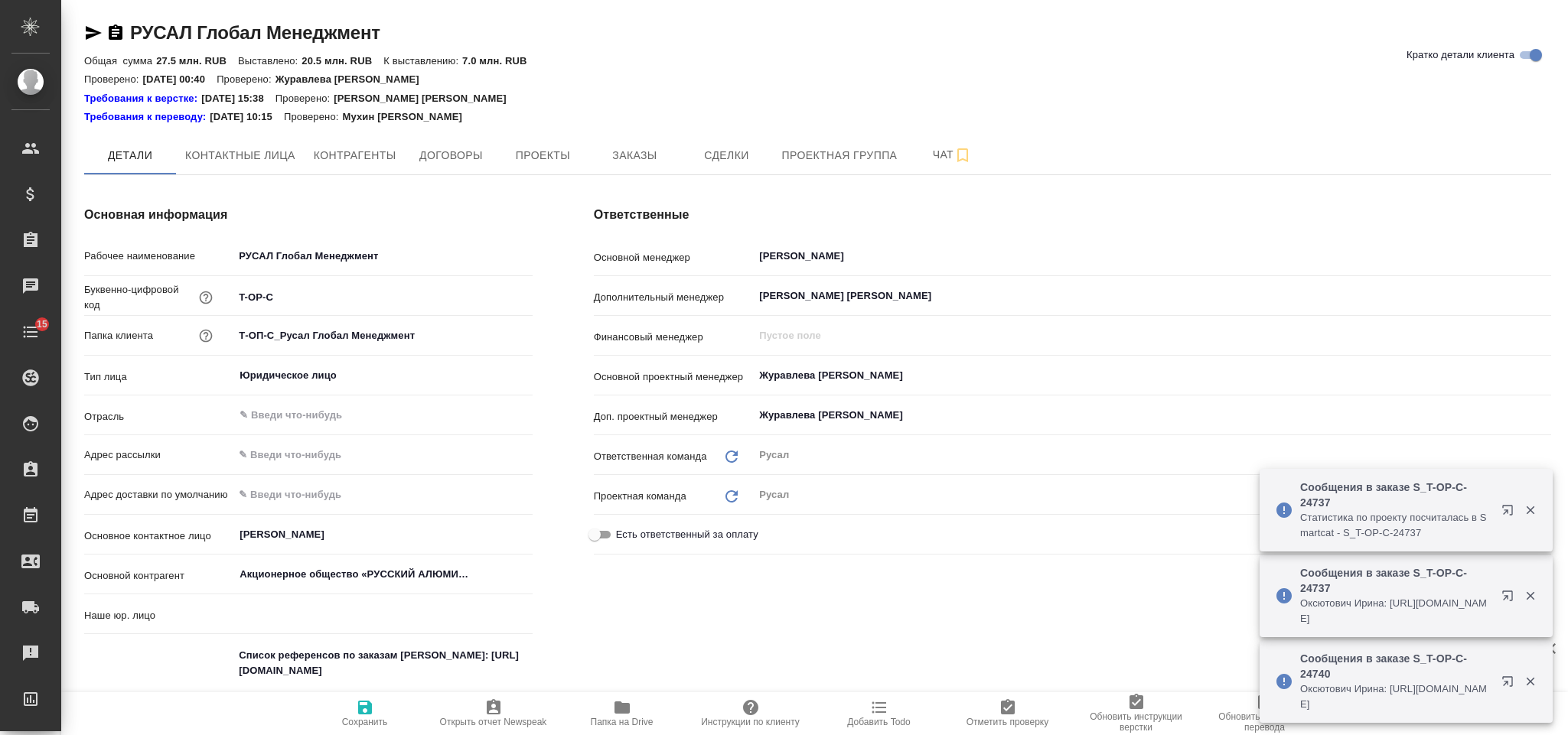
type textarea "x"
type input "Русал"
type textarea "x"
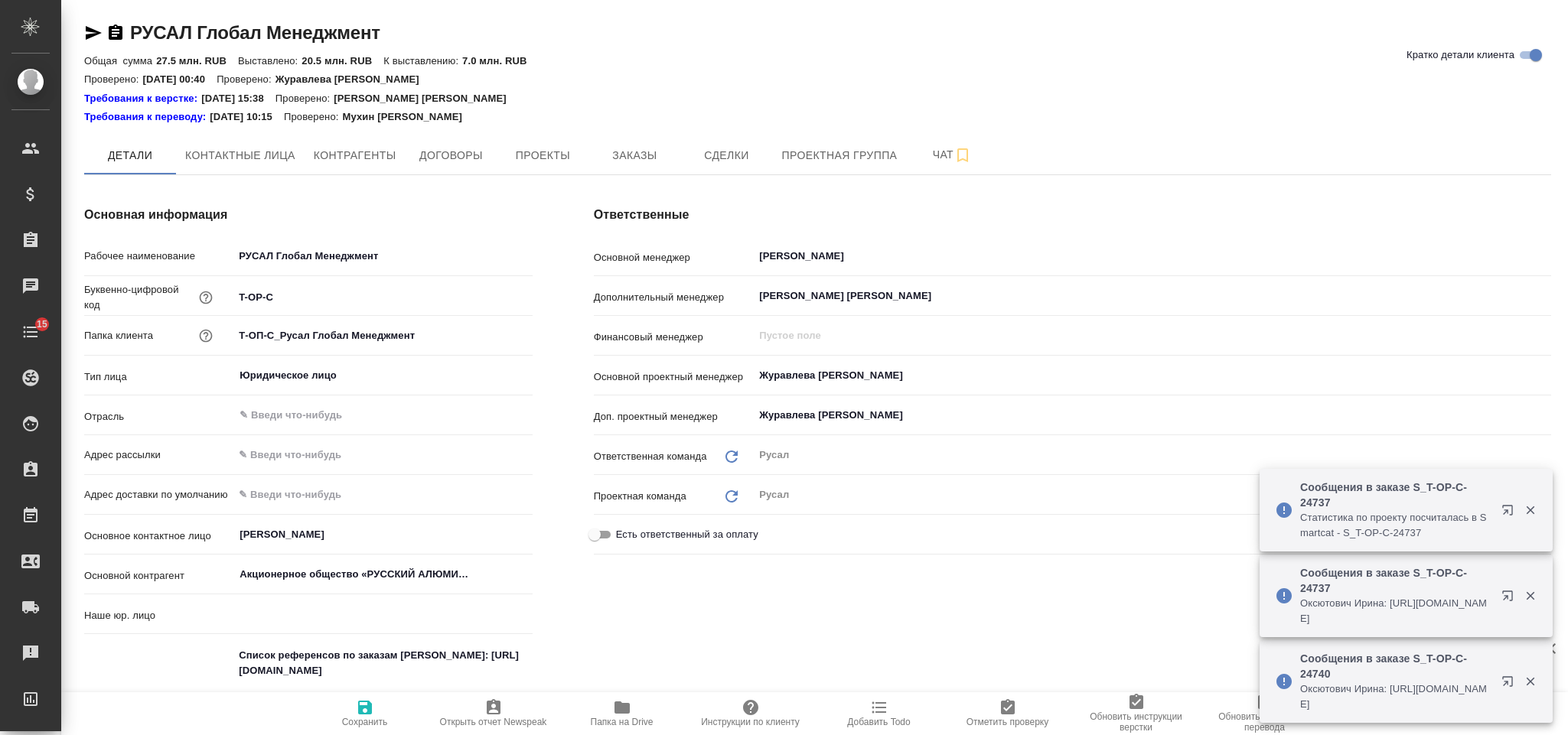
type textarea "x"
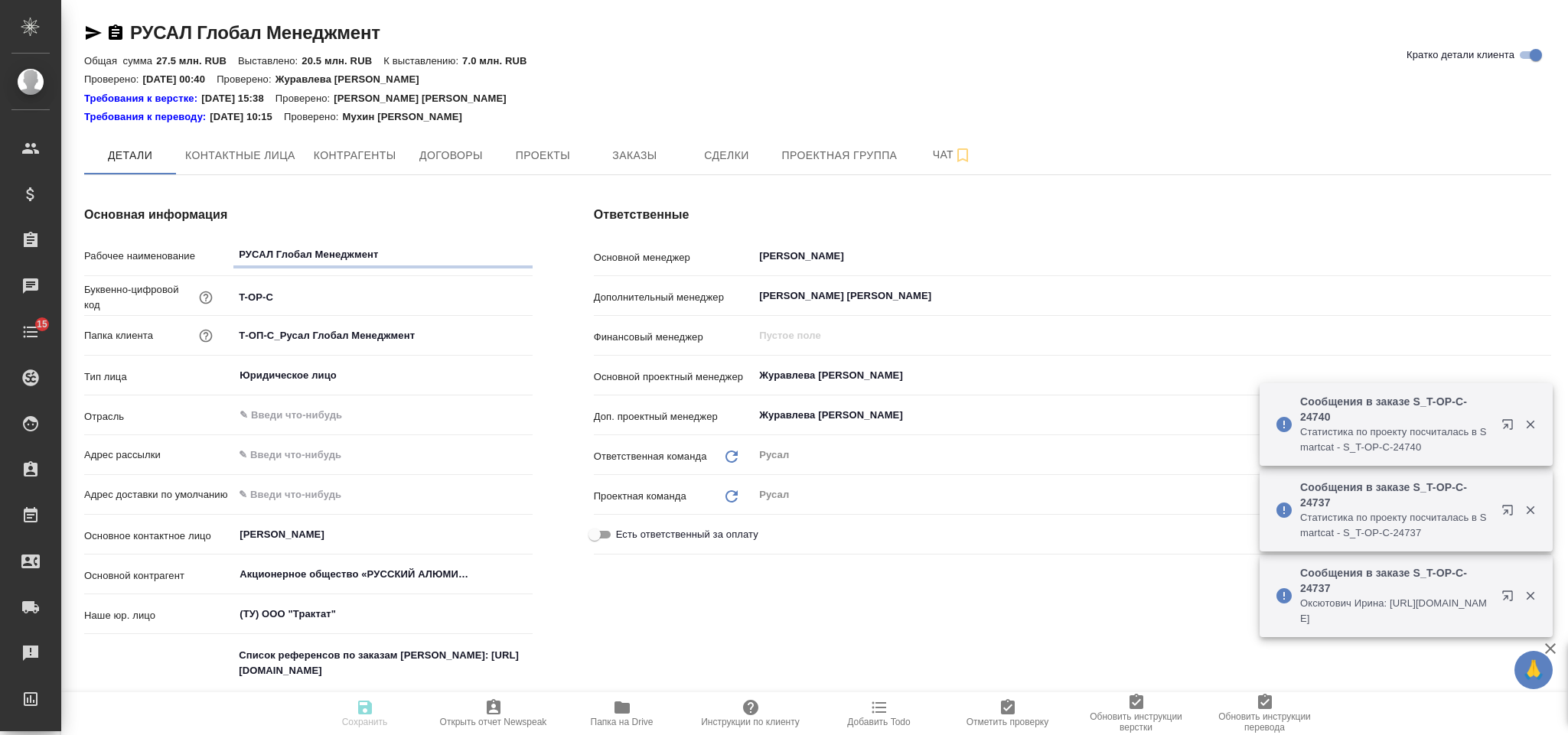
type input "(ТУ) ООО "Трактат""
type textarea "x"
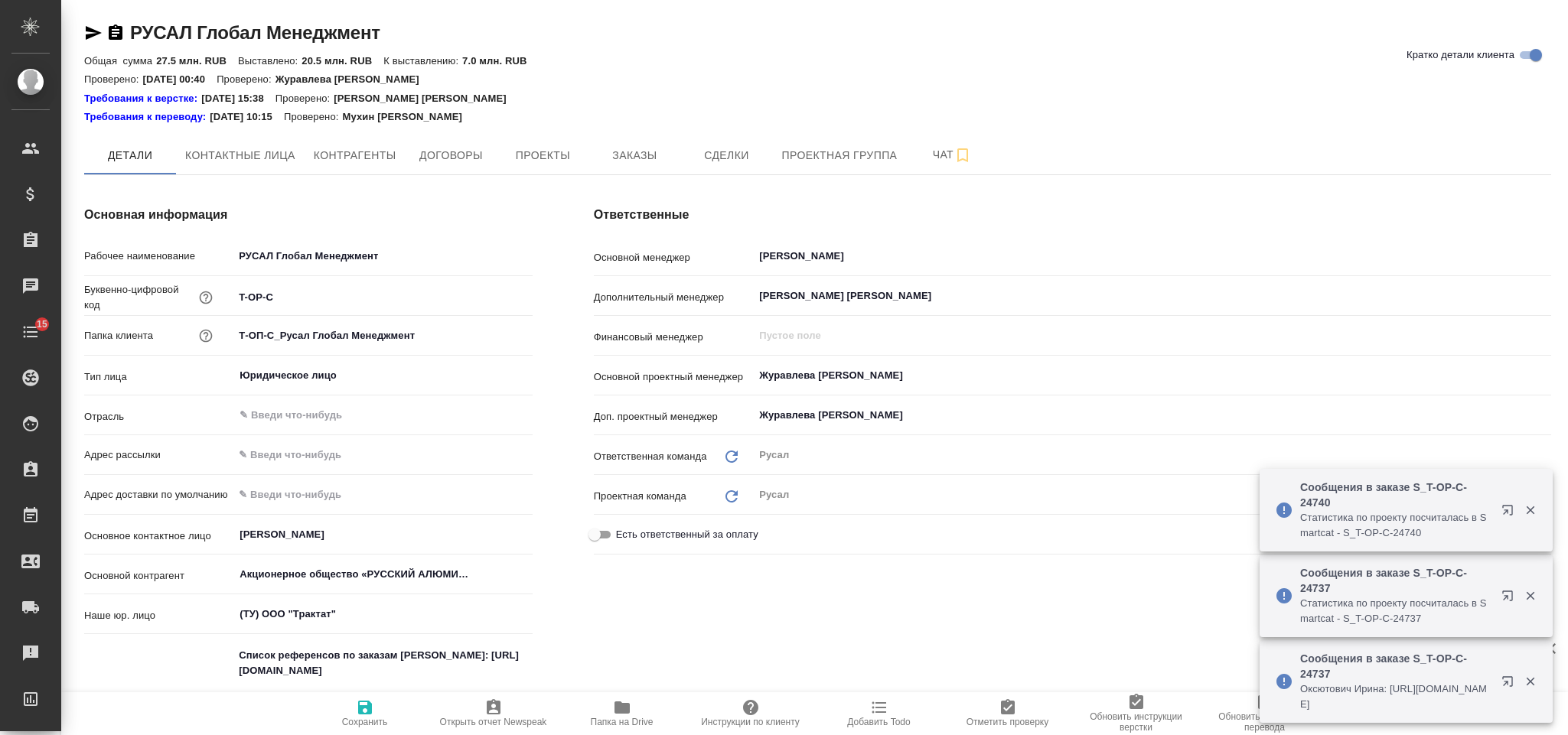
type textarea "x"
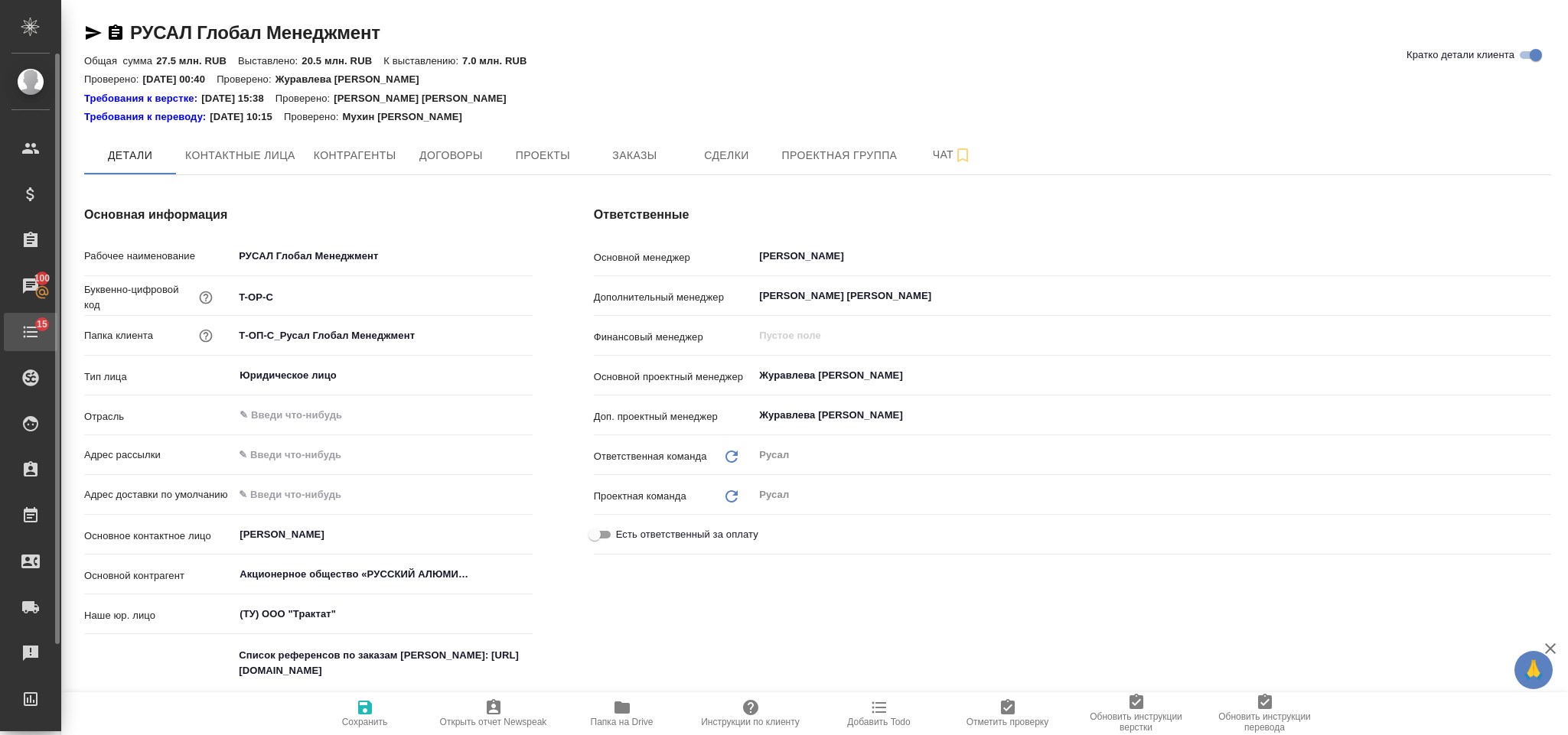
type textarea "x"
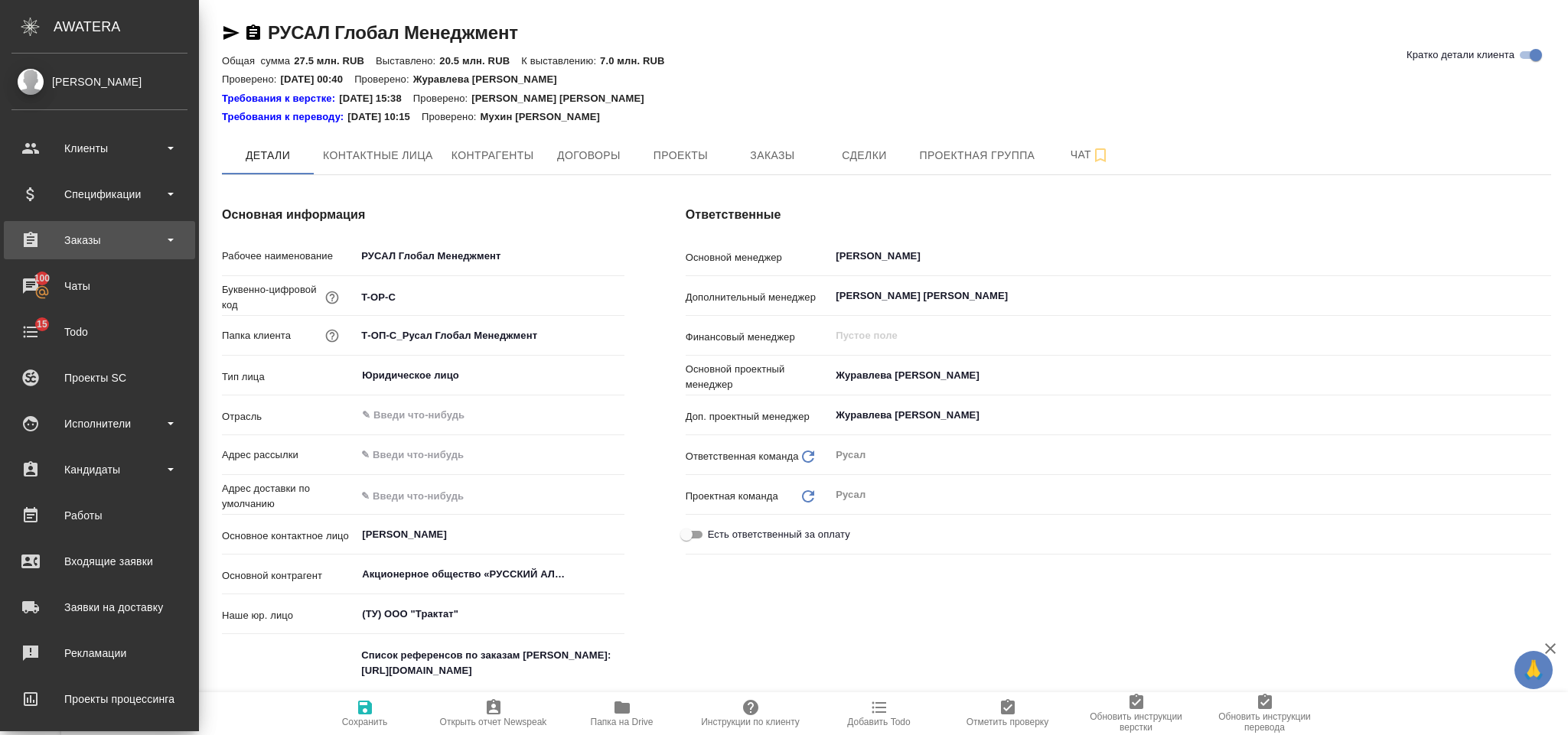
click at [113, 241] on div "Заказы" at bounding box center [100, 240] width 176 height 23
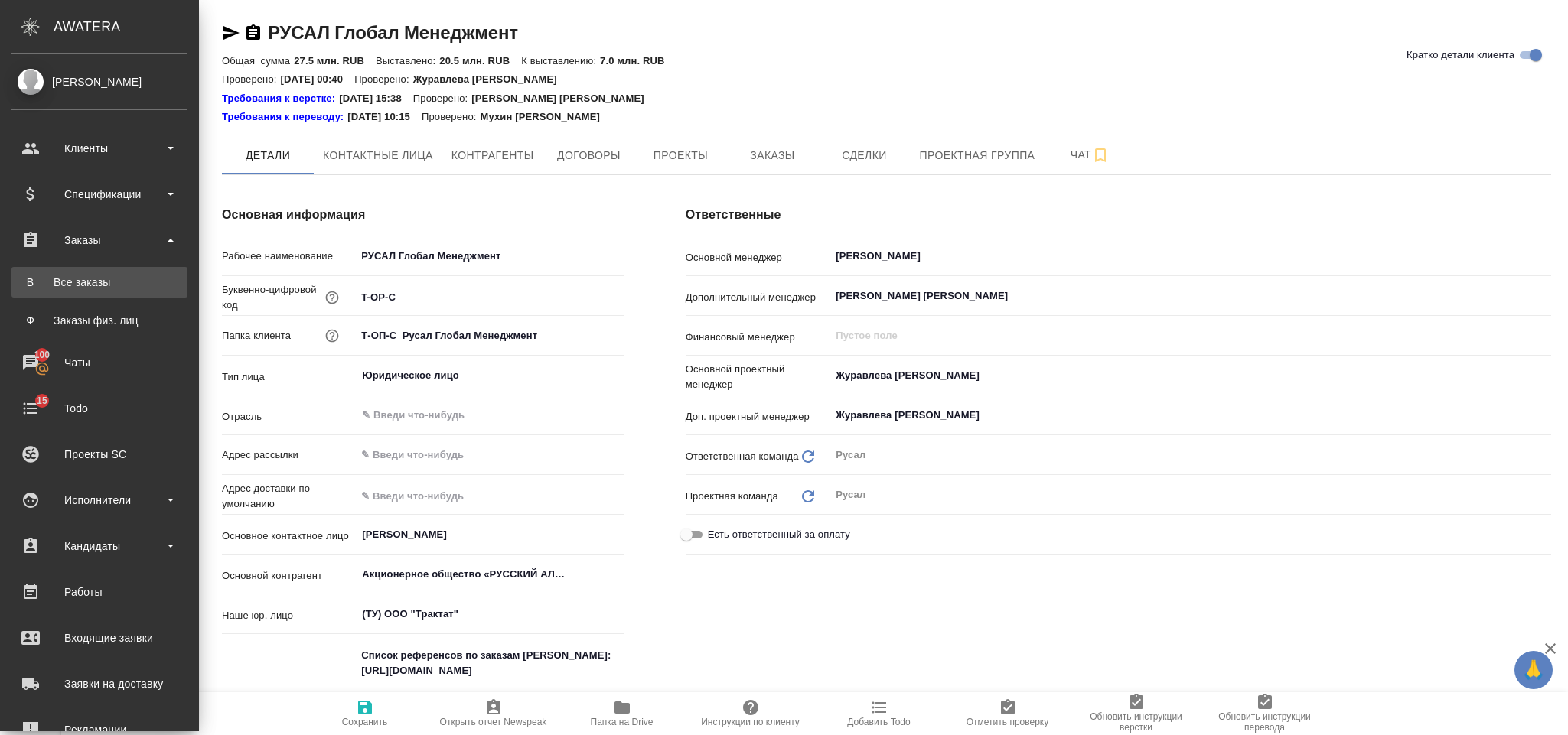
click at [115, 283] on div "Все заказы" at bounding box center [100, 282] width 160 height 16
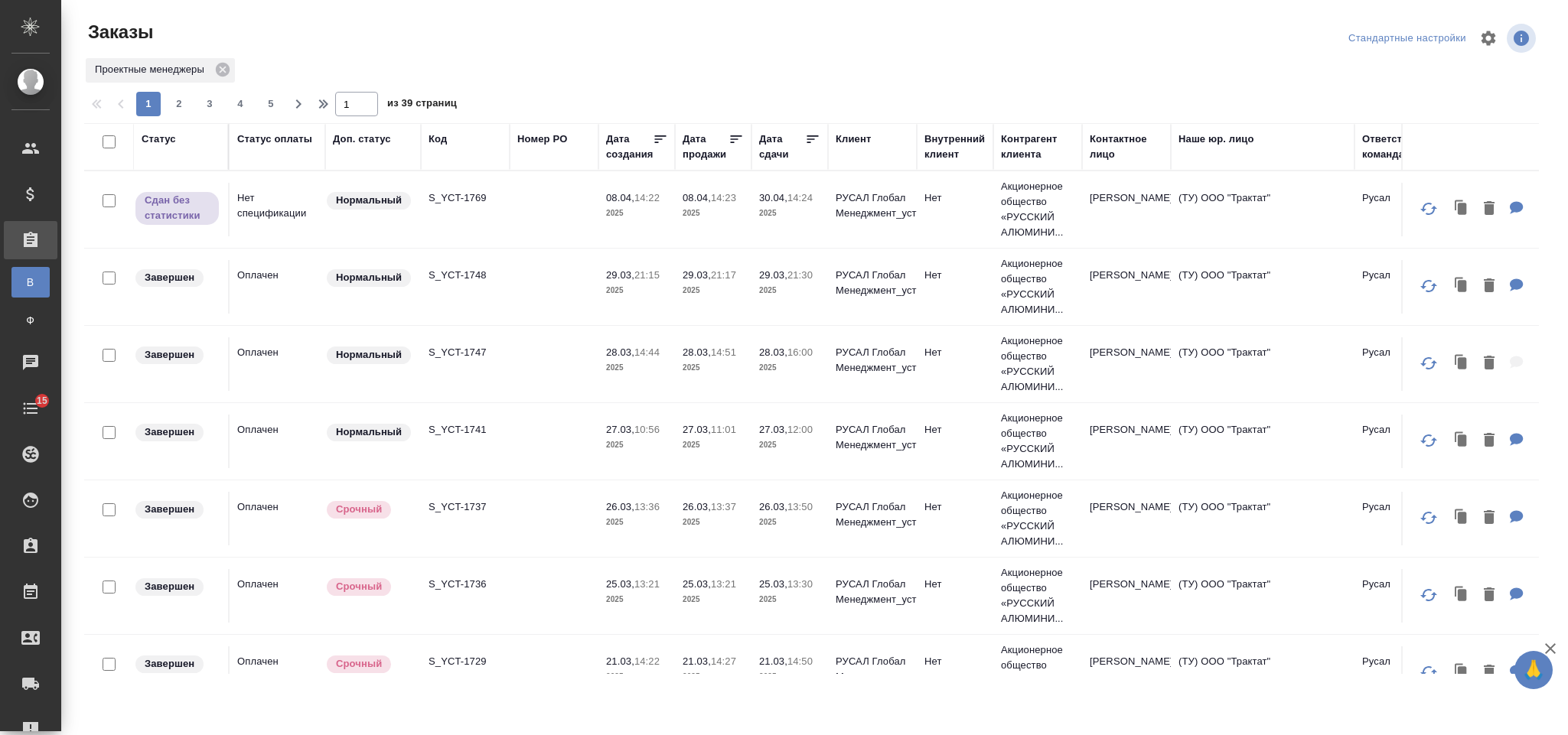
click at [426, 133] on th "Код" at bounding box center [465, 146] width 89 height 47
click at [437, 138] on div "Код" at bounding box center [438, 139] width 19 height 16
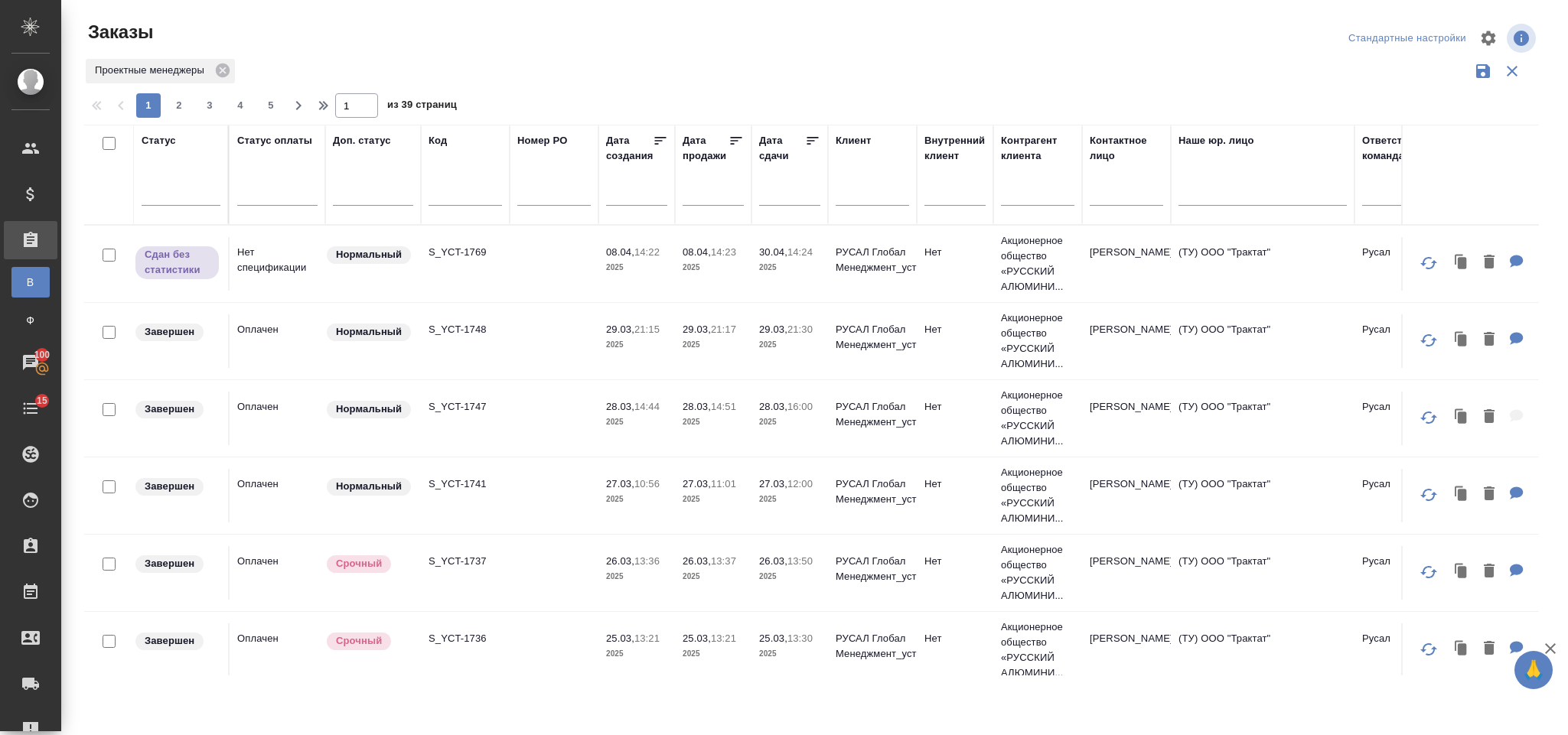
click at [444, 203] on input "text" at bounding box center [465, 195] width 73 height 19
paste input "S_T-OP-C-23913"
type input "S_T-OP-C-23913"
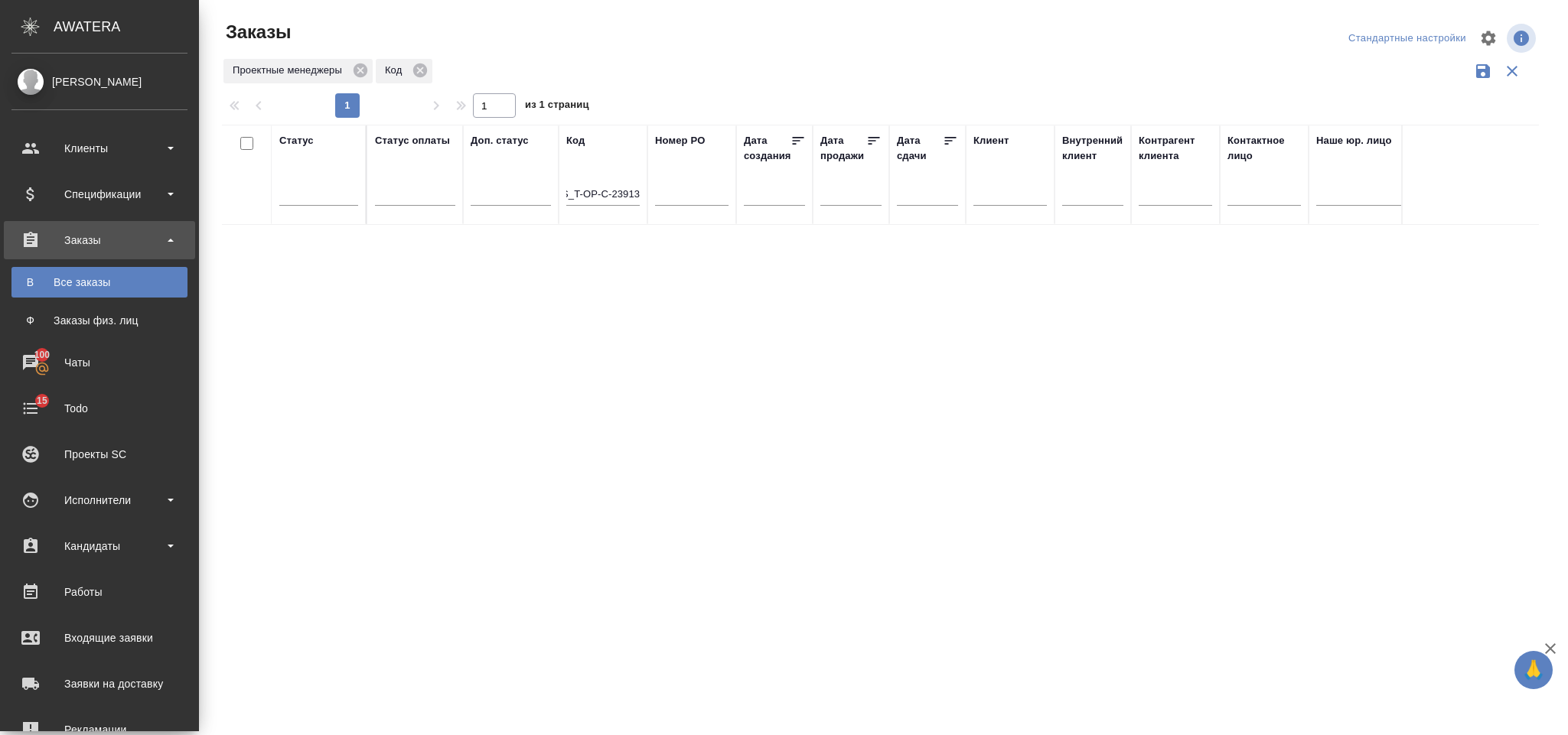
scroll to position [0, 0]
click at [361, 68] on icon at bounding box center [360, 71] width 14 height 14
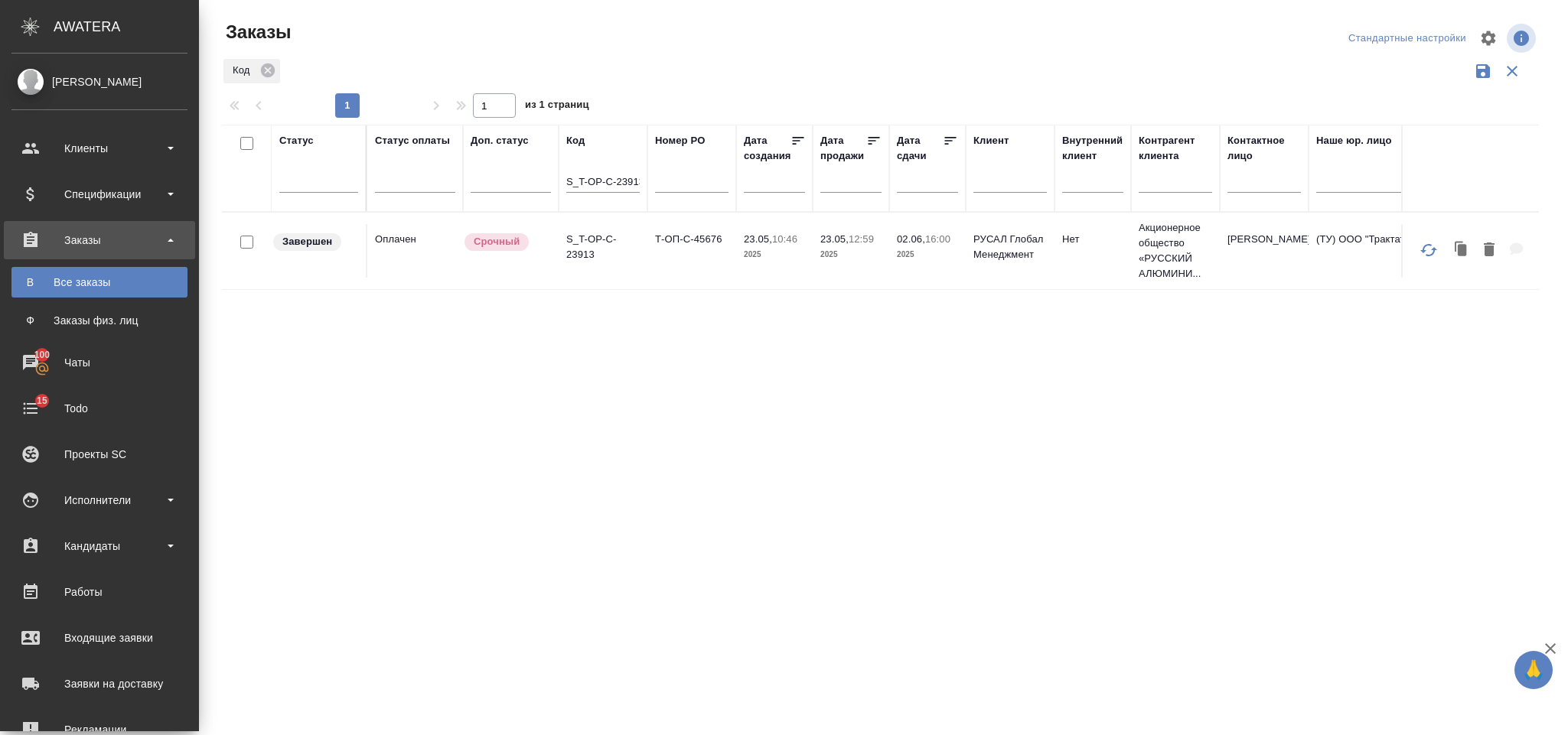
click at [773, 252] on p "2025" at bounding box center [774, 255] width 61 height 16
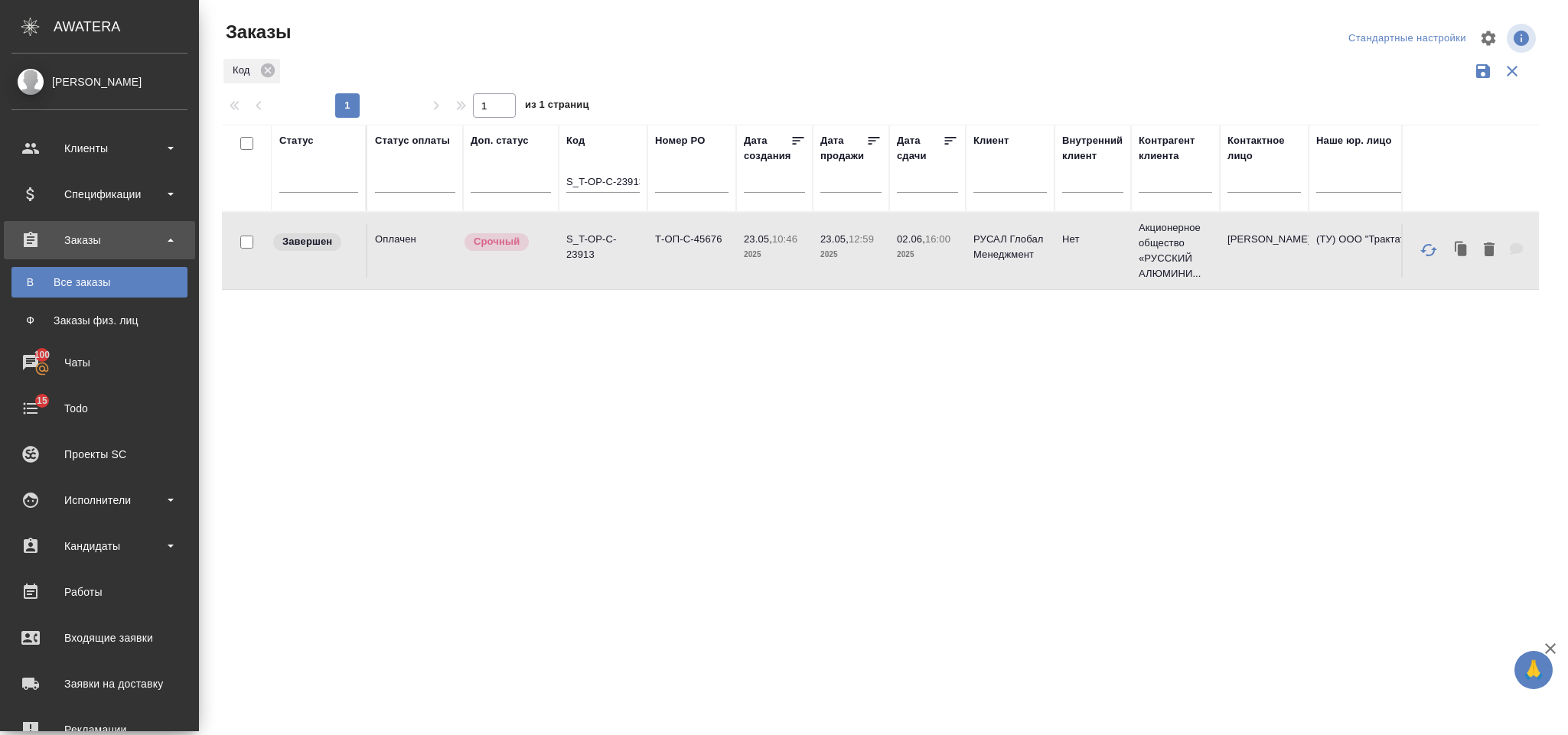
click at [559, 177] on div at bounding box center [559, 168] width 2 height 86
click at [573, 181] on input "S_T-OP-C-23913" at bounding box center [603, 183] width 73 height 19
click at [664, 180] on tr "Статус Статус оплаты Доп. статус Код S_T-OP-C-23913 Номер PO Дата создания Дата…" at bounding box center [1503, 168] width 2562 height 87
paste input "S_T-OP-C-23943"
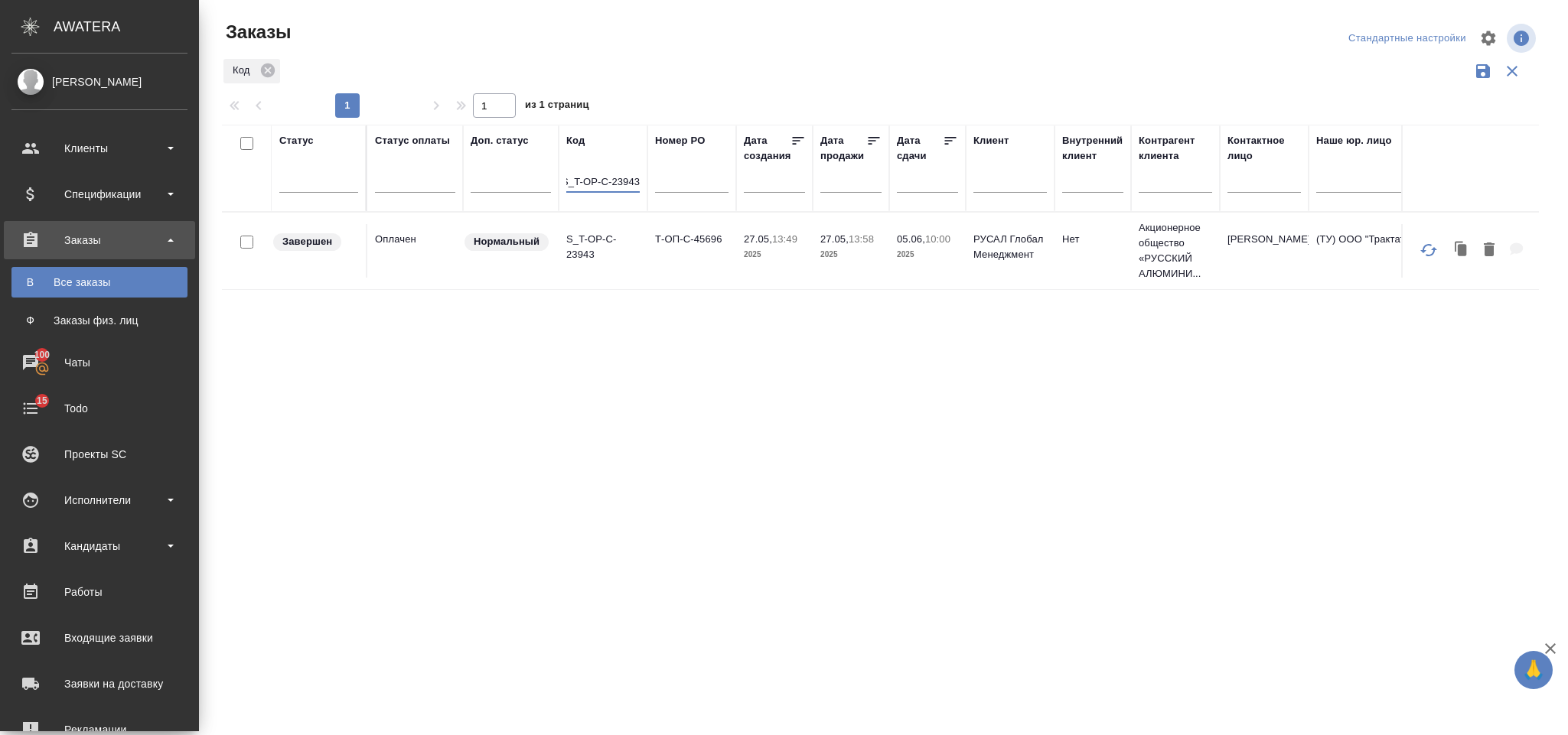
type input "S_T-OP-C-23943"
click at [637, 267] on td "S_T-OP-C-23943" at bounding box center [603, 250] width 89 height 54
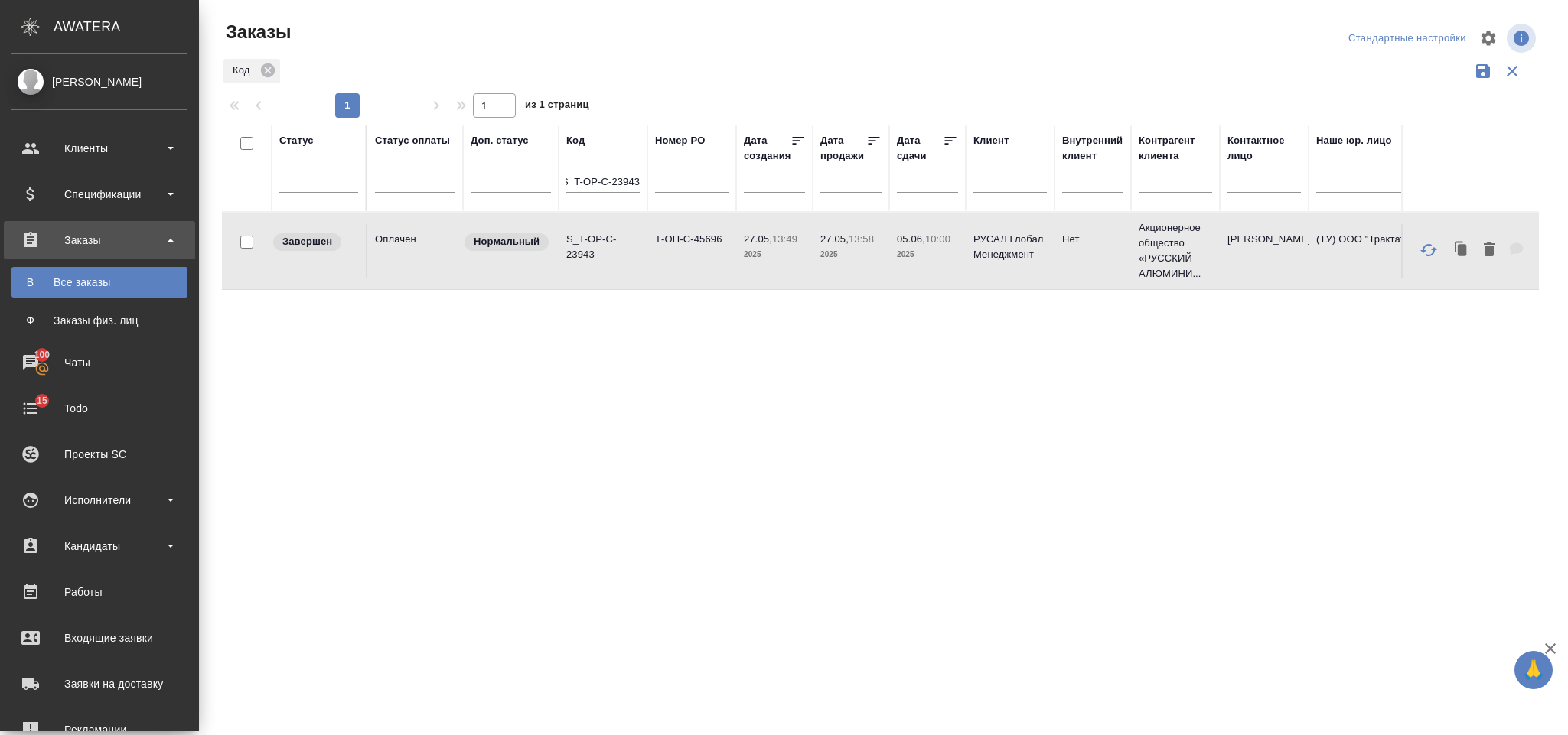
scroll to position [0, 0]
click at [581, 172] on div "S_T-OP-C-23943" at bounding box center [603, 184] width 73 height 37
click at [577, 182] on input "S_T-OP-C-23943" at bounding box center [603, 183] width 73 height 19
drag, startPoint x: 660, startPoint y: 191, endPoint x: 653, endPoint y: 186, distance: 8.6
click at [653, 186] on tr "Статус Статус оплаты Доп. статус Код S_T-OP-C-23943 Номер PO Дата создания Дата…" at bounding box center [1503, 168] width 2562 height 87
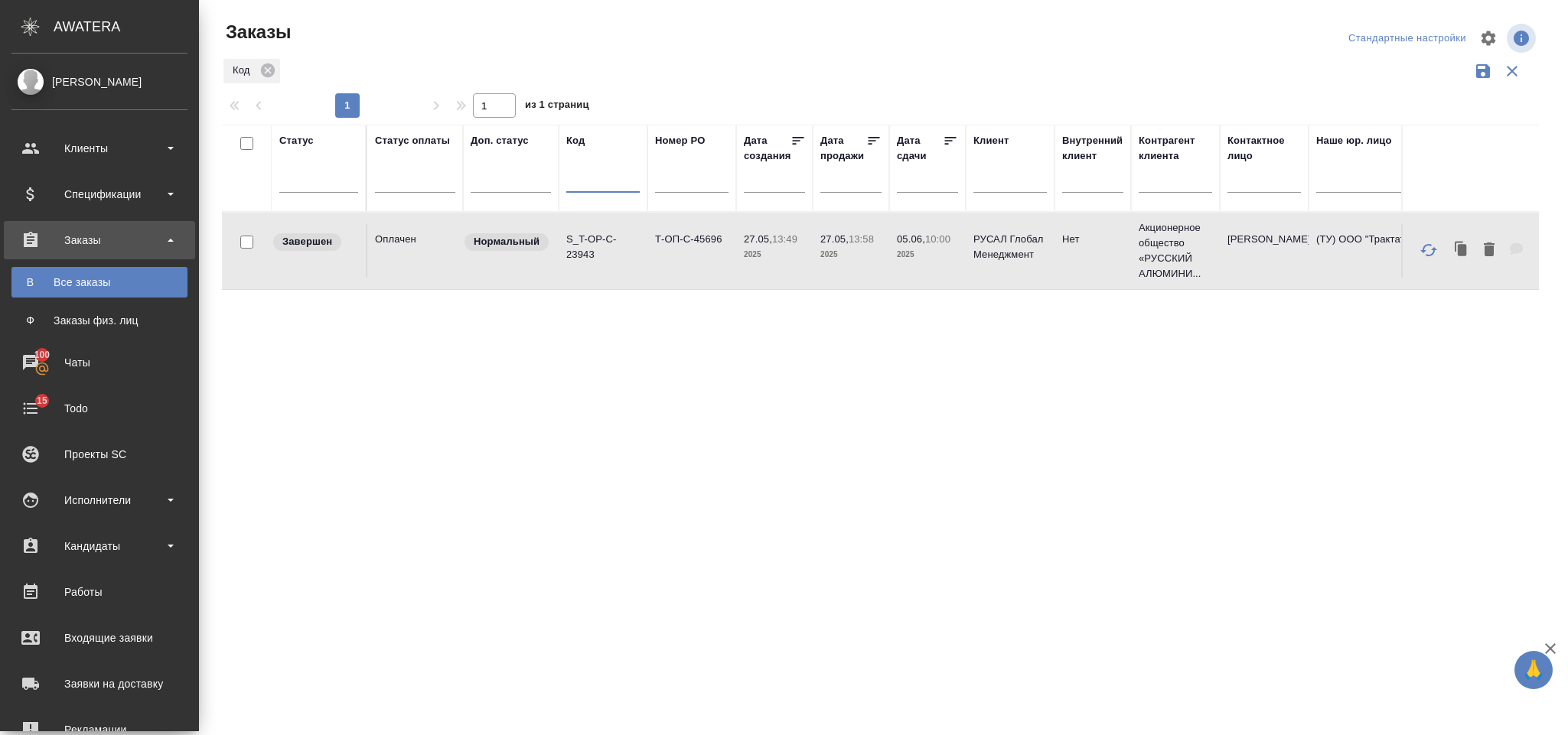
paste input "S_T-OP-C-23946"
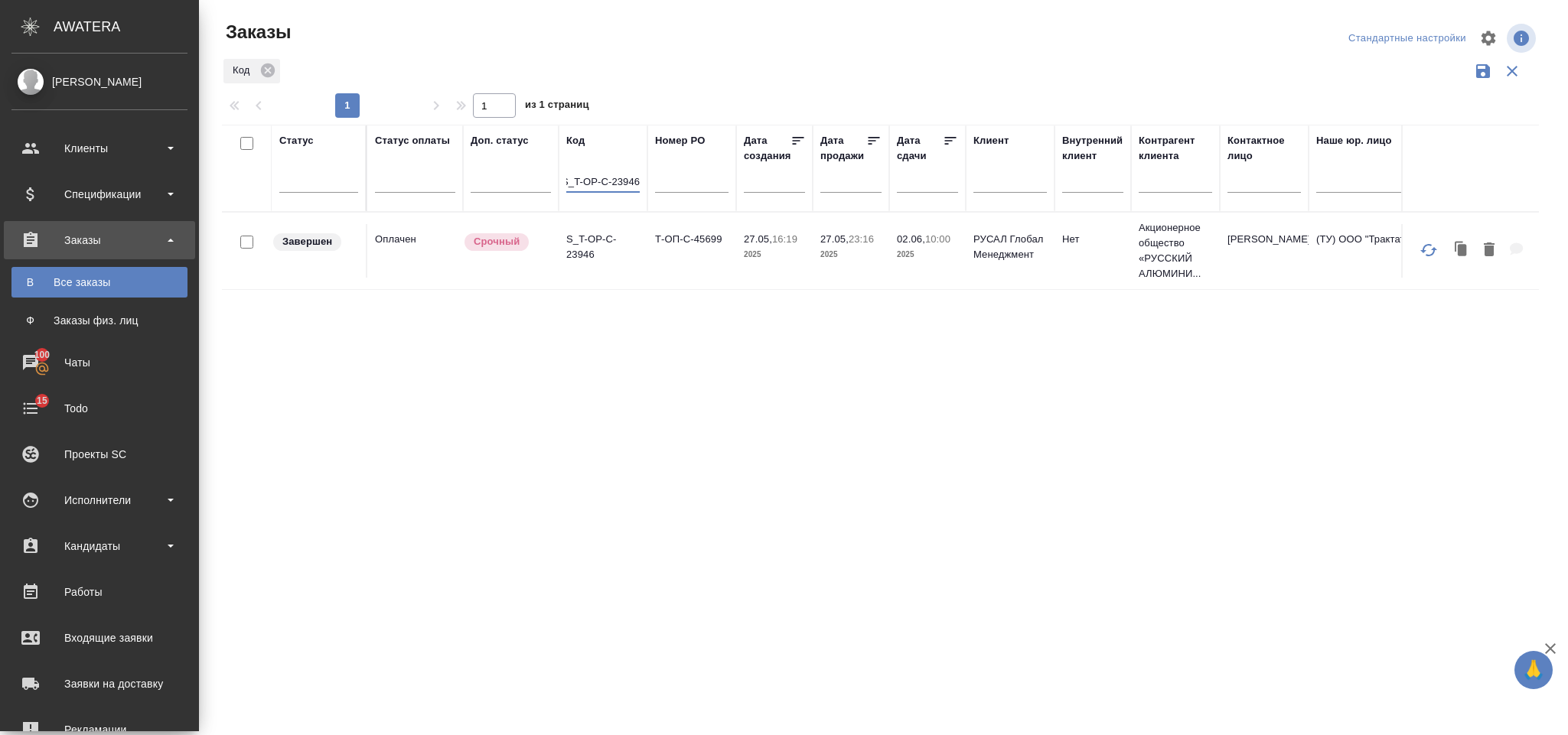
type input "S_T-OP-C-23946"
click at [632, 257] on p "S_T-OP-C-23946" at bounding box center [603, 247] width 73 height 30
drag, startPoint x: 588, startPoint y: 182, endPoint x: 646, endPoint y: 182, distance: 58.0
click at [646, 182] on th "Код S_T-OP-C-23946" at bounding box center [603, 168] width 89 height 87
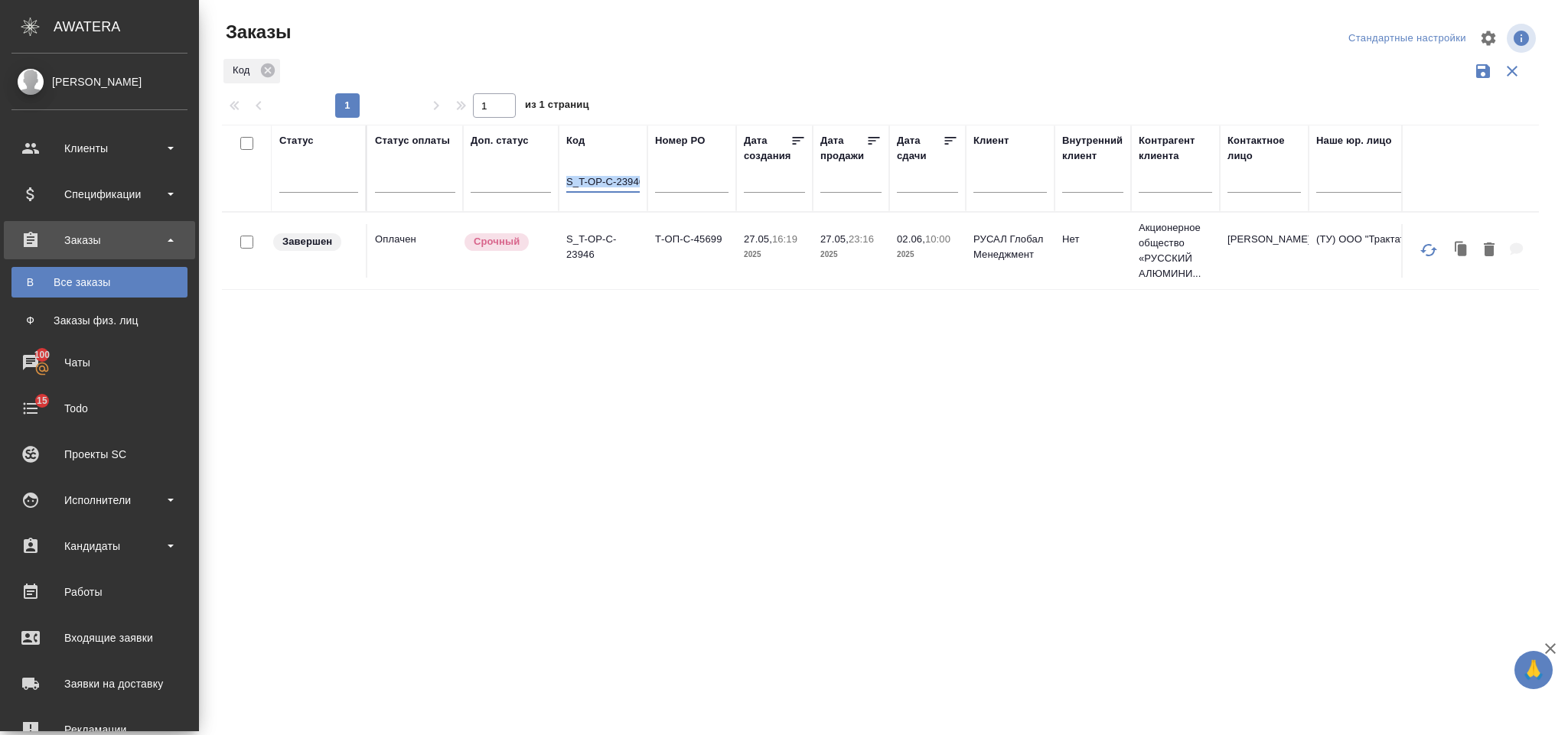
click at [578, 182] on input "S_T-OP-C-23946" at bounding box center [603, 183] width 73 height 19
drag, startPoint x: 568, startPoint y: 177, endPoint x: 650, endPoint y: 174, distance: 82.1
click at [650, 174] on tr "Статус Статус оплаты Доп. статус Код S_T-OP-C-23946 Номер PO Дата создания Дата…" at bounding box center [1503, 168] width 2562 height 87
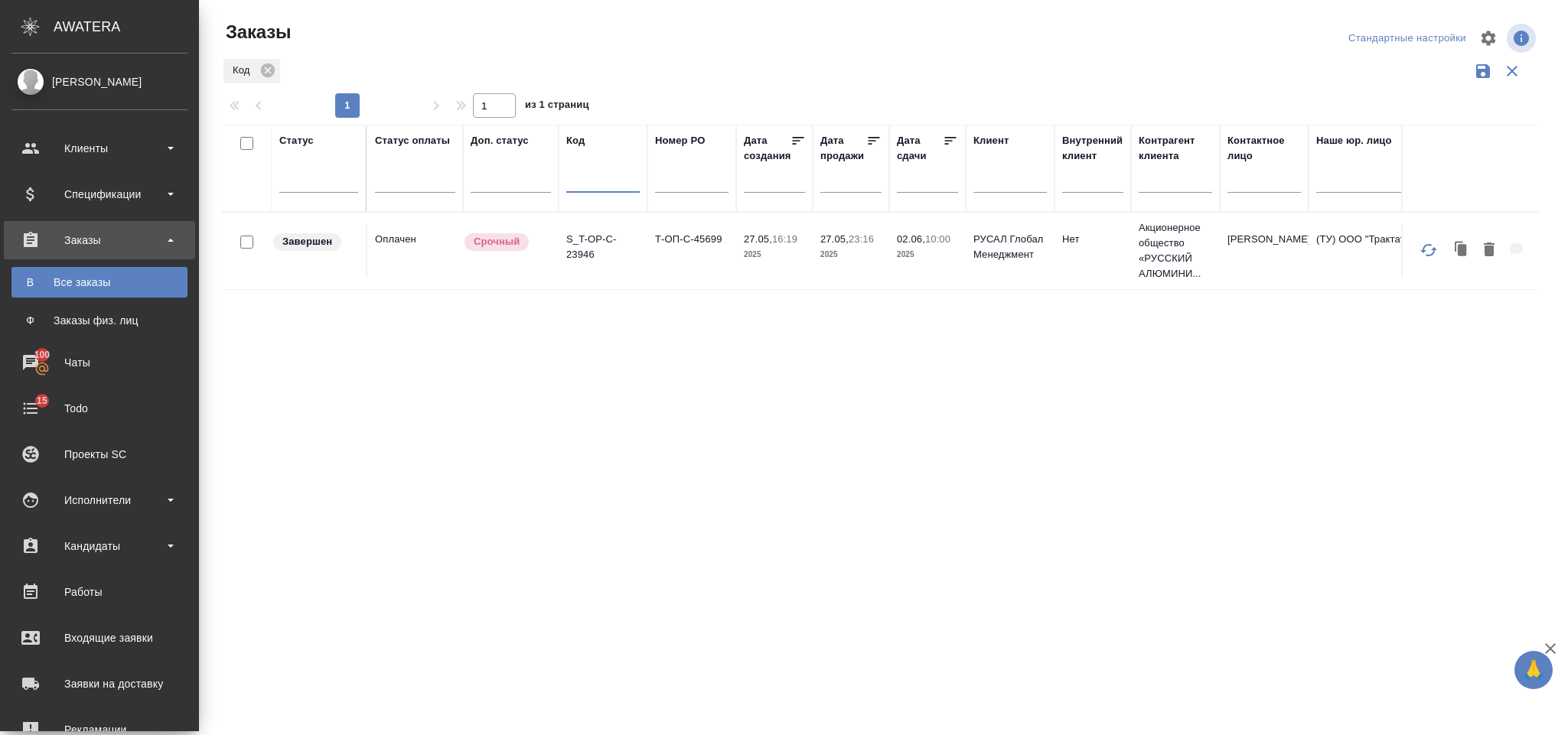
paste input "S_T-OP-C-23966"
type input "S_T-OP-C-23966"
click at [670, 264] on td "Т-ОП-С-45715" at bounding box center [692, 250] width 89 height 54
click at [668, 264] on td "Т-ОП-С-45715" at bounding box center [692, 250] width 89 height 54
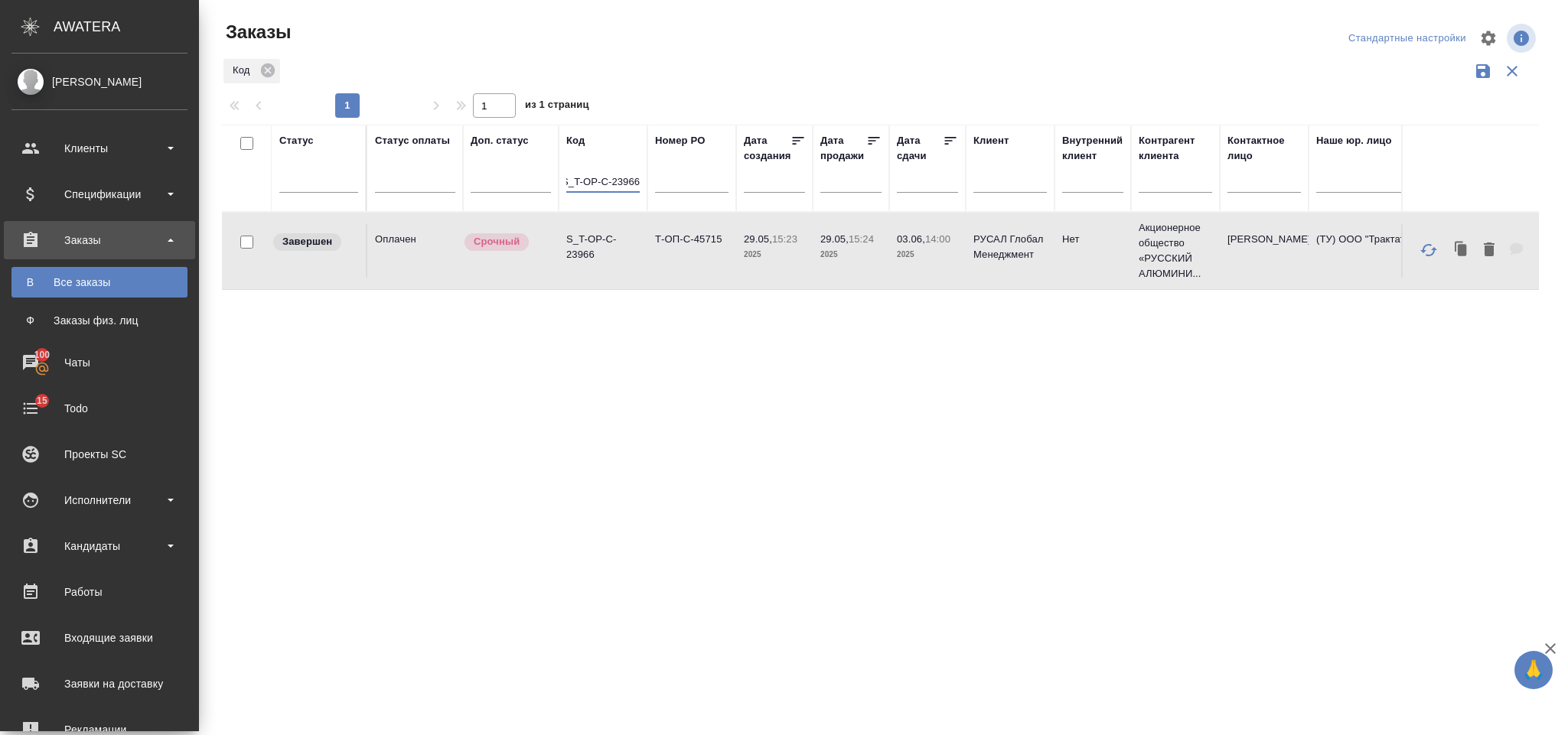
drag, startPoint x: 566, startPoint y: 177, endPoint x: 647, endPoint y: 179, distance: 81.0
click at [647, 179] on th "Код S_T-OP-C-23966" at bounding box center [603, 168] width 89 height 87
paste input "S_T-OP-C-24211"
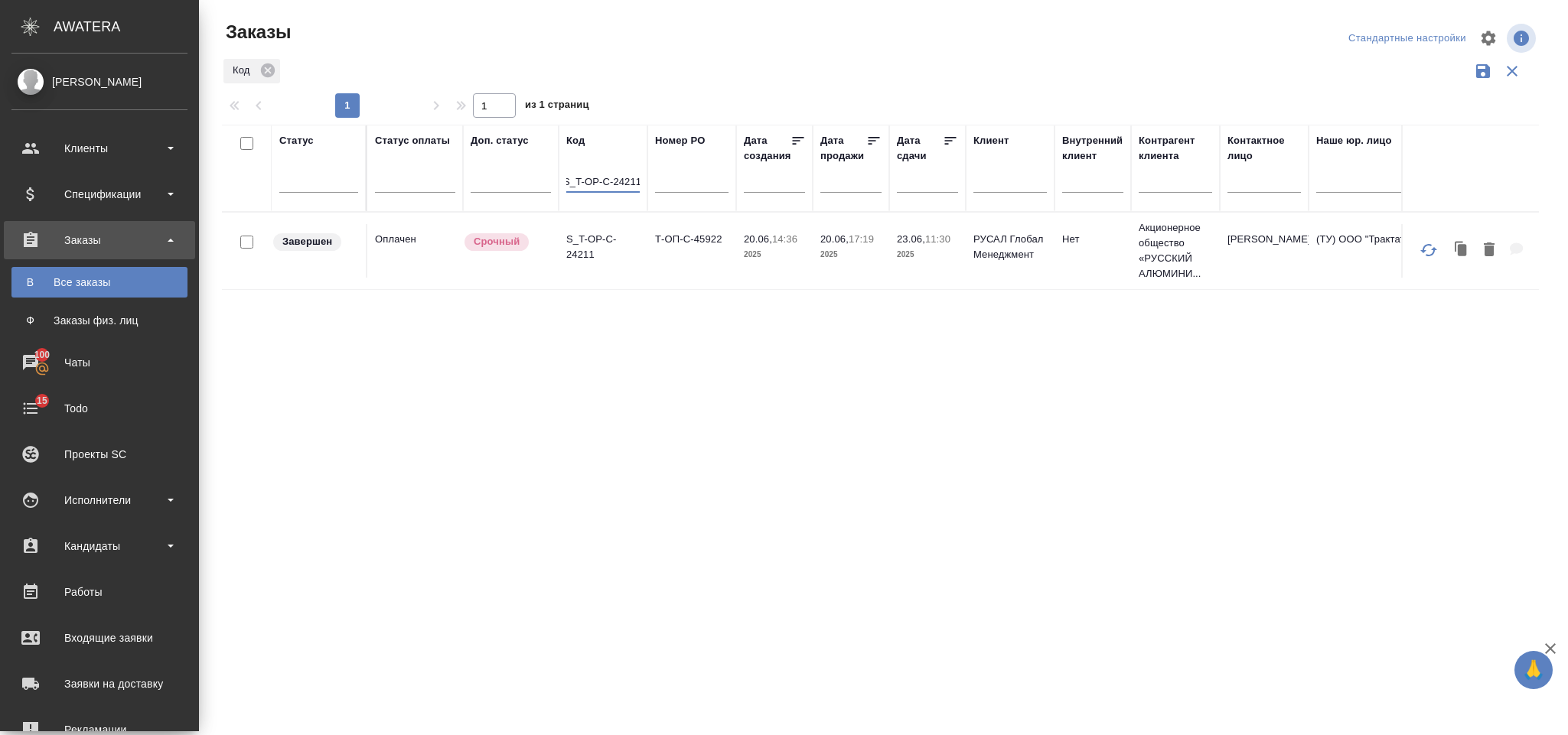
type input "S_T-OP-C-24211"
click at [739, 230] on td "20.06, 14:36 2025" at bounding box center [774, 250] width 76 height 54
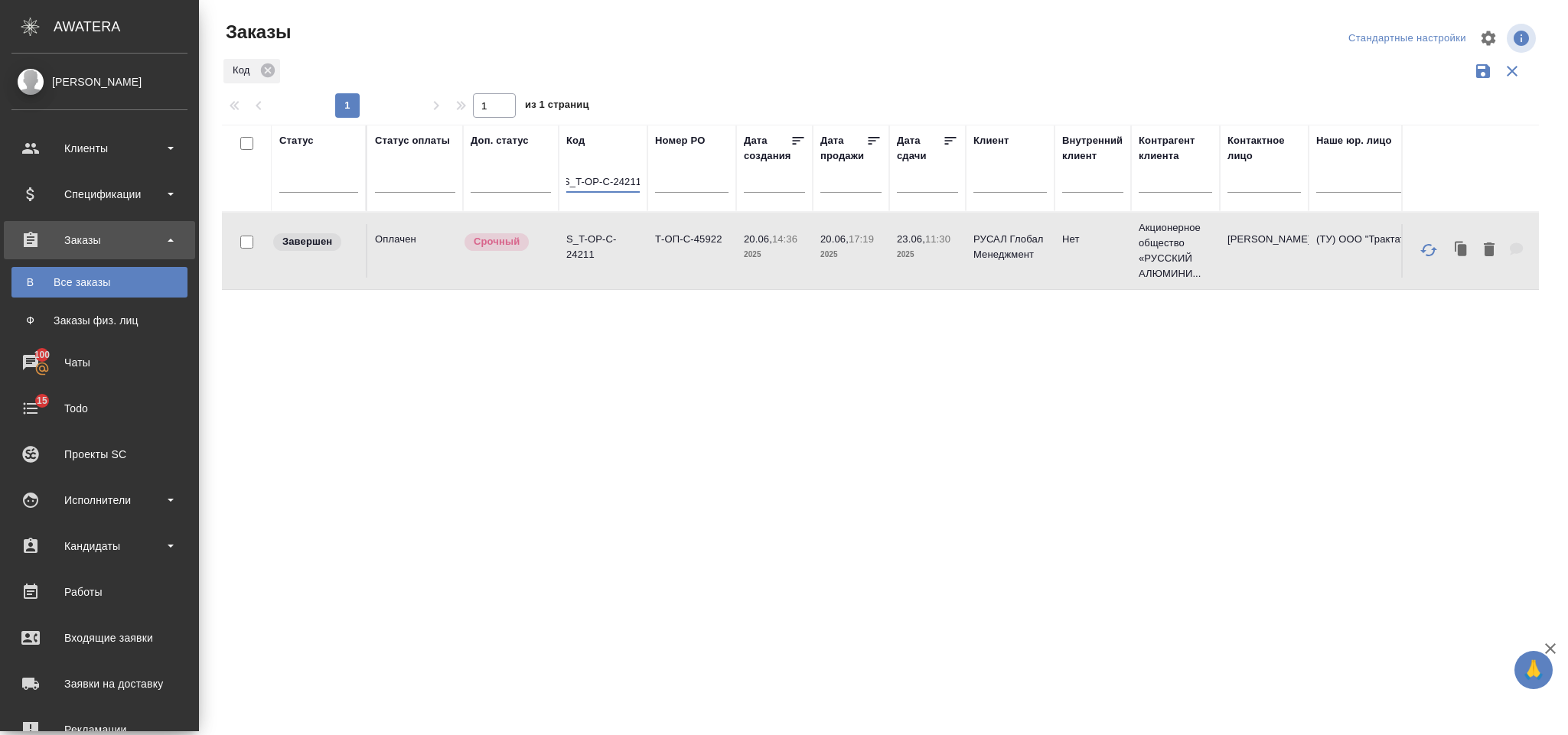
drag, startPoint x: 602, startPoint y: 177, endPoint x: 764, endPoint y: 159, distance: 163.0
click at [764, 159] on tr "Статус Статус оплаты Доп. статус Код S_T-OP-C-24211 Номер PO Дата создания Дата…" at bounding box center [1503, 168] width 2562 height 87
paste input "S_T-OP-C-24158"
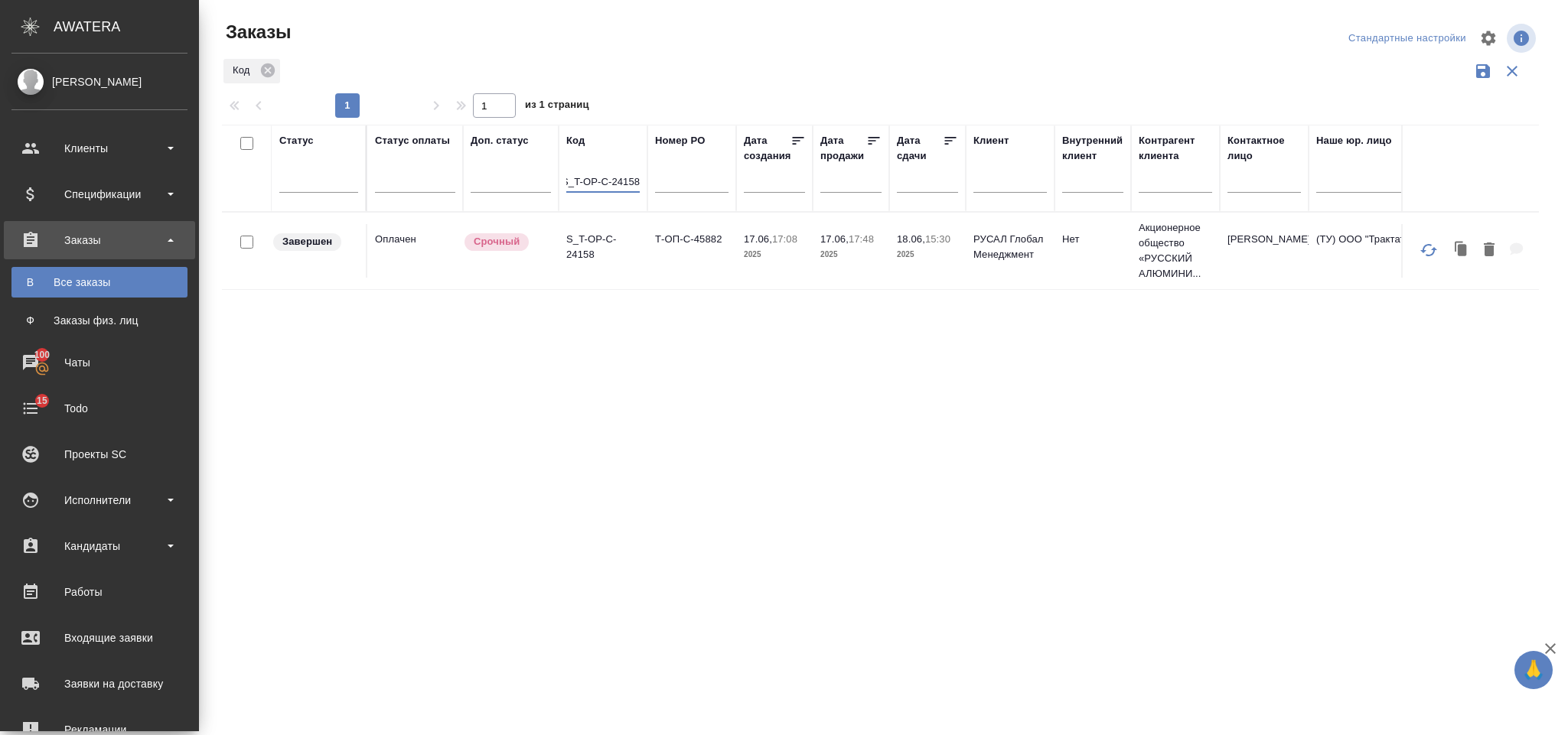
type input "S_T-OP-C-24158"
click at [636, 243] on p "S_T-OP-C-24158" at bounding box center [603, 247] width 73 height 30
drag, startPoint x: 566, startPoint y: 181, endPoint x: 685, endPoint y: 187, distance: 119.2
click at [685, 187] on tr "Статус Статус оплаты Доп. статус Код S_T-OP-C-24158 Номер PO Дата создания Дата…" at bounding box center [1503, 168] width 2562 height 87
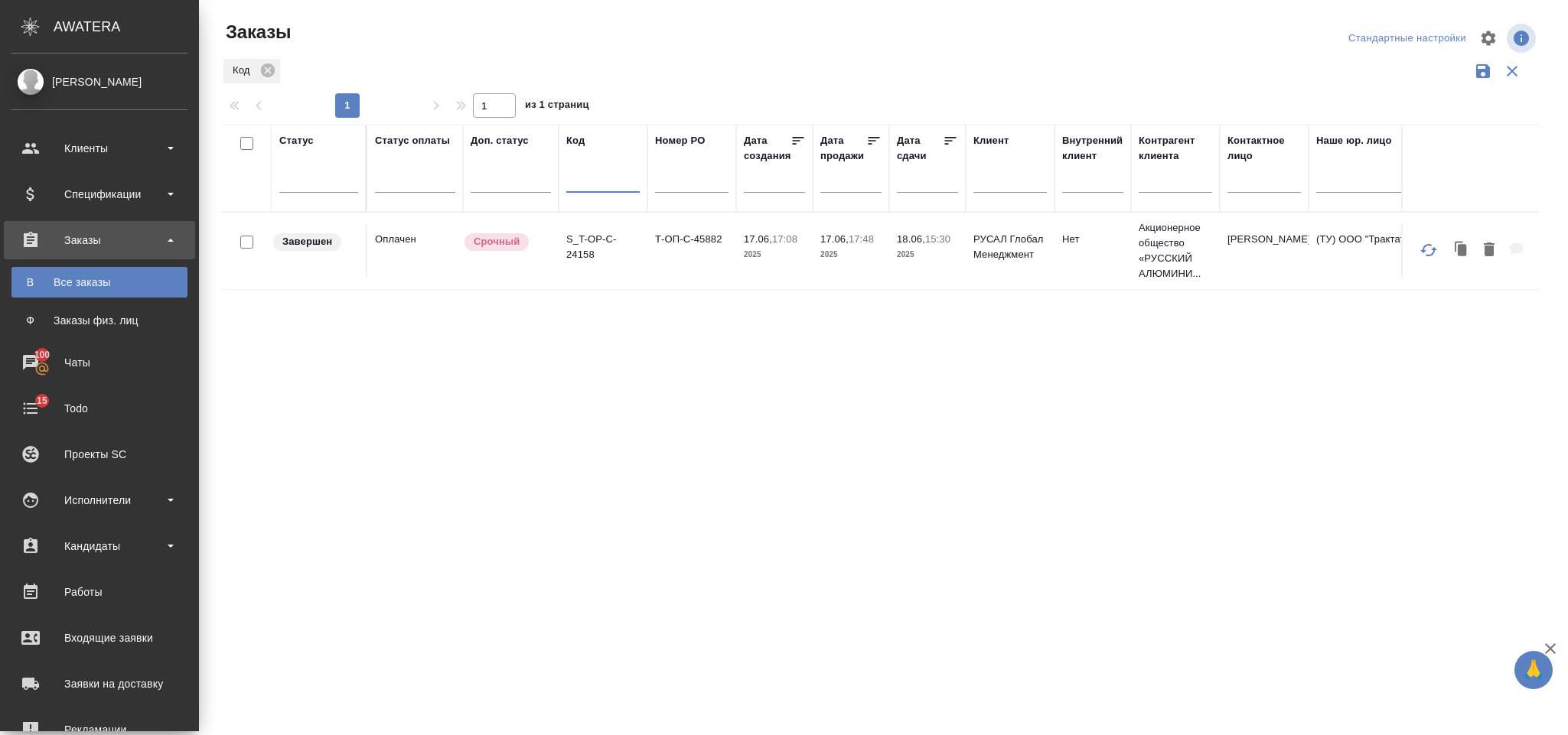
paste input "S_T-OP-C-24152"
type input "S_T-OP-C-24152"
click at [636, 249] on p "S_T-OP-C-24152" at bounding box center [603, 247] width 73 height 30
drag, startPoint x: 622, startPoint y: 180, endPoint x: 648, endPoint y: 187, distance: 26.9
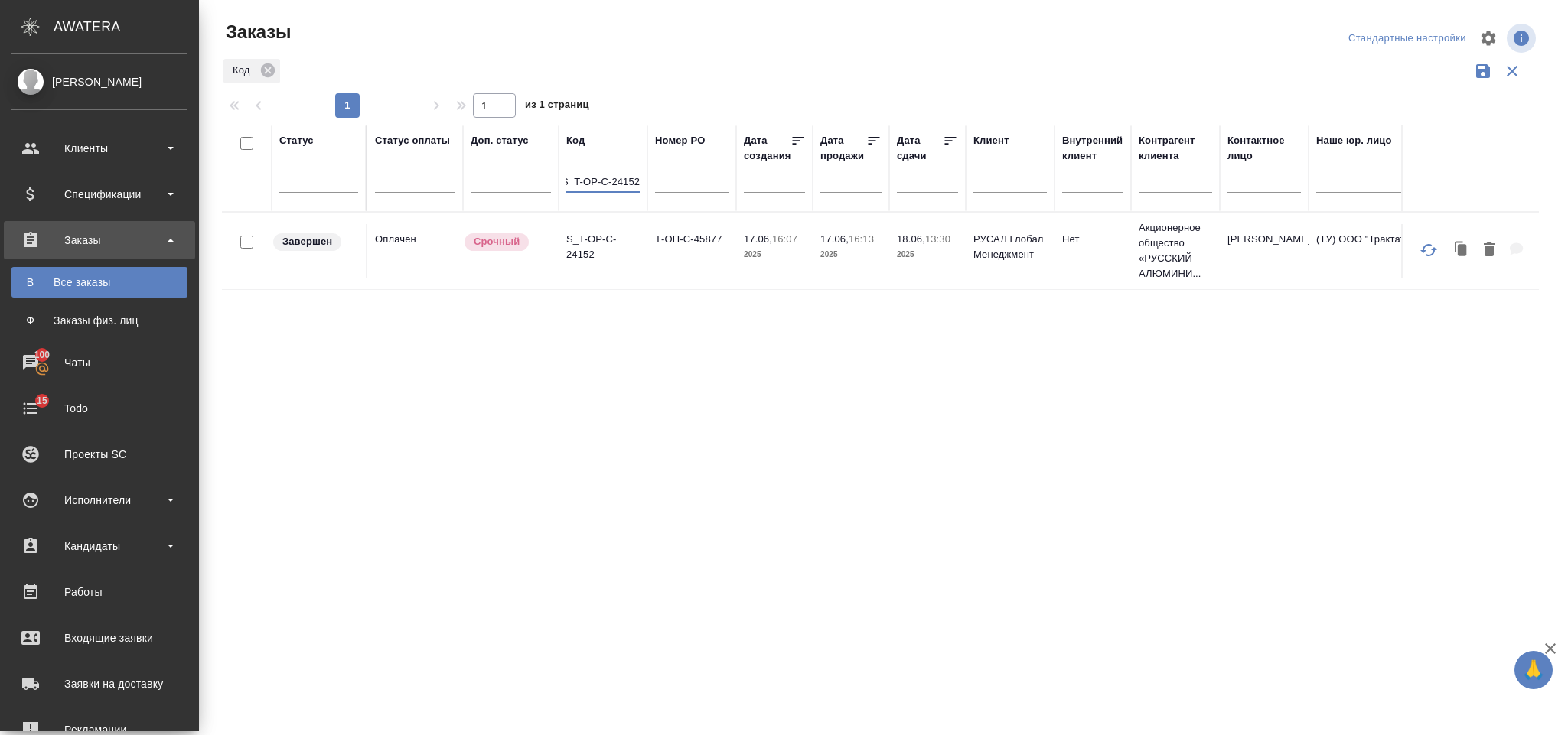
click at [648, 187] on tr "Статус Статус оплаты Доп. статус Код S_T-OP-C-24152 Номер PO Дата создания Дата…" at bounding box center [1503, 168] width 2562 height 87
paste input "S_T-OP-C-24145"
type input "S_T-OP-C-24145"
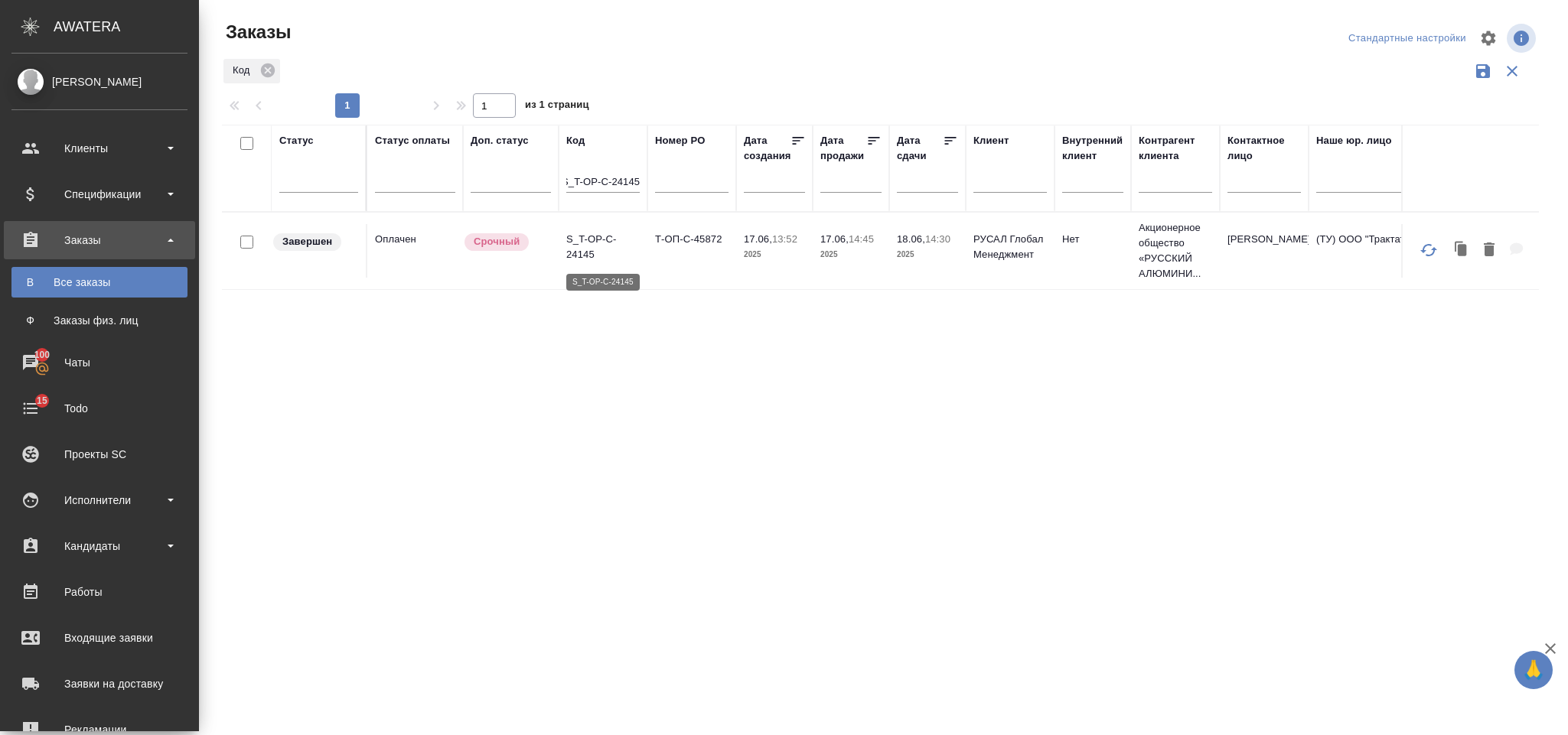
click at [619, 262] on p "S_T-OP-C-24145" at bounding box center [603, 247] width 73 height 30
drag, startPoint x: 563, startPoint y: 177, endPoint x: 578, endPoint y: 174, distance: 15.3
click at [660, 173] on tr "Статус Статус оплаты Доп. статус Код S_T-OP-C-24145 Номер PO Дата создания Дата…" at bounding box center [1503, 168] width 2562 height 87
click at [567, 175] on input "S_T-OP-C-24145" at bounding box center [603, 183] width 73 height 19
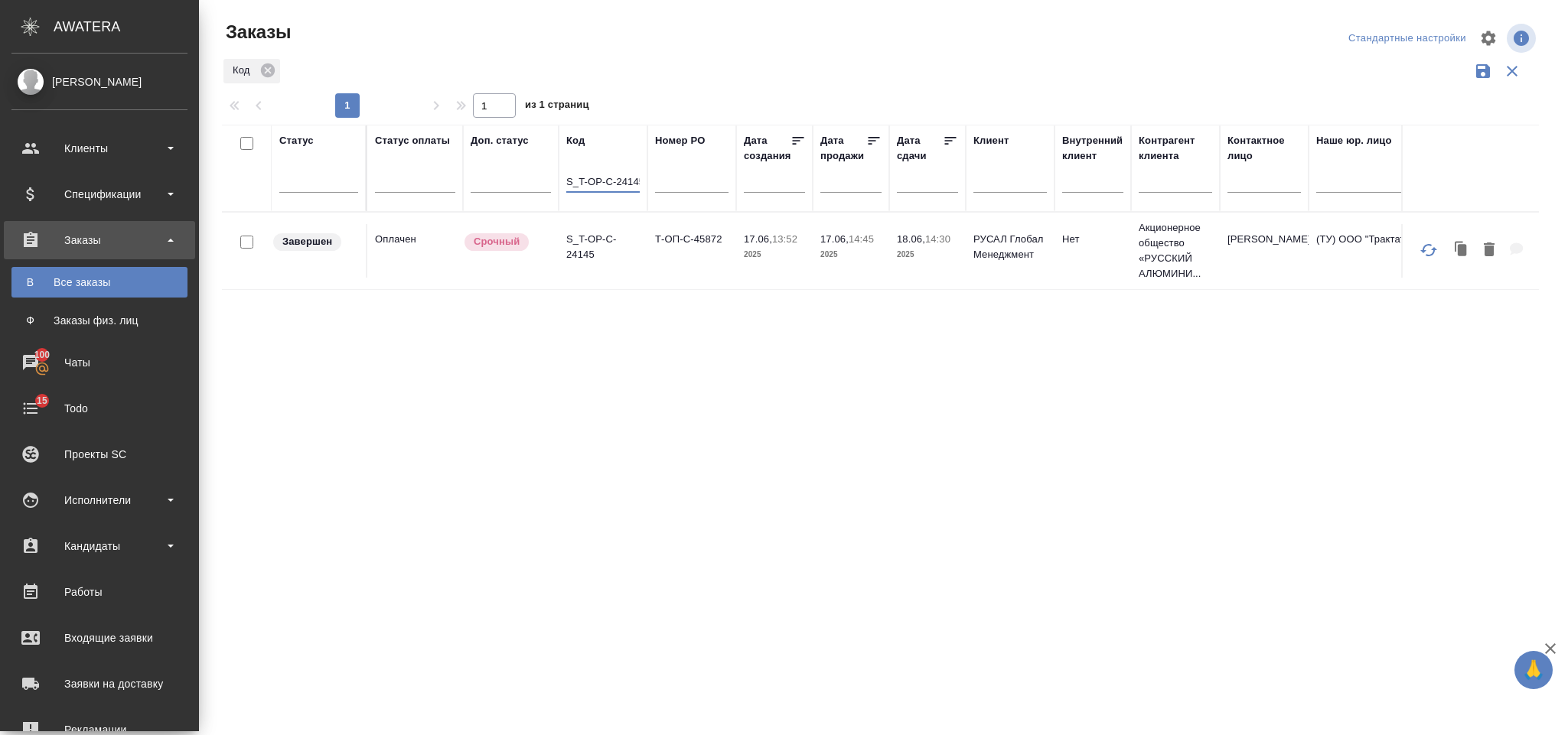
scroll to position [0, 5]
drag, startPoint x: 566, startPoint y: 177, endPoint x: 662, endPoint y: 177, distance: 96.0
click at [662, 177] on tr "Статус Статус оплаты Доп. статус Код S_T-OP-C-24145 Номер PO Дата создания Дата…" at bounding box center [1503, 168] width 2562 height 87
paste input "S_T-OP-C-24132"
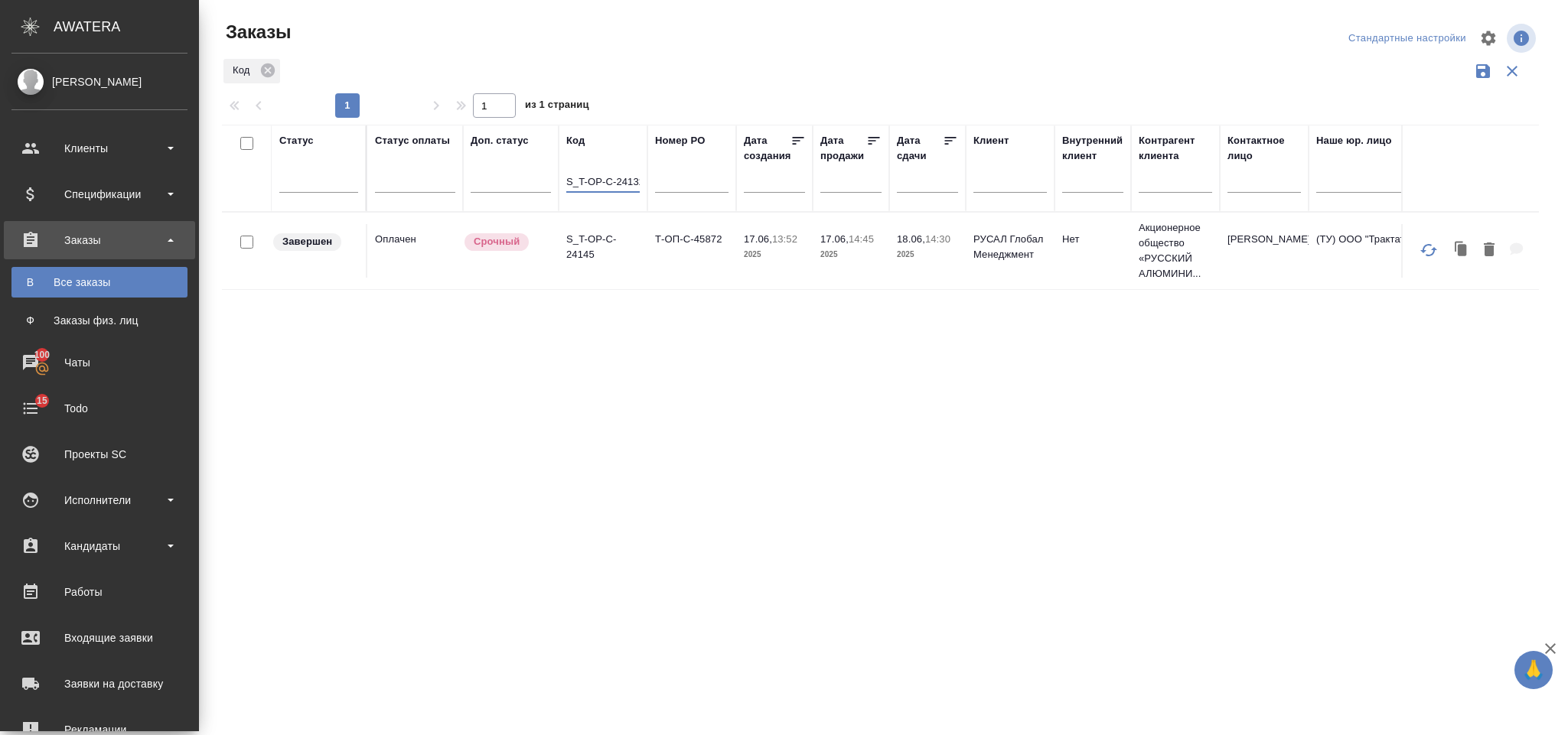
scroll to position [0, 5]
type input "S_T-OP-C-24132"
click at [622, 253] on p "S_T-OP-C-24132" at bounding box center [603, 247] width 73 height 30
click at [648, 187] on tr "Статус Статус оплаты Доп. статус Код S_T-OP-C-24132 Номер PO Дата создания Дата…" at bounding box center [1503, 168] width 2562 height 87
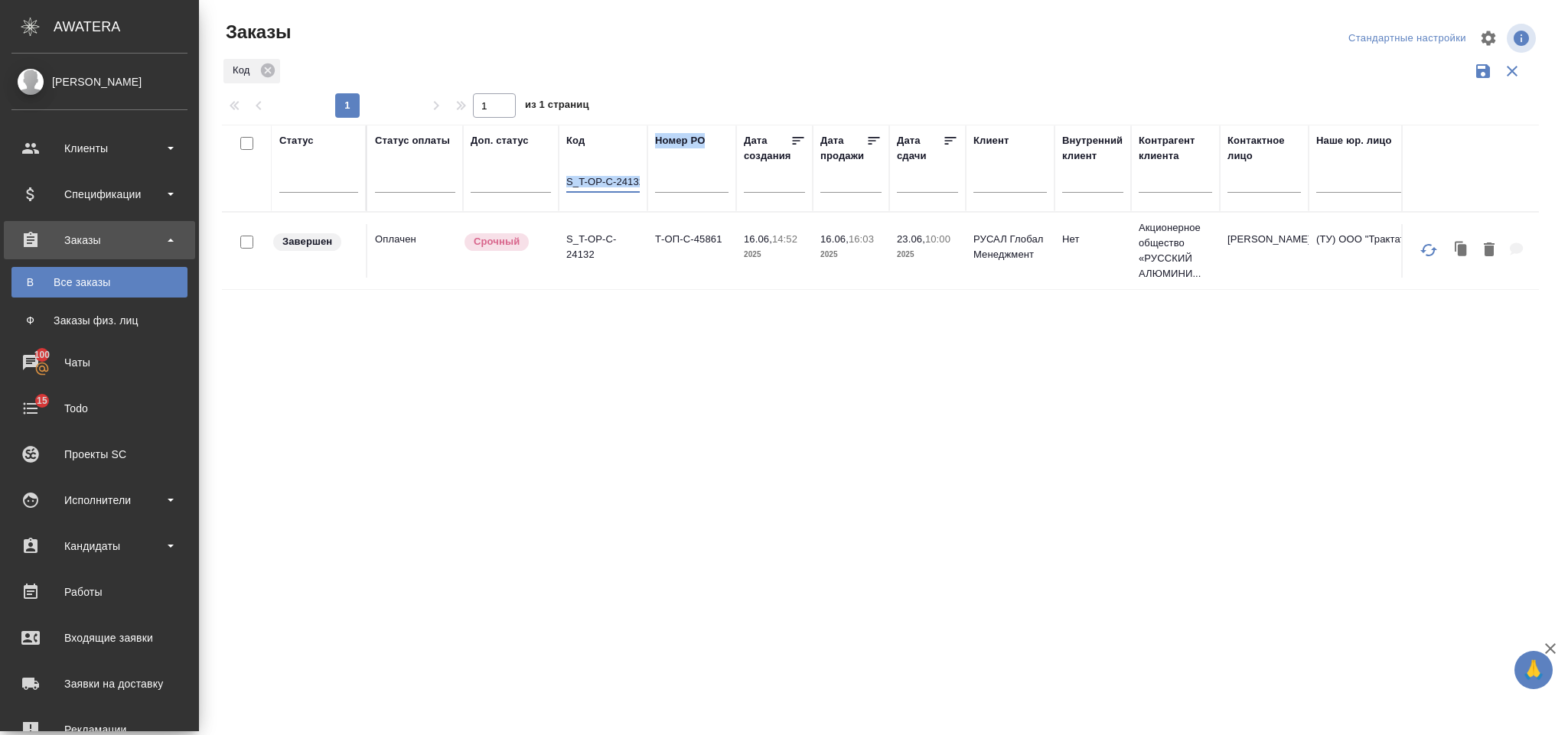
click at [622, 189] on input "S_T-OP-C-24132" at bounding box center [603, 183] width 73 height 19
drag, startPoint x: 567, startPoint y: 181, endPoint x: 673, endPoint y: 184, distance: 106.0
click at [673, 184] on tr "Статус Статус оплаты Доп. статус Код S_T-OP-C-24132 Номер PO Дата создания Дата…" at bounding box center [1503, 168] width 2562 height 87
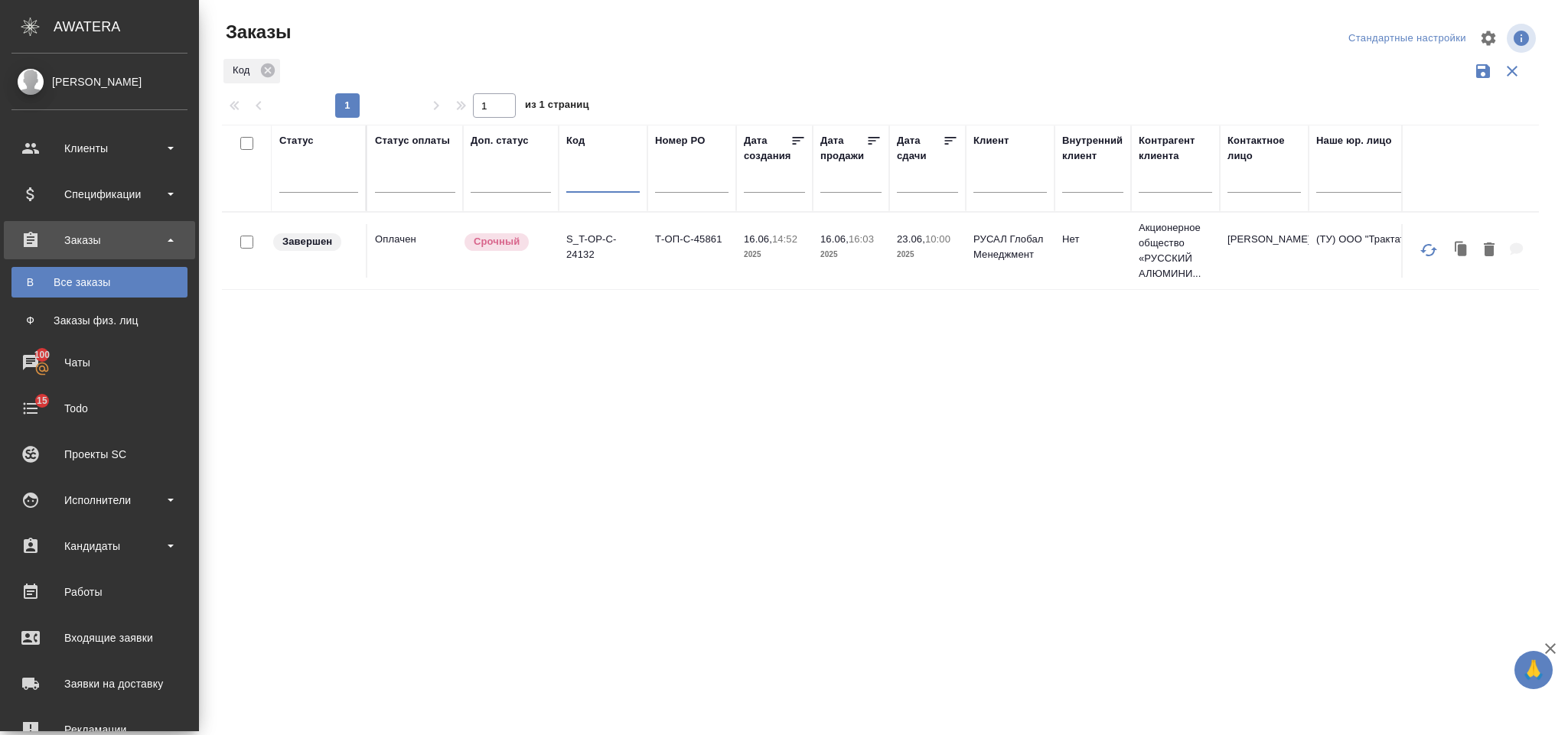
paste input "S_T-OP-C-24131"
type input "S_T-OP-C-24131"
click at [629, 268] on td "S_T-OP-C-24131" at bounding box center [603, 250] width 89 height 54
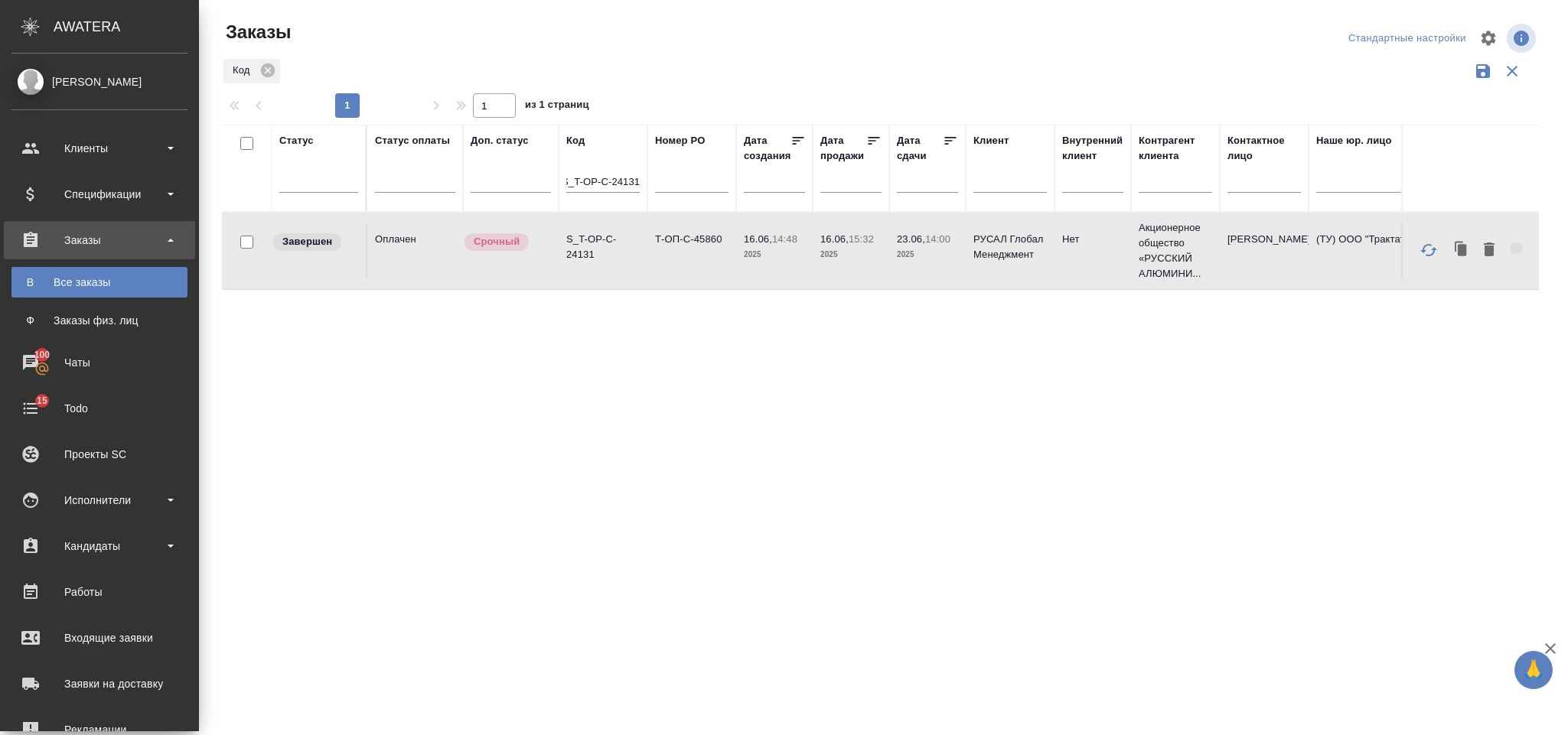
scroll to position [0, 0]
click at [726, 191] on tr "Статус Статус оплаты Доп. статус Код S_T-OP-C-24131 Номер PO Дата создания Дата…" at bounding box center [1503, 168] width 2562 height 87
paste input "S_T-OP-C-24129"
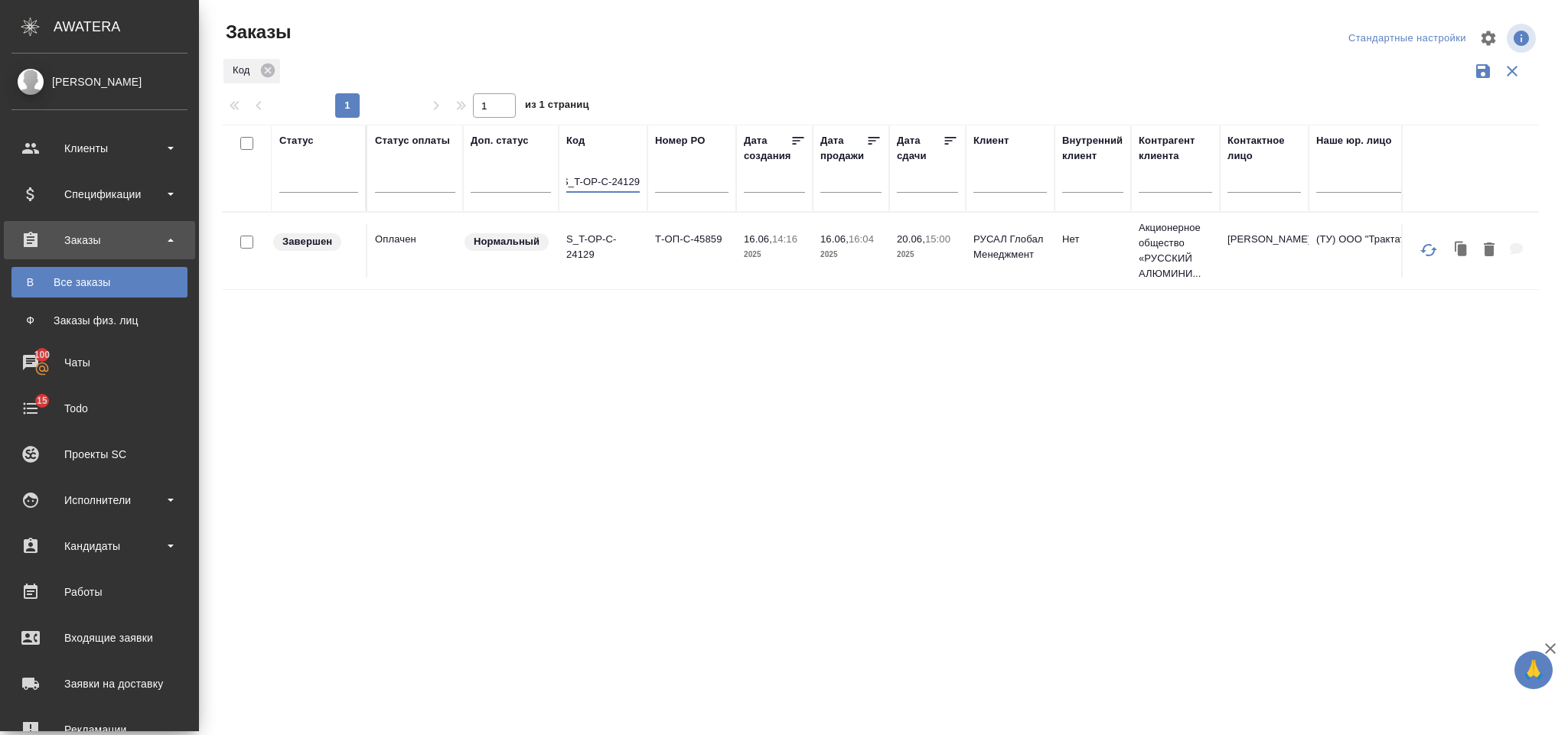
type input "S_T-OP-C-24129"
click at [679, 249] on td "Т-ОП-С-45859" at bounding box center [692, 250] width 89 height 54
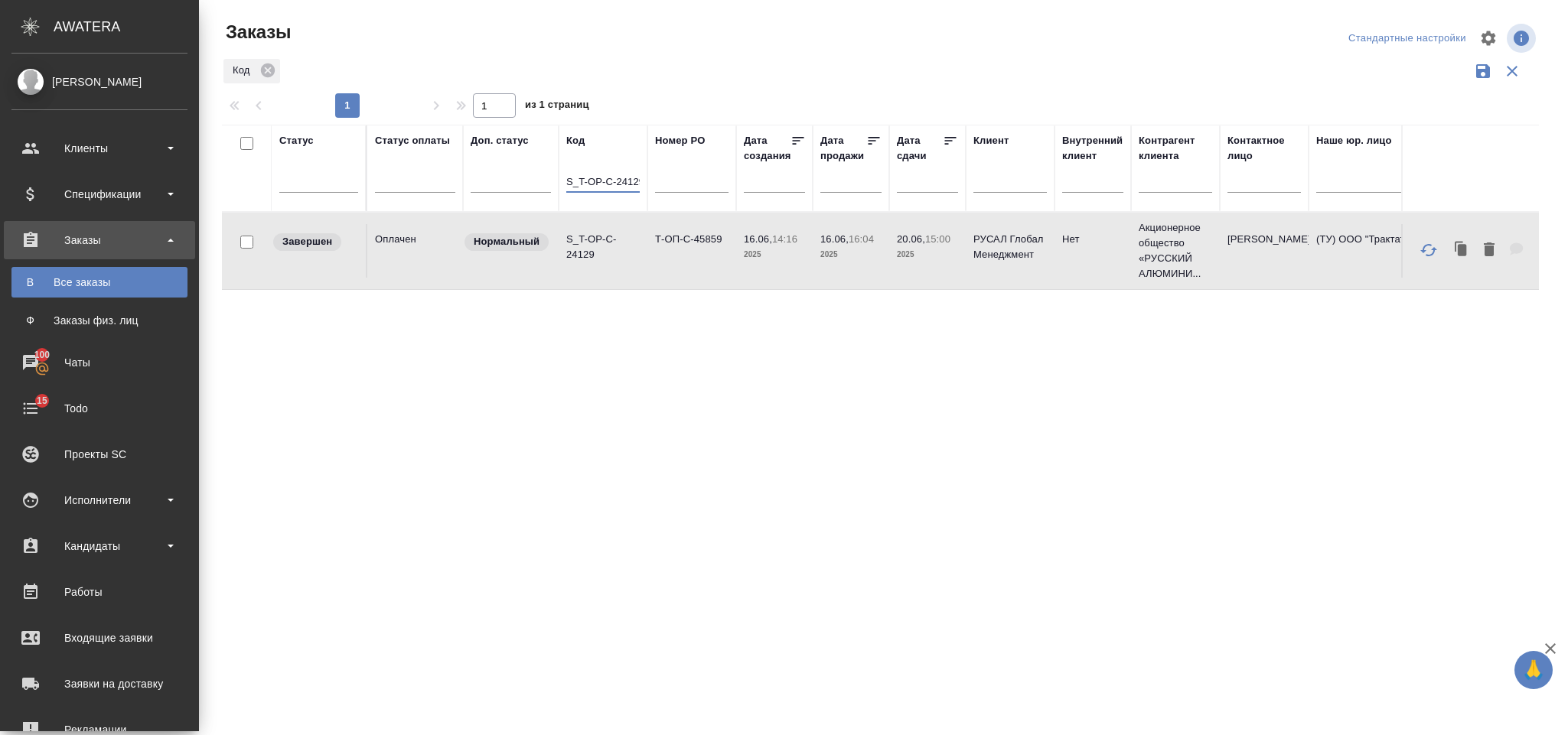
scroll to position [0, 5]
drag, startPoint x: 629, startPoint y: 181, endPoint x: 657, endPoint y: 184, distance: 28.2
click at [660, 188] on tr "Статус Статус оплаты Доп. статус Код S_T-OP-C-24129 Номер PO Дата создания Дата…" at bounding box center [1503, 168] width 2562 height 87
paste input "S_T-OP-C-24128"
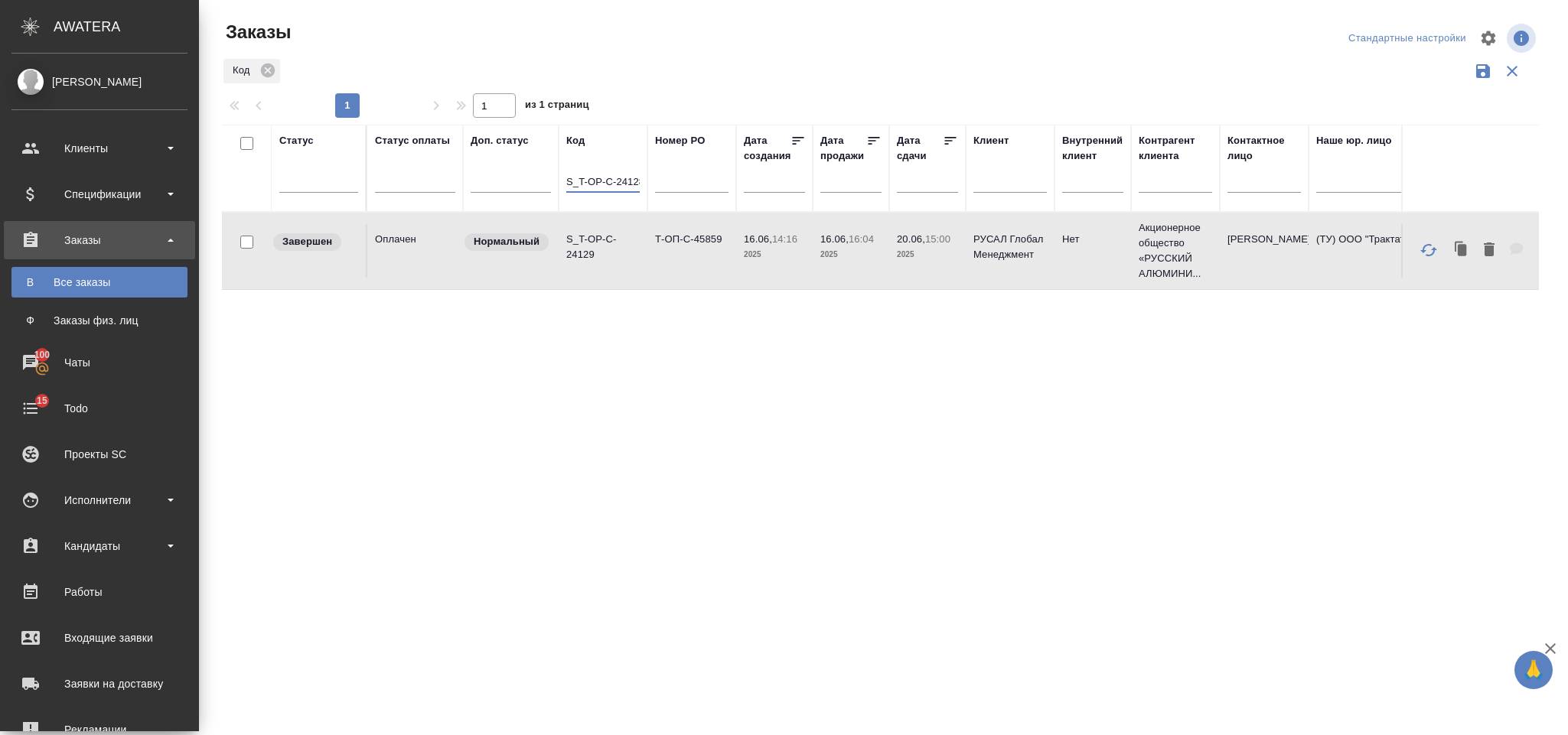
scroll to position [0, 5]
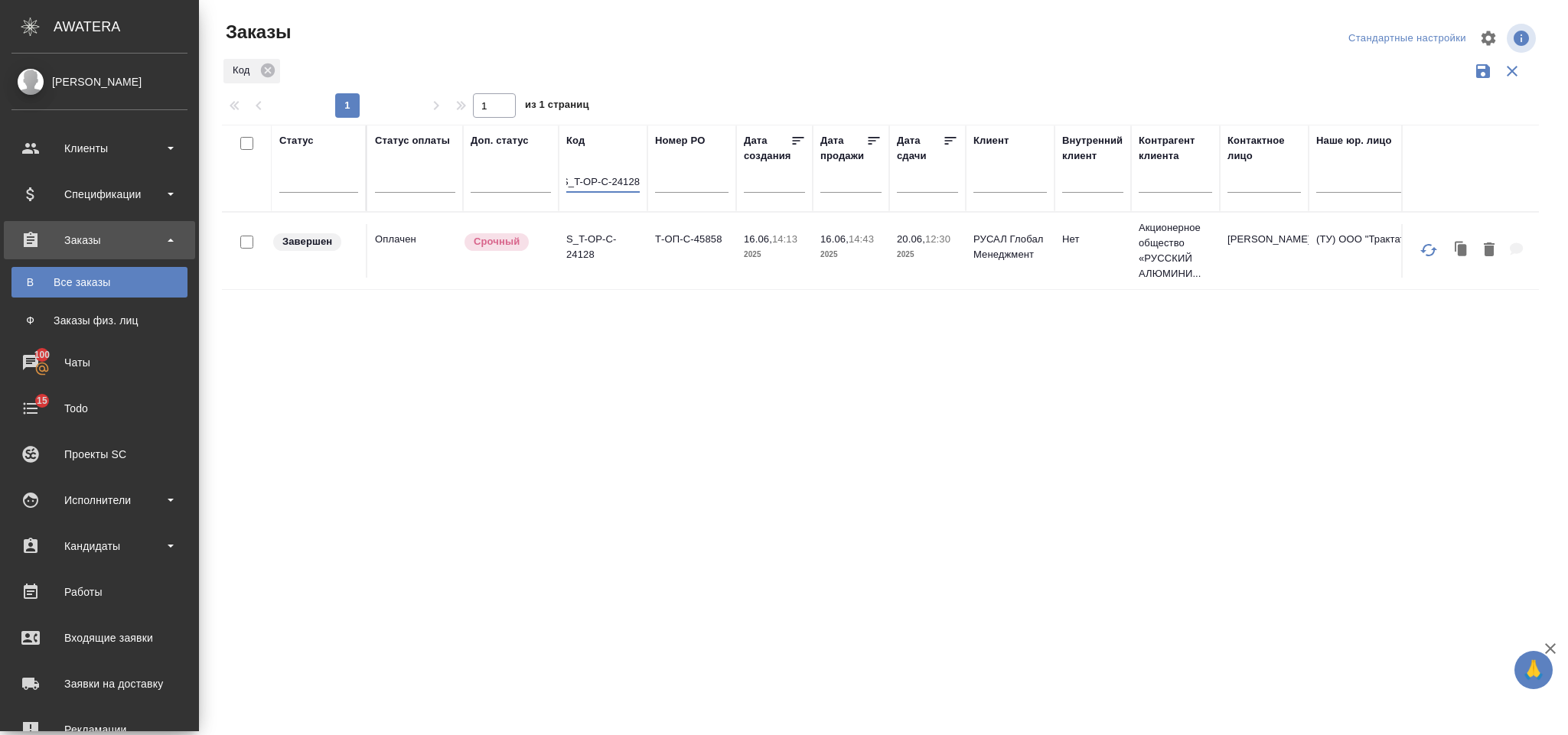
type input "S_T-OP-C-24128"
click at [602, 260] on p "S_T-OP-C-24128" at bounding box center [603, 247] width 73 height 30
drag, startPoint x: 568, startPoint y: 175, endPoint x: 699, endPoint y: 184, distance: 131.3
click at [699, 184] on tr "Статус Статус оплаты Доп. статус Код S_T-OP-C-24128 Номер PO Дата создания Дата…" at bounding box center [1503, 168] width 2562 height 87
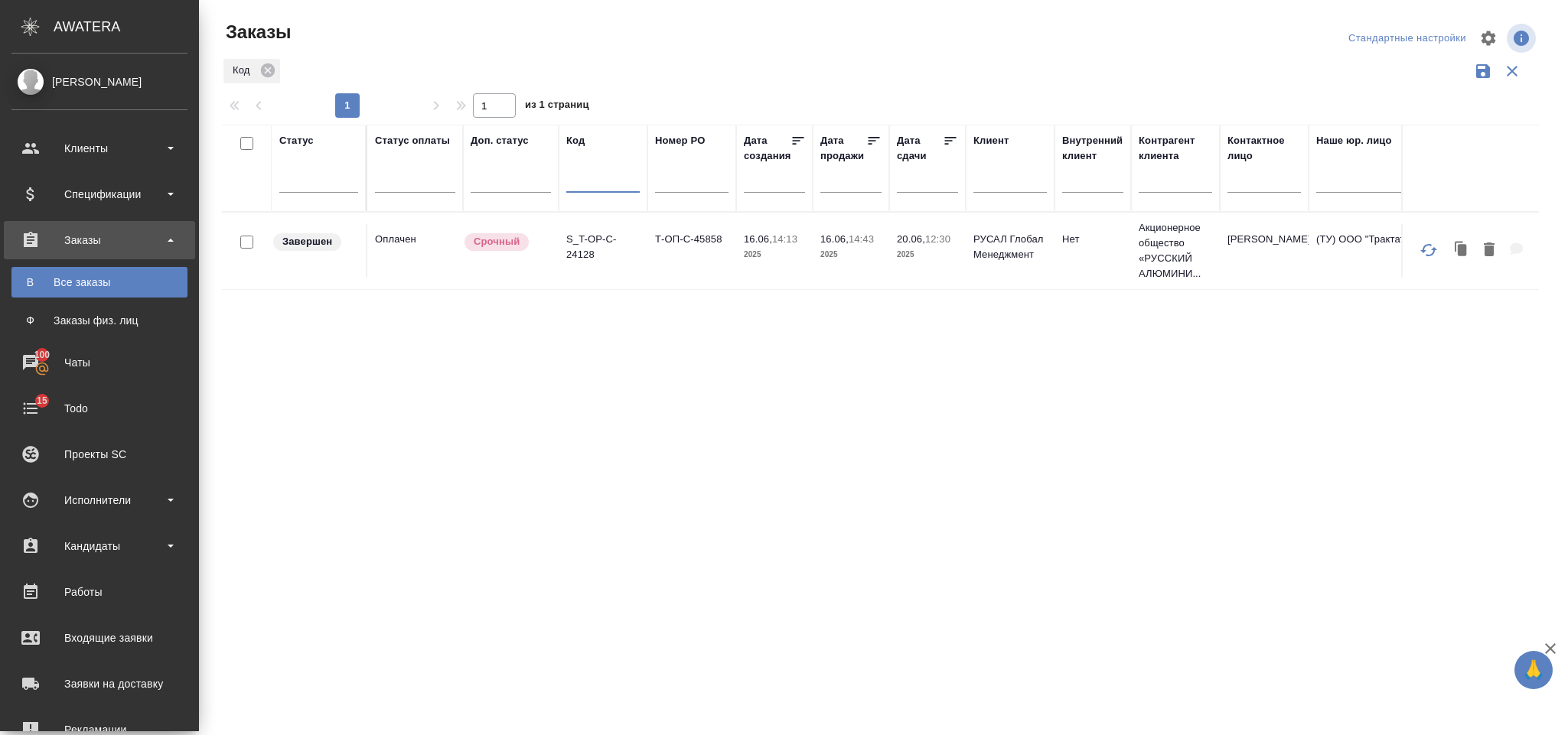
paste input "S_T-OP-C-24129"
type input "S_T-OP-C-24129"
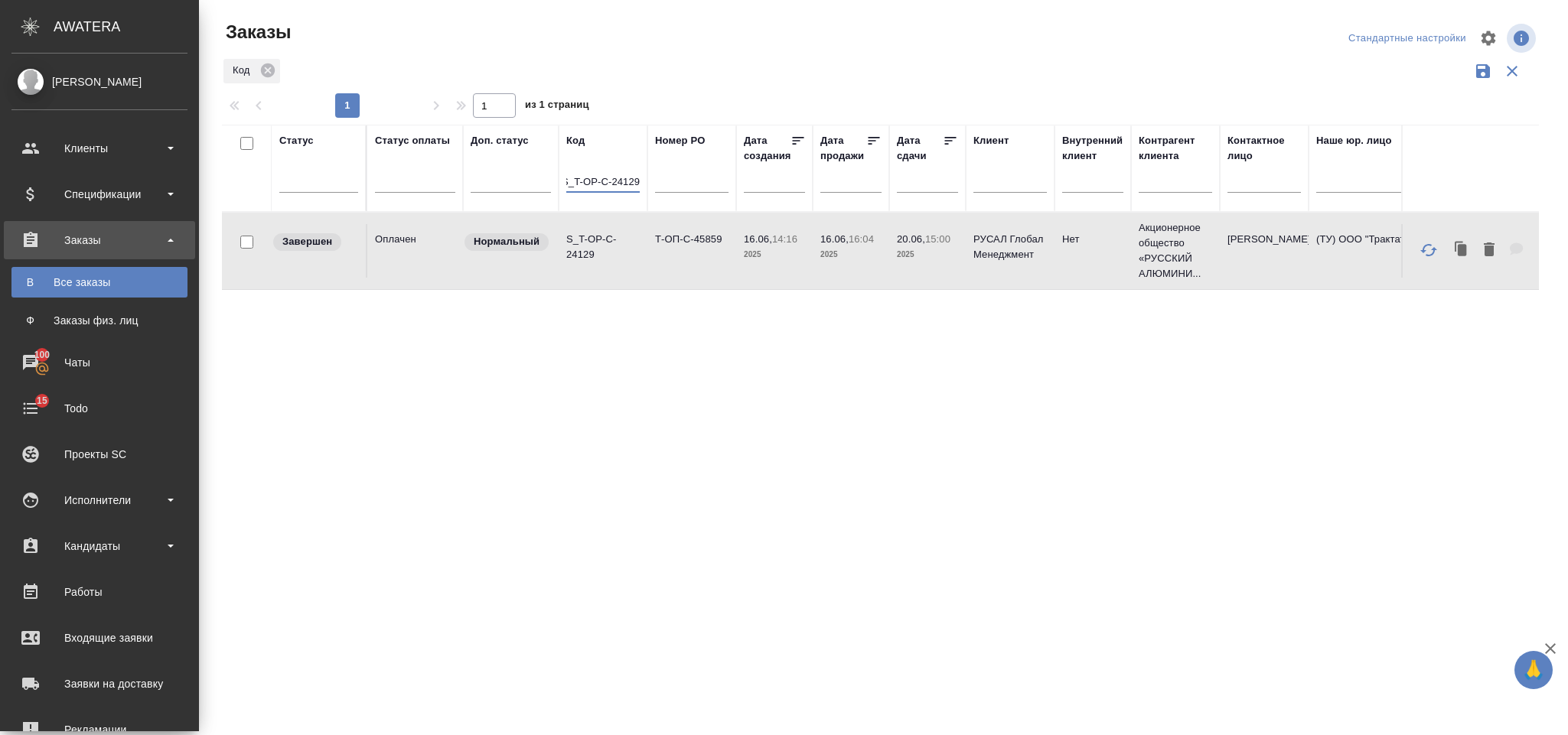
scroll to position [0, 0]
click at [595, 240] on p "S_T-OP-C-24129" at bounding box center [603, 247] width 73 height 30
drag, startPoint x: 568, startPoint y: 173, endPoint x: 665, endPoint y: 177, distance: 97.1
click at [665, 177] on tr "Статус Статус оплаты Доп. статус Код S_T-OP-C-24129 Номер PO Дата создания Дата…" at bounding box center [1503, 168] width 2562 height 87
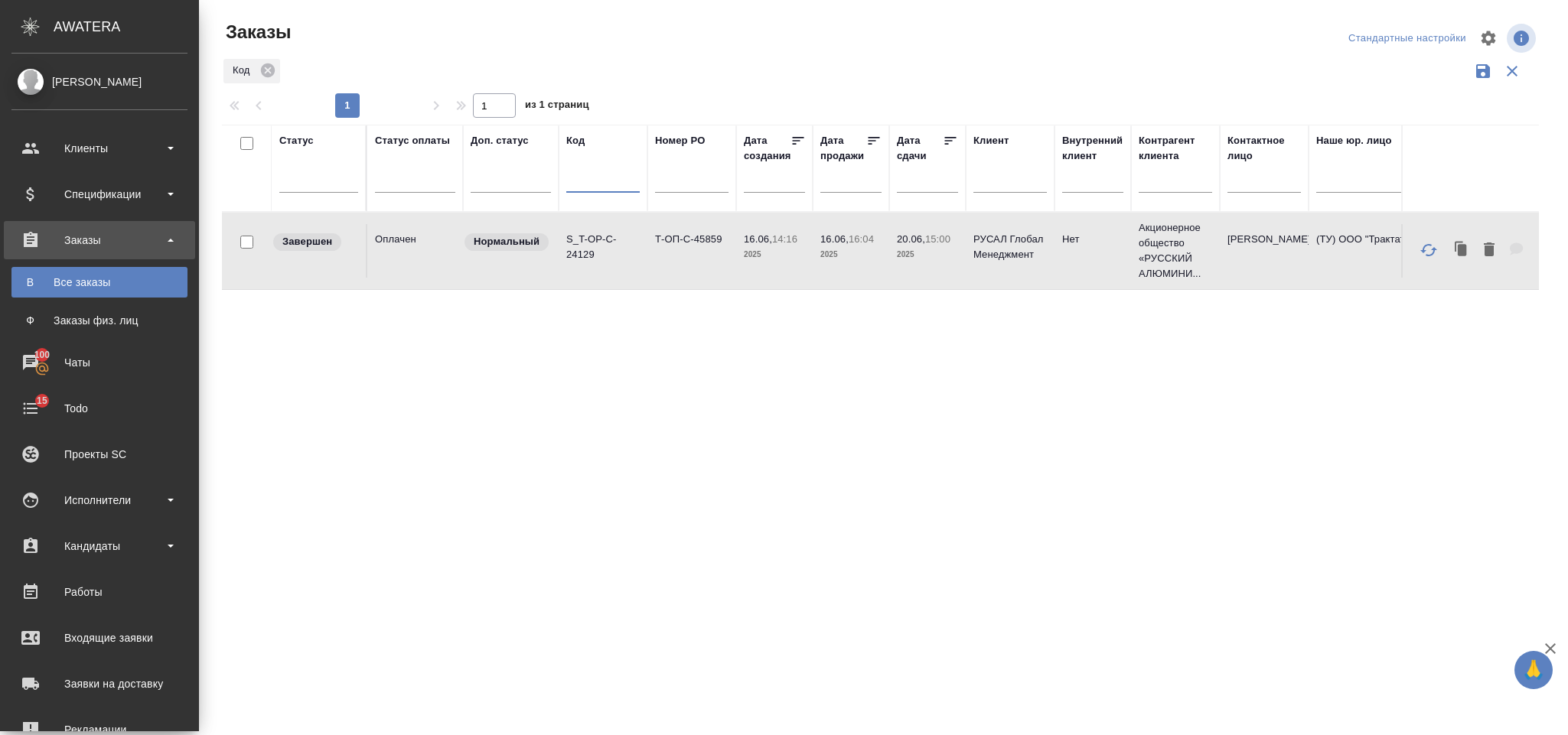
scroll to position [0, 0]
paste input "S_T-OP-C-24117"
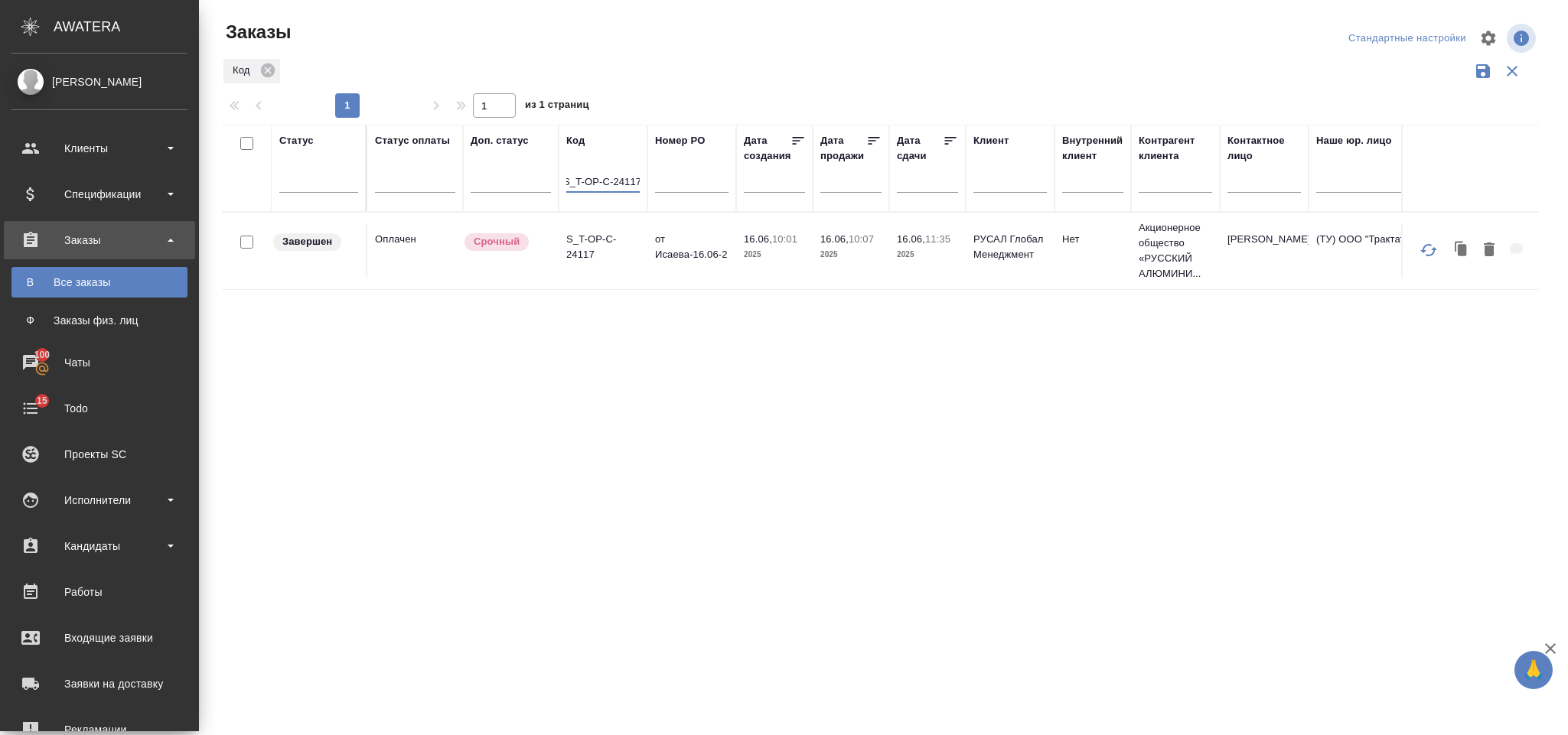
type input "S_T-OP-C-24117"
click at [593, 246] on p "S_T-OP-C-24117" at bounding box center [603, 247] width 73 height 30
click at [565, 175] on th "Код S_T-OP-C-24117" at bounding box center [603, 168] width 89 height 87
click at [565, 177] on th "Код S_T-OP-C-24117" at bounding box center [603, 168] width 89 height 87
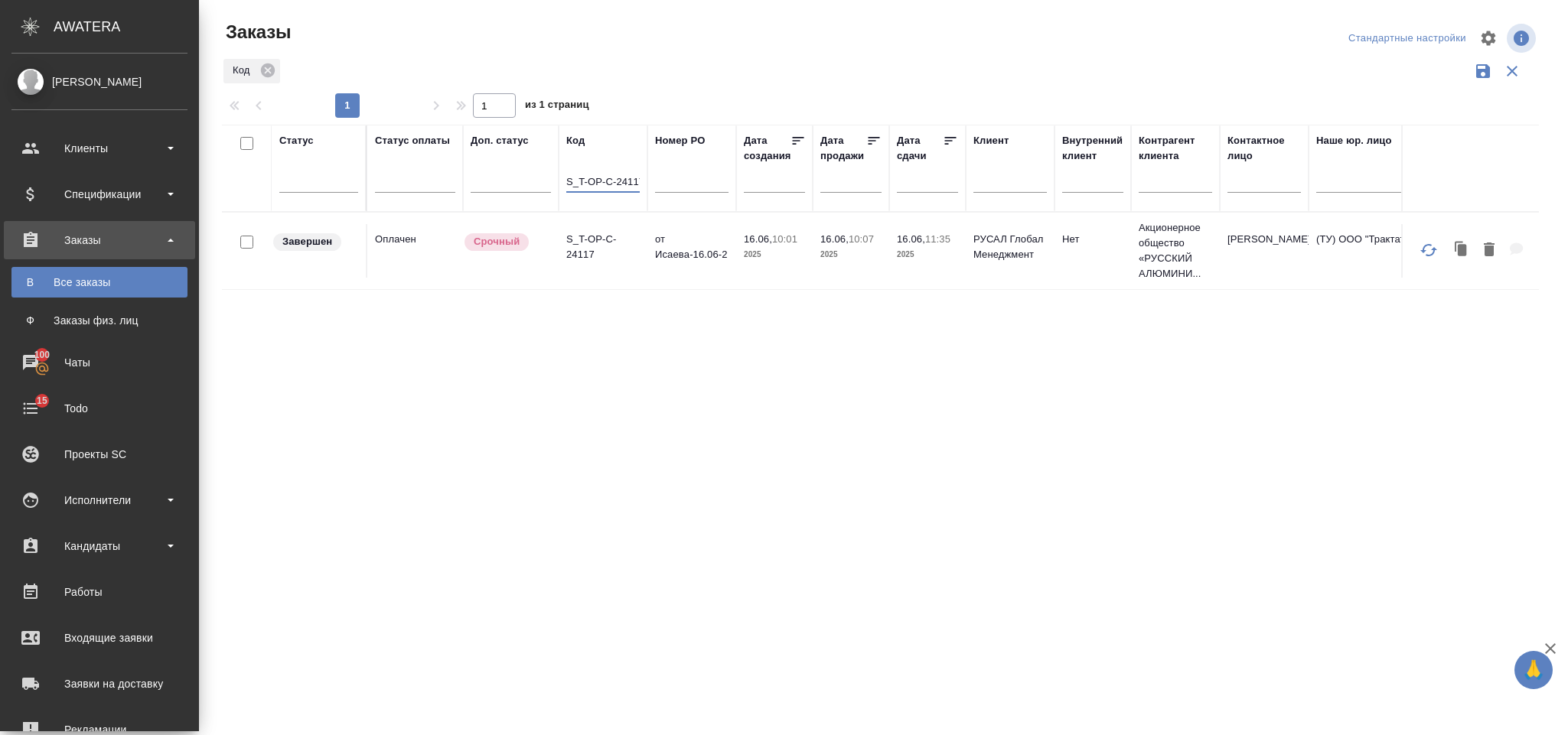
scroll to position [0, 3]
drag, startPoint x: 568, startPoint y: 177, endPoint x: 592, endPoint y: 163, distance: 27.8
click at [666, 202] on tr "Статус Статус оплаты Доп. статус Код S_T-OP-C-24117 Номер PO Дата создания Дата…" at bounding box center [1503, 168] width 2562 height 87
paste input "S_T-OP-C-24097"
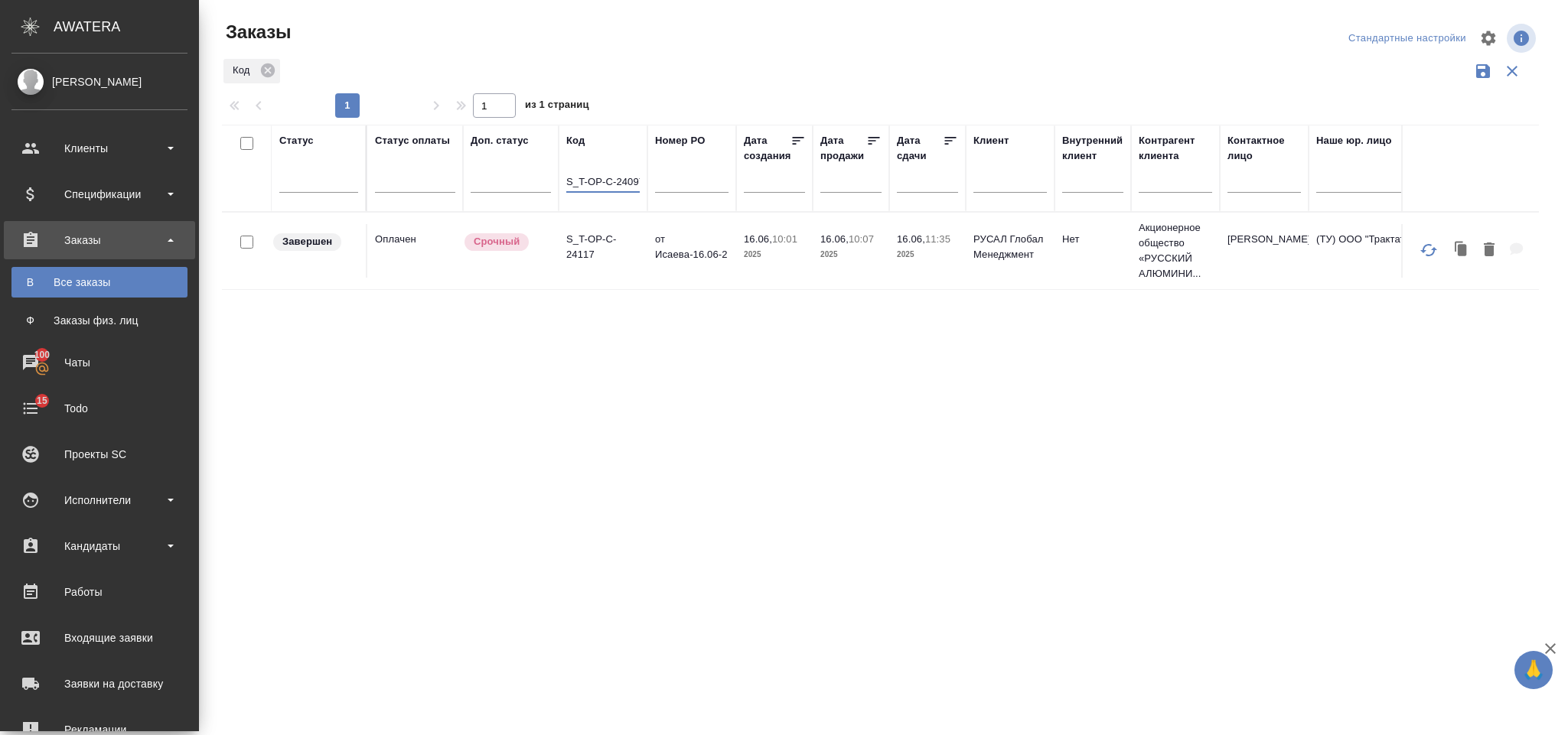
scroll to position [0, 5]
type input "S_T-OP-C-24097"
click at [633, 236] on p "S_T-OP-C-24097" at bounding box center [603, 247] width 73 height 30
click at [652, 175] on tr "Статус Статус оплаты Доп. статус Код S_T-OP-C-24097 Номер PO Дата создания Дата…" at bounding box center [1503, 168] width 2562 height 87
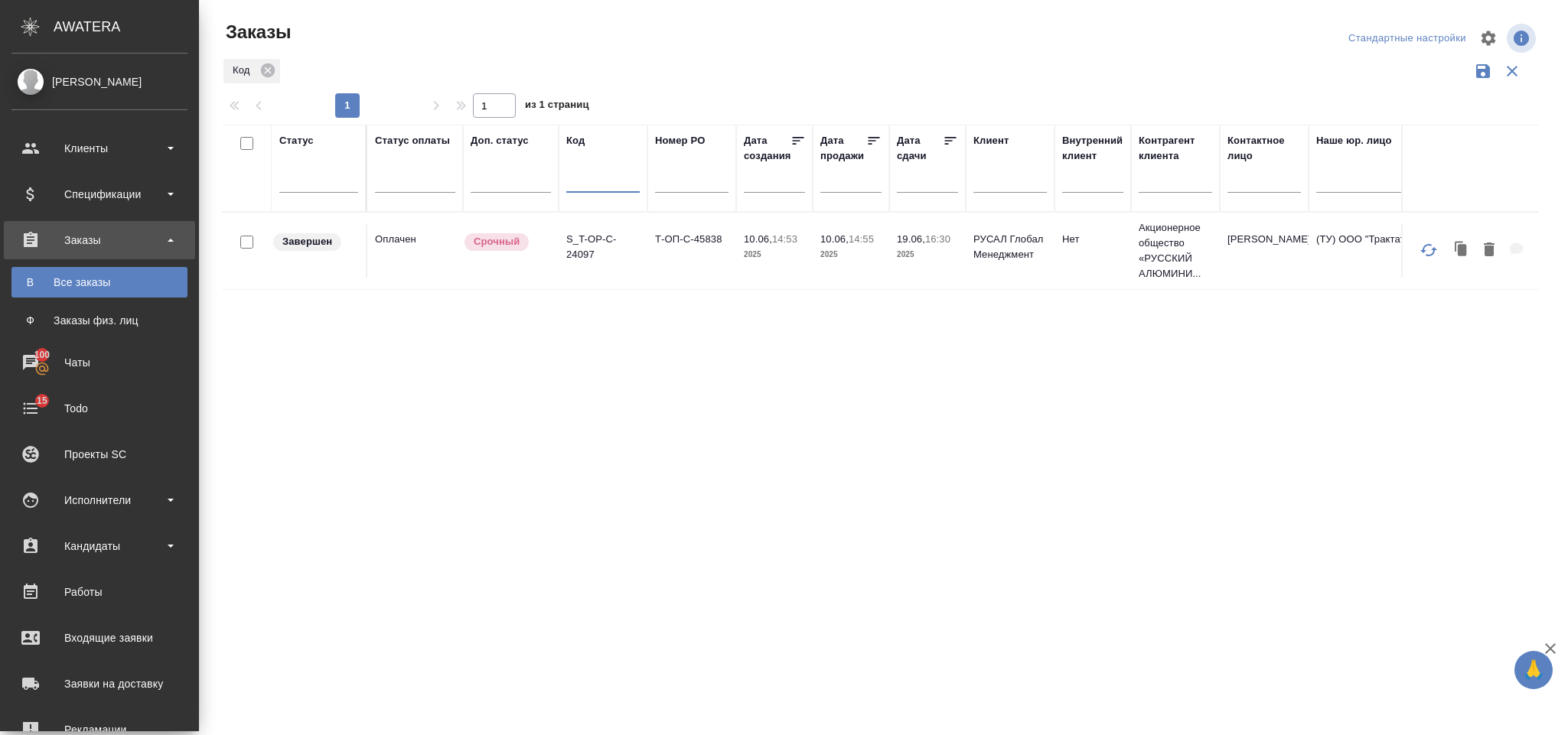
paste input "S_T-OP-C-24094"
type input "S_T-OP-C-24094"
click at [602, 273] on td "S_T-OP-C-24094" at bounding box center [603, 250] width 89 height 54
click at [595, 266] on td "S_T-OP-C-24094" at bounding box center [603, 250] width 89 height 54
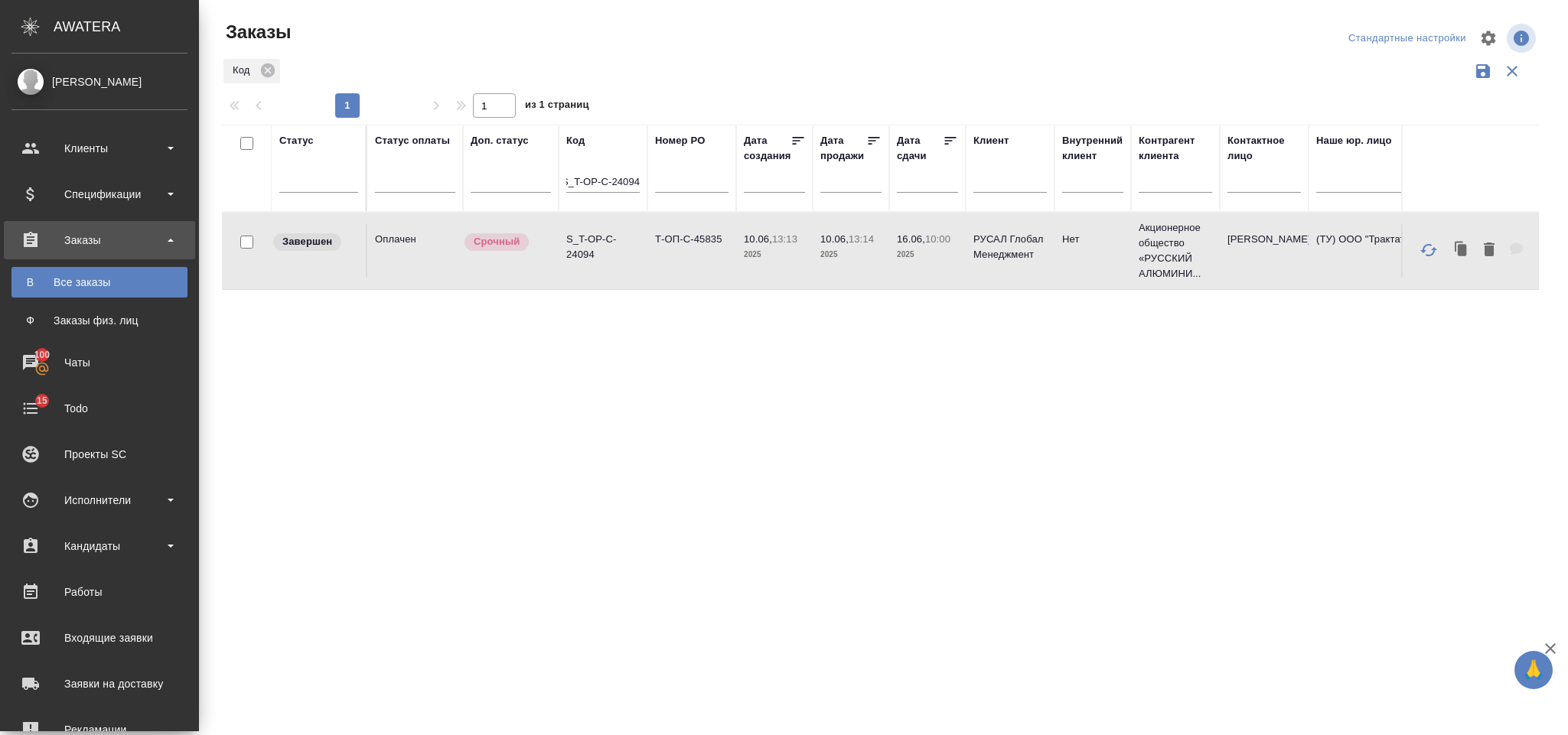
scroll to position [0, 0]
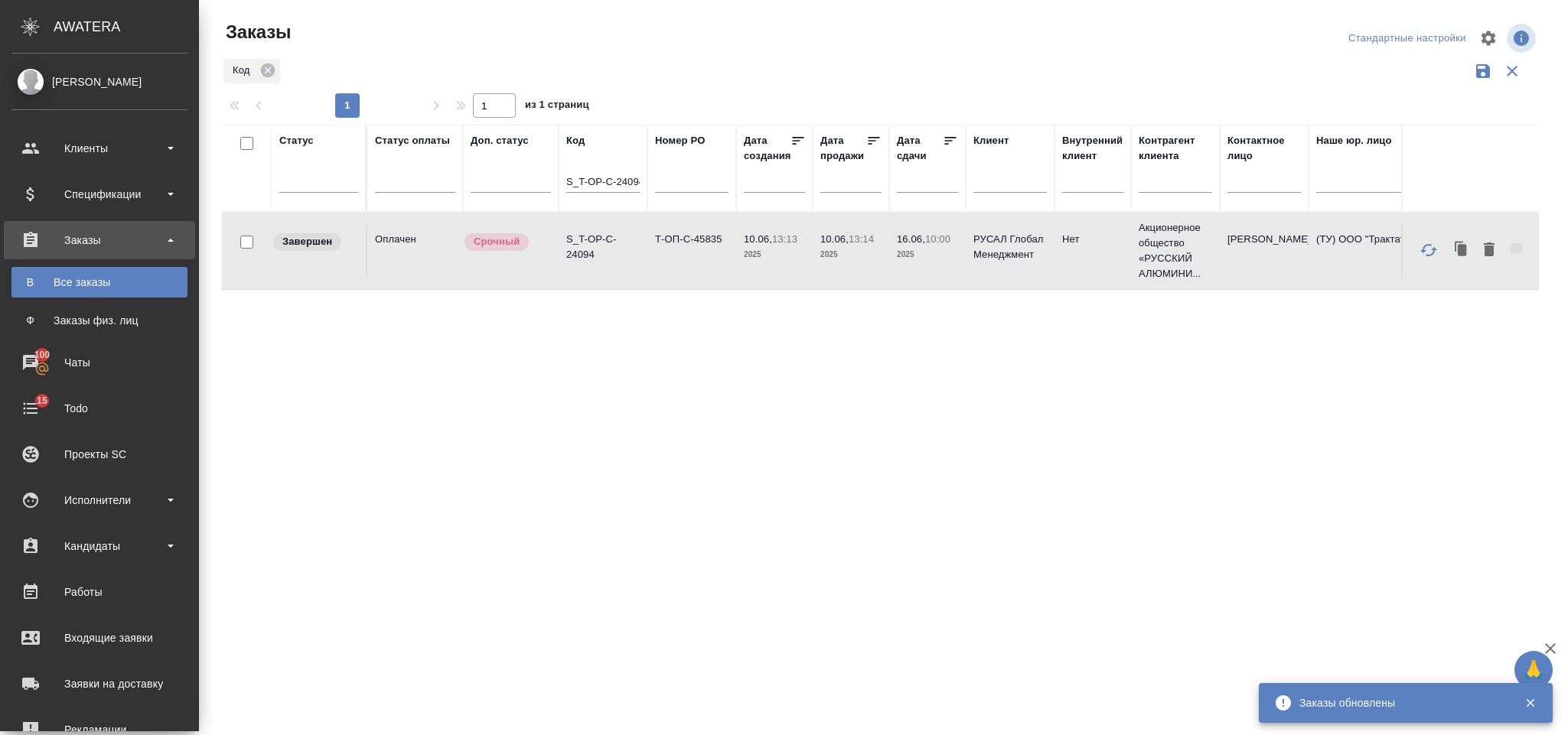
click at [595, 266] on td "S_T-OP-C-24094" at bounding box center [603, 250] width 89 height 54
click at [573, 172] on div "S_T-OP-C-24094" at bounding box center [603, 184] width 73 height 37
drag, startPoint x: 567, startPoint y: 180, endPoint x: 672, endPoint y: 184, distance: 105.1
click at [672, 184] on tr "Статус Статус оплаты Доп. статус Код S_T-OP-C-24094 Номер PO Дата создания Дата…" at bounding box center [1503, 168] width 2562 height 87
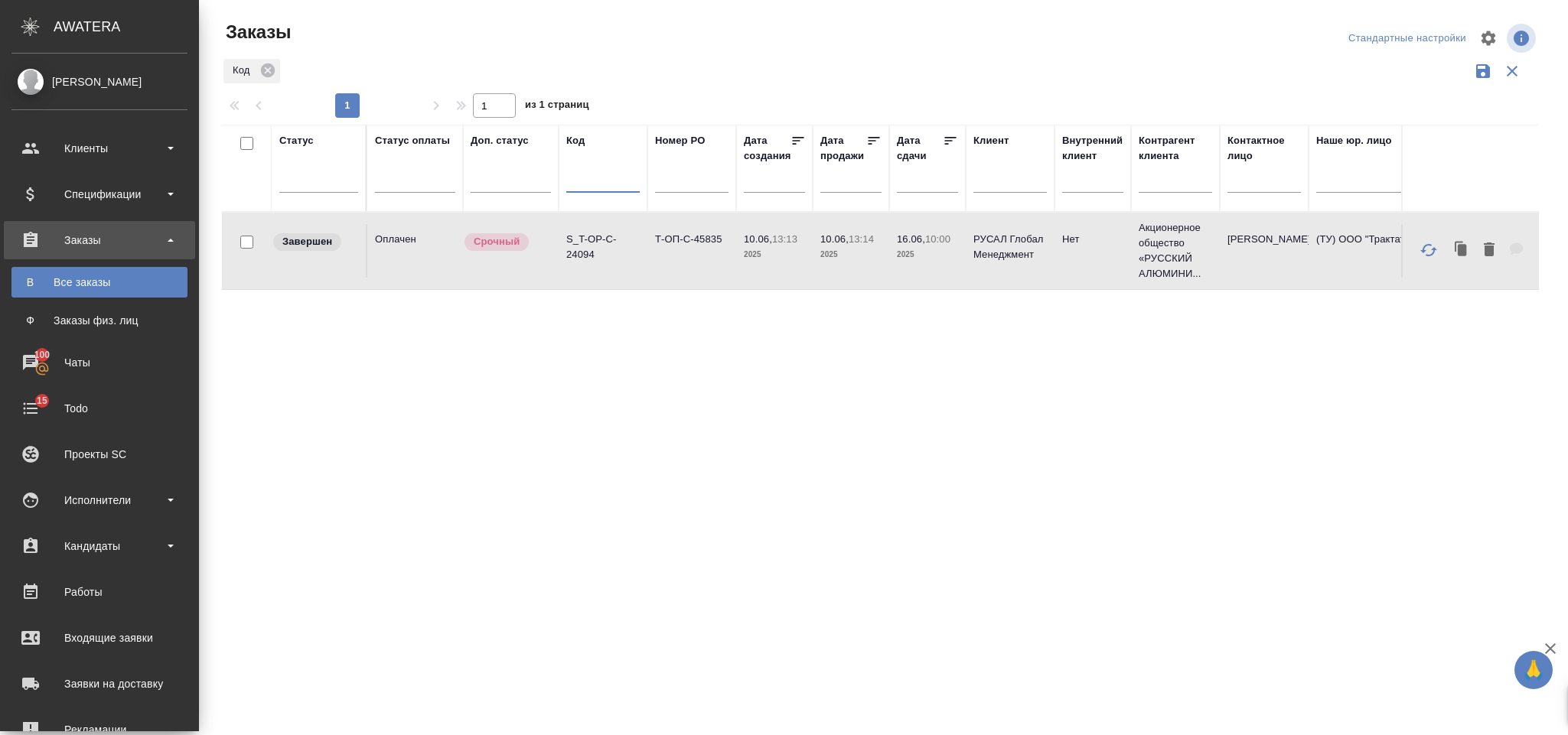
paste input "S_T-OP-C-24020"
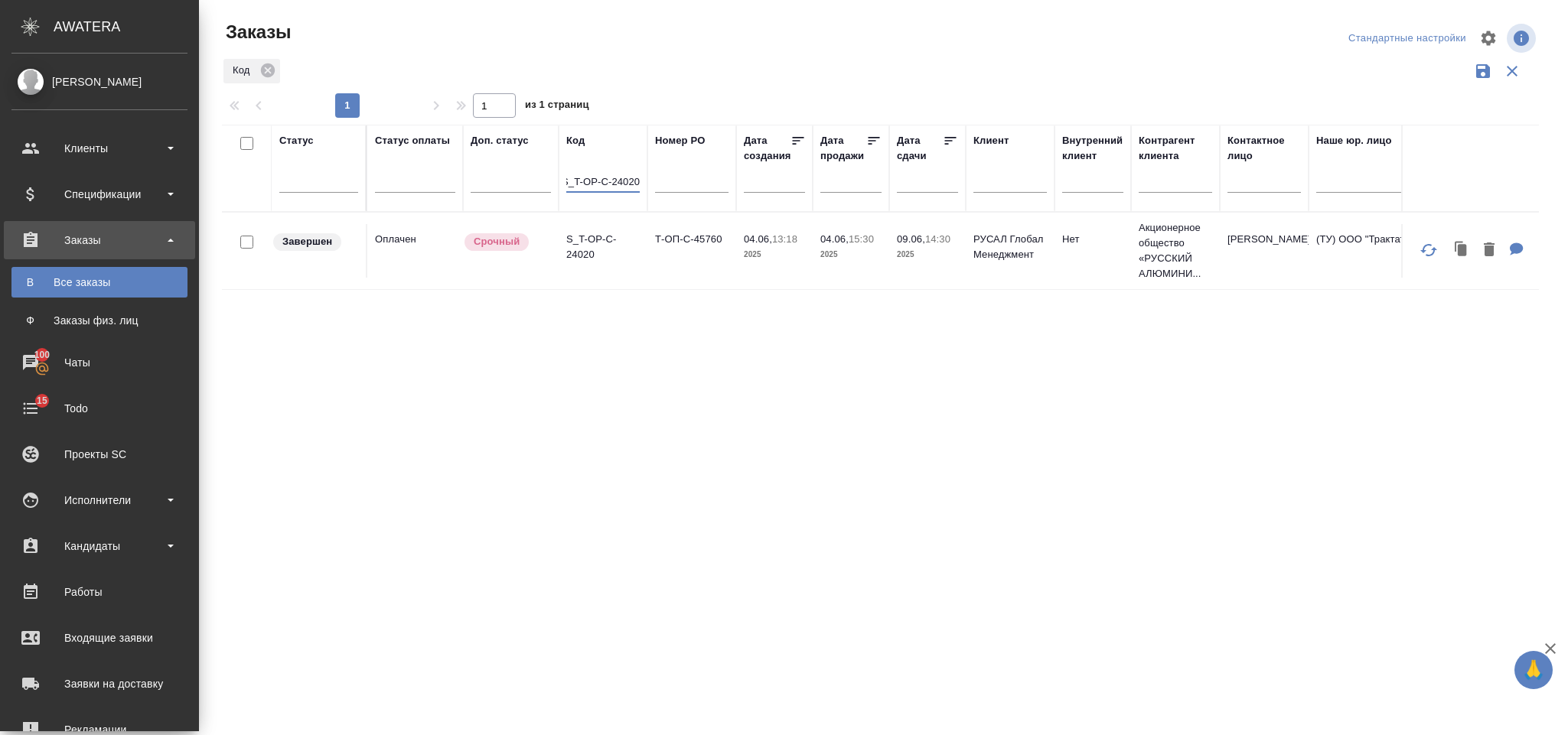
type input "S_T-OP-C-24020"
click at [647, 233] on td "Т-ОП-С-45760" at bounding box center [692, 250] width 89 height 54
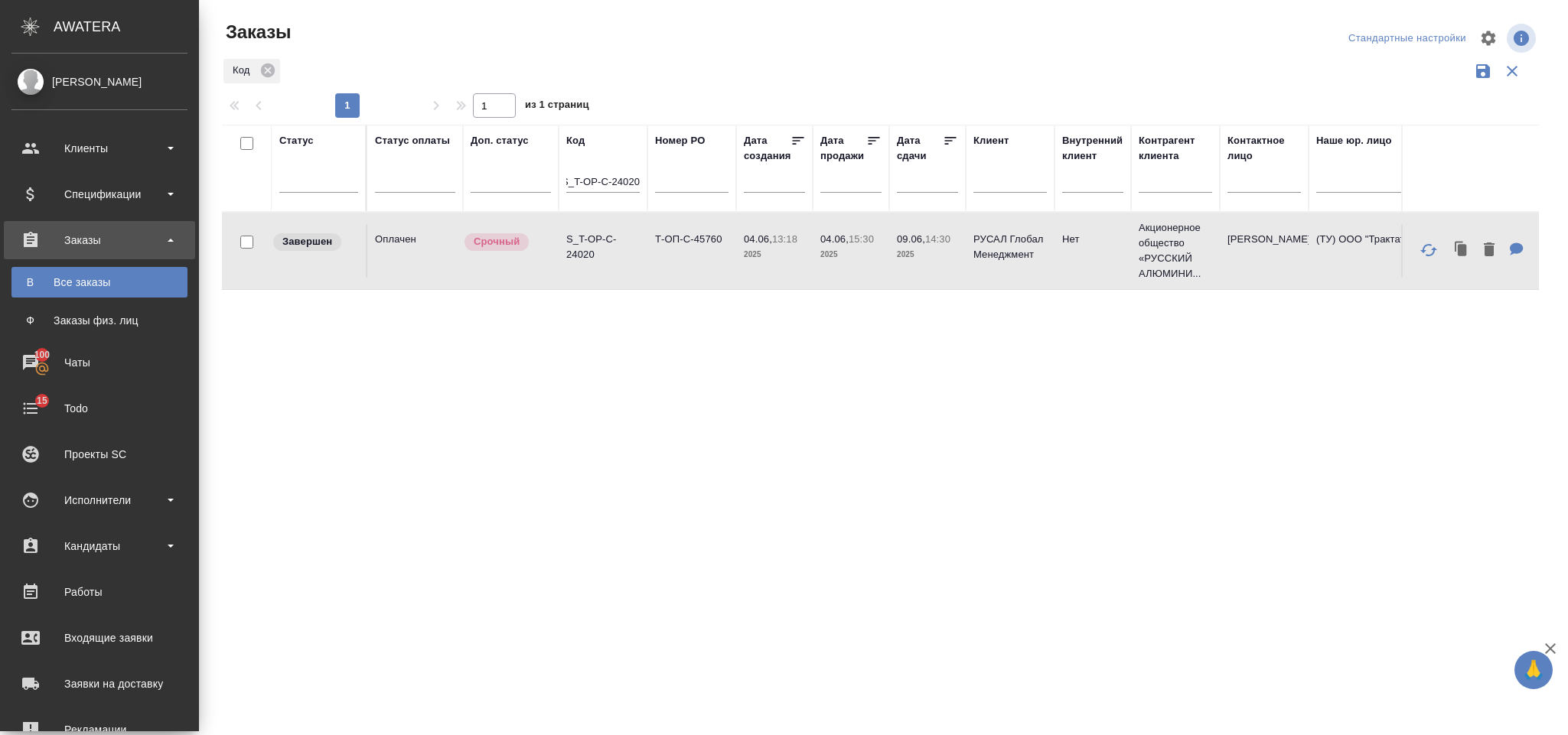
scroll to position [0, 0]
drag, startPoint x: 568, startPoint y: 180, endPoint x: 703, endPoint y: 167, distance: 135.6
click at [703, 167] on tr "Статус Статус оплаты Доп. статус Код S_T-OP-C-24020 Номер PO Дата создания Дата…" at bounding box center [1503, 168] width 2562 height 87
paste input "S_T-OP-C-24019"
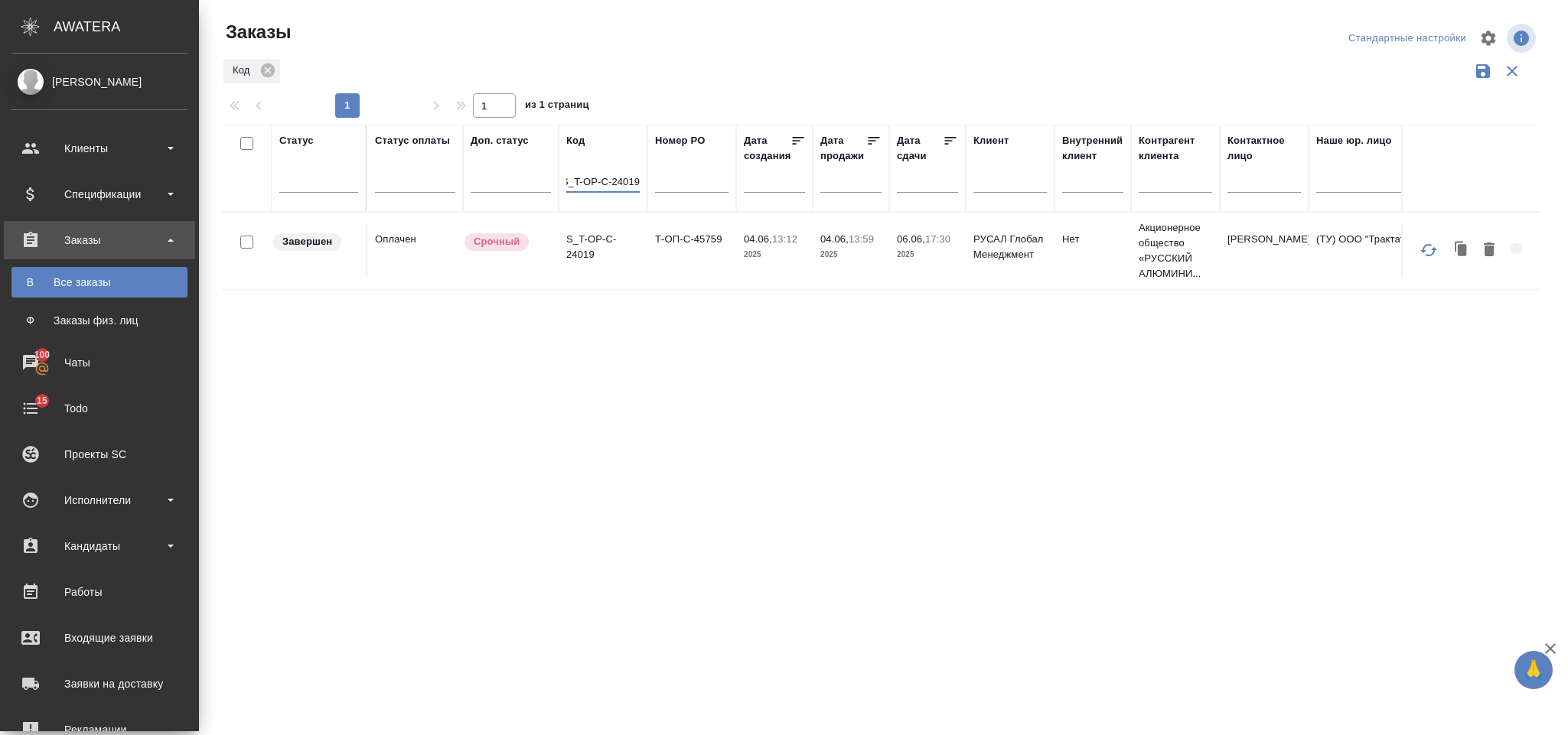
type input "S_T-OP-C-24019"
click at [647, 254] on td "Т-ОП-С-45759" at bounding box center [692, 250] width 89 height 54
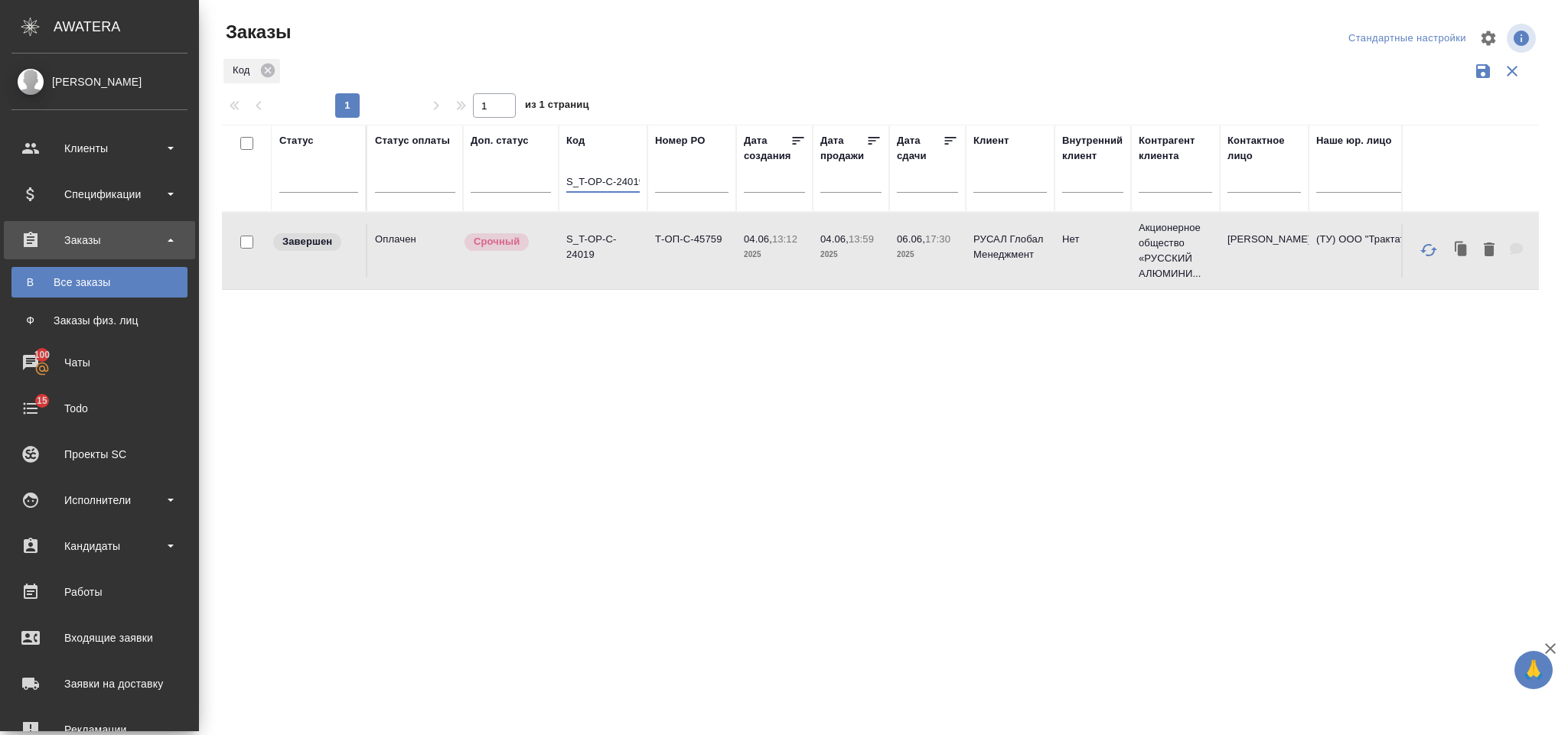
scroll to position [0, 5]
drag, startPoint x: 581, startPoint y: 177, endPoint x: 651, endPoint y: 202, distance: 74.3
click at [685, 187] on tr "Статус Статус оплаты Доп. статус Код S_T-OP-C-24019 Номер PO Дата создания Дата…" at bounding box center [1503, 168] width 2562 height 87
paste input "S_T-OP-C-24013"
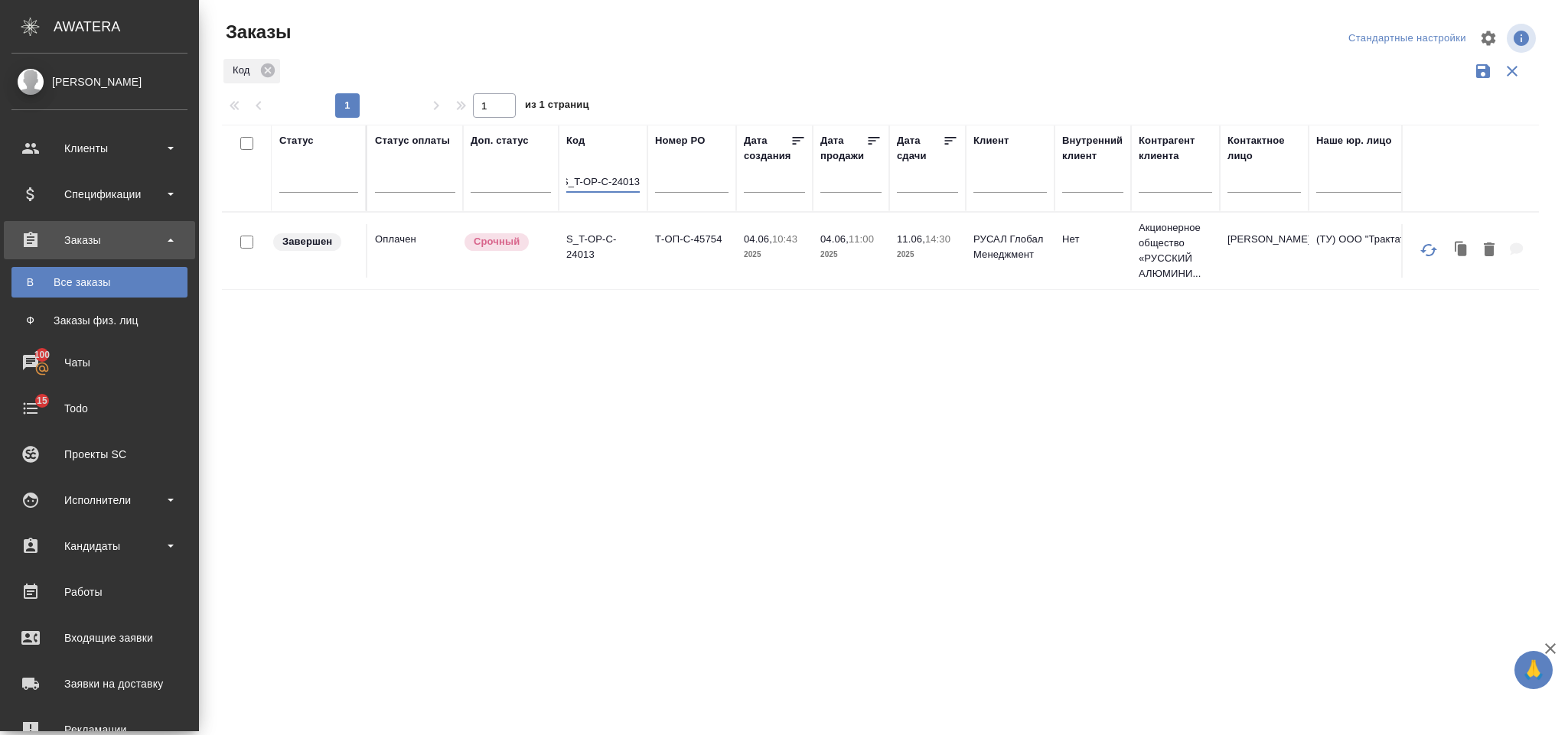
type input "S_T-OP-C-24013"
click at [633, 267] on td "S_T-OP-C-24013" at bounding box center [603, 250] width 89 height 54
click at [632, 266] on td "S_T-OP-C-24013" at bounding box center [603, 250] width 89 height 54
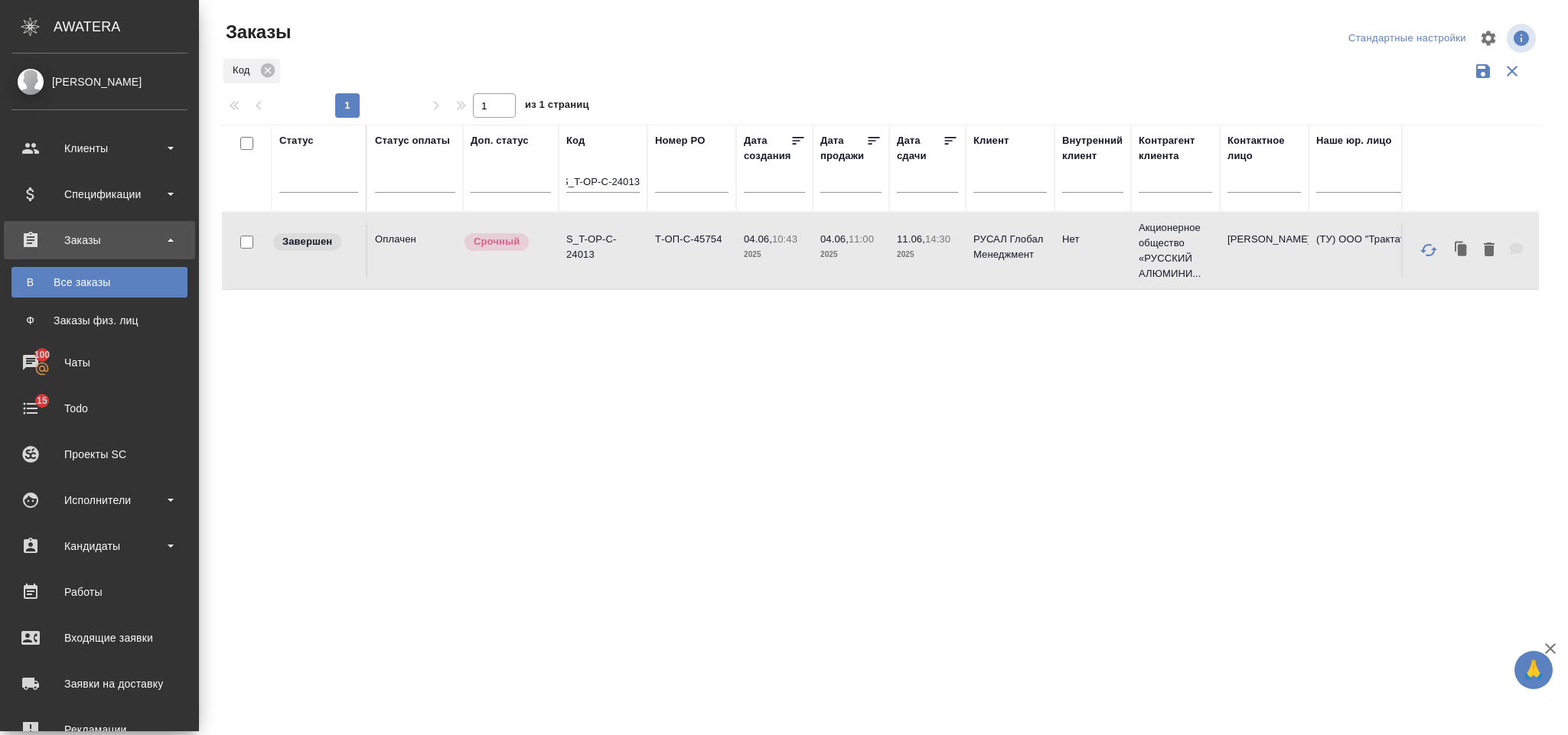
scroll to position [0, 0]
drag, startPoint x: 566, startPoint y: 177, endPoint x: 574, endPoint y: 180, distance: 8.5
click at [691, 181] on tr "Статус Статус оплаты Доп. статус Код S_T-OP-C-24013 Номер PO Дата создания Дата…" at bounding box center [1503, 168] width 2562 height 87
paste input "S_T-OP-C-23989"
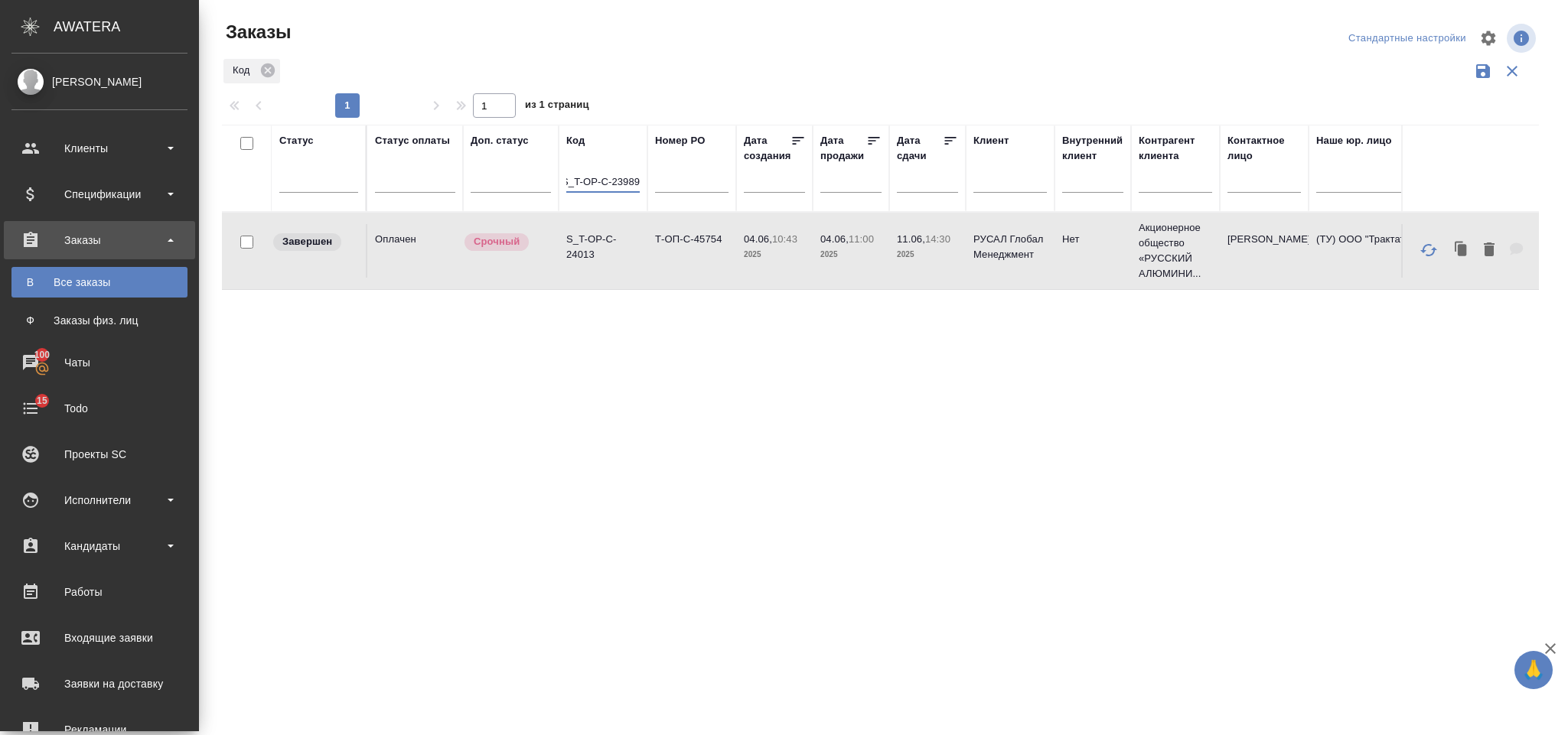
type input "S_T-OP-C-23989"
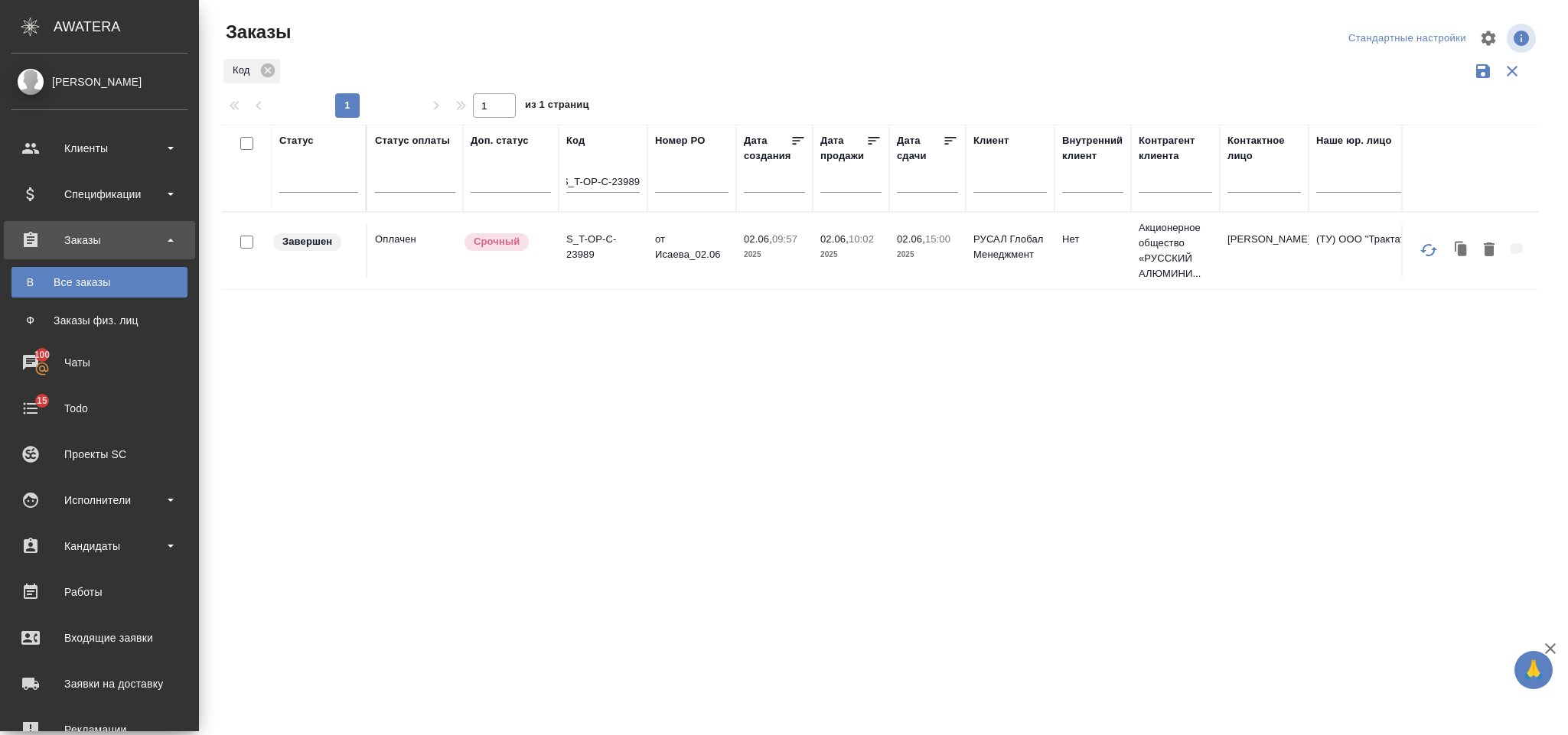
click at [616, 264] on td "S_T-OP-C-23989" at bounding box center [603, 250] width 89 height 54
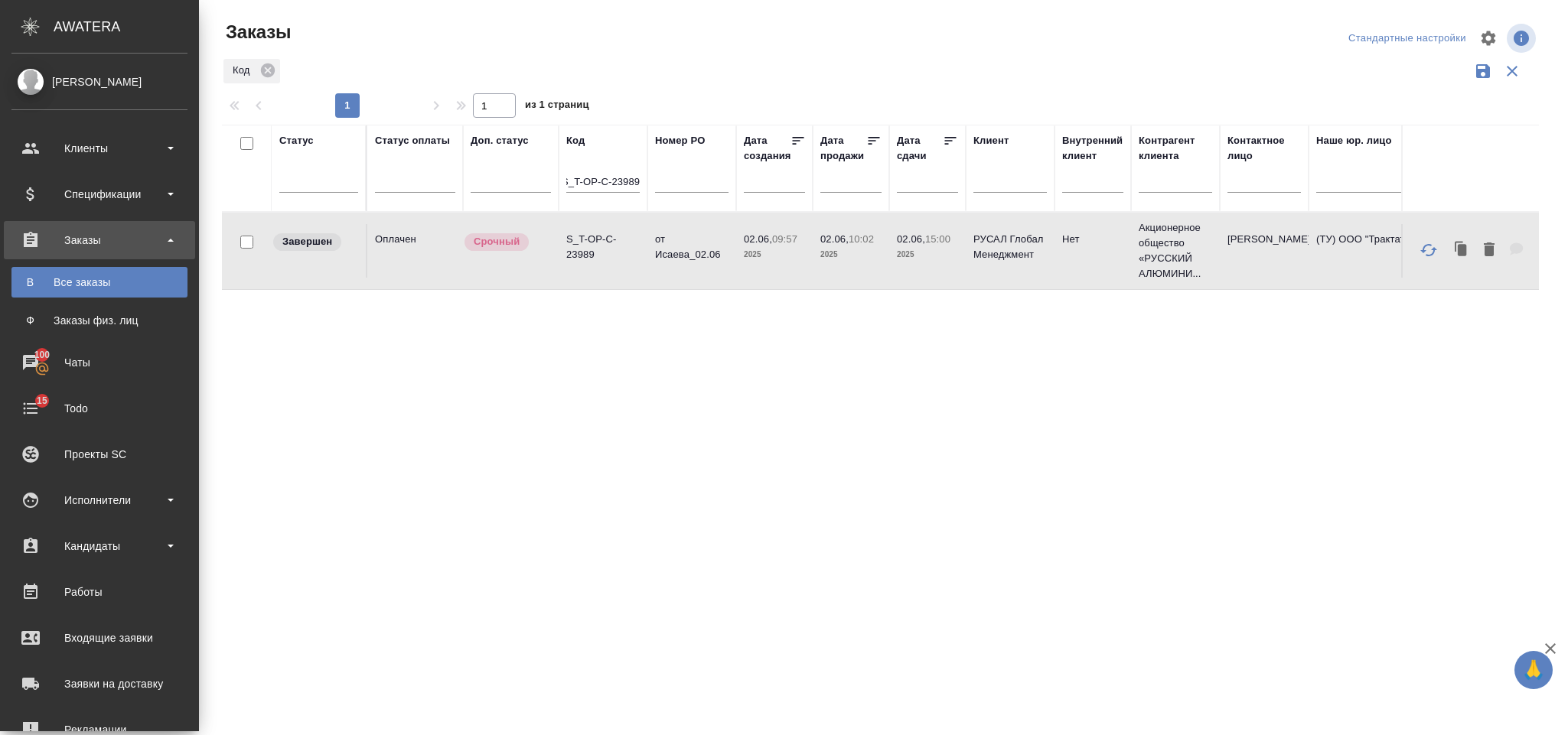
scroll to position [0, 0]
click at [616, 264] on td "S_T-OP-C-23989" at bounding box center [603, 250] width 89 height 54
drag, startPoint x: 660, startPoint y: 182, endPoint x: 640, endPoint y: 182, distance: 20.0
click at [659, 182] on tr "Статус Статус оплаты Доп. статус Код S_T-OP-C-23989 Номер PO Дата создания Дата…" at bounding box center [1503, 168] width 2562 height 87
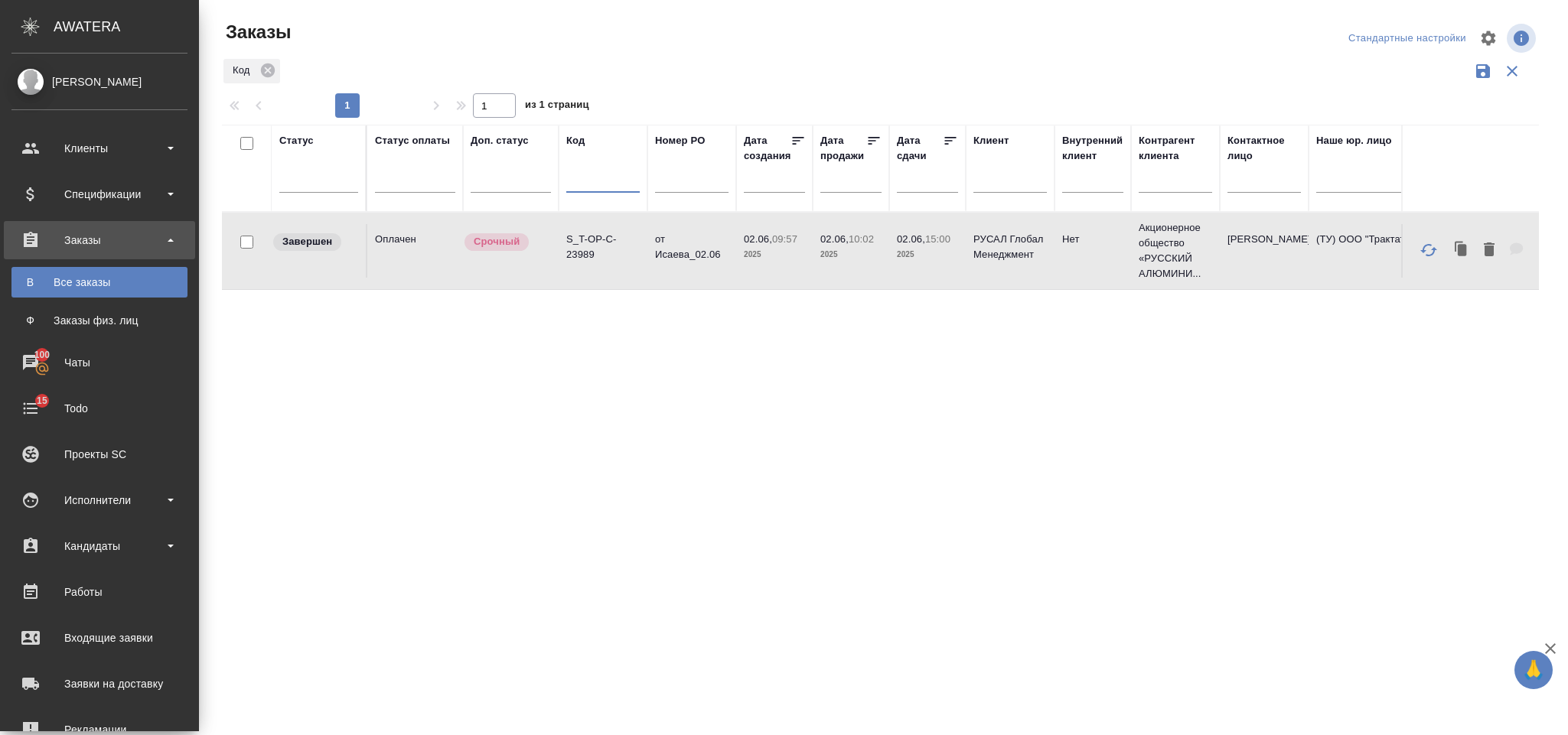
paste input "S_T-OP-C-23985"
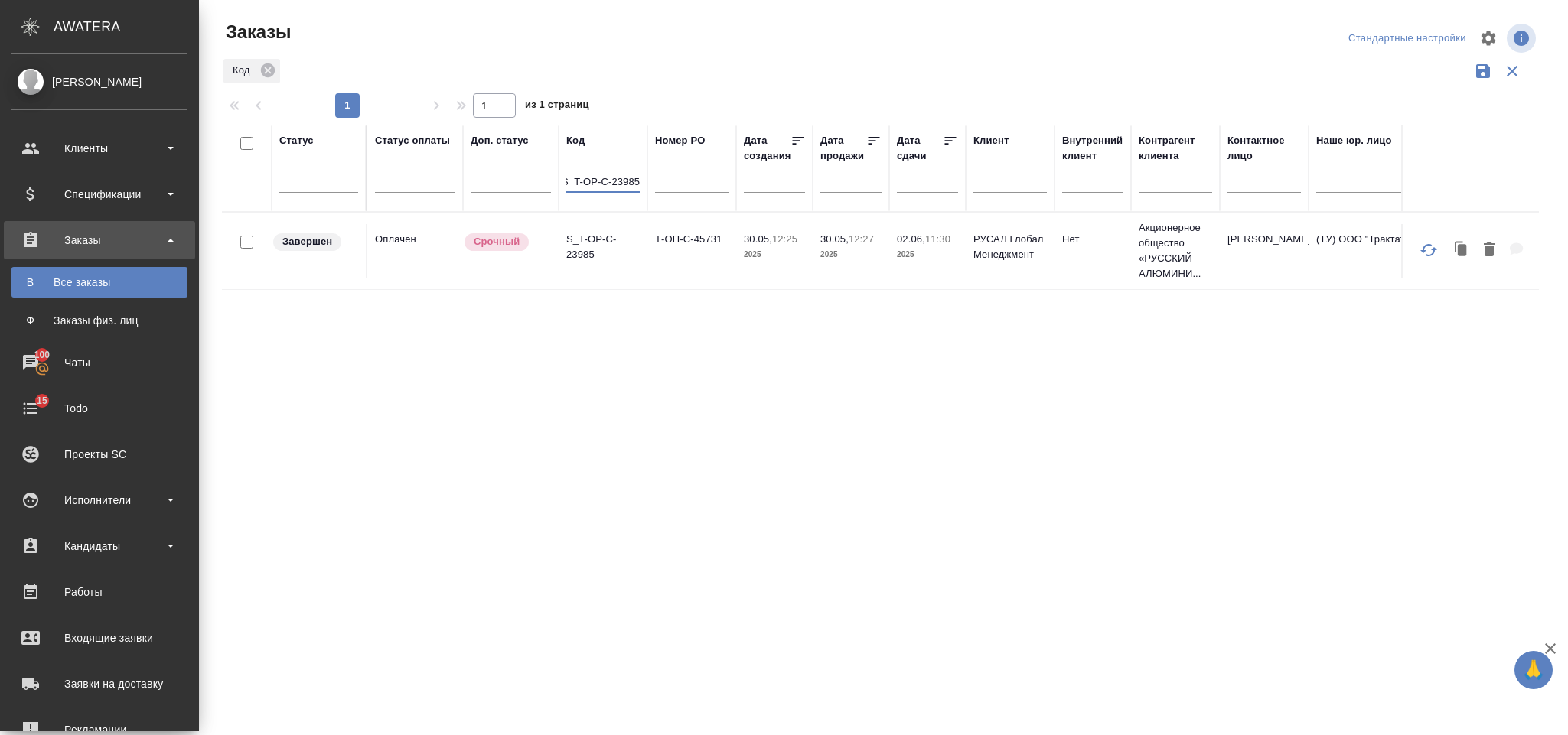
type input "S_T-OP-C-23985"
click at [756, 249] on p "2025" at bounding box center [774, 255] width 61 height 16
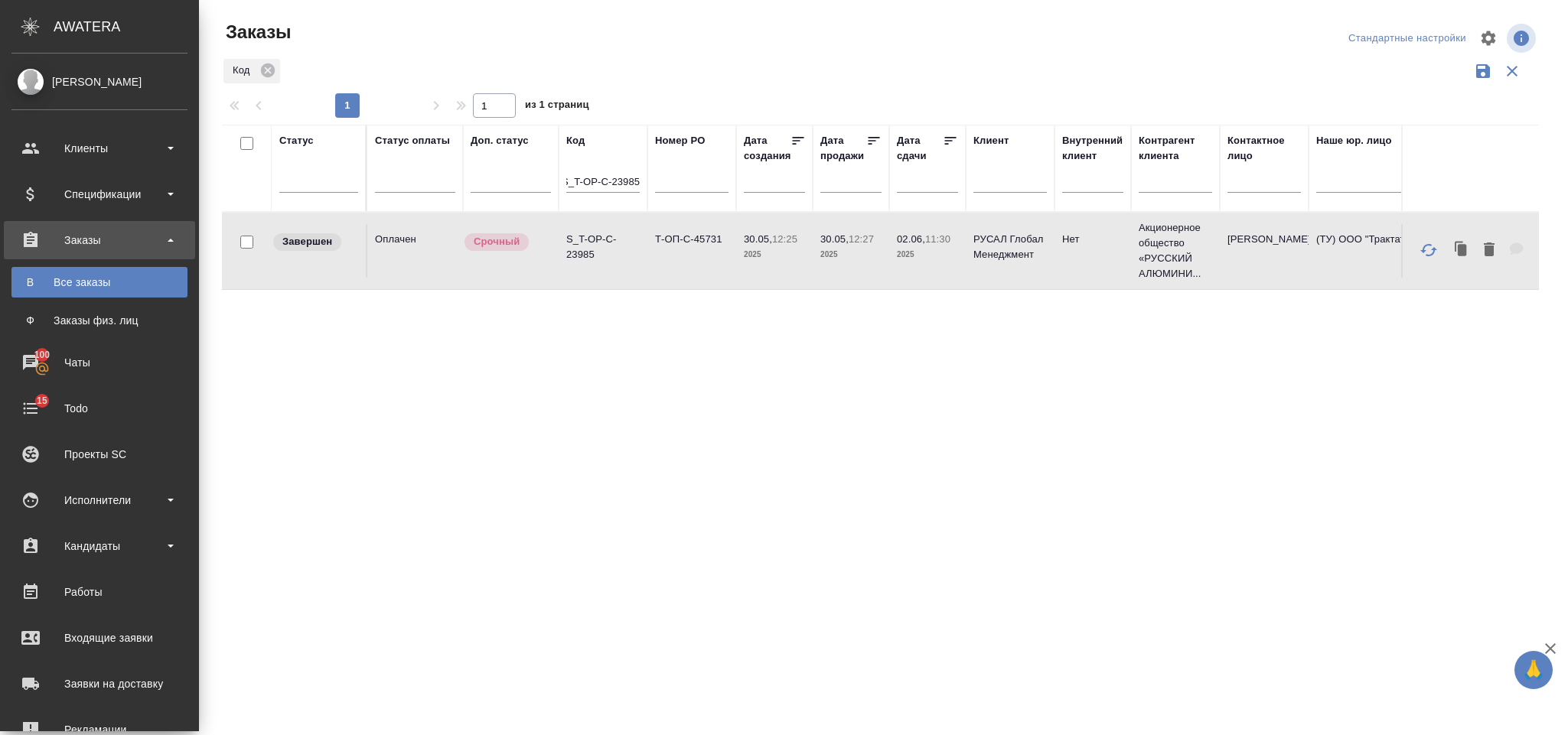
scroll to position [0, 0]
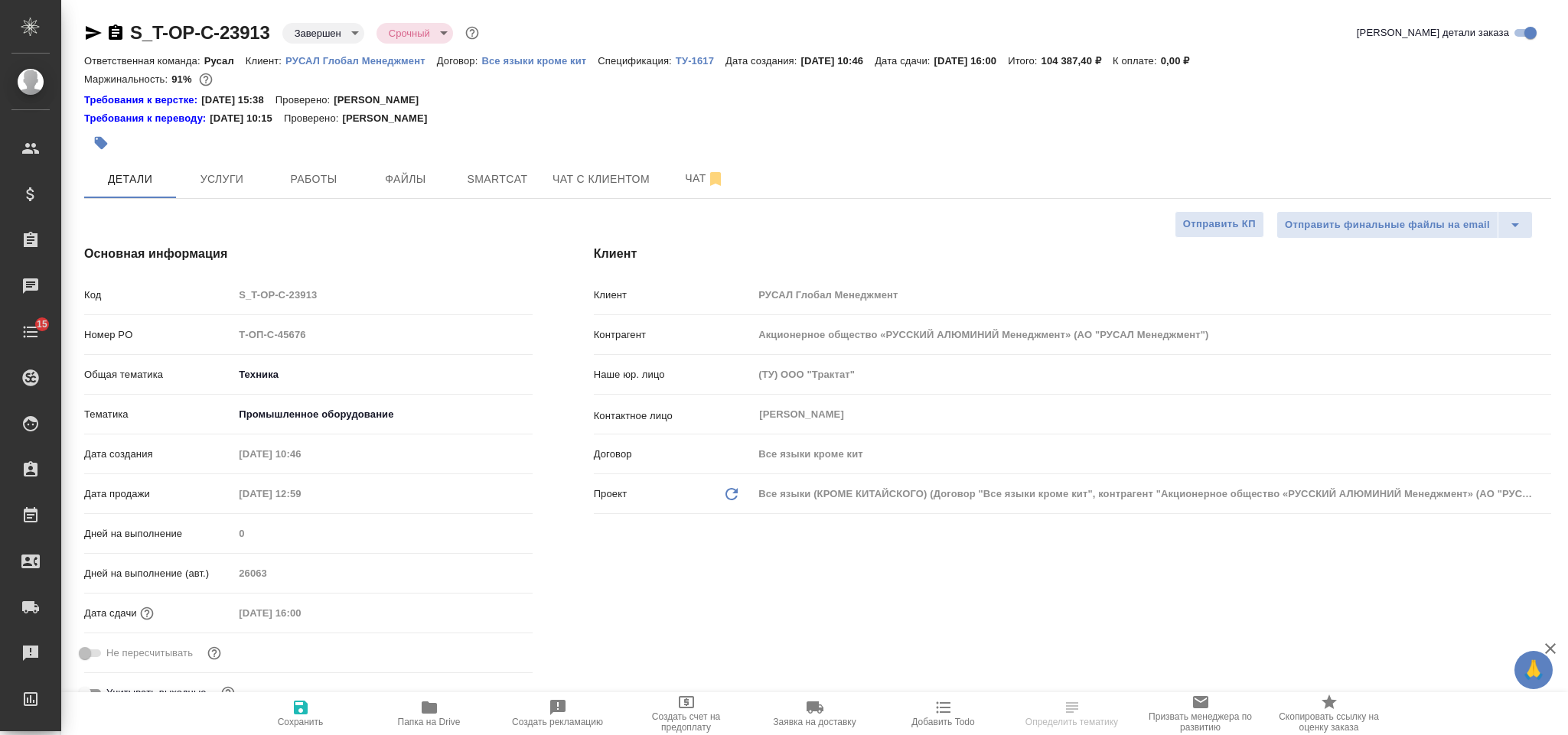
select select "RU"
click at [240, 170] on span "Услуги" at bounding box center [222, 179] width 73 height 19
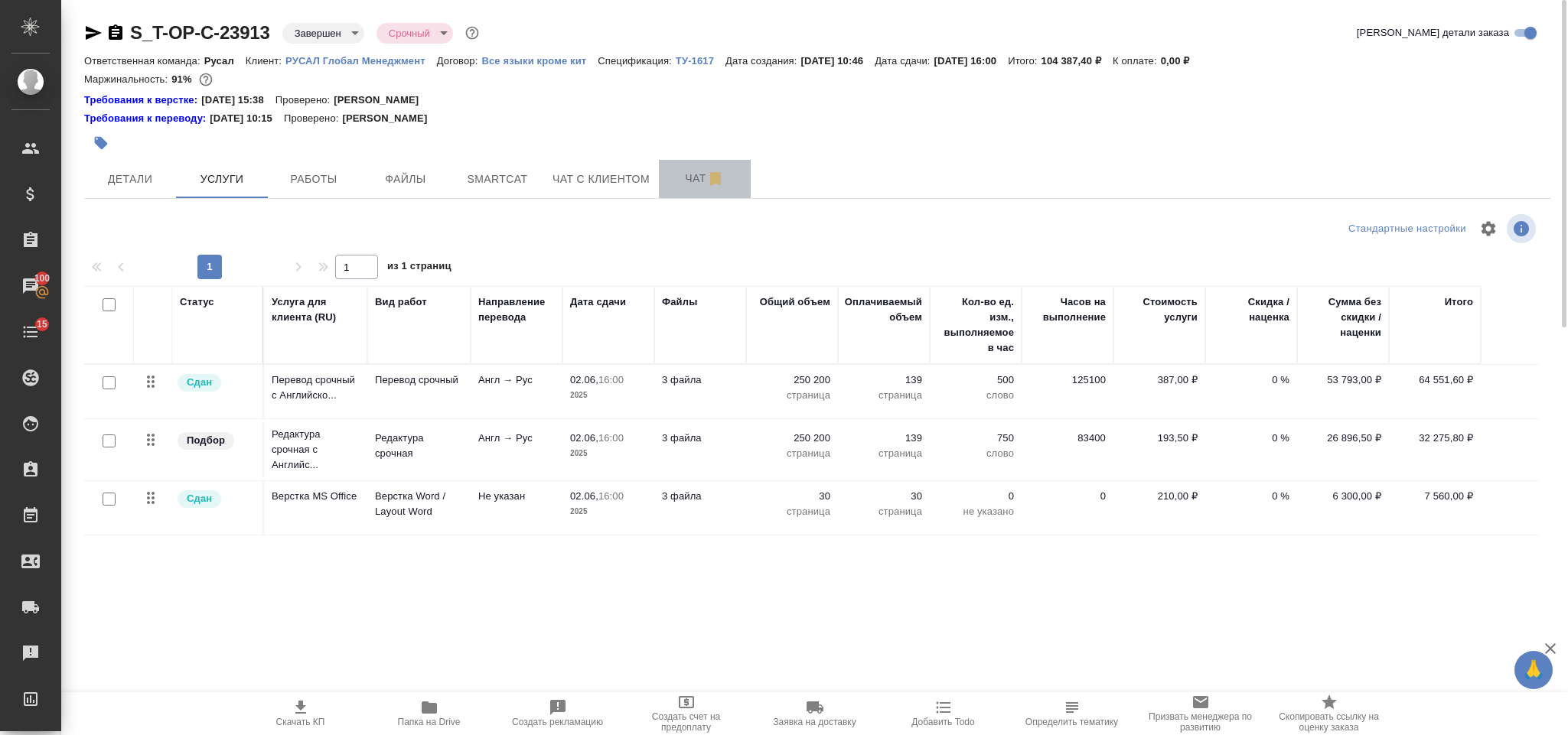
click at [700, 161] on button "Чат" at bounding box center [705, 179] width 92 height 38
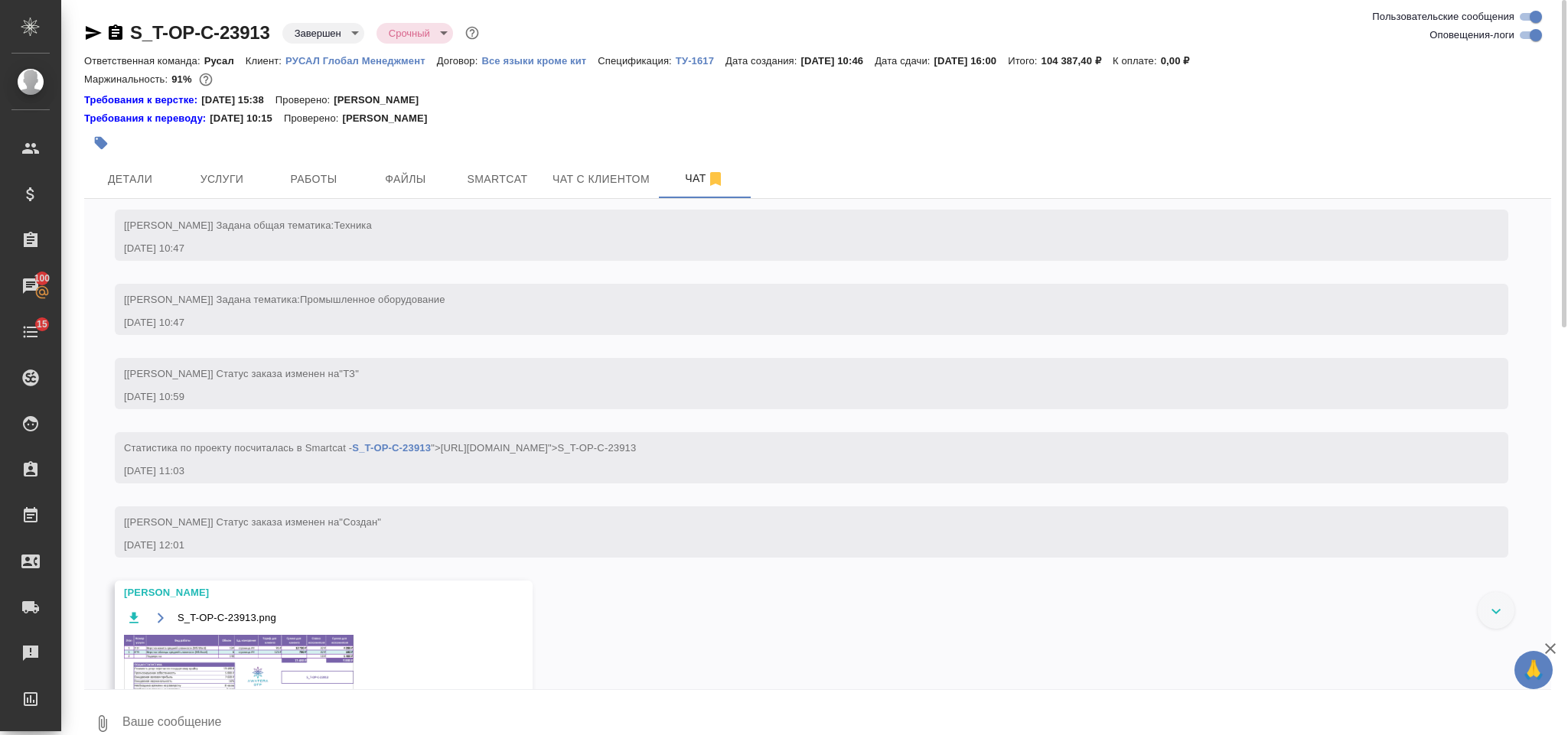
scroll to position [535, 0]
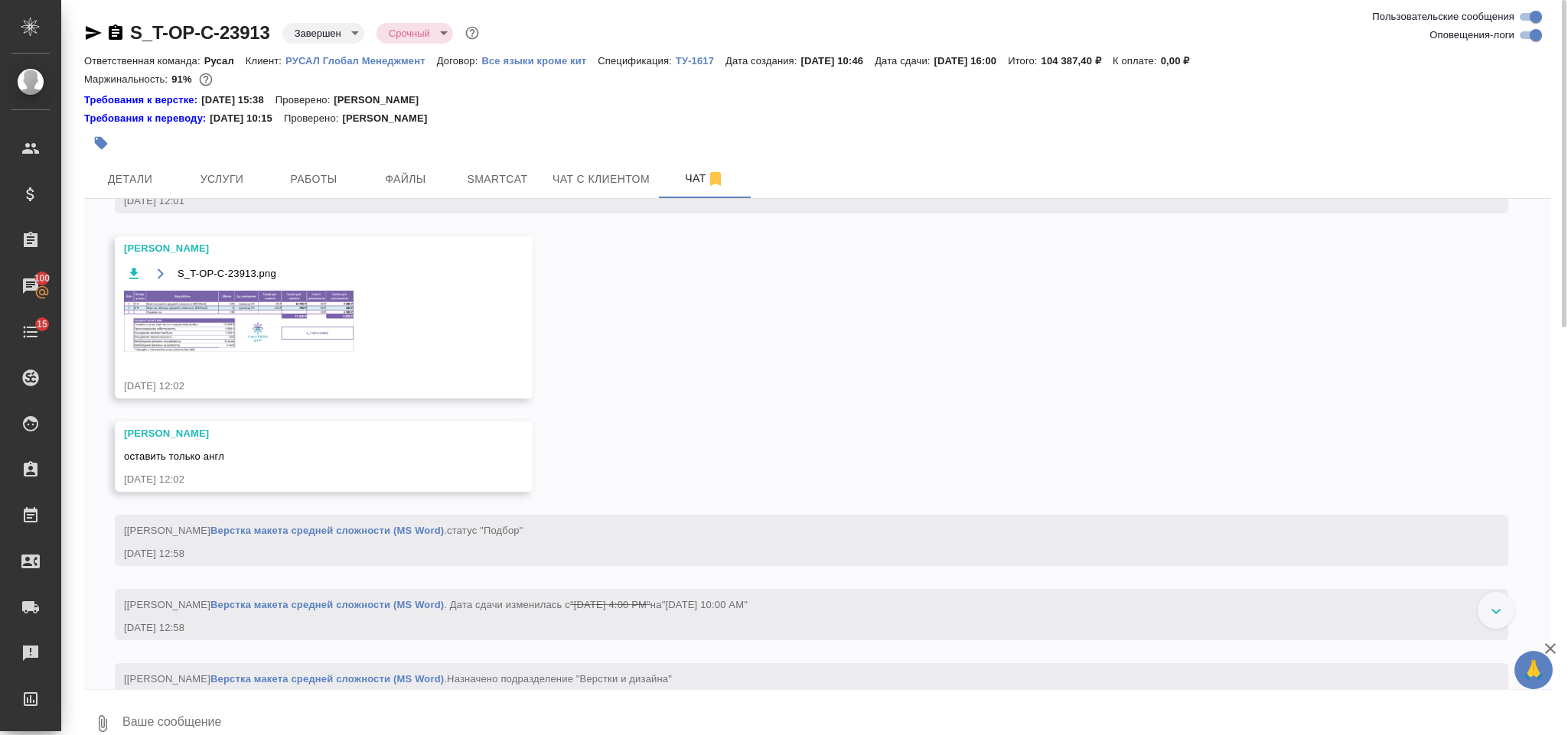
click at [331, 352] on img at bounding box center [238, 321] width 230 height 61
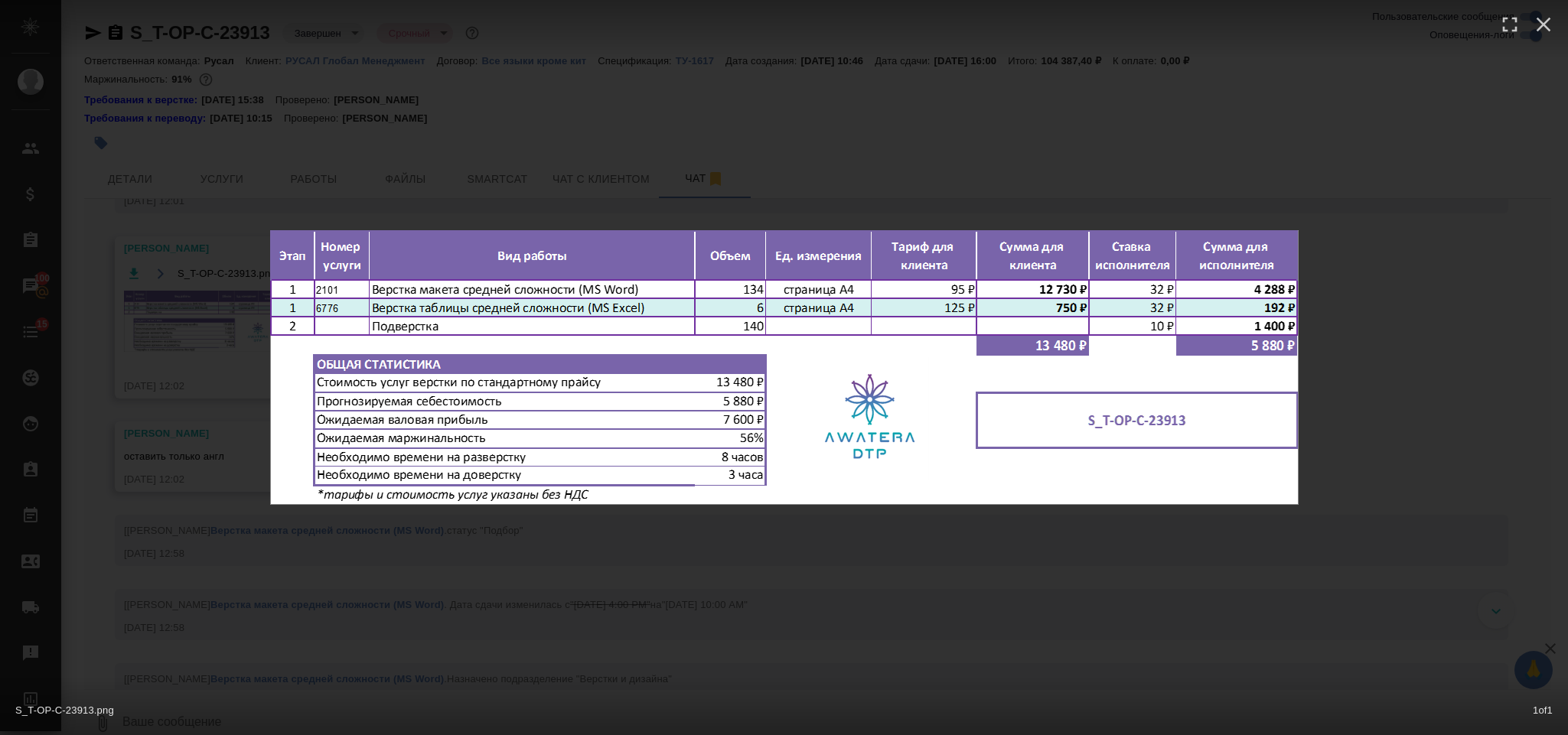
click at [1510, 348] on div "S_T-OP-C-23913.png 1 of 1" at bounding box center [784, 367] width 1568 height 735
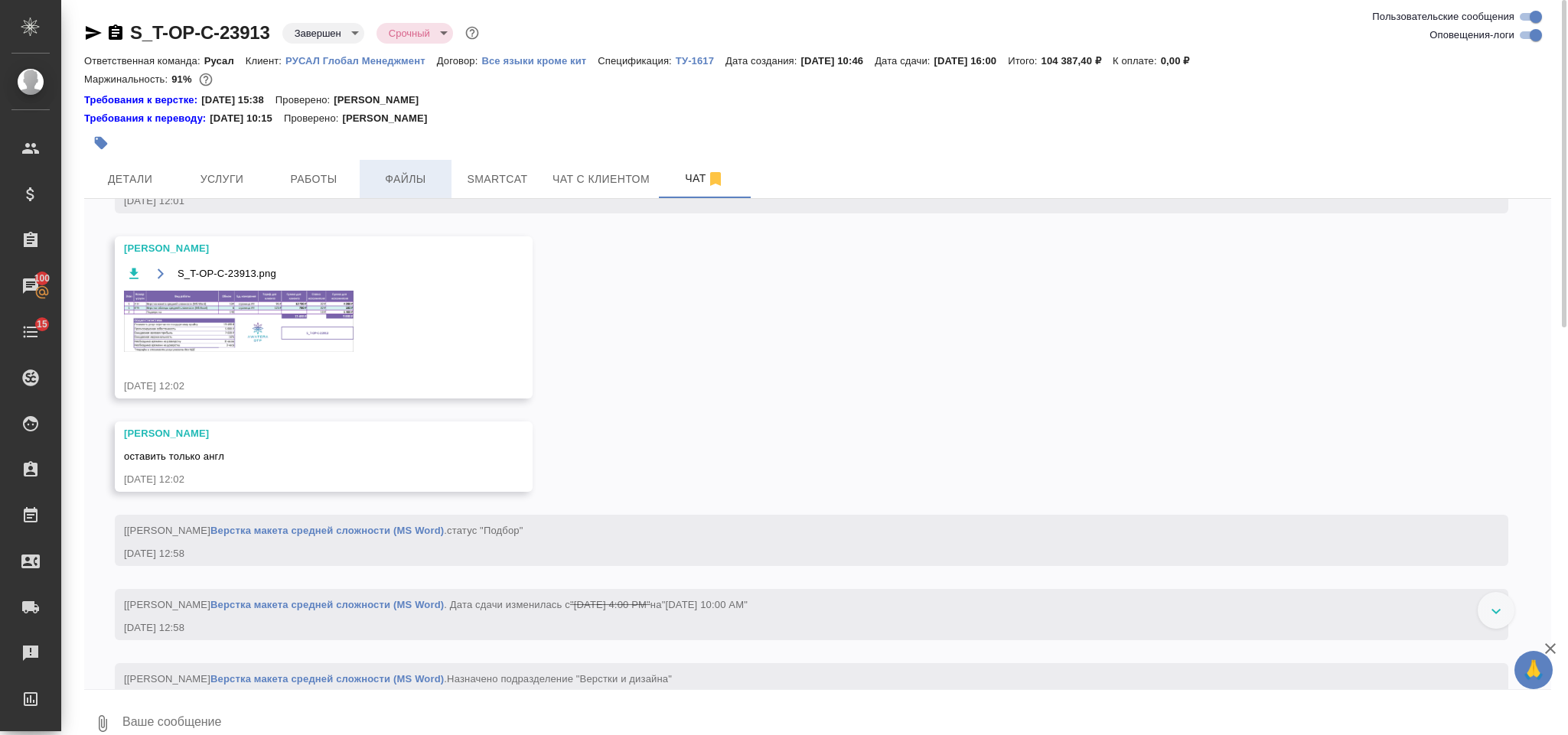
click at [395, 181] on span "Файлы" at bounding box center [405, 179] width 73 height 19
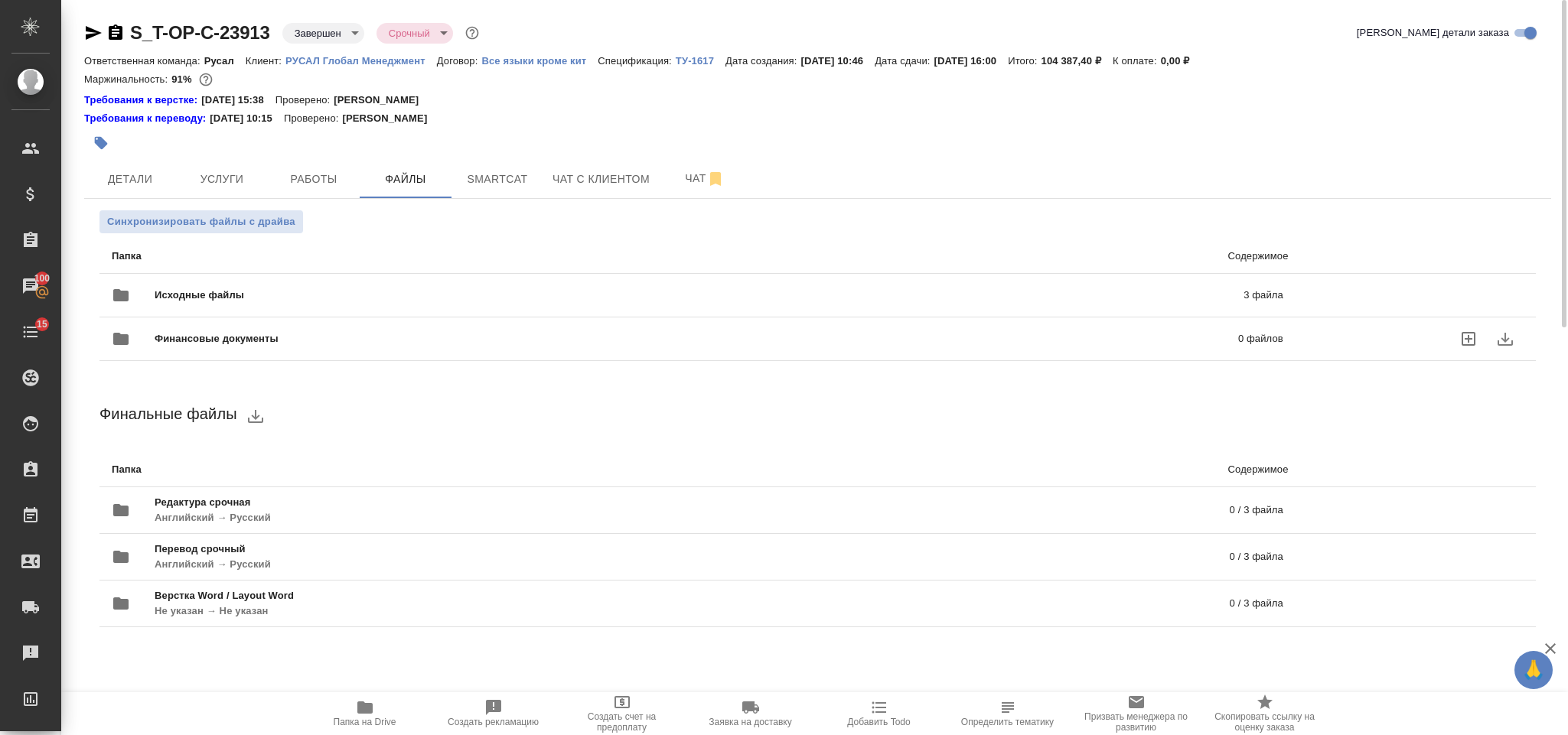
click at [339, 306] on div "Финансовые документы 0 файлов" at bounding box center [697, 338] width 1202 height 68
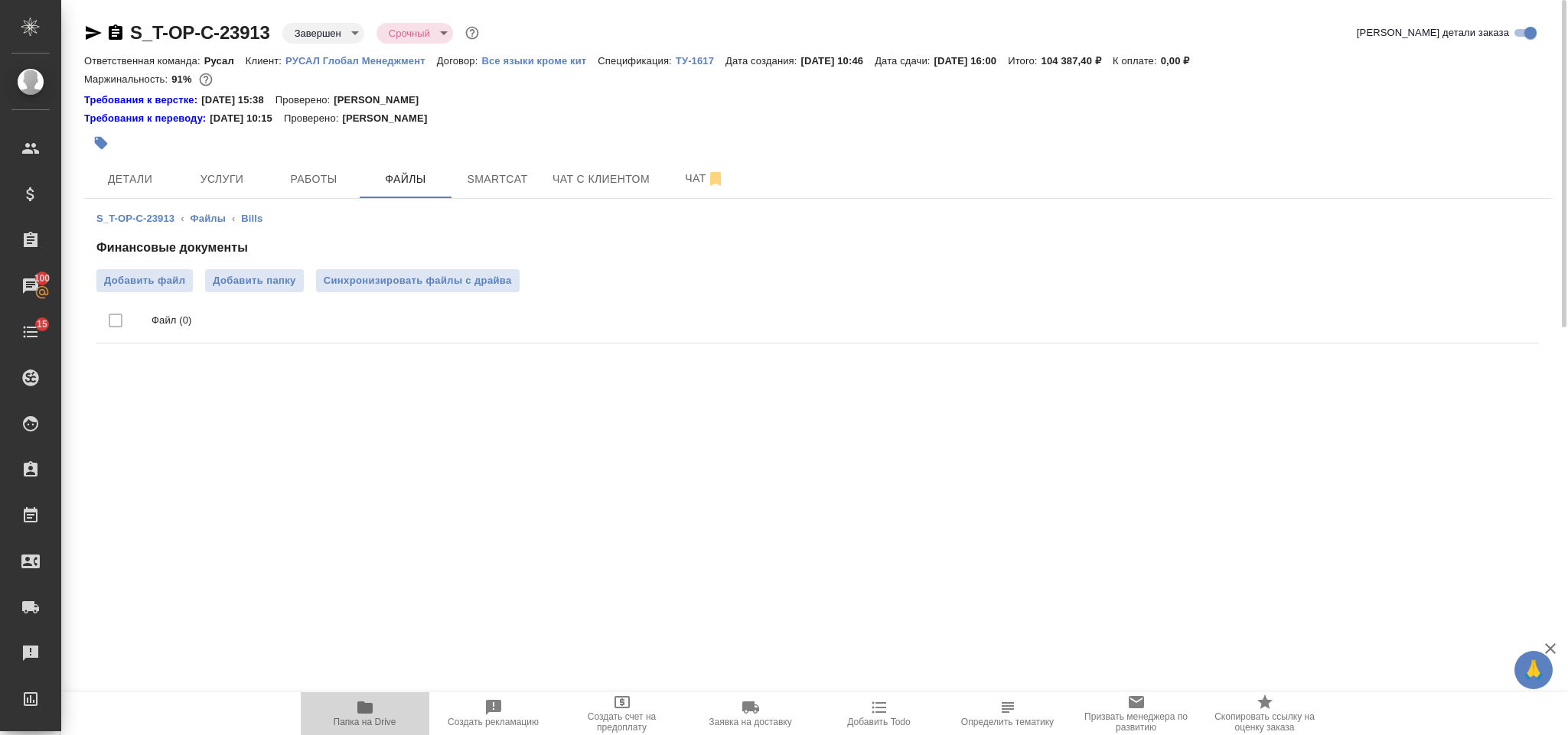
click at [367, 714] on icon "button" at bounding box center [365, 708] width 19 height 19
click at [682, 181] on span "Чат" at bounding box center [704, 178] width 73 height 19
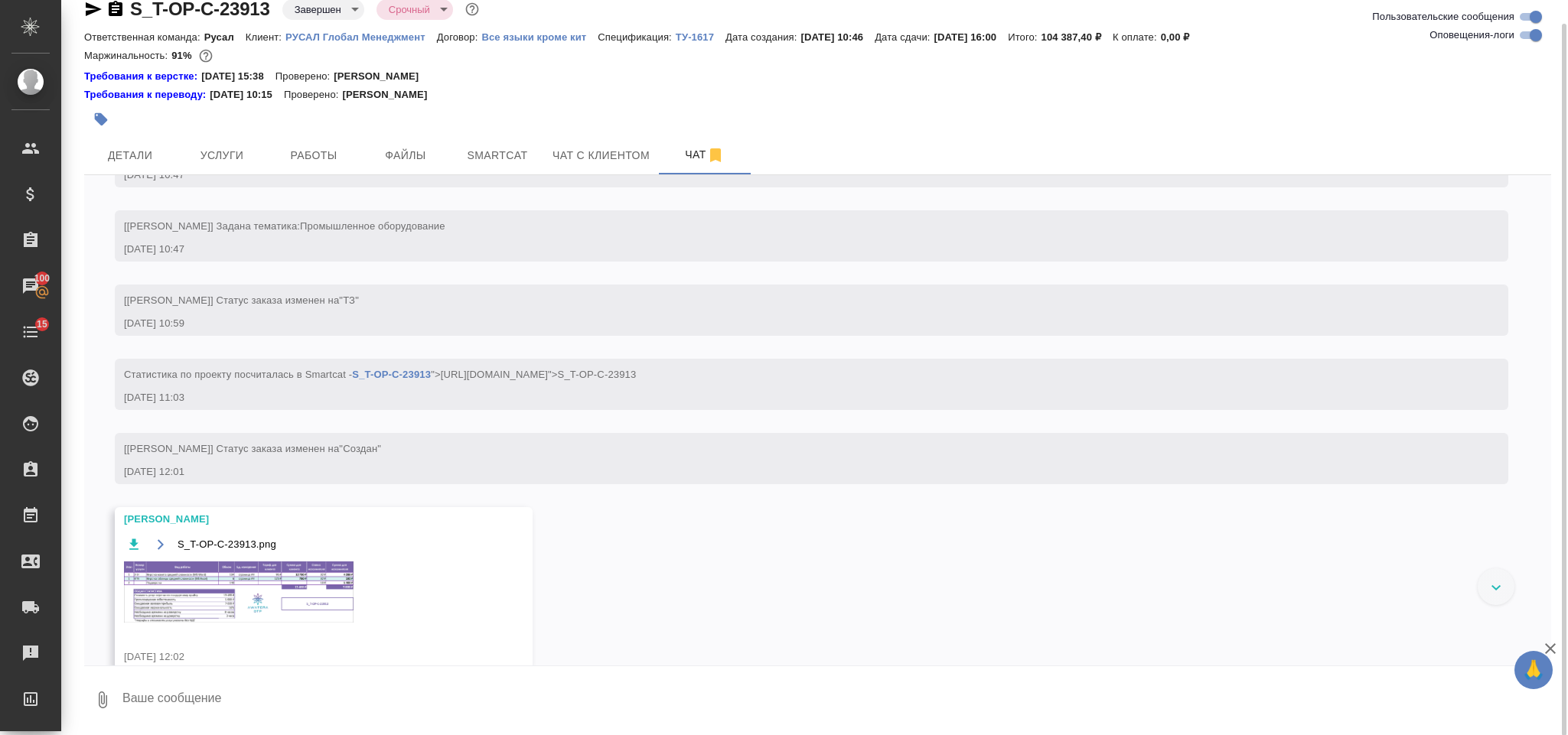
scroll to position [459, 0]
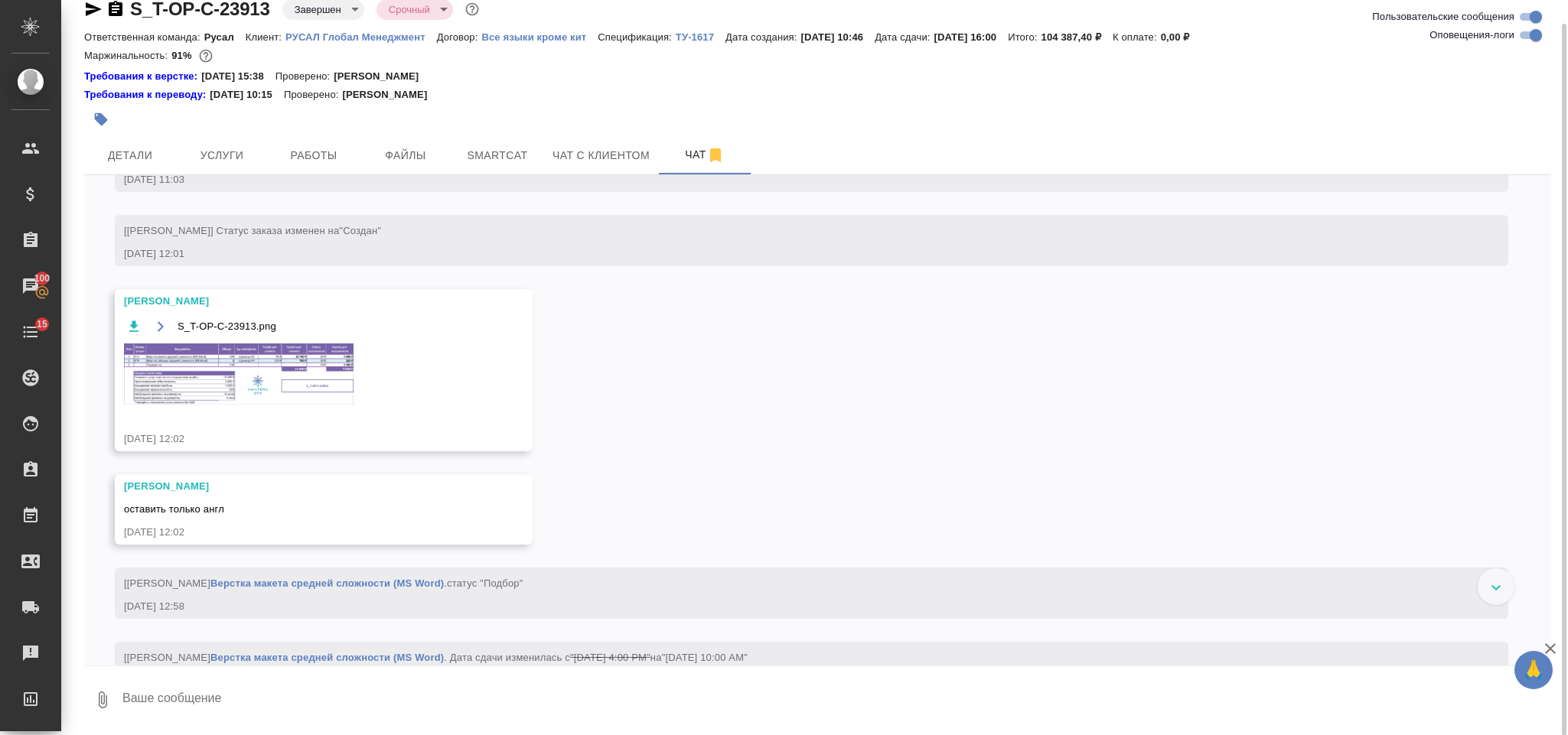
click at [244, 382] on img at bounding box center [238, 374] width 230 height 61
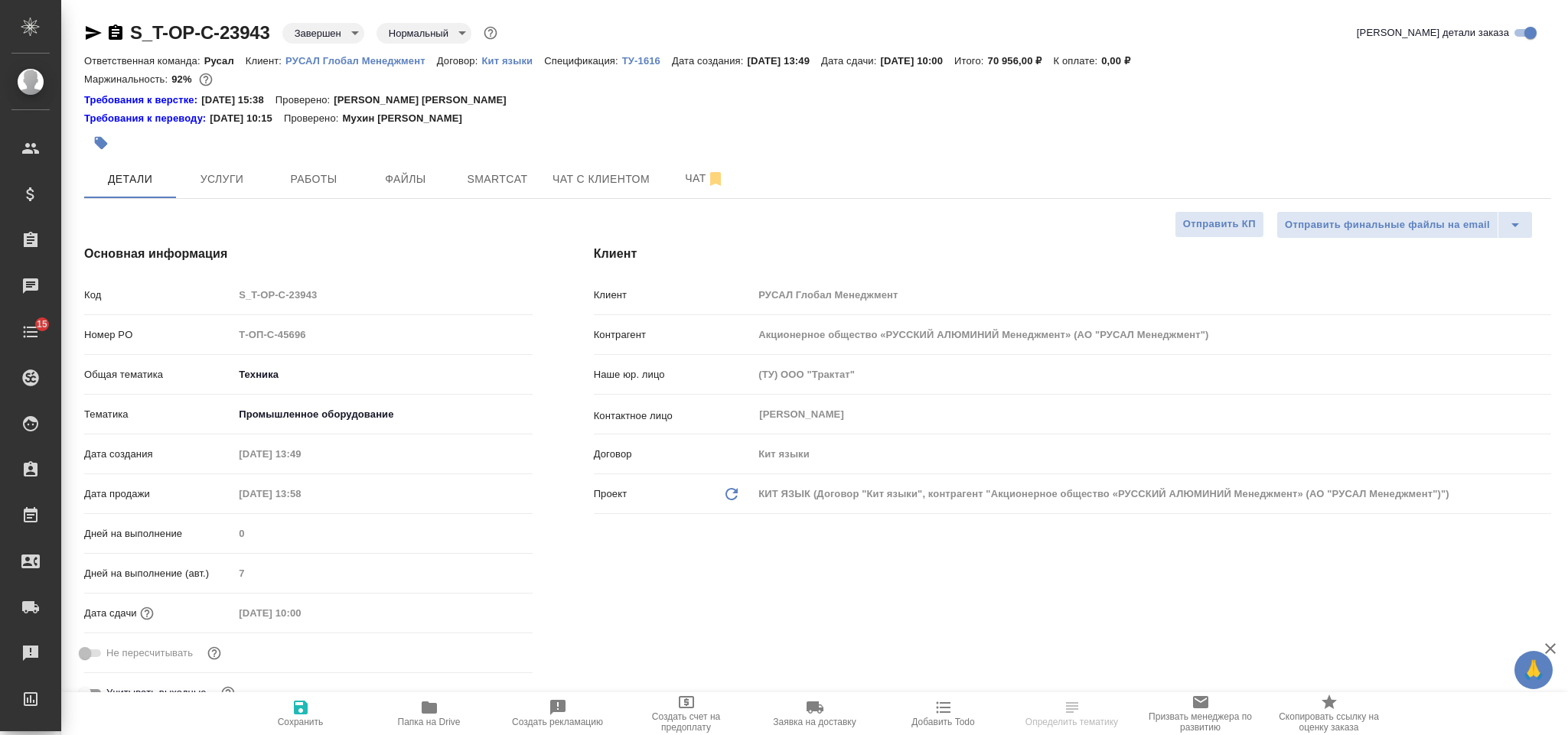
select select "RU"
click at [692, 179] on span "Чат" at bounding box center [704, 178] width 73 height 19
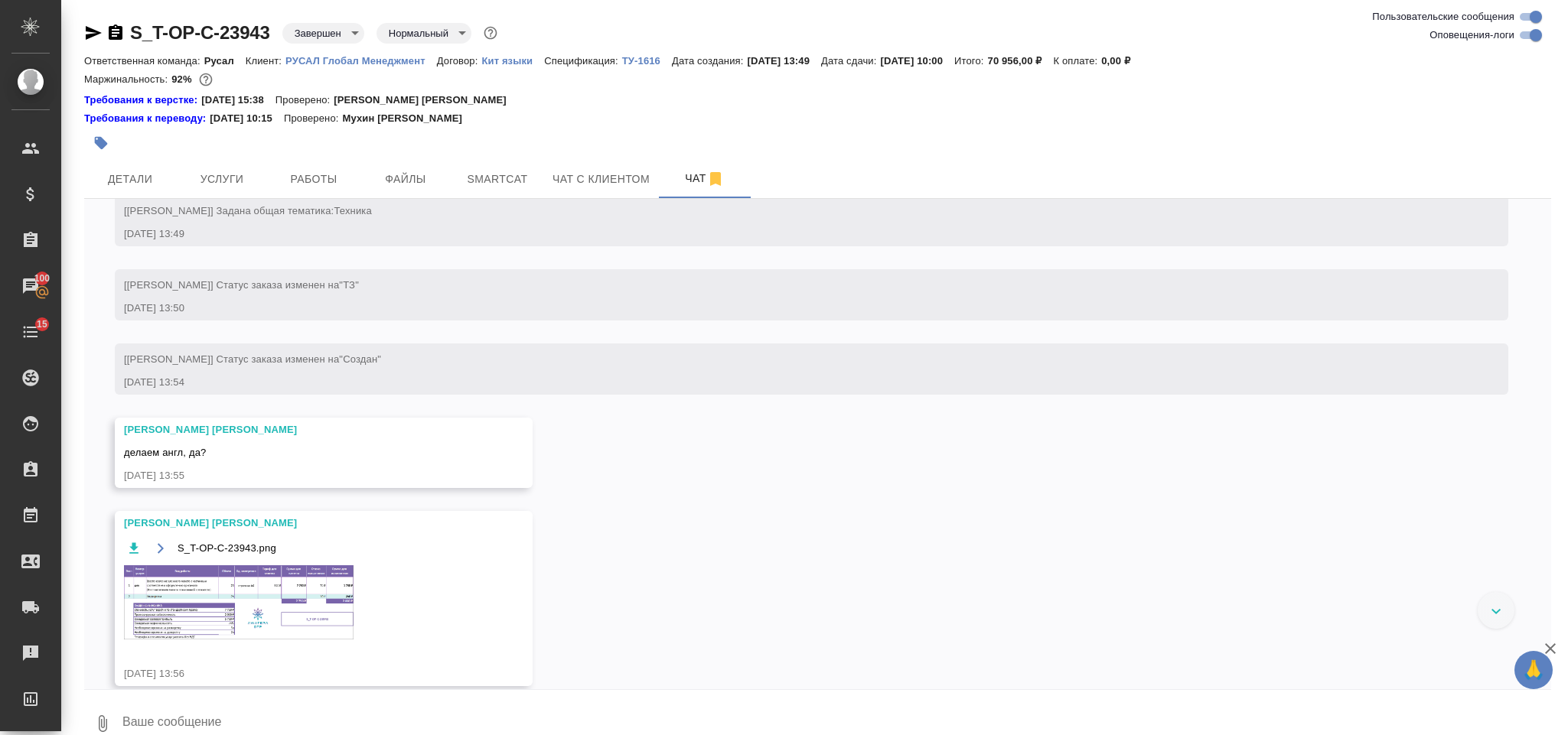
scroll to position [484, 0]
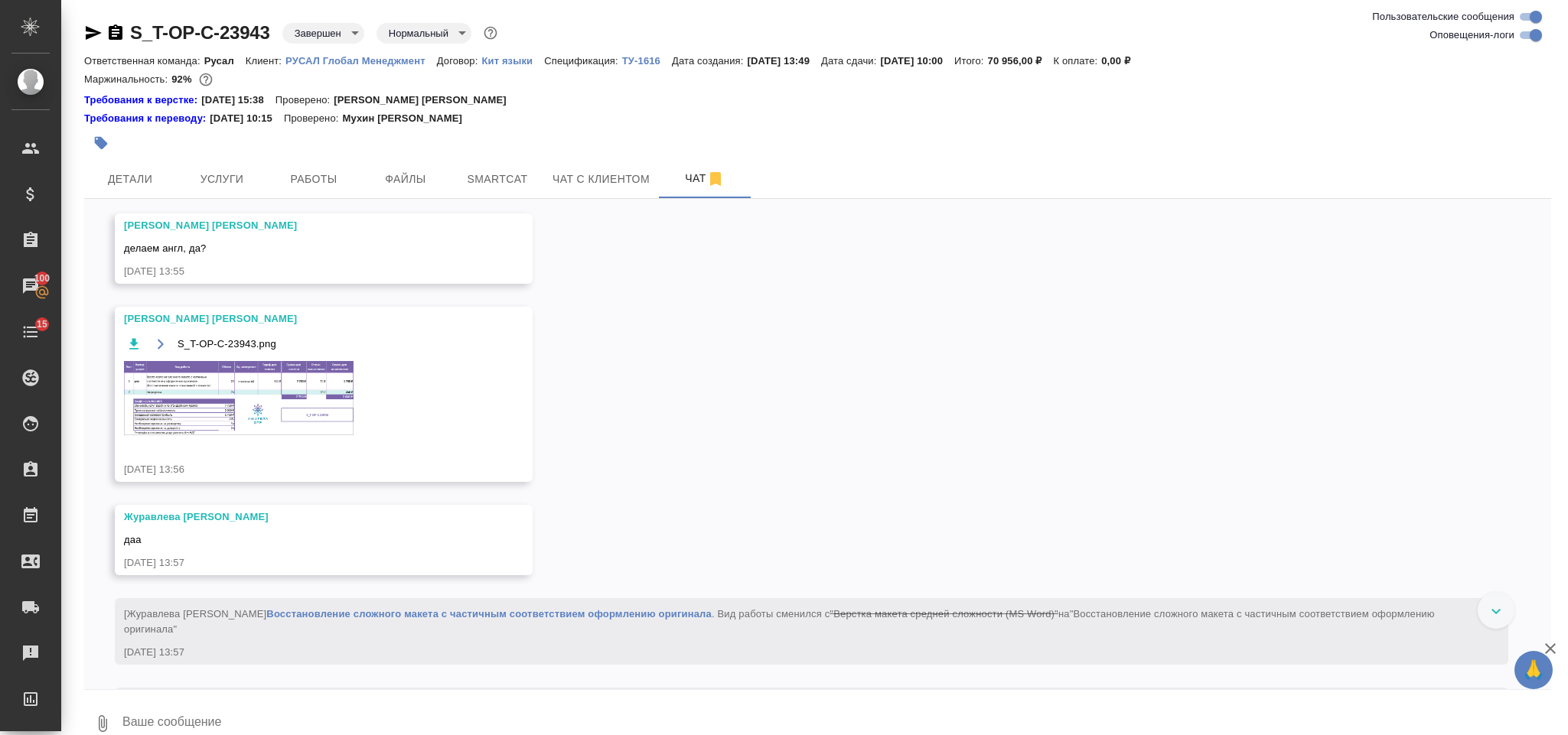
click at [312, 425] on img at bounding box center [238, 397] width 230 height 74
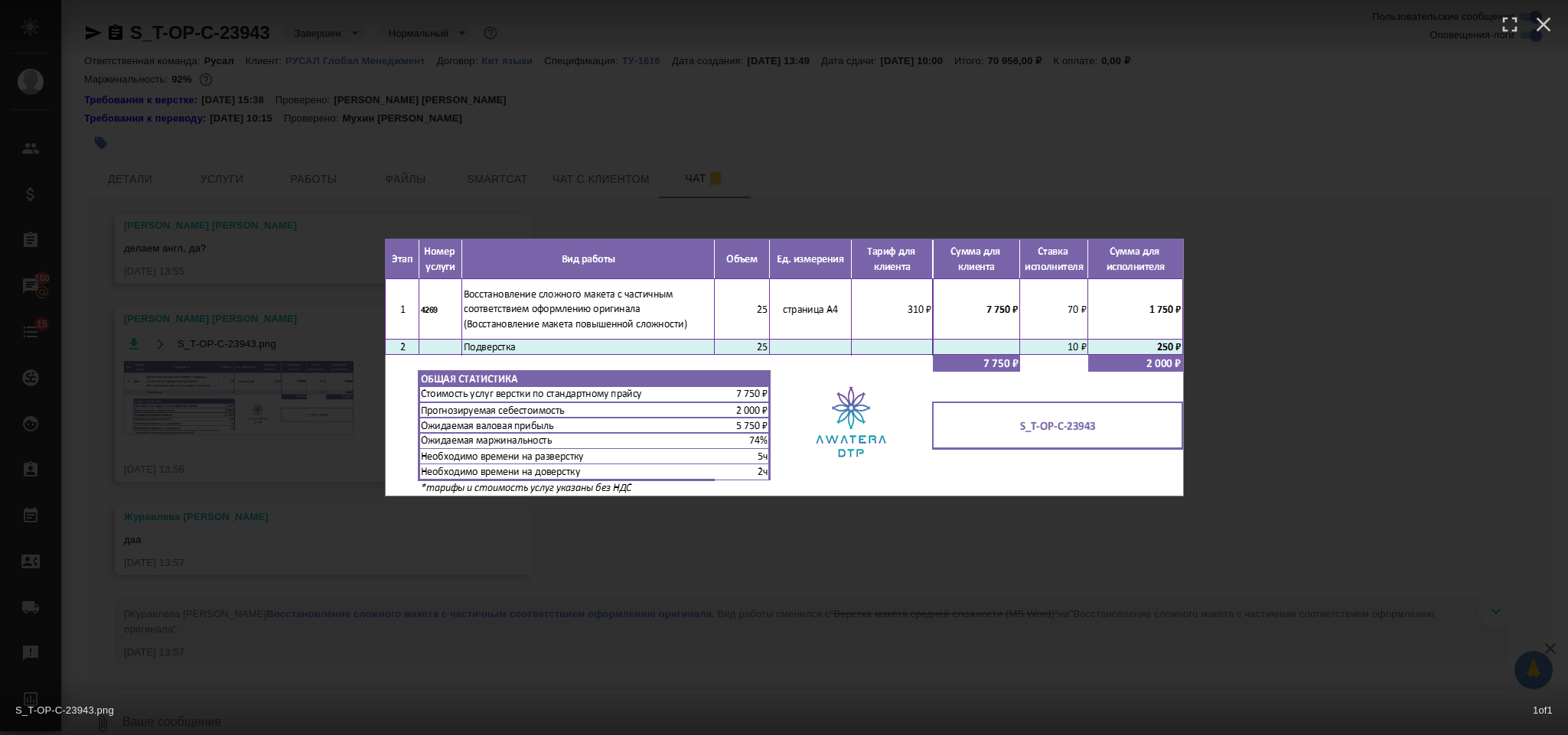
click at [1290, 283] on div "S_T-OP-C-23943.png 1 of 1" at bounding box center [784, 367] width 1568 height 735
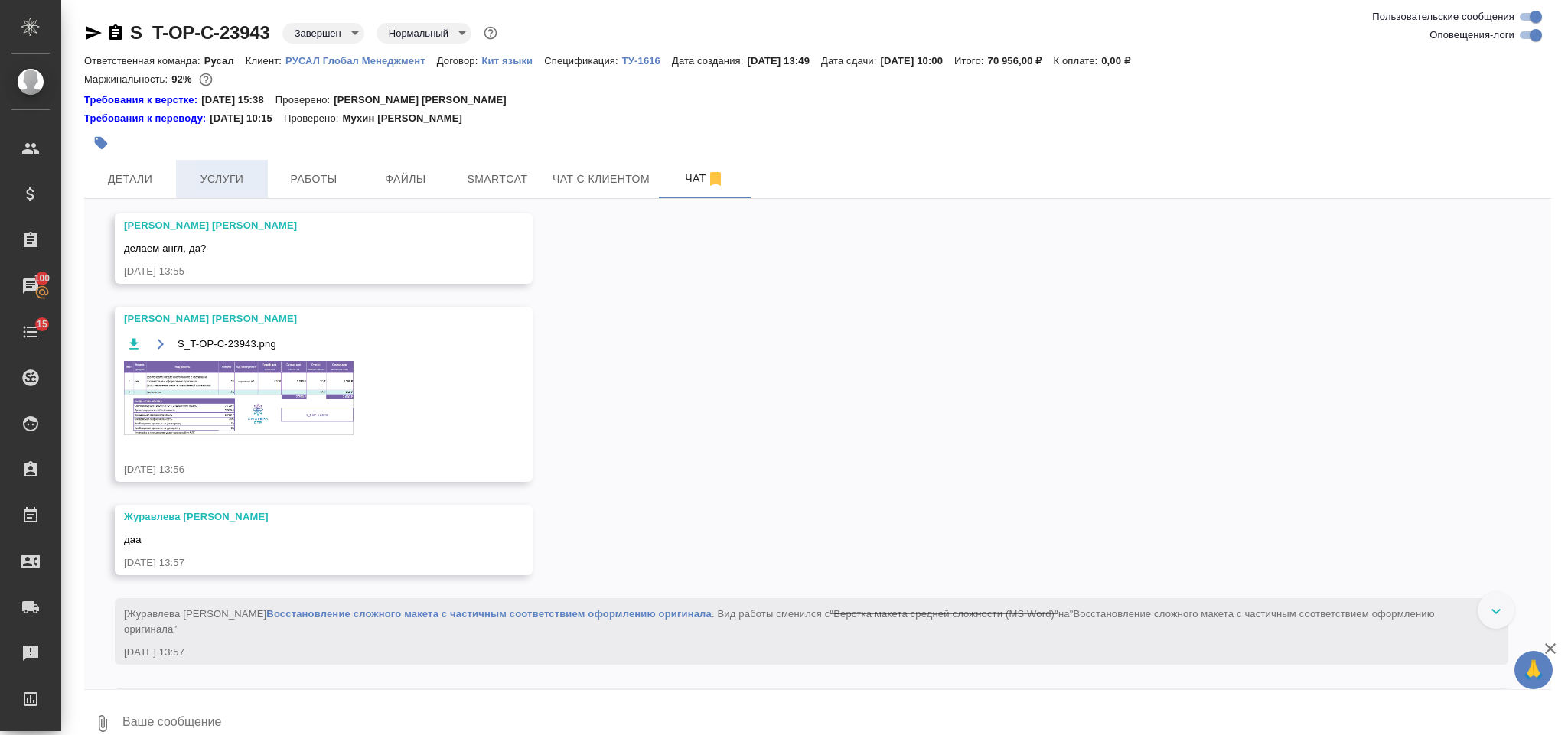
click at [248, 168] on button "Услуги" at bounding box center [222, 179] width 92 height 38
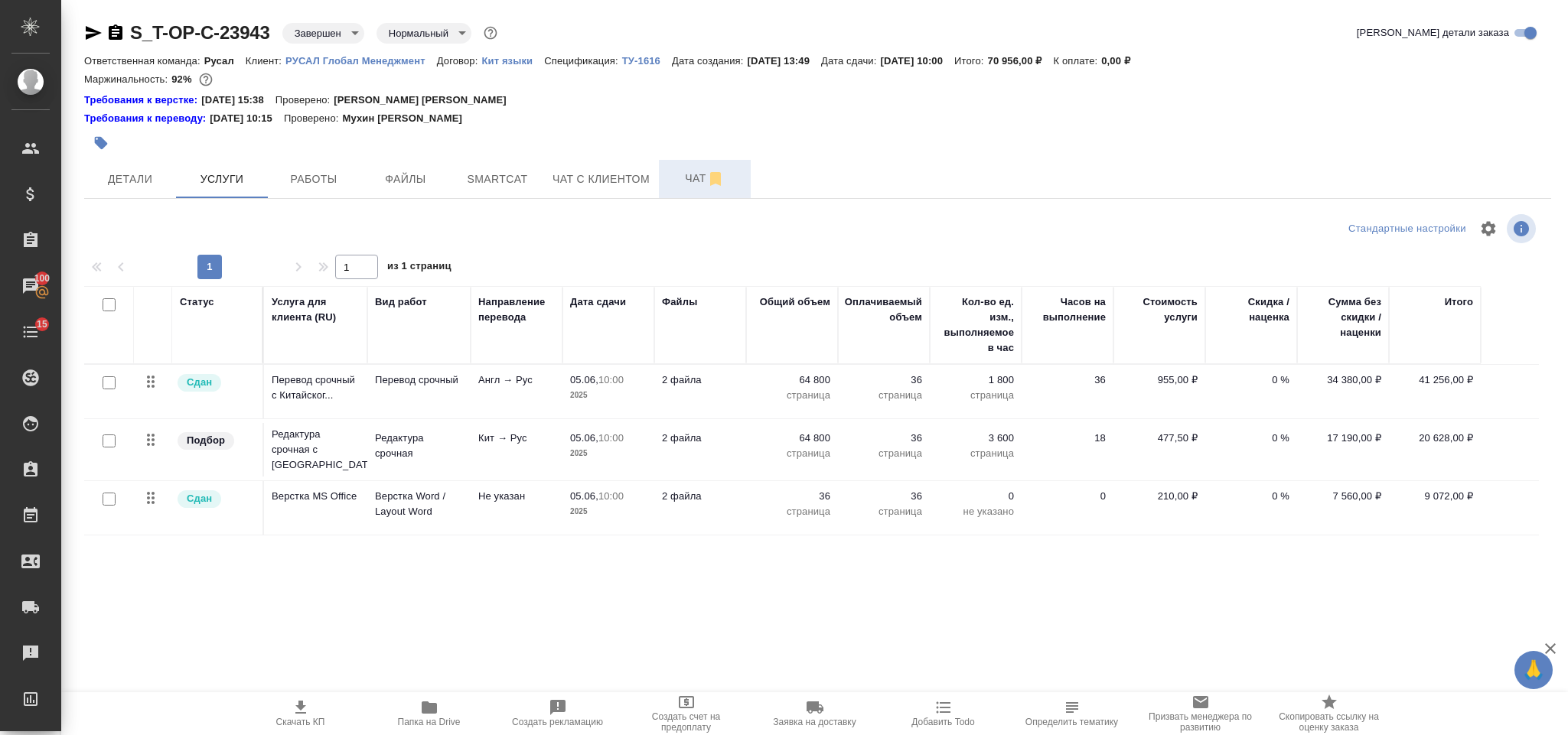
click at [705, 172] on span "Чат" at bounding box center [704, 178] width 73 height 19
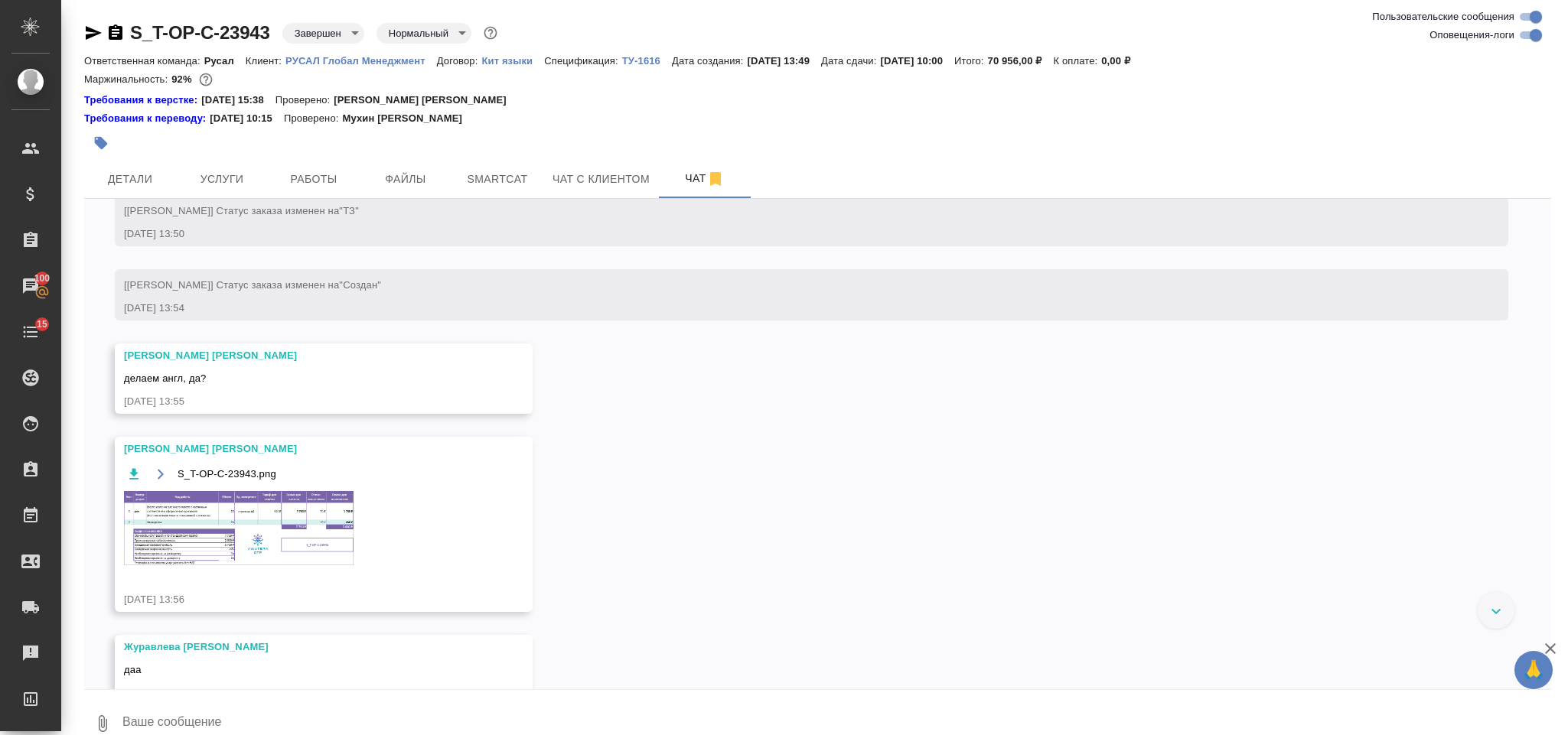
scroll to position [369, 0]
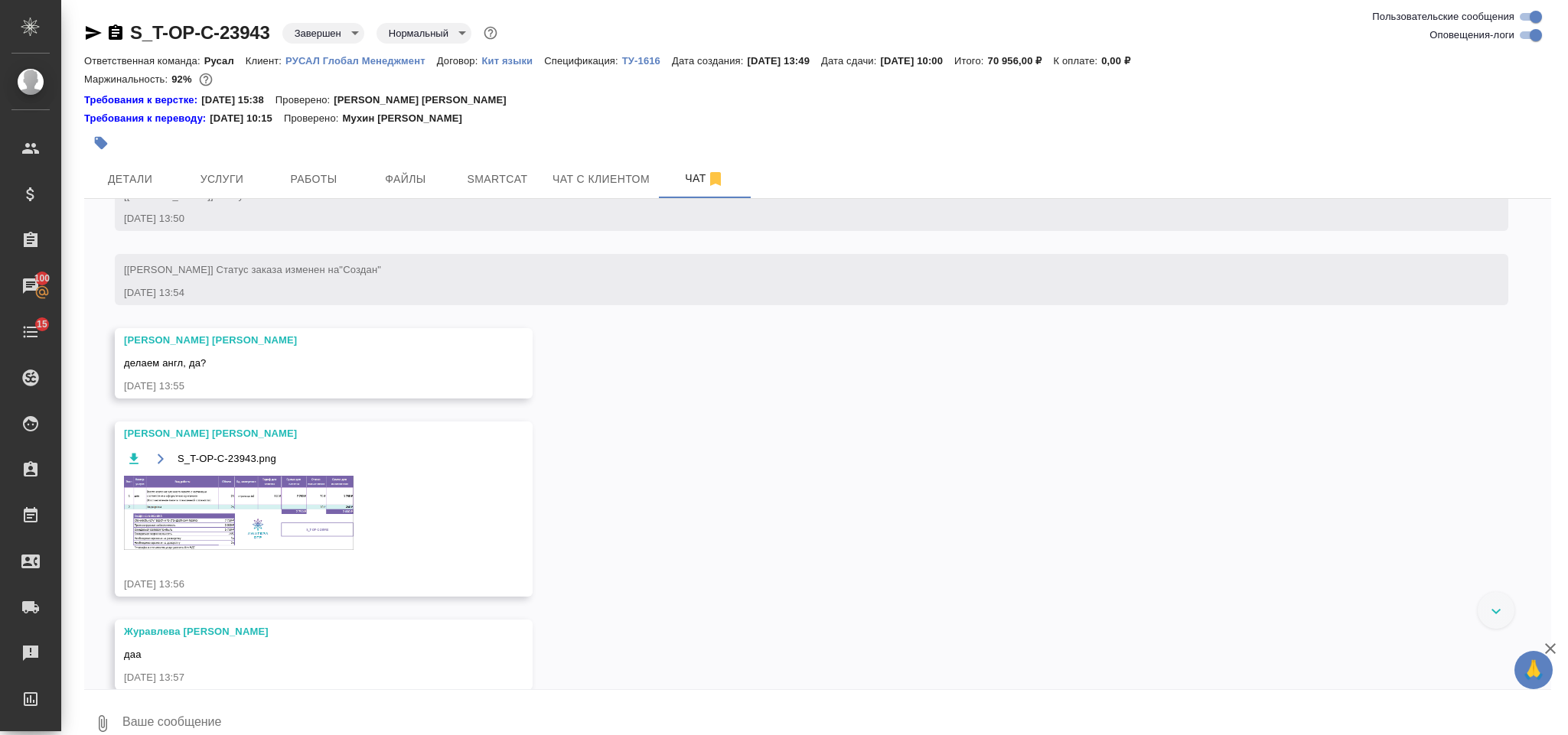
click at [230, 528] on img at bounding box center [238, 513] width 230 height 74
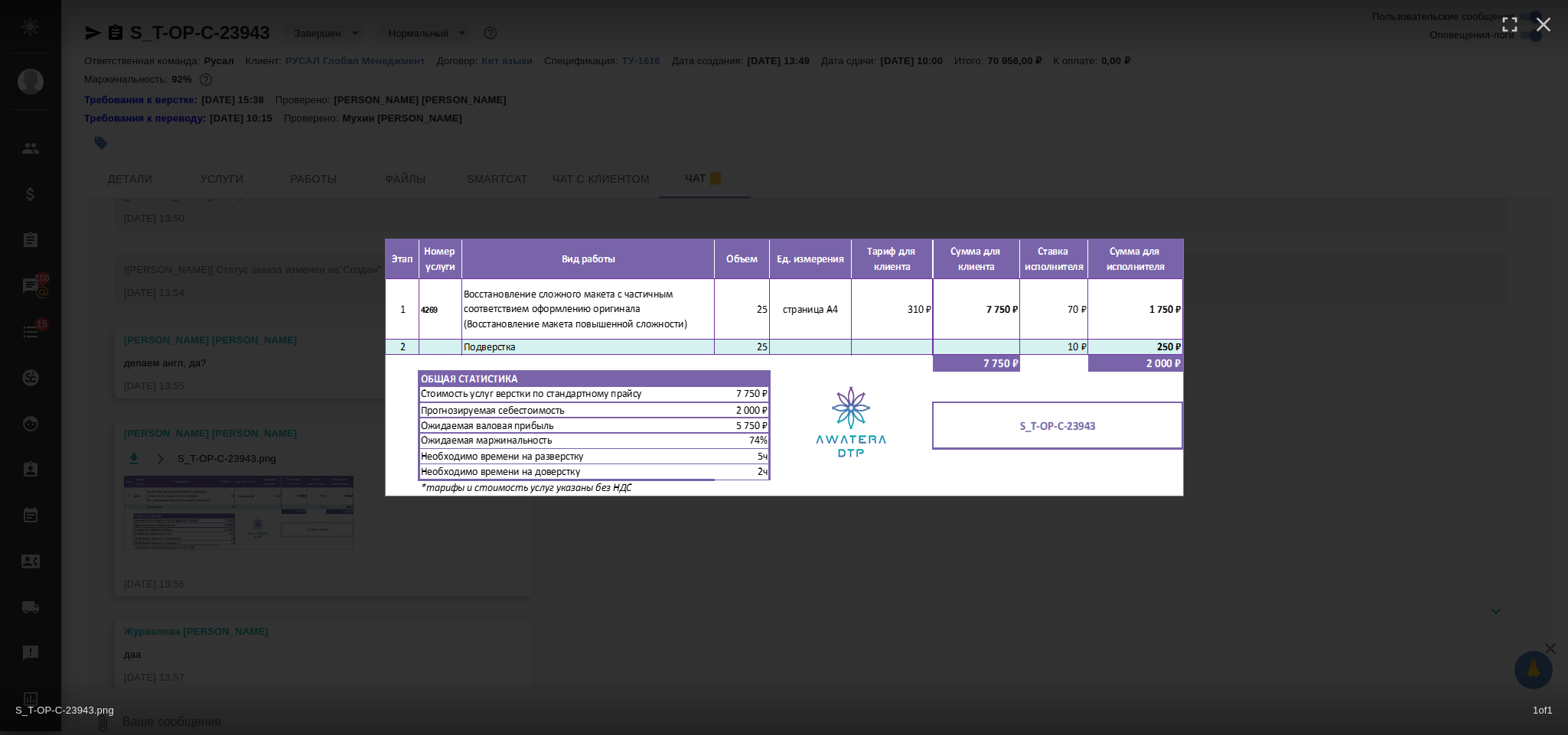
click at [1254, 434] on div "S_T-OP-C-23943.png 1 of 1" at bounding box center [784, 367] width 1568 height 735
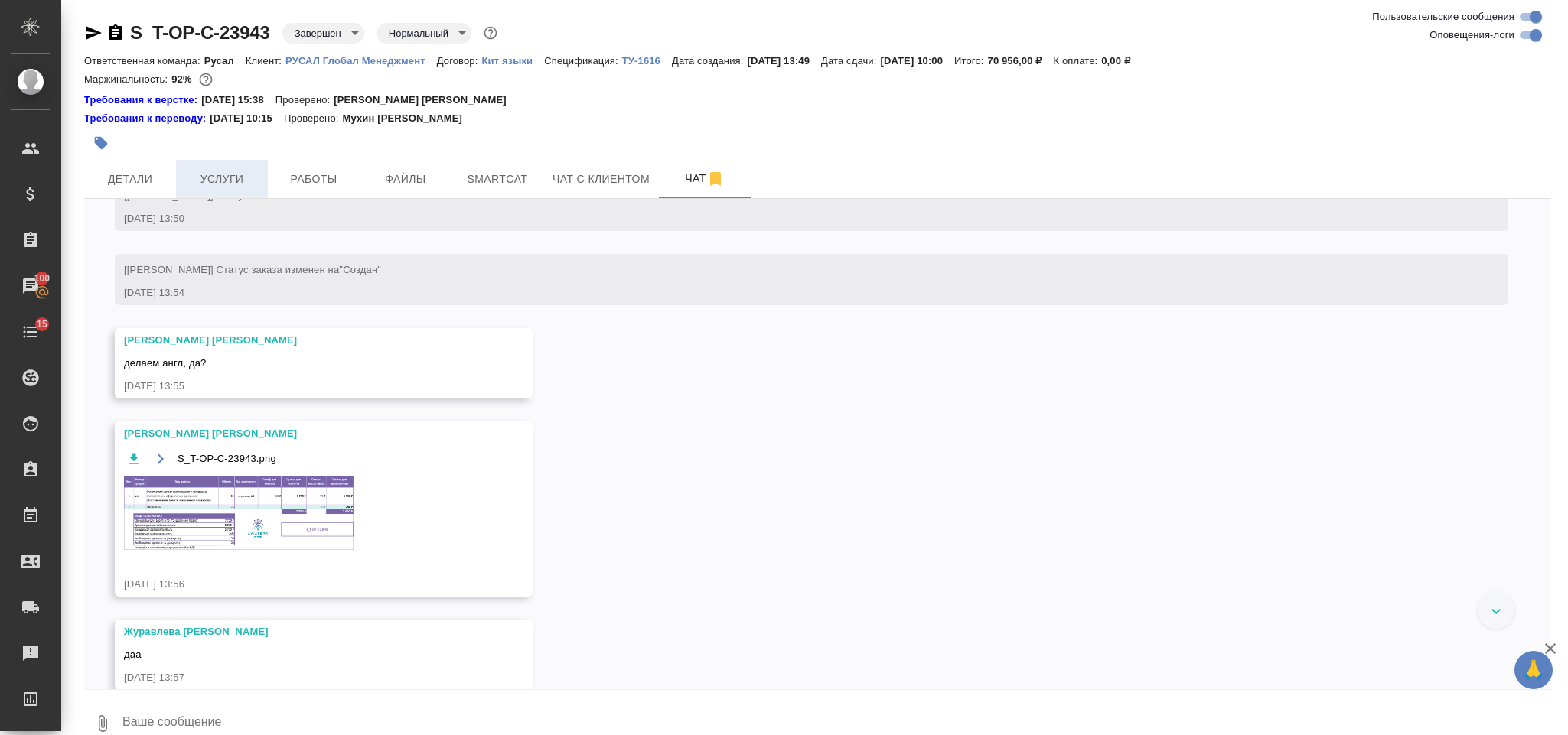
click at [246, 175] on span "Услуги" at bounding box center [222, 179] width 73 height 19
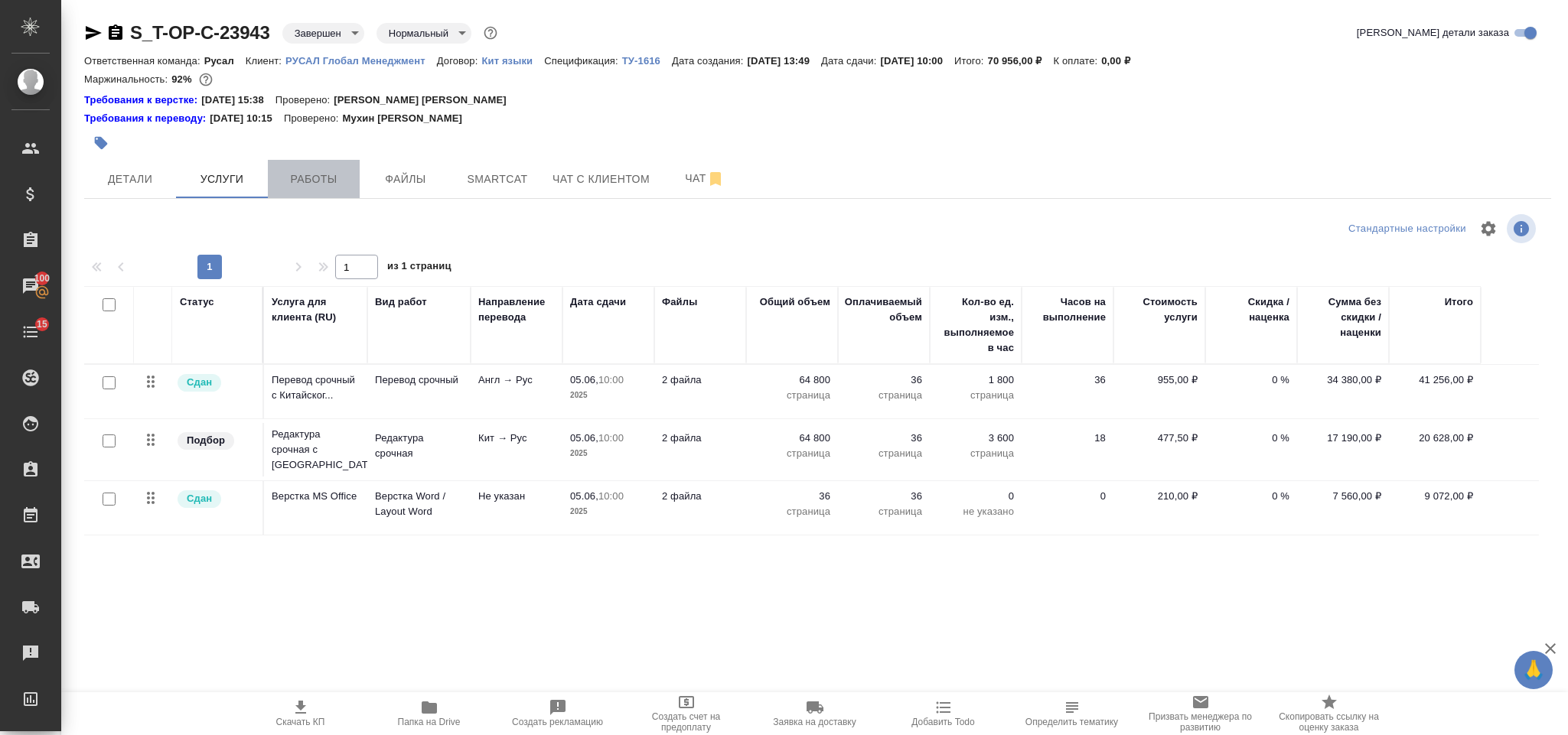
click at [335, 173] on span "Работы" at bounding box center [314, 179] width 73 height 19
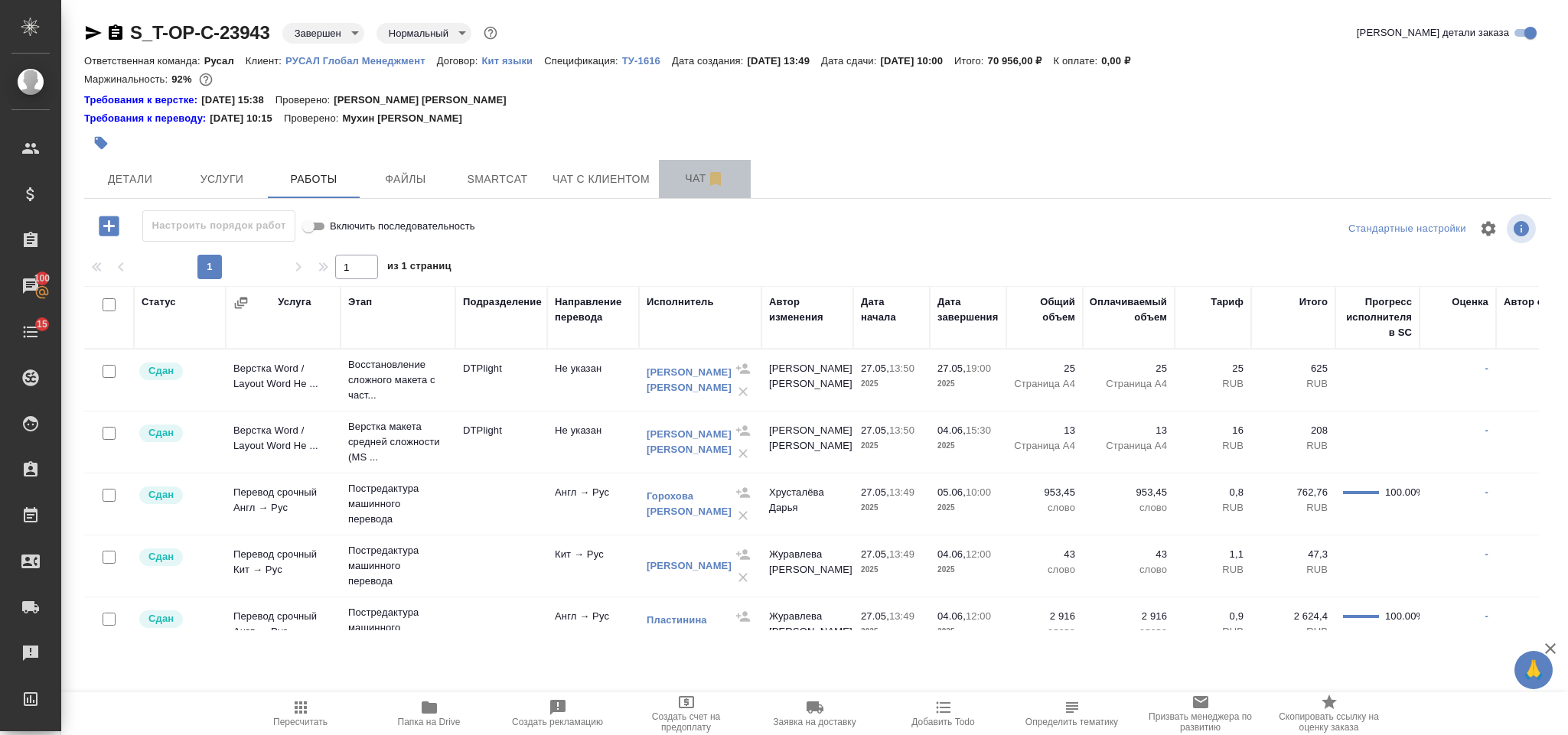
click at [692, 187] on span "Чат" at bounding box center [704, 178] width 73 height 19
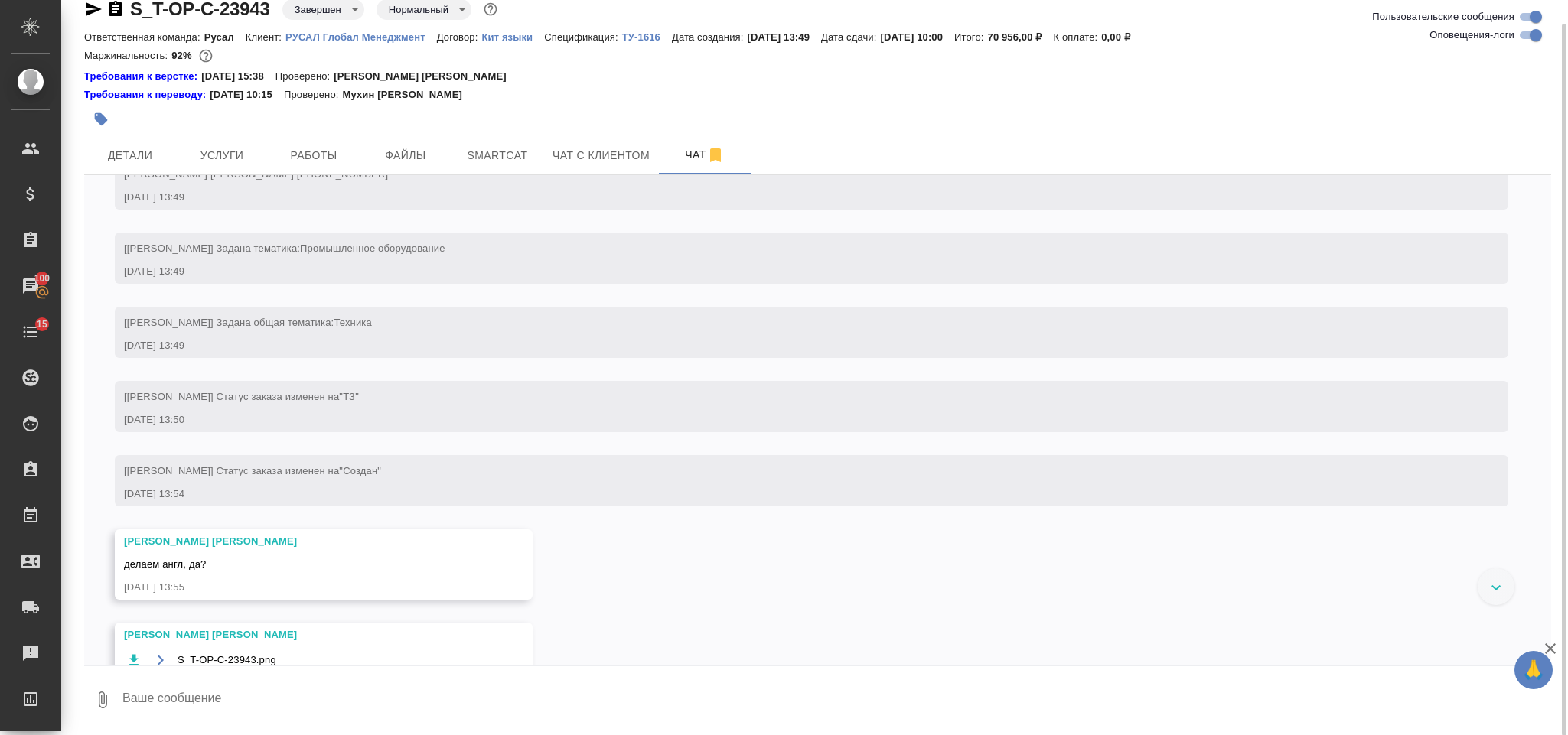
scroll to position [459, 0]
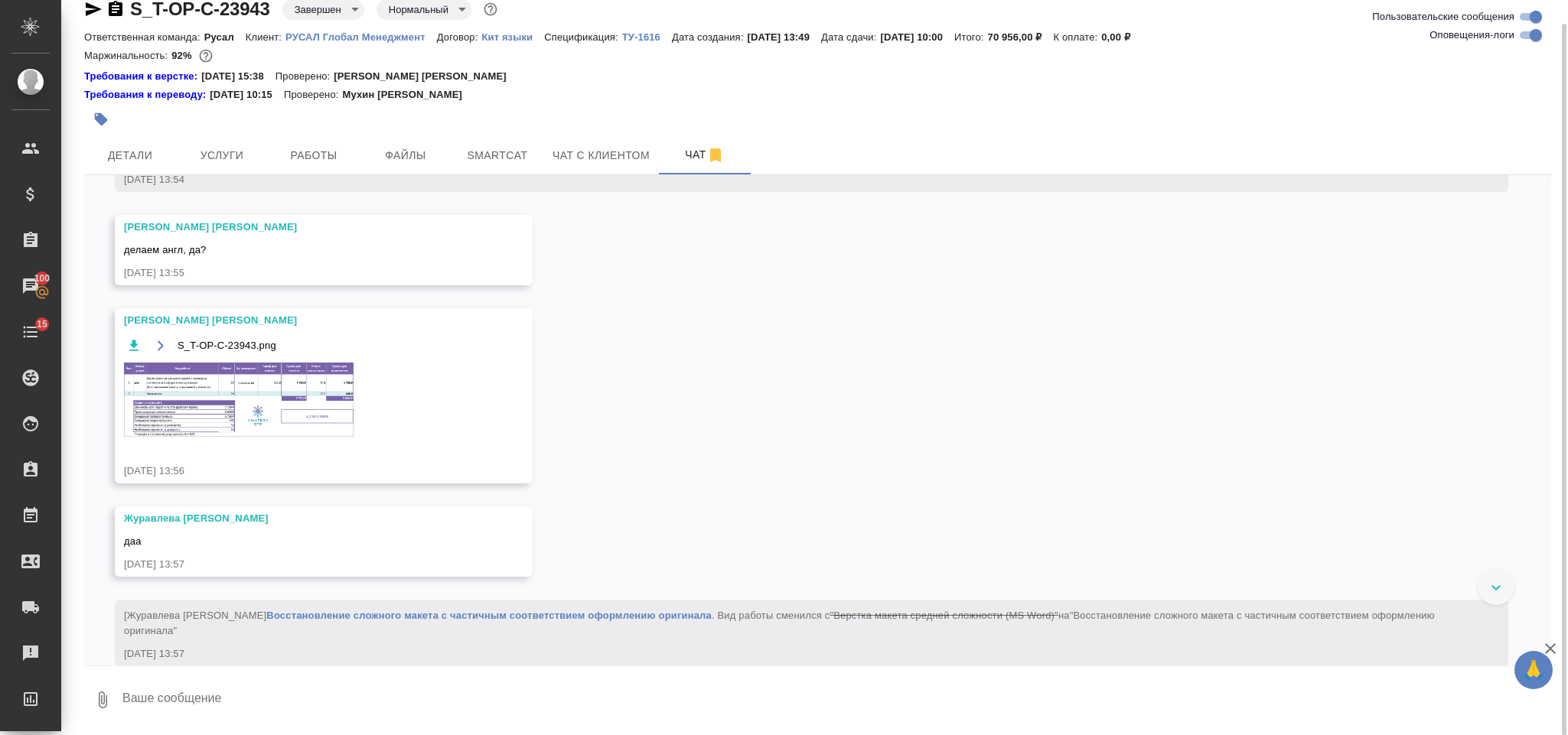
click at [281, 355] on div "S_T-OP-C-23943.png" at bounding box center [301, 345] width 355 height 19
click at [283, 423] on img at bounding box center [238, 399] width 230 height 74
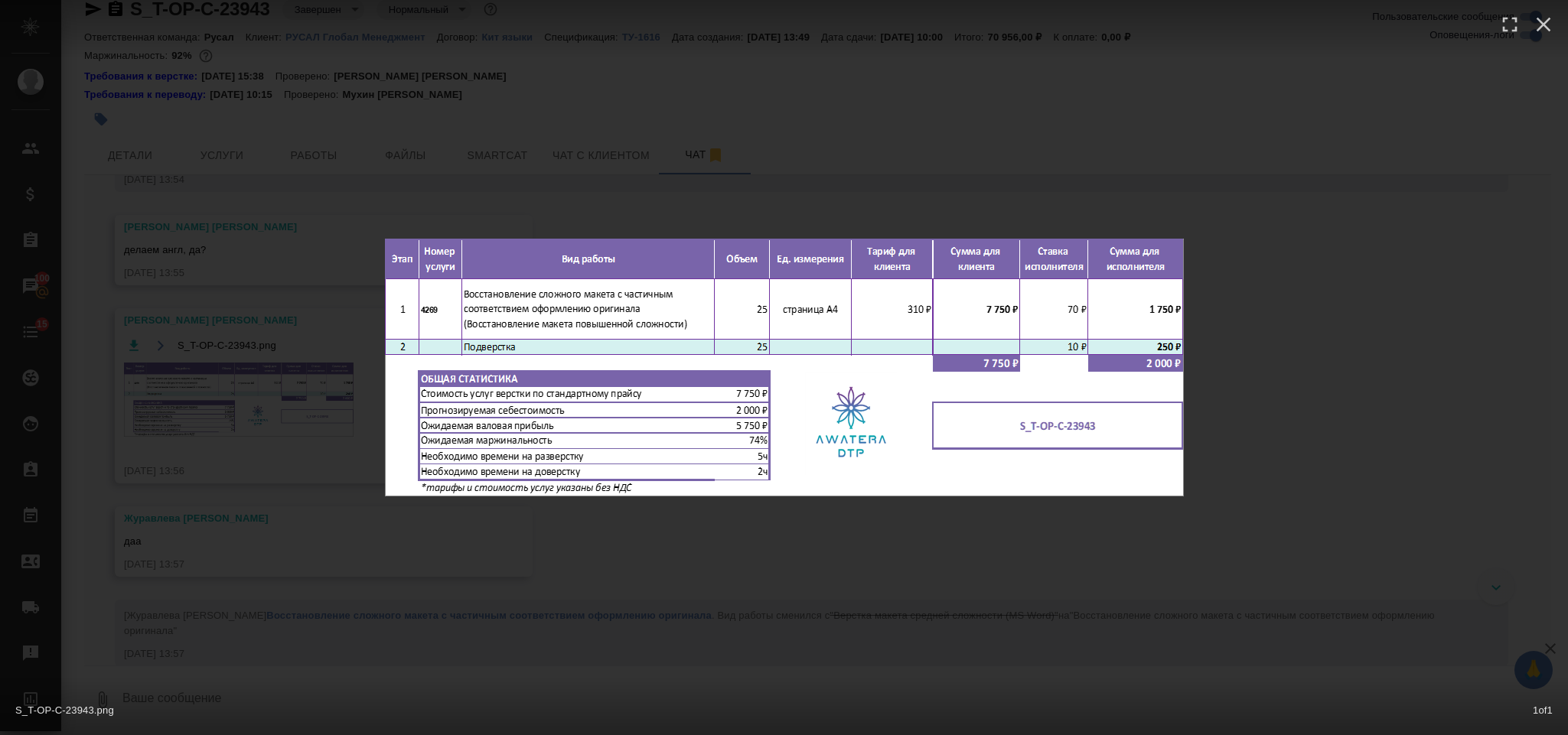
click at [1277, 285] on div "S_T-OP-C-23943.png 1 of 1" at bounding box center [784, 367] width 1568 height 735
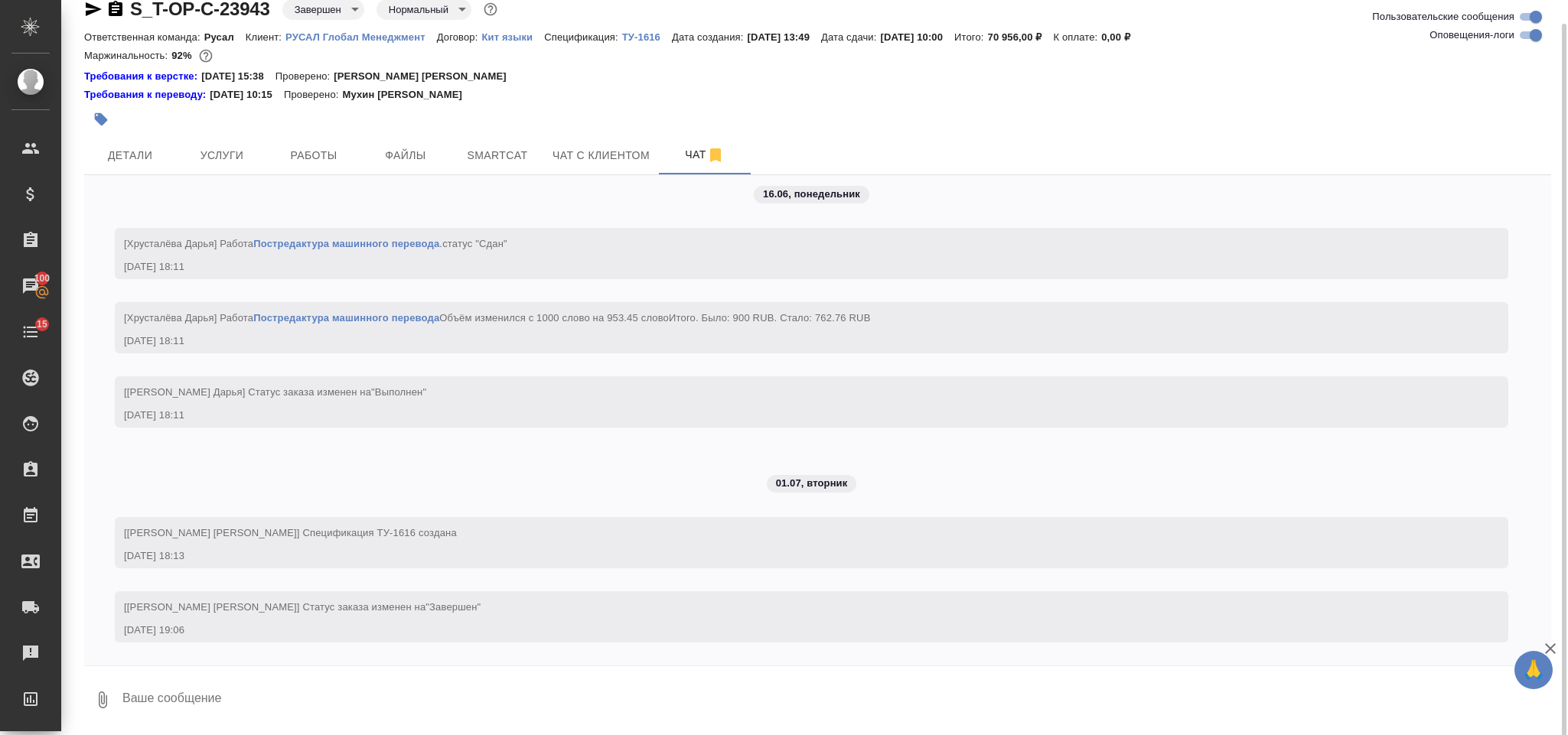
scroll to position [8400, 0]
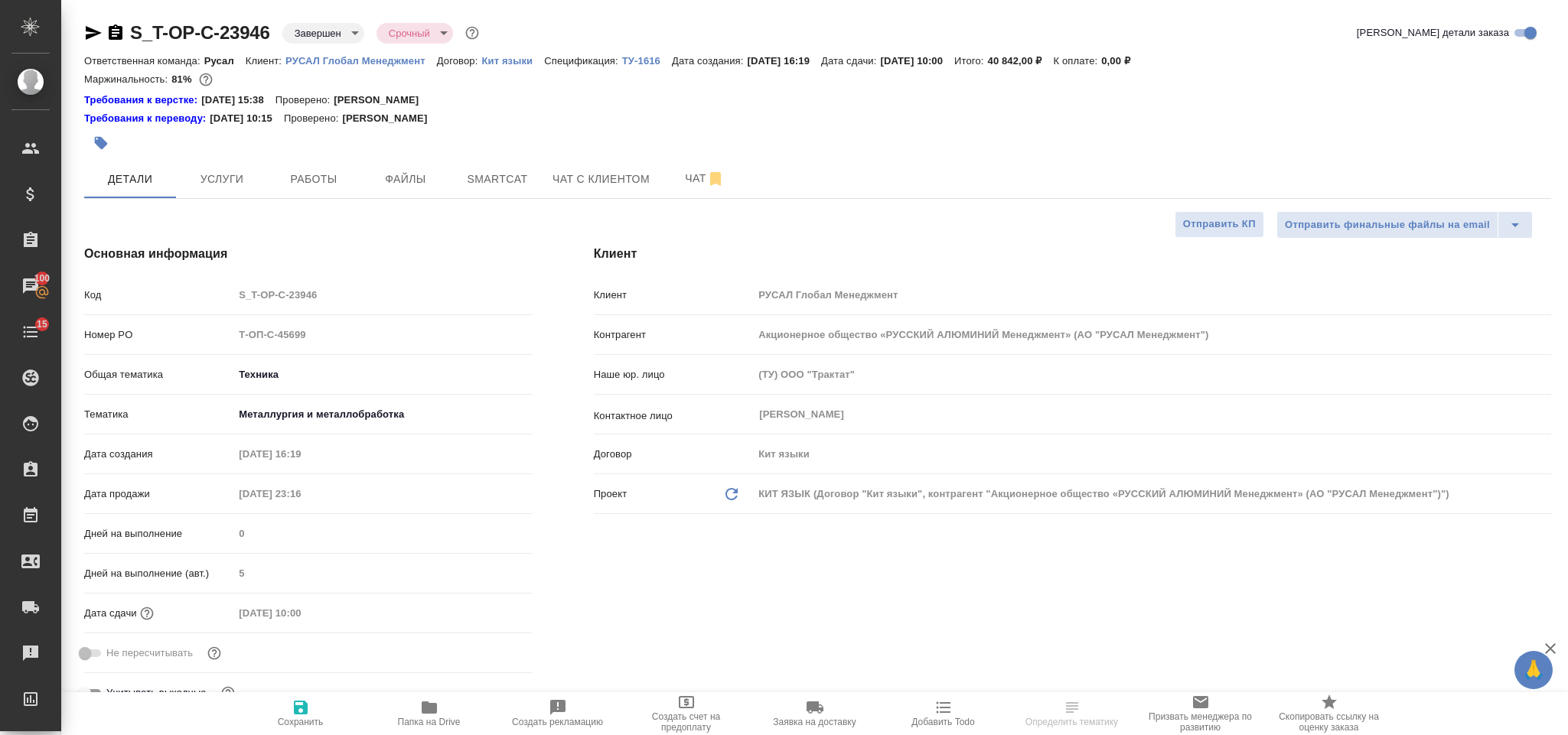
select select "RU"
click at [678, 188] on span "Чат" at bounding box center [704, 178] width 73 height 19
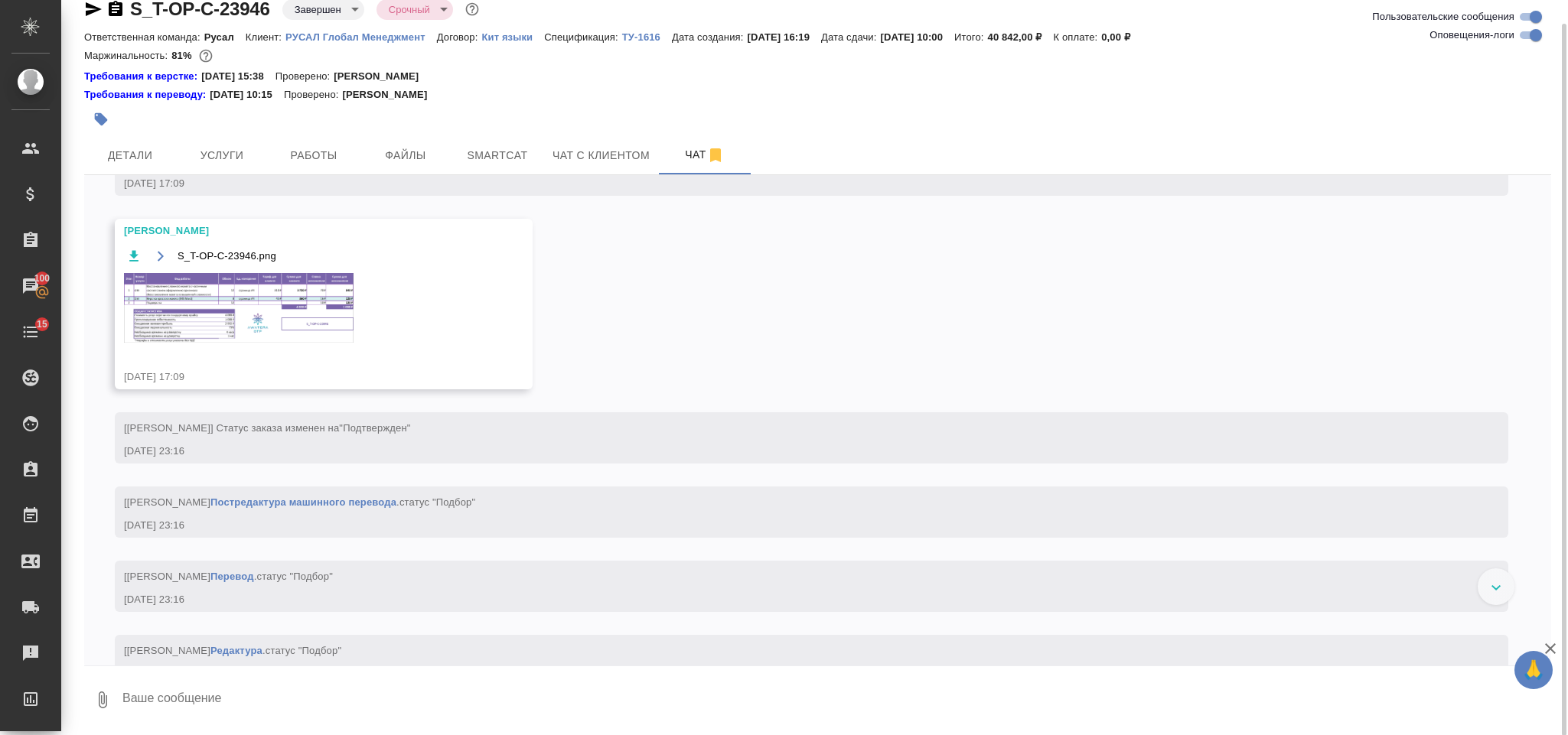
scroll to position [459, 0]
click at [252, 339] on img at bounding box center [238, 303] width 230 height 69
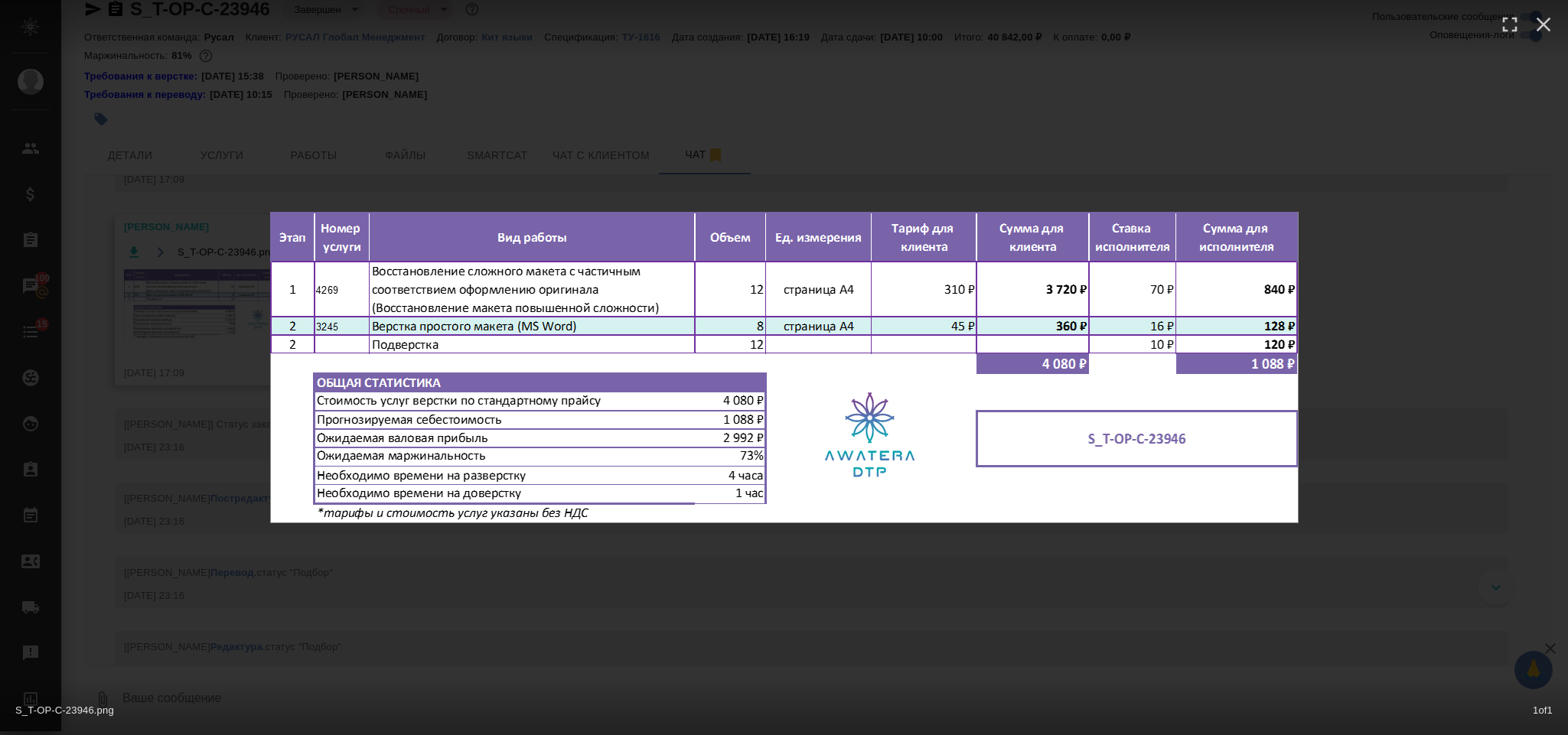
click at [861, 572] on div "S_T-OP-C-23946.png 1 of 1" at bounding box center [784, 367] width 1568 height 735
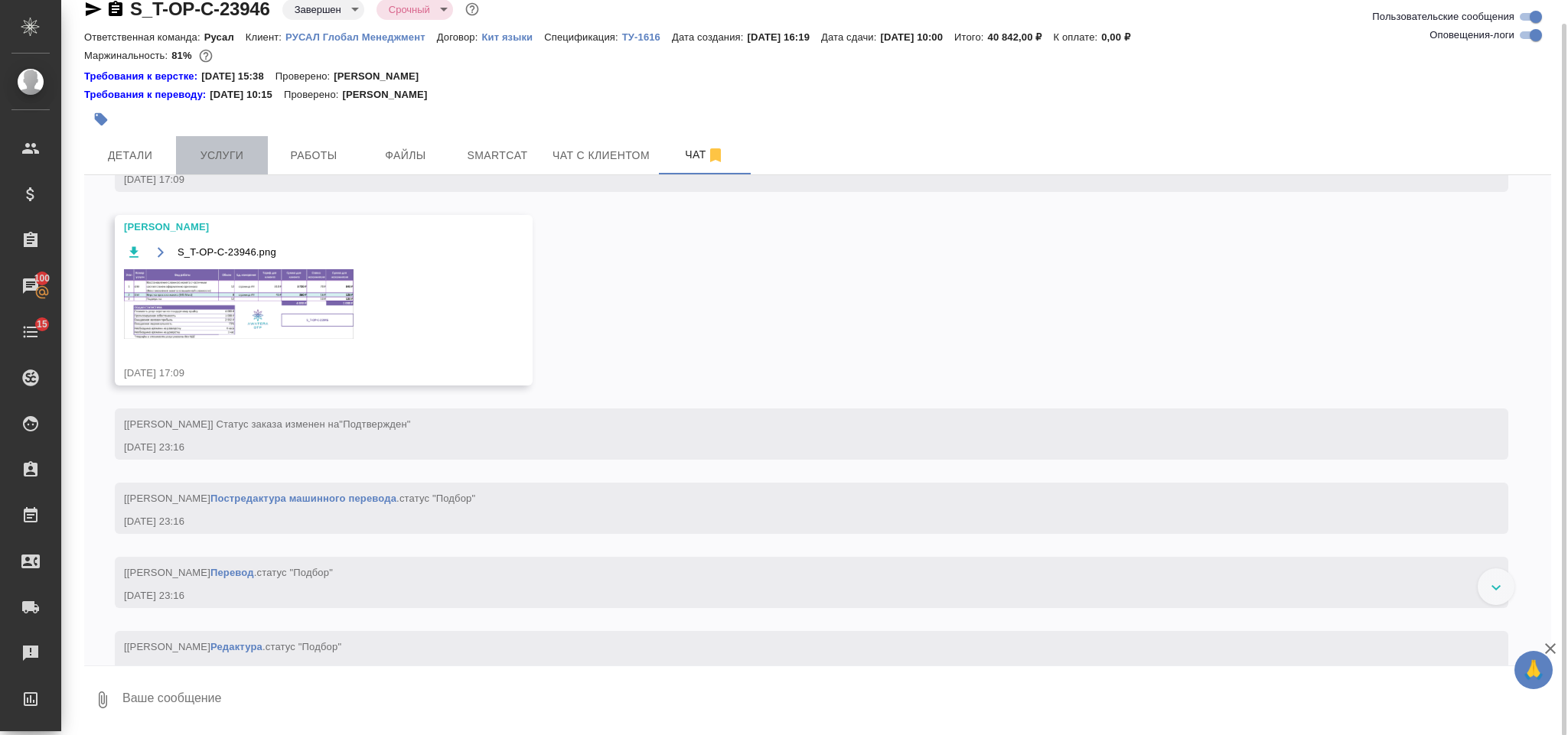
click at [228, 154] on span "Услуги" at bounding box center [222, 156] width 73 height 19
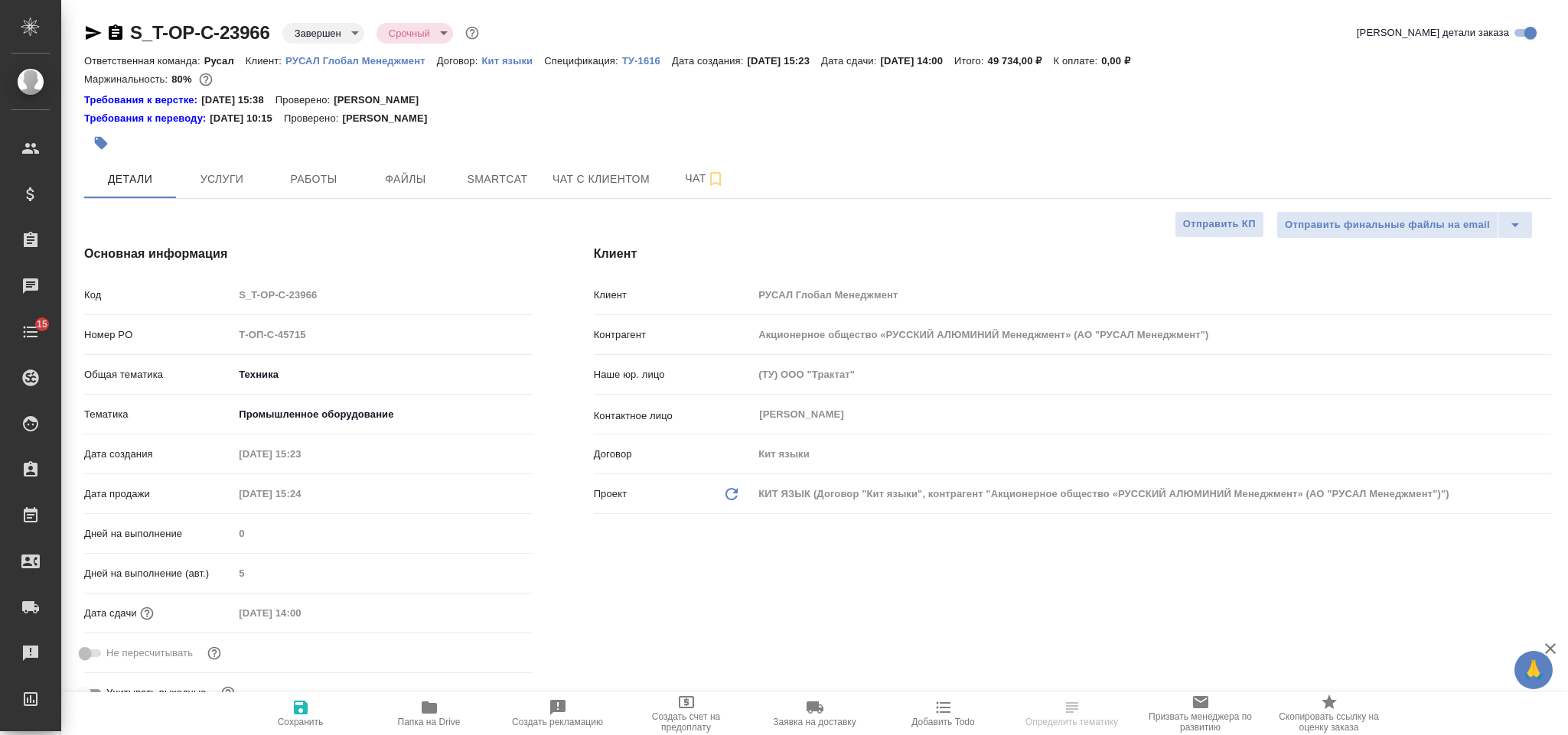
select select "RU"
click at [668, 195] on button "Чат" at bounding box center [705, 179] width 92 height 38
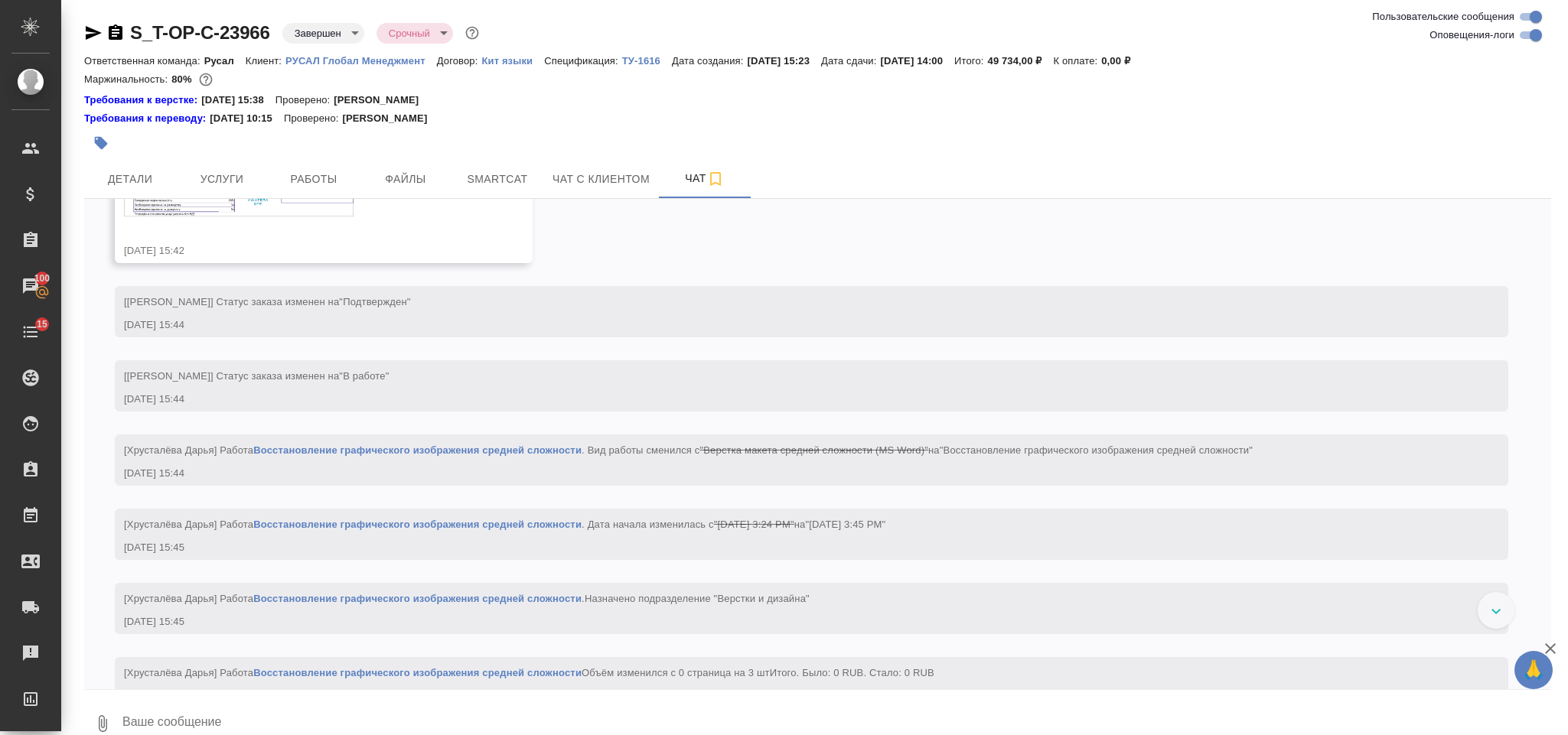
scroll to position [1395, 0]
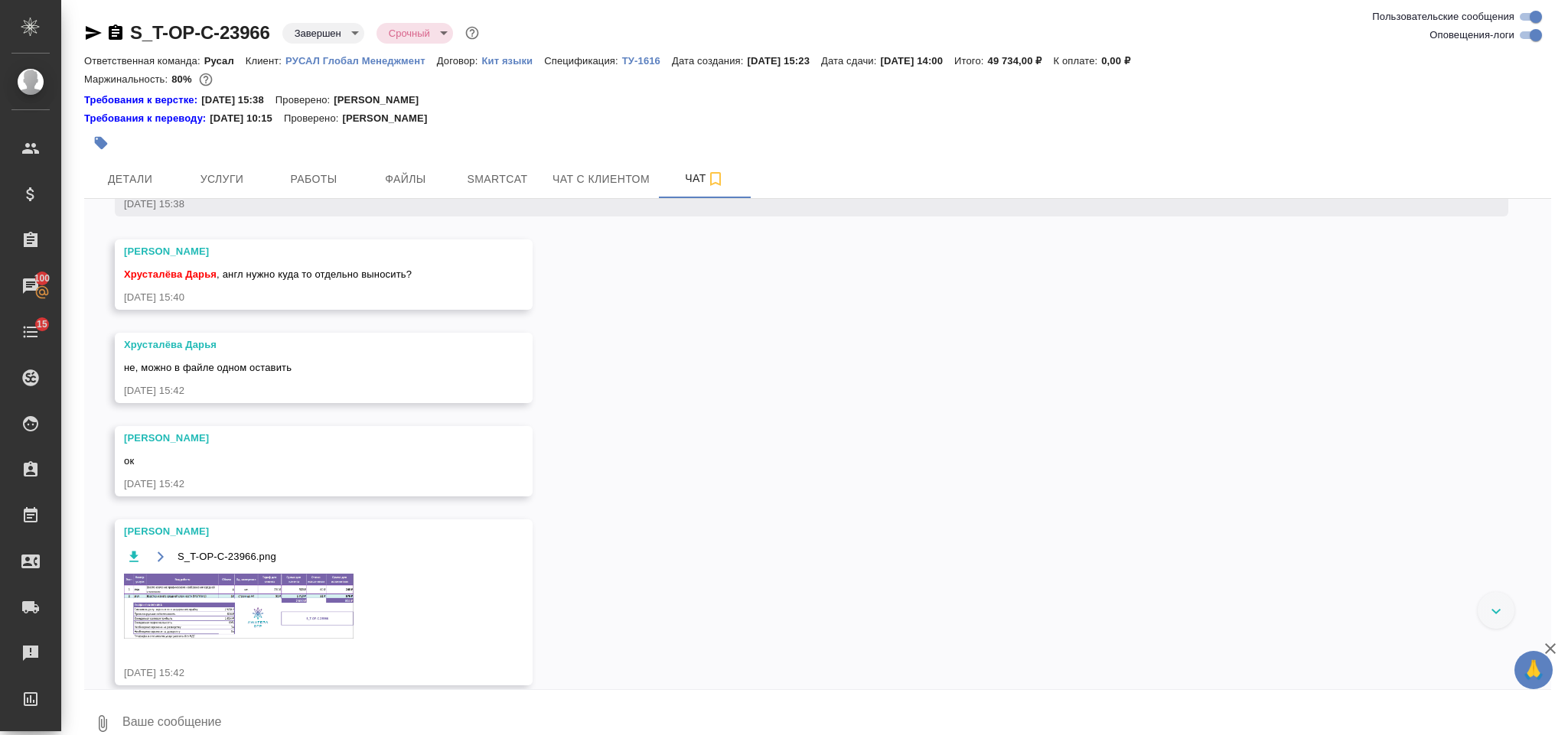
click at [282, 573] on img at bounding box center [238, 606] width 230 height 65
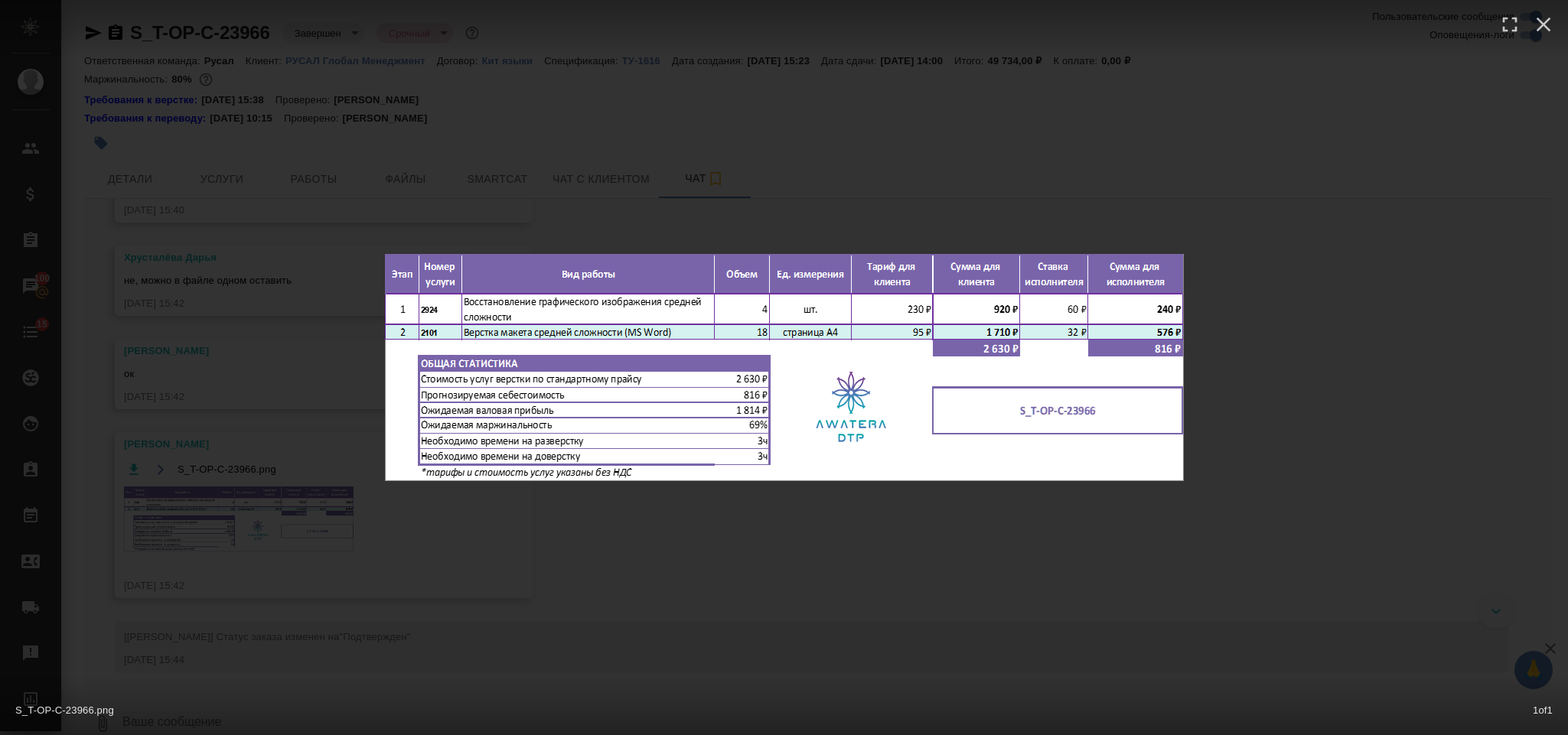
click at [1286, 321] on div "S_T-OP-C-23966.png 1 of 1" at bounding box center [784, 367] width 1568 height 735
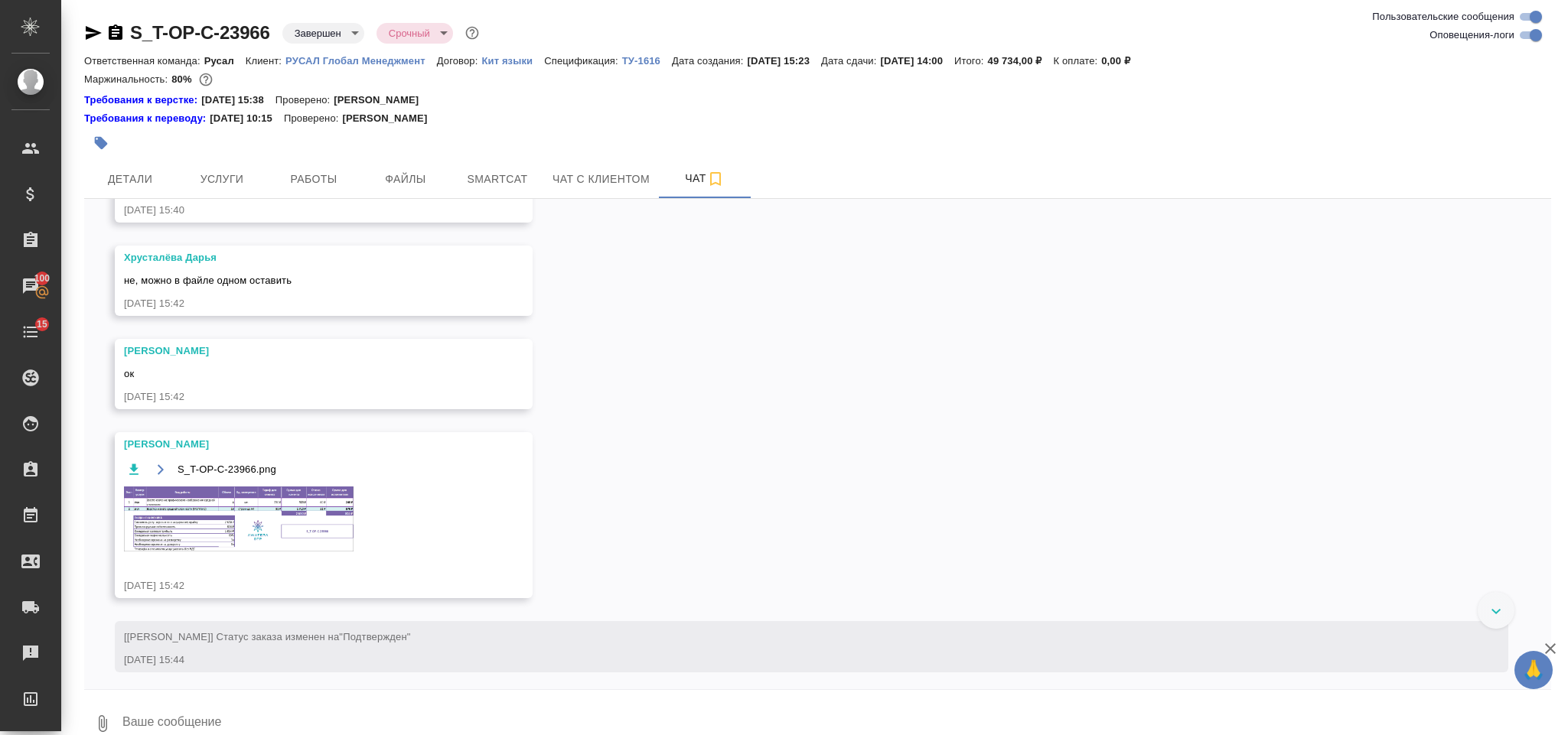
click at [233, 161] on div "S_T-OP-C-23966.png 1 of 1" at bounding box center [783, 398] width 1411 height 662
click at [233, 165] on button "Услуги" at bounding box center [222, 179] width 92 height 38
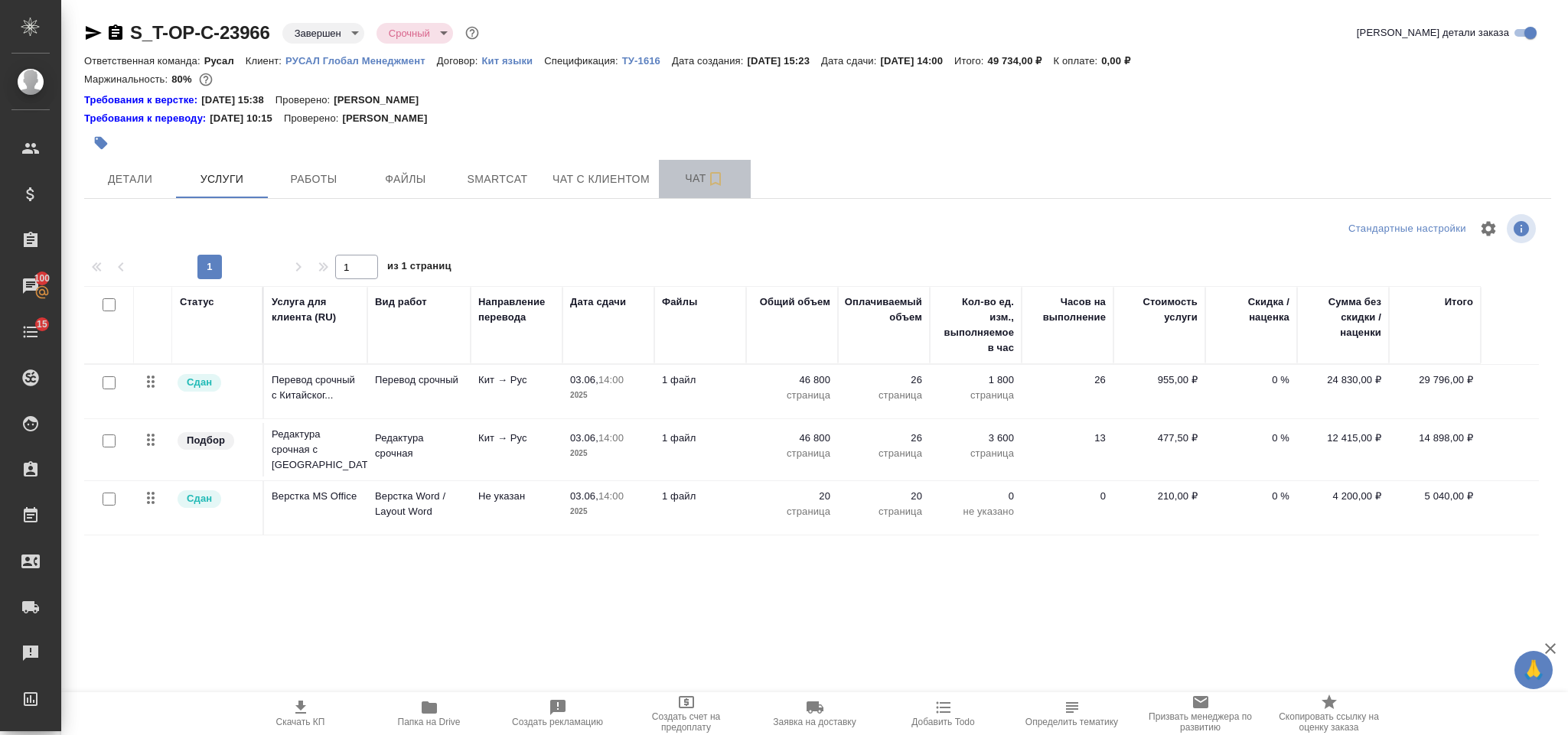
click at [706, 189] on button "Чат" at bounding box center [705, 179] width 92 height 38
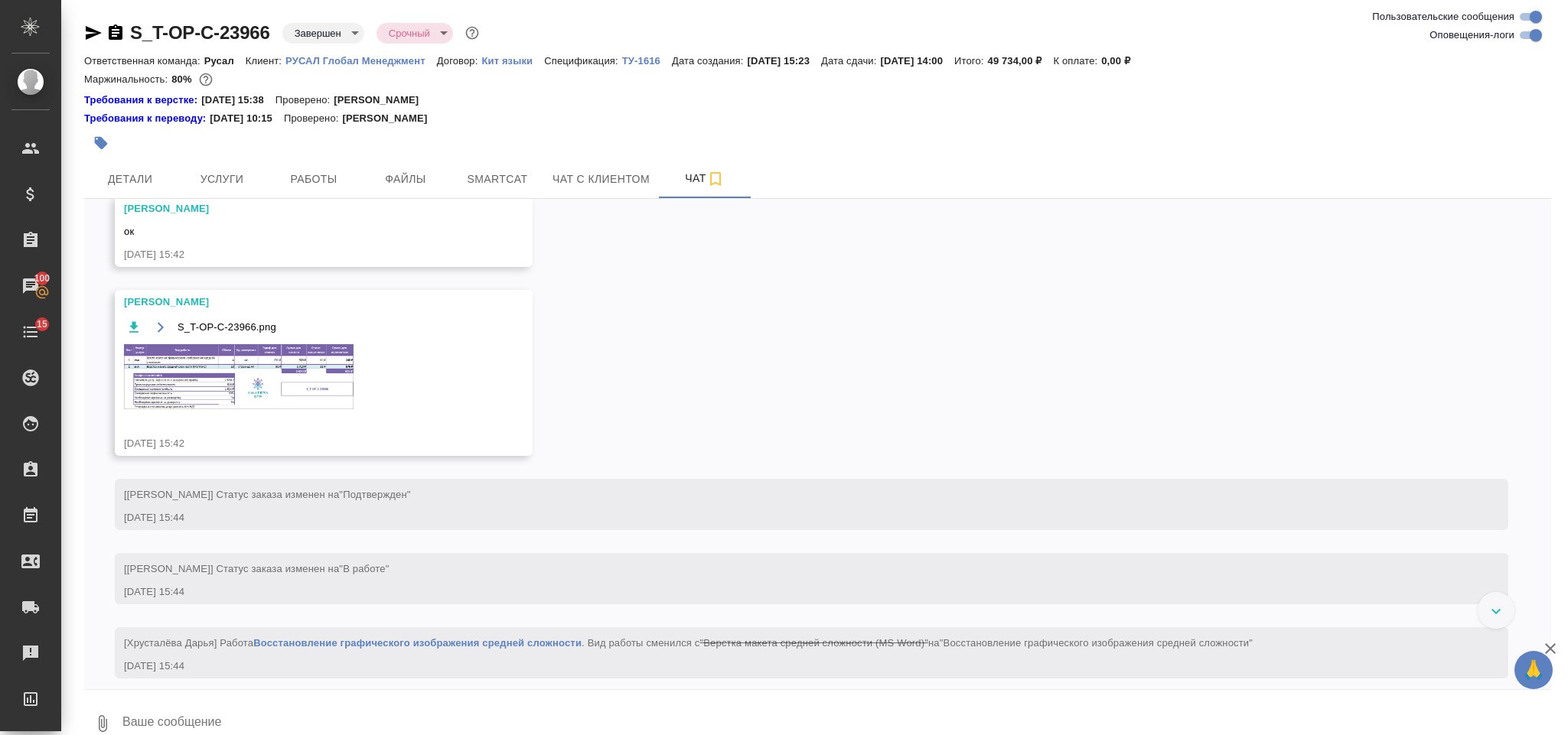
scroll to position [1510, 0]
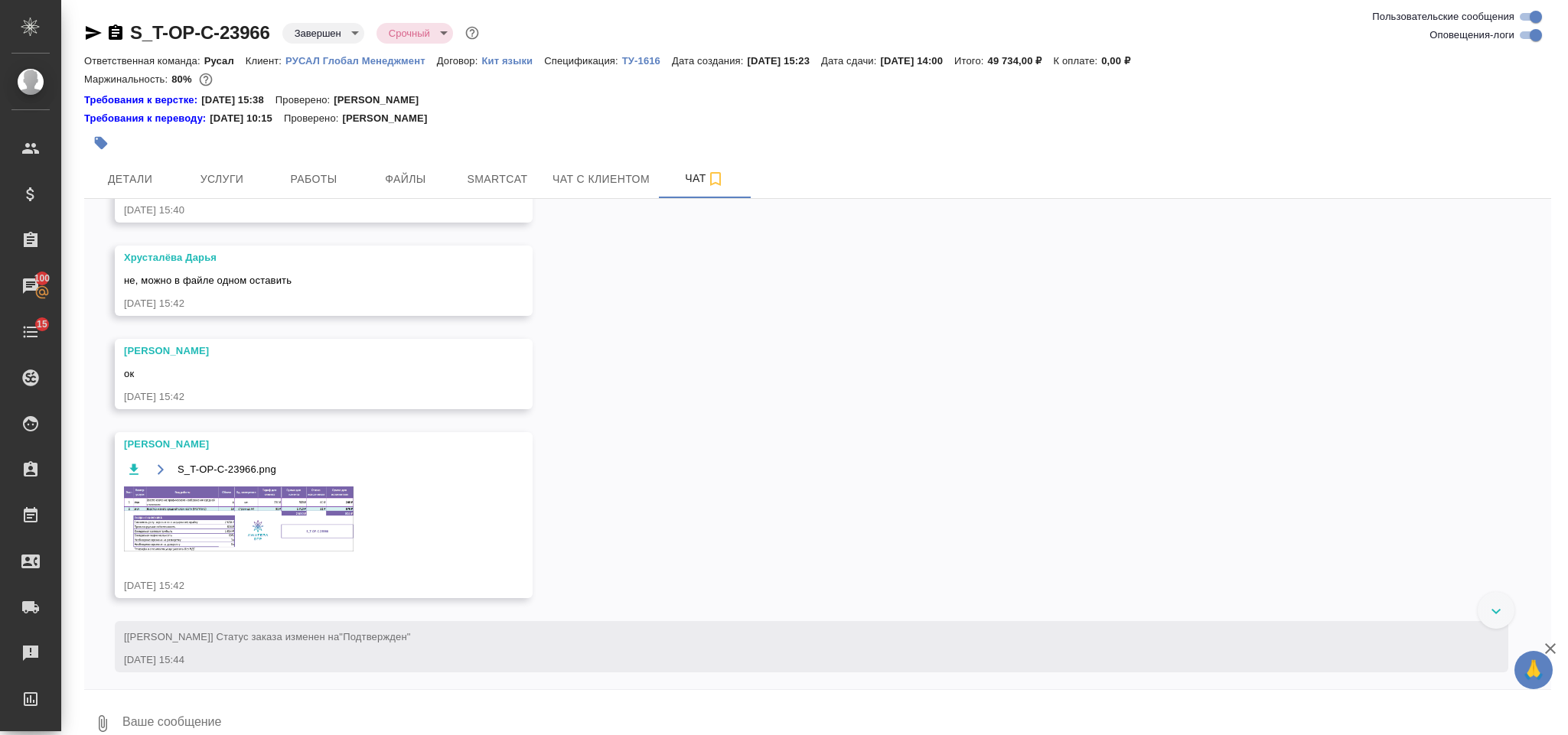
click at [223, 551] on img at bounding box center [238, 519] width 230 height 65
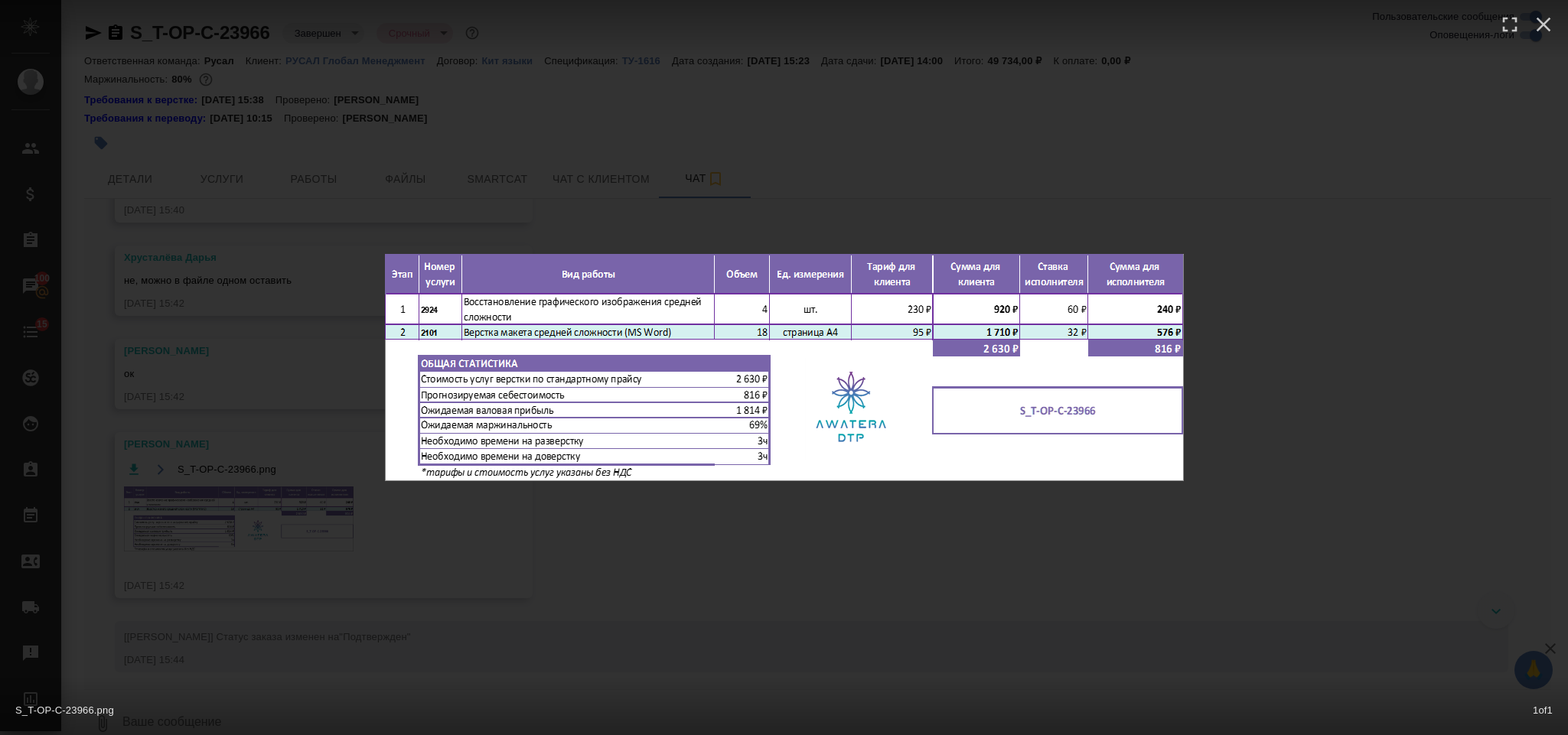
click at [1238, 305] on div "S_T-OP-C-23966.png 1 of 1" at bounding box center [784, 367] width 1568 height 735
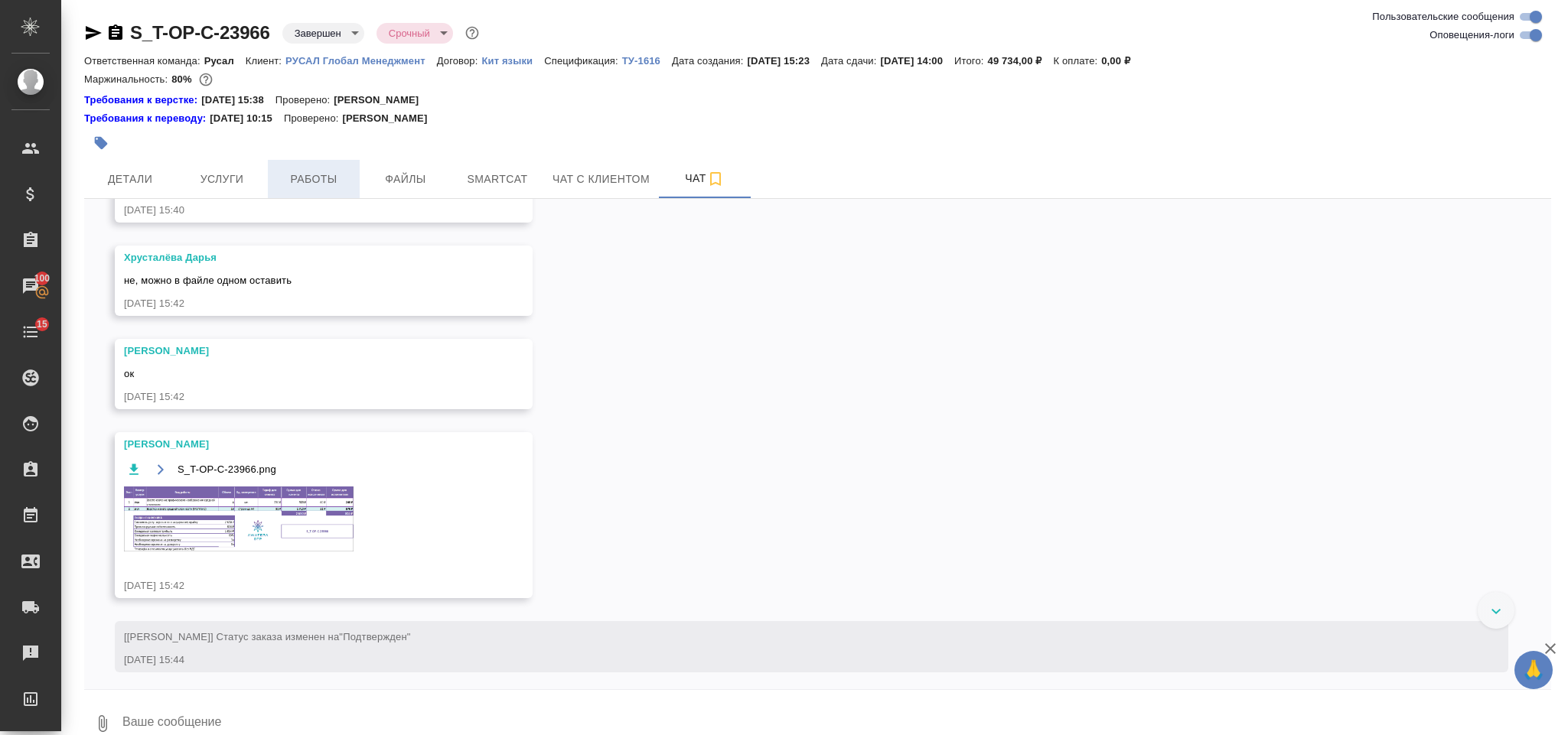
click at [331, 186] on span "Работы" at bounding box center [314, 179] width 73 height 19
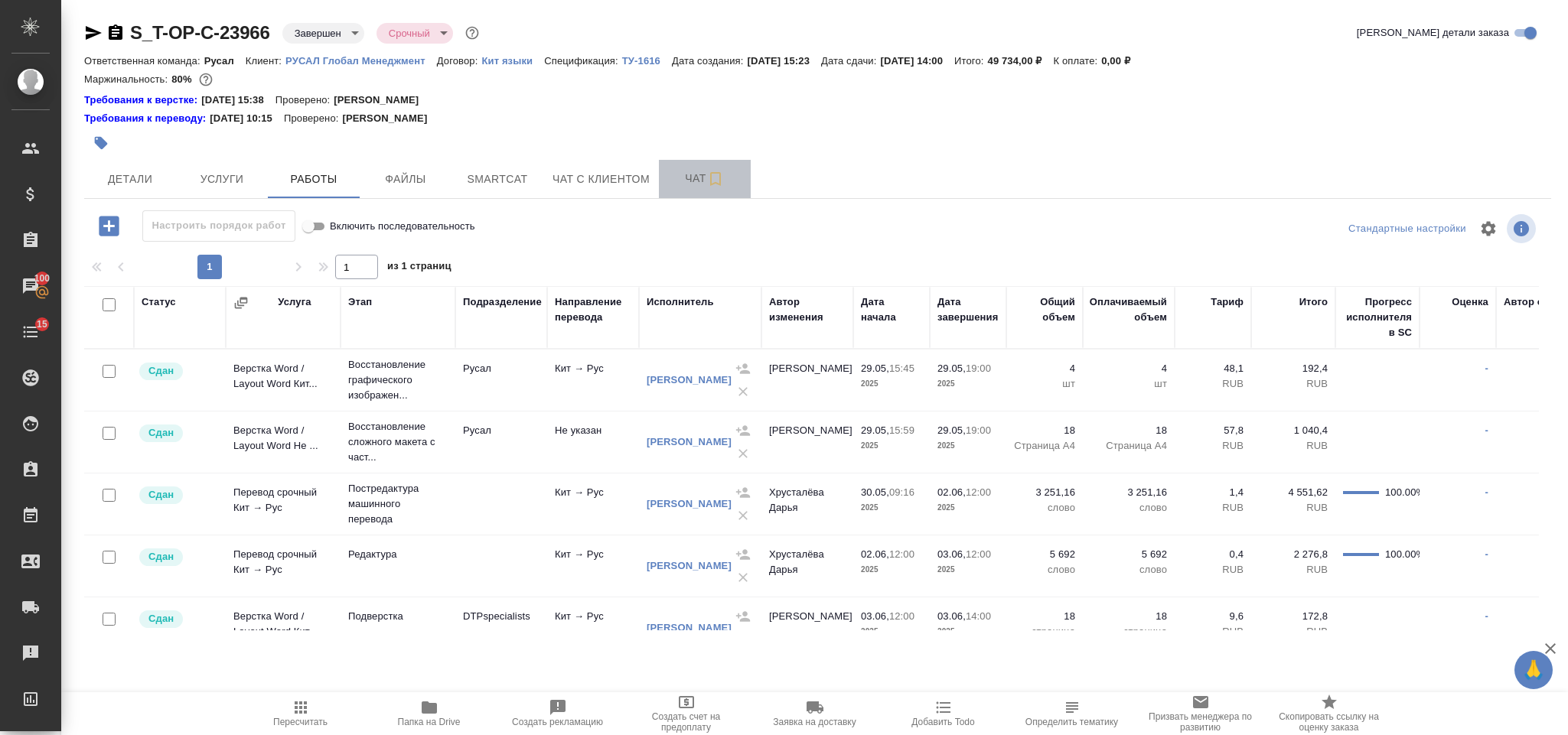
click at [696, 189] on button "Чат" at bounding box center [705, 179] width 92 height 38
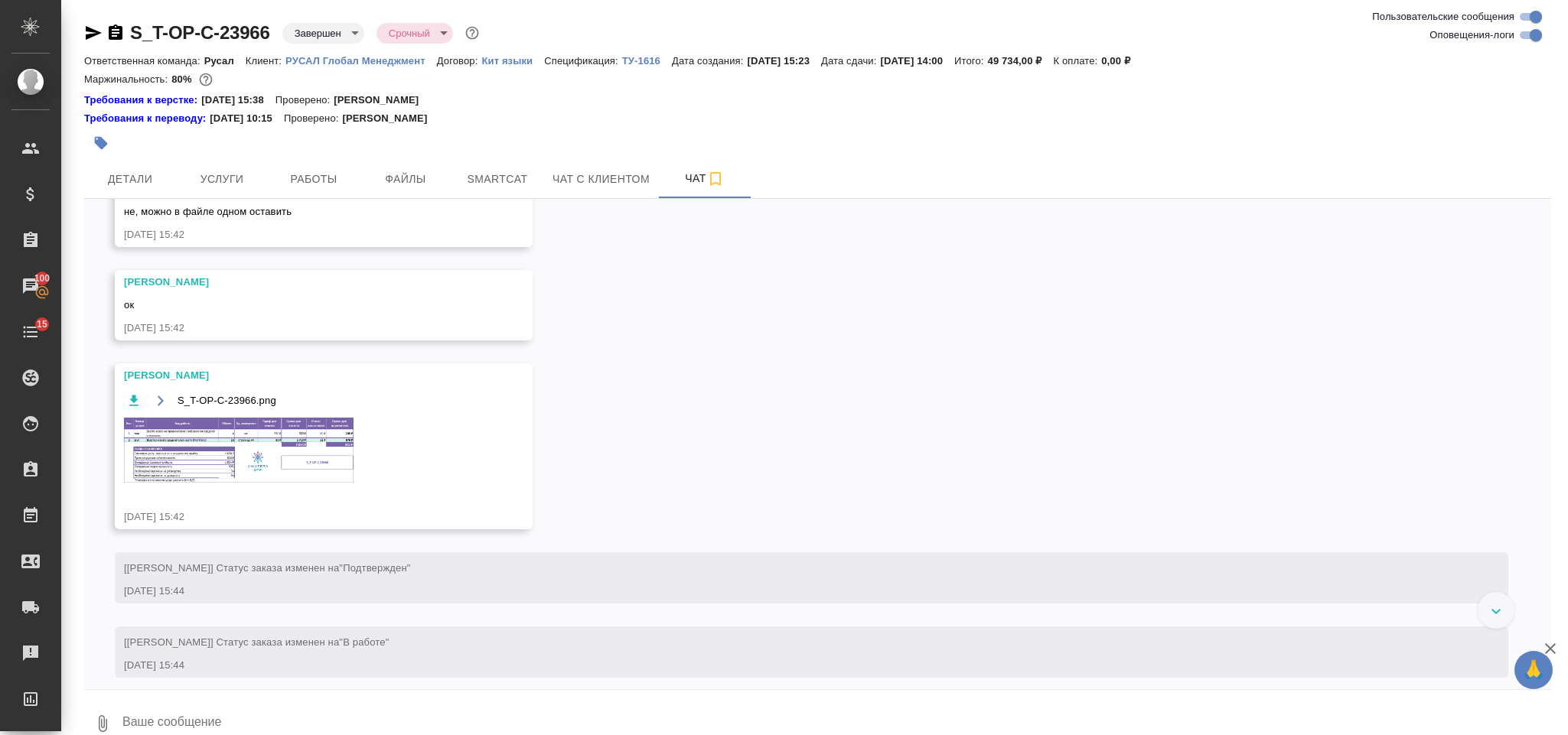
scroll to position [1739, 0]
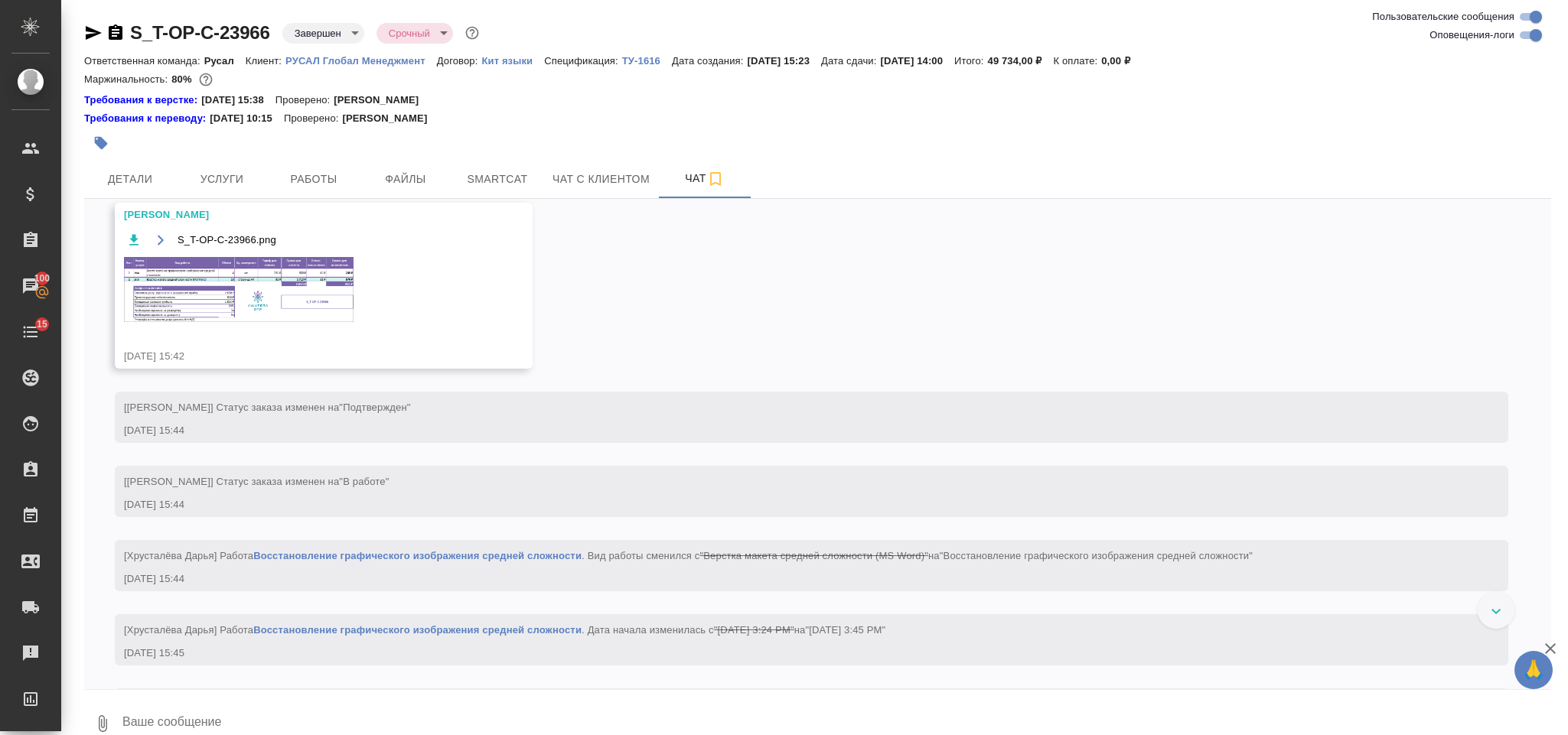
click at [307, 322] on img at bounding box center [238, 289] width 230 height 65
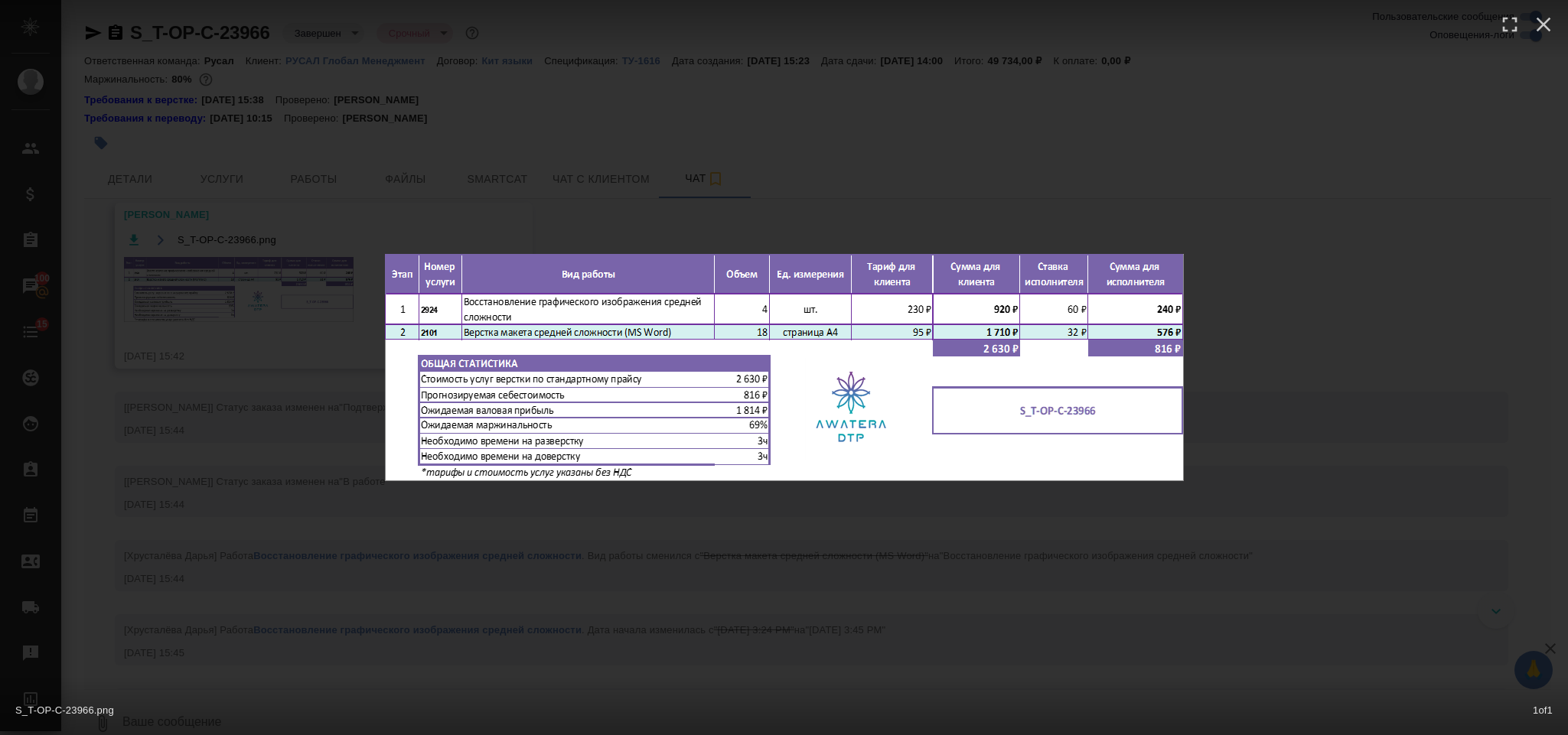
click at [1421, 221] on div "S_T-OP-C-23966.png 1 of 1" at bounding box center [784, 367] width 1568 height 735
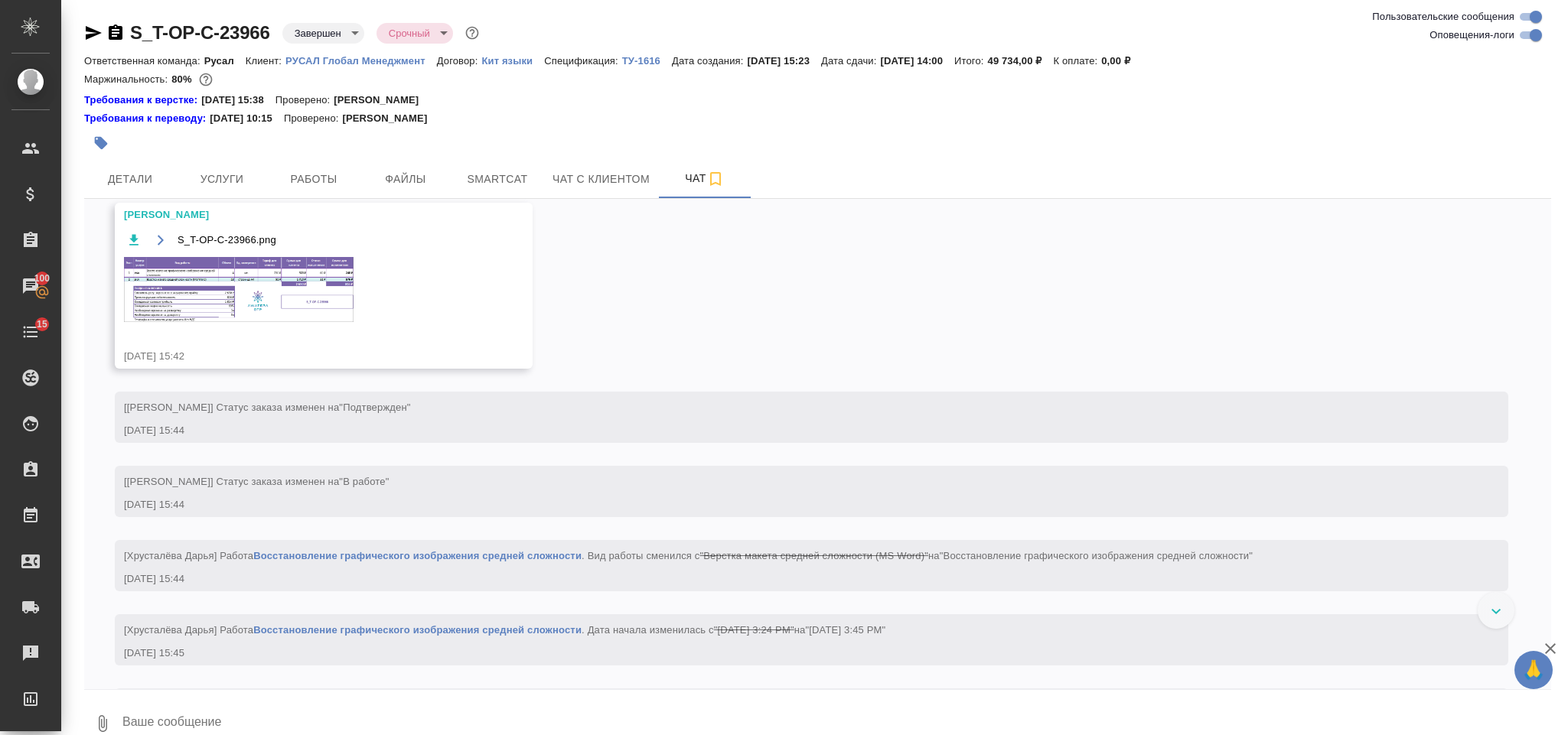
click at [303, 303] on img at bounding box center [238, 289] width 230 height 65
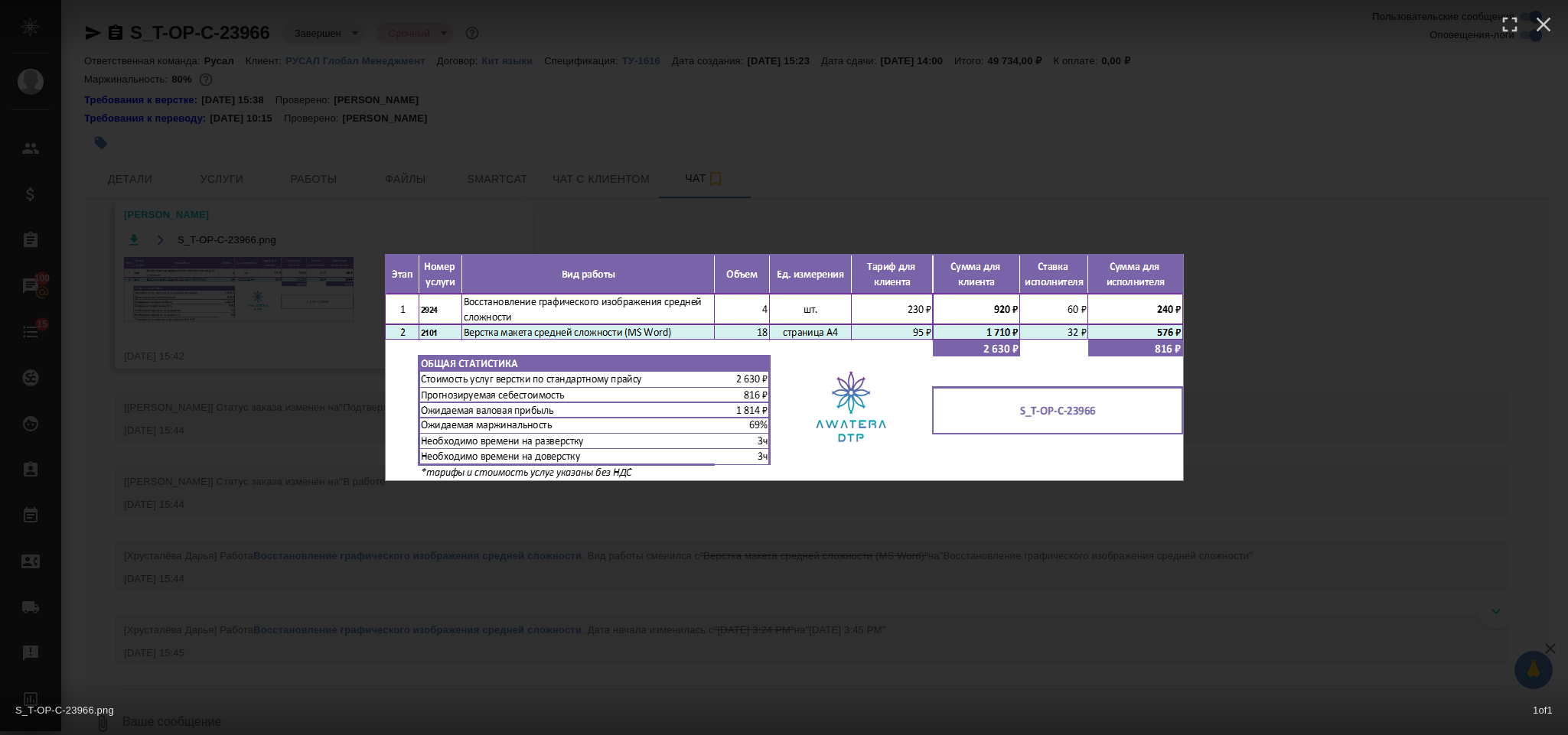
click at [1247, 287] on div "S_T-OP-C-23966.png 1 of 1" at bounding box center [784, 367] width 1568 height 735
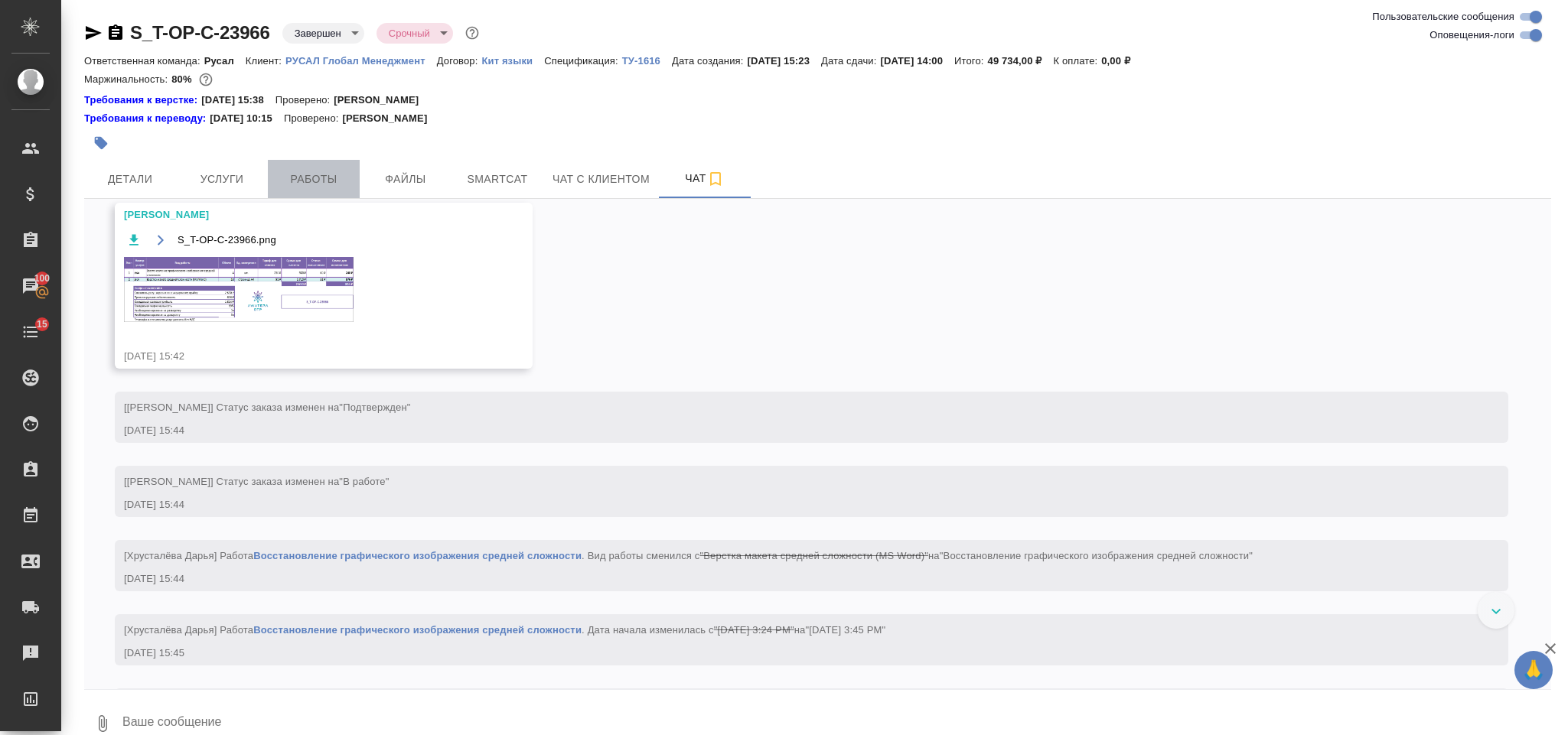
click at [277, 175] on span "Работы" at bounding box center [314, 179] width 73 height 19
click at [247, 167] on button "Услуги" at bounding box center [222, 179] width 92 height 38
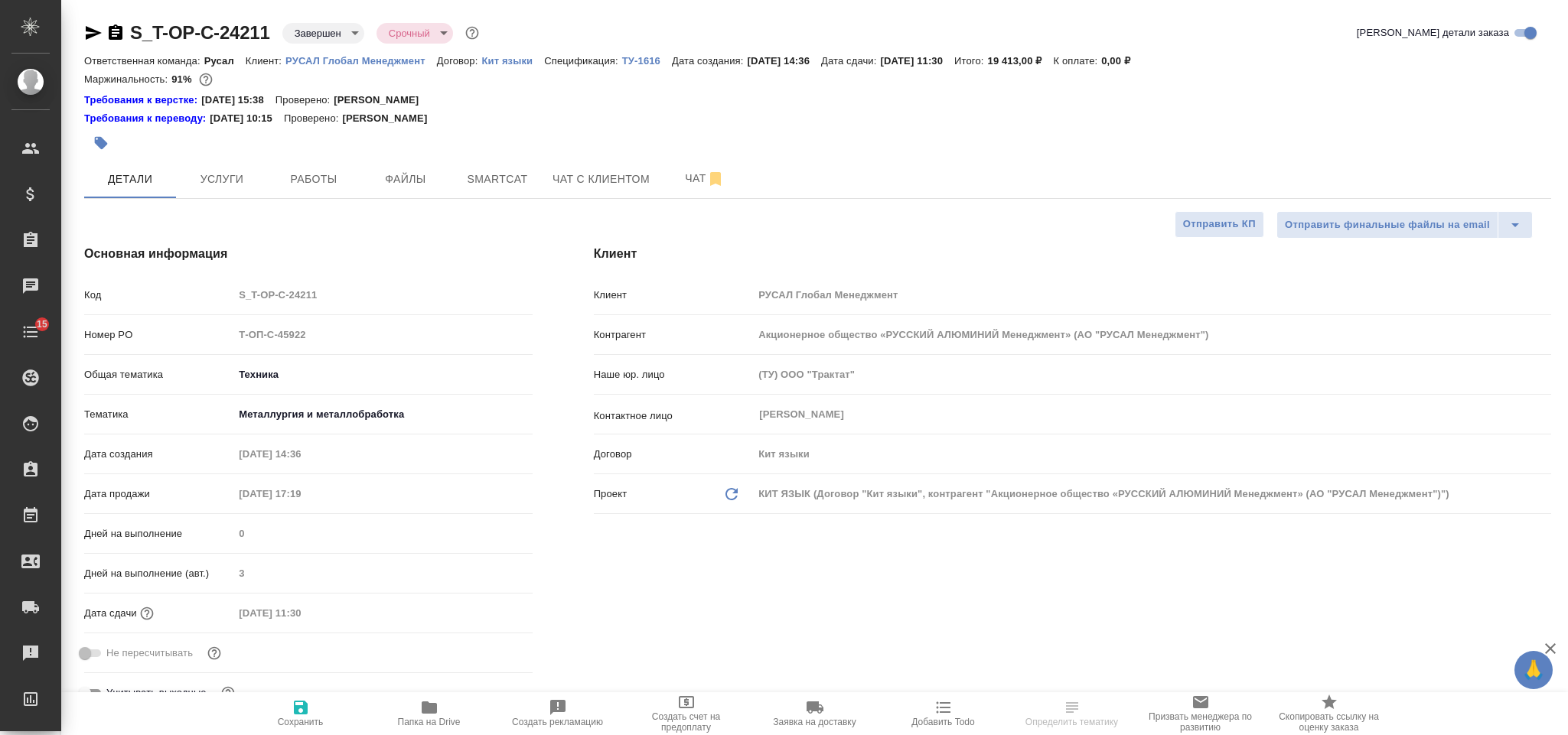
select select "RU"
click at [682, 172] on span "Чат" at bounding box center [704, 178] width 73 height 19
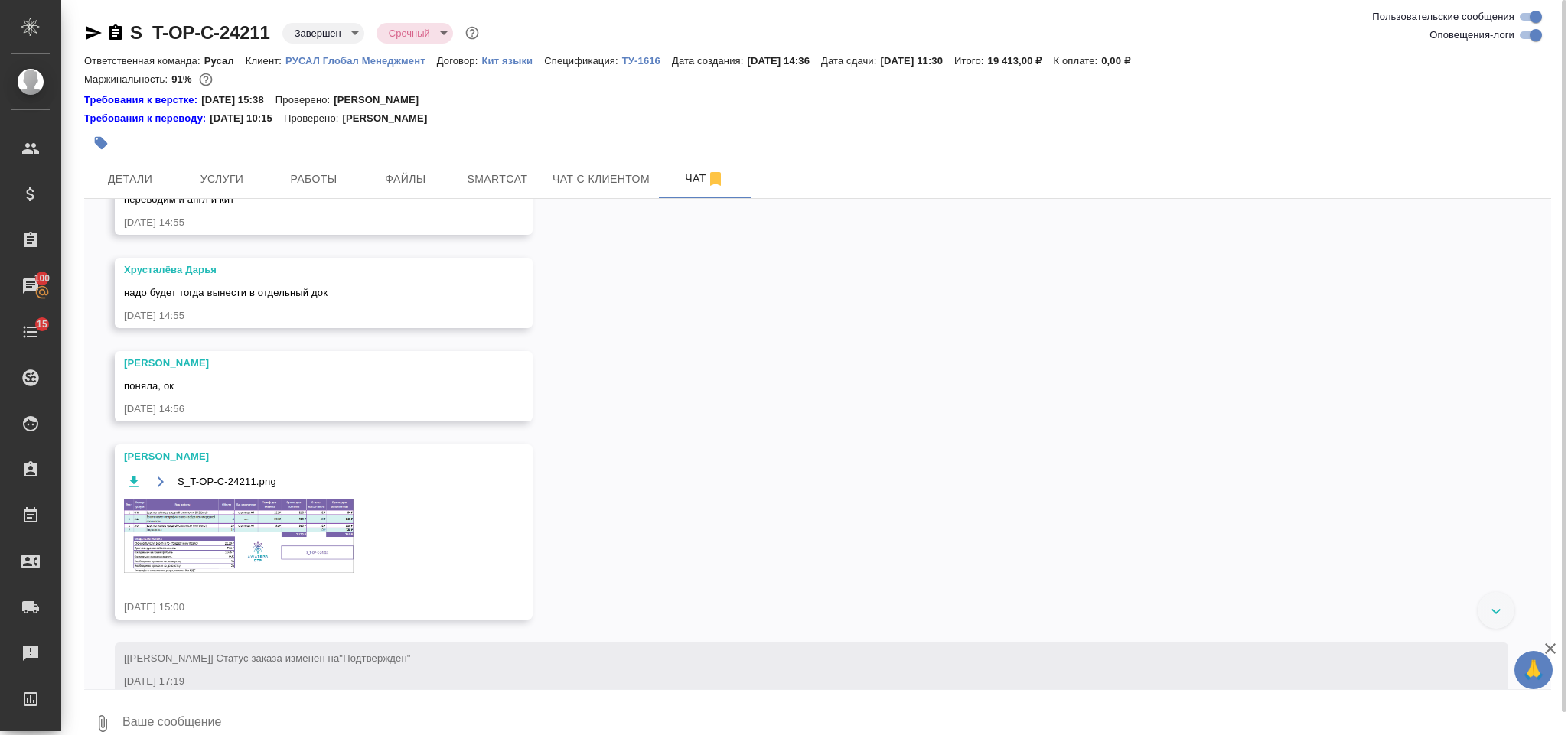
scroll to position [1221, 0]
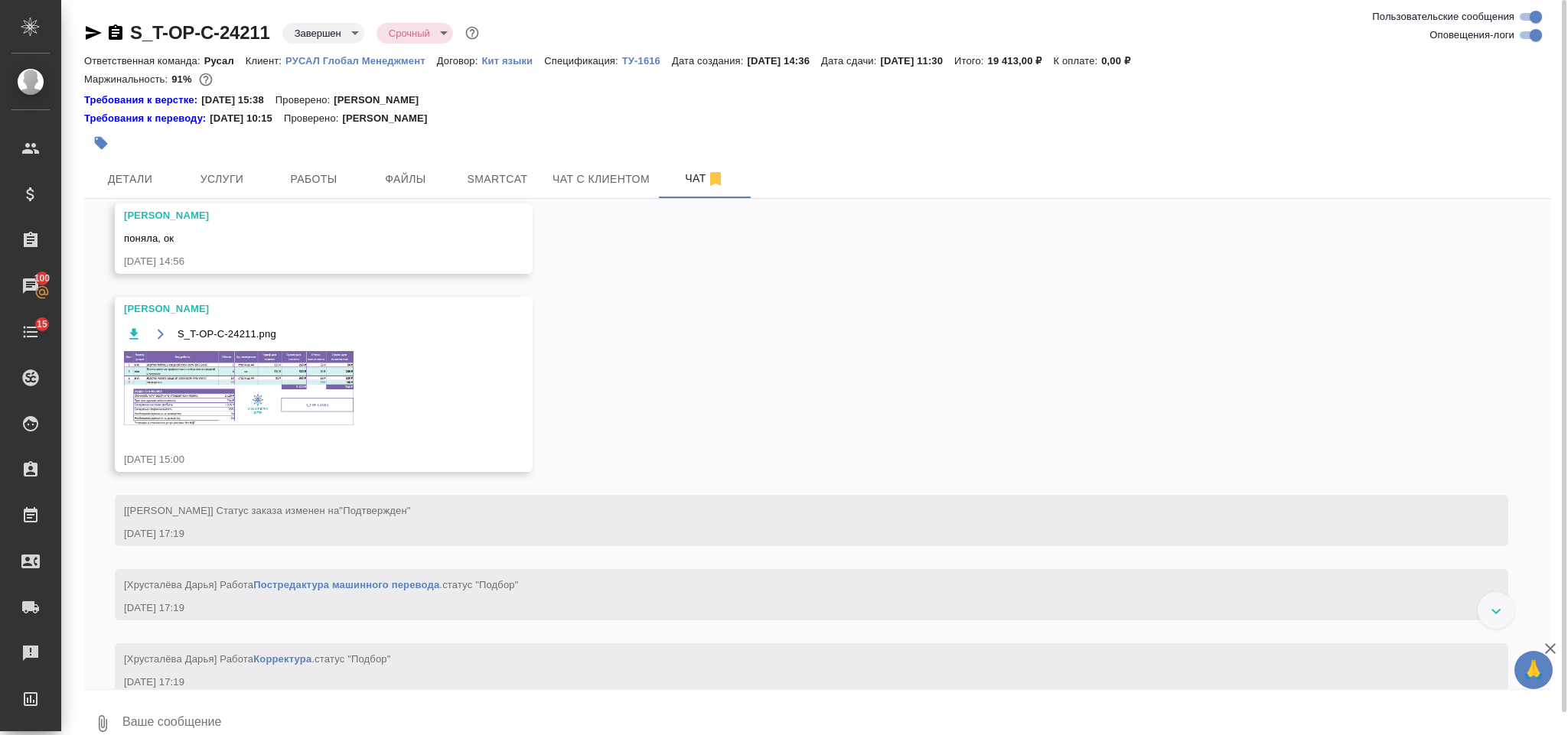
click at [265, 423] on img at bounding box center [238, 387] width 230 height 74
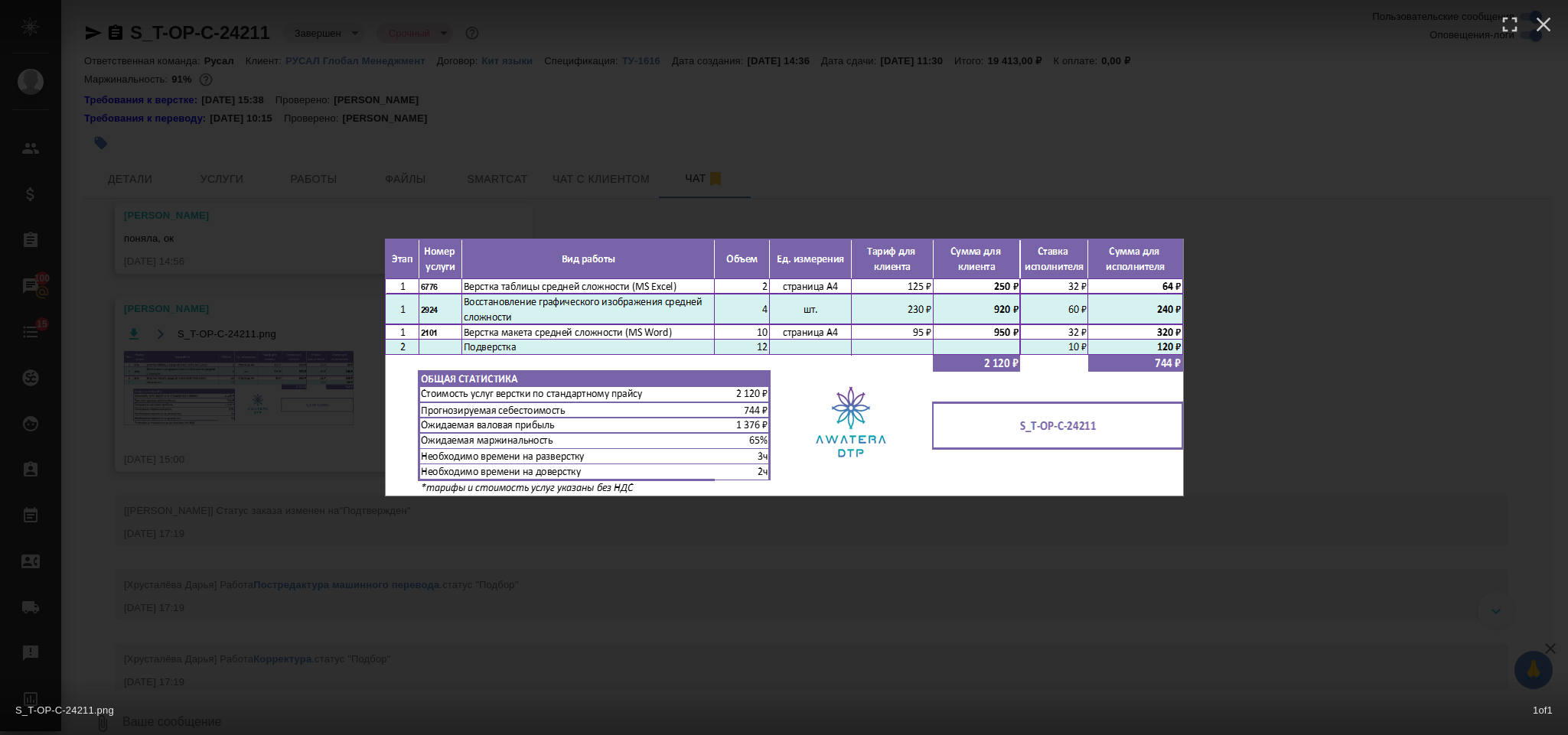
click at [1308, 206] on div "S_T-OP-C-24211.png 1 of 1" at bounding box center [784, 367] width 1568 height 735
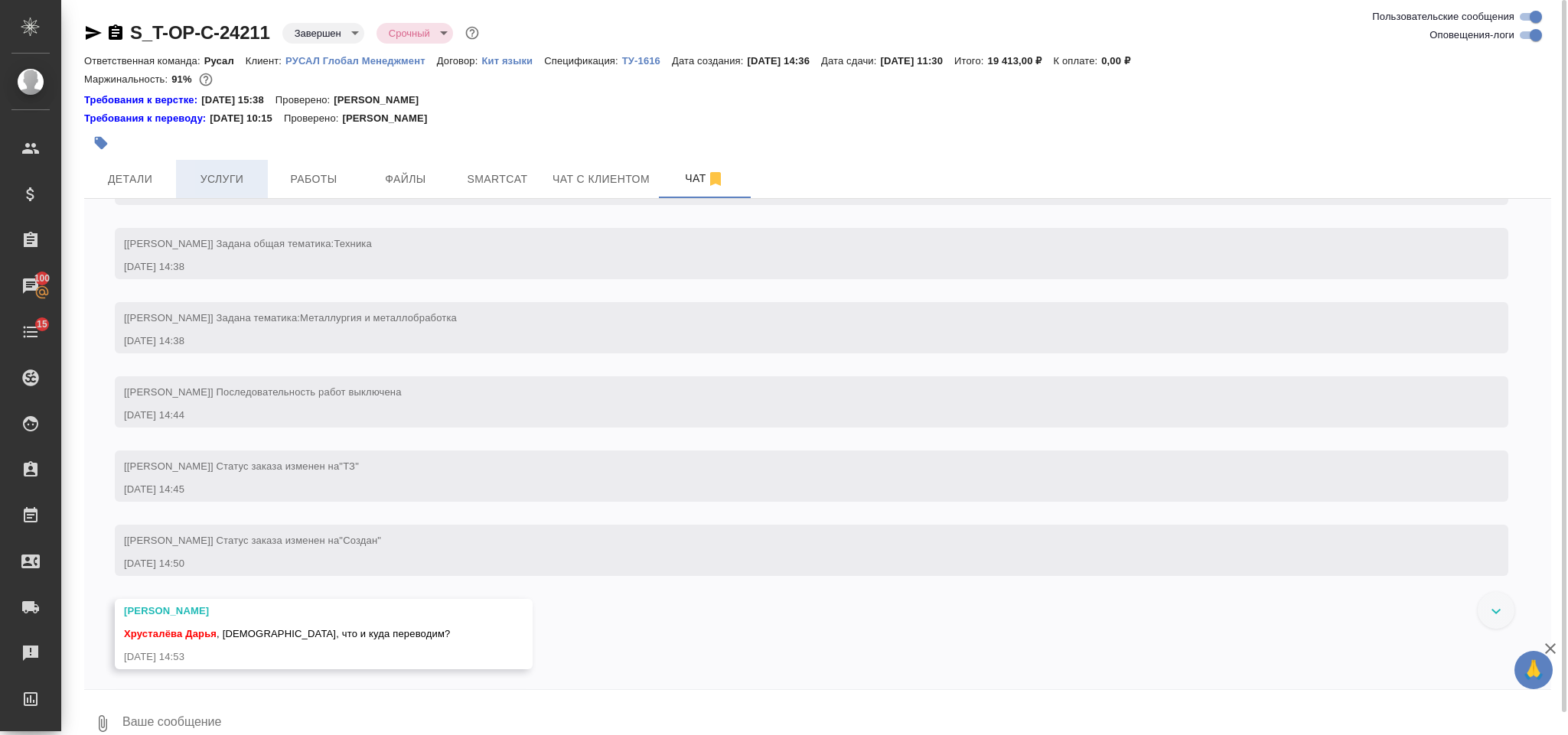
scroll to position [0, 0]
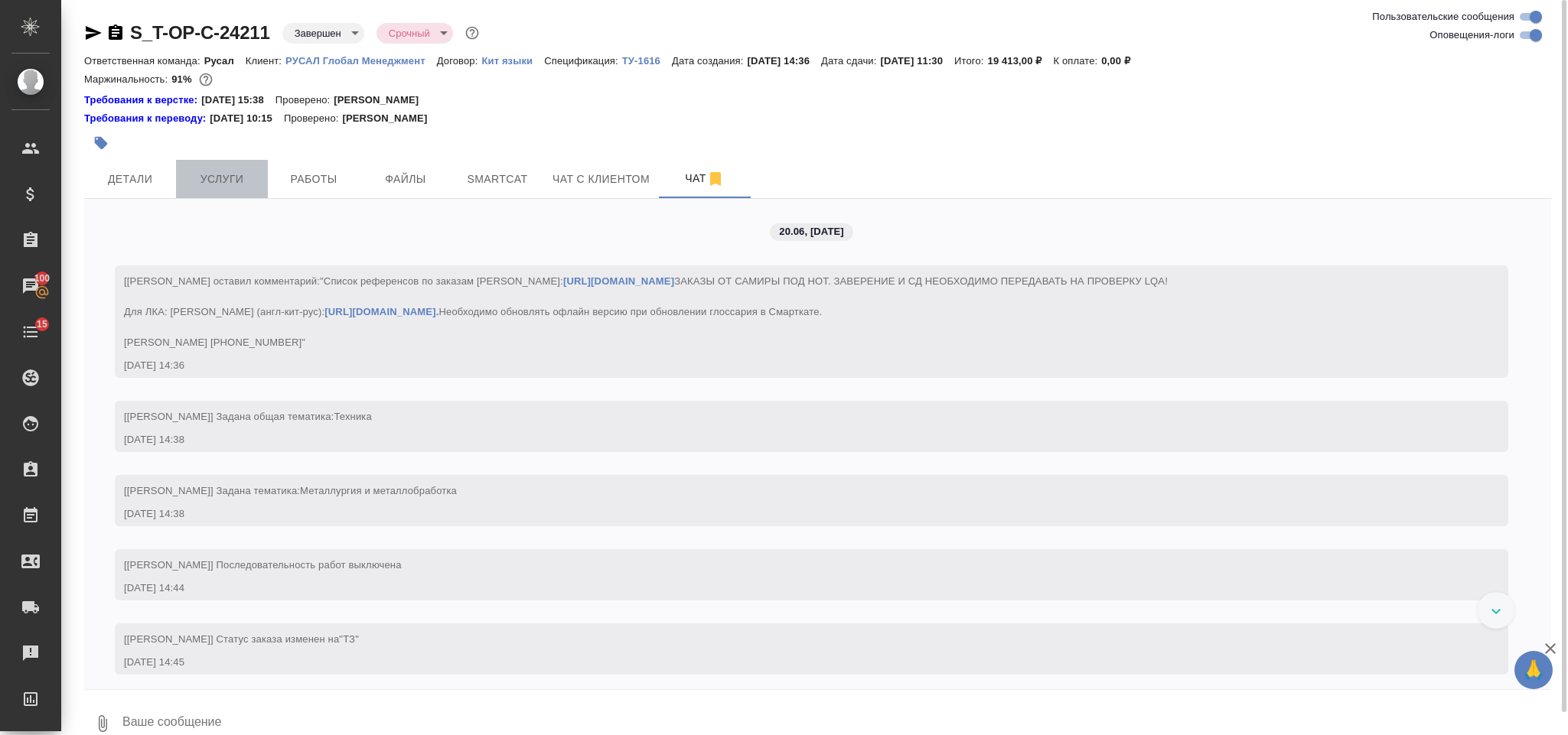
click at [225, 179] on span "Услуги" at bounding box center [222, 179] width 73 height 19
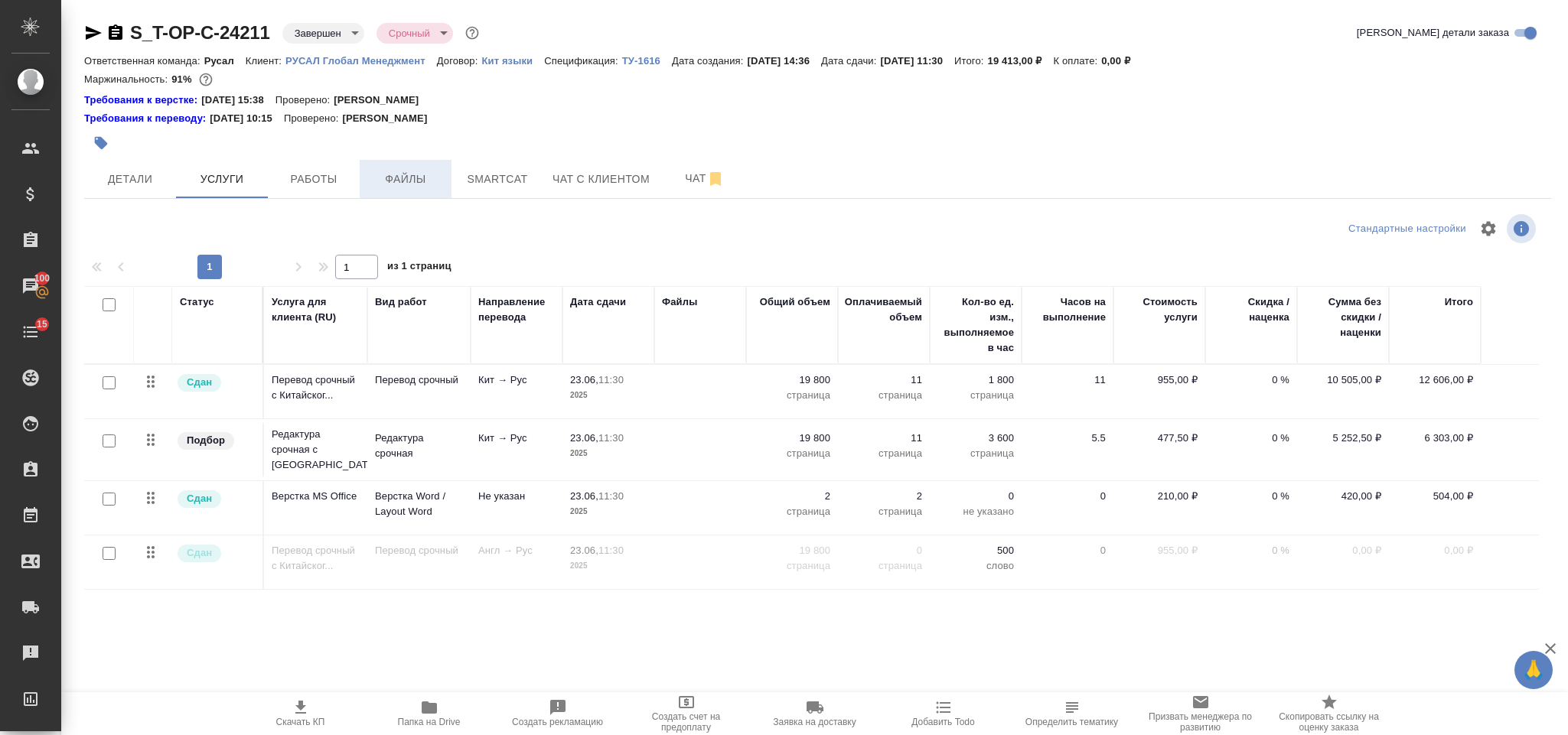
click at [411, 184] on span "Файлы" at bounding box center [405, 179] width 73 height 19
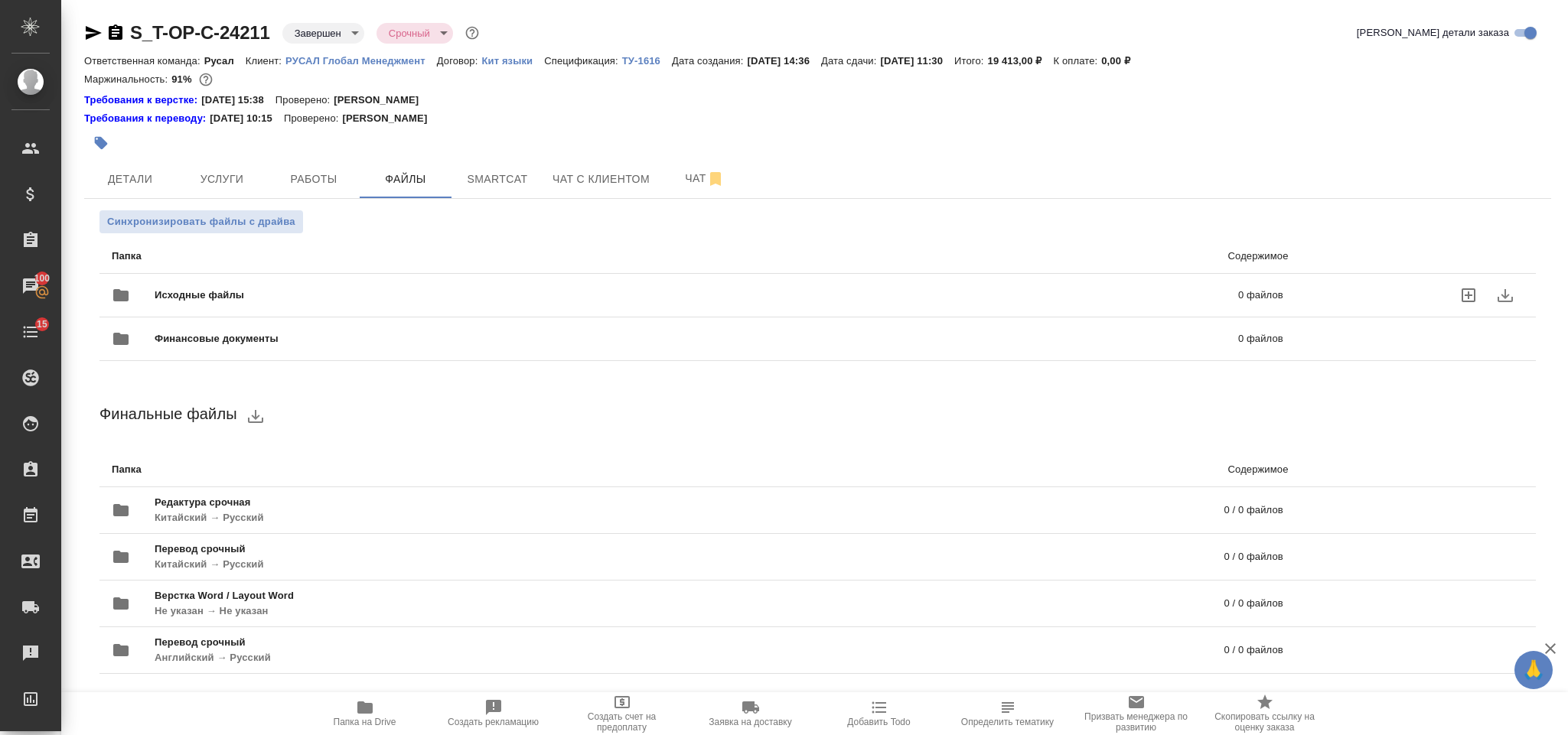
click at [334, 295] on span "Исходные файлы" at bounding box center [448, 296] width 587 height 16
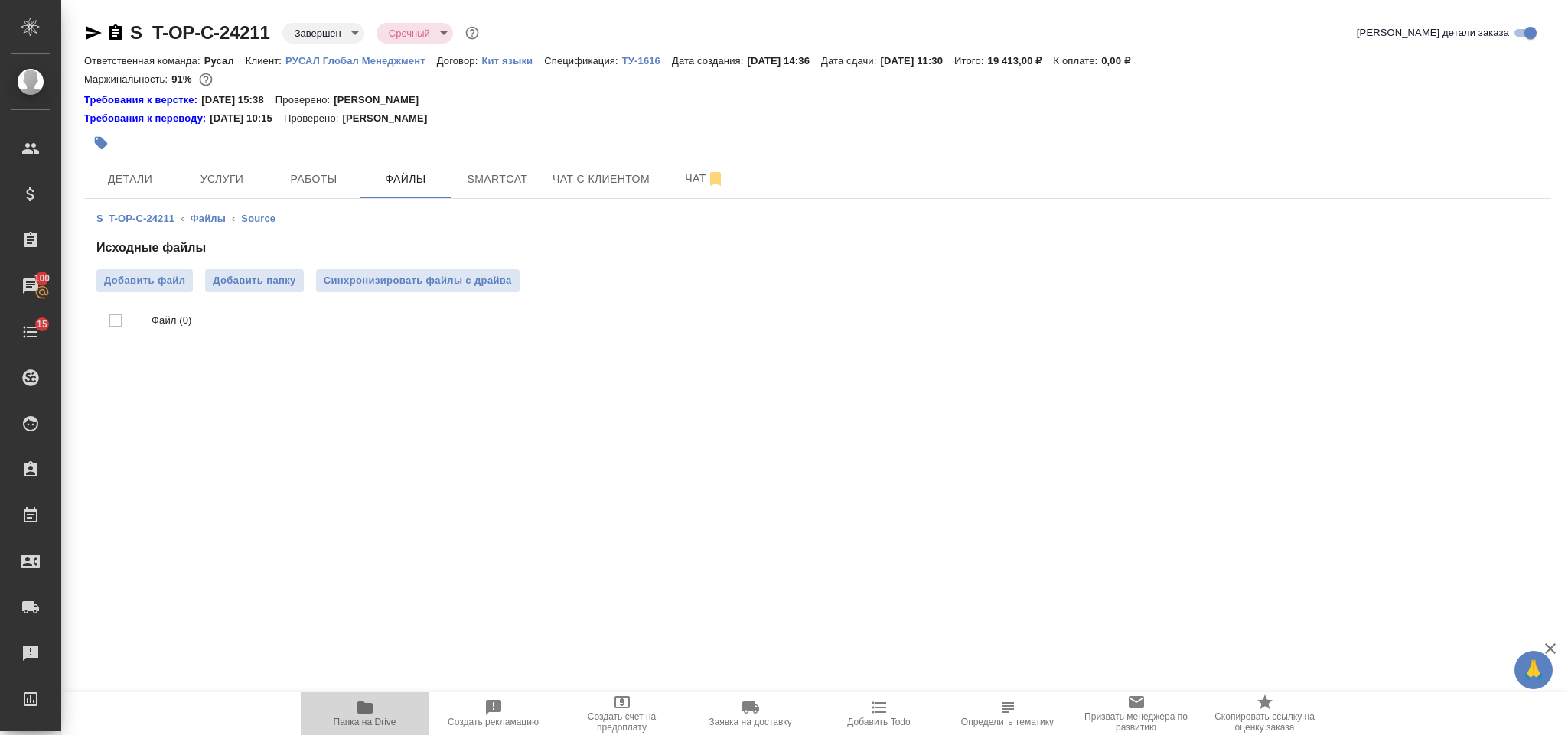
click at [370, 705] on icon "button" at bounding box center [365, 708] width 16 height 12
click at [134, 177] on span "Детали" at bounding box center [130, 179] width 73 height 19
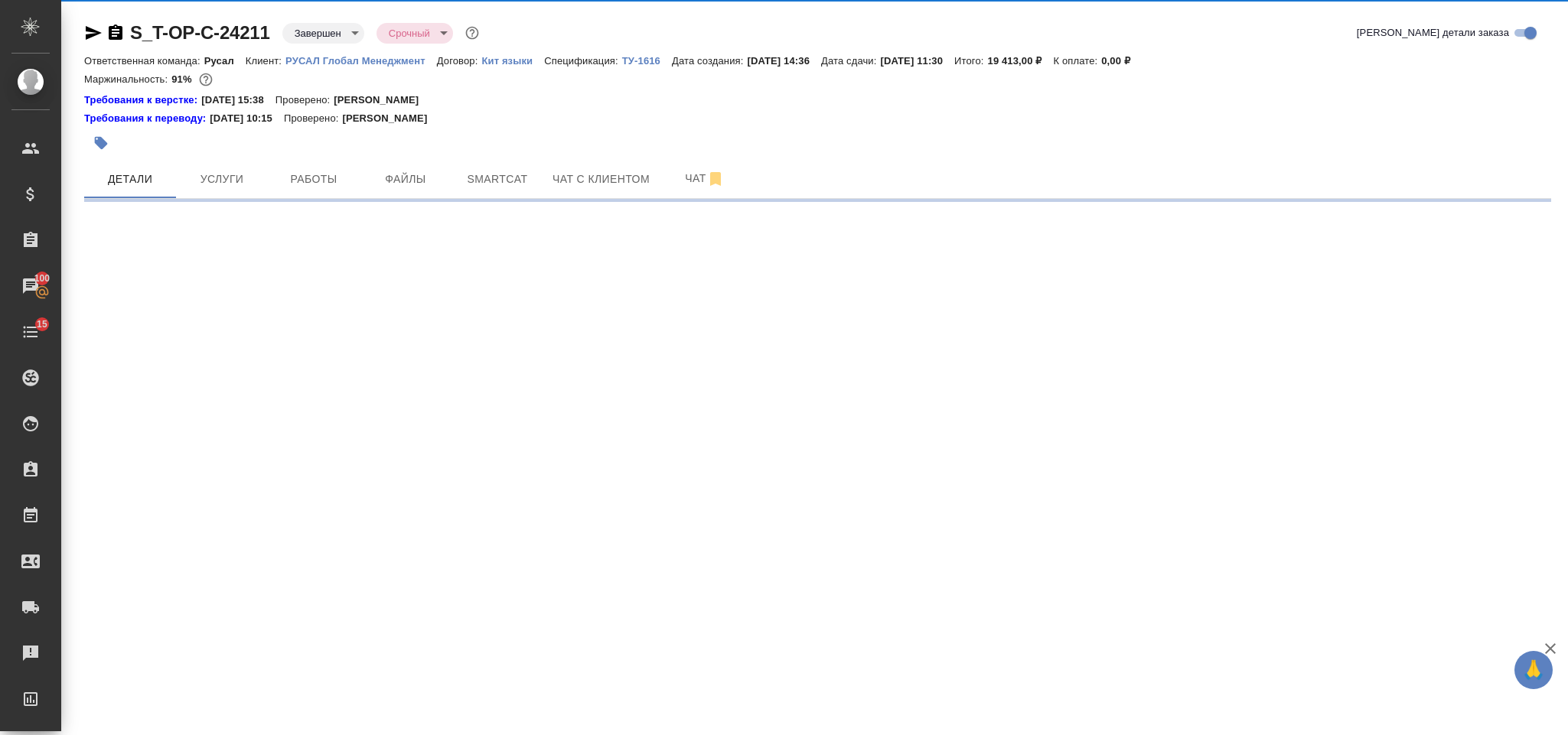
select select "RU"
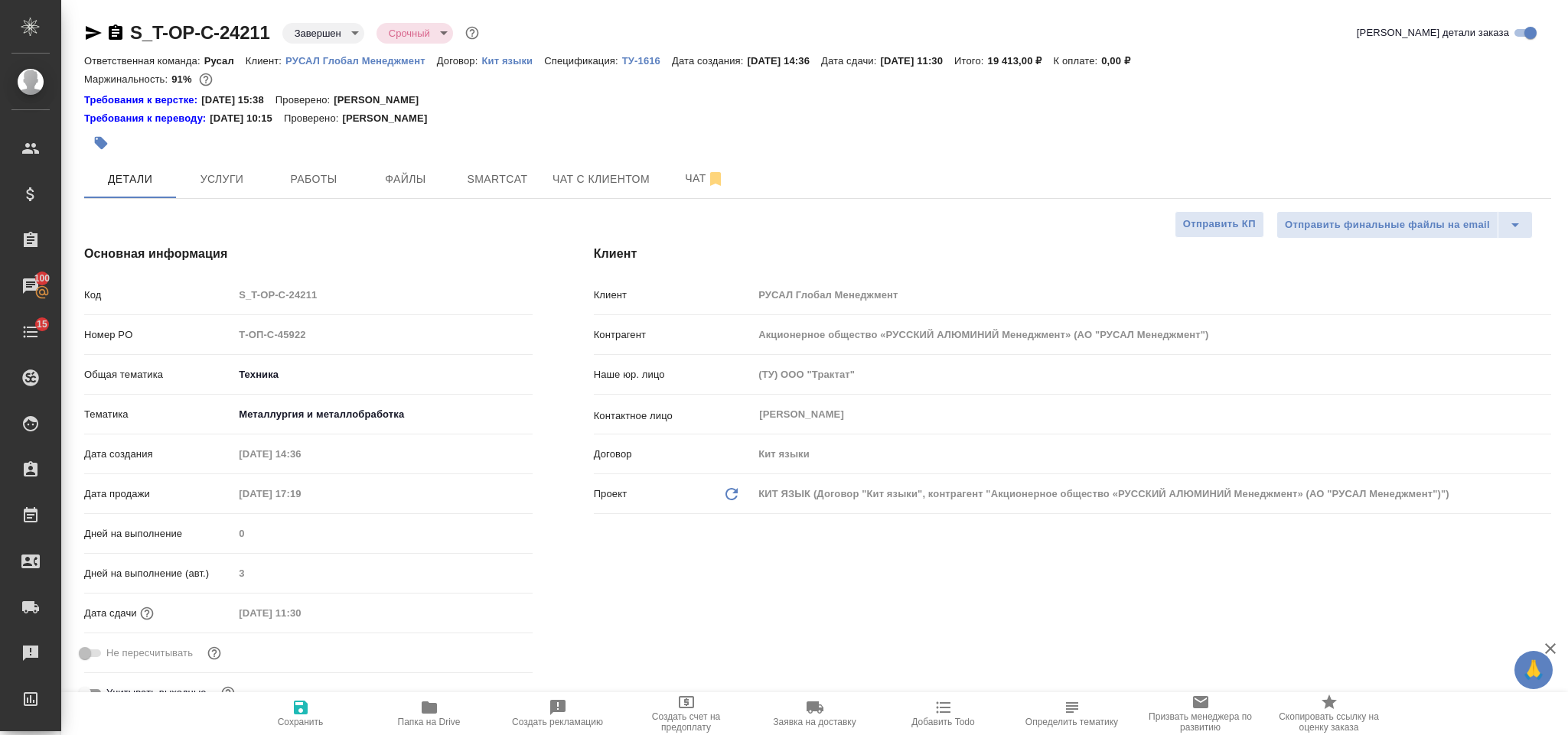
type textarea "x"
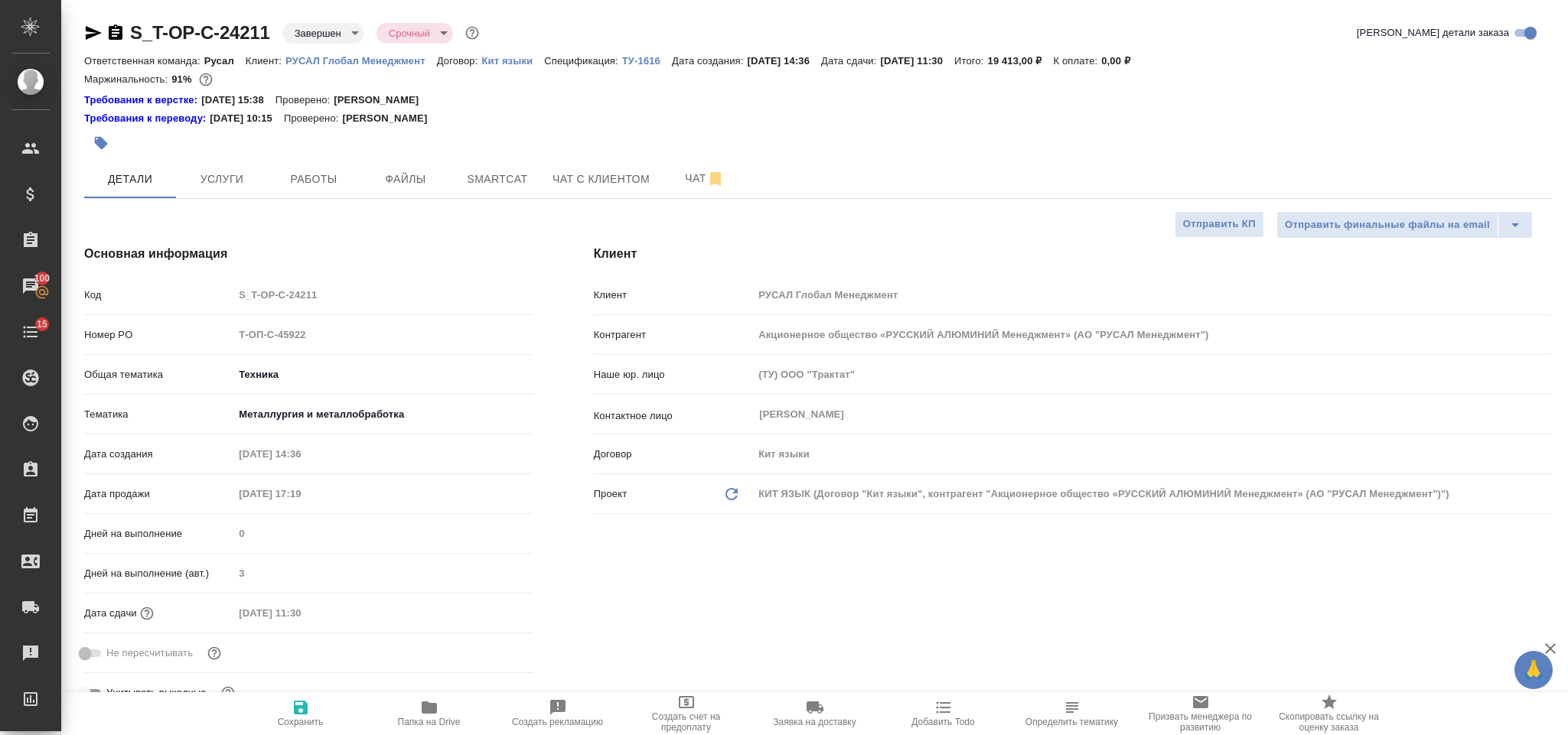
type textarea "x"
click at [226, 189] on button "Услуги" at bounding box center [222, 179] width 92 height 38
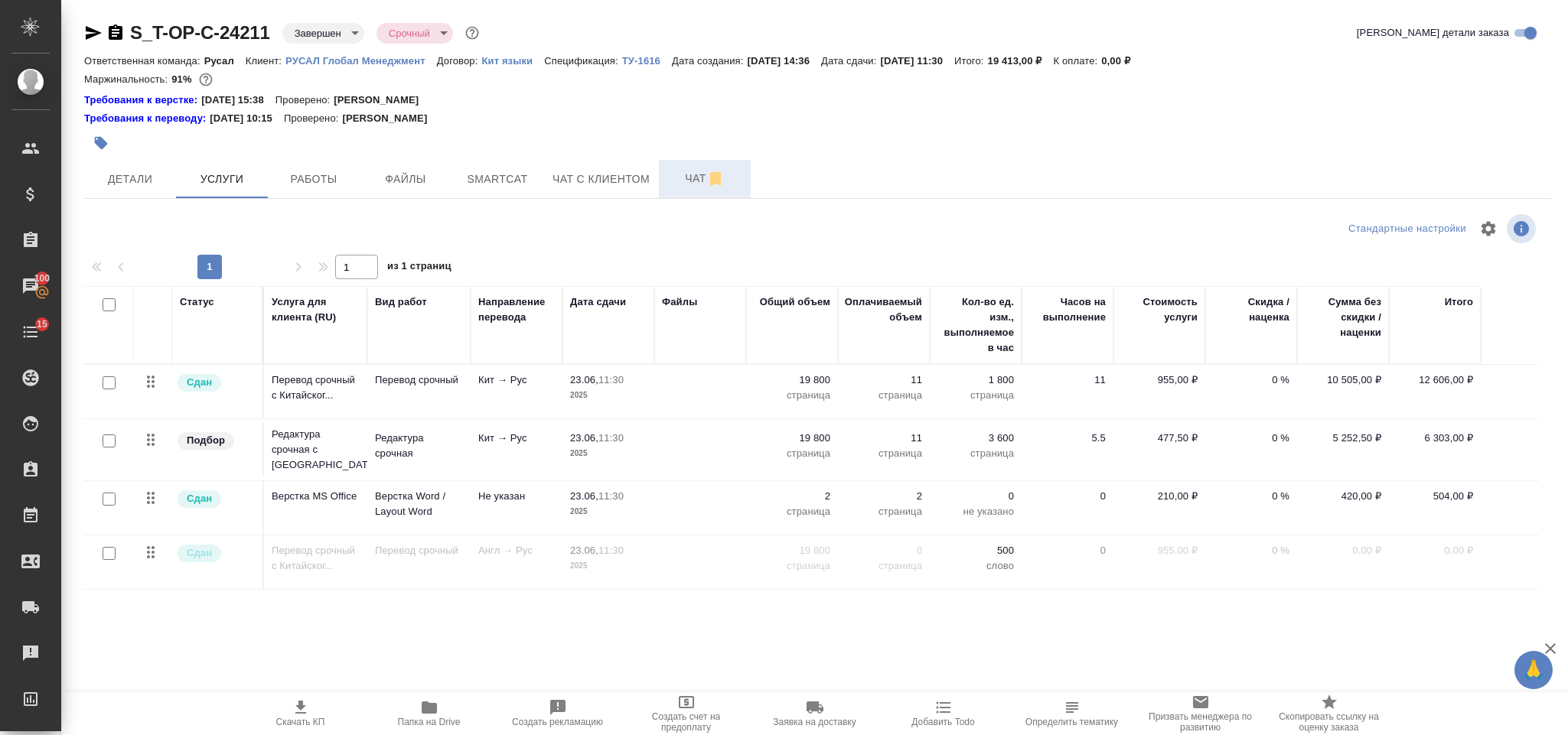
click at [705, 166] on button "Чат" at bounding box center [705, 179] width 92 height 38
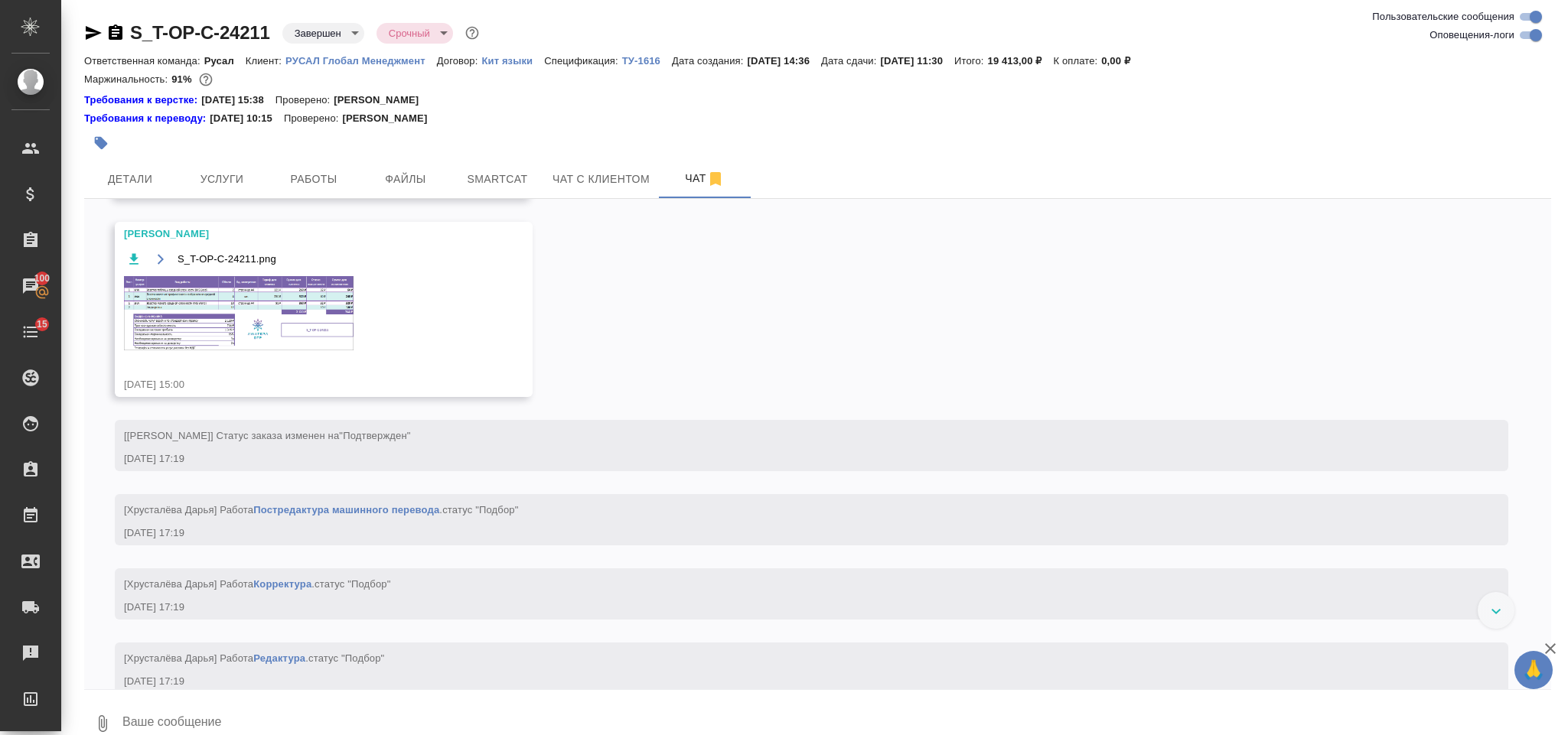
scroll to position [1356, 0]
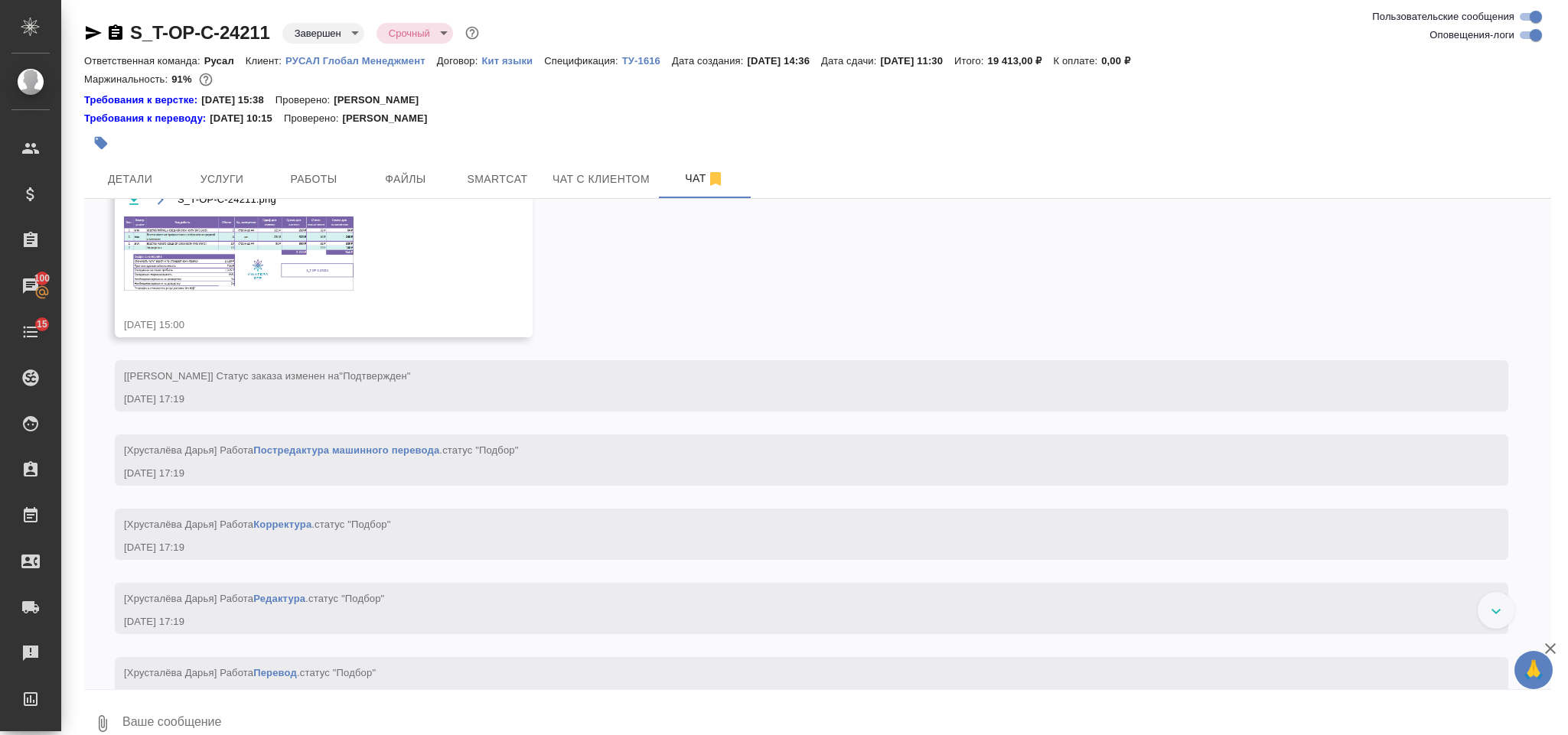
click at [247, 291] on img at bounding box center [238, 253] width 230 height 74
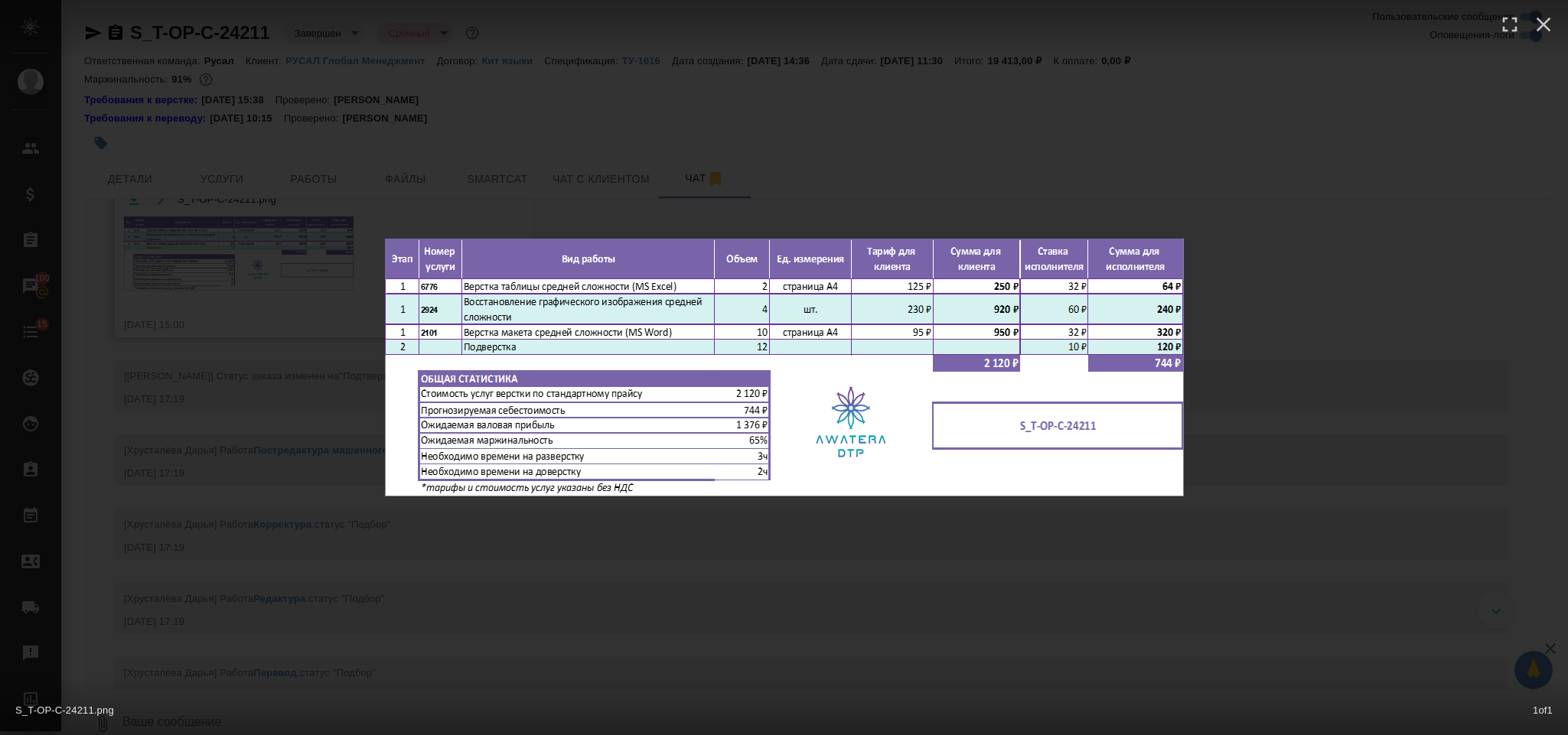
click at [464, 208] on div "S_T-OP-C-24211.png 1 of 1" at bounding box center [784, 367] width 1568 height 735
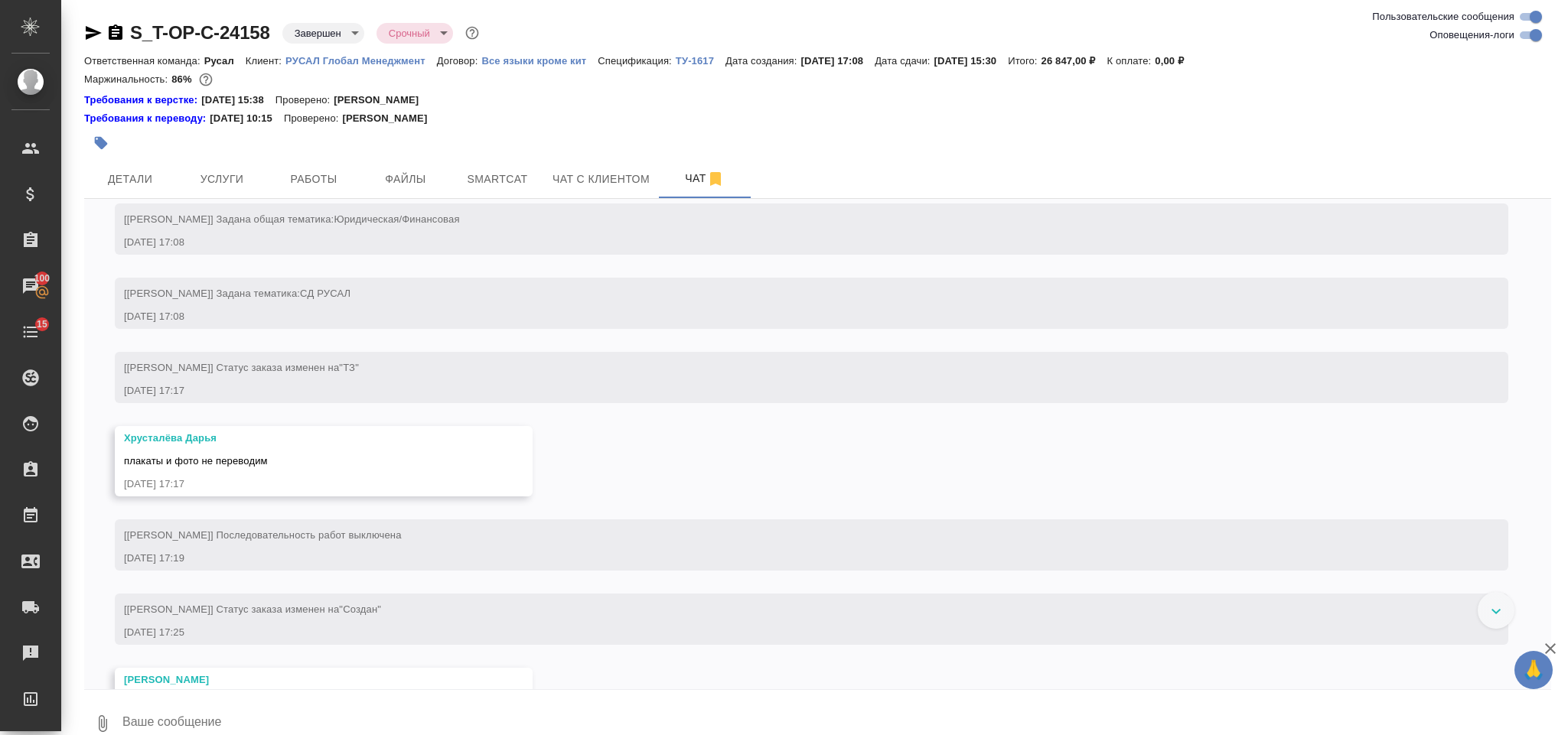
scroll to position [541, 0]
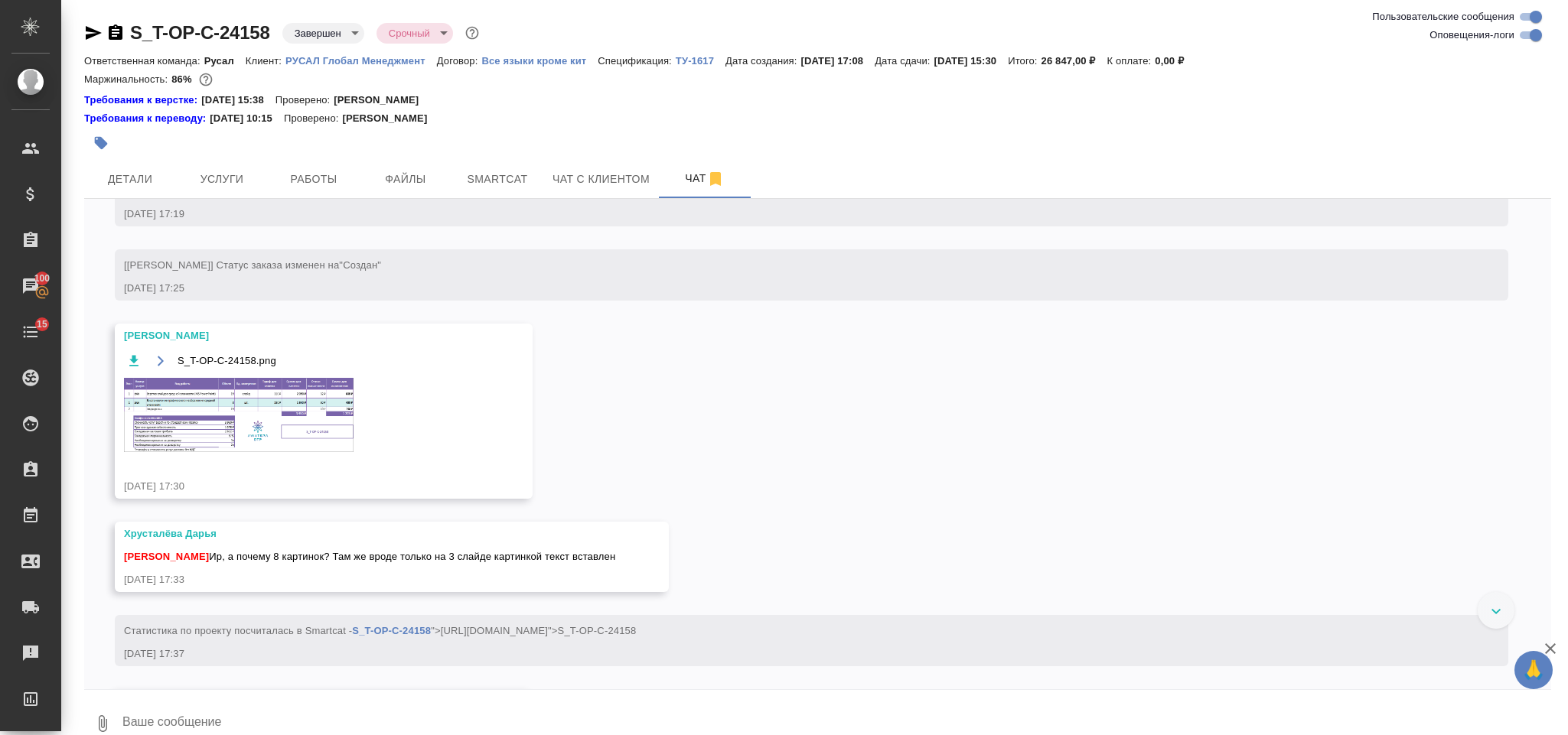
click at [298, 452] on img at bounding box center [238, 415] width 230 height 74
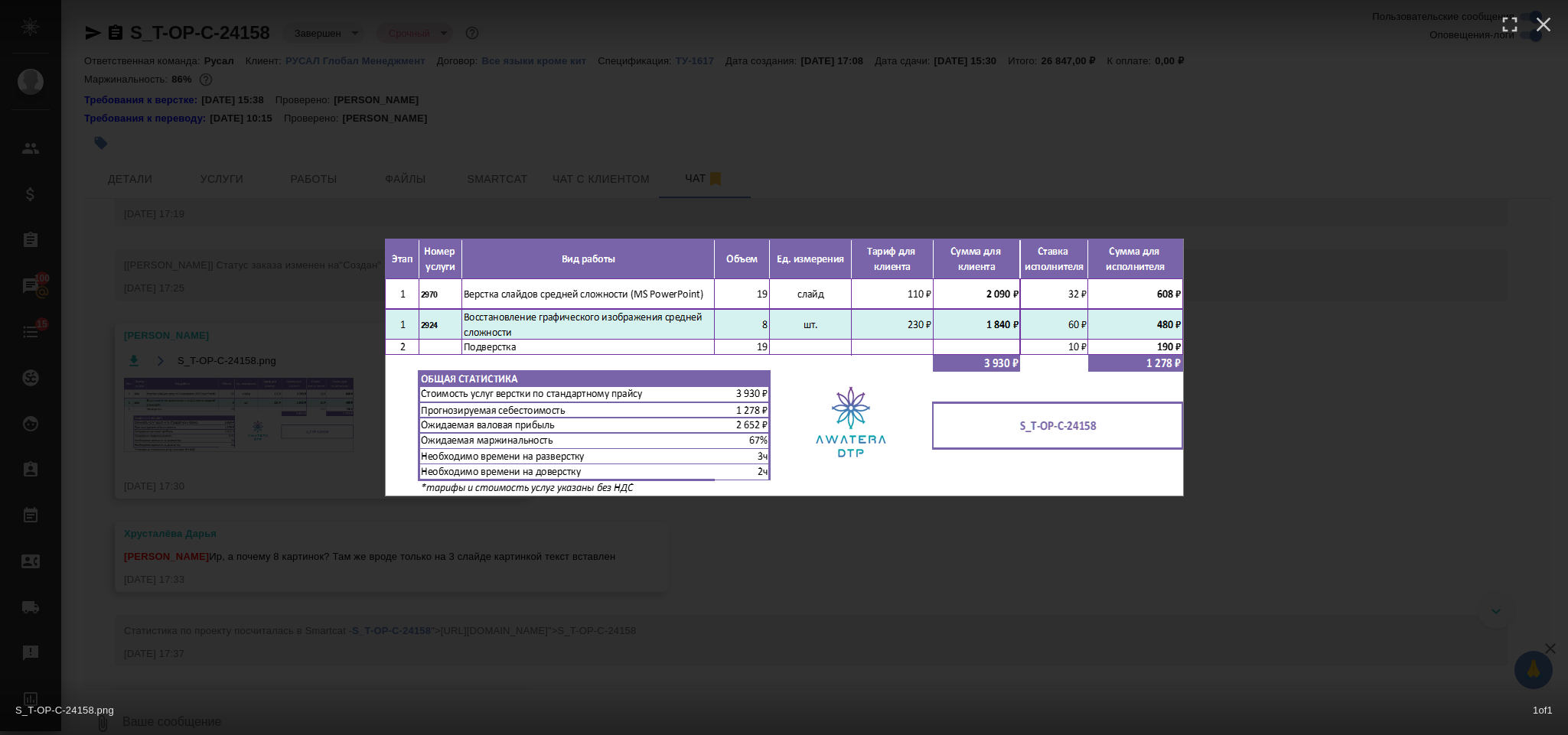
click at [1352, 290] on div "S_T-OP-C-24158.png 1 of 1" at bounding box center [784, 367] width 1568 height 735
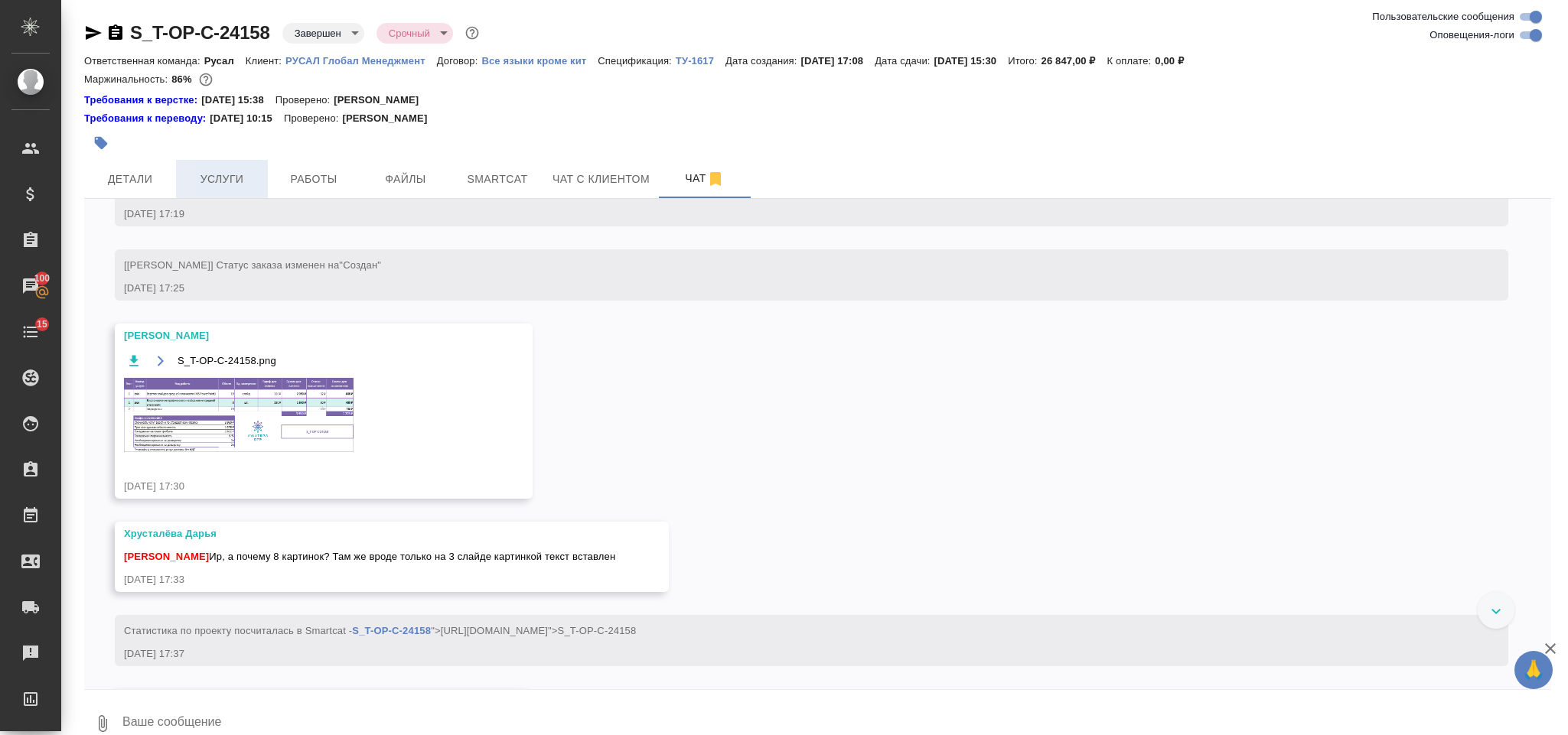
click at [240, 174] on span "Услуги" at bounding box center [222, 179] width 73 height 19
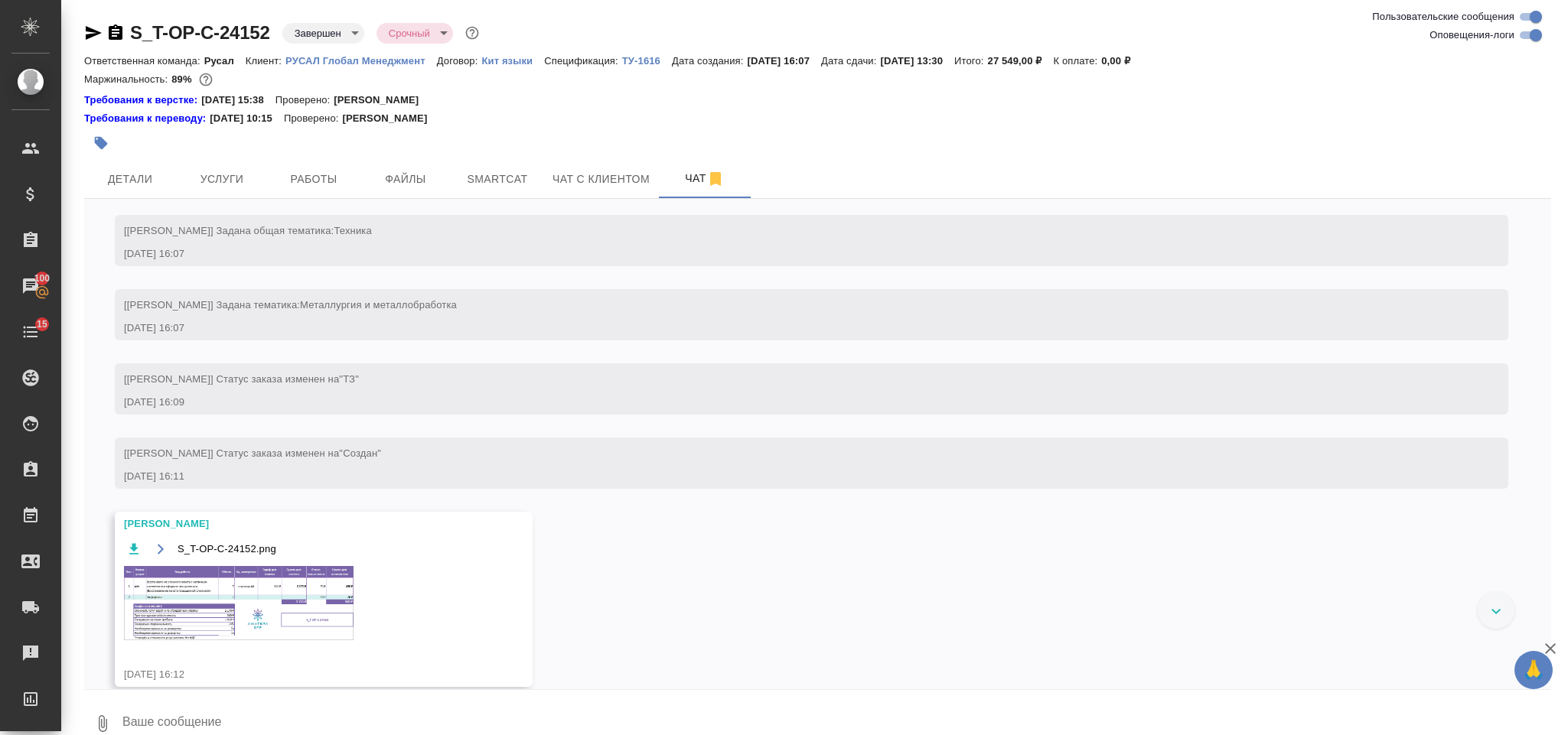
scroll to position [563, 0]
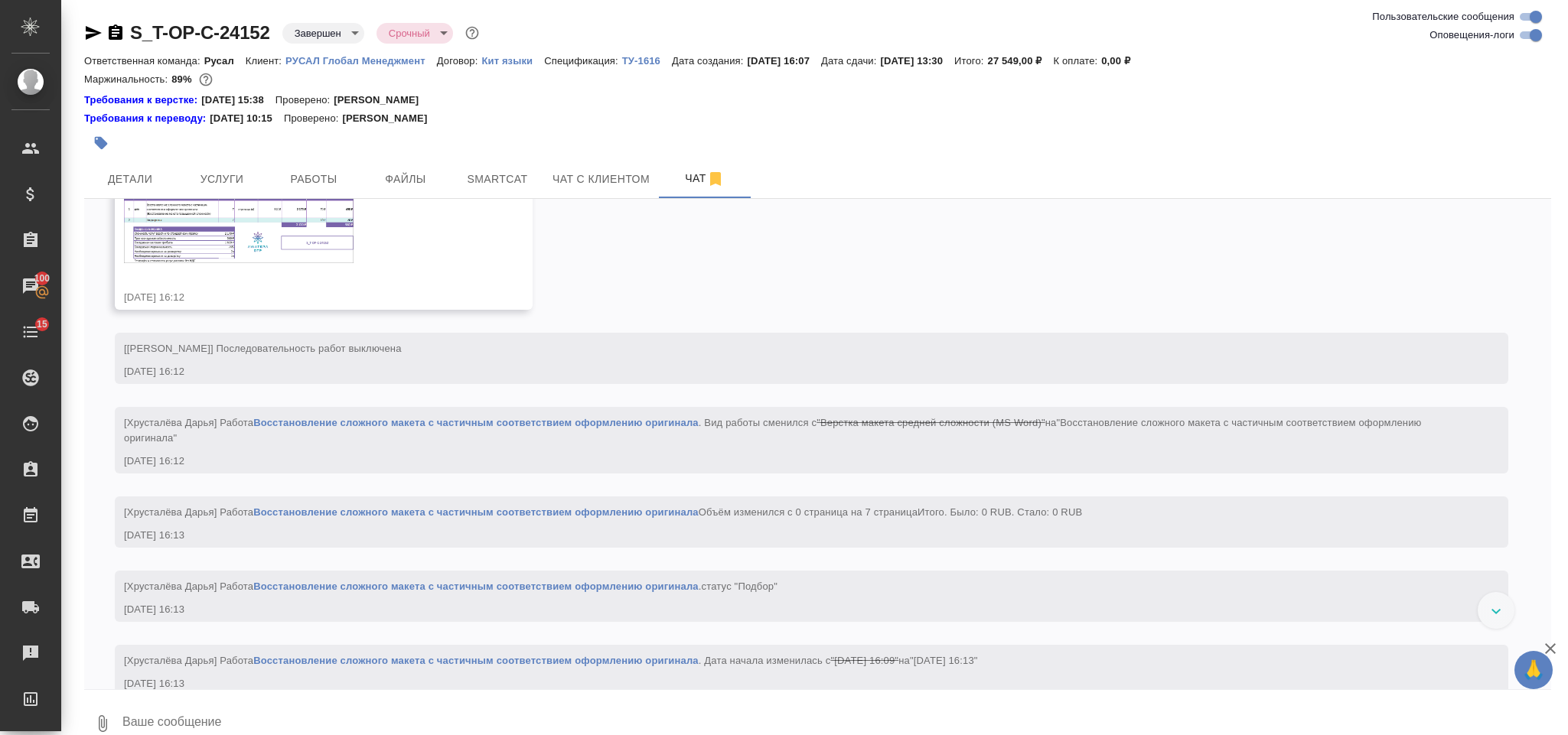
click at [272, 263] on img at bounding box center [238, 226] width 230 height 74
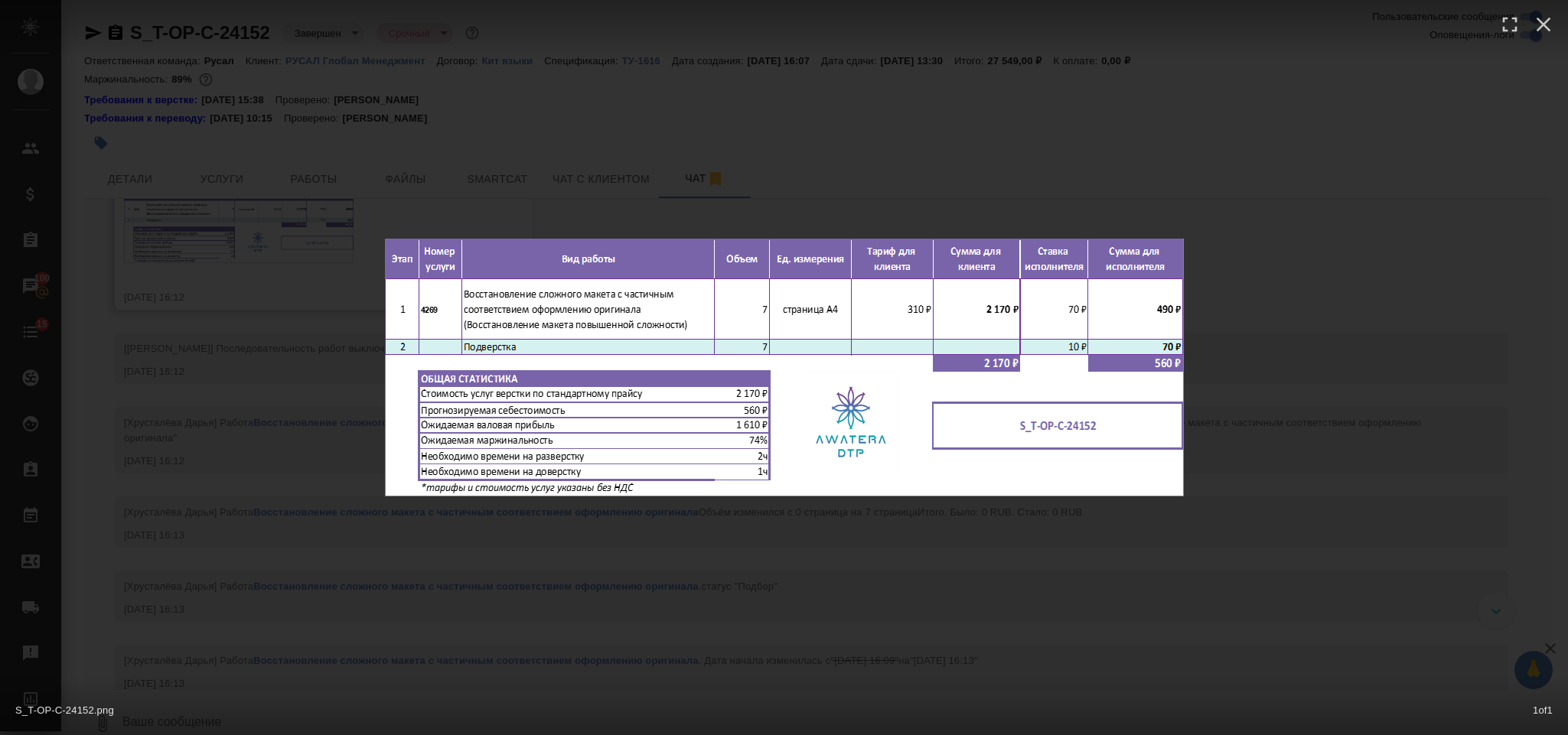
click at [1254, 274] on div "S_T-OP-C-24152.png 1 of 1" at bounding box center [784, 367] width 1568 height 735
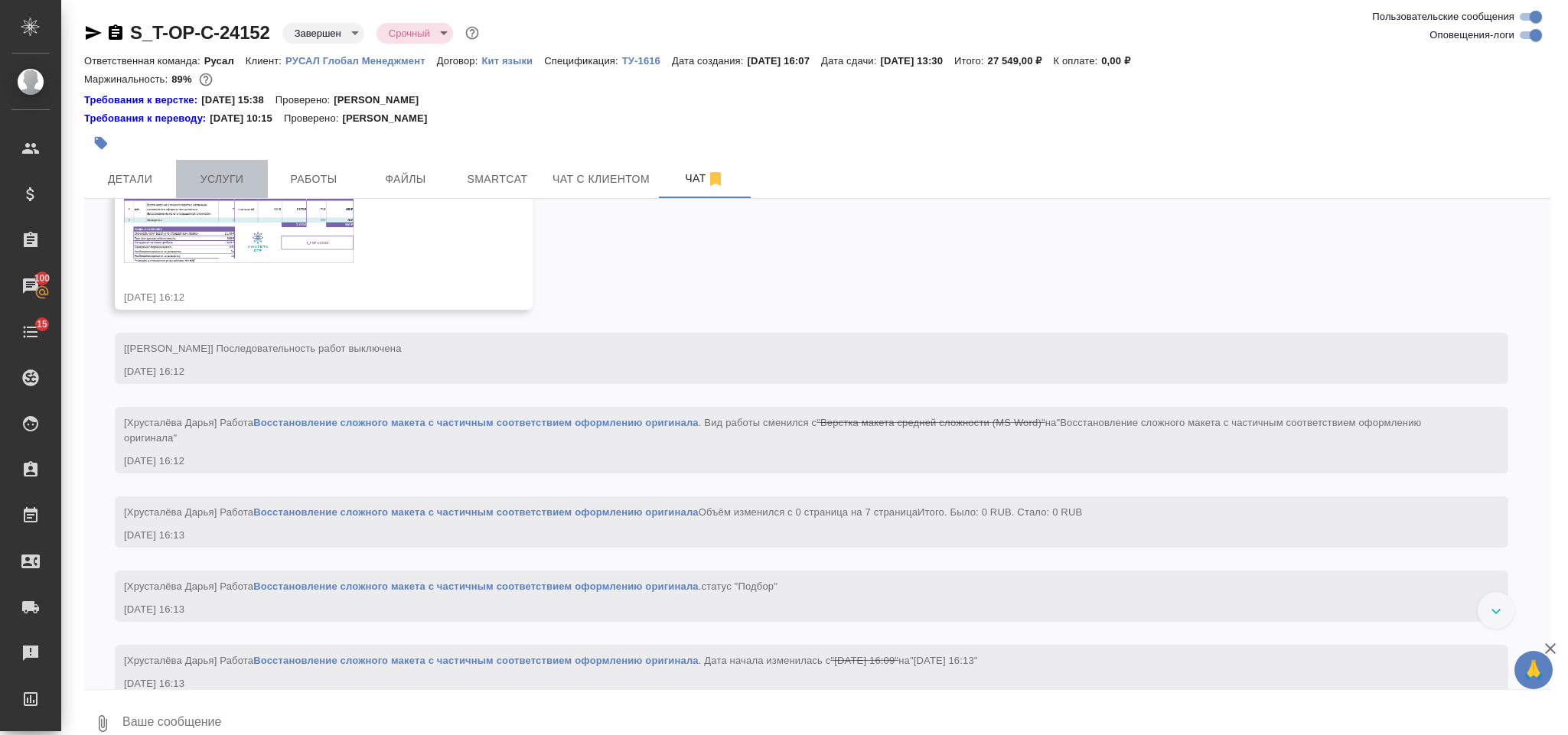
click at [195, 191] on button "Услуги" at bounding box center [222, 179] width 92 height 38
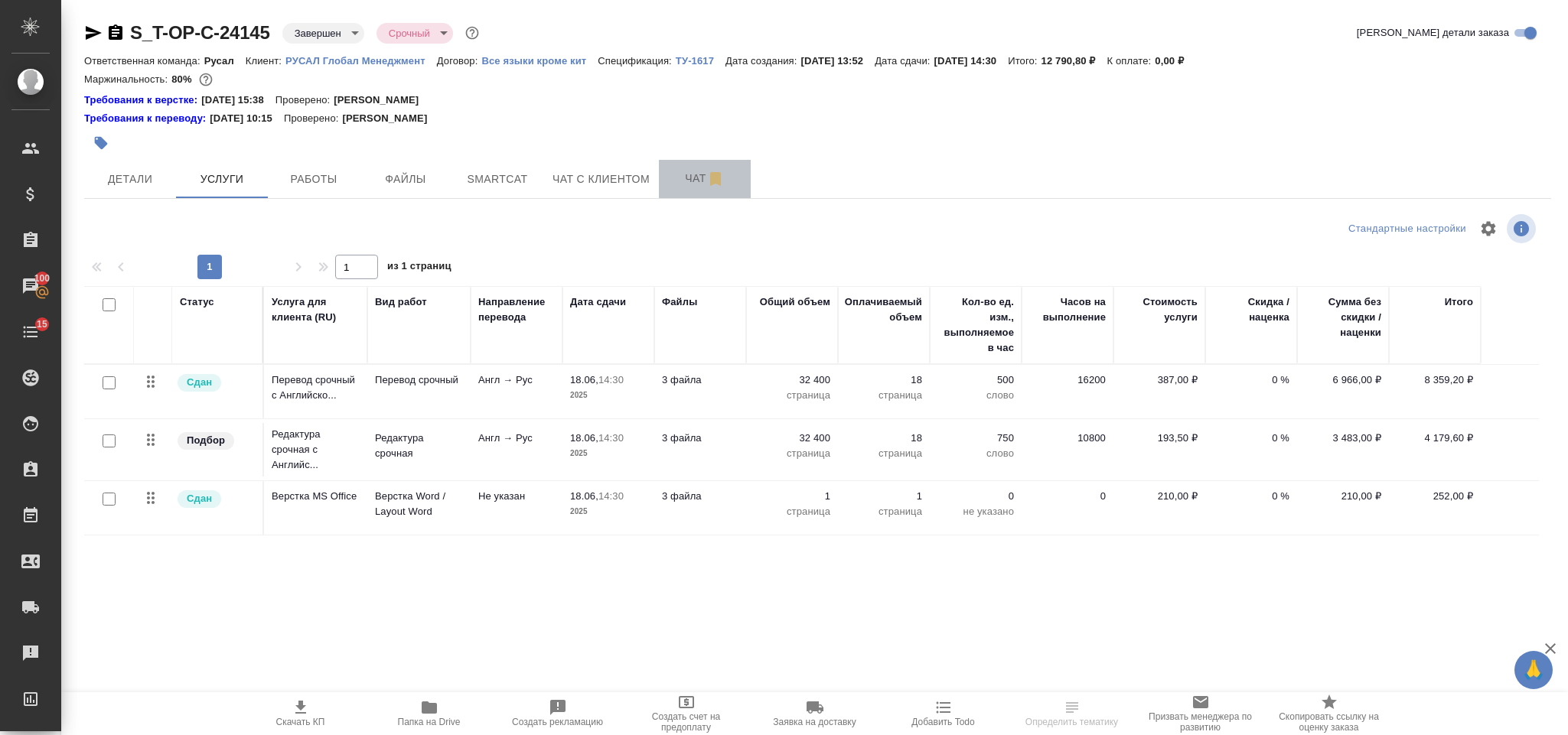
click at [677, 191] on button "Чат" at bounding box center [705, 179] width 92 height 38
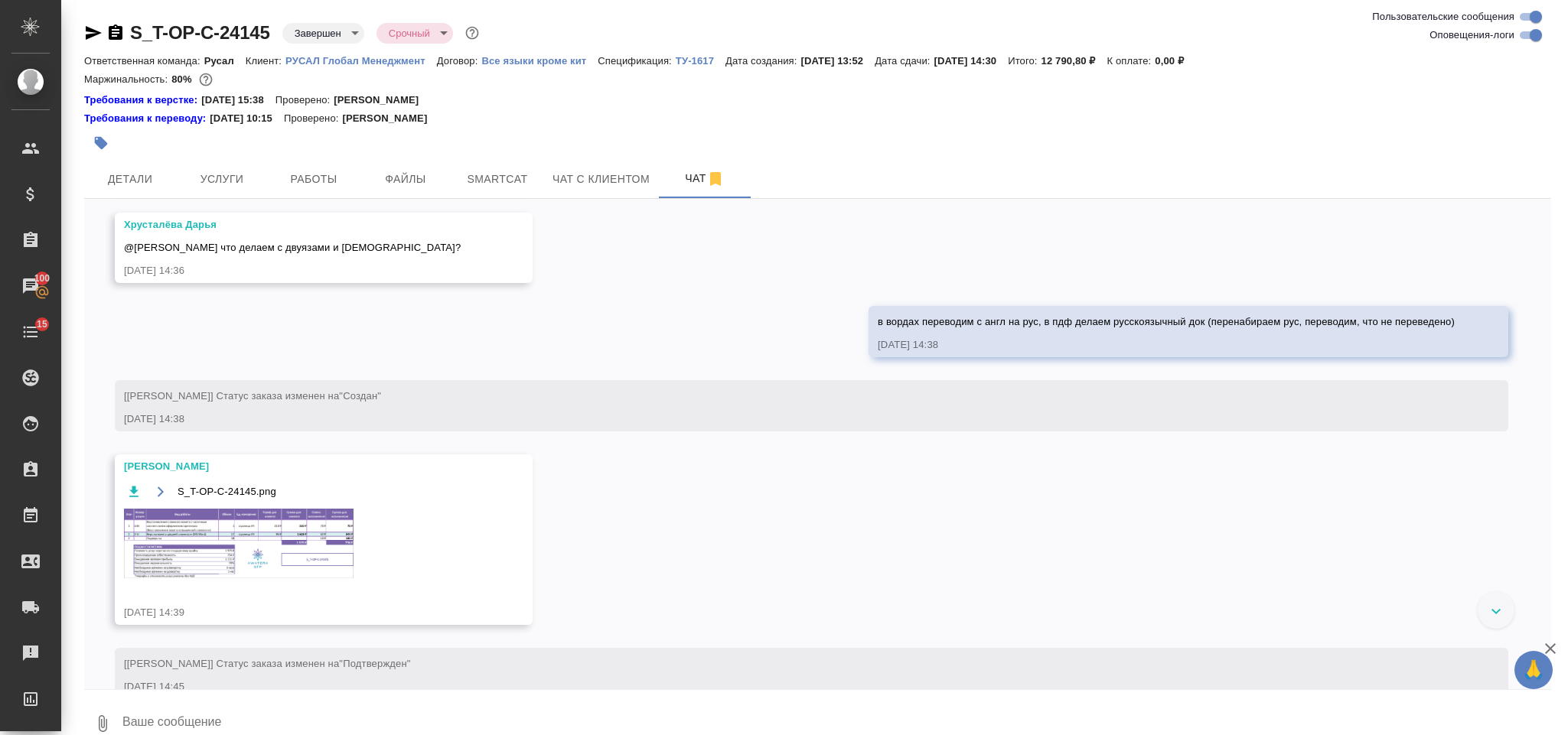
scroll to position [836, 0]
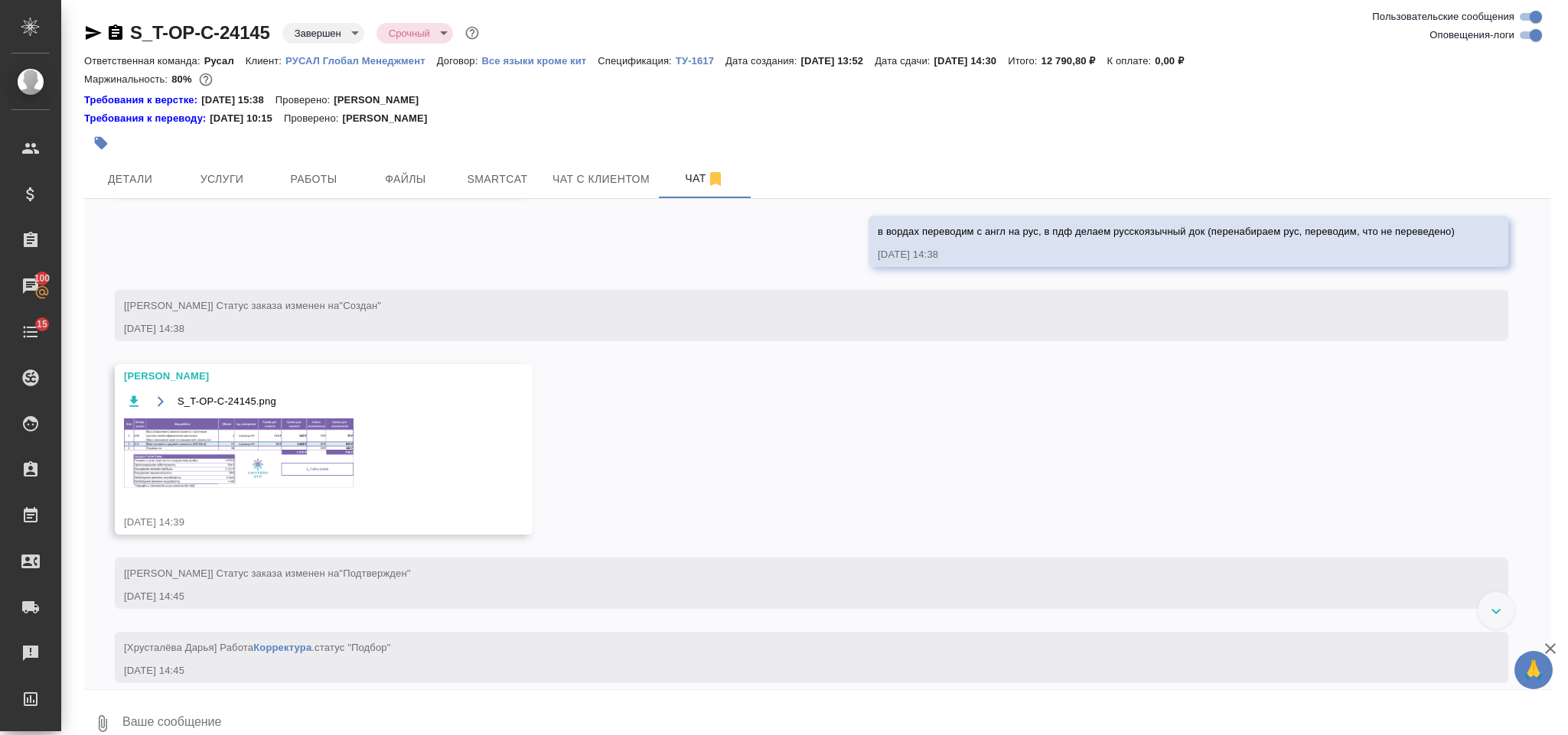
click at [293, 459] on img at bounding box center [238, 453] width 230 height 69
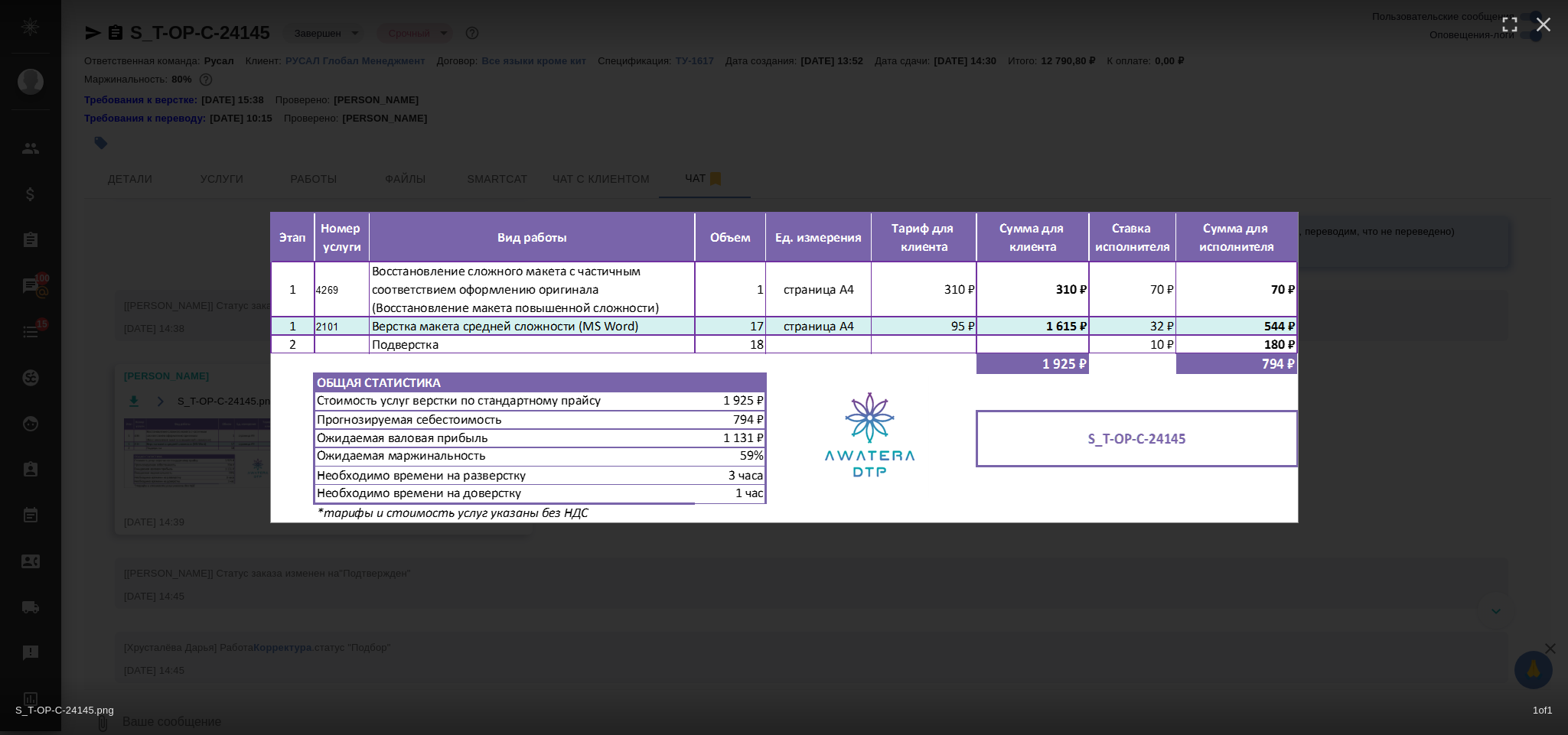
click at [1431, 322] on div "S_T-OP-C-24145.png 1 of 1" at bounding box center [784, 367] width 1568 height 735
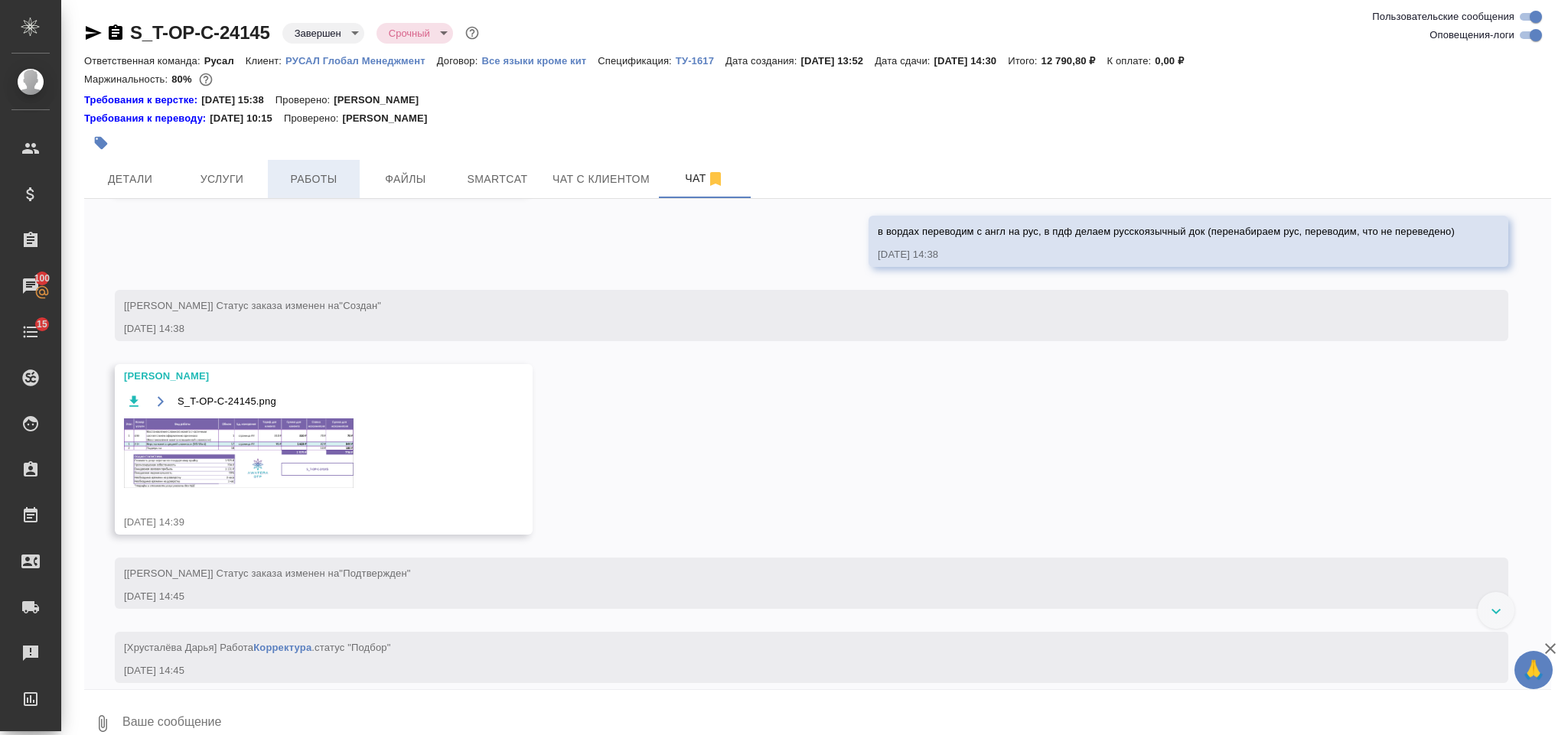
click at [349, 184] on span "Работы" at bounding box center [314, 179] width 73 height 19
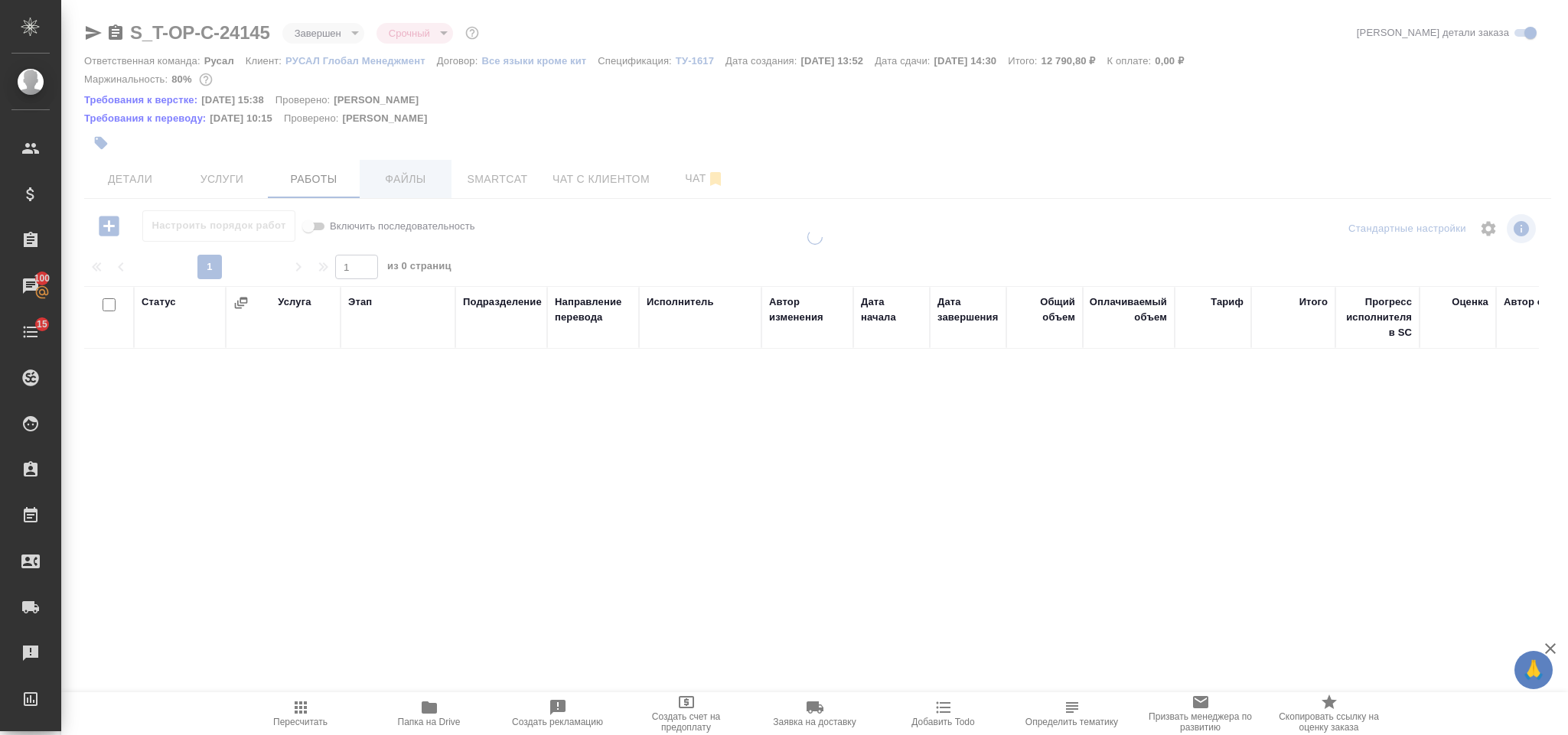
click at [412, 177] on span "Файлы" at bounding box center [405, 179] width 73 height 19
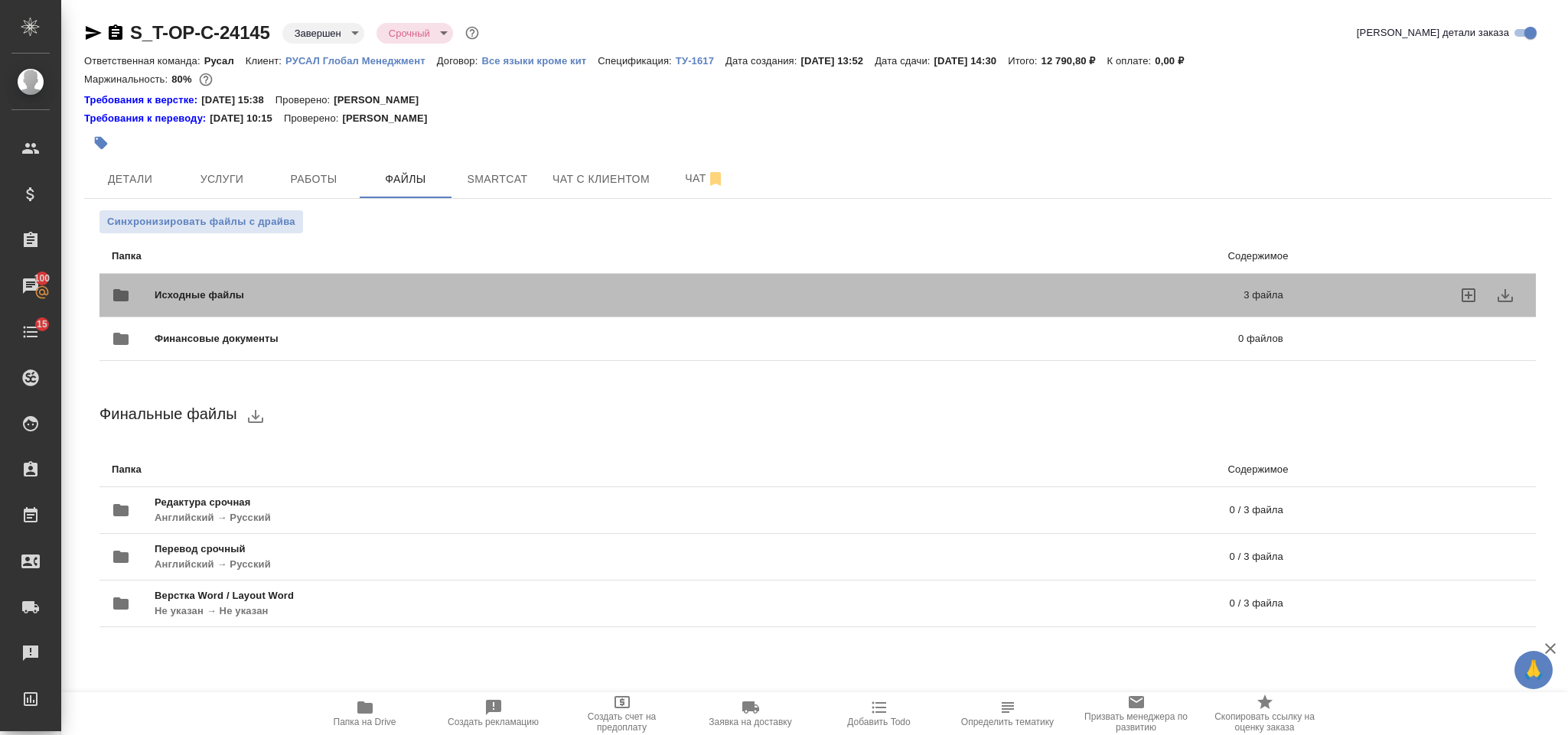
click at [433, 271] on div "Исходные файлы 3 файла" at bounding box center [697, 295] width 1202 height 68
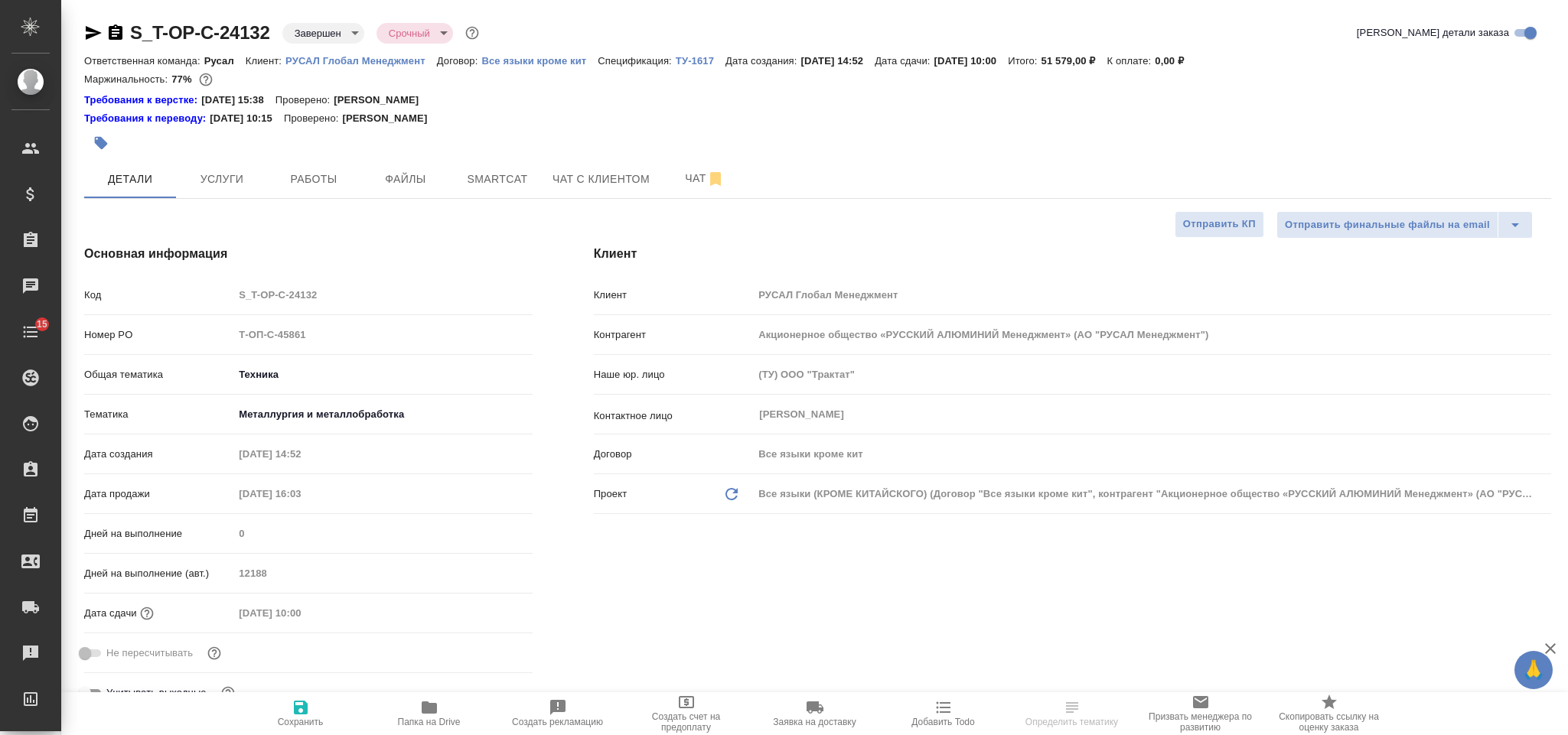
select select "RU"
click at [679, 186] on span "Чат" at bounding box center [704, 178] width 73 height 19
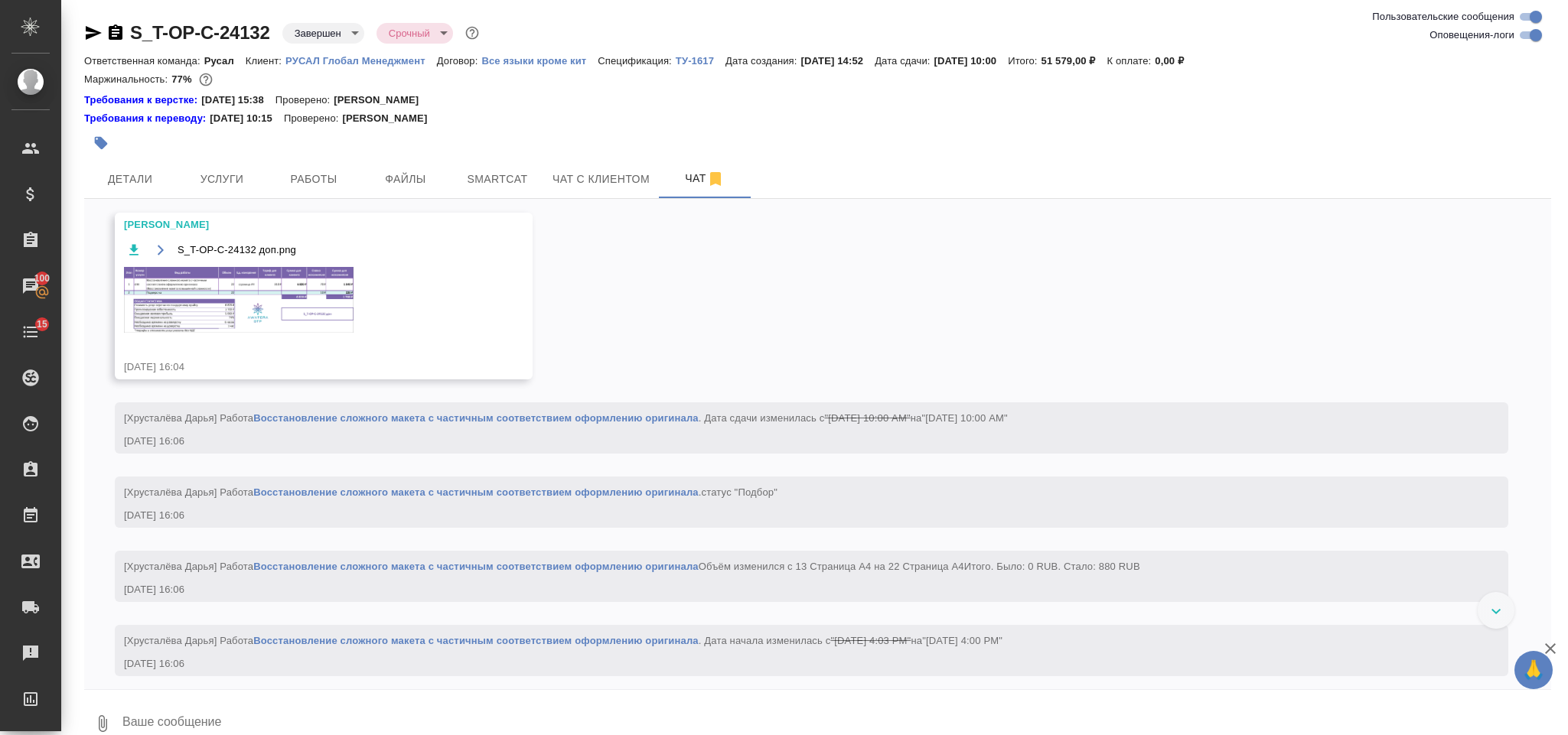
scroll to position [3061, 0]
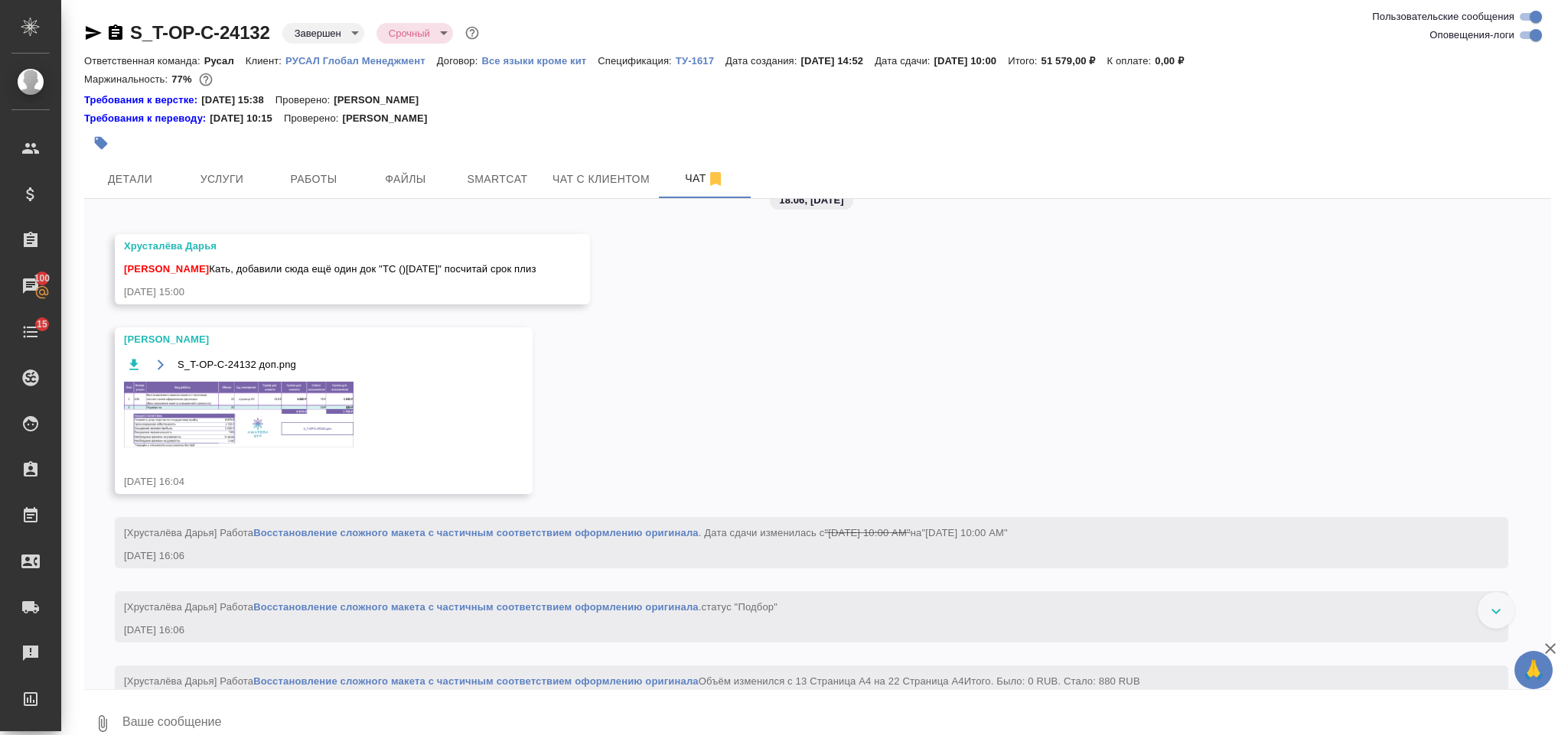
click at [295, 446] on img at bounding box center [238, 415] width 230 height 65
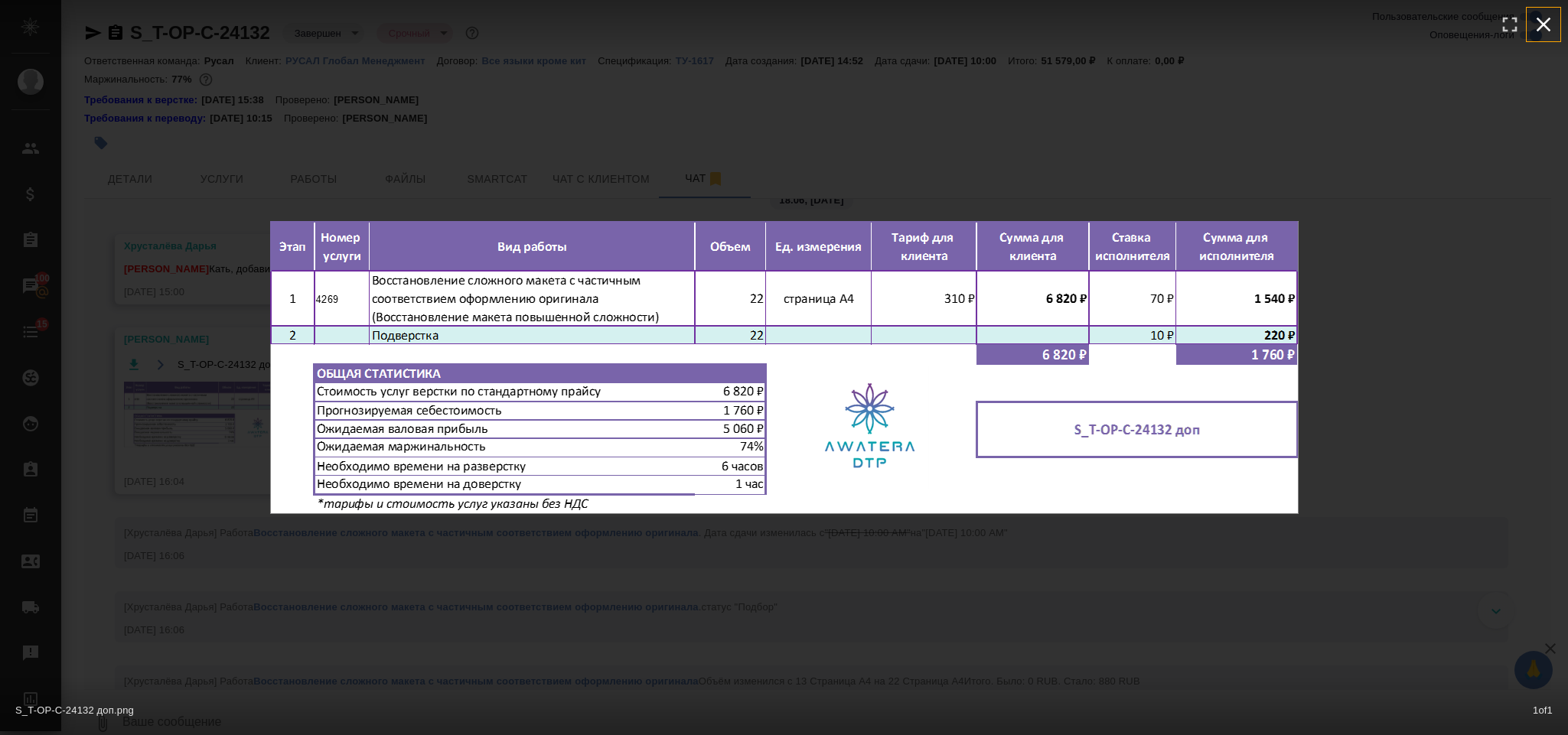
click at [1547, 35] on icon "button" at bounding box center [1543, 24] width 24 height 24
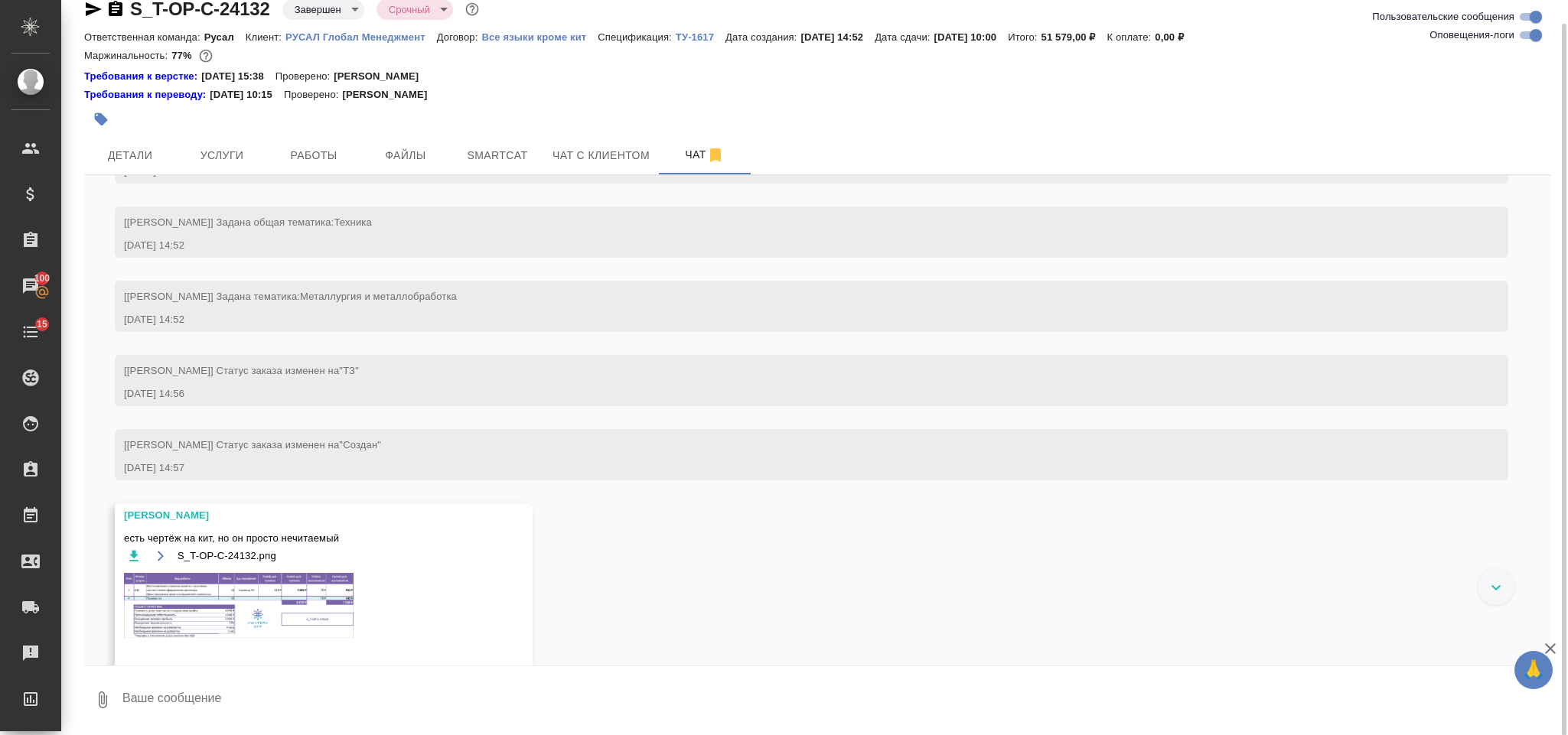
scroll to position [344, 0]
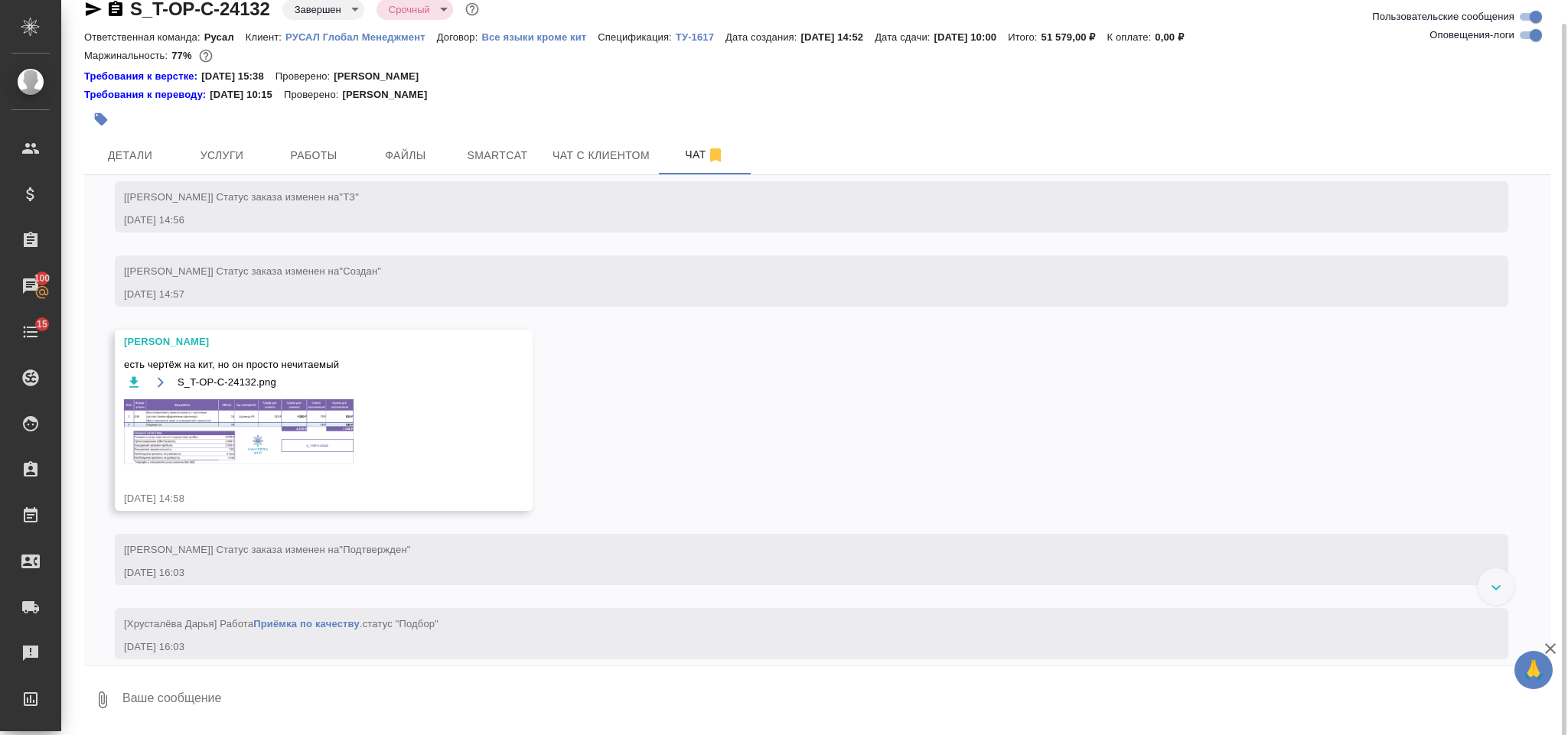
click at [300, 457] on img at bounding box center [238, 432] width 230 height 65
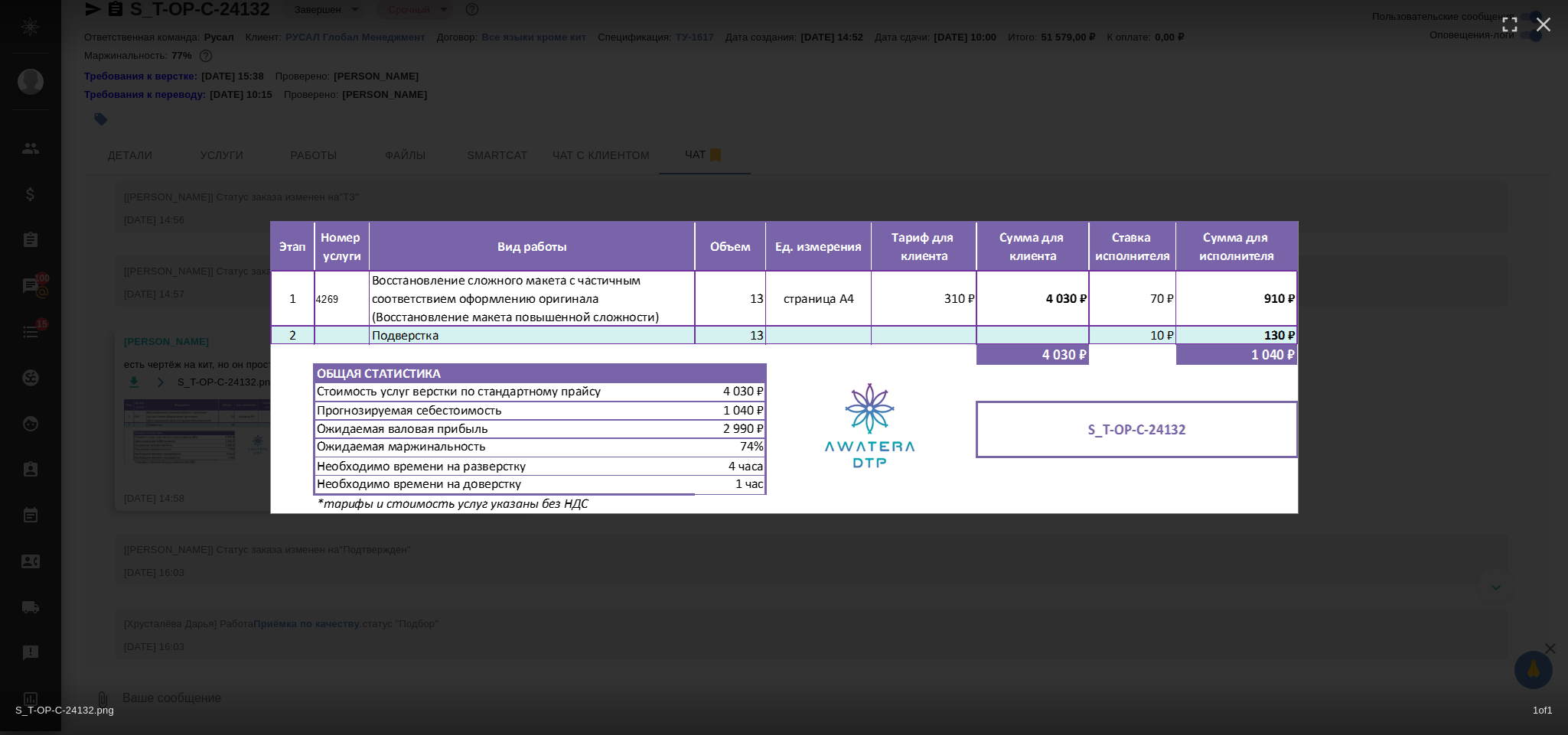
click at [1383, 331] on div "S_T-OP-C-24132.png 1 of 1" at bounding box center [784, 367] width 1568 height 735
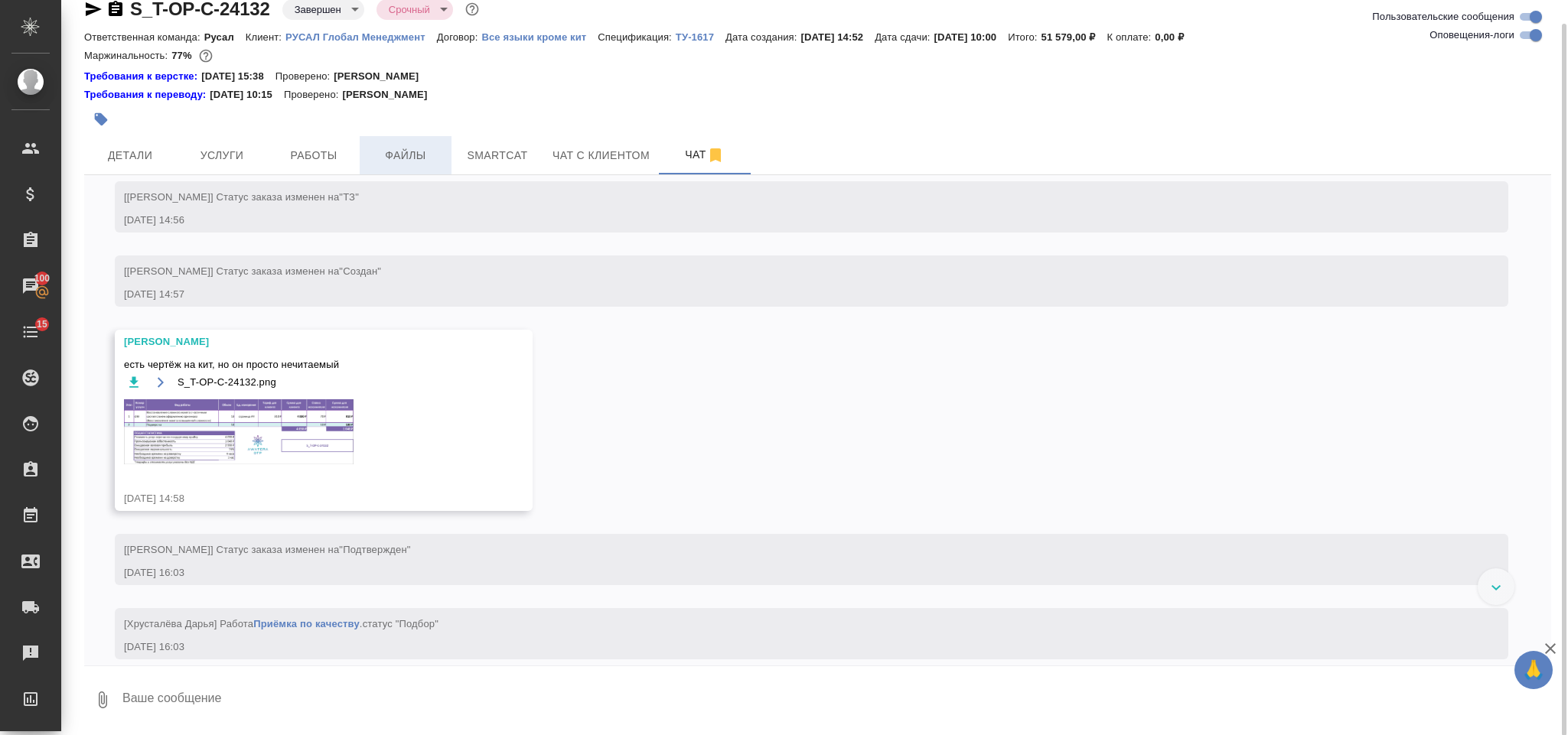
click at [428, 156] on span "Файлы" at bounding box center [405, 156] width 73 height 19
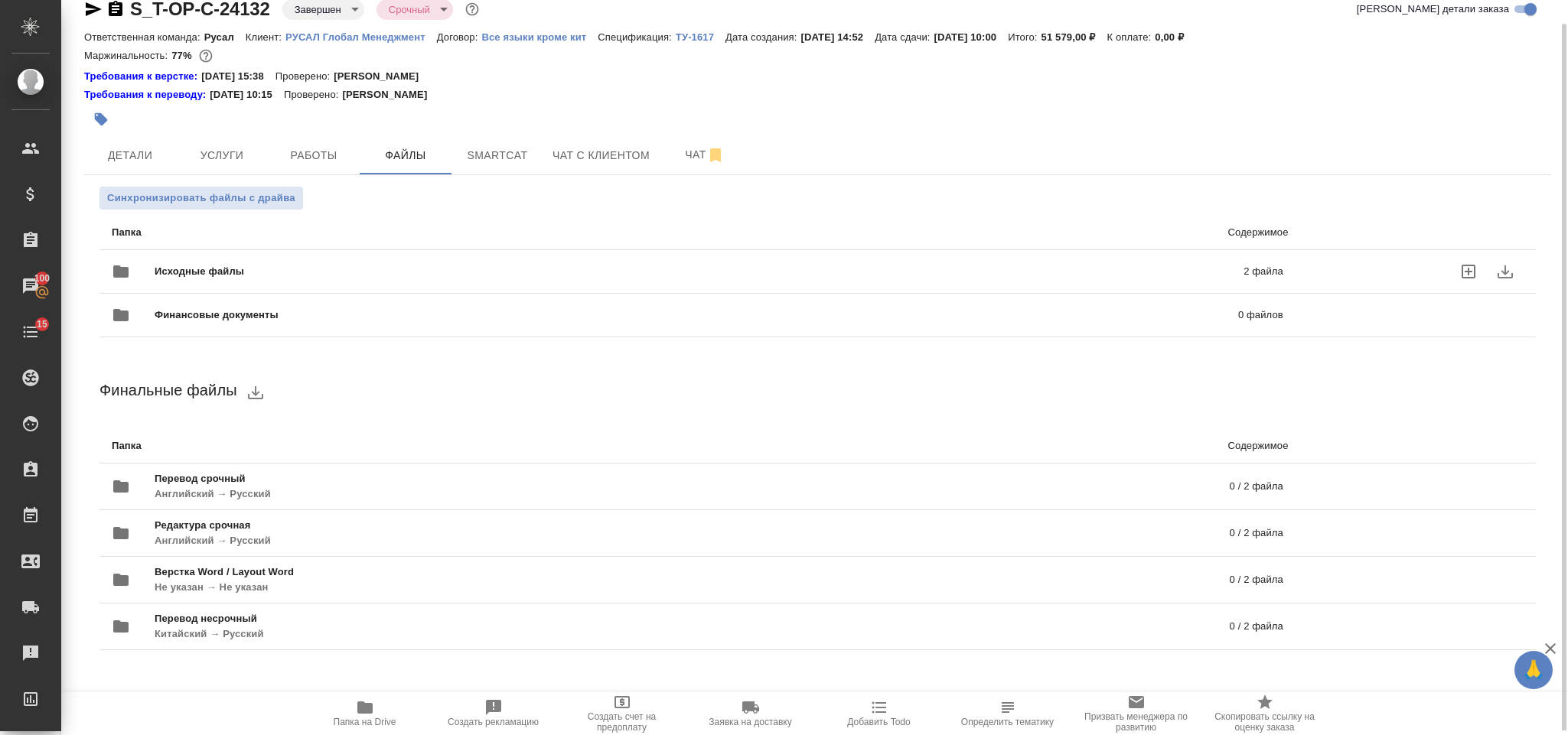
click at [475, 254] on div "Исходные файлы 2 файла" at bounding box center [697, 271] width 1171 height 37
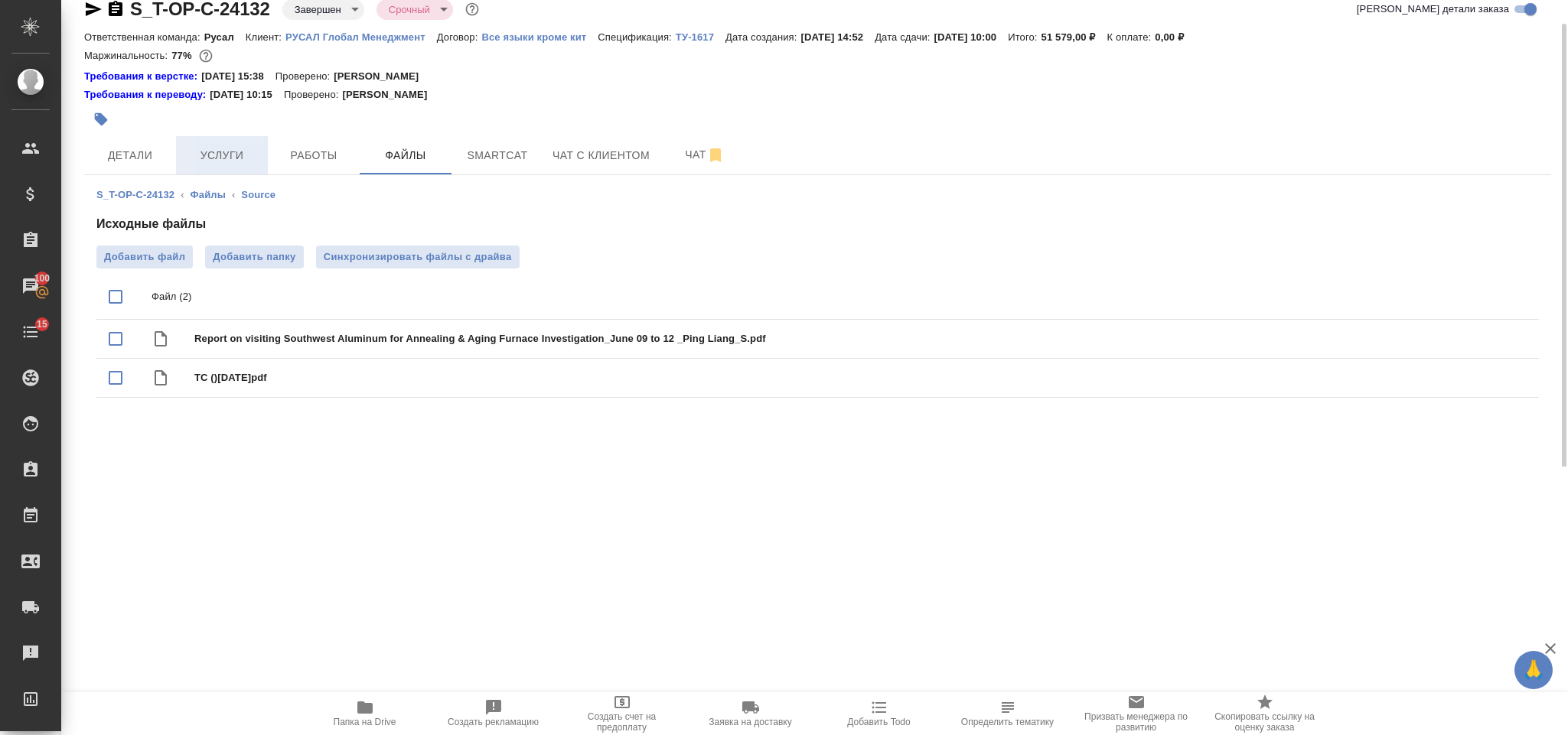
click at [207, 152] on span "Услуги" at bounding box center [222, 156] width 73 height 19
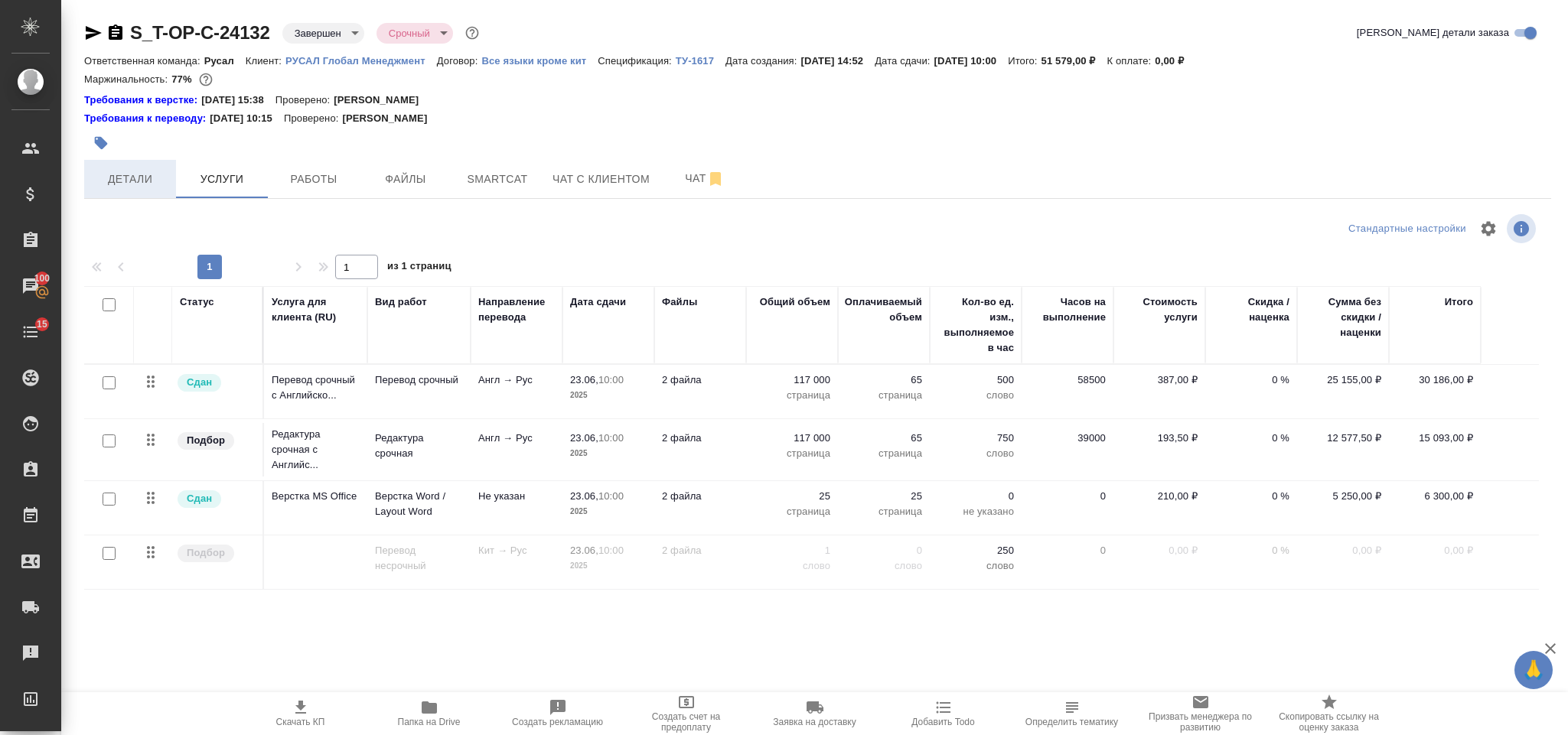
click at [142, 184] on span "Детали" at bounding box center [130, 179] width 73 height 19
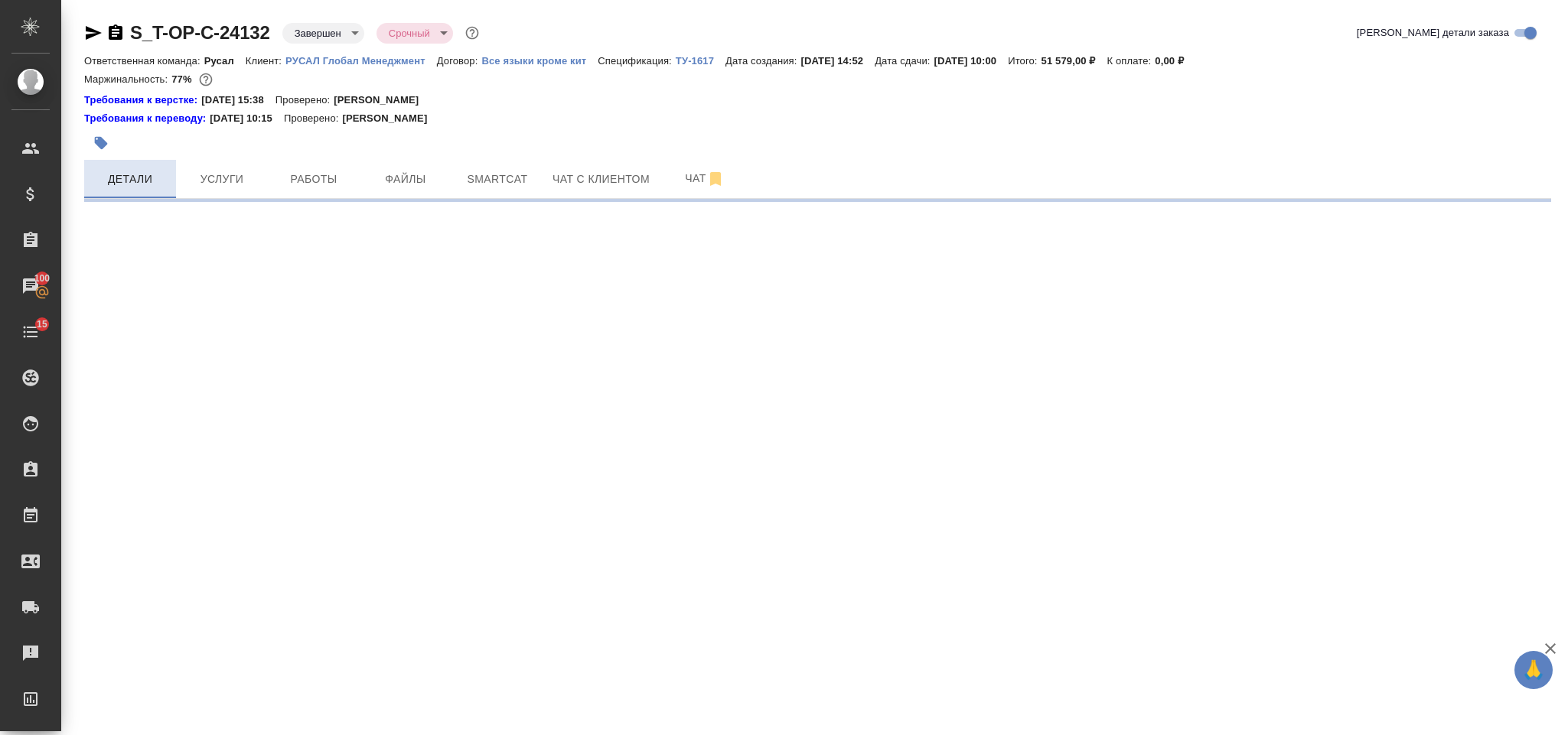
select select "RU"
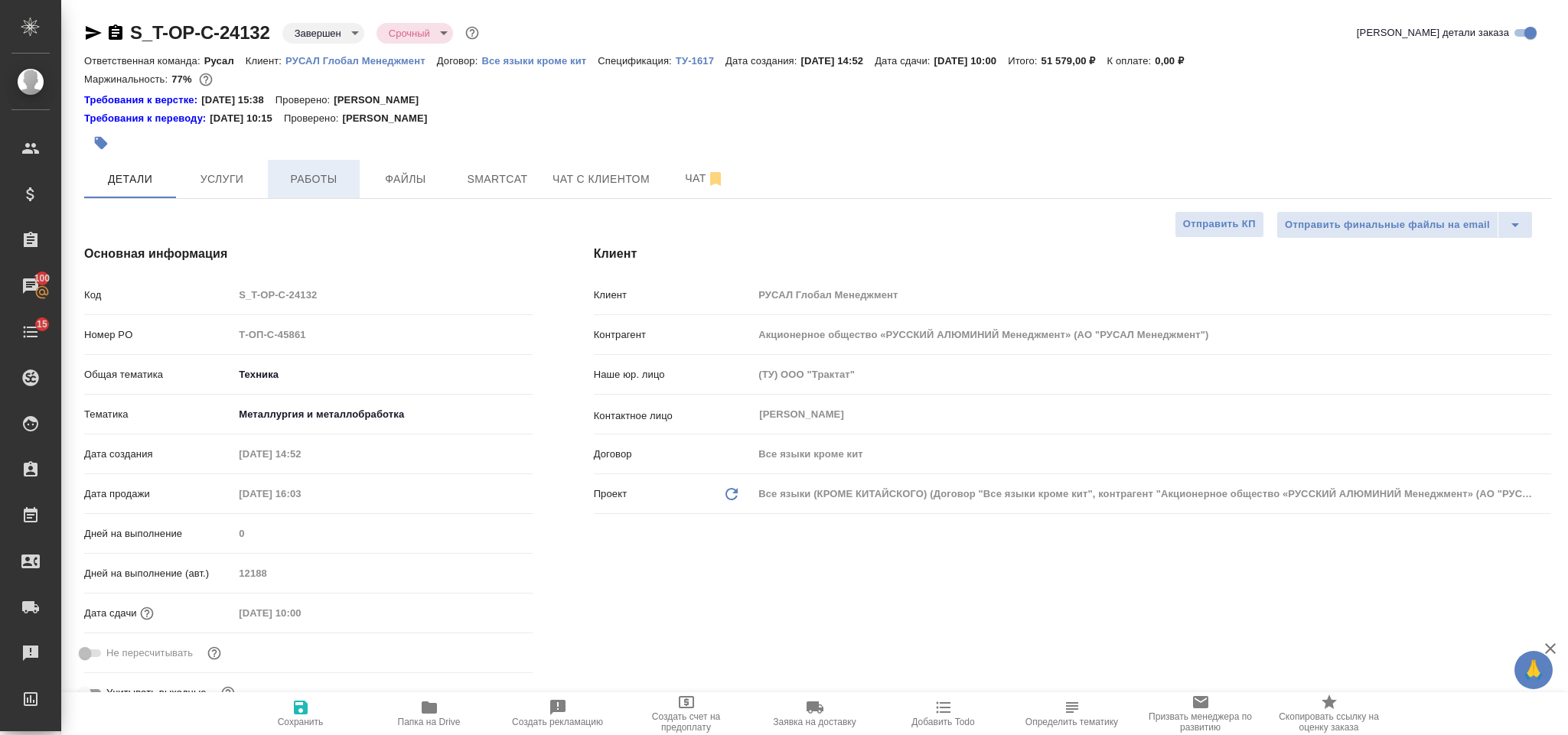
type textarea "x"
click at [436, 703] on icon "button" at bounding box center [430, 708] width 19 height 19
type textarea "x"
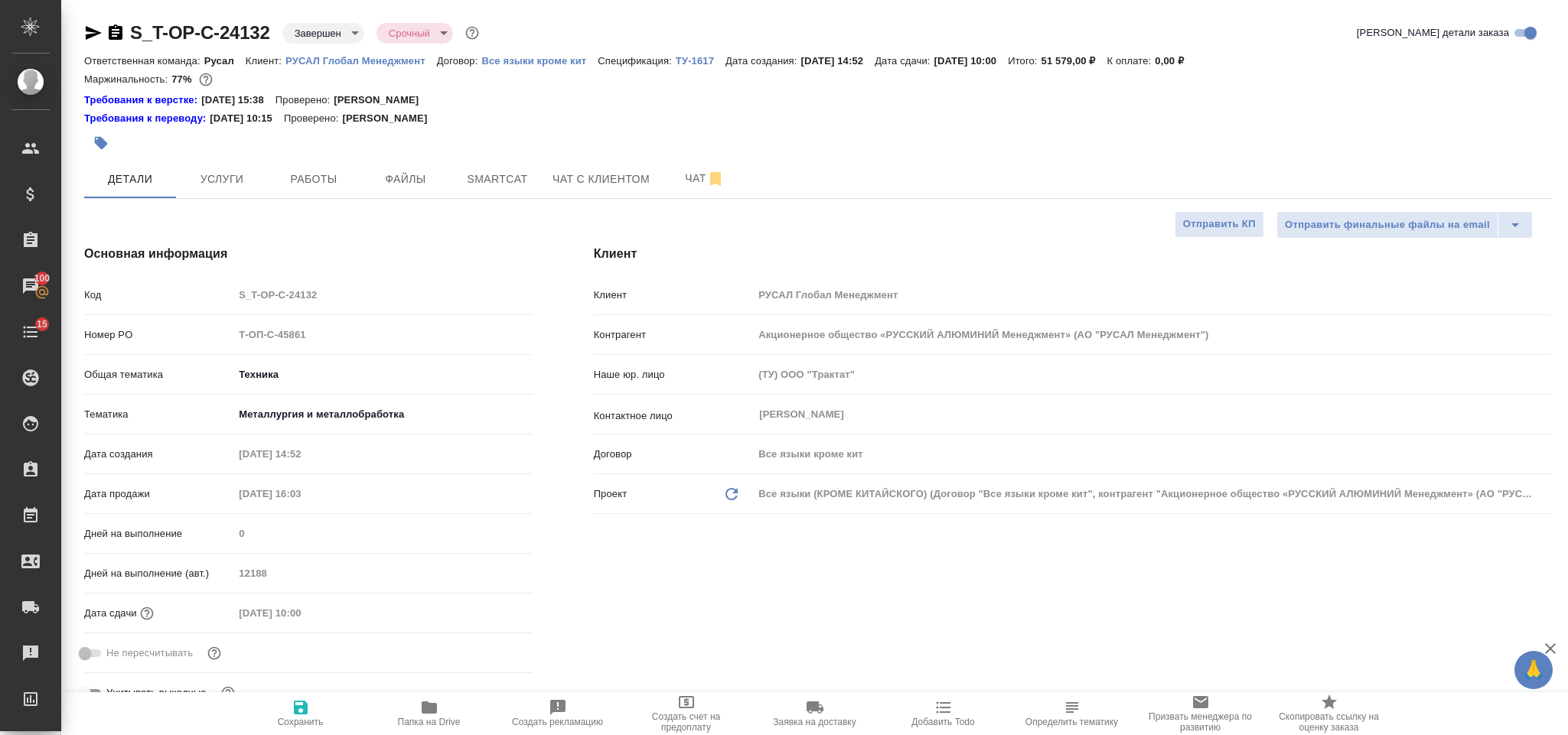
type textarea "x"
click at [220, 177] on span "Услуги" at bounding box center [222, 179] width 73 height 19
type textarea "x"
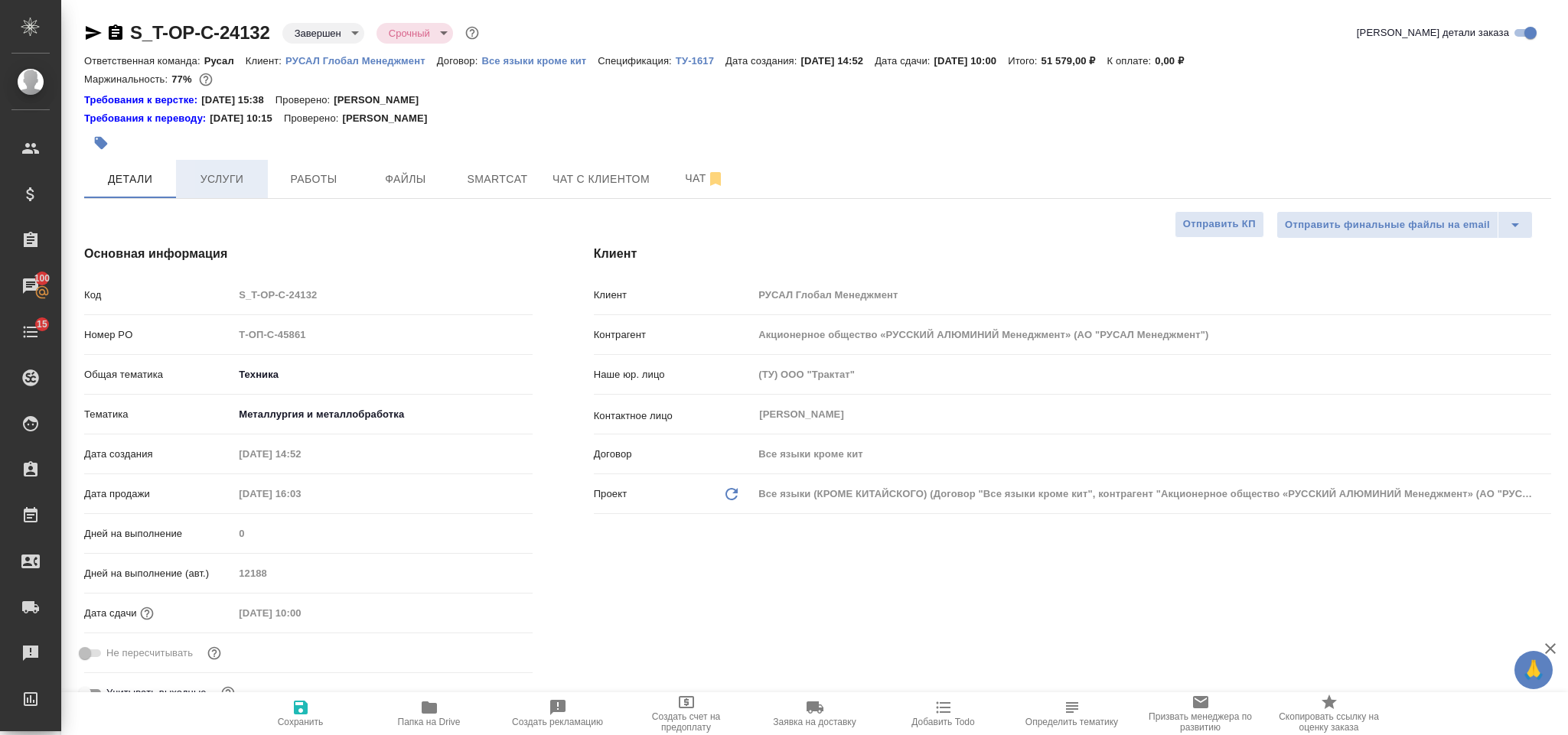
type textarea "x"
select select "RU"
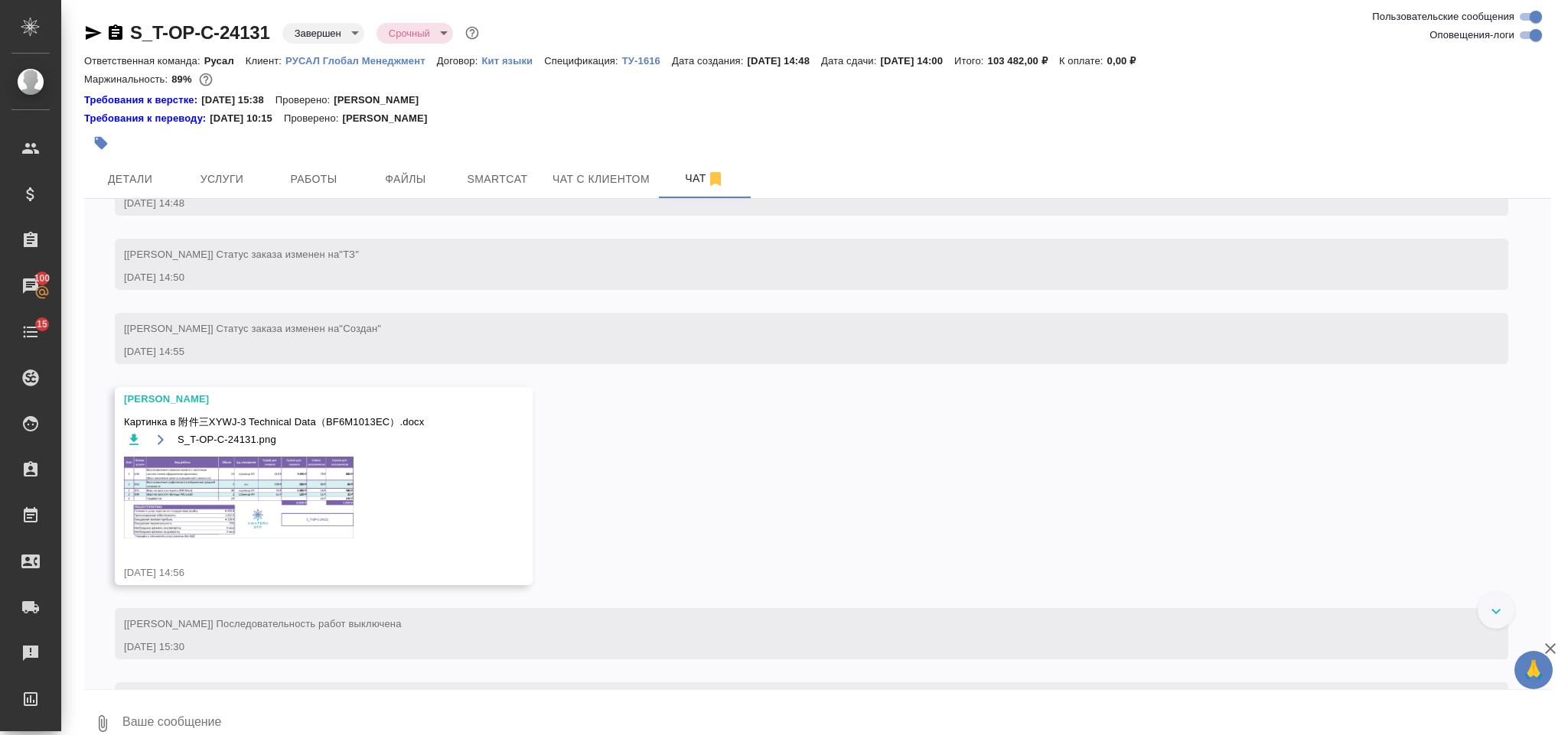
scroll to position [334, 0]
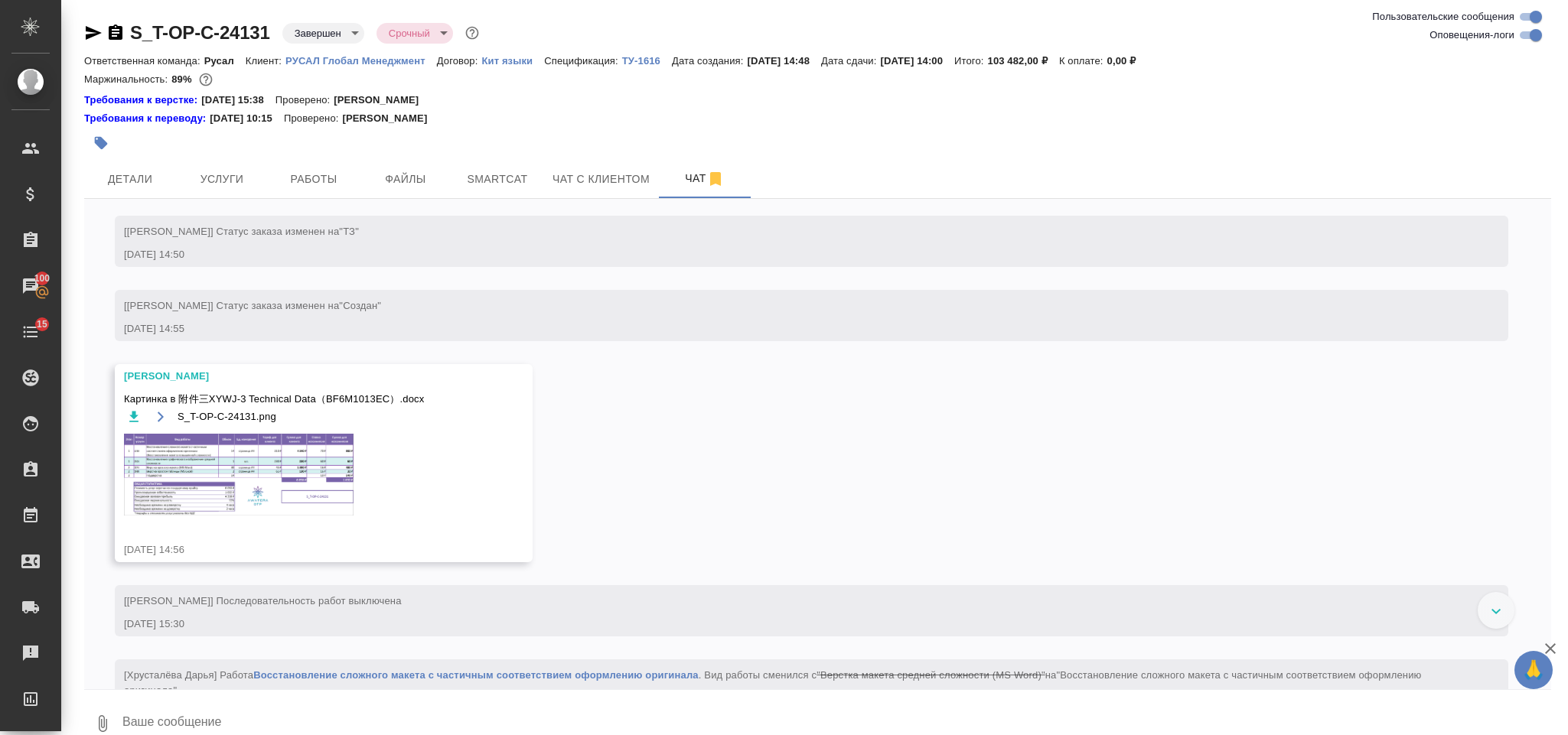
click at [282, 512] on img at bounding box center [238, 474] width 230 height 82
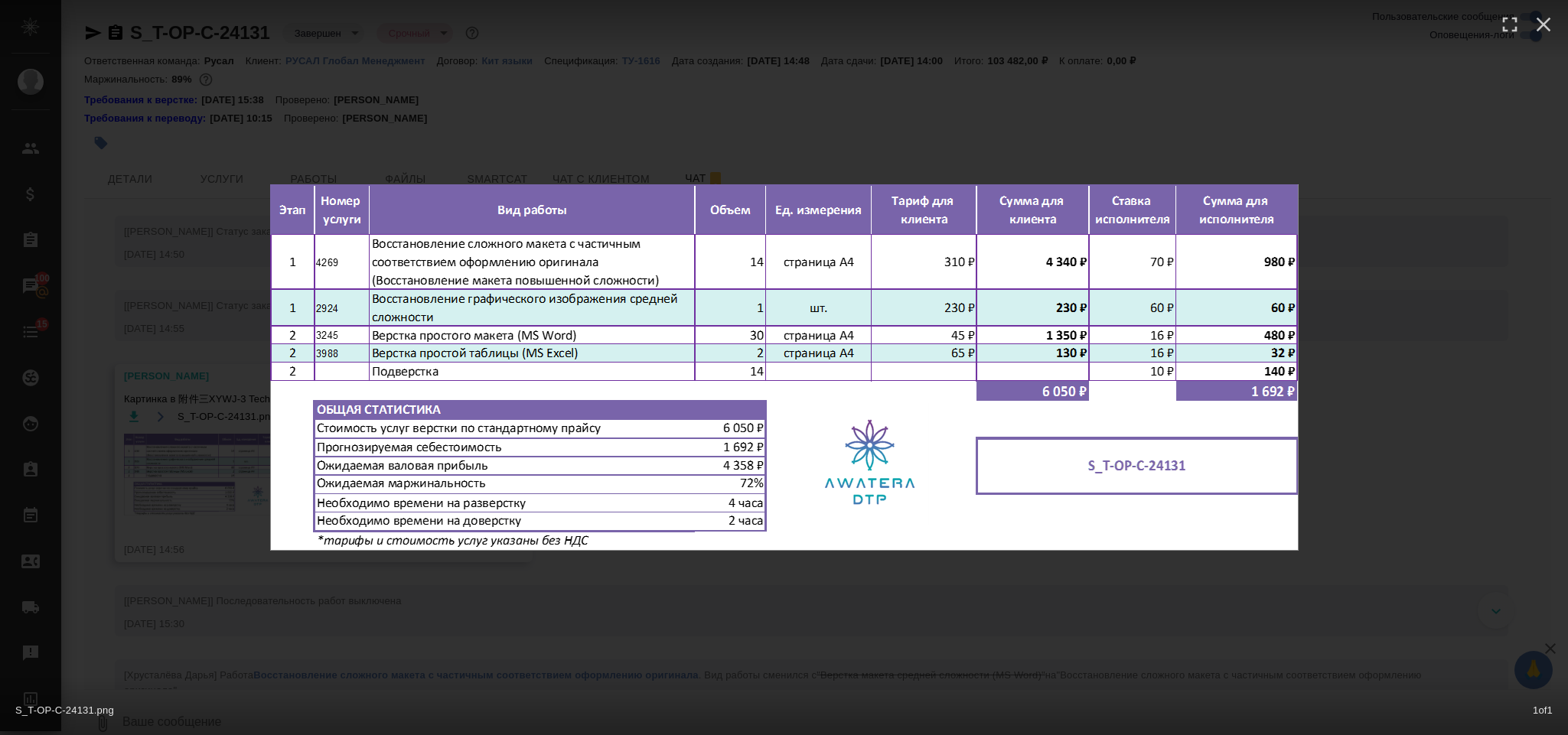
click at [1357, 223] on div "S_T-OP-C-24131.png 1 of 1" at bounding box center [784, 367] width 1568 height 735
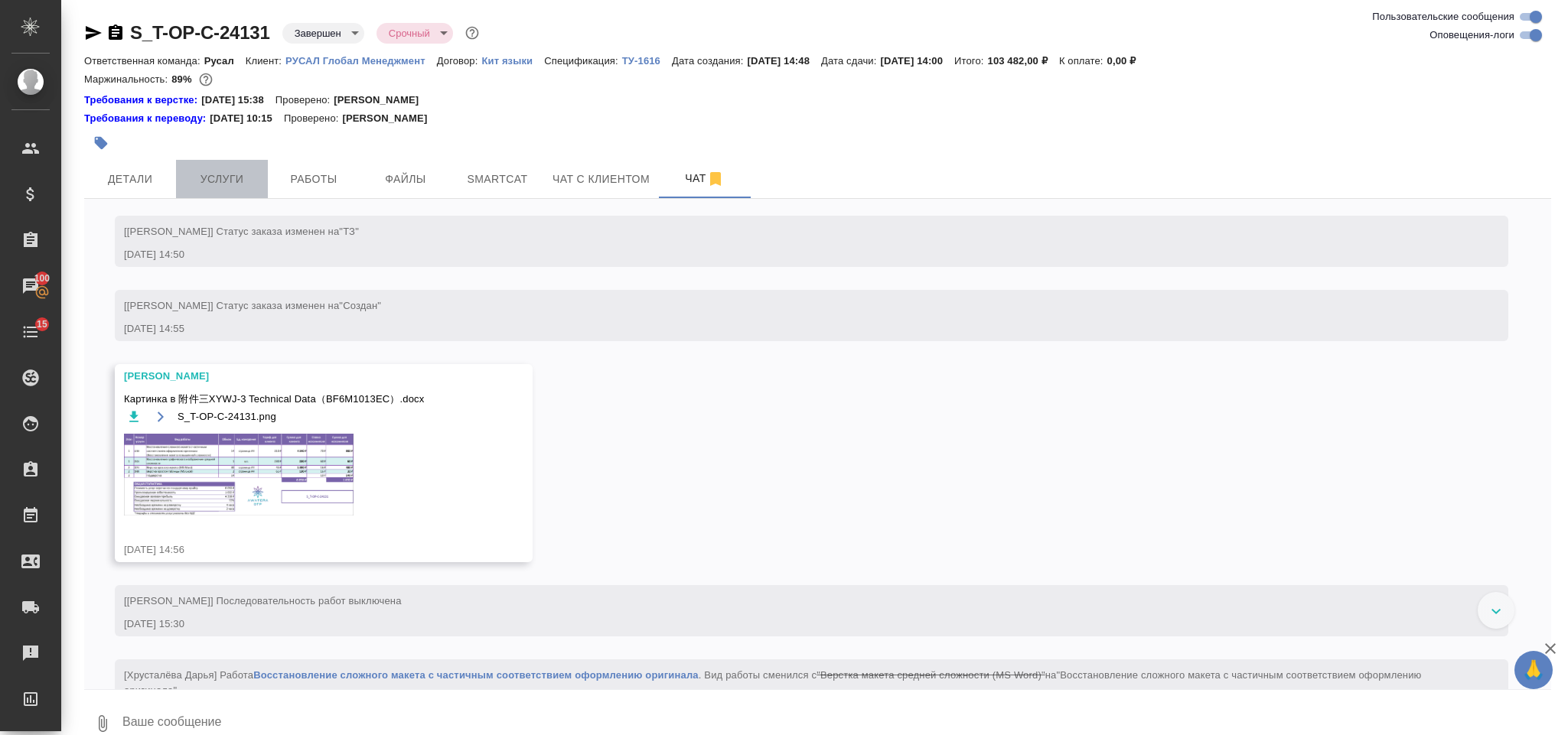
click at [244, 160] on button "Услуги" at bounding box center [222, 179] width 92 height 38
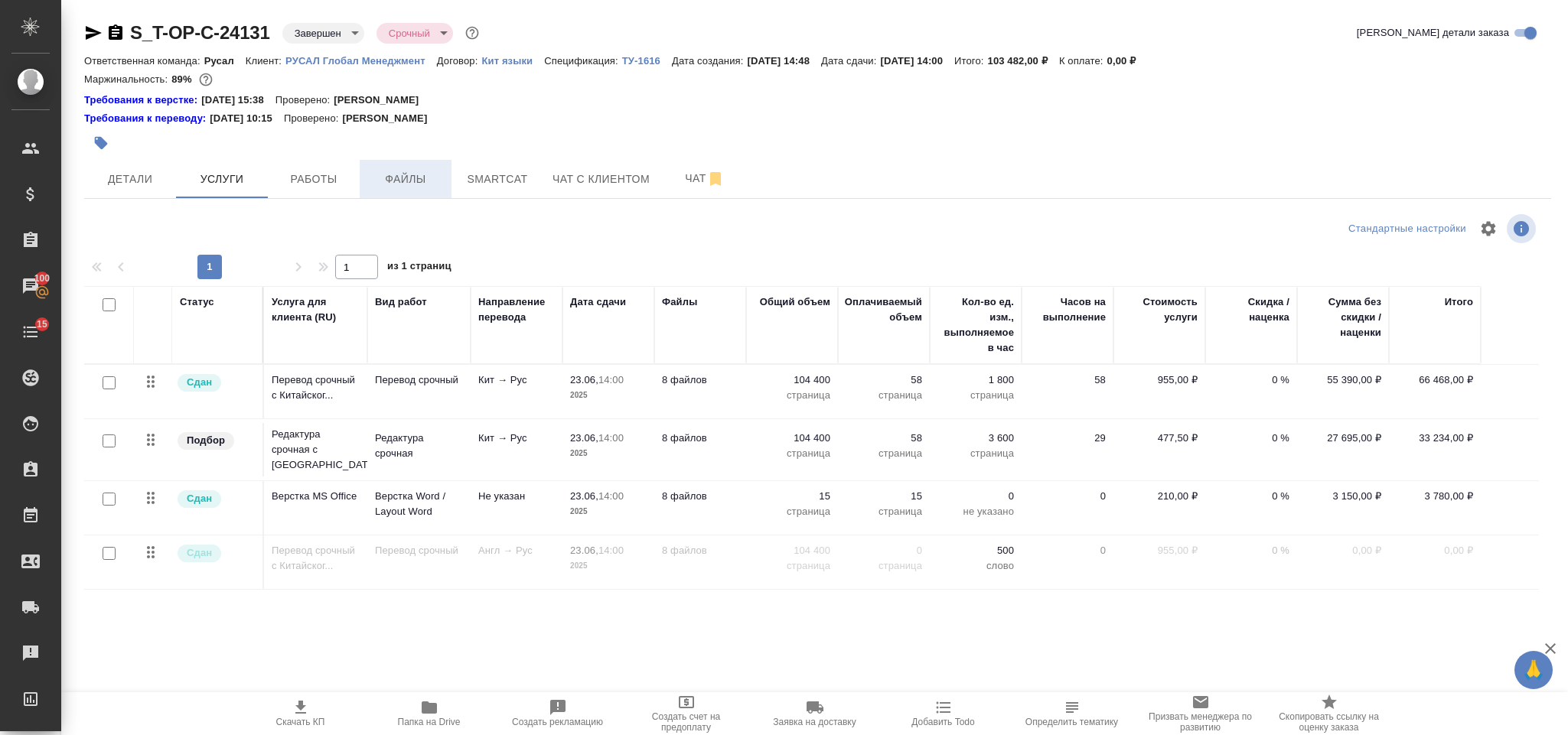
click at [430, 175] on span "Файлы" at bounding box center [405, 179] width 73 height 19
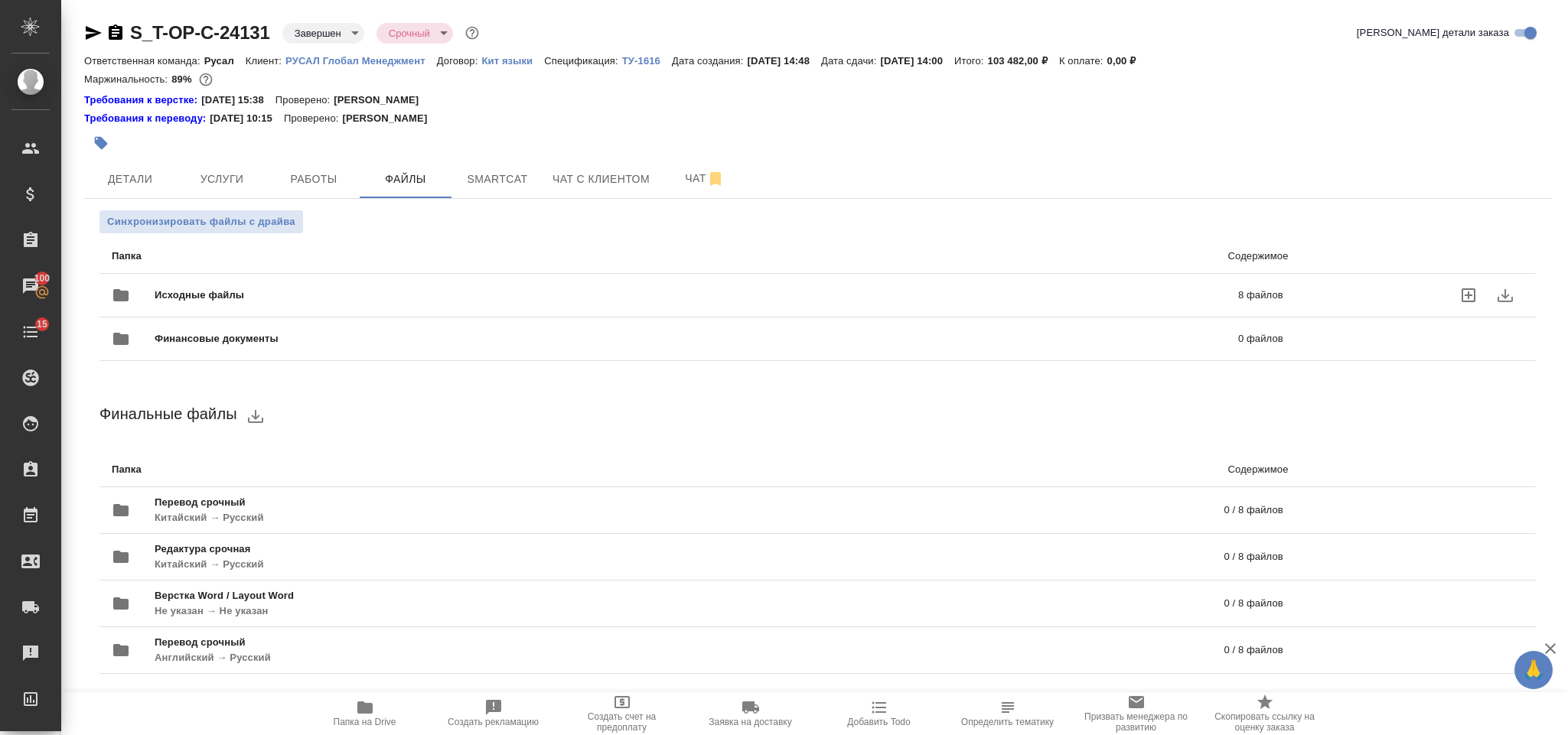
click at [406, 292] on span "Исходные файлы" at bounding box center [448, 296] width 587 height 16
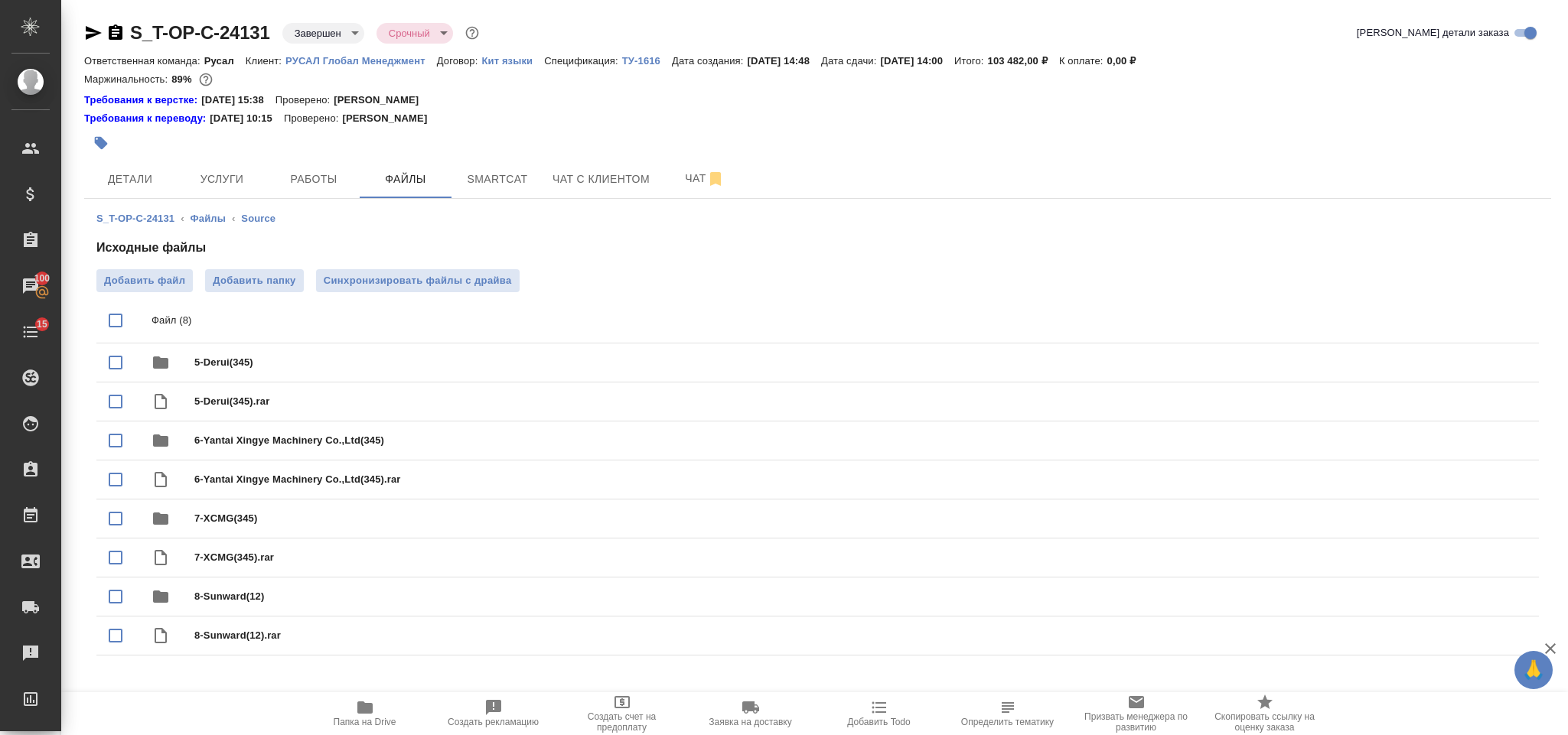
click at [363, 702] on icon "button" at bounding box center [365, 708] width 19 height 19
click at [319, 174] on span "Работы" at bounding box center [314, 179] width 73 height 19
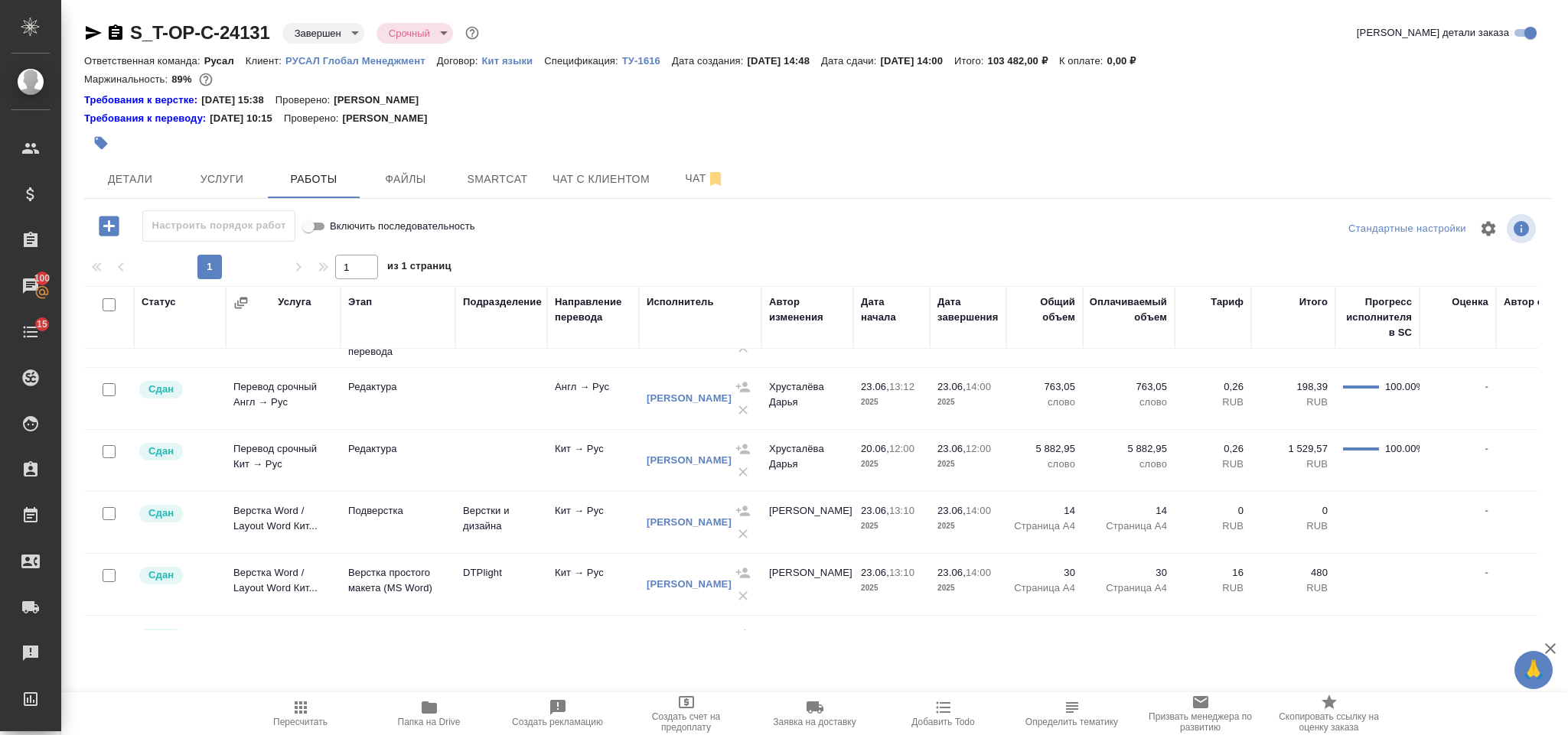
scroll to position [298, 0]
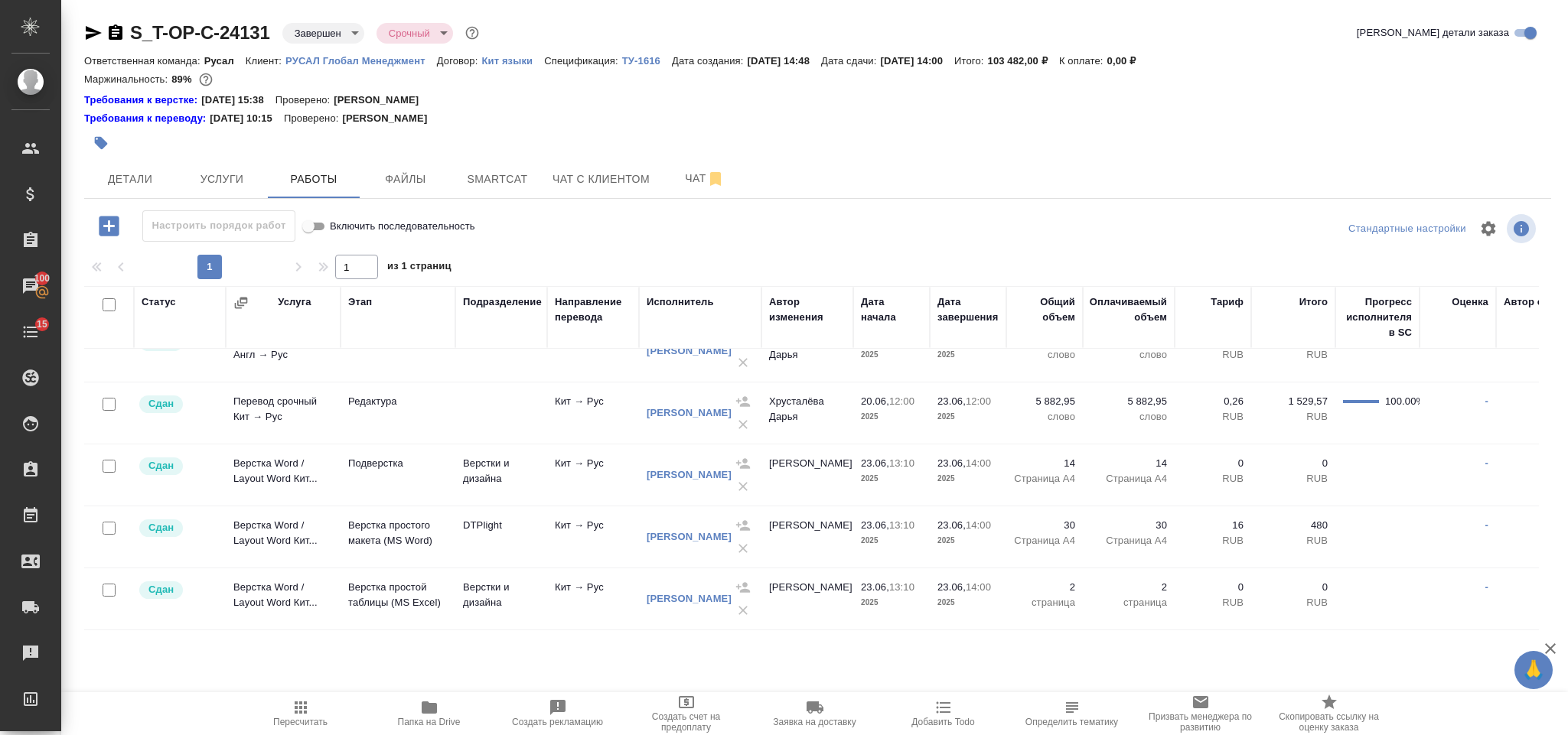
click at [430, 714] on icon "button" at bounding box center [430, 708] width 19 height 19
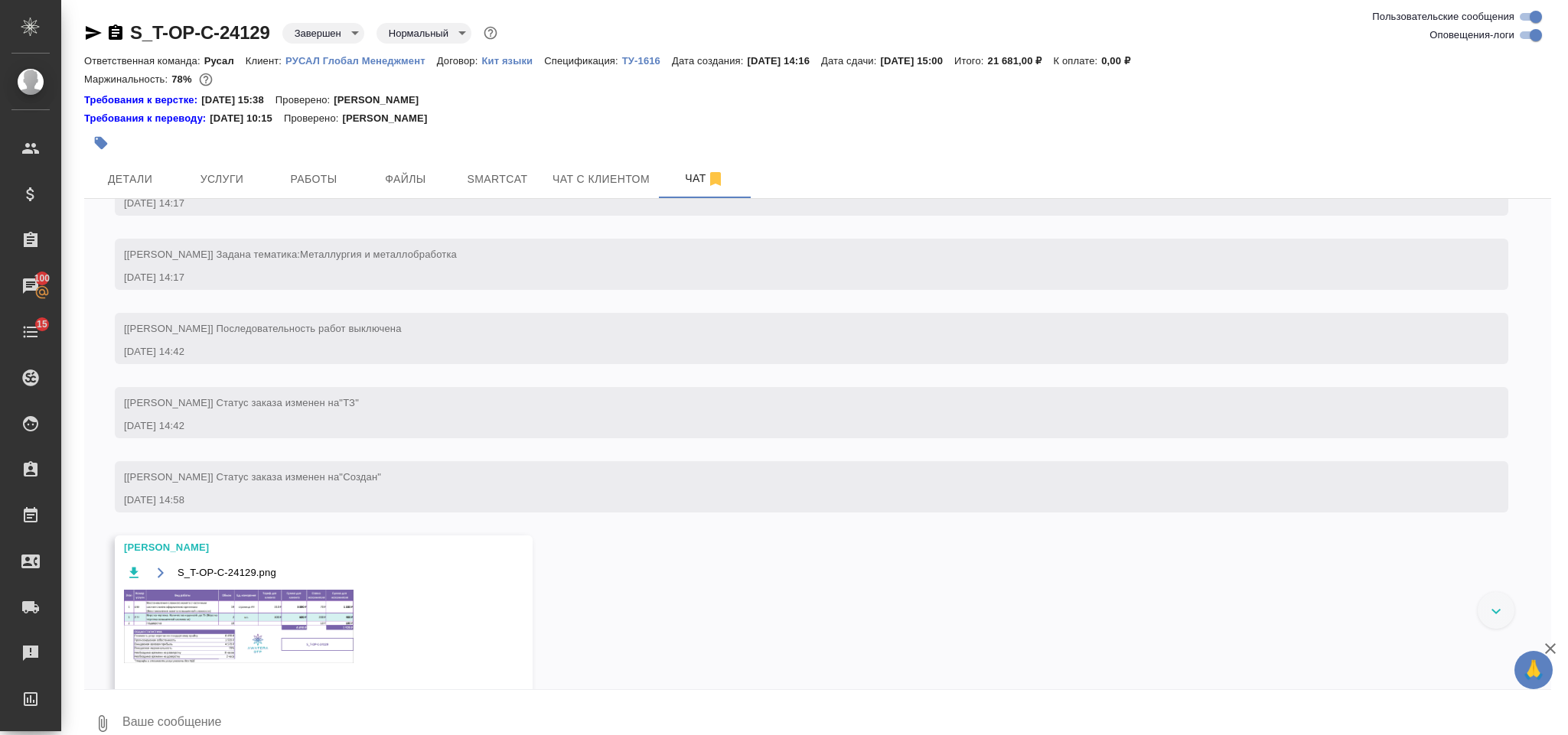
scroll to position [232, 0]
click at [315, 648] on img at bounding box center [238, 631] width 230 height 73
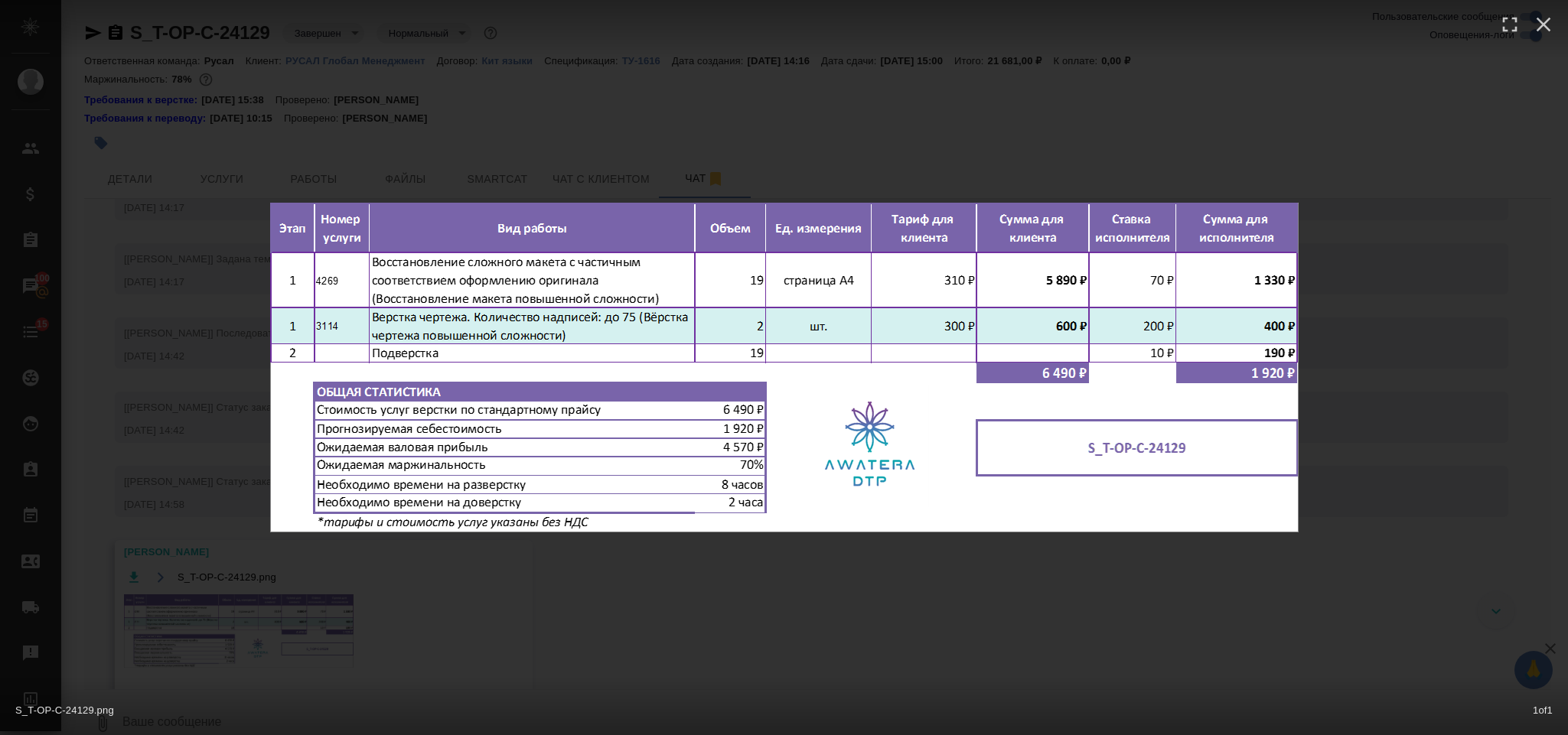
click at [1402, 206] on div "S_T-OP-C-24129.png 1 of 1" at bounding box center [784, 367] width 1568 height 735
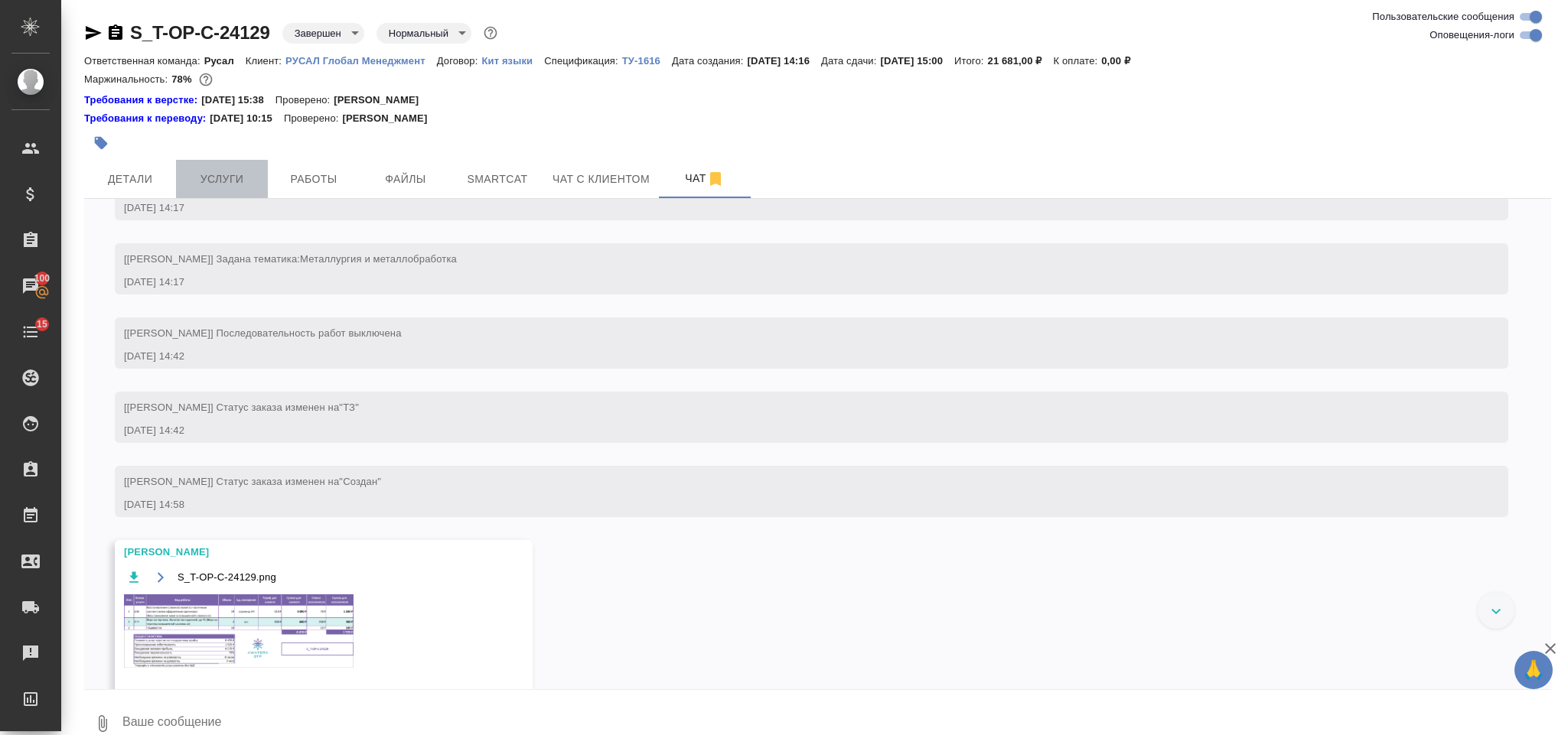
click at [225, 177] on span "Услуги" at bounding box center [222, 179] width 73 height 19
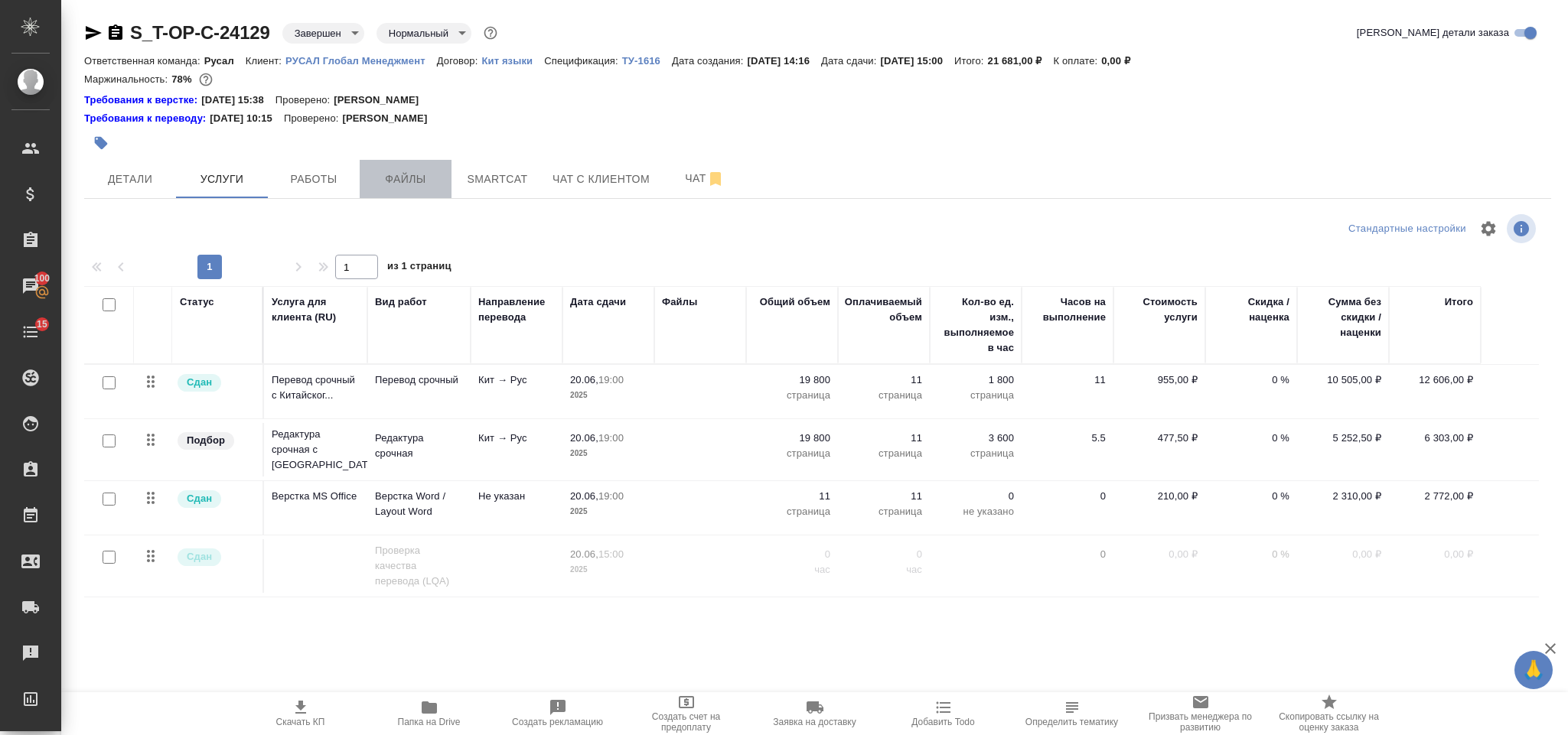
click at [411, 167] on button "Файлы" at bounding box center [405, 179] width 92 height 38
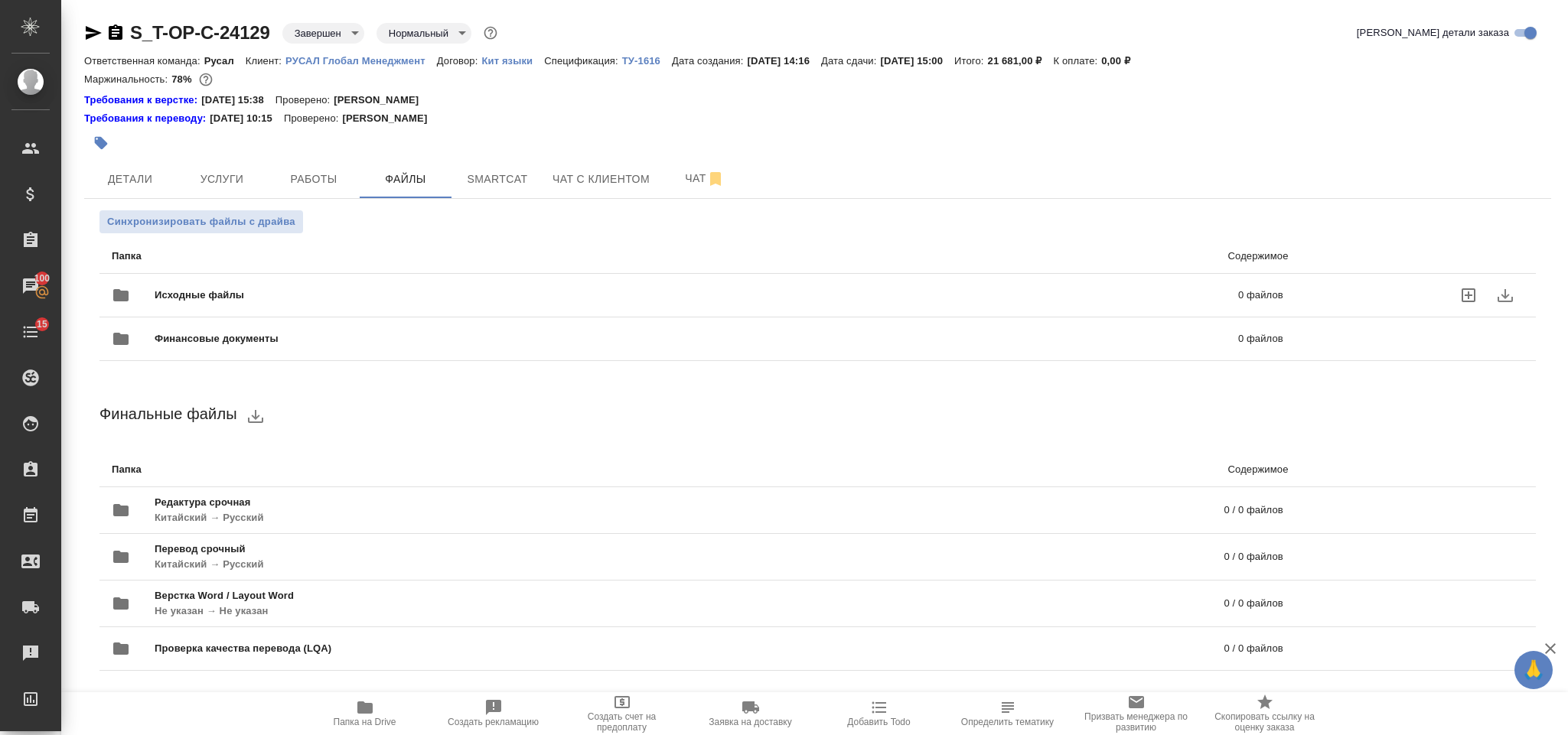
click at [416, 282] on div "Исходные файлы 0 файлов" at bounding box center [697, 295] width 1171 height 37
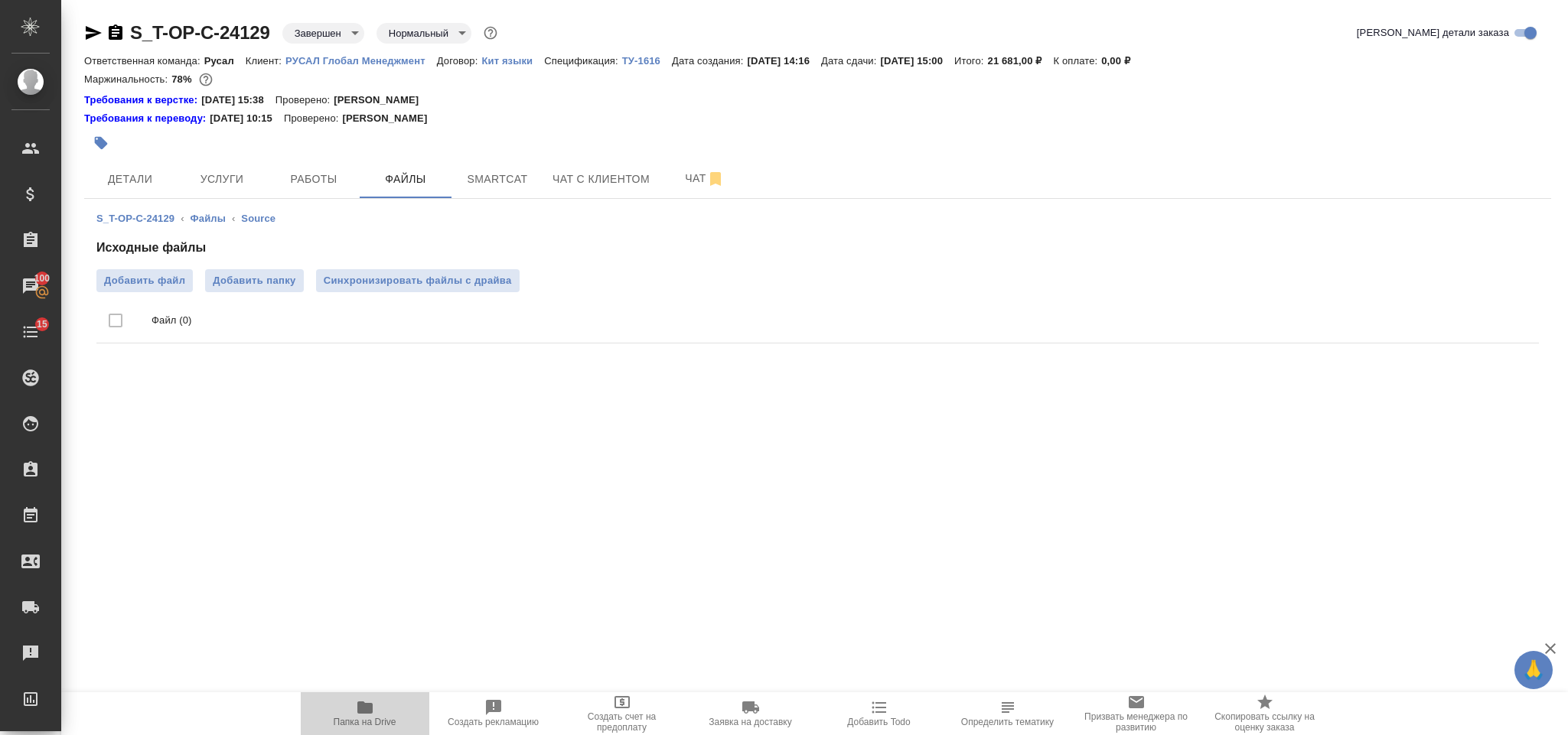
click at [372, 713] on icon "button" at bounding box center [365, 708] width 16 height 12
click at [152, 167] on button "Детали" at bounding box center [130, 179] width 92 height 38
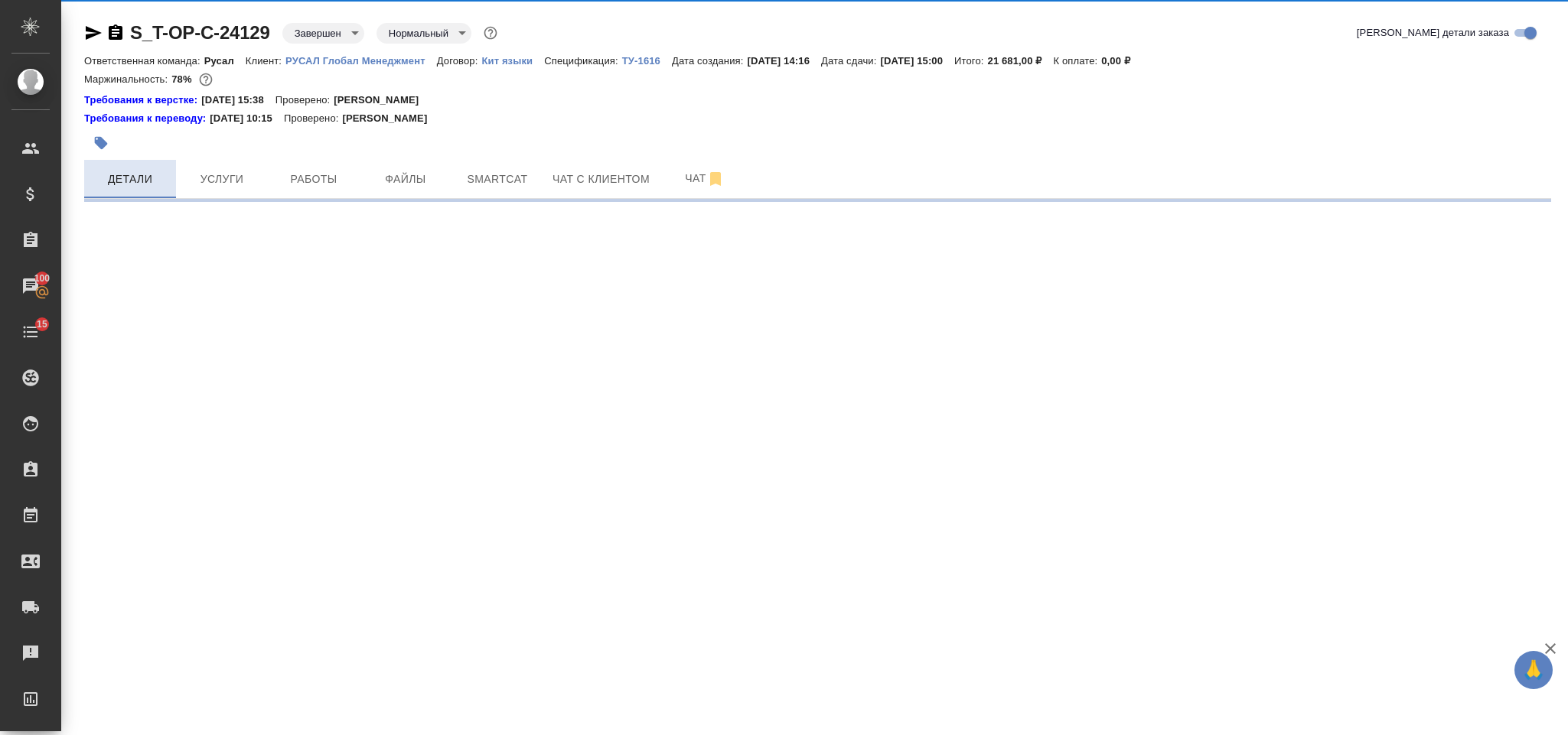
select select "RU"
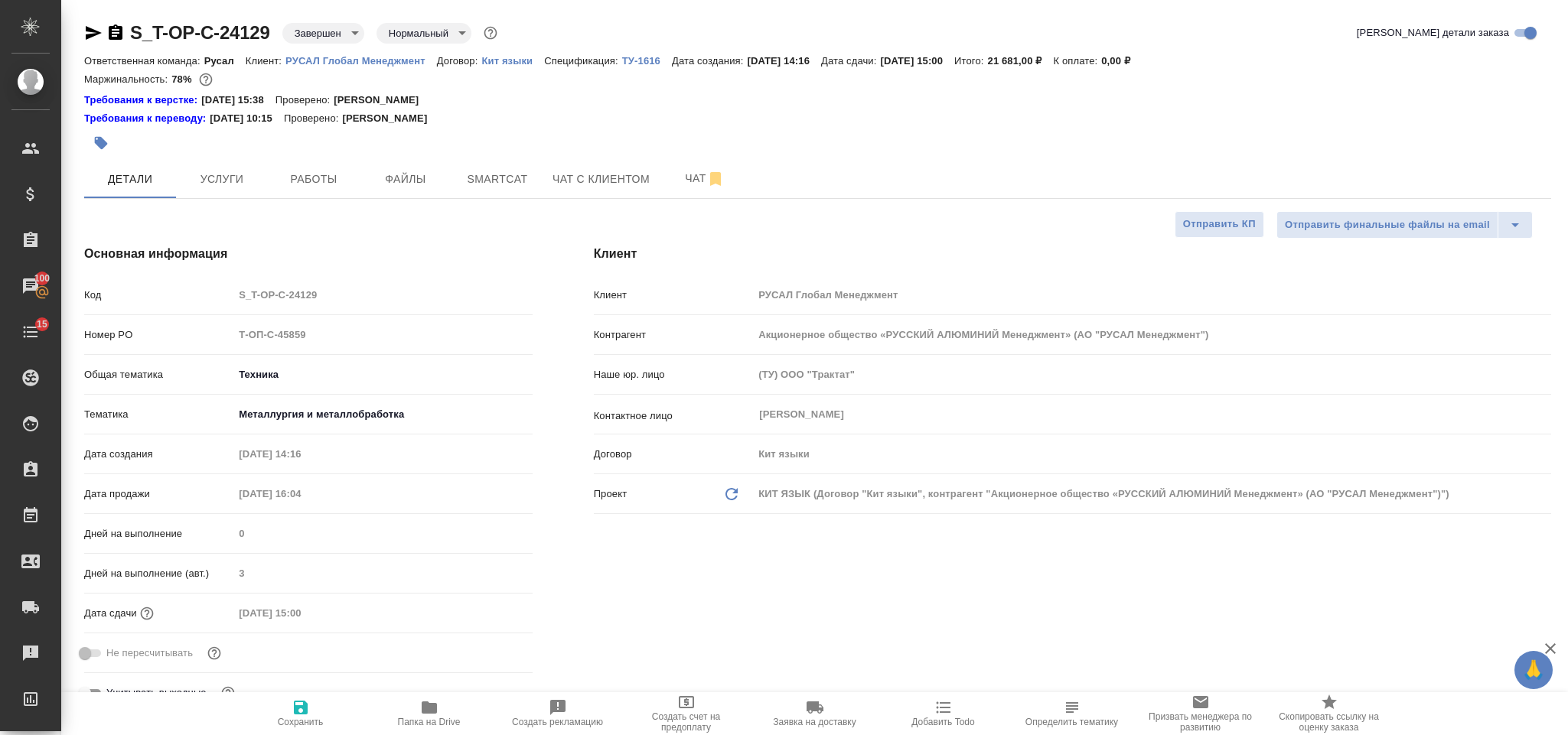
type textarea "x"
click at [193, 345] on div "Номер PO Т-ОП-С-45859" at bounding box center [308, 334] width 448 height 26
type textarea "x"
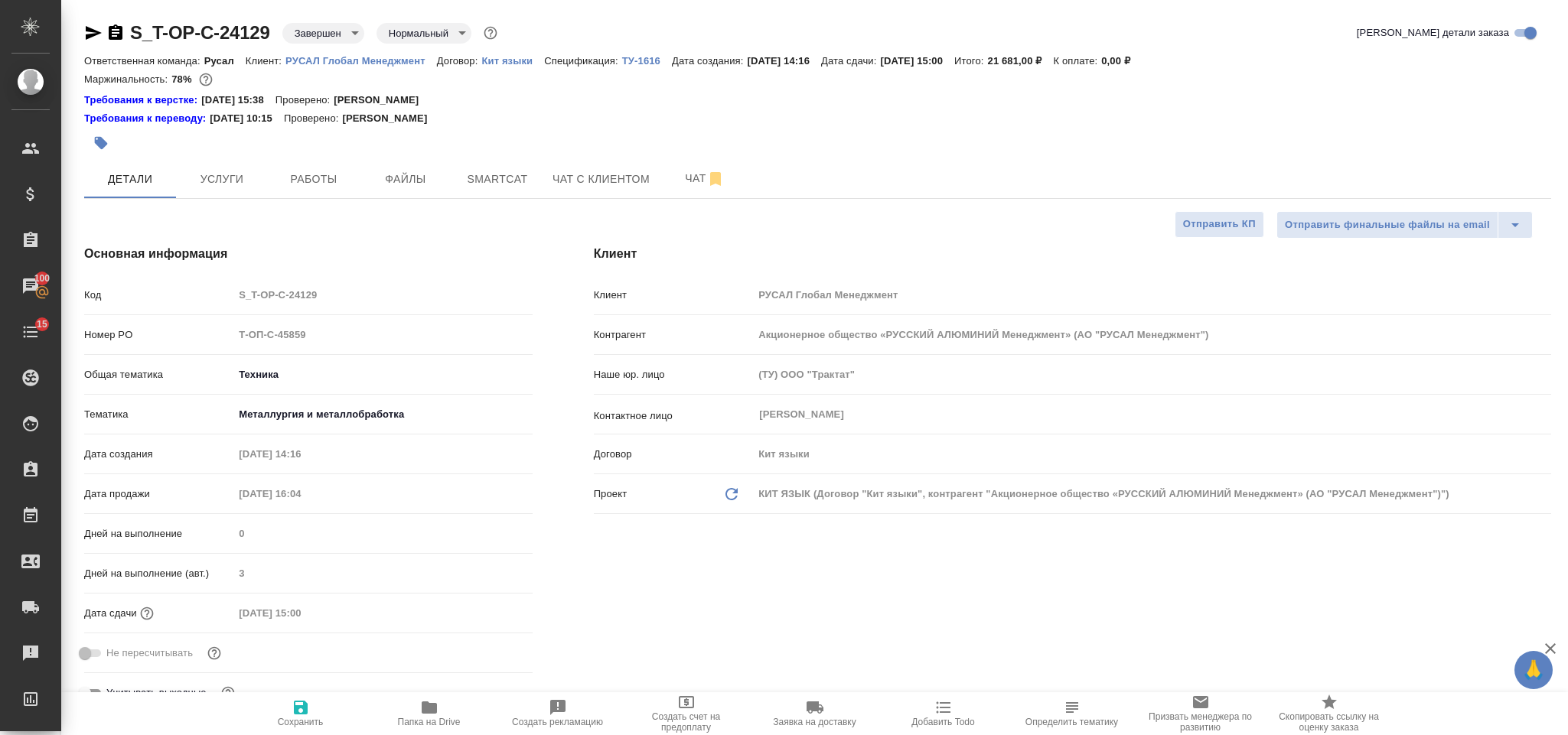
type textarea "x"
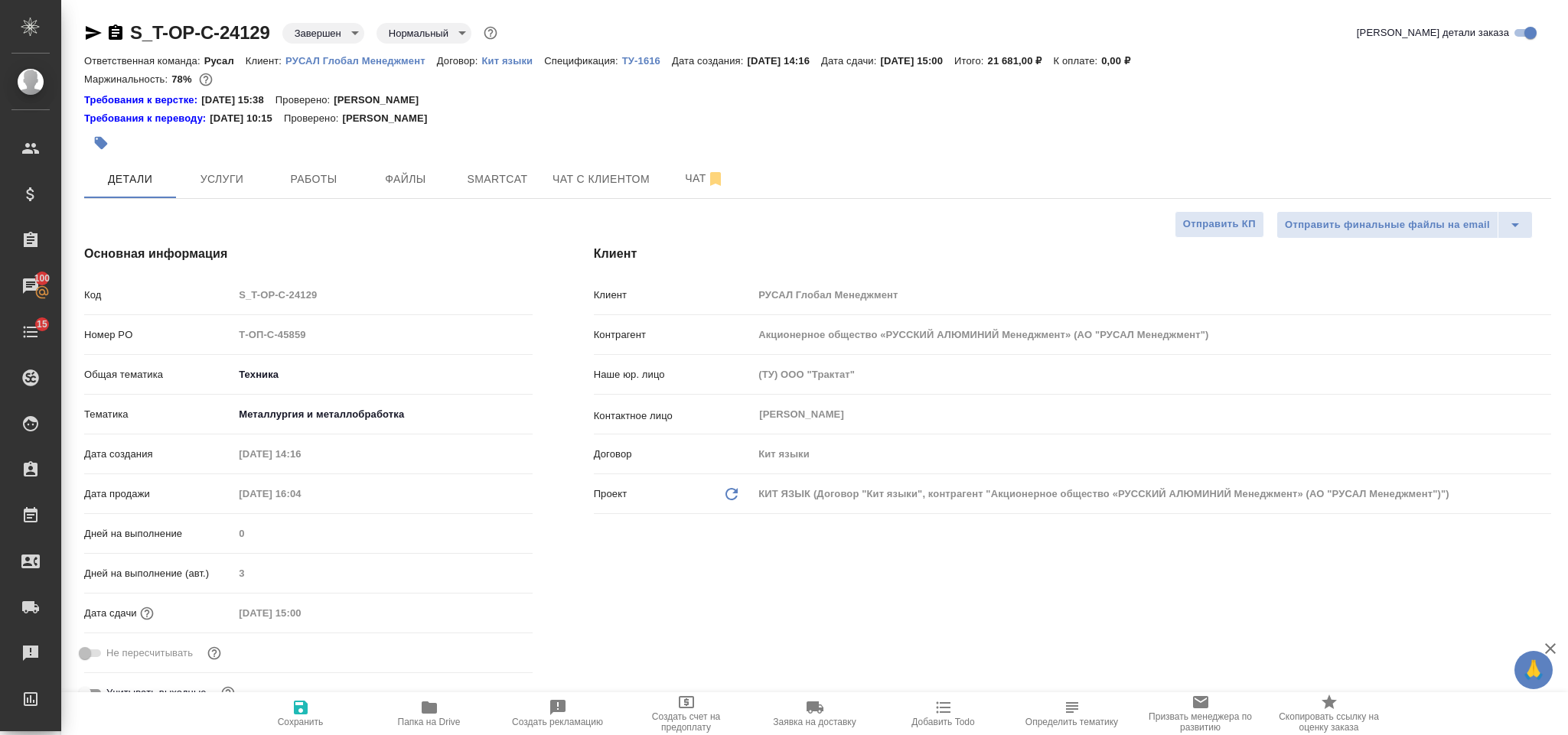
type textarea "x"
select select "RU"
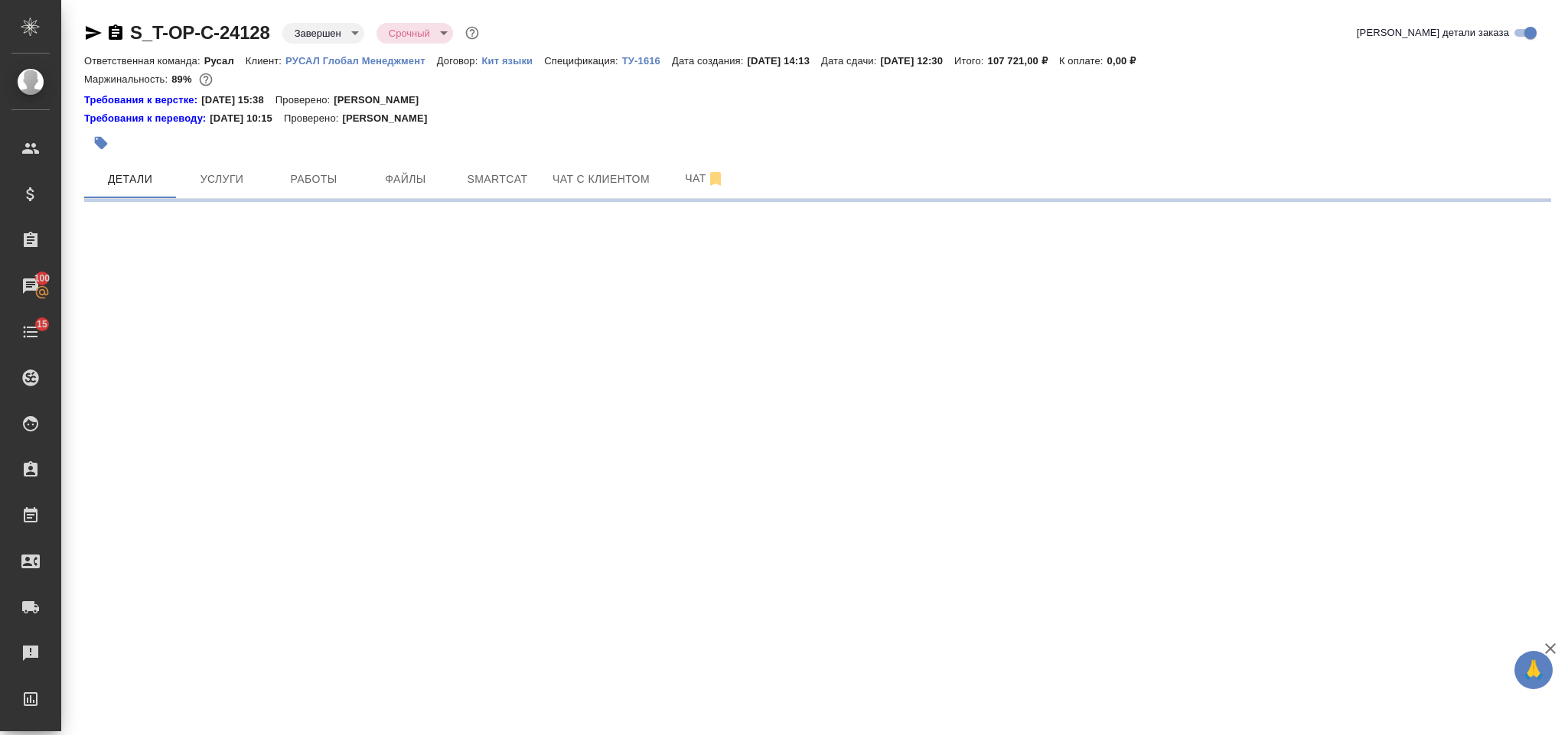
select select "RU"
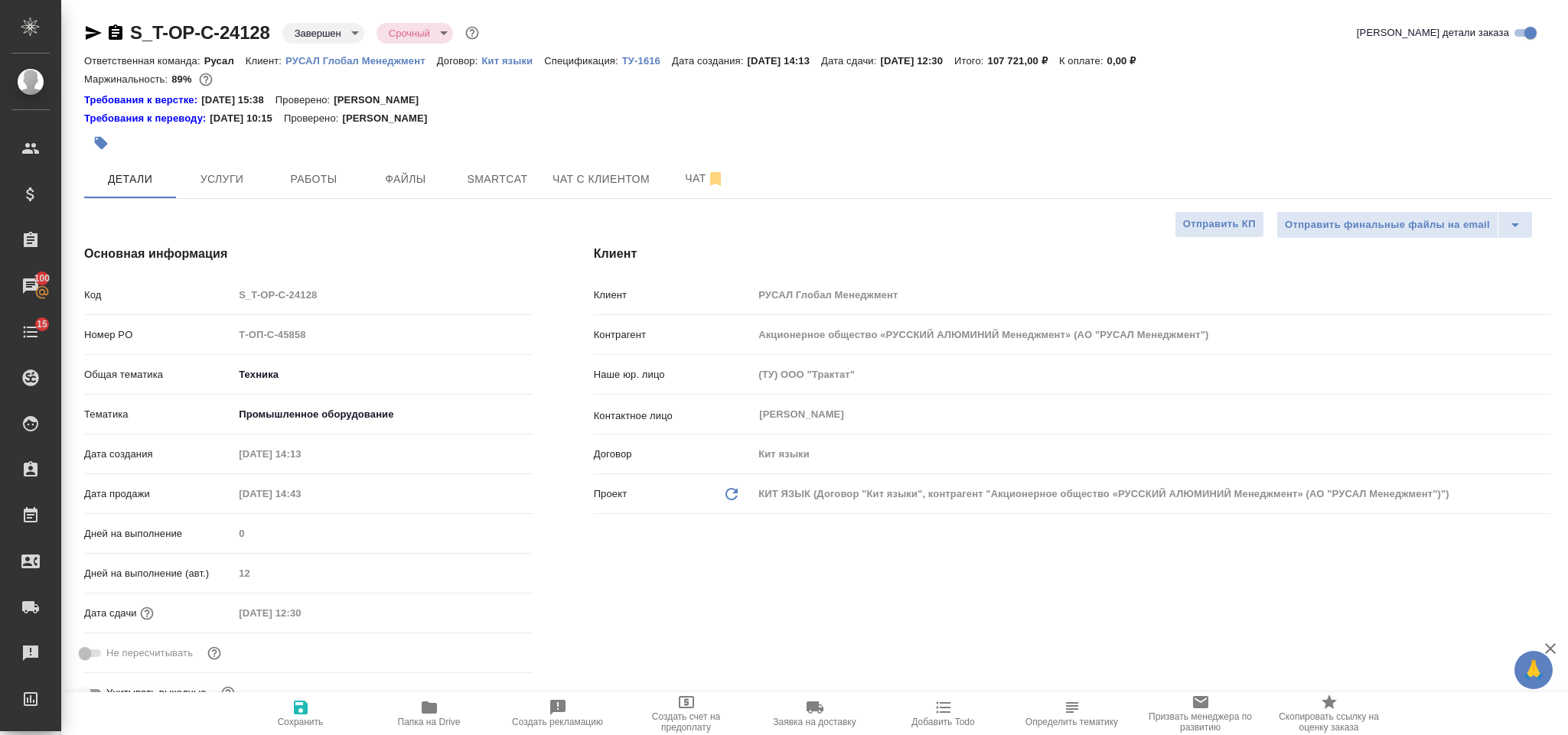
type textarea "x"
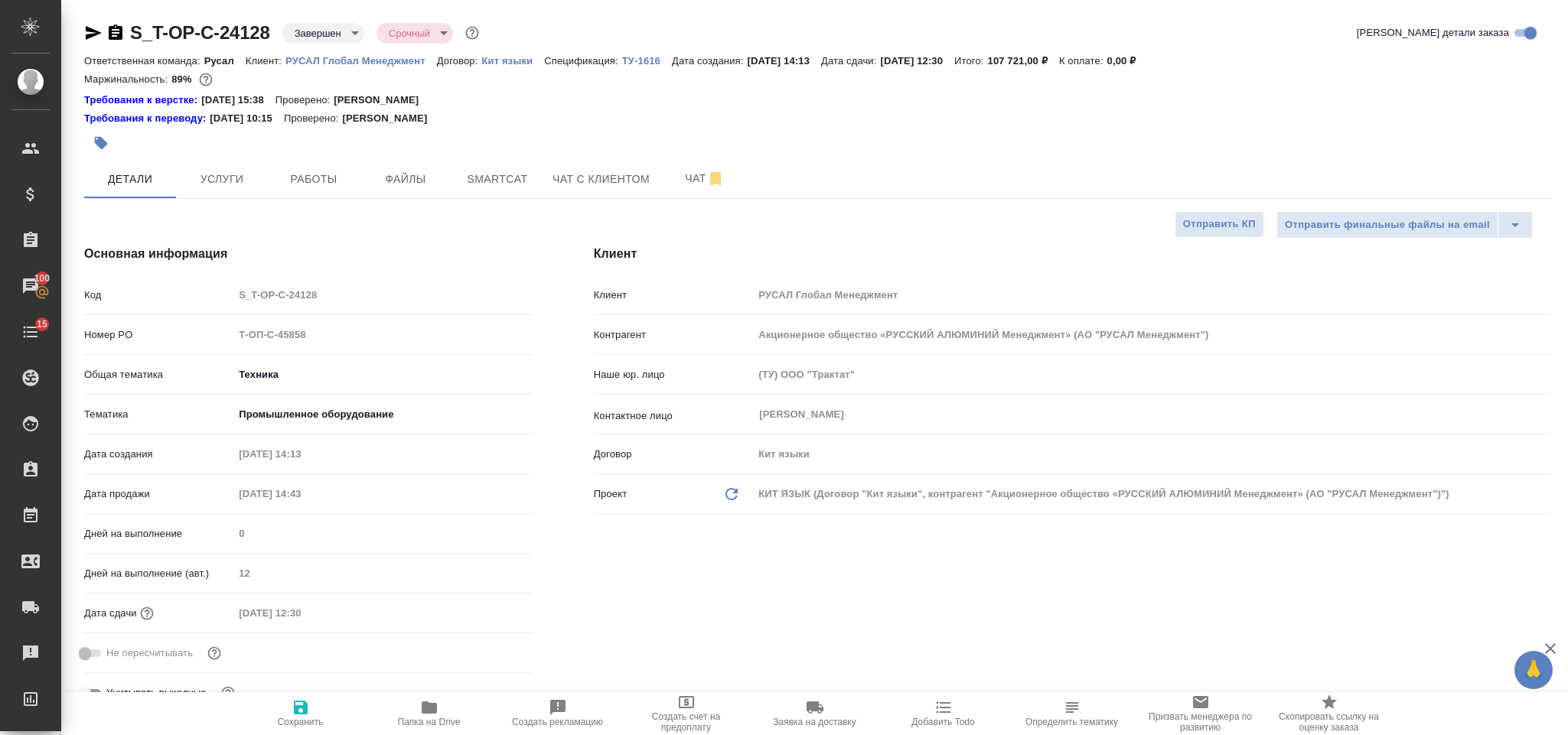
type textarea "x"
click at [689, 168] on button "Чат" at bounding box center [705, 179] width 92 height 38
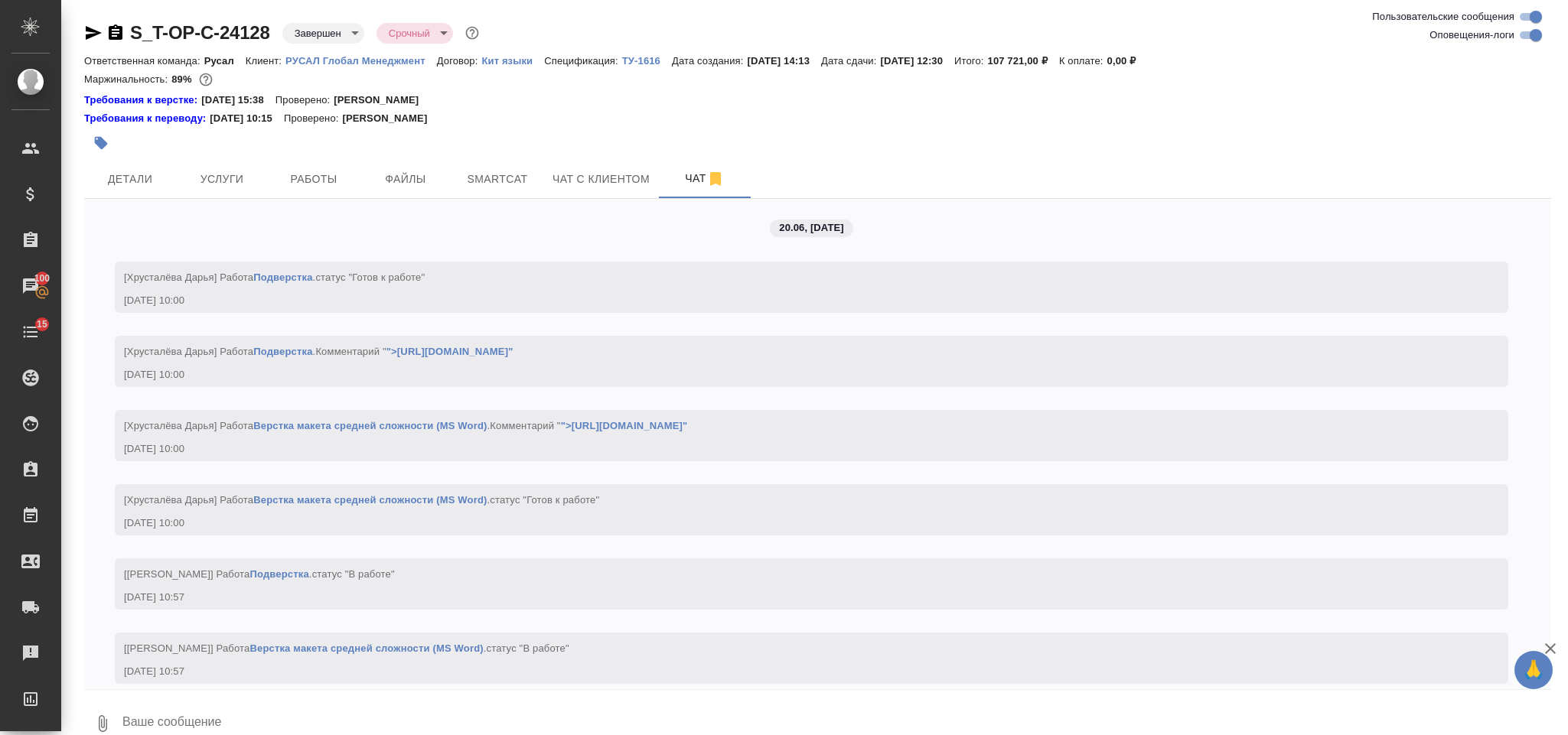
scroll to position [6344, 0]
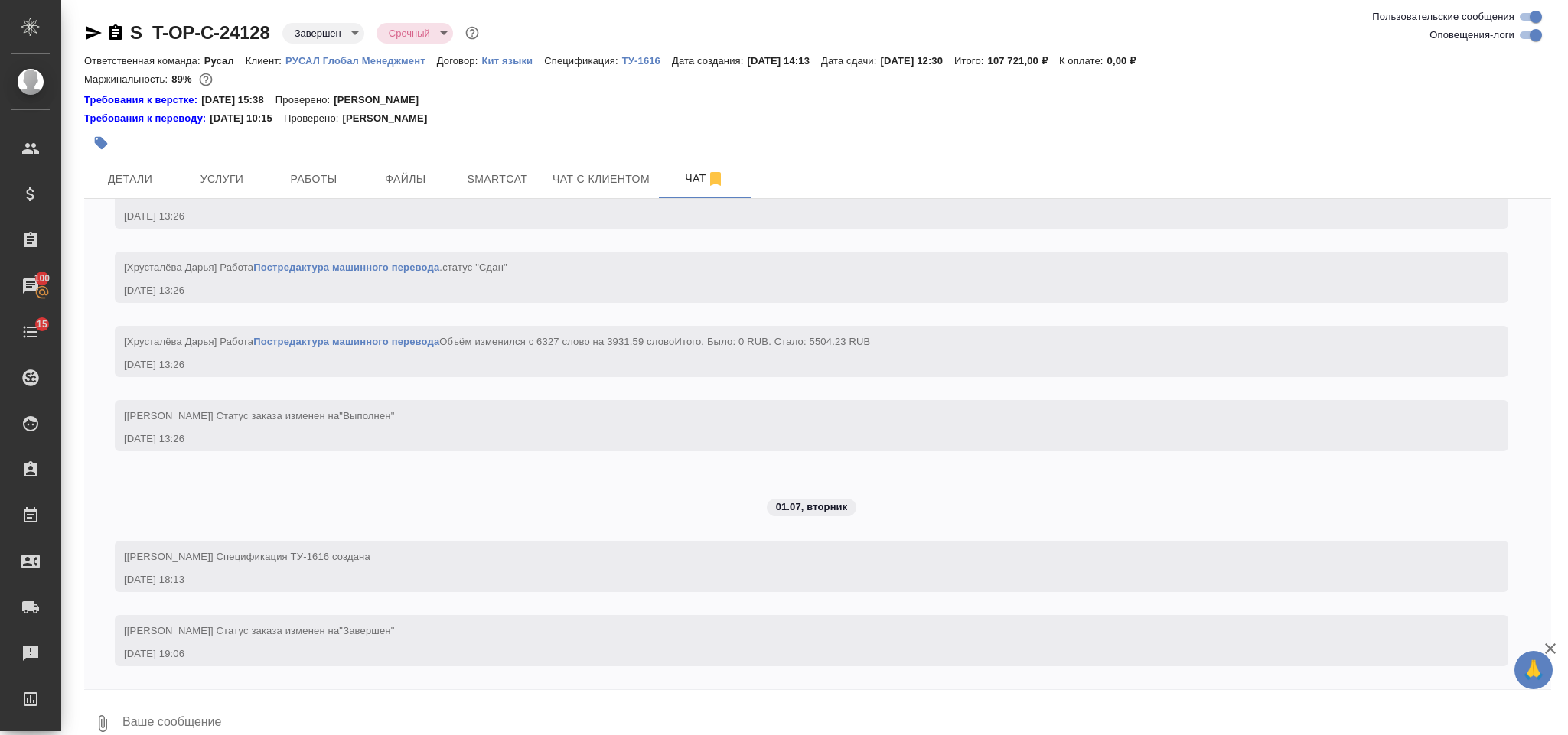
drag, startPoint x: 1540, startPoint y: 646, endPoint x: 1548, endPoint y: 436, distance: 210.2
click at [1549, 436] on div "🙏 .cls-1 fill:#fff; AWATERA Gorlenko Yuliua Клиенты Спецификации Заказы 100 Чат…" at bounding box center [784, 367] width 1568 height 735
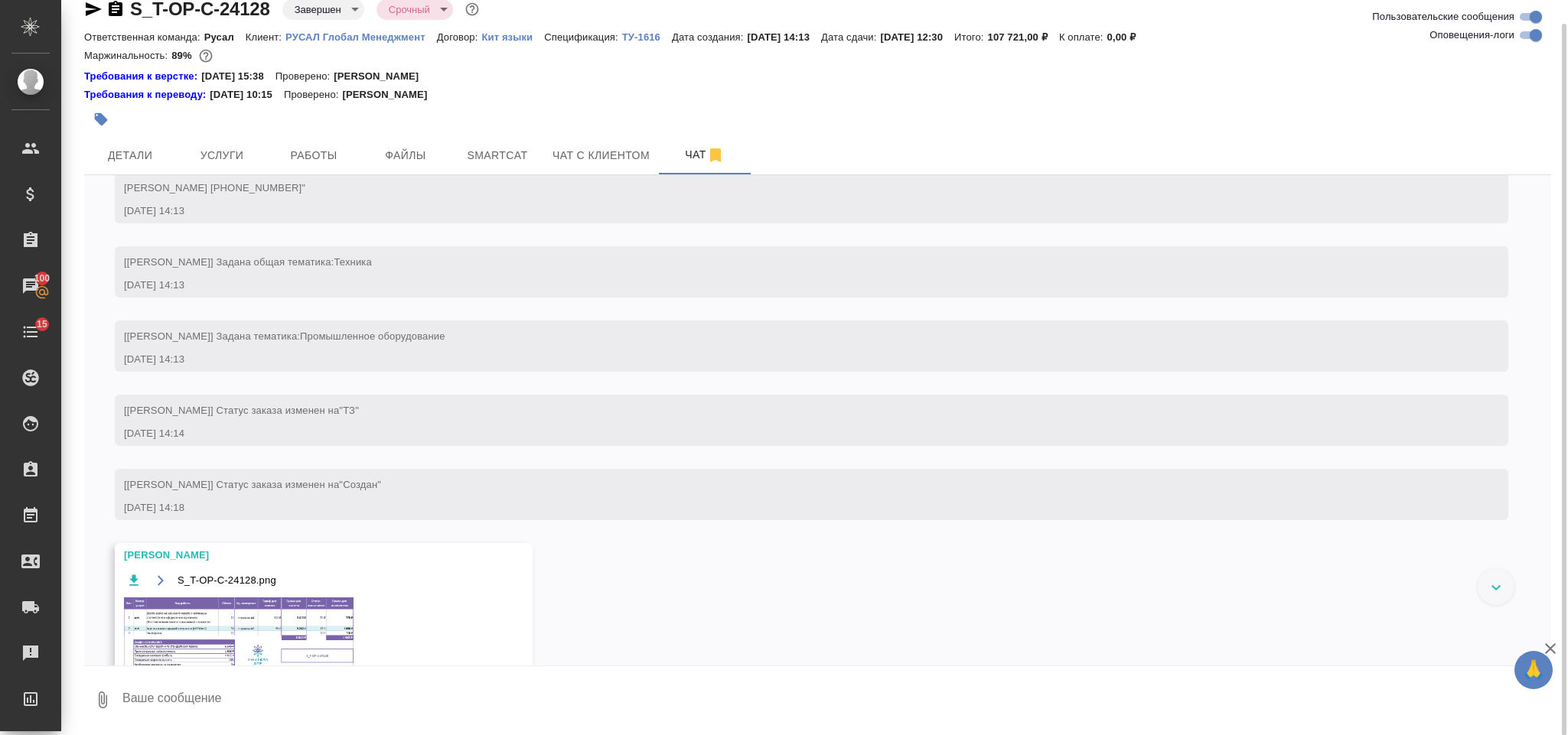
scroll to position [459, 0]
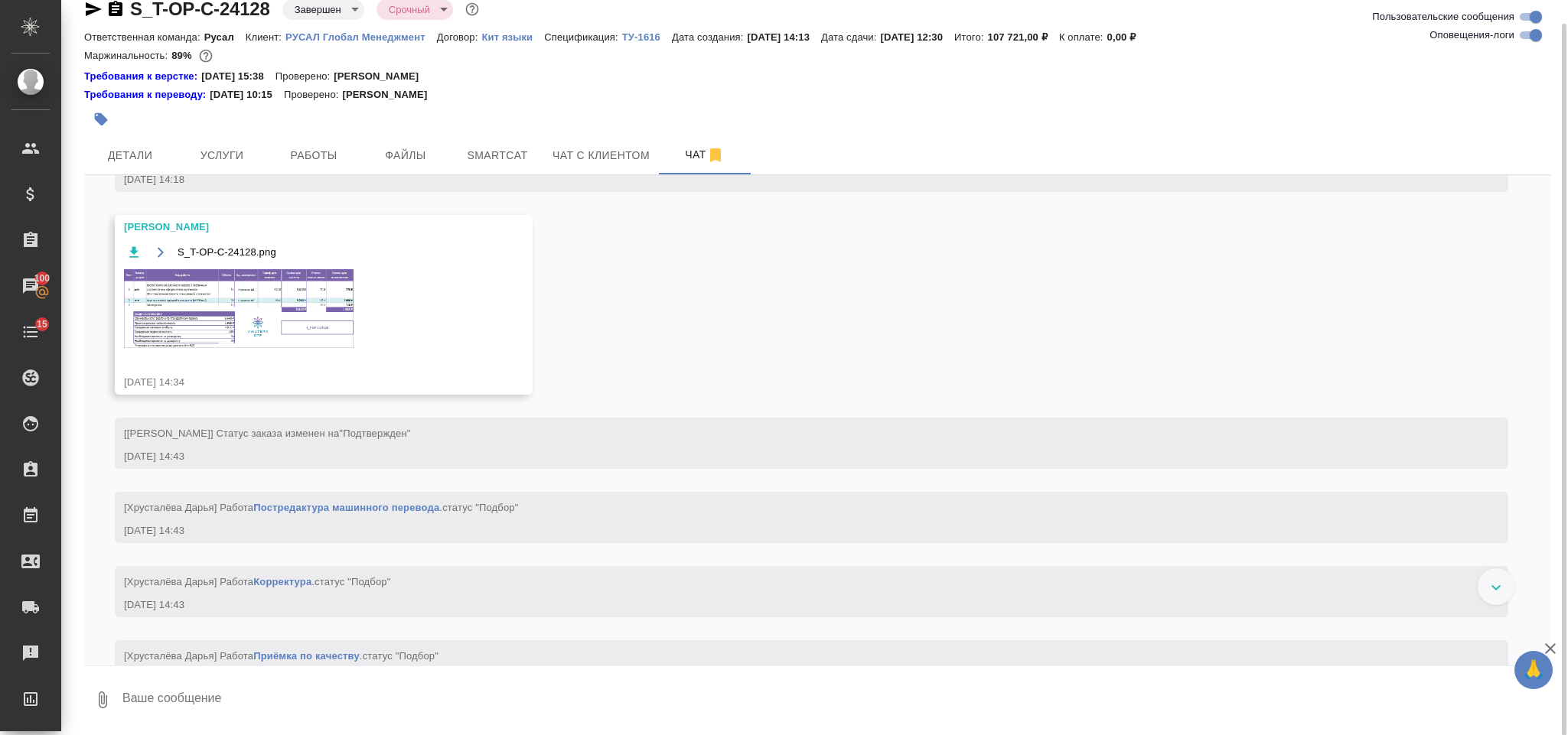
click at [272, 342] on img at bounding box center [238, 308] width 230 height 79
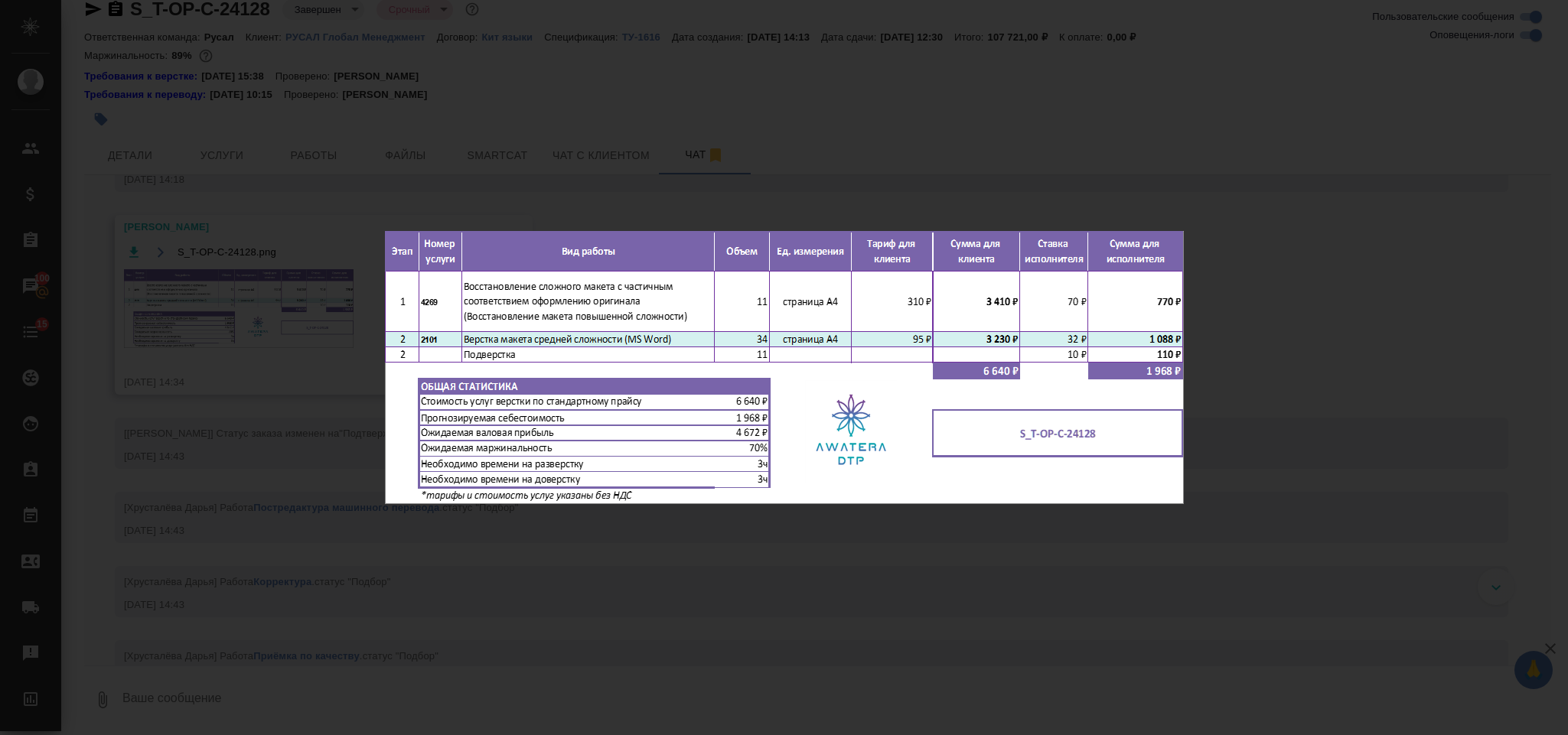
click at [1296, 306] on div "S_T-OP-C-24128.png 1 of 1" at bounding box center [784, 367] width 1568 height 735
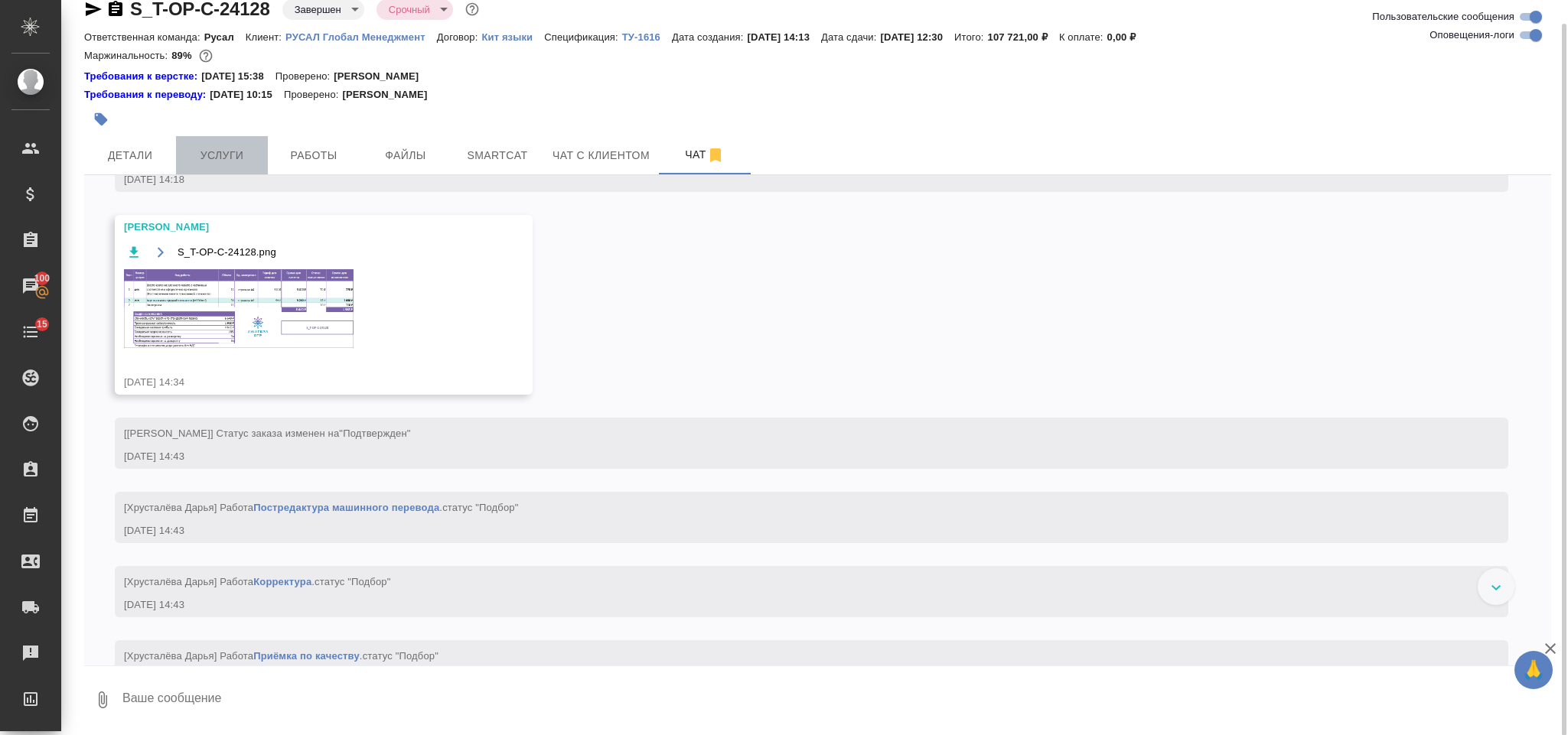
click at [242, 142] on button "Услуги" at bounding box center [222, 155] width 92 height 38
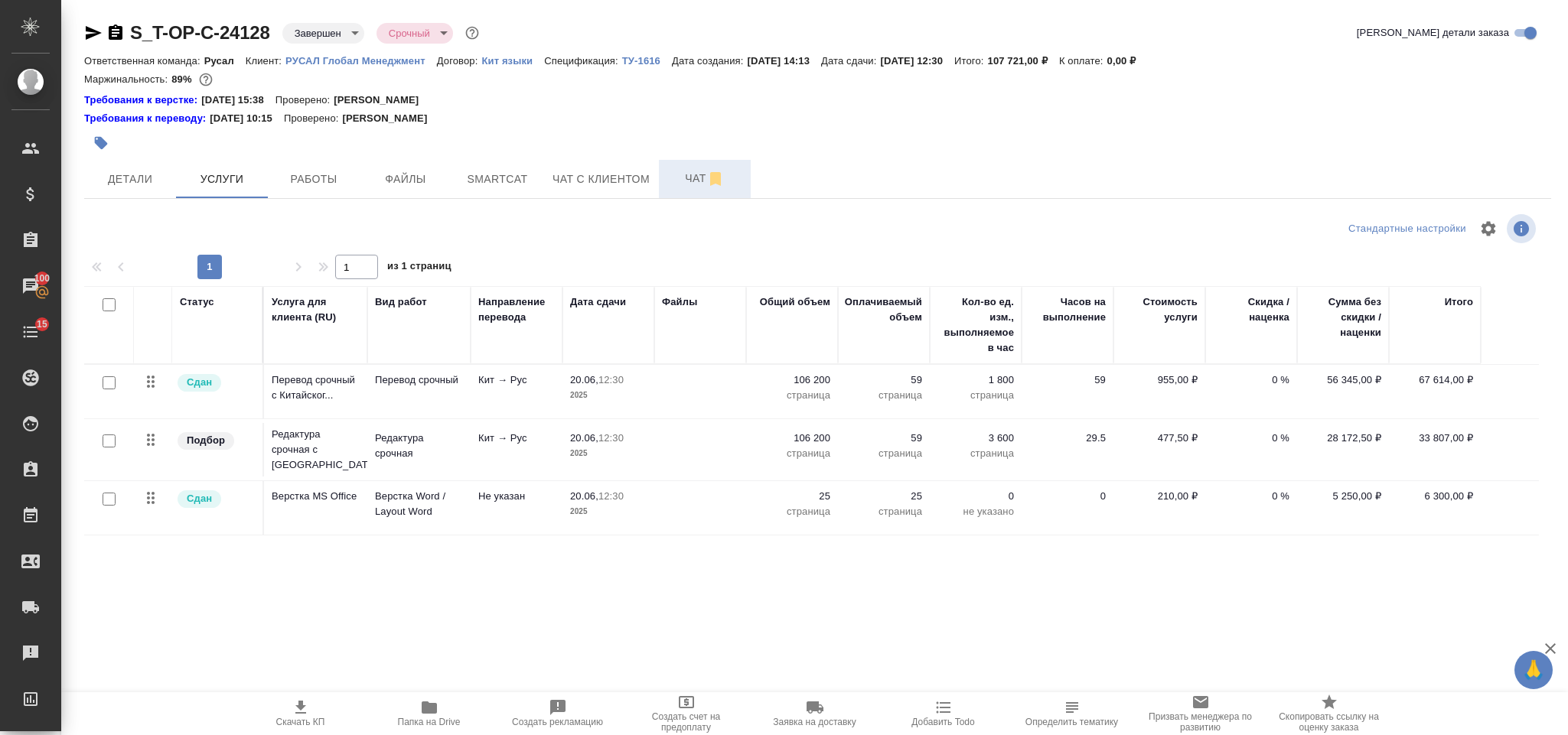
click at [682, 174] on span "Чат" at bounding box center [704, 178] width 73 height 19
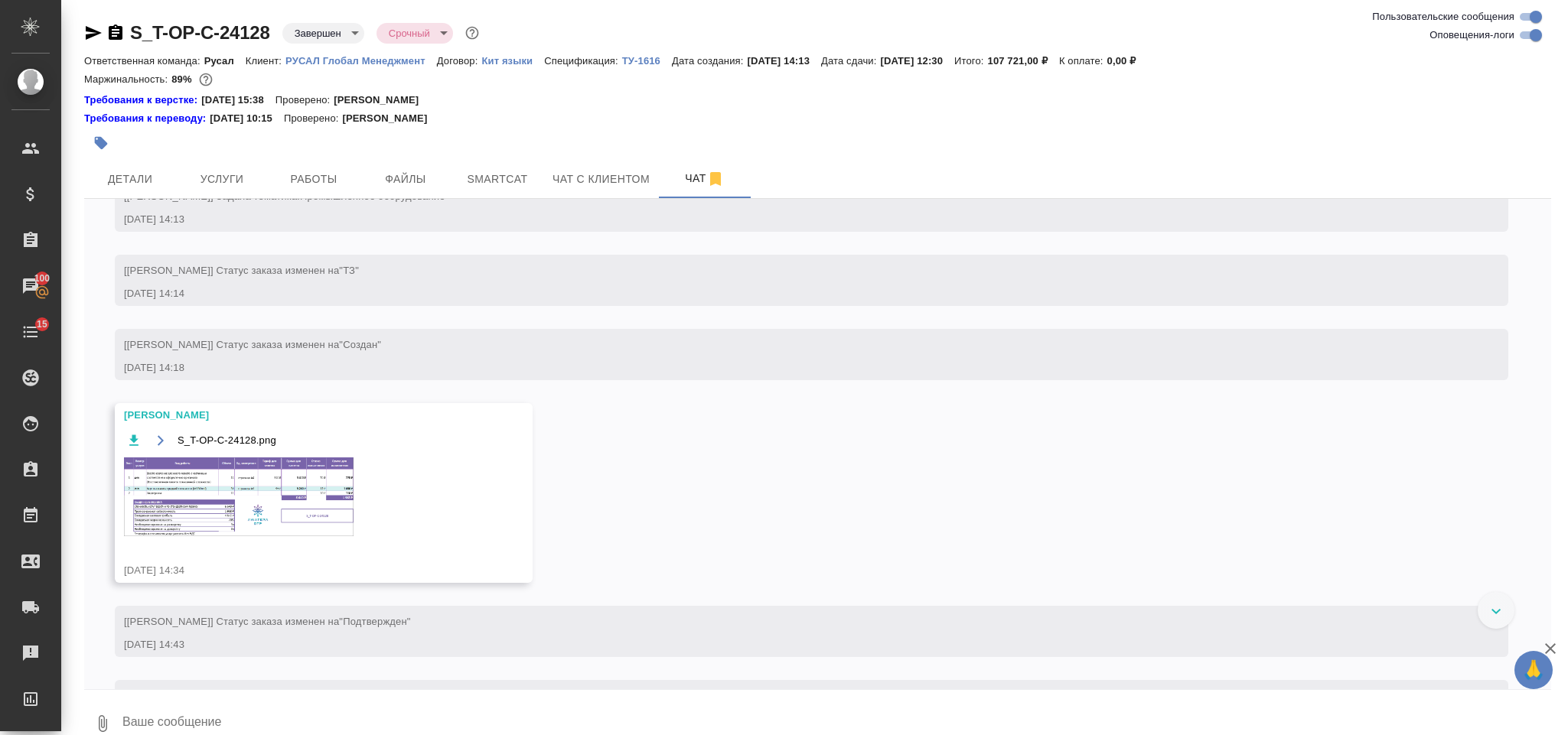
scroll to position [264, 0]
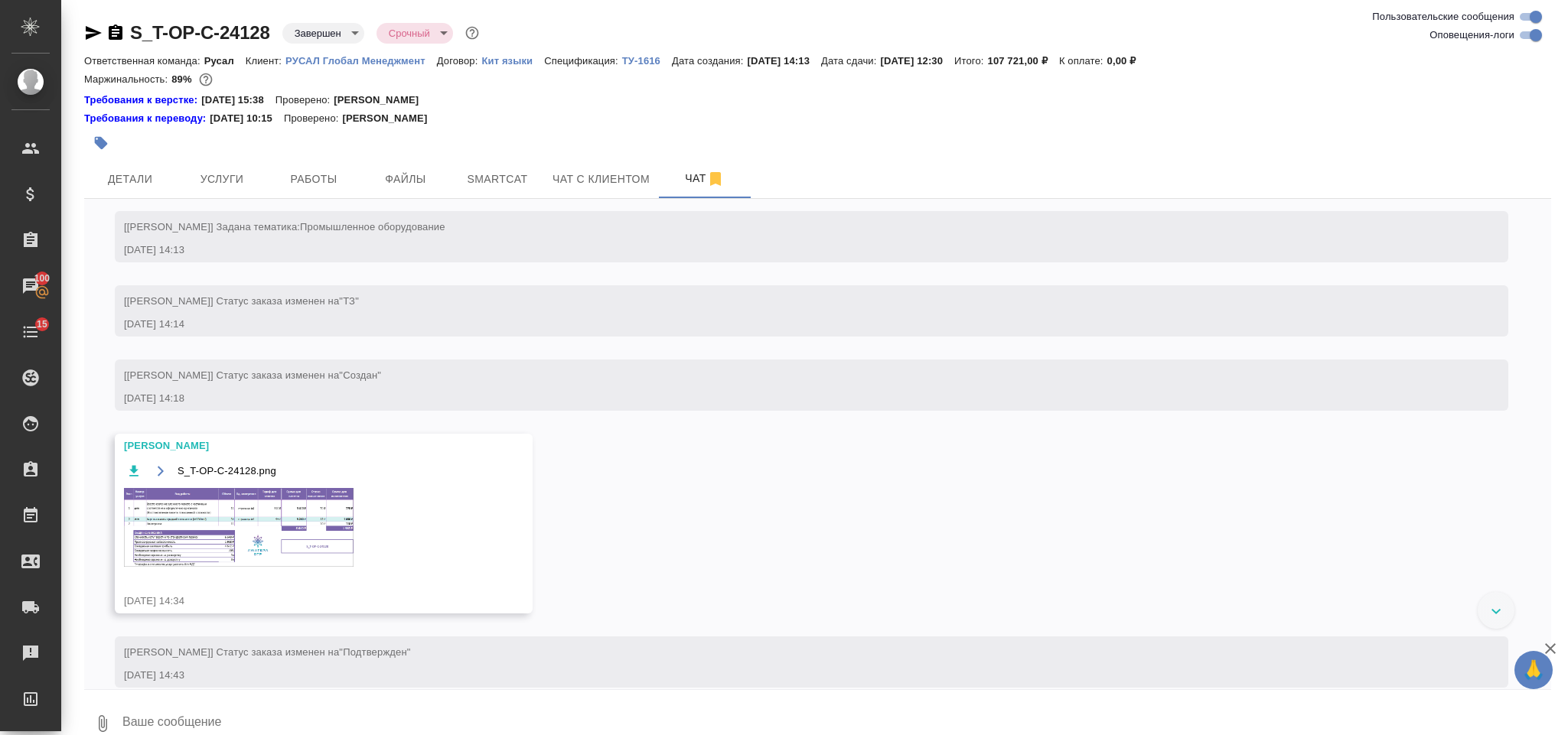
click at [251, 558] on img at bounding box center [238, 527] width 230 height 79
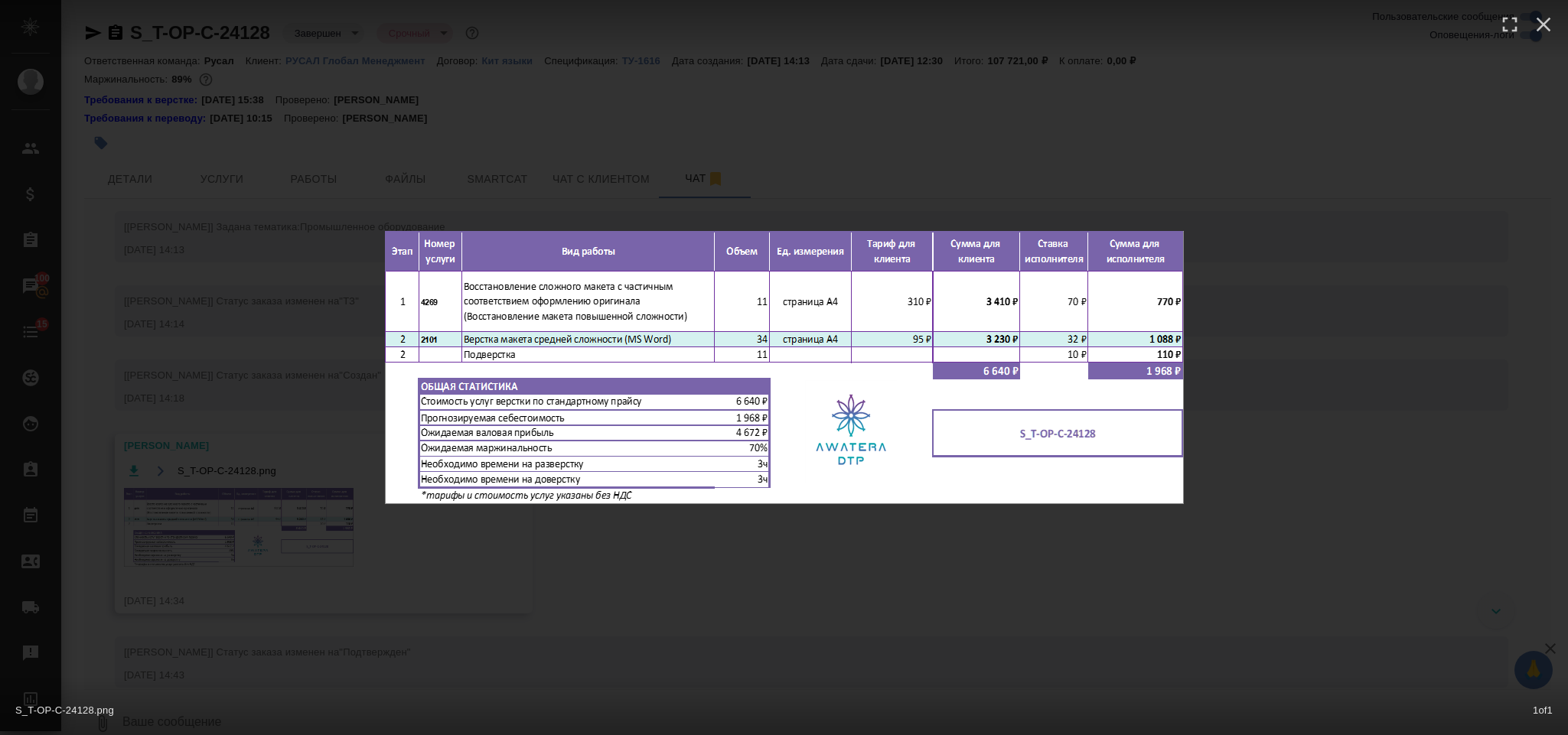
click at [1296, 257] on div "S_T-OP-C-24128.png 1 of 1" at bounding box center [784, 367] width 1568 height 735
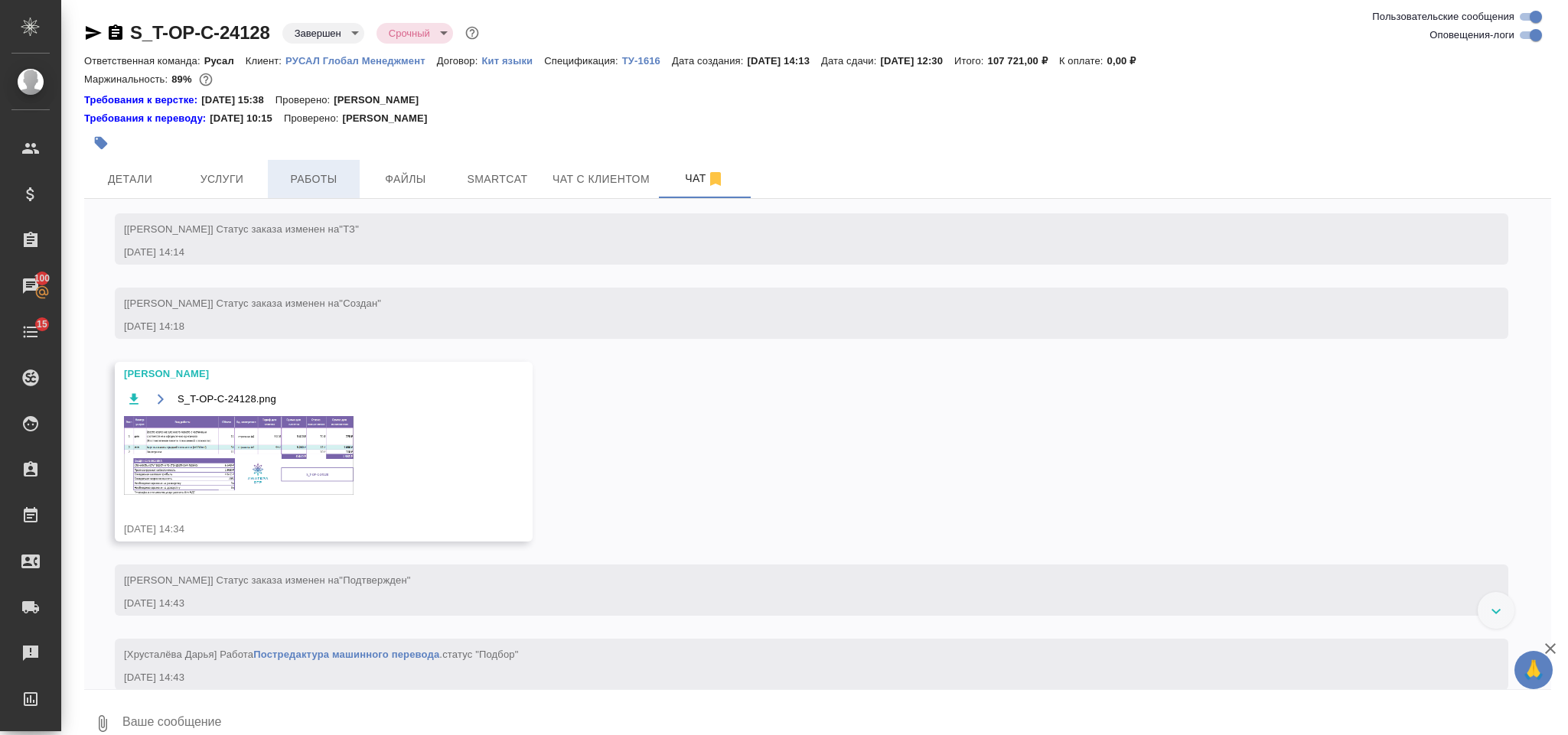
scroll to position [493, 0]
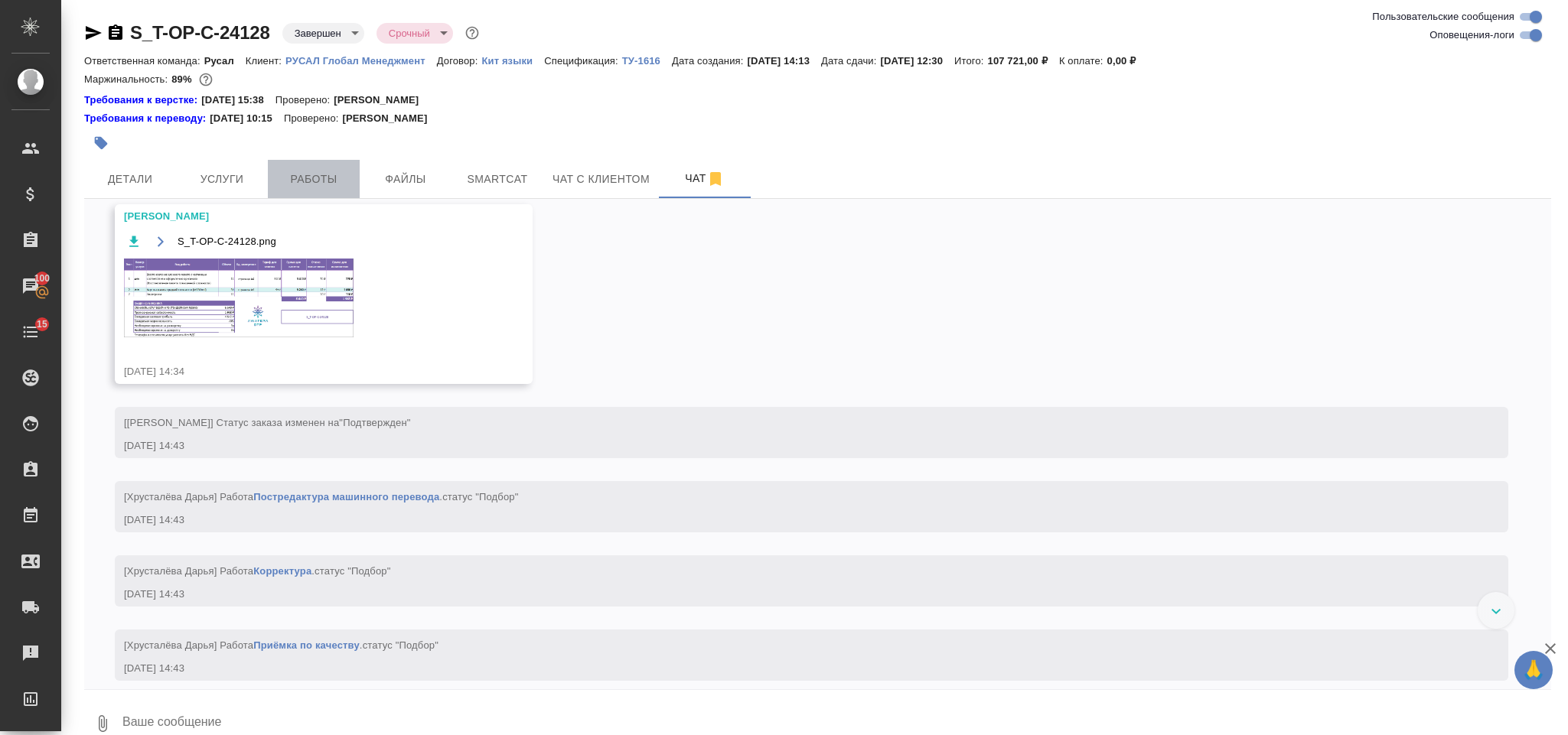
click at [345, 167] on button "Работы" at bounding box center [314, 179] width 92 height 38
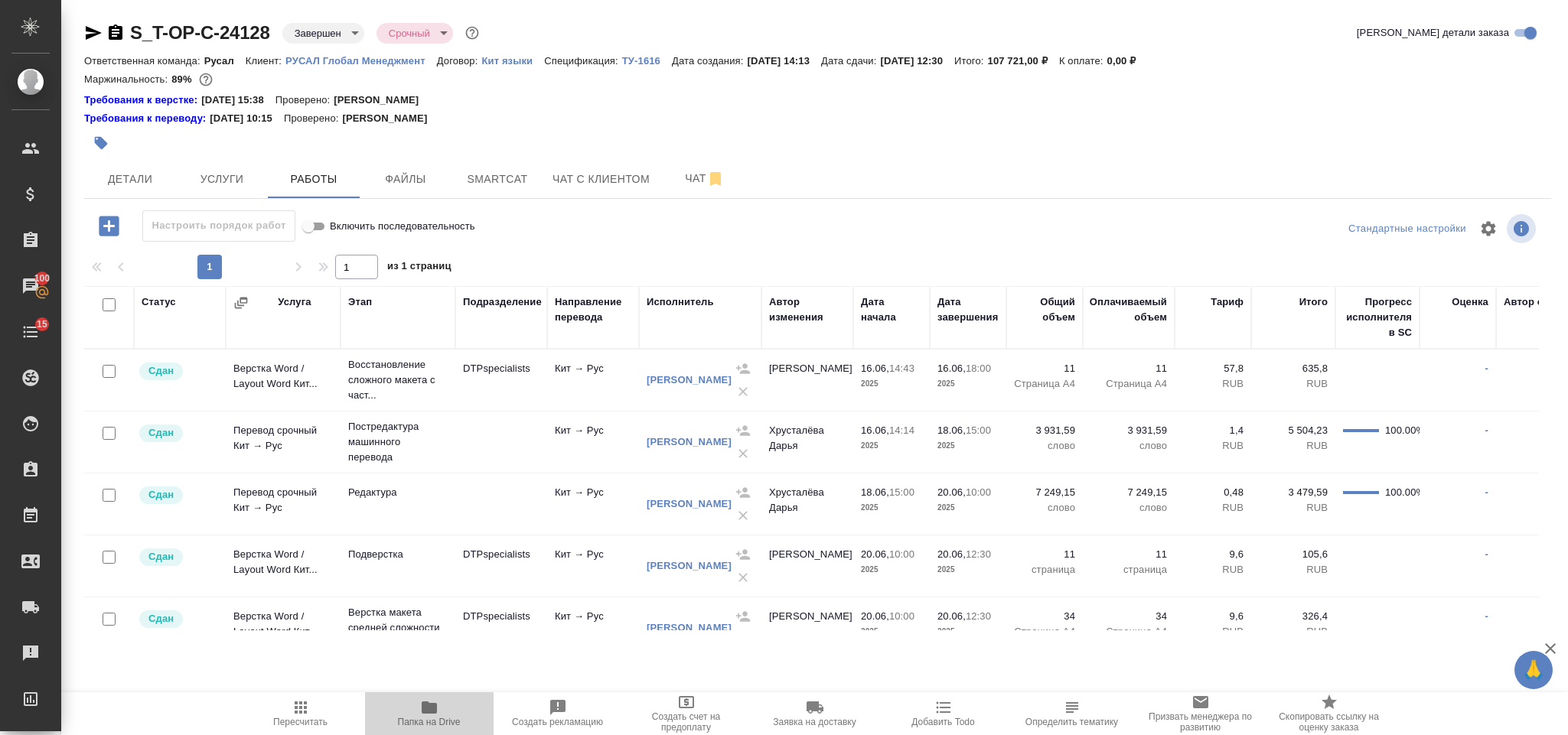
click at [422, 712] on icon "button" at bounding box center [430, 708] width 16 height 12
click at [437, 714] on icon "button" at bounding box center [430, 708] width 19 height 19
click at [678, 163] on button "Чат" at bounding box center [705, 179] width 92 height 38
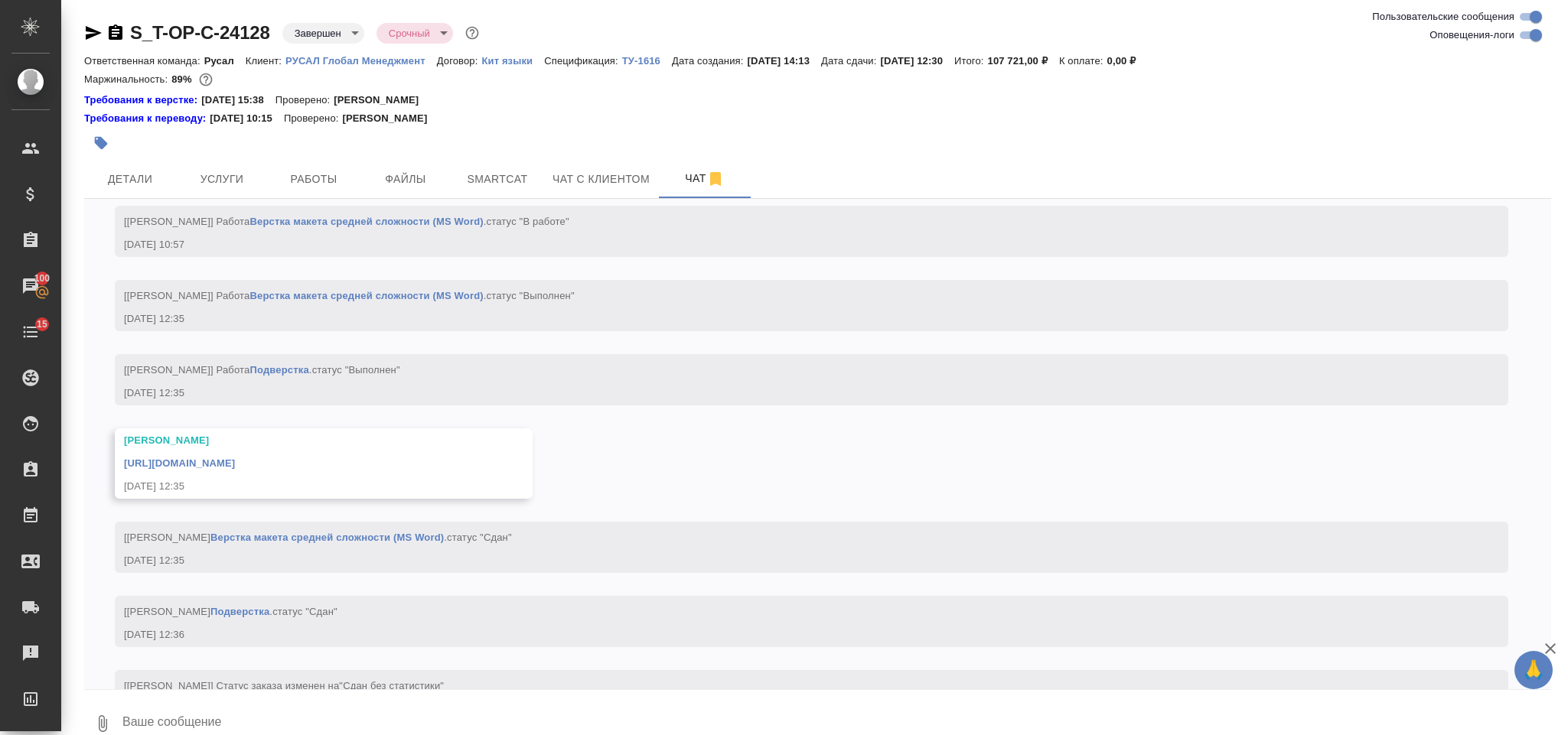
scroll to position [6344, 0]
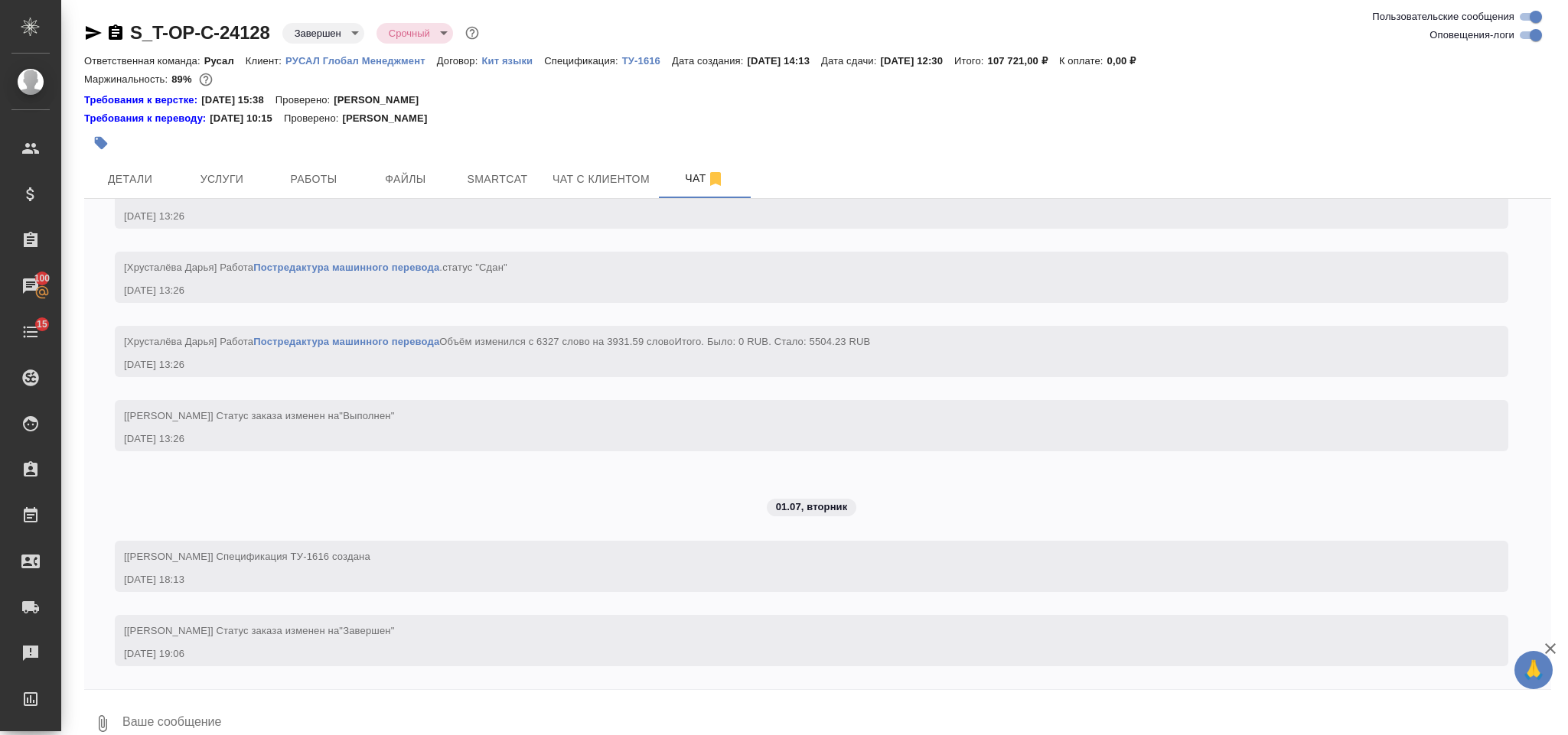
drag, startPoint x: 1545, startPoint y: 641, endPoint x: 1552, endPoint y: 572, distance: 69.4
click at [1550, 572] on div "🙏 .cls-1 fill:#fff; AWATERA Gorlenko Yuliua Клиенты Спецификации Заказы 100 Чат…" at bounding box center [784, 367] width 1568 height 735
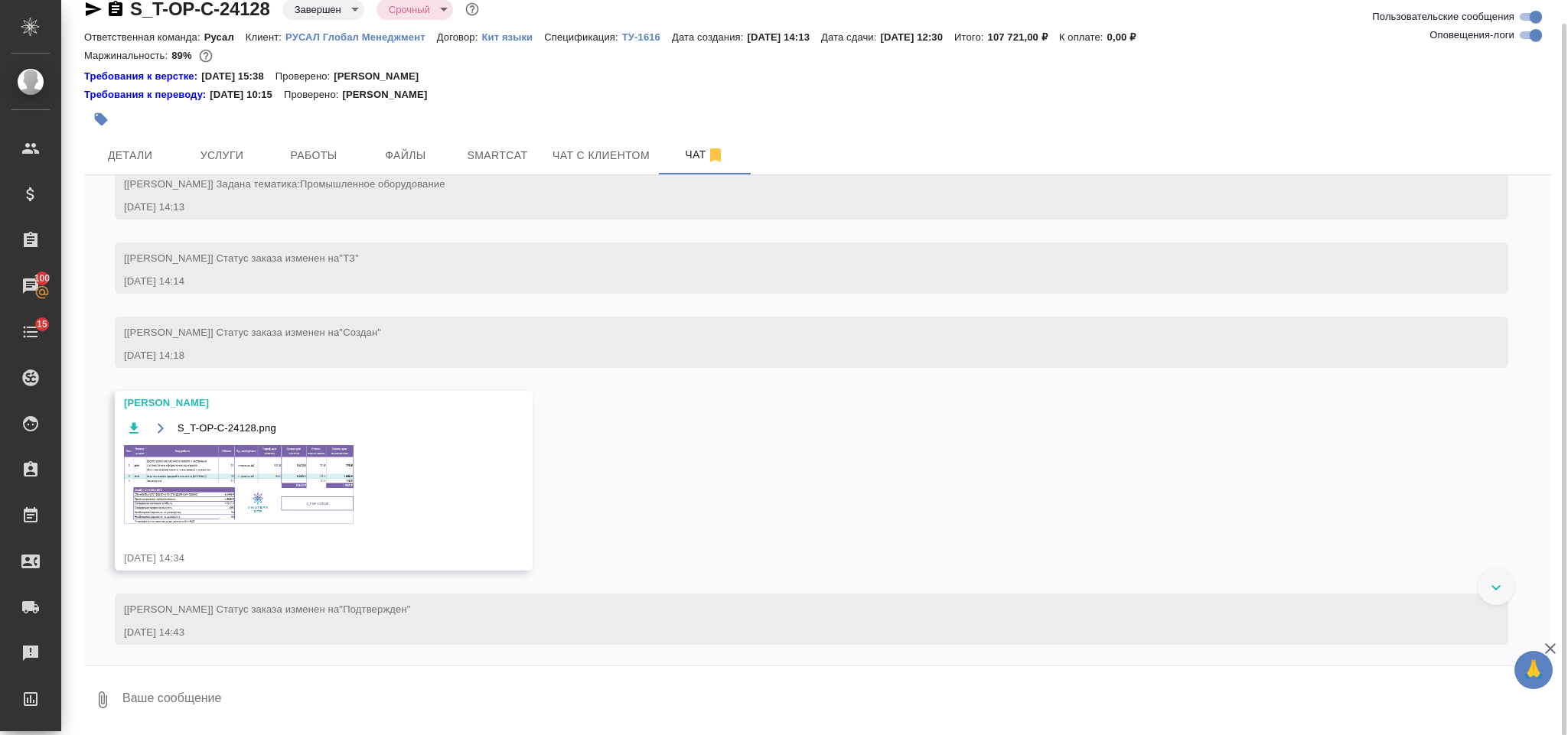
scroll to position [459, 0]
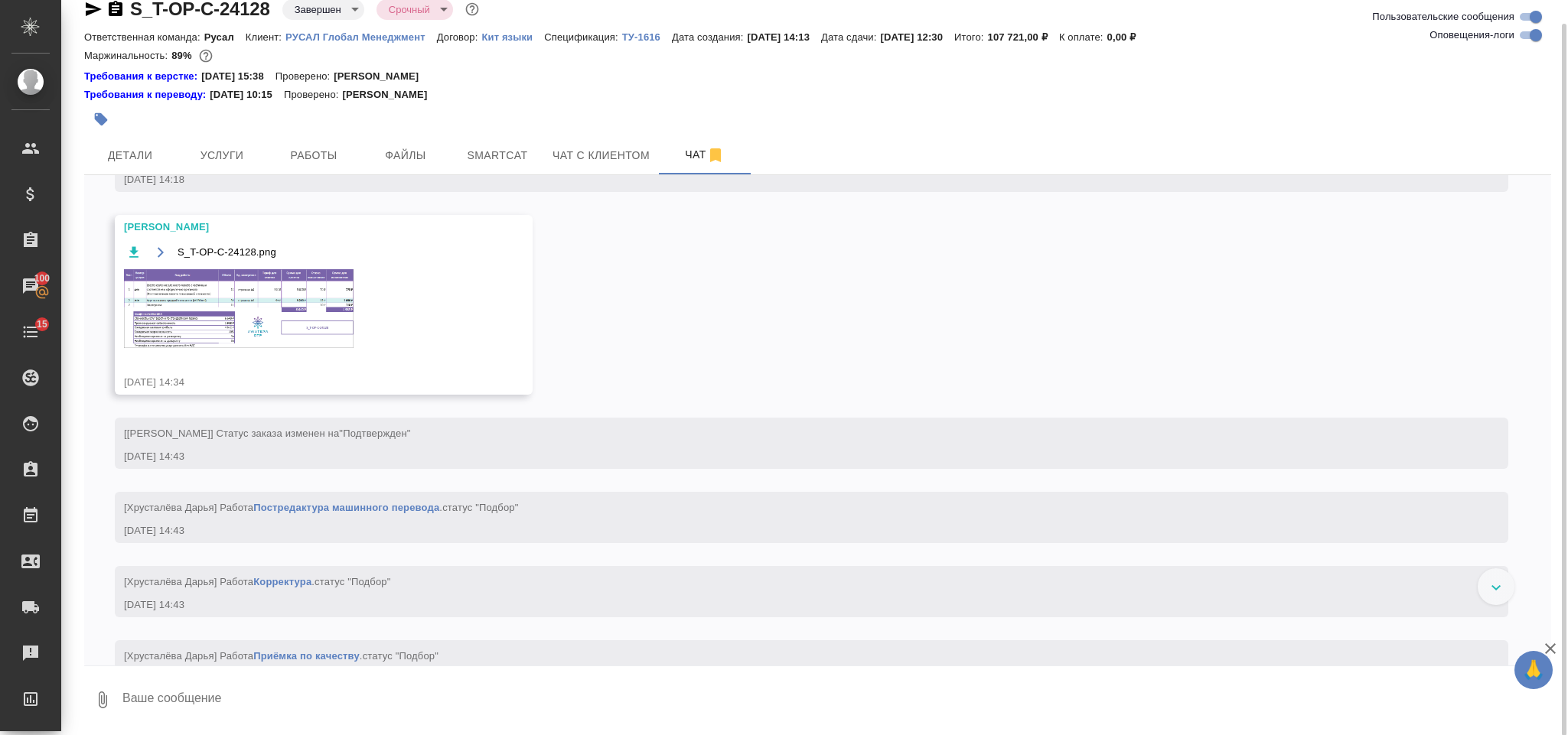
click at [268, 348] on img at bounding box center [238, 308] width 230 height 79
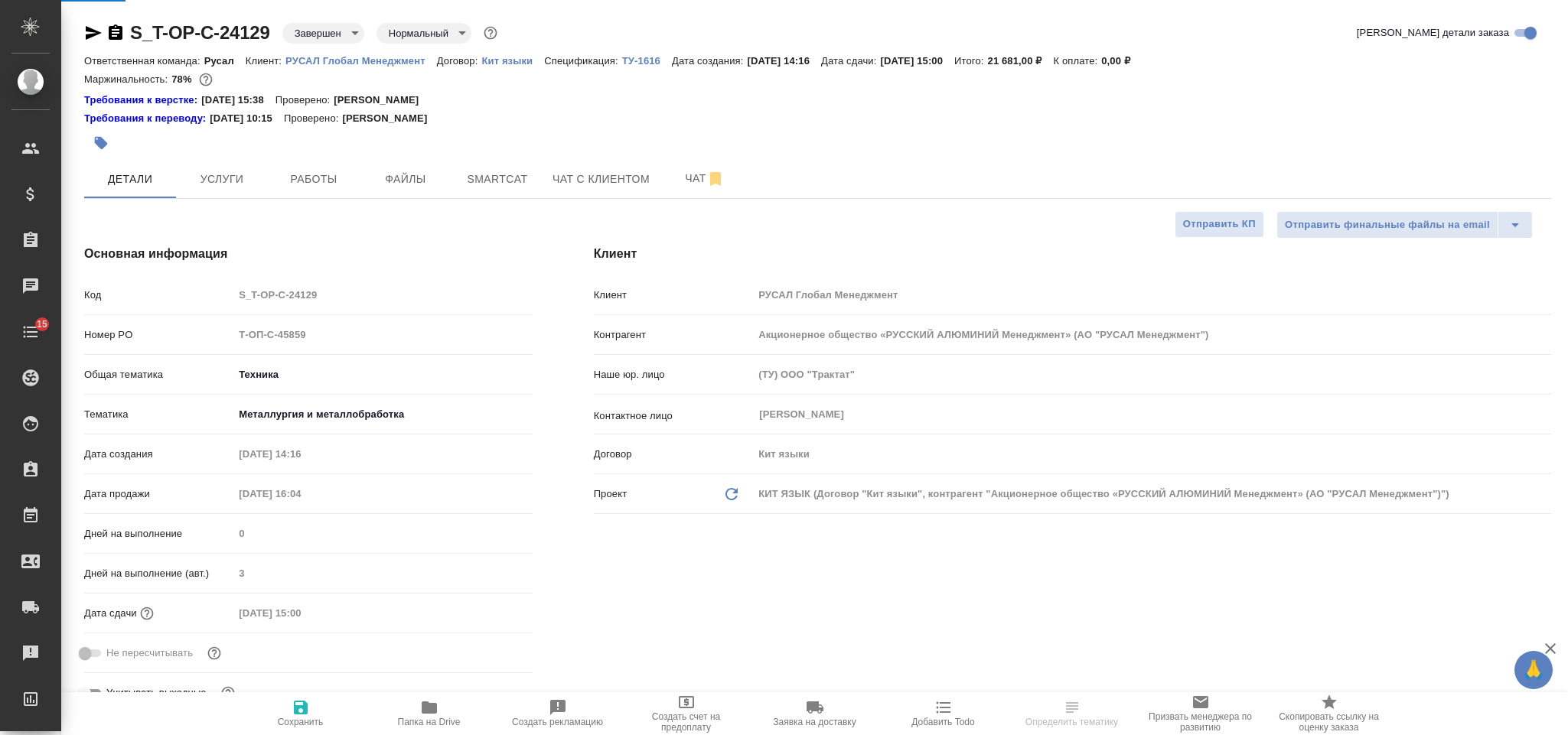
select select "RU"
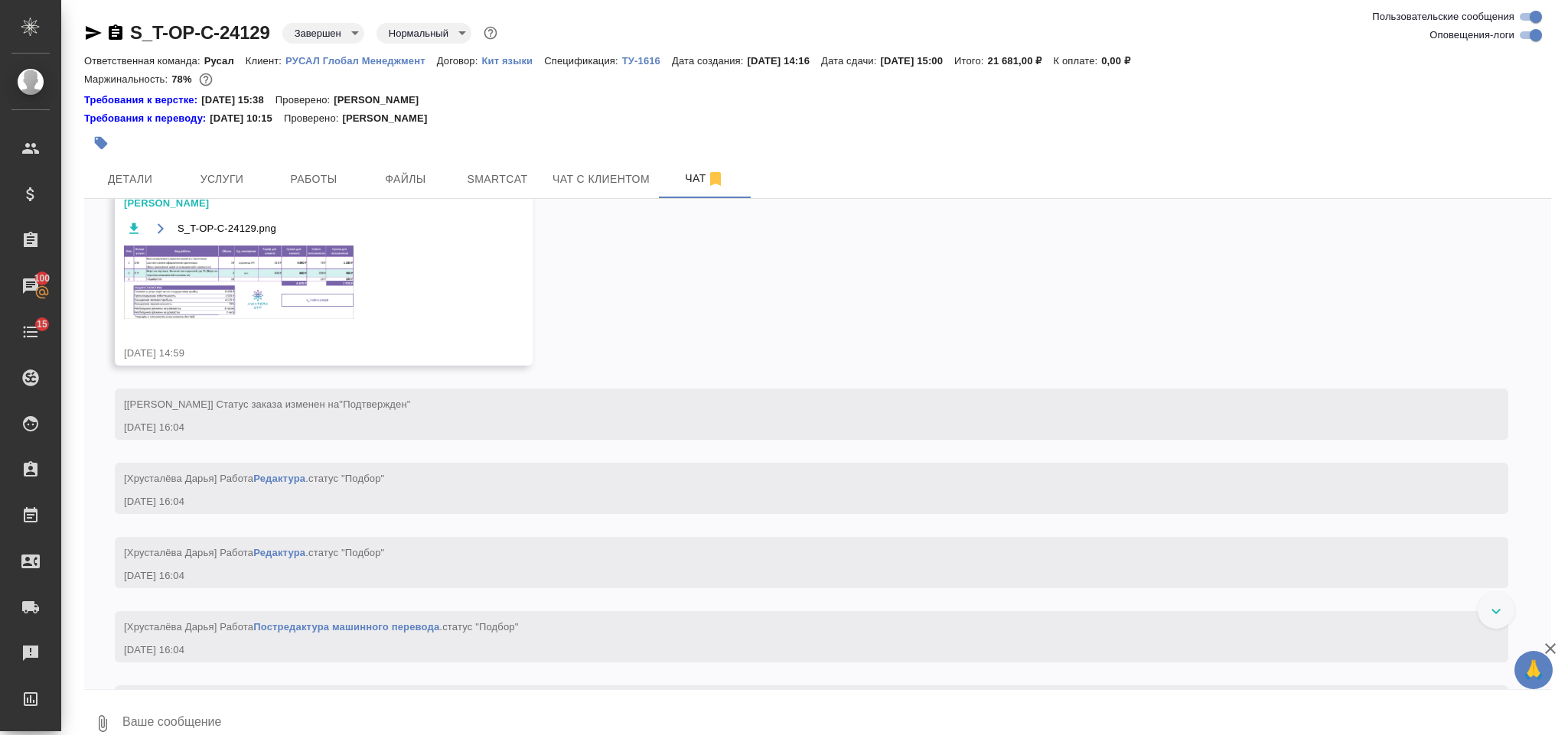
scroll to position [576, 0]
click at [301, 321] on img at bounding box center [238, 287] width 230 height 73
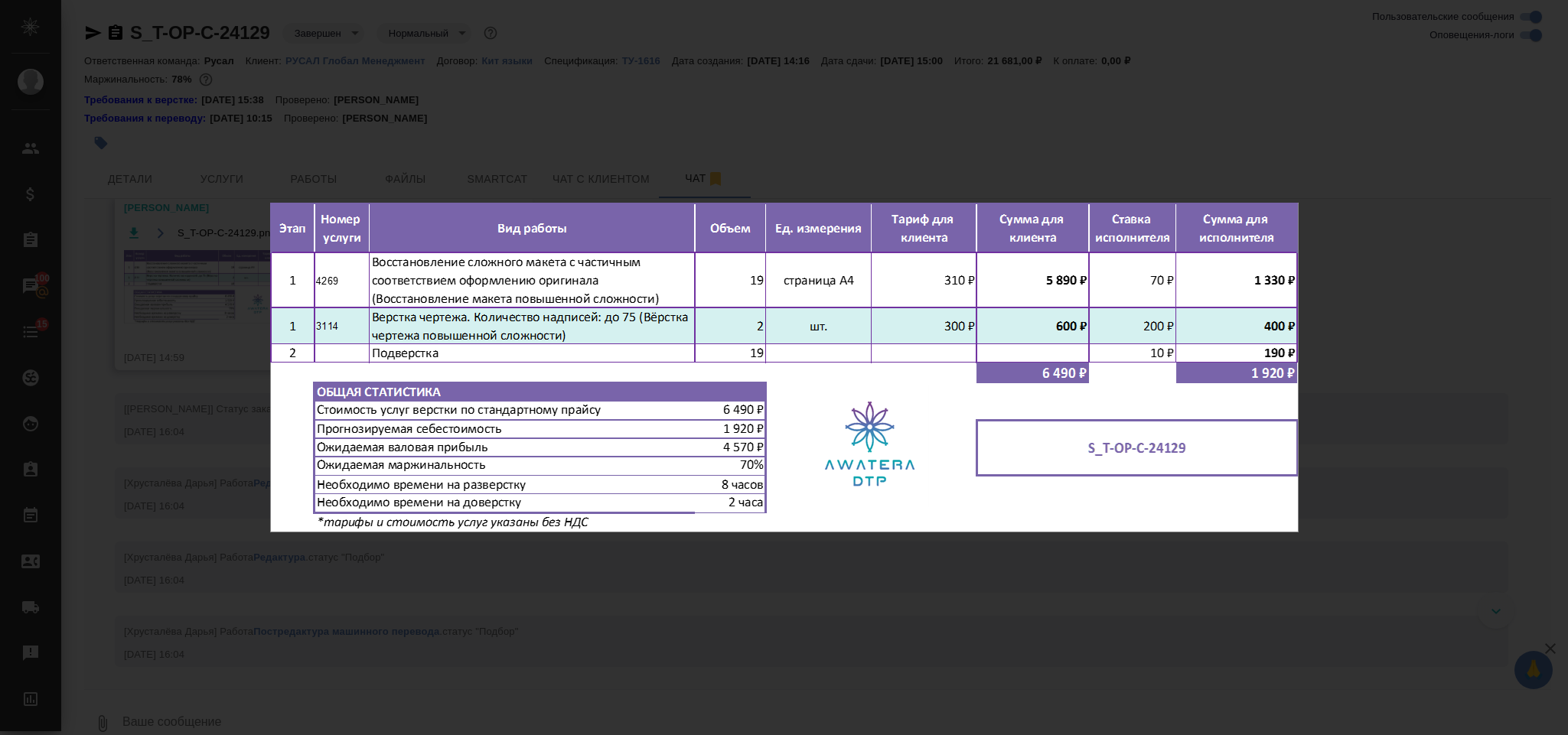
click at [1468, 240] on div "S_T-OP-C-24129.png 1 of 1" at bounding box center [784, 367] width 1568 height 735
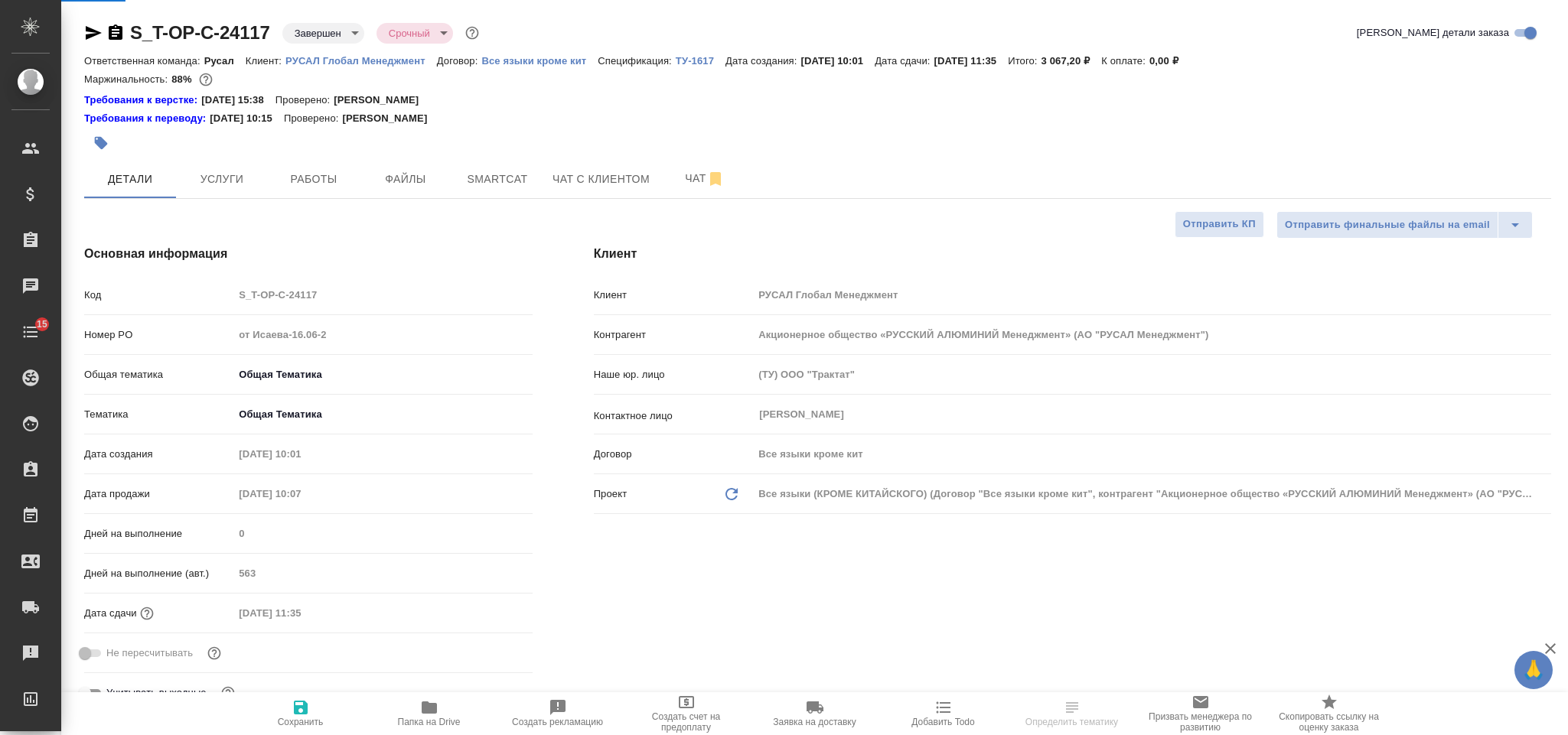
select select "RU"
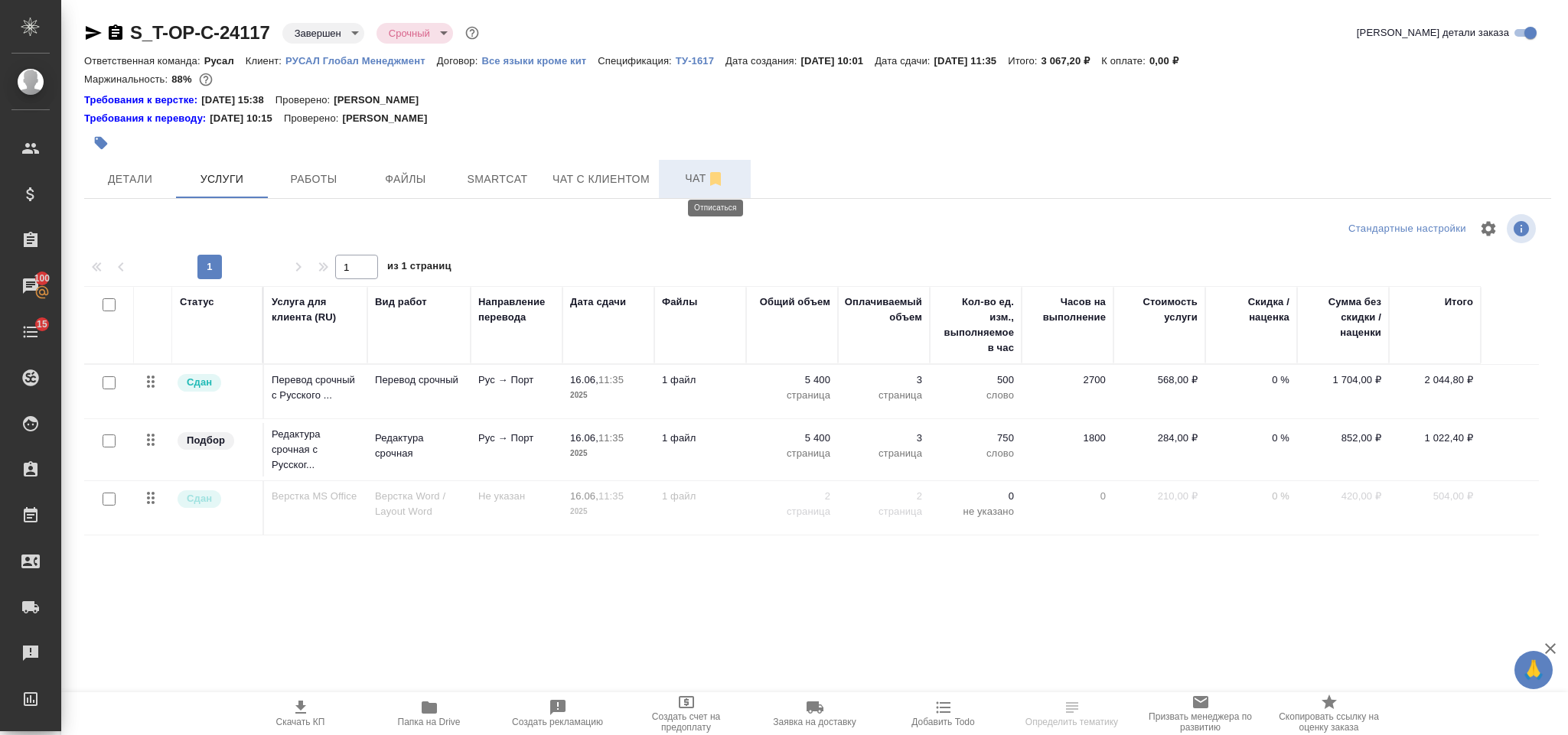
click at [696, 177] on span "Чат" at bounding box center [704, 178] width 73 height 19
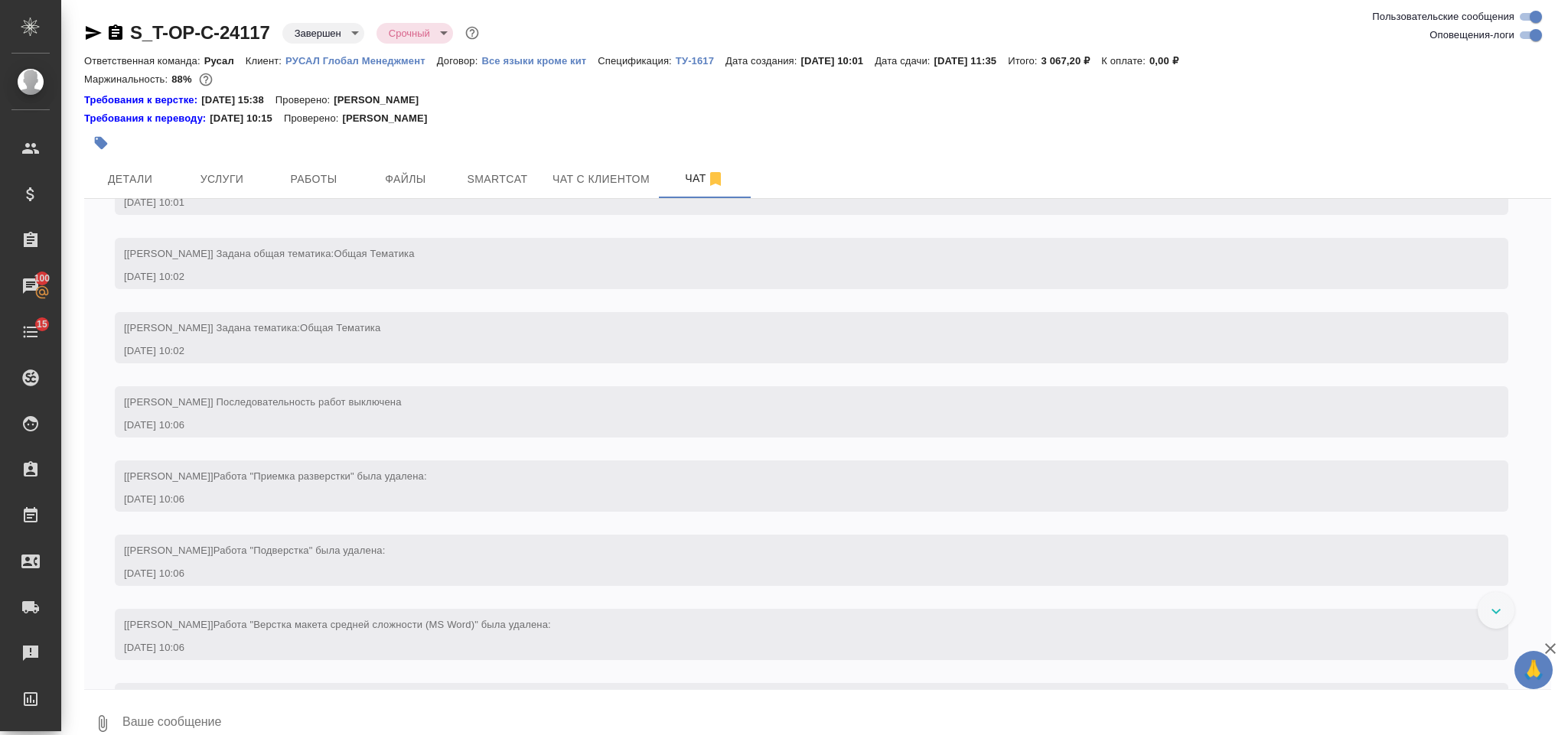
scroll to position [136, 0]
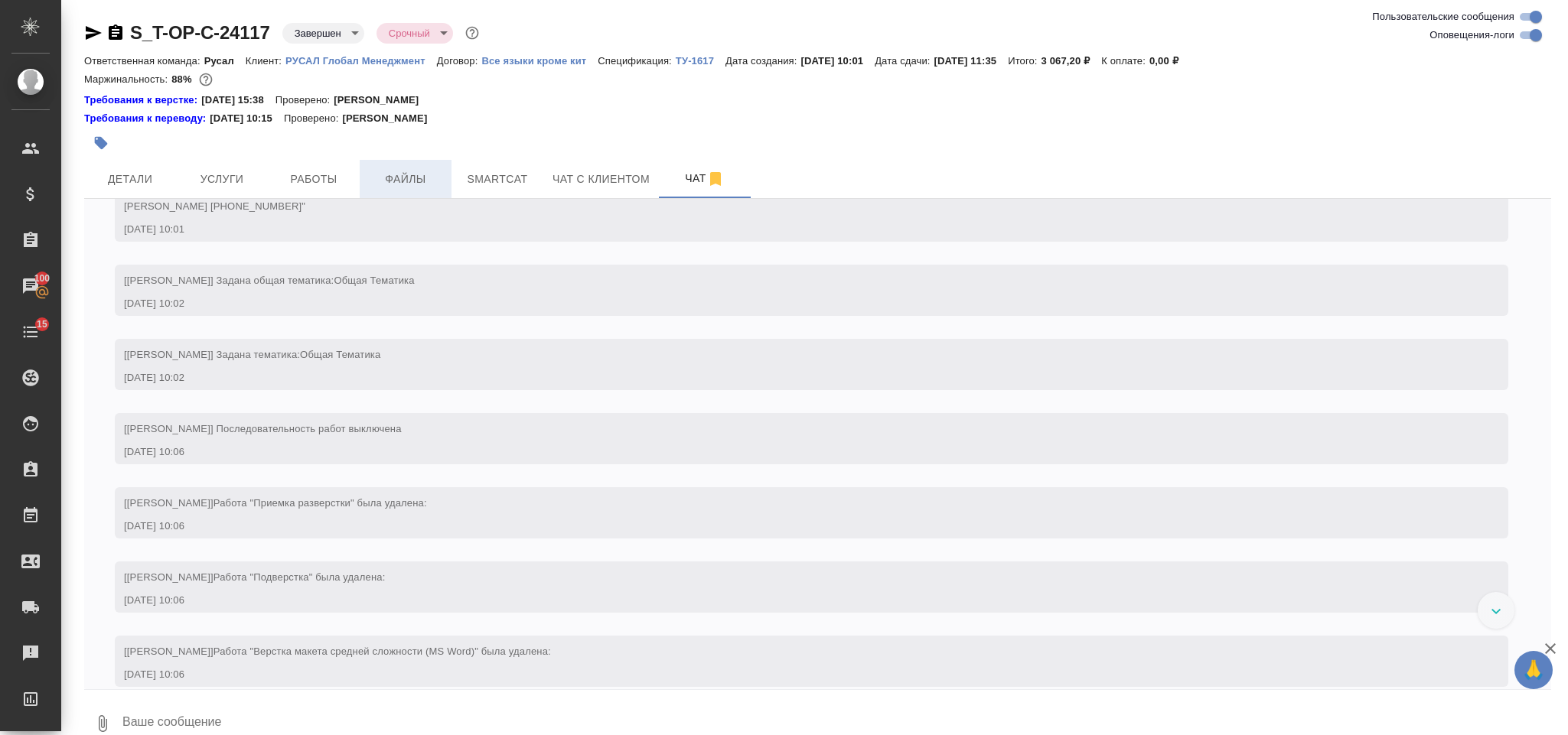
click at [421, 174] on span "Файлы" at bounding box center [405, 179] width 73 height 19
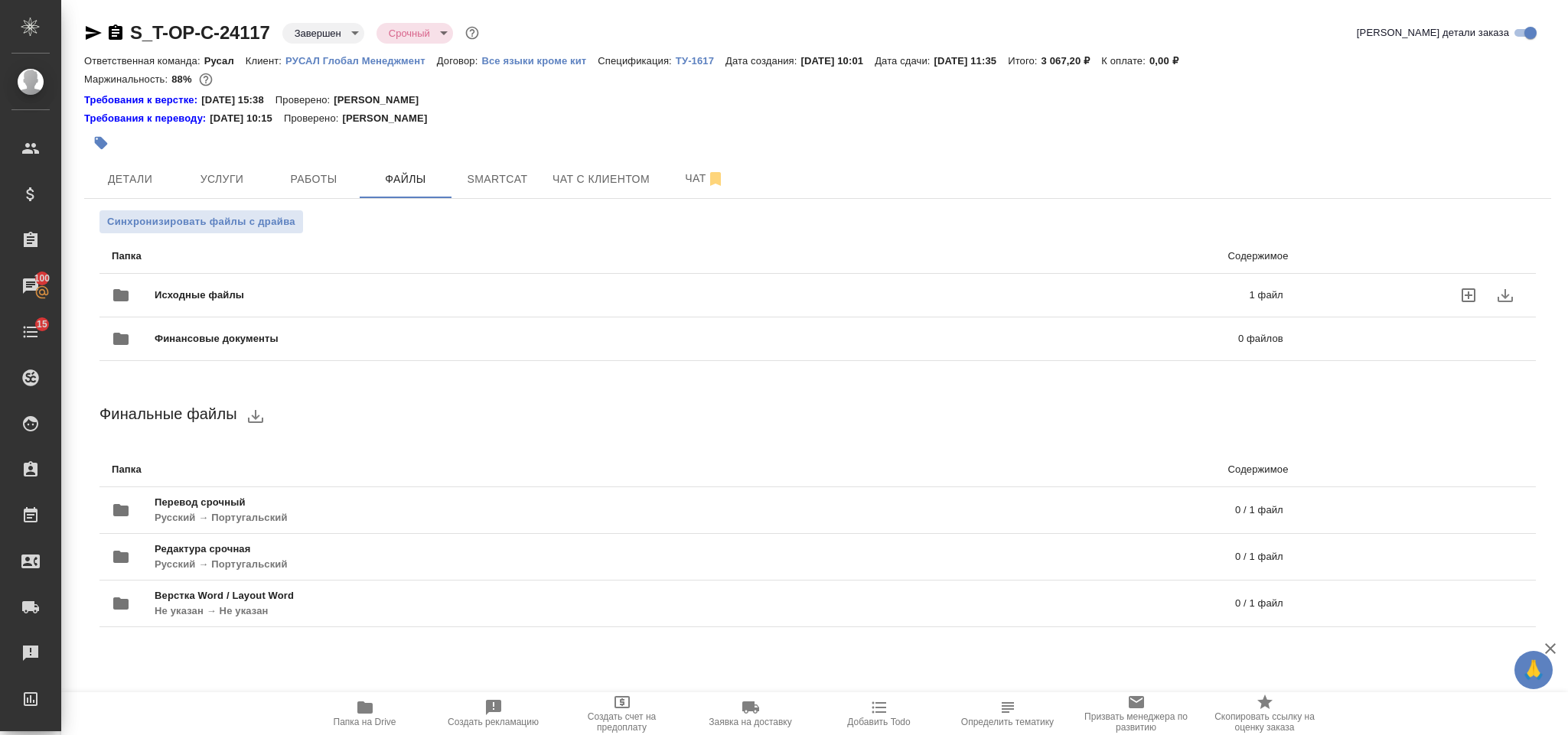
click at [464, 280] on div "Исходные файлы 1 файл" at bounding box center [697, 295] width 1171 height 37
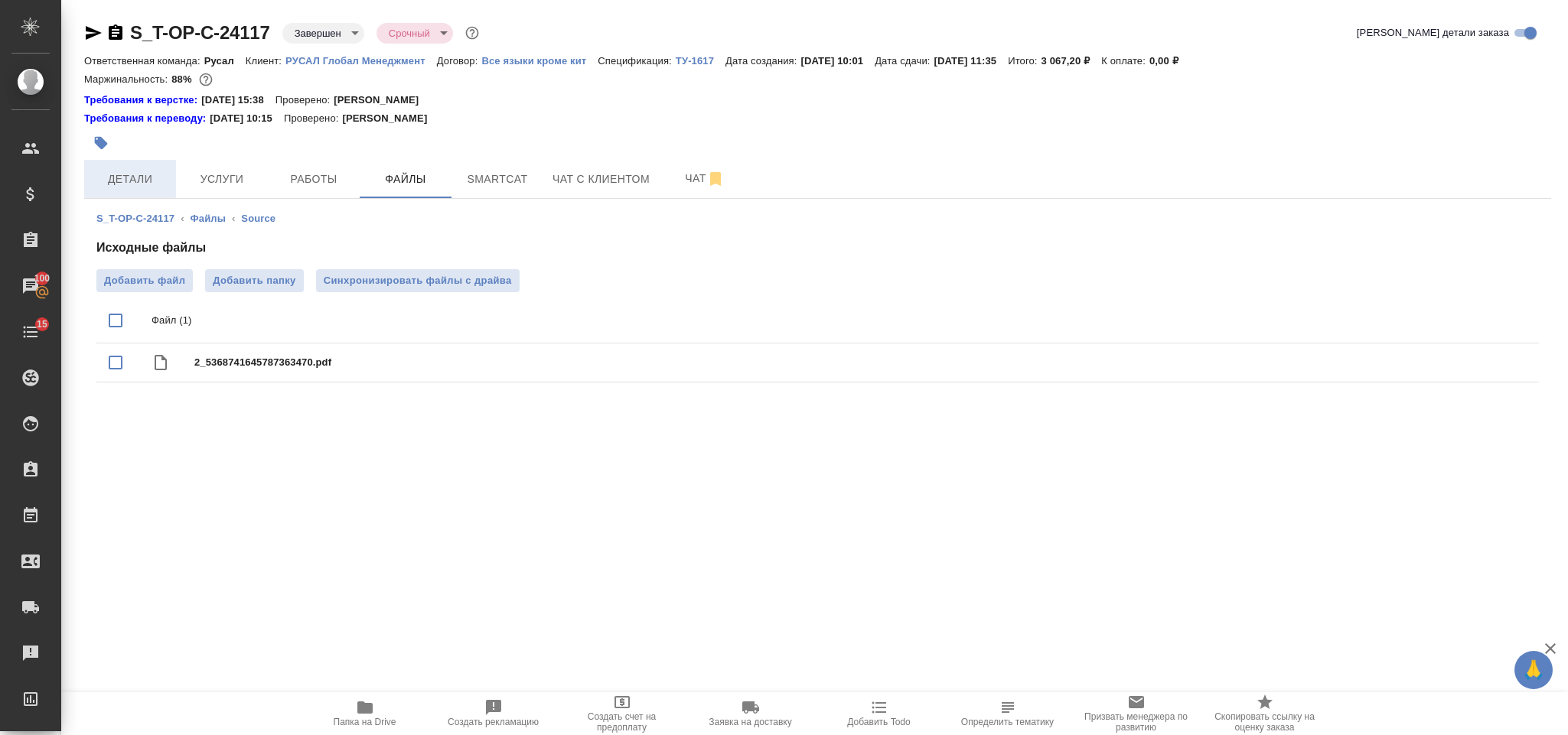
click at [131, 180] on span "Детали" at bounding box center [130, 179] width 73 height 19
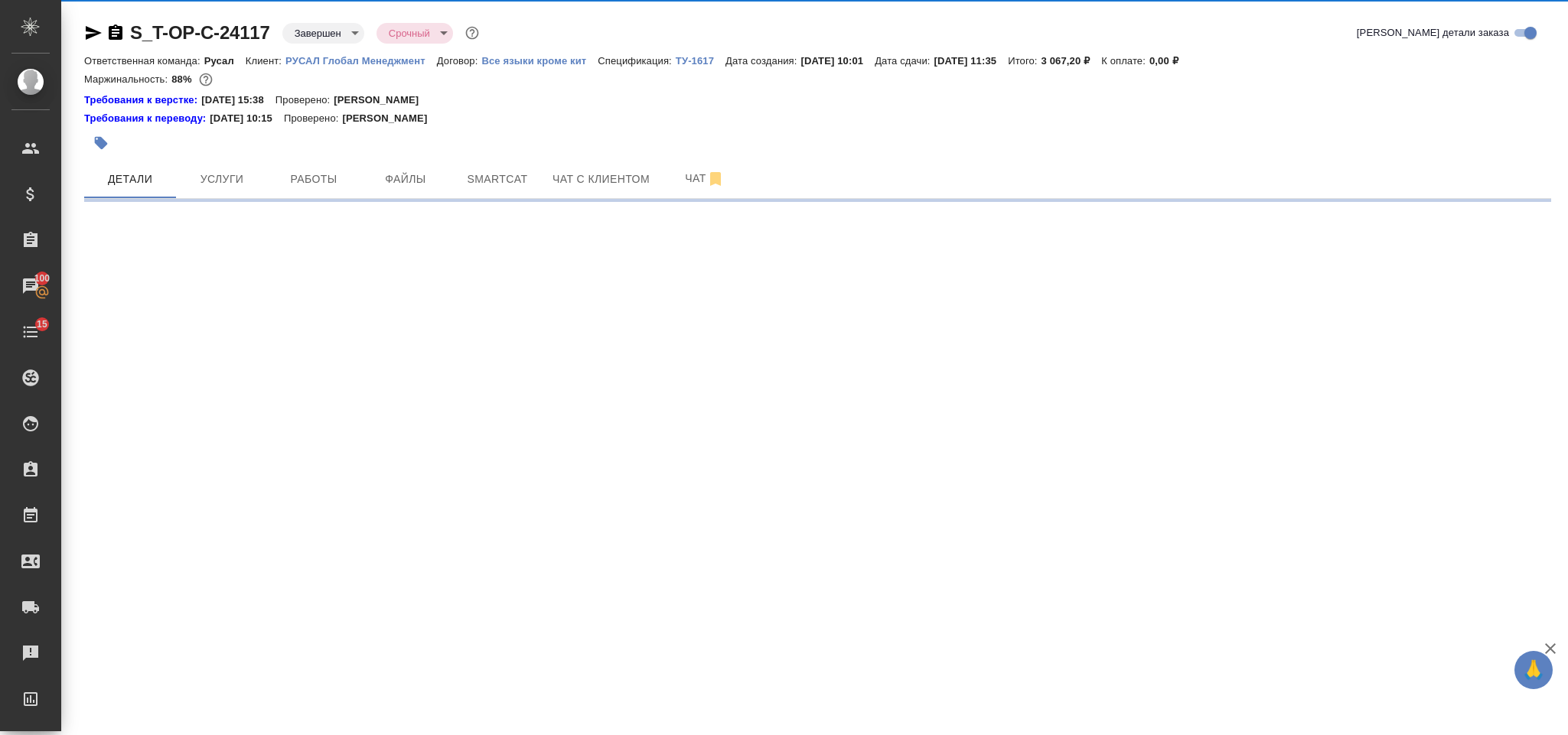
select select "RU"
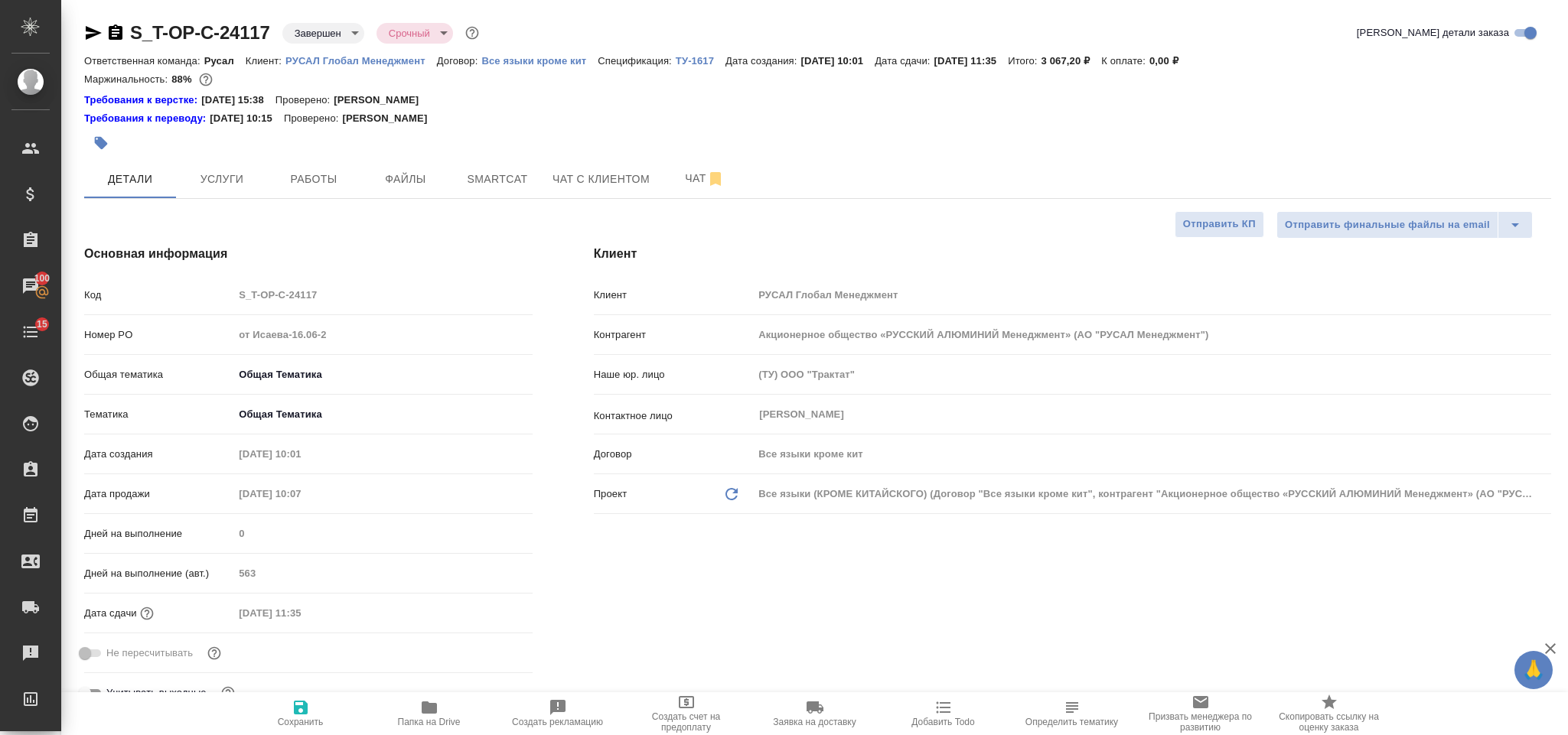
scroll to position [114, 0]
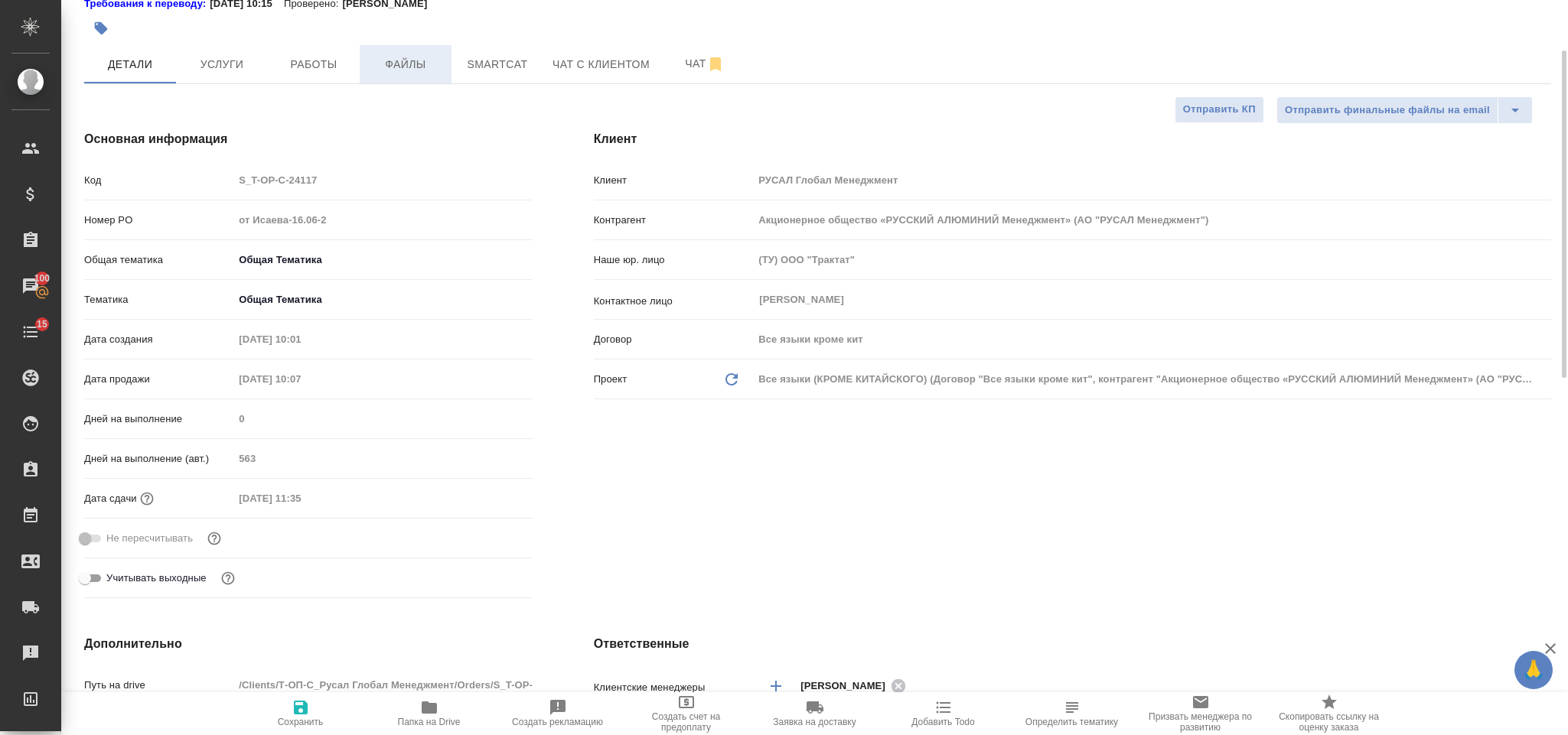
click at [416, 65] on span "Файлы" at bounding box center [405, 65] width 73 height 19
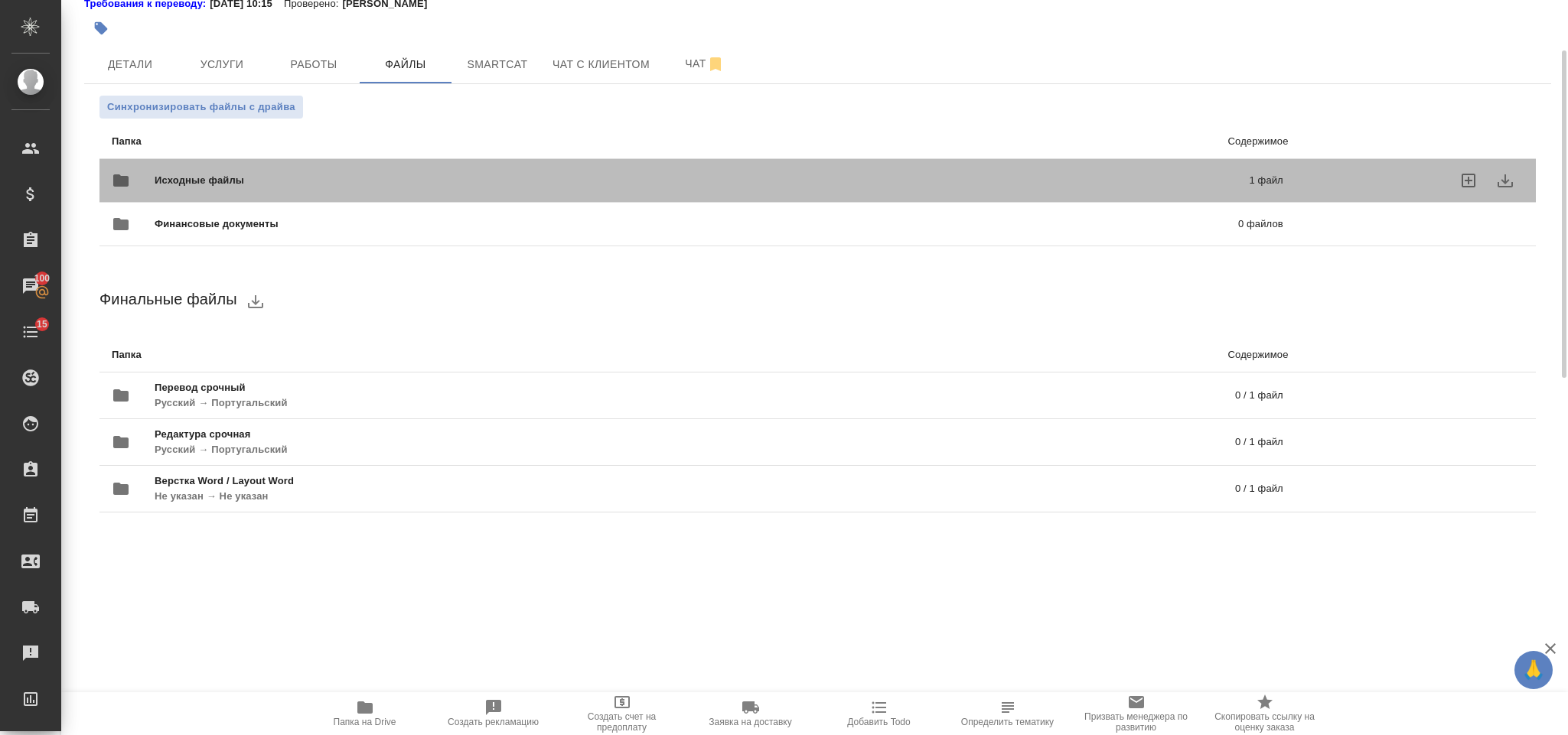
click at [465, 161] on div "Исходные файлы 1 файл" at bounding box center [697, 180] width 1202 height 68
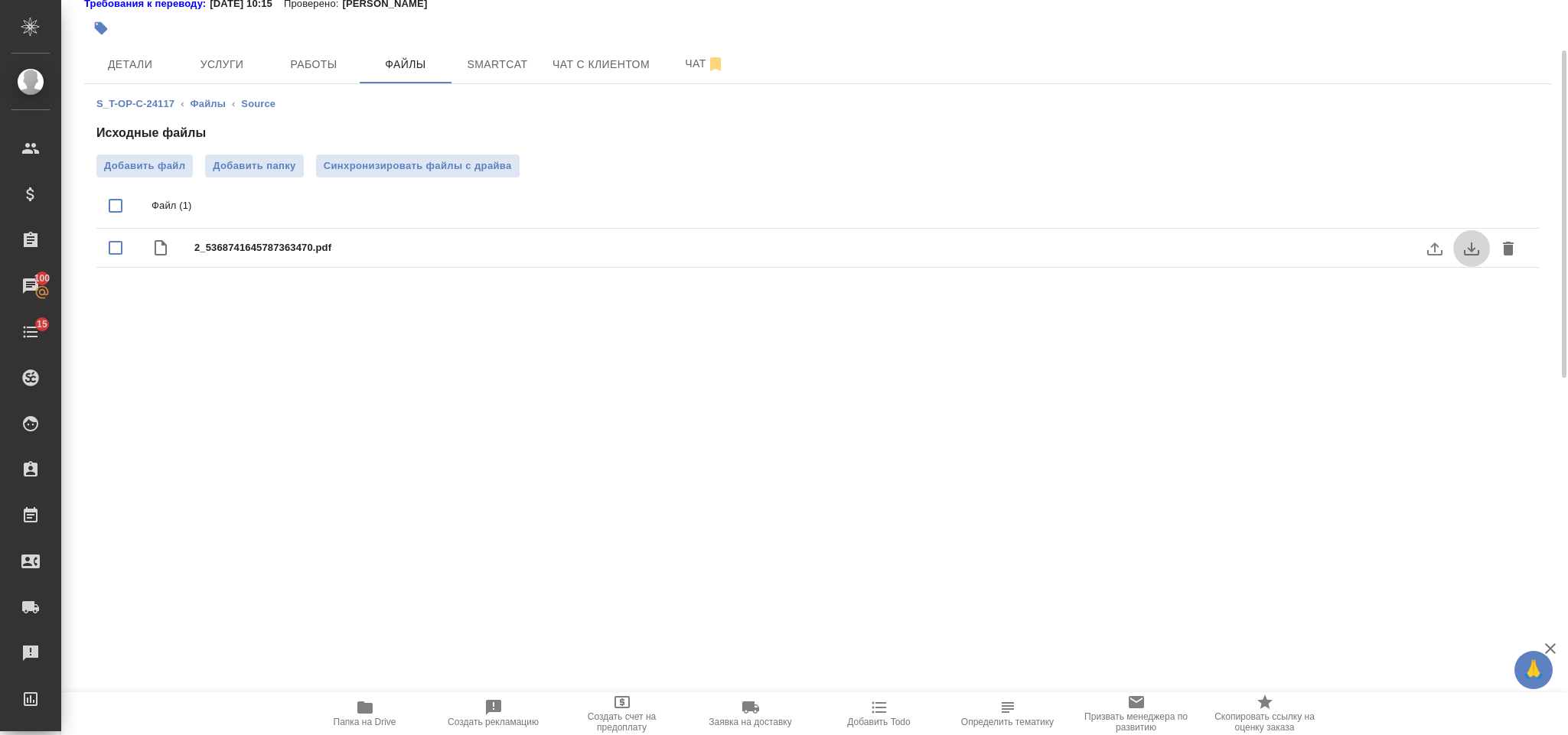
click at [1467, 252] on icon "download" at bounding box center [1472, 249] width 19 height 19
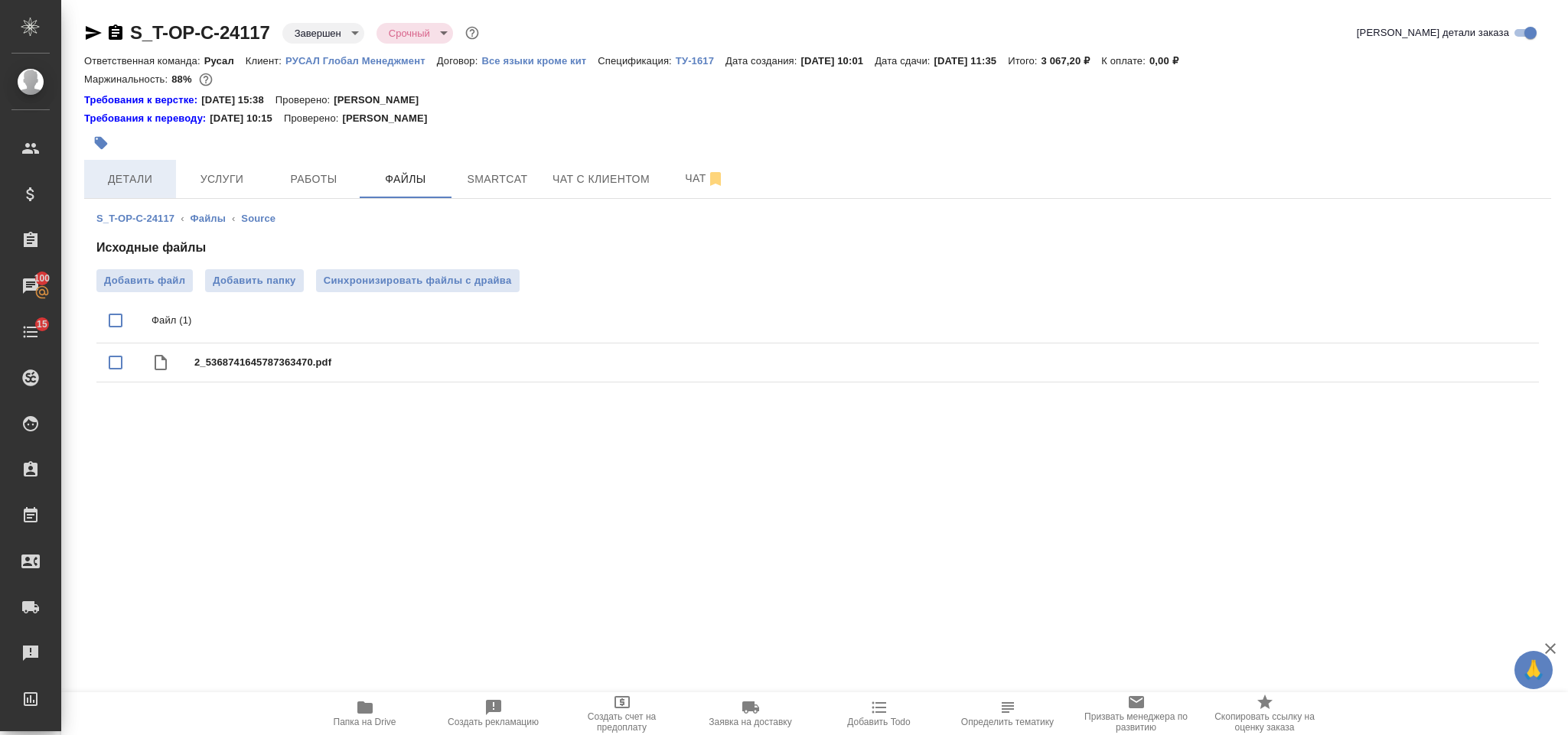
click at [155, 188] on span "Детали" at bounding box center [130, 179] width 73 height 19
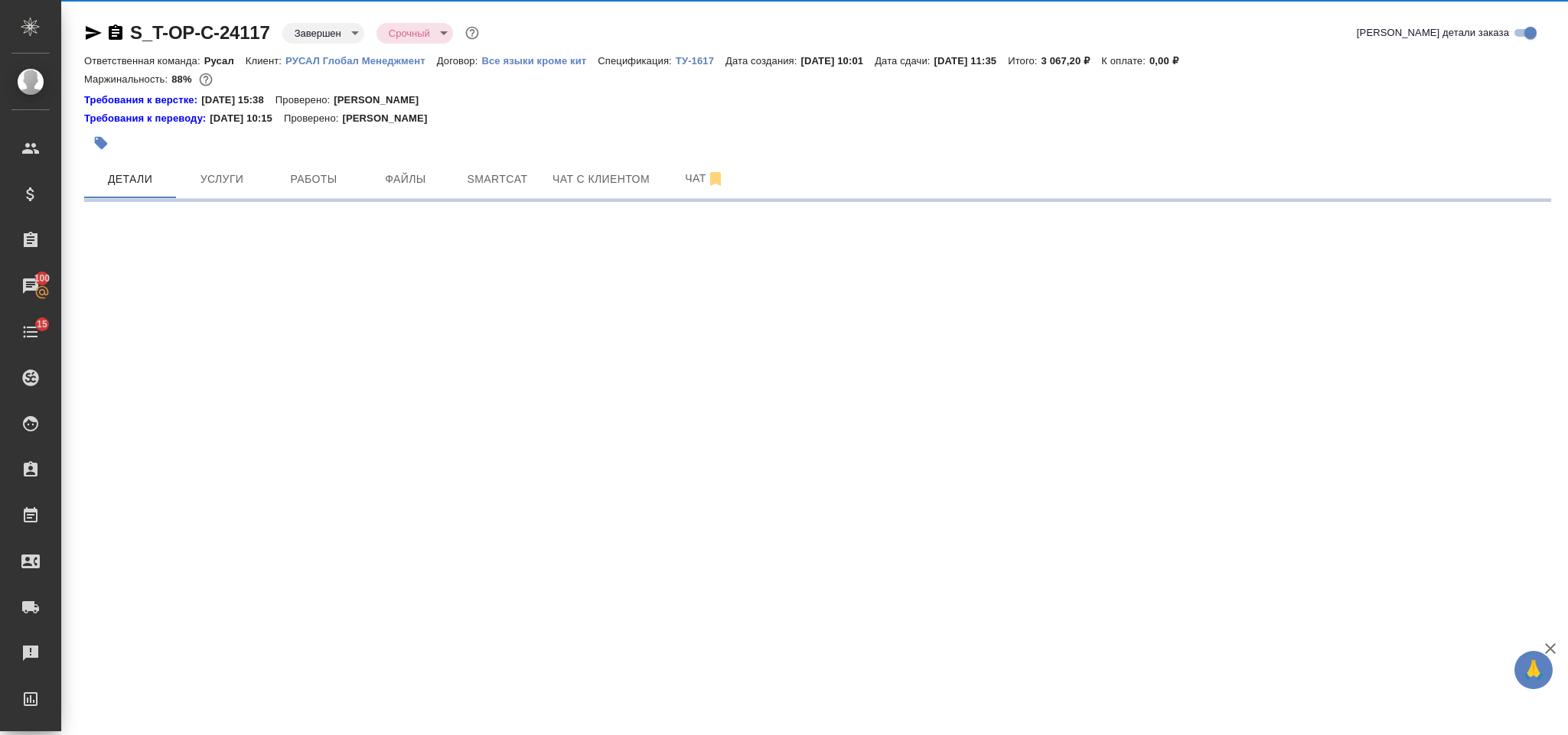
select select "RU"
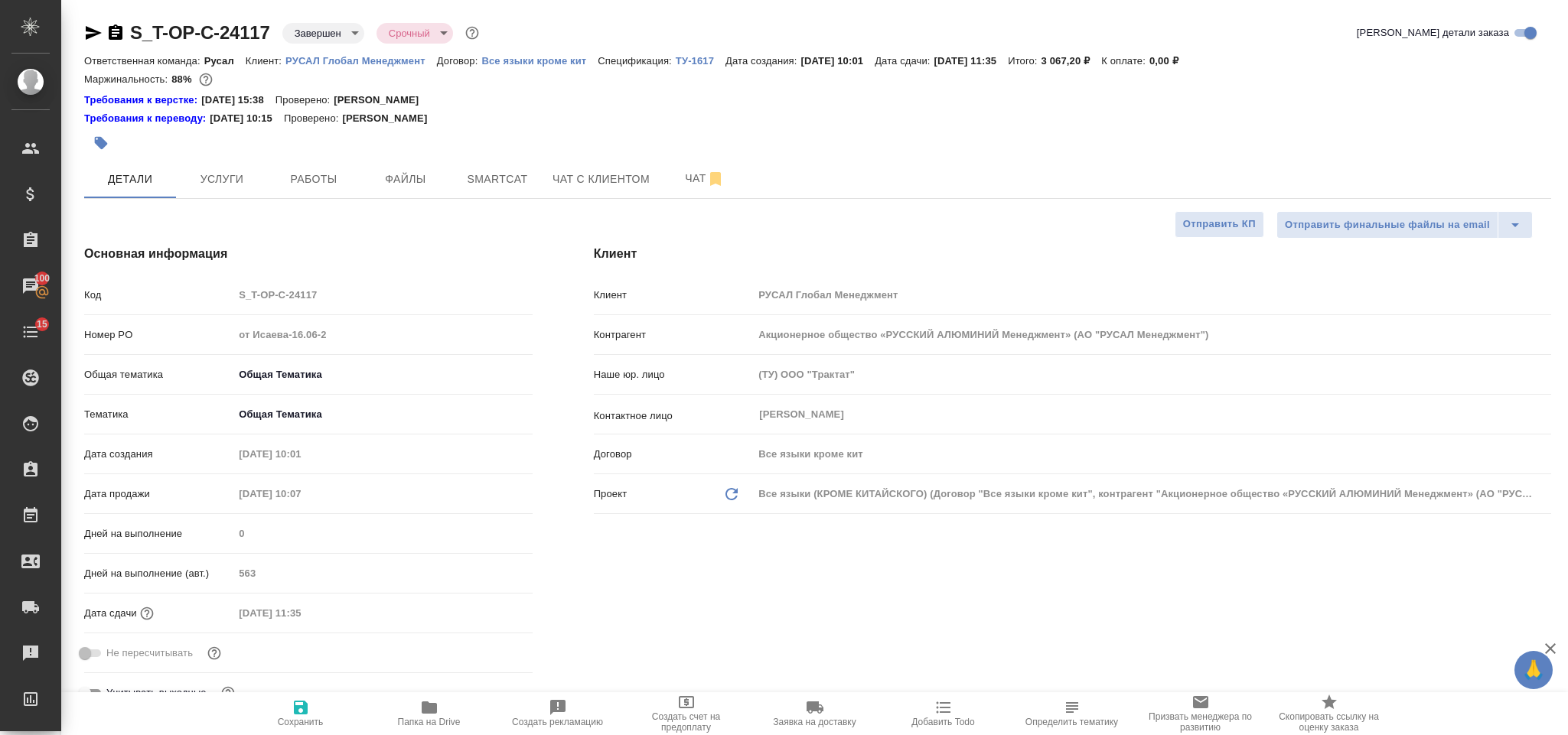
type textarea "x"
click at [223, 331] on div "Номер PO от Исаева-16.06-2" at bounding box center [308, 334] width 448 height 26
type textarea "x"
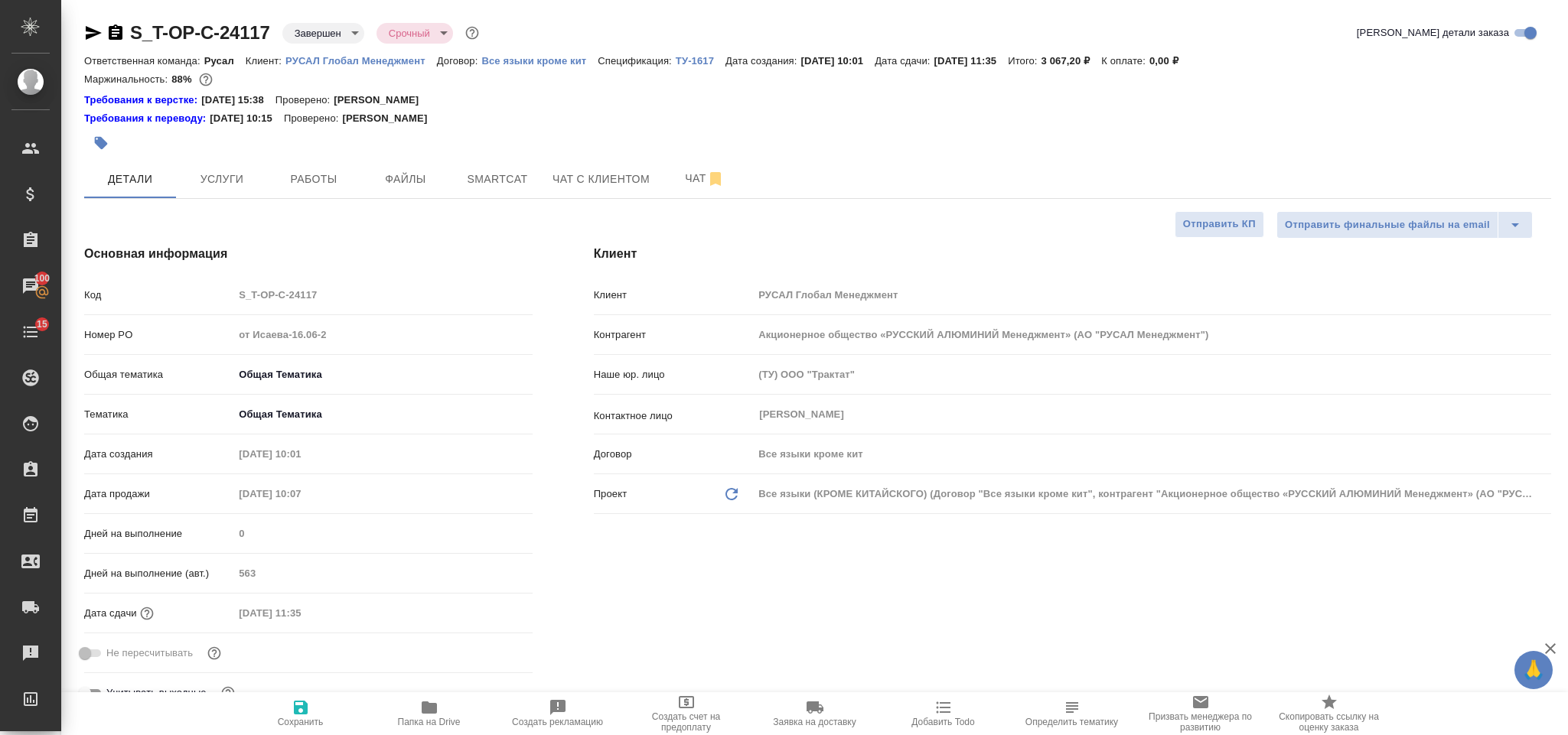
type textarea "x"
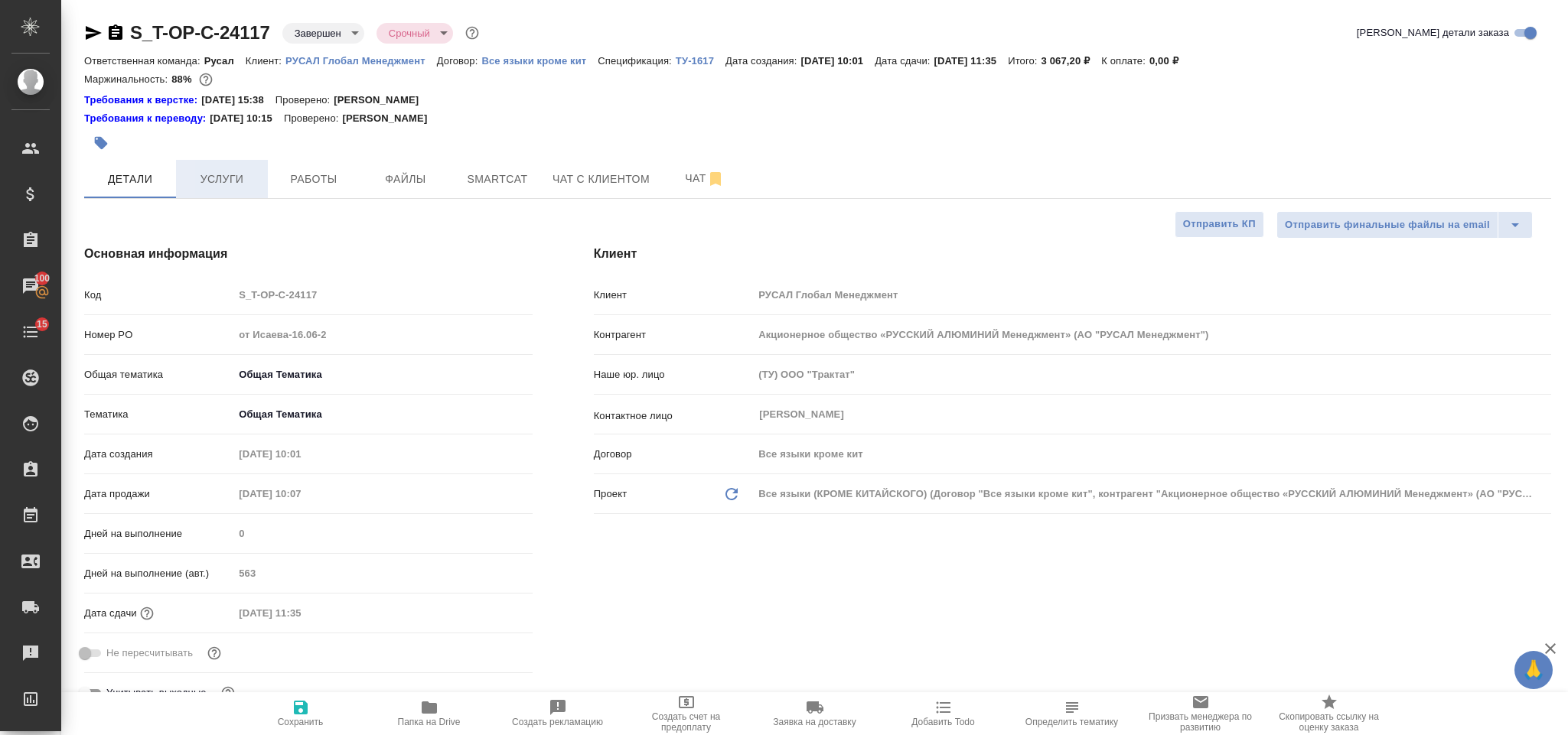
click at [239, 180] on span "Услуги" at bounding box center [222, 179] width 73 height 19
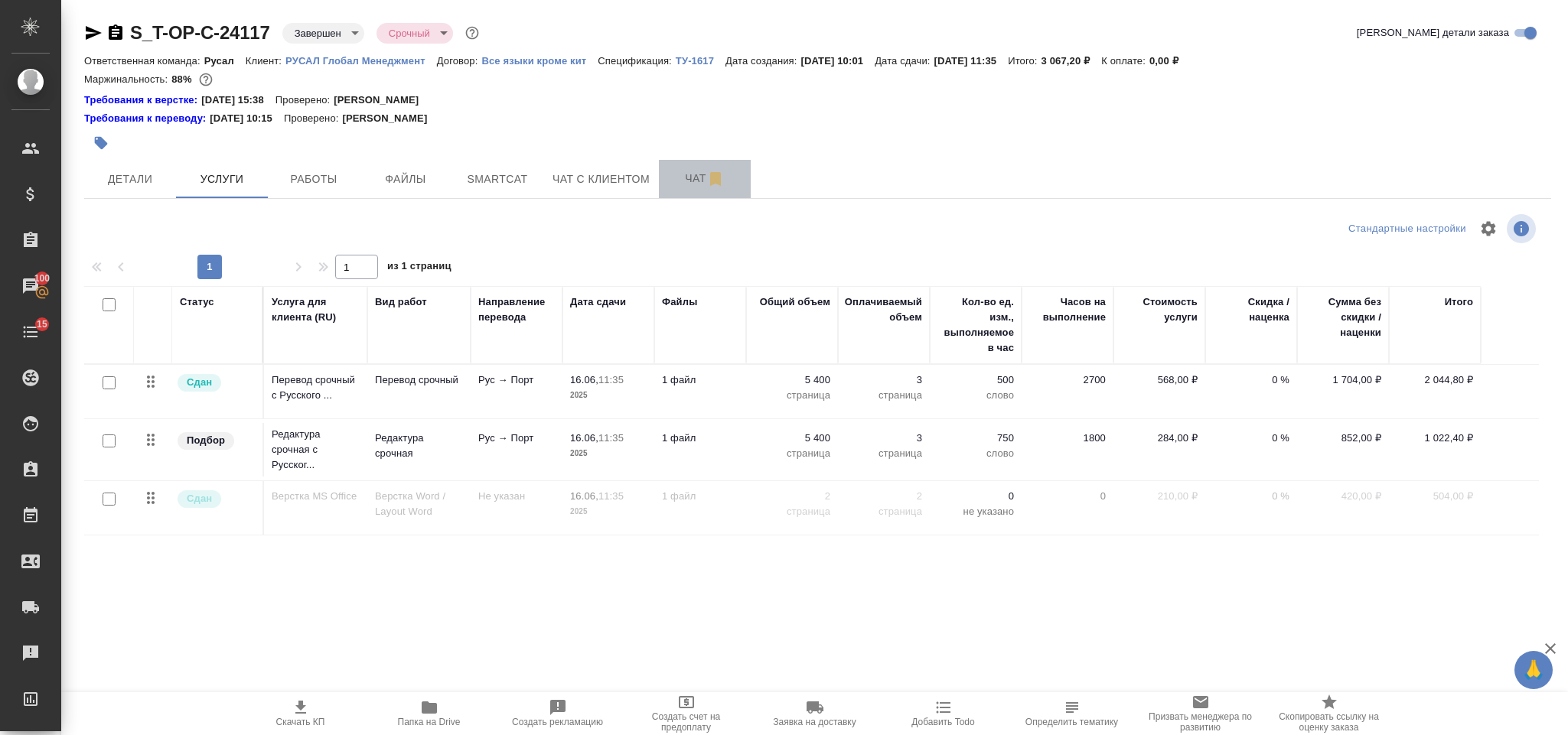
click at [678, 181] on span "Чат" at bounding box center [704, 178] width 73 height 19
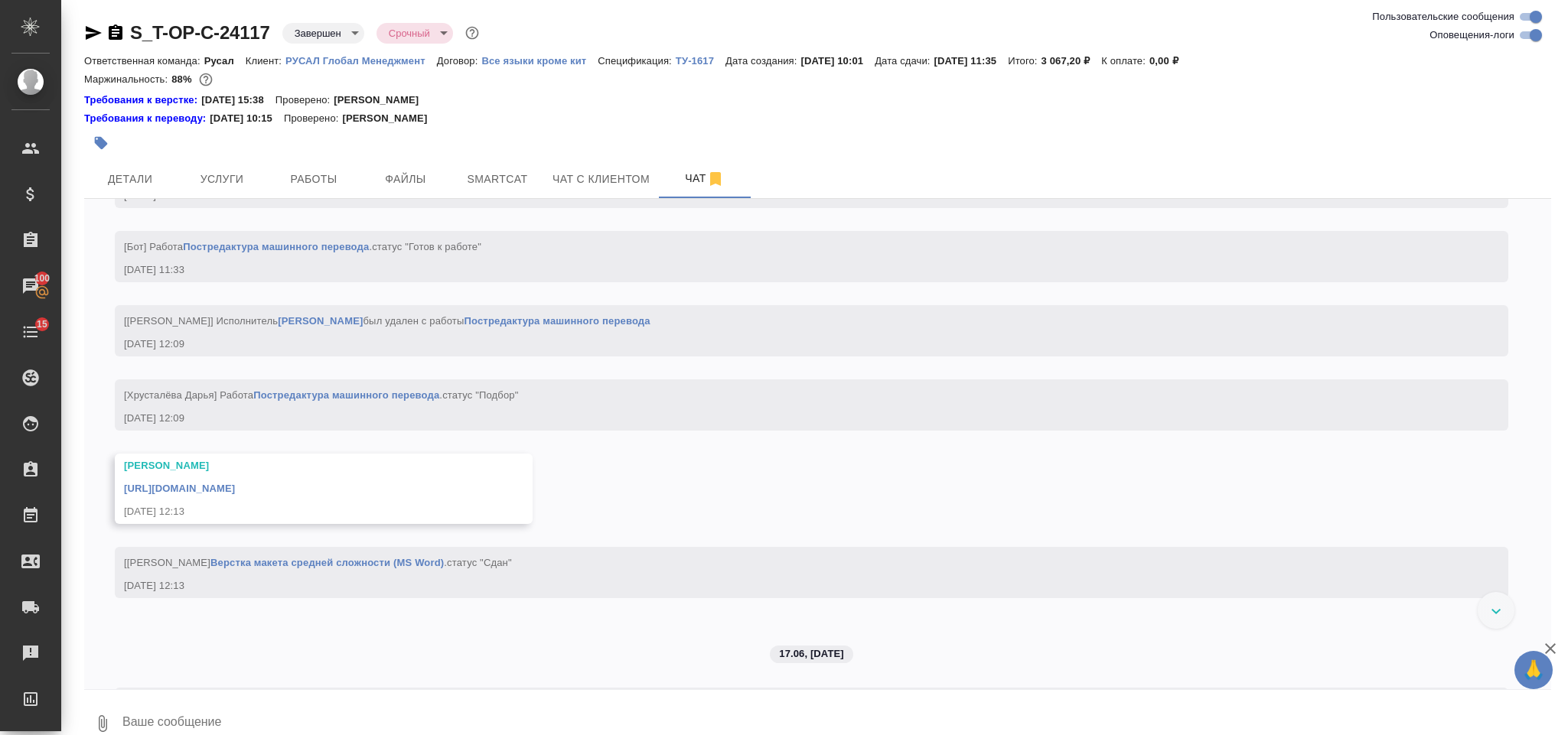
scroll to position [5528, 0]
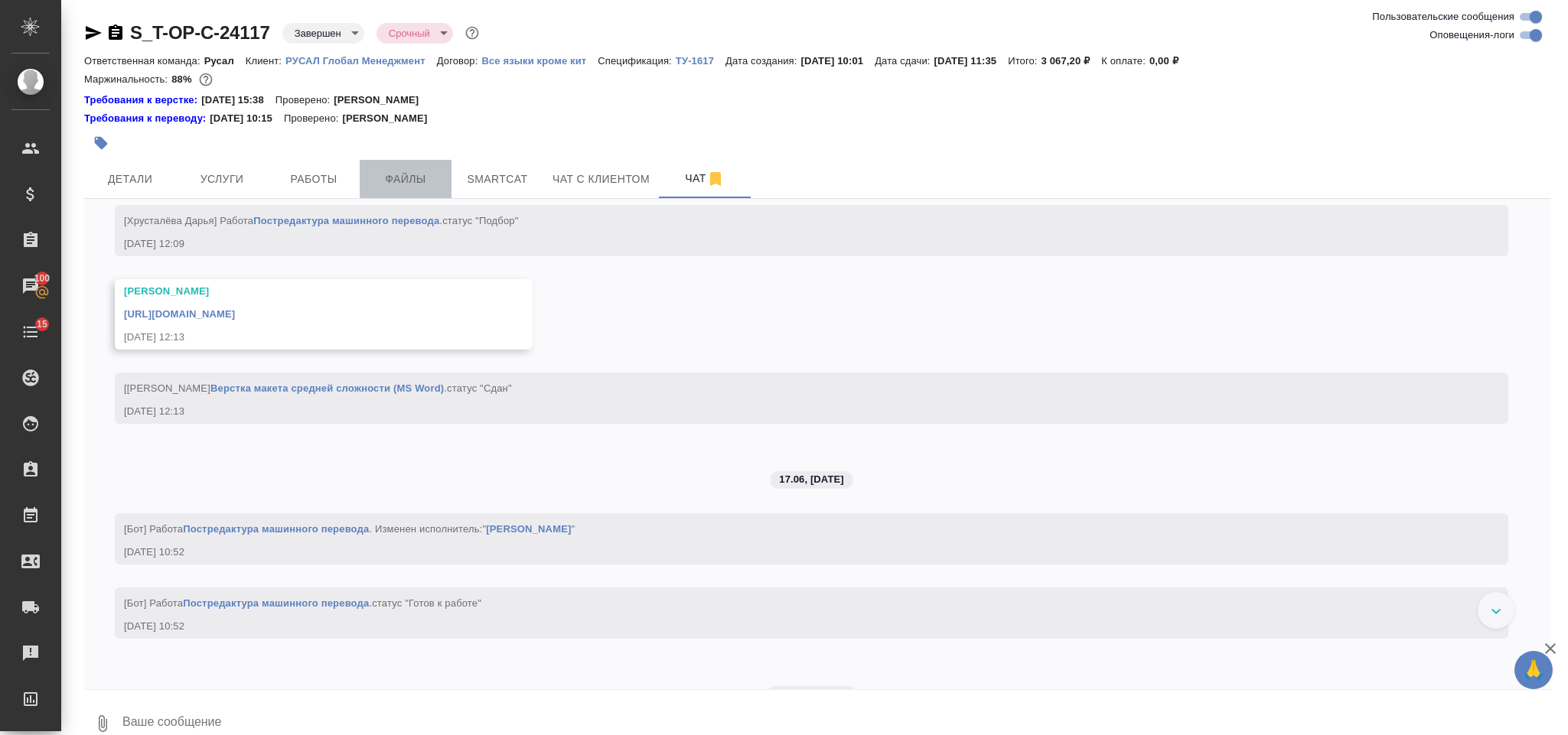
click at [420, 163] on button "Файлы" at bounding box center [405, 179] width 92 height 38
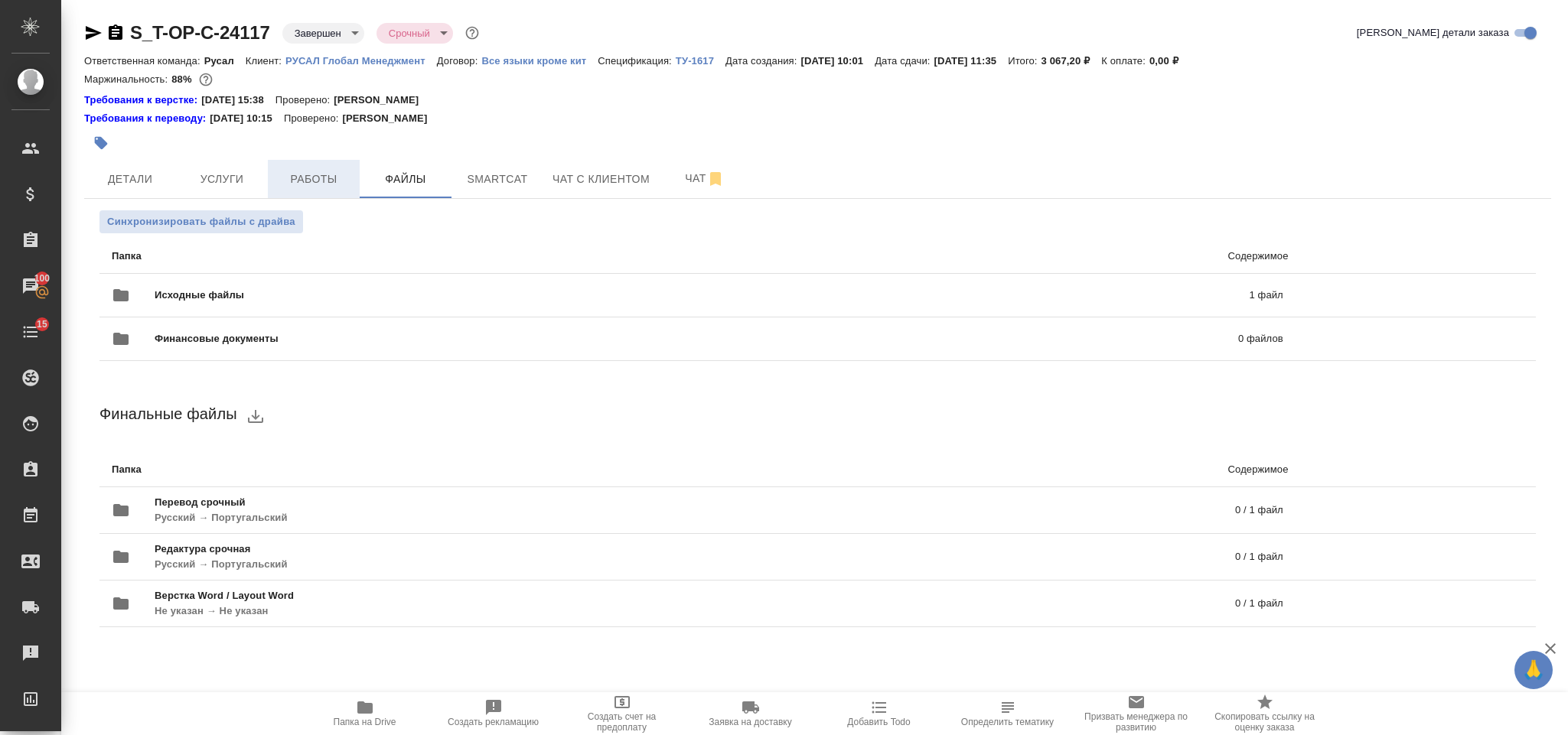
click at [300, 194] on button "Работы" at bounding box center [314, 179] width 92 height 38
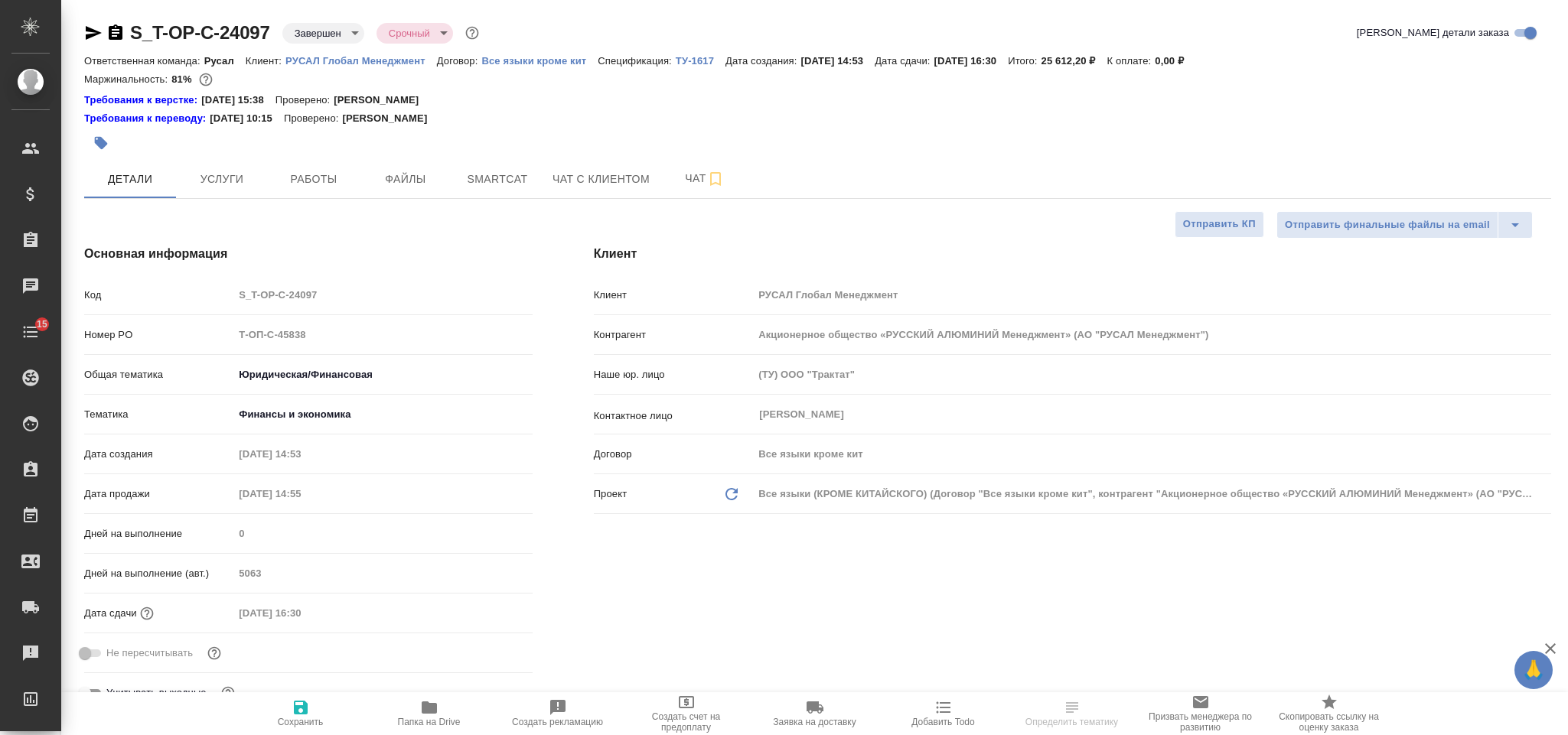
select select "RU"
click at [682, 193] on button "Чат" at bounding box center [705, 179] width 92 height 38
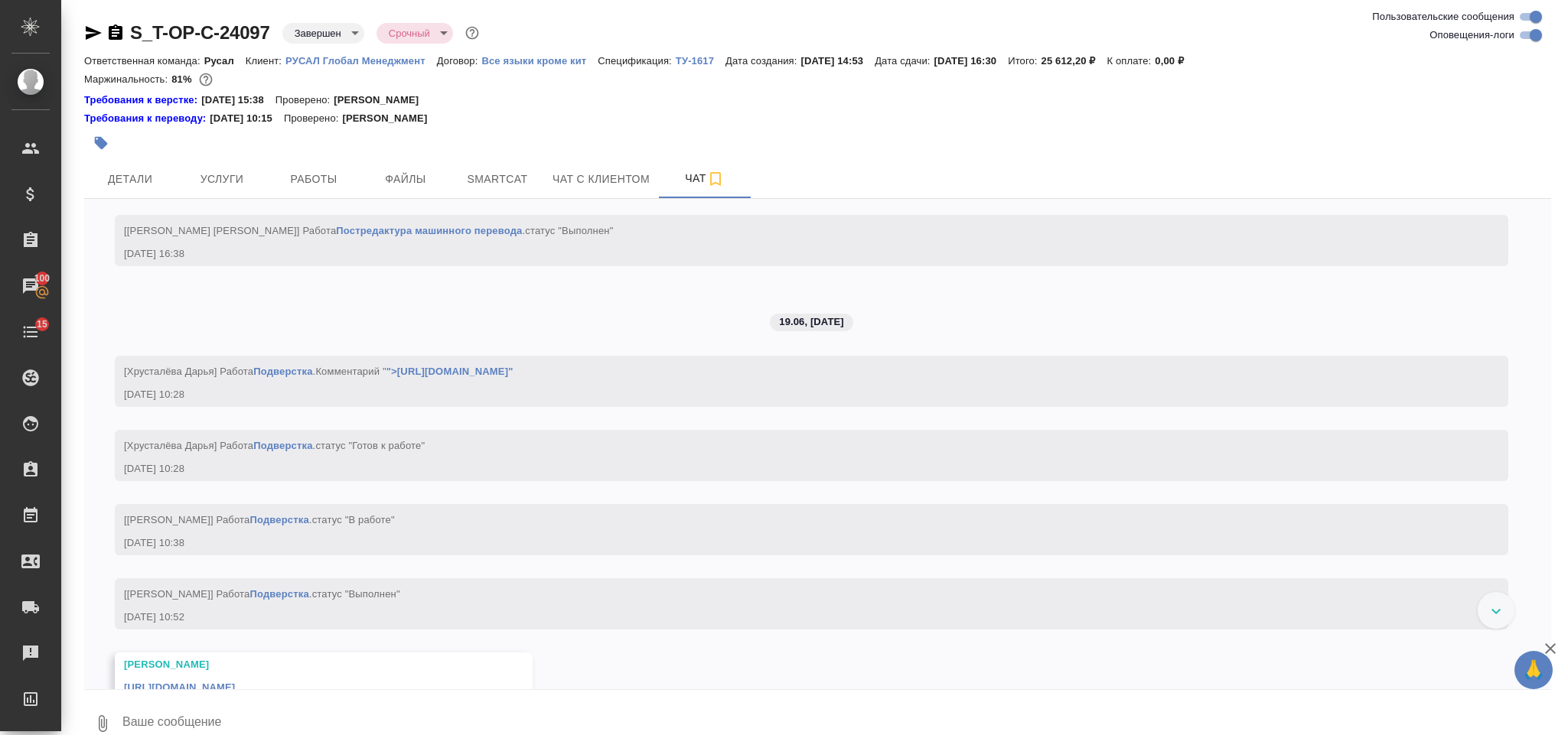
scroll to position [6664, 0]
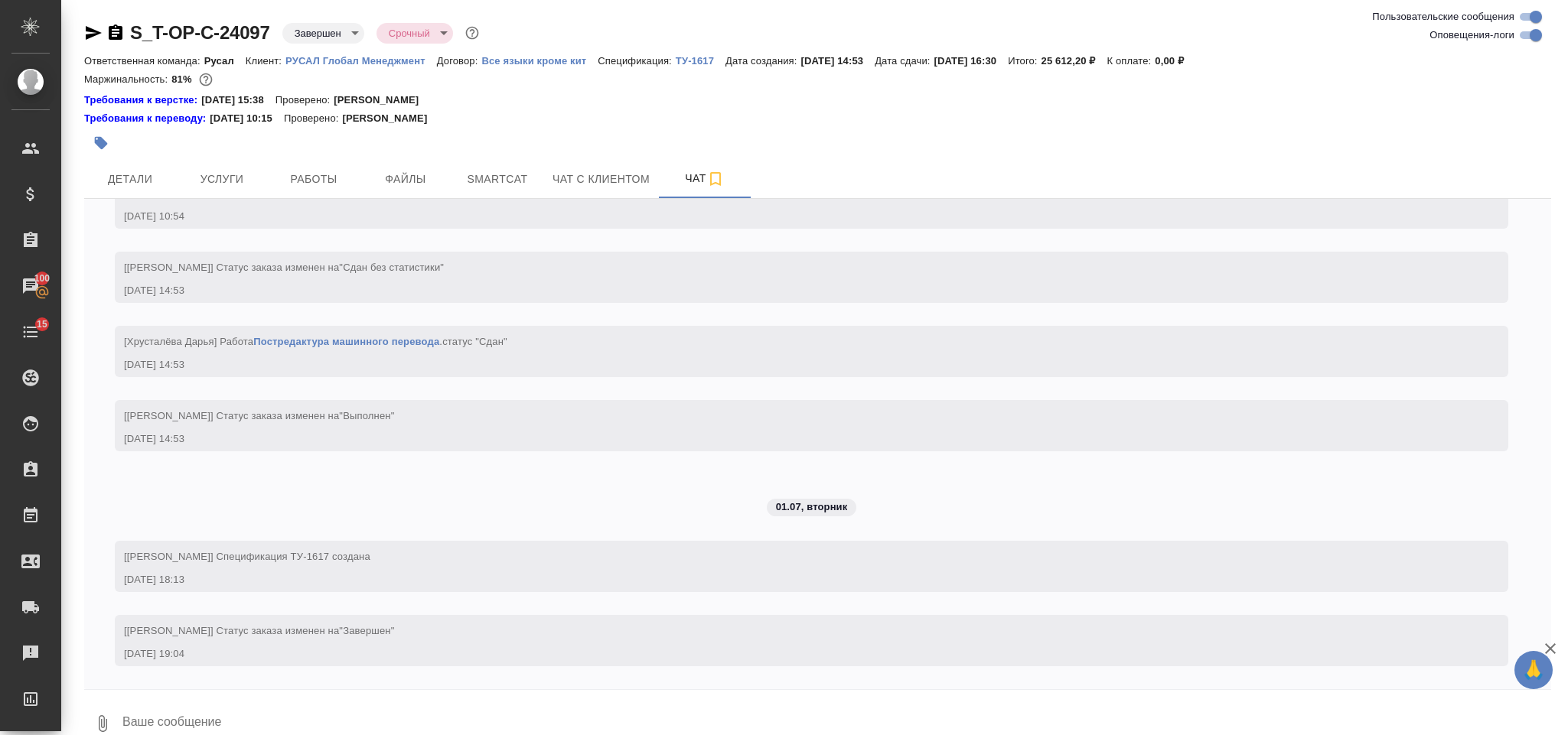
drag, startPoint x: 1542, startPoint y: 643, endPoint x: 1523, endPoint y: 379, distance: 264.7
click at [1525, 384] on div "🙏 .cls-1 fill:#fff; AWATERA Gorlenko [PERSON_NAME] Спецификации Заказы 100 Чаты…" at bounding box center [784, 367] width 1568 height 735
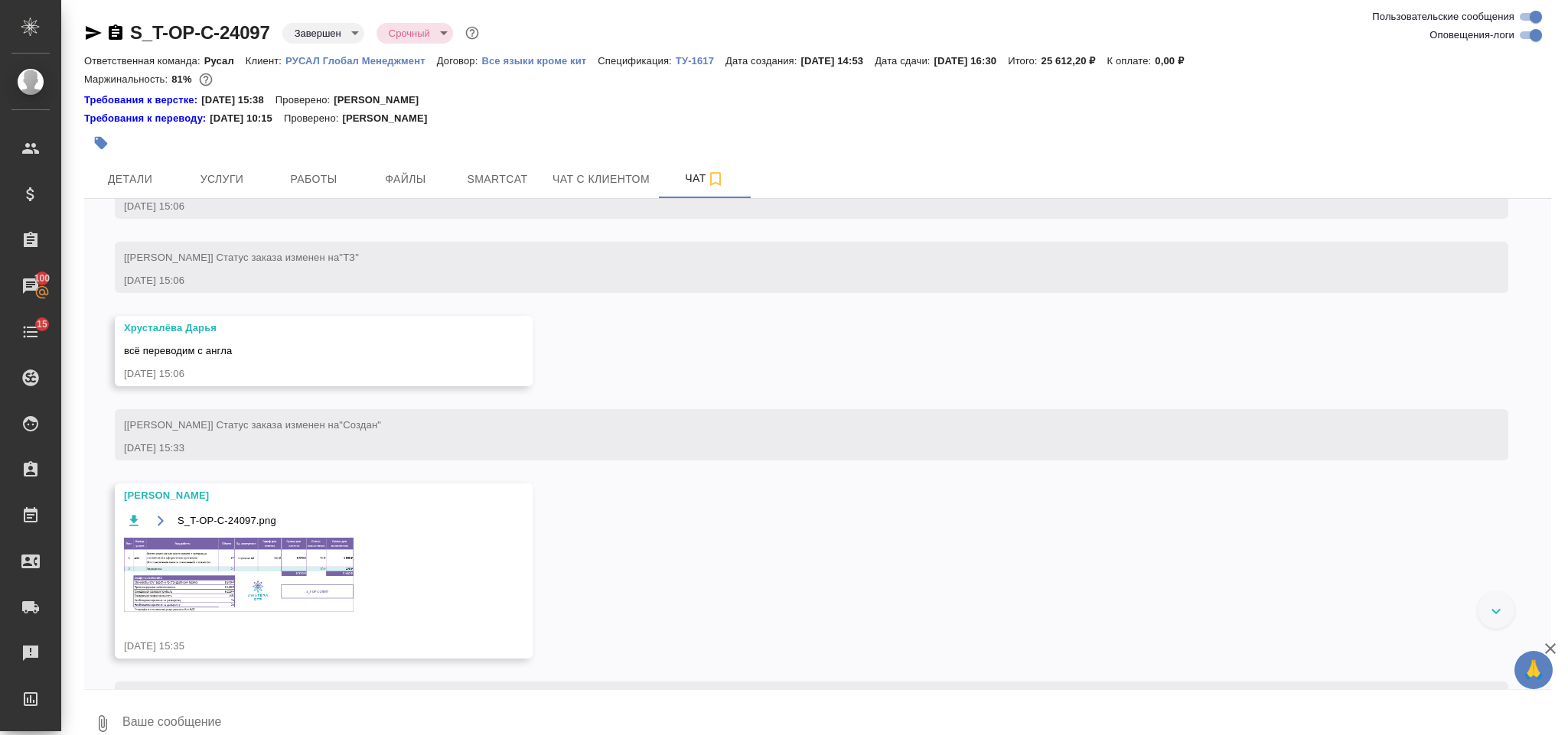
scroll to position [1272, 0]
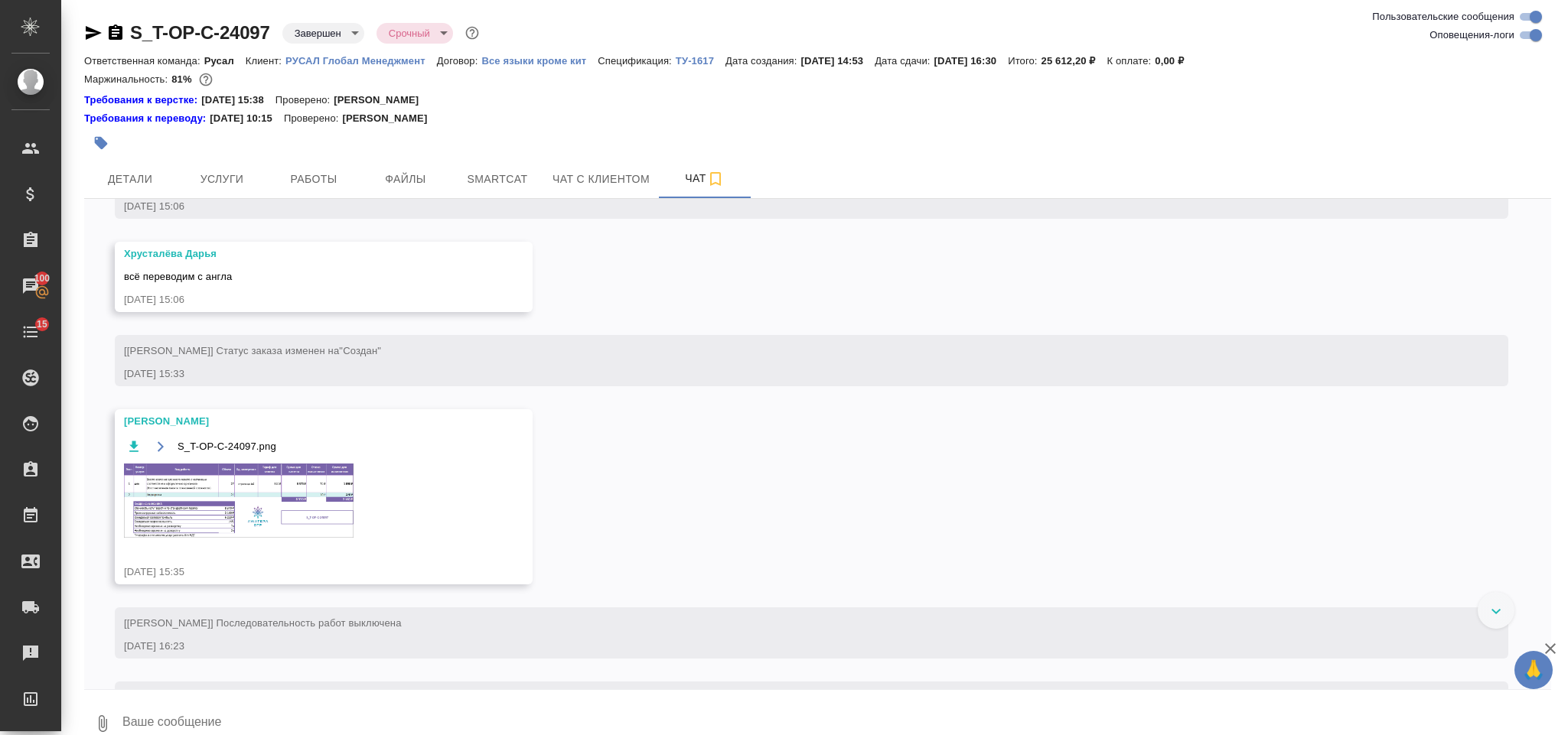
click at [163, 520] on img at bounding box center [238, 500] width 230 height 74
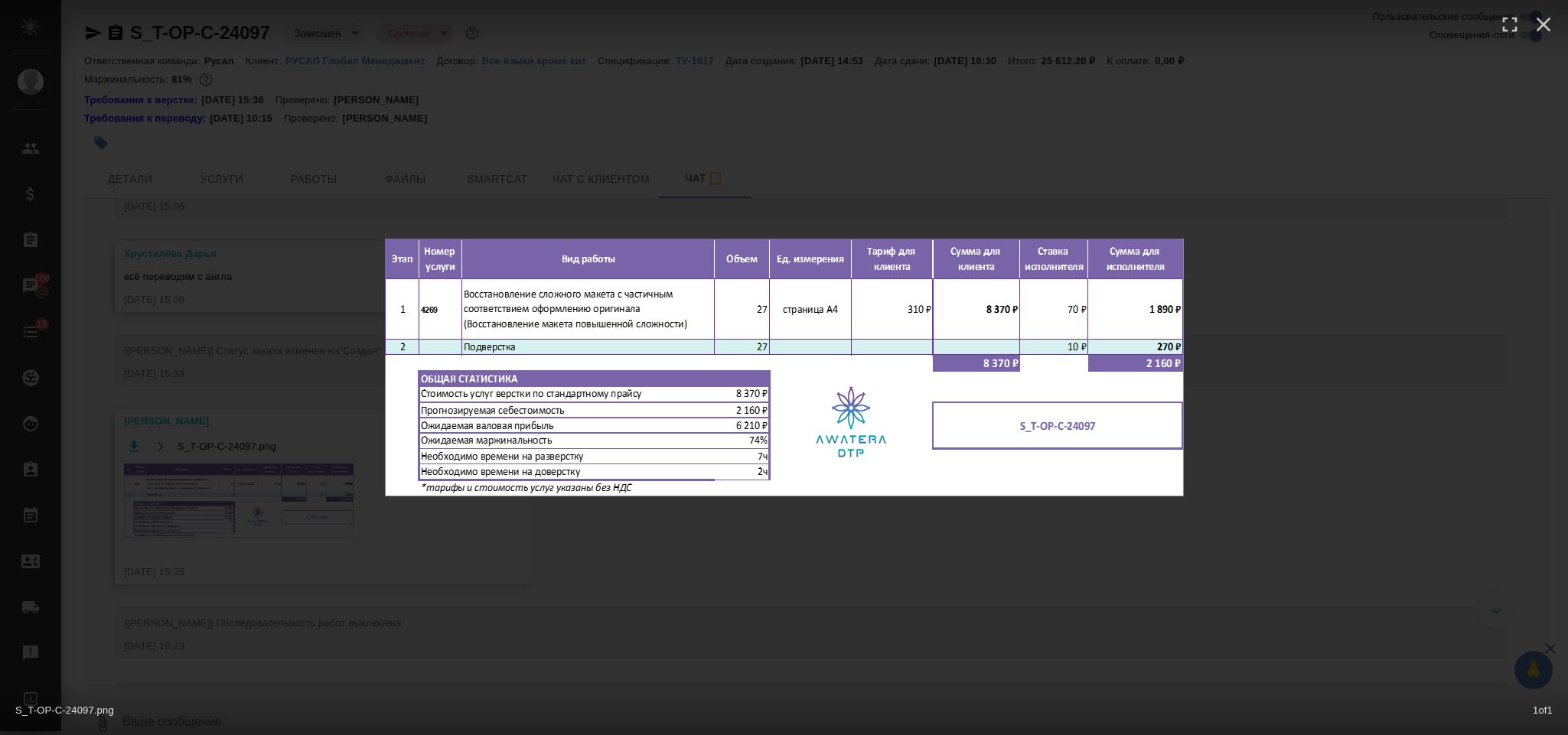
click at [1387, 230] on div "S_T-OP-C-24097.png 1 of 1" at bounding box center [784, 367] width 1568 height 735
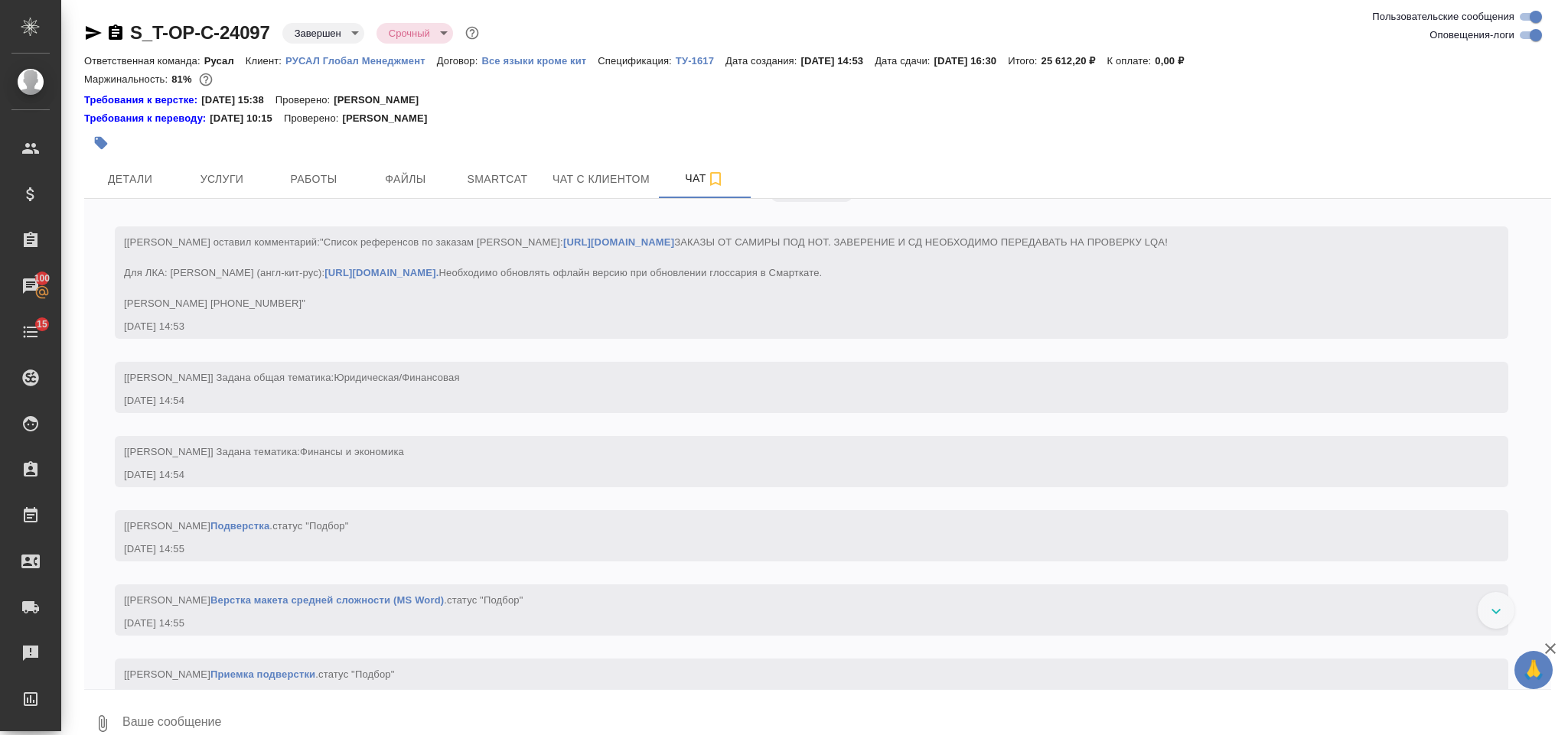
scroll to position [0, 0]
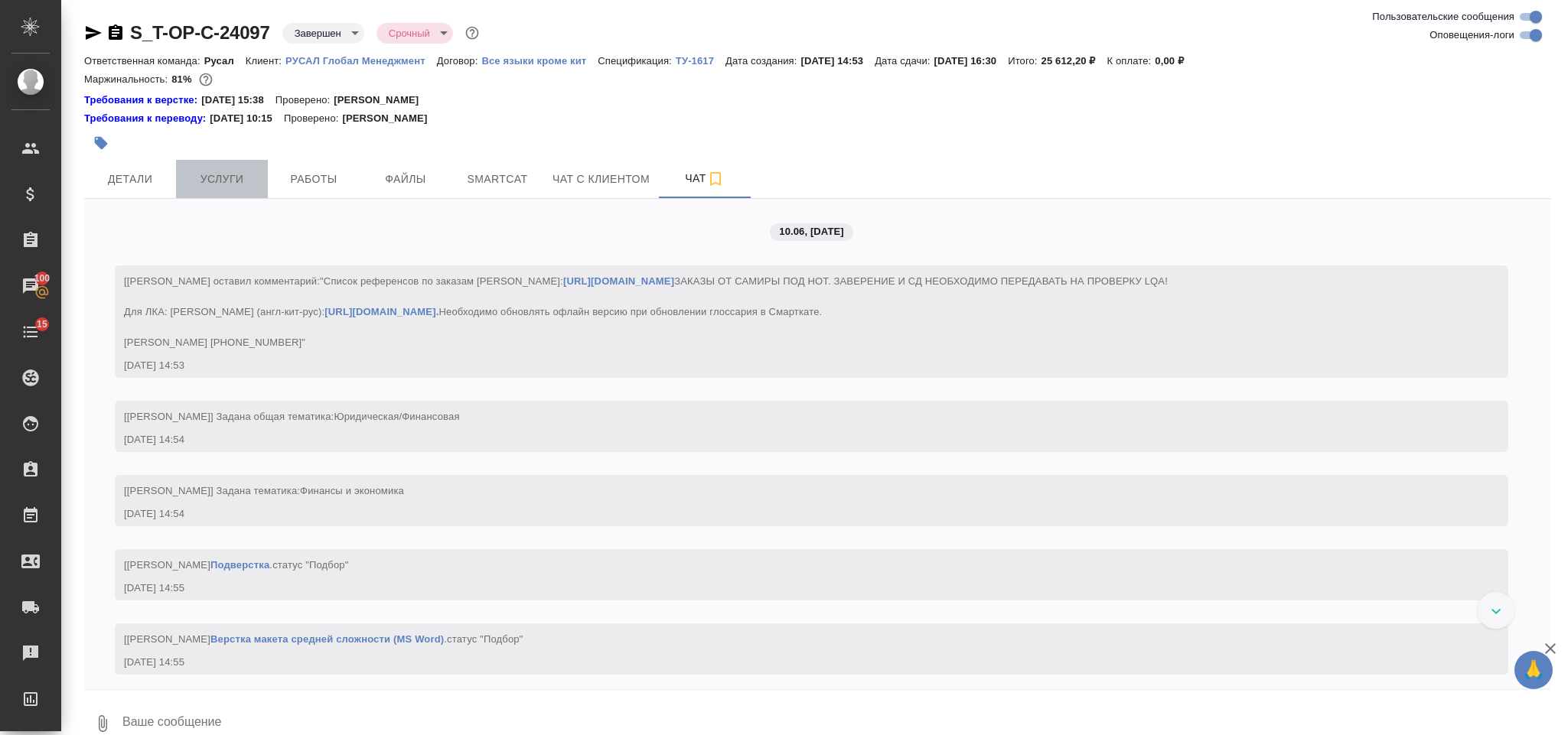
click at [239, 194] on button "Услуги" at bounding box center [222, 179] width 92 height 38
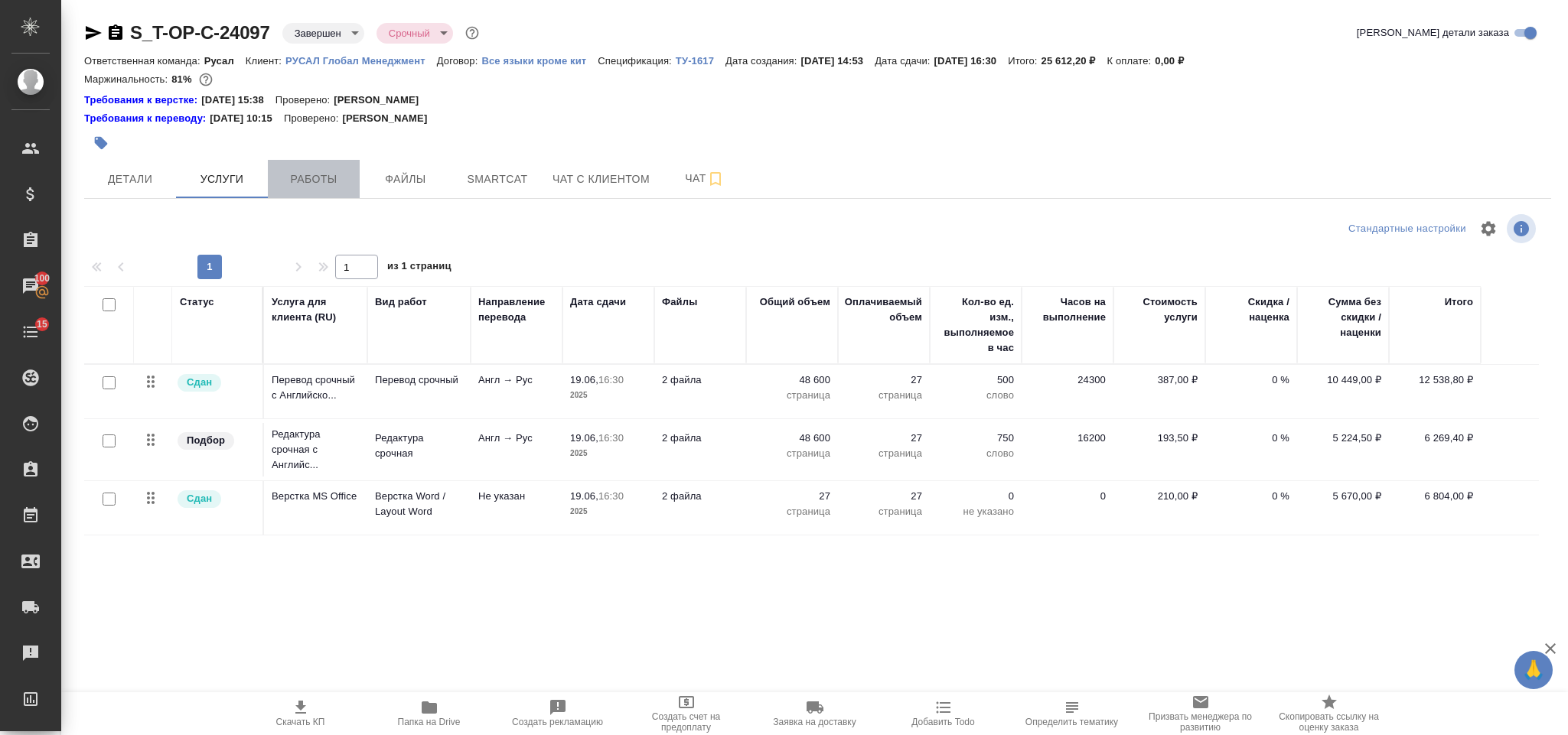
click at [334, 167] on button "Работы" at bounding box center [314, 179] width 92 height 38
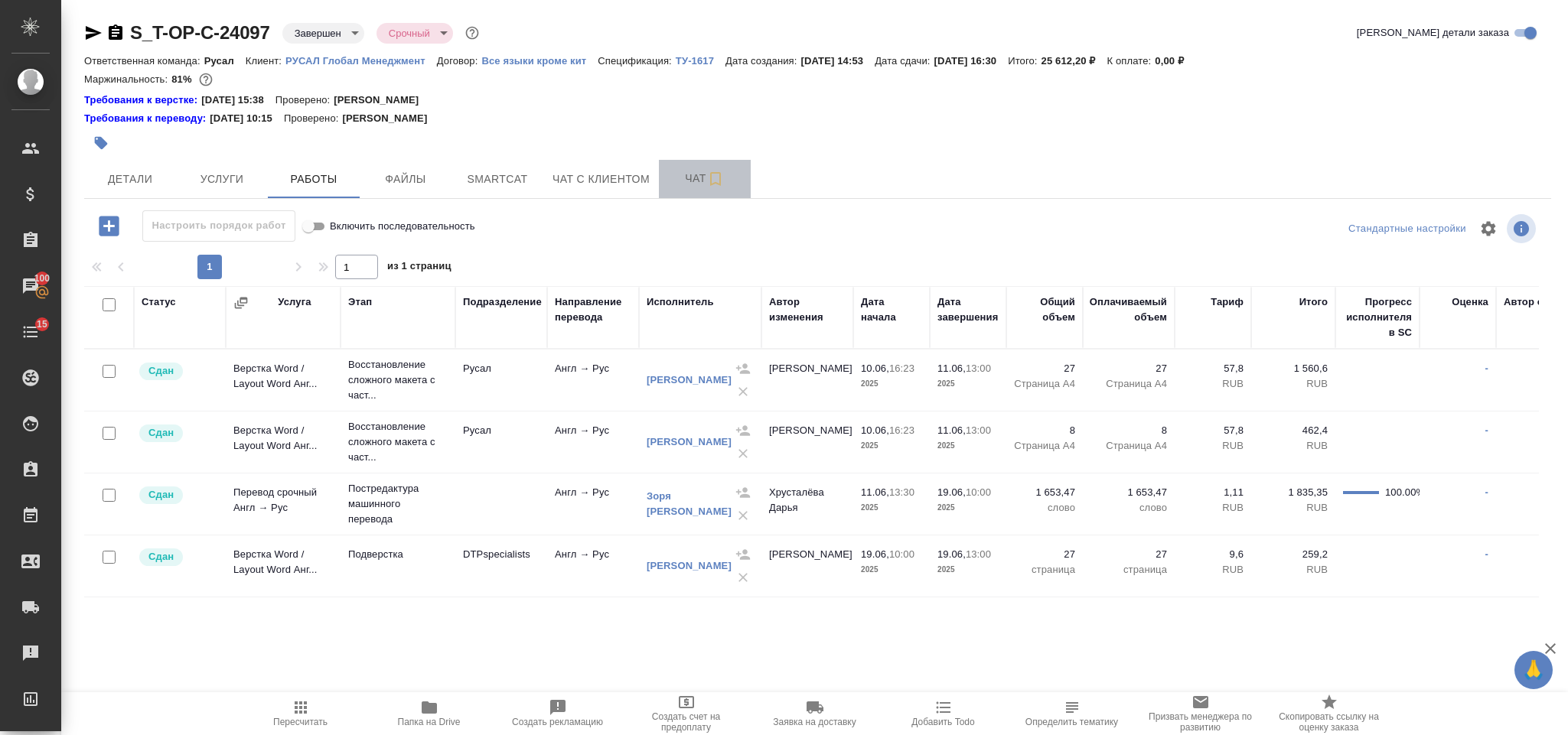
click at [685, 175] on span "Чат" at bounding box center [704, 178] width 73 height 19
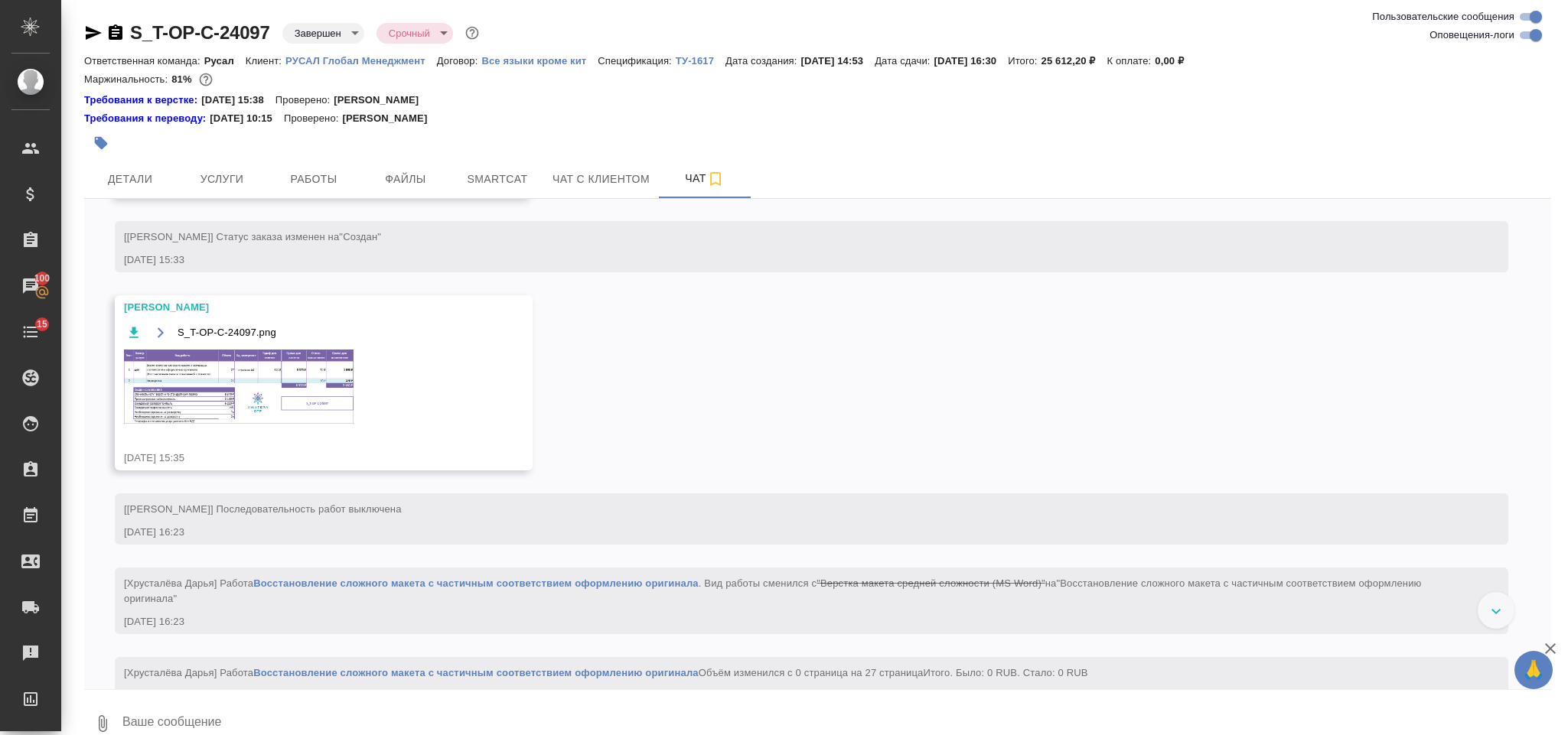
scroll to position [1387, 0]
click at [244, 420] on img at bounding box center [238, 385] width 230 height 74
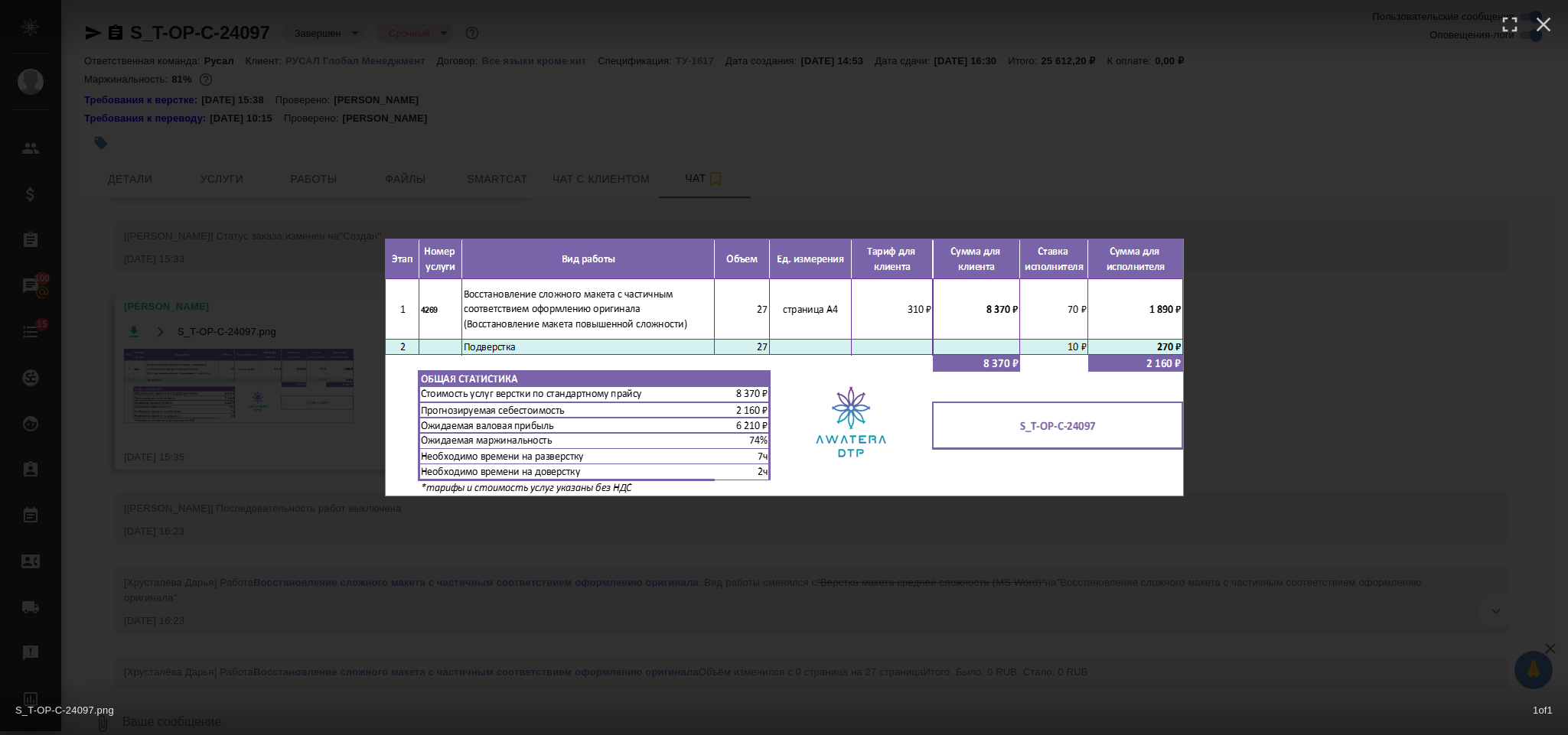
click at [286, 554] on div "S_T-OP-C-24097.png 1 of 1" at bounding box center [784, 367] width 1568 height 735
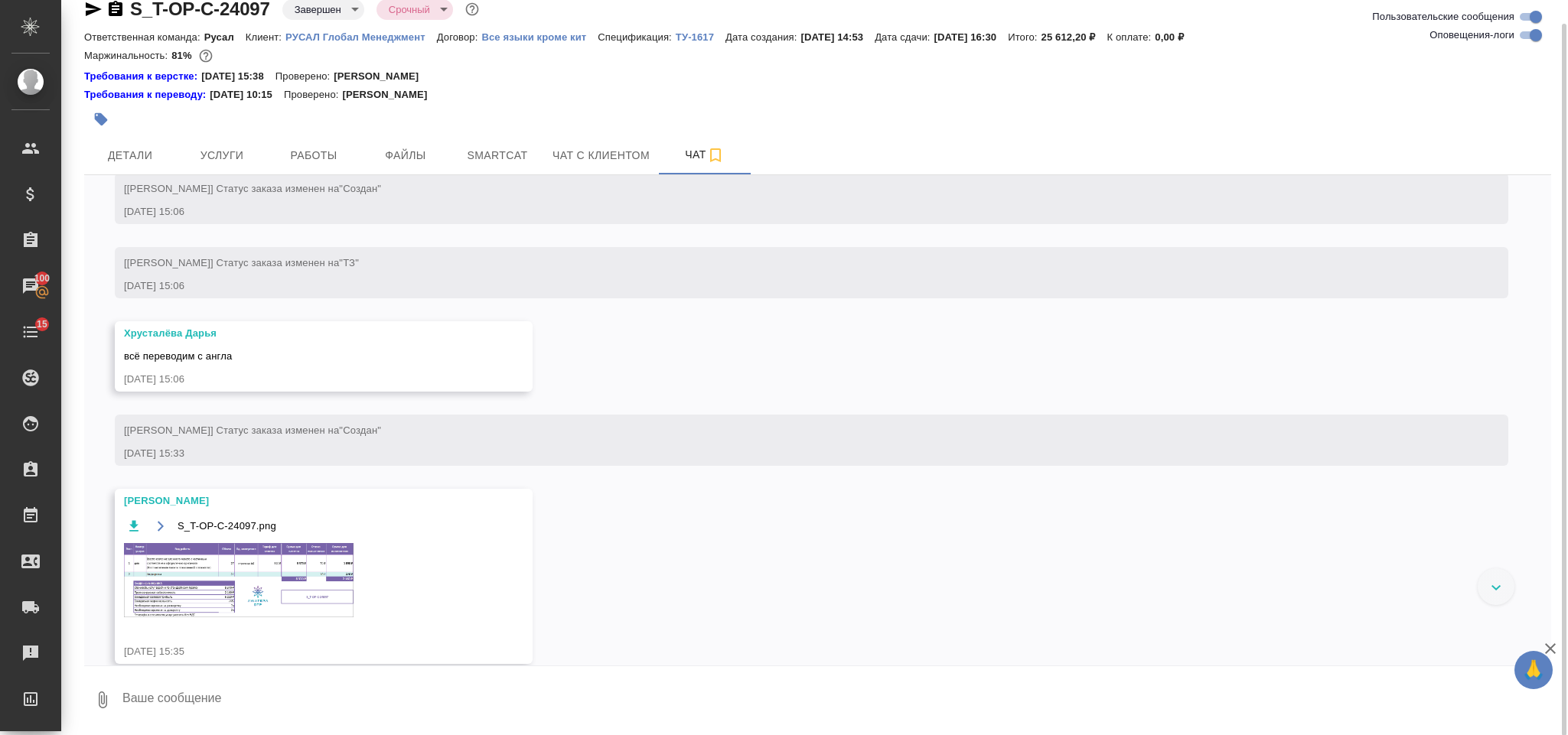
scroll to position [1377, 0]
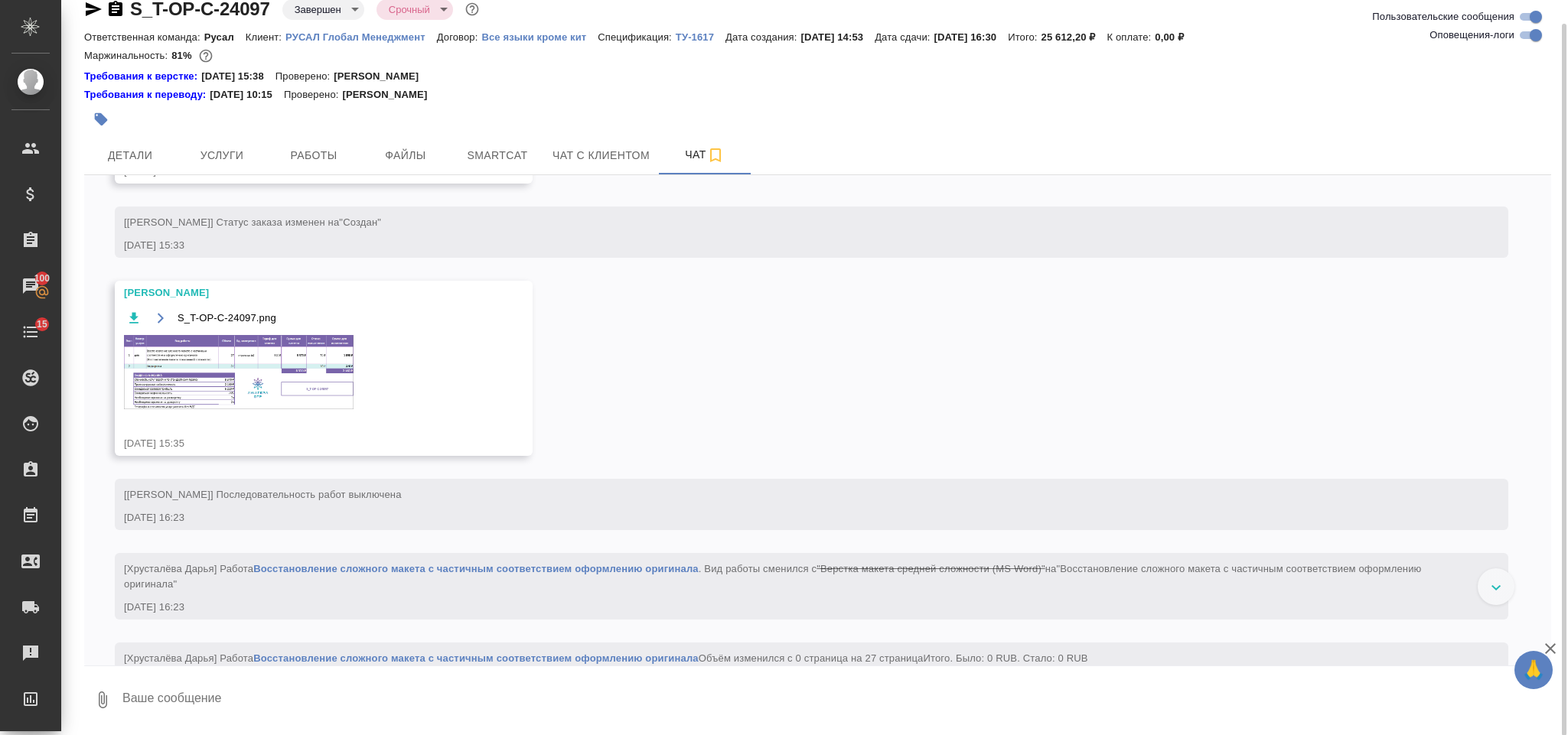
click at [301, 390] on img at bounding box center [238, 372] width 230 height 74
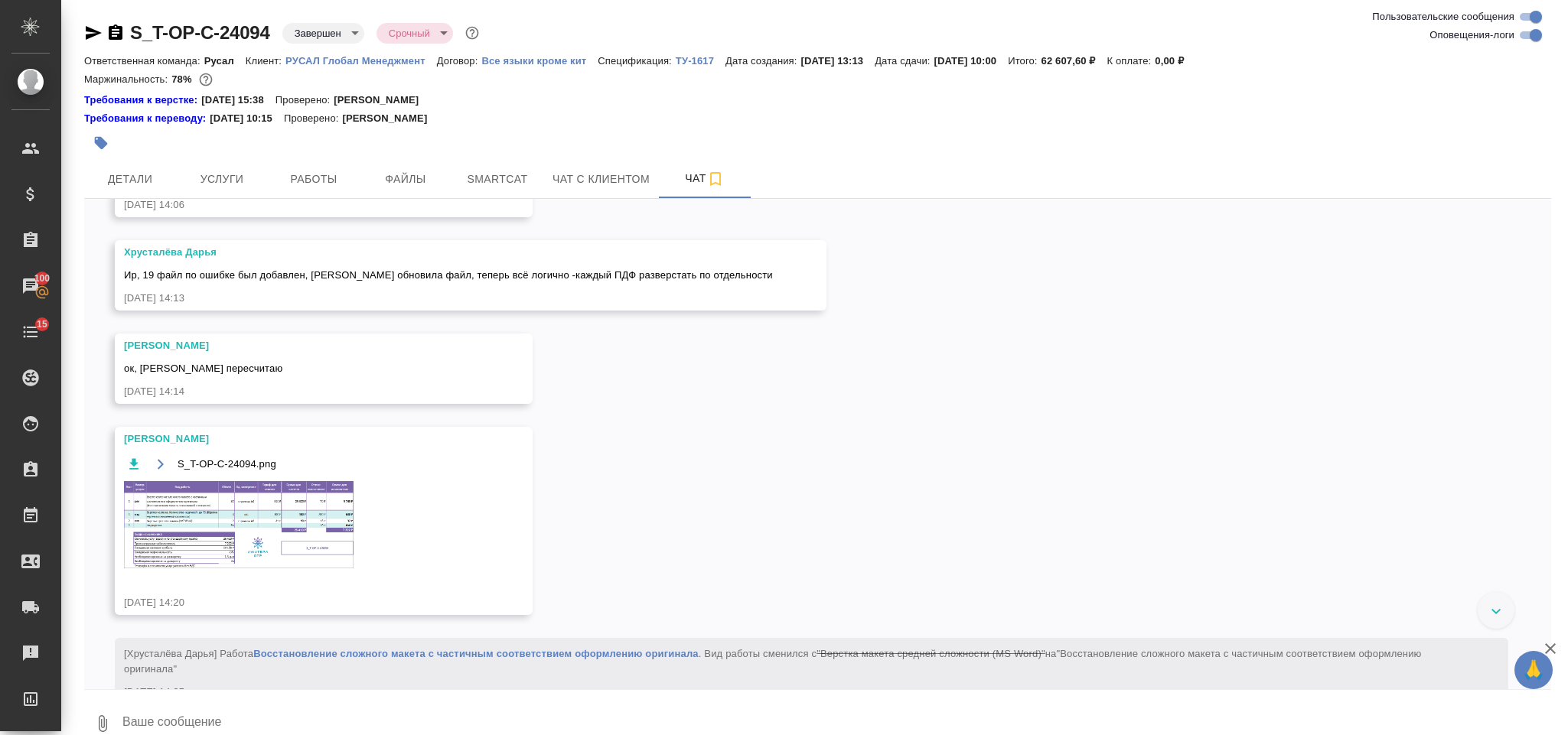
scroll to position [2469, 0]
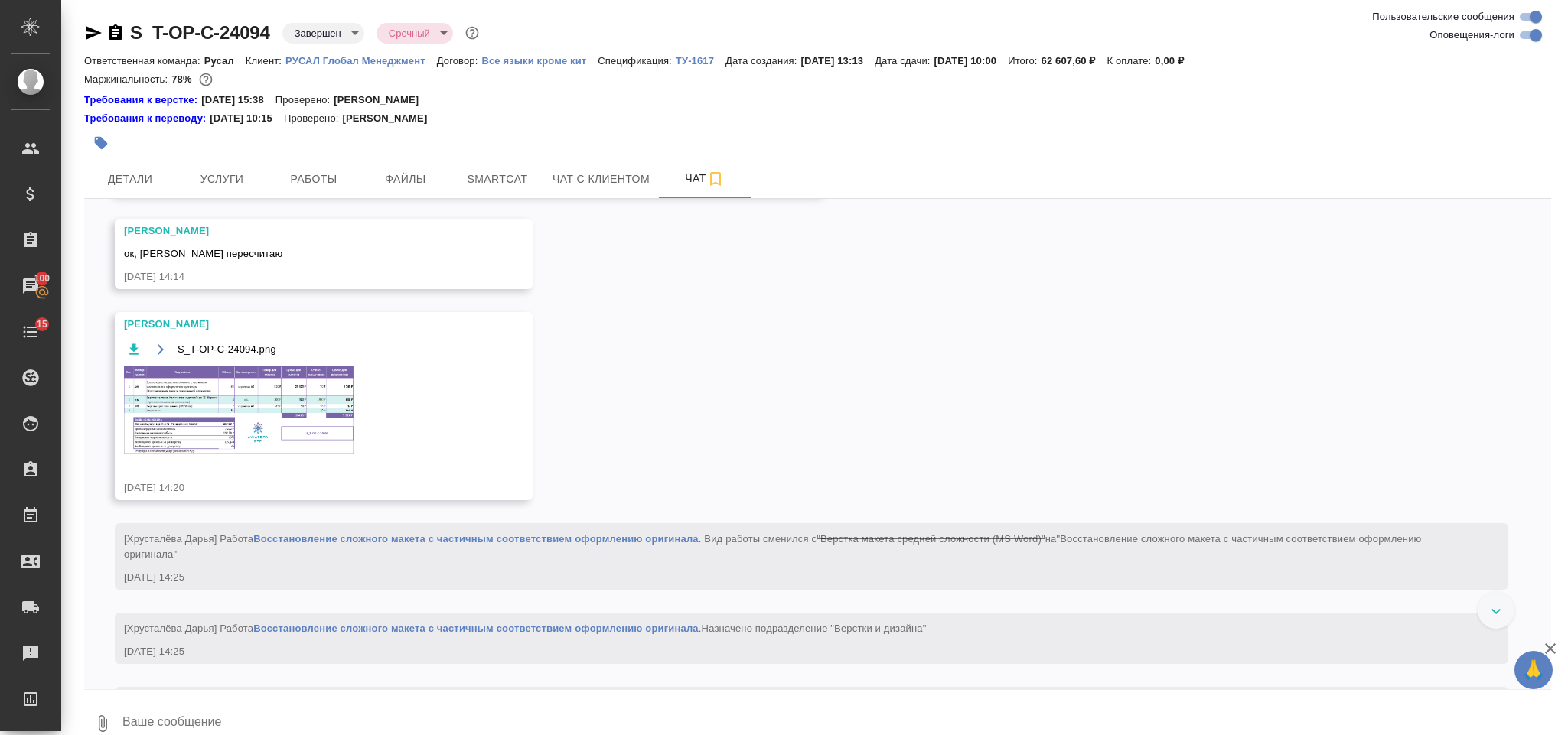
click at [234, 453] on img at bounding box center [238, 410] width 230 height 87
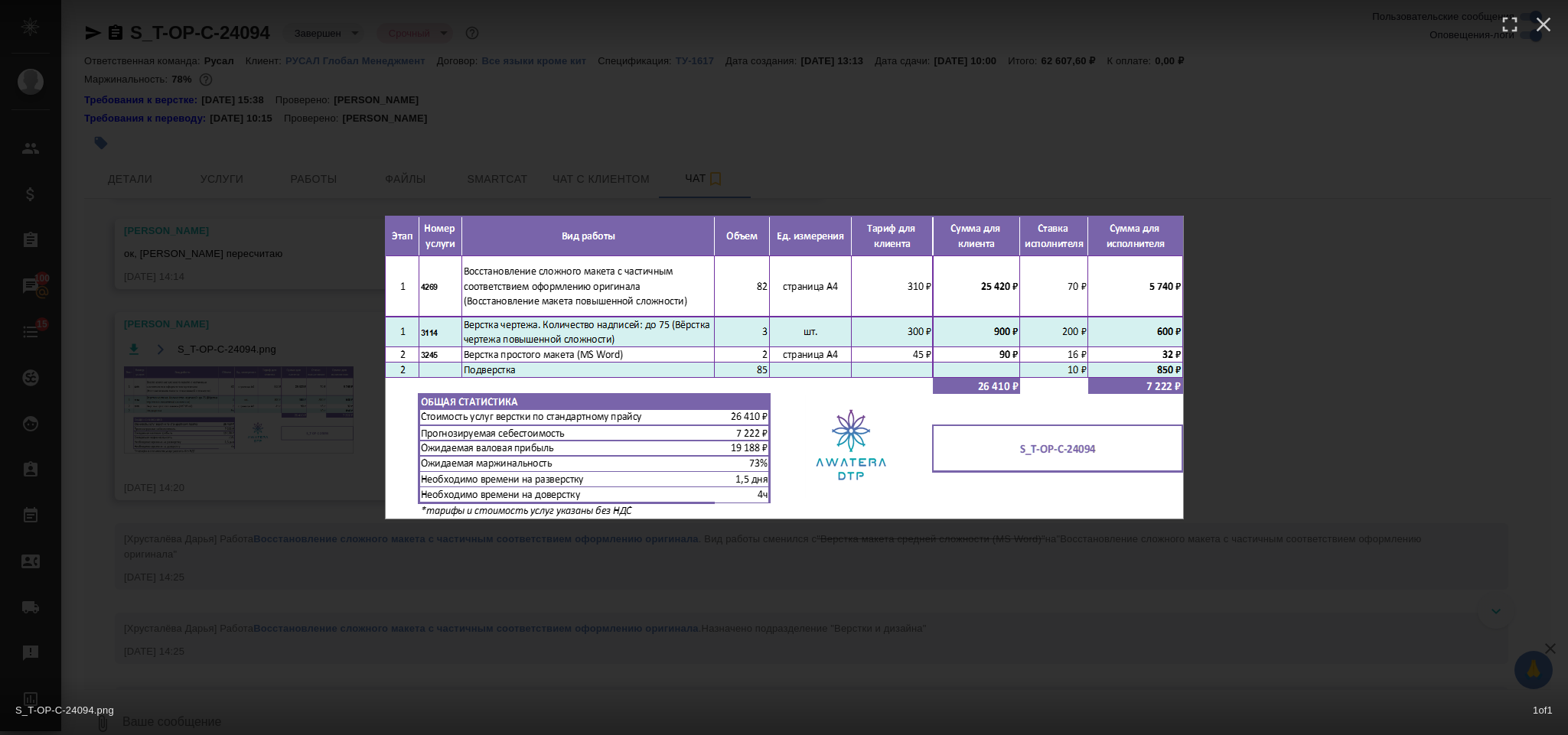
click at [746, 292] on img at bounding box center [784, 367] width 799 height 303
click at [766, 338] on img at bounding box center [784, 367] width 799 height 303
click at [780, 347] on img at bounding box center [784, 367] width 799 height 303
click at [771, 366] on img at bounding box center [784, 367] width 799 height 303
click at [944, 135] on div "S_T-OP-C-24094.png 1 of 1" at bounding box center [784, 367] width 1568 height 735
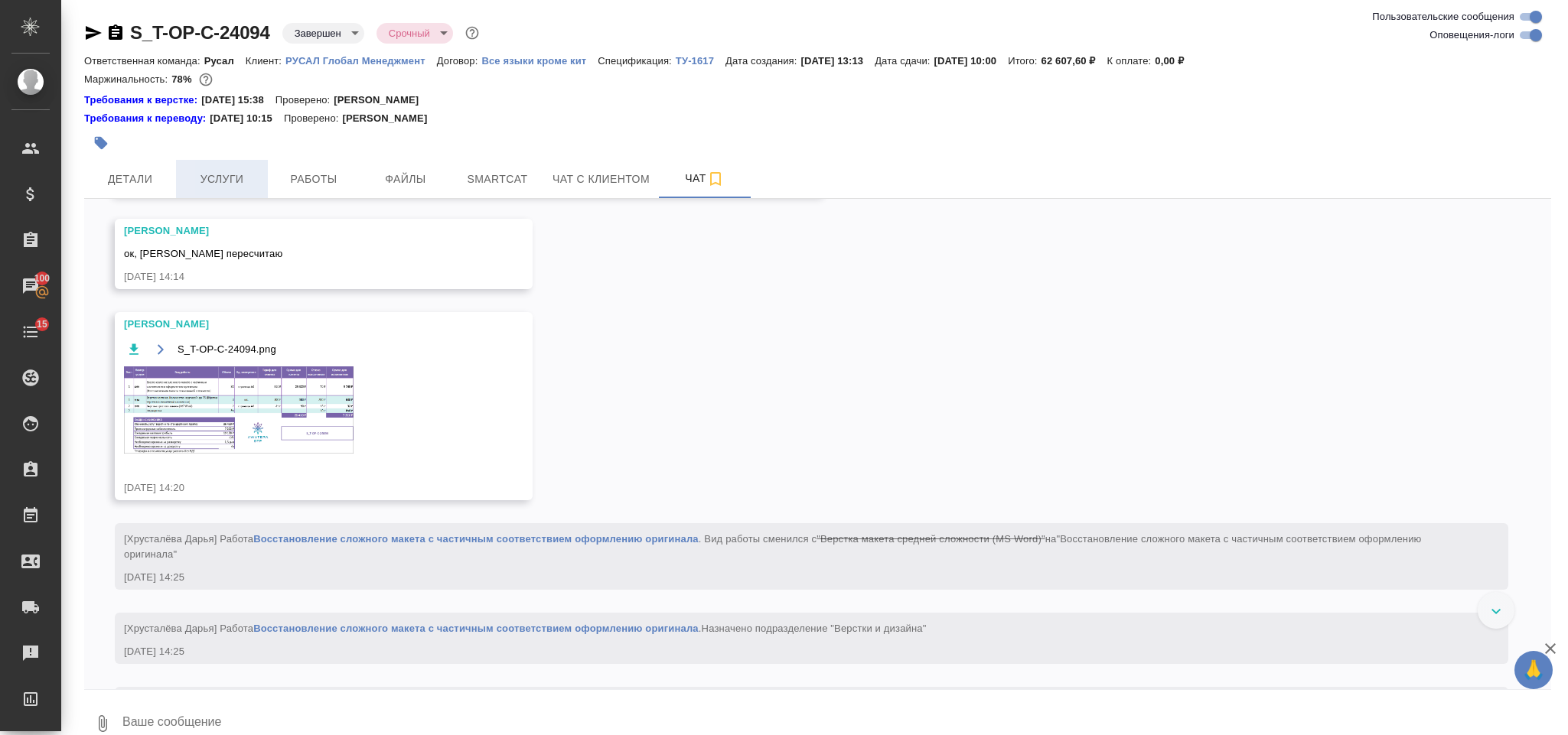
click at [200, 189] on button "Услуги" at bounding box center [222, 179] width 92 height 38
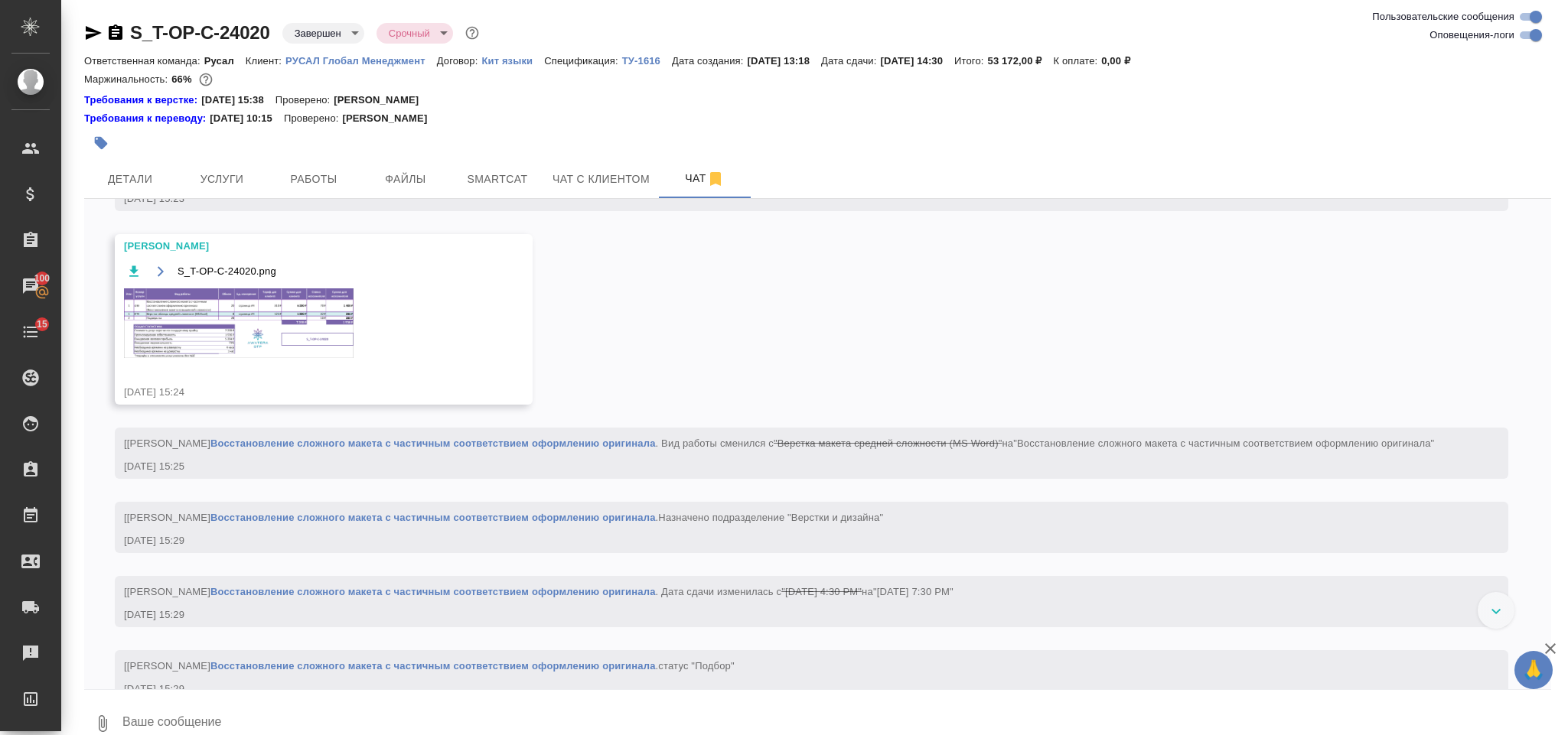
scroll to position [540, 0]
click at [320, 355] on img at bounding box center [238, 320] width 230 height 69
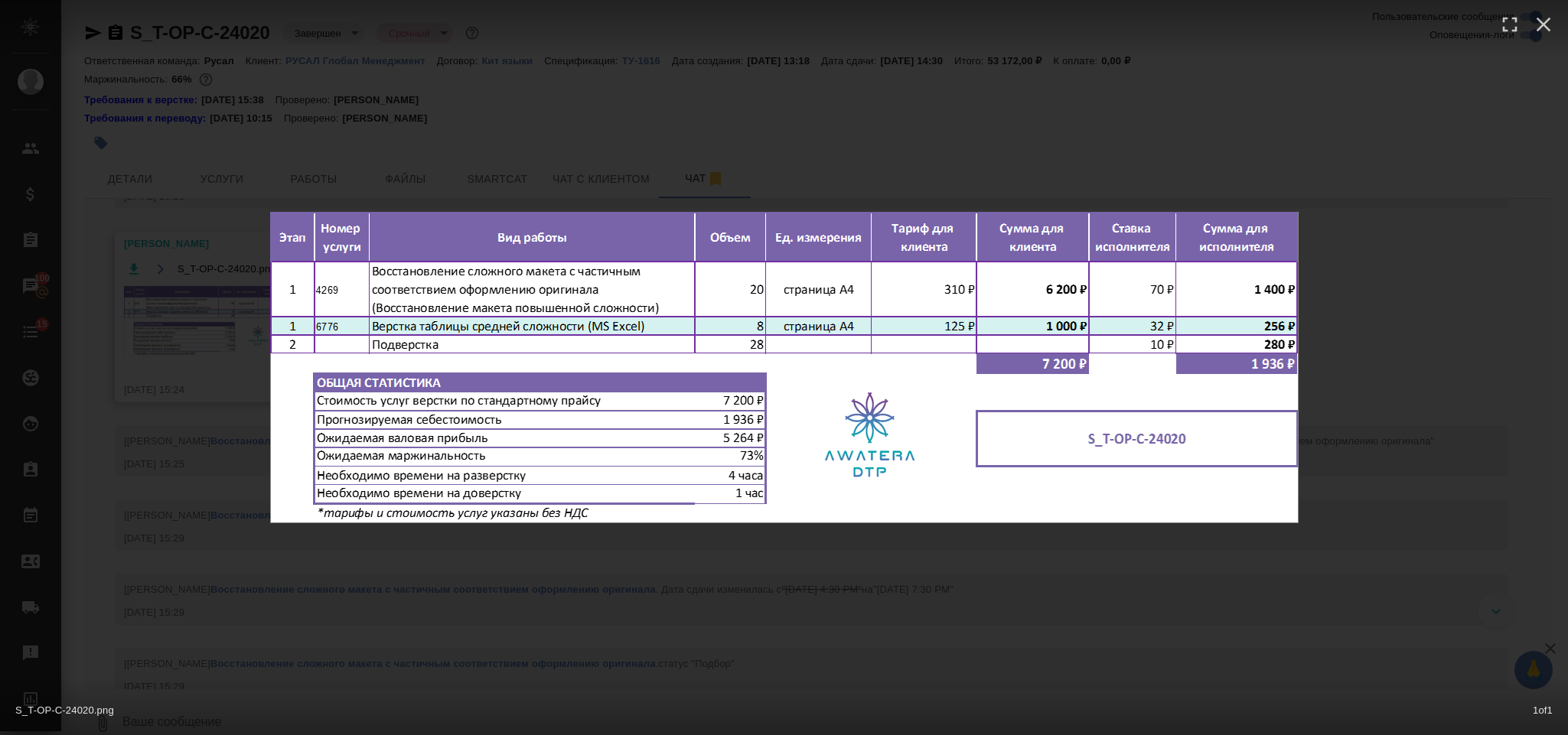
click at [1407, 205] on div "S_T-OP-C-24020.png 1 of 1" at bounding box center [784, 367] width 1568 height 735
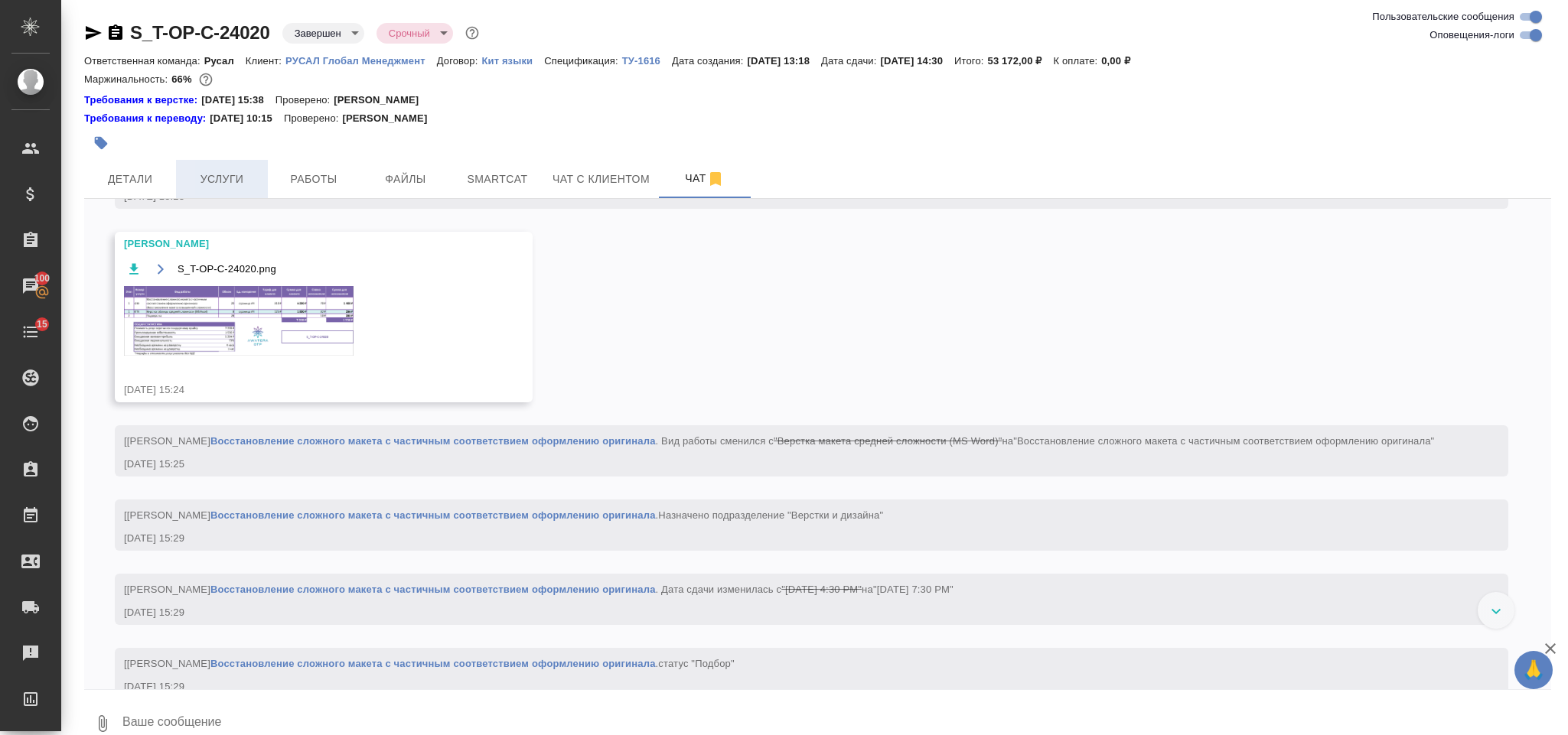
click at [235, 172] on span "Услуги" at bounding box center [222, 179] width 73 height 19
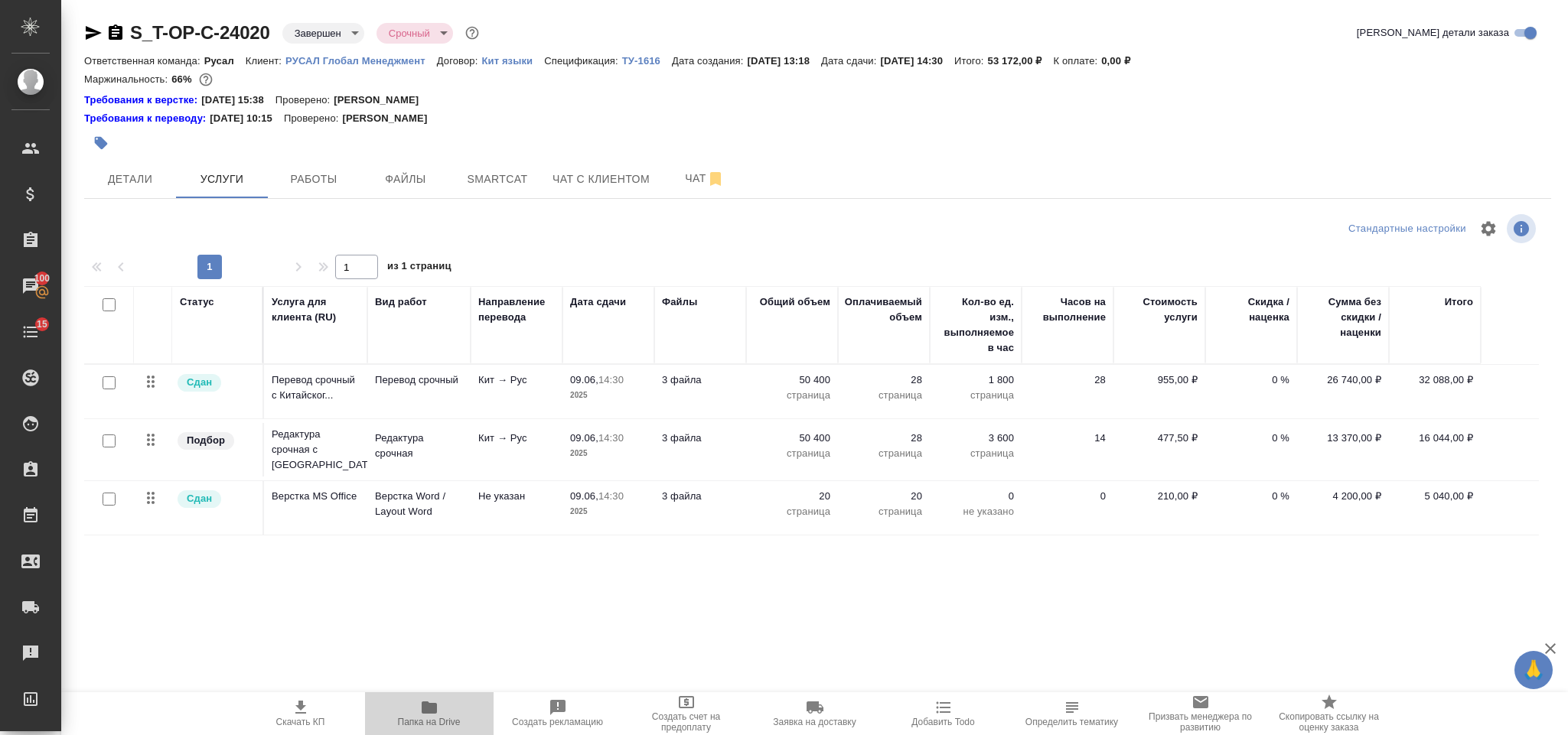
click at [452, 700] on span "Папка на Drive" at bounding box center [430, 712] width 110 height 29
click at [135, 184] on span "Детали" at bounding box center [130, 179] width 73 height 19
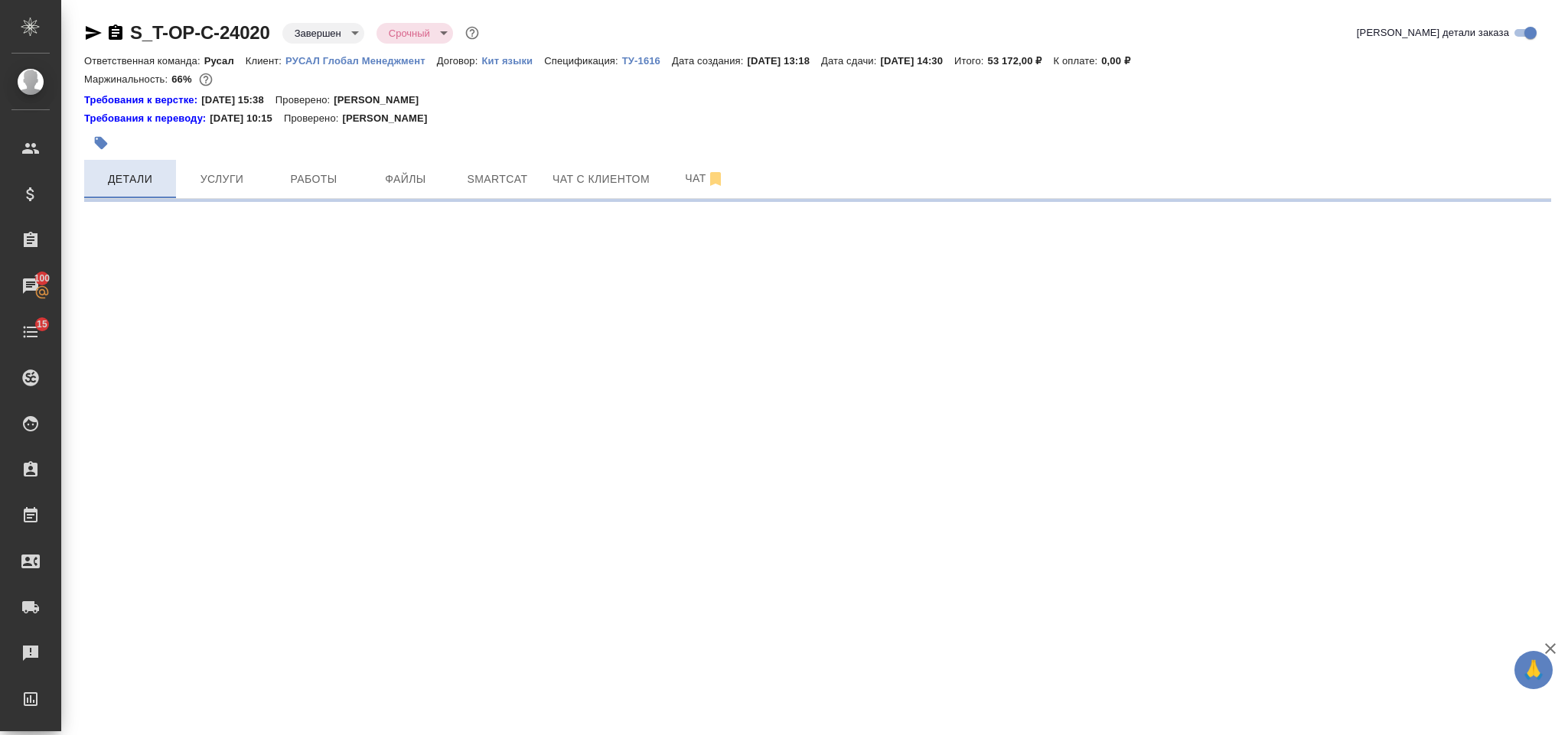
select select "RU"
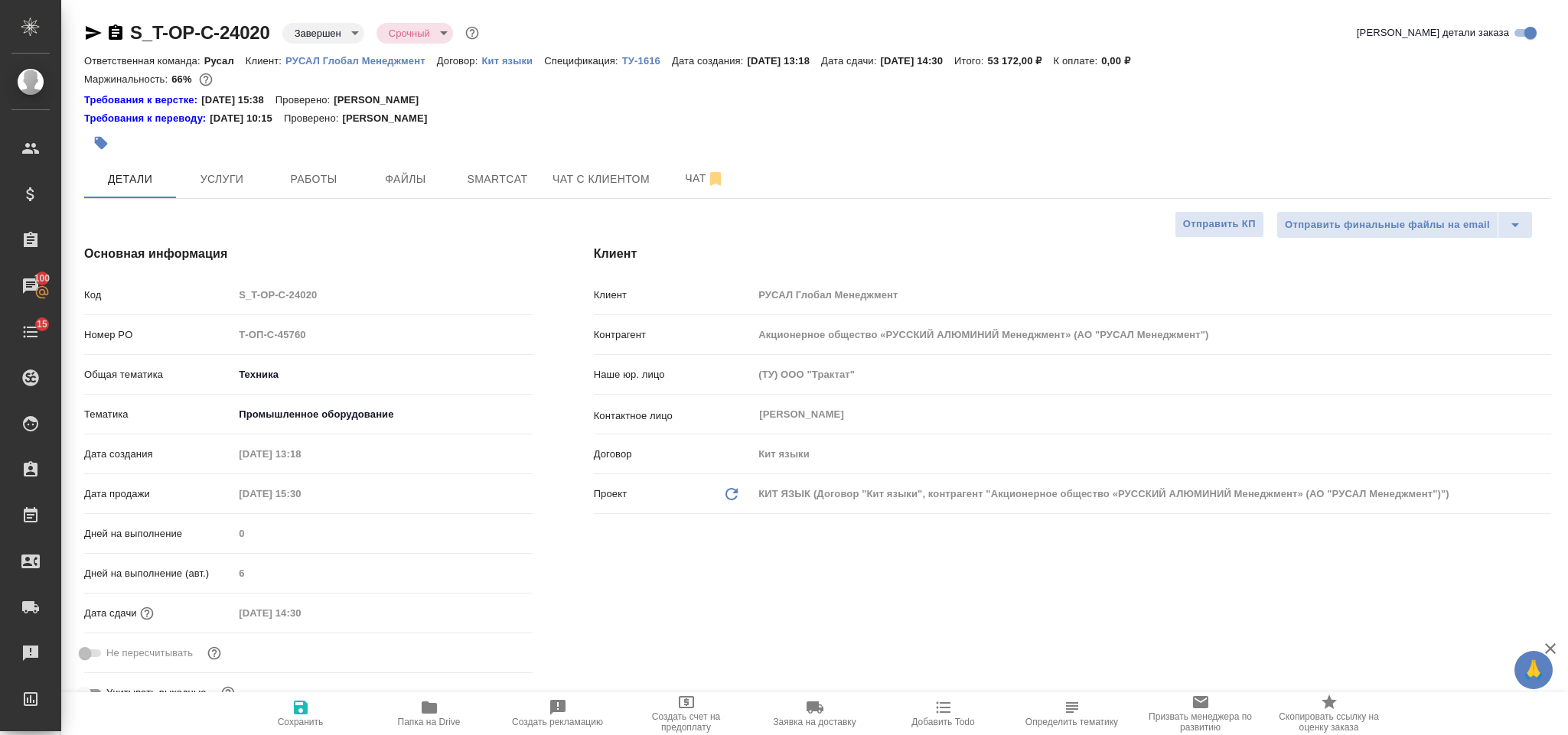
type textarea "x"
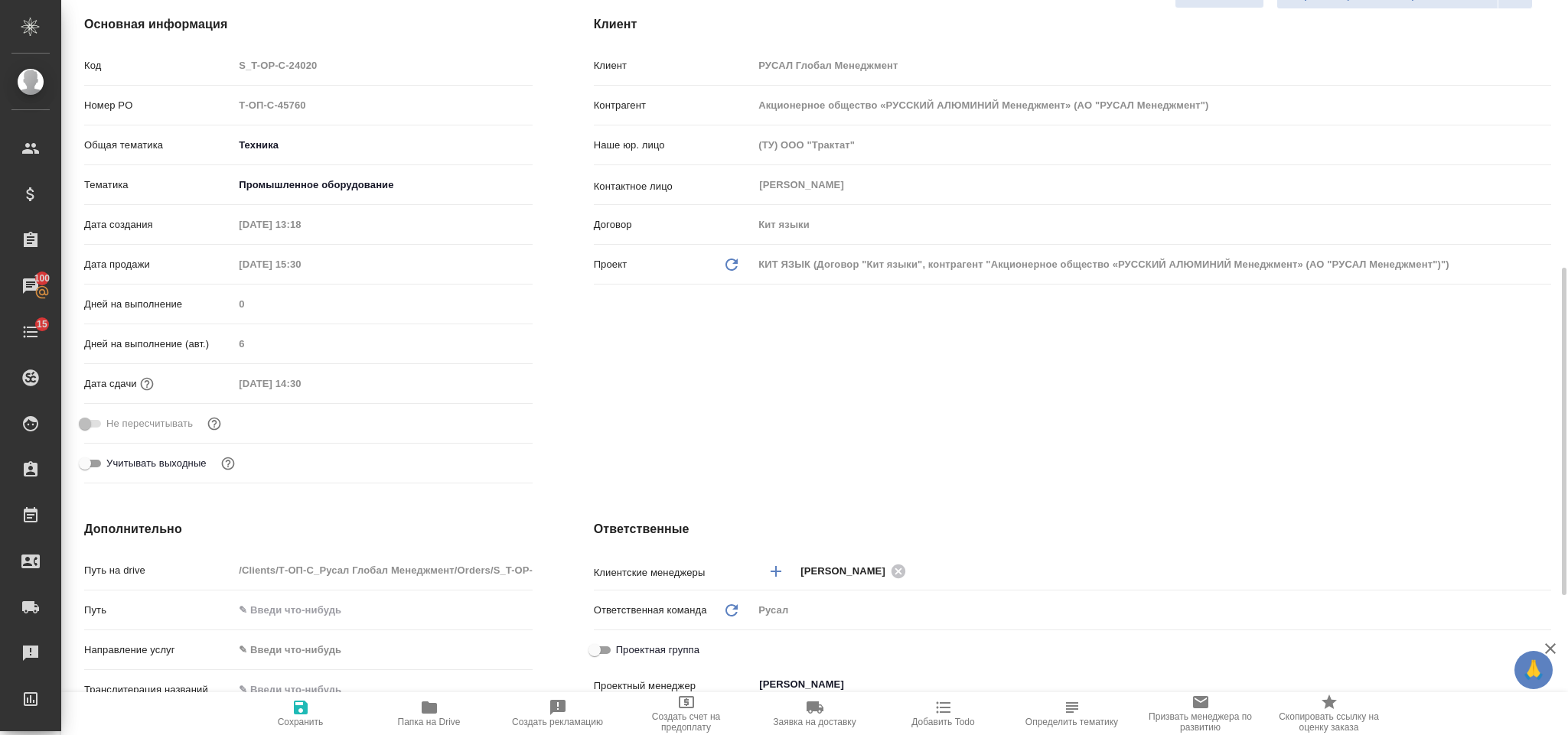
scroll to position [344, 0]
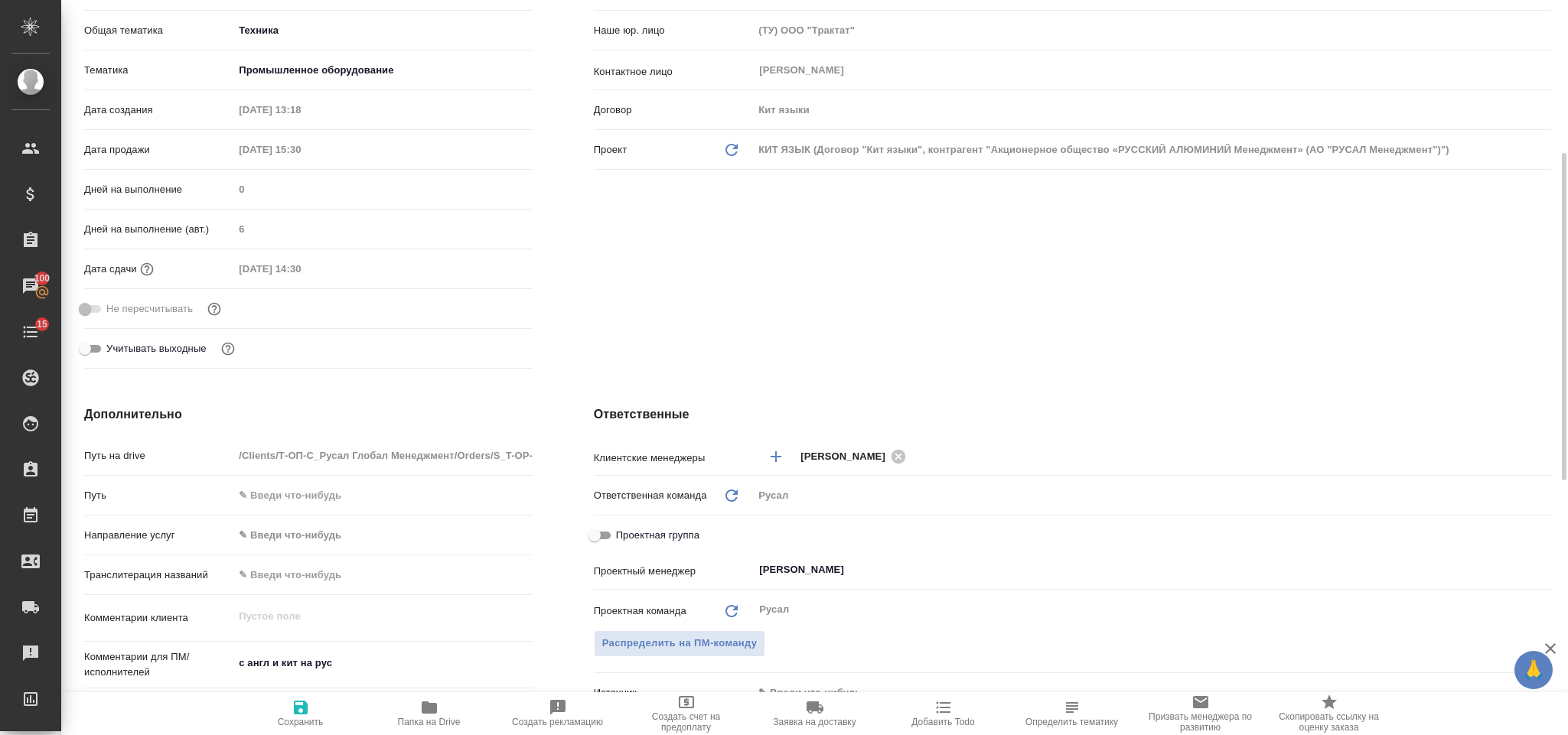
type textarea "x"
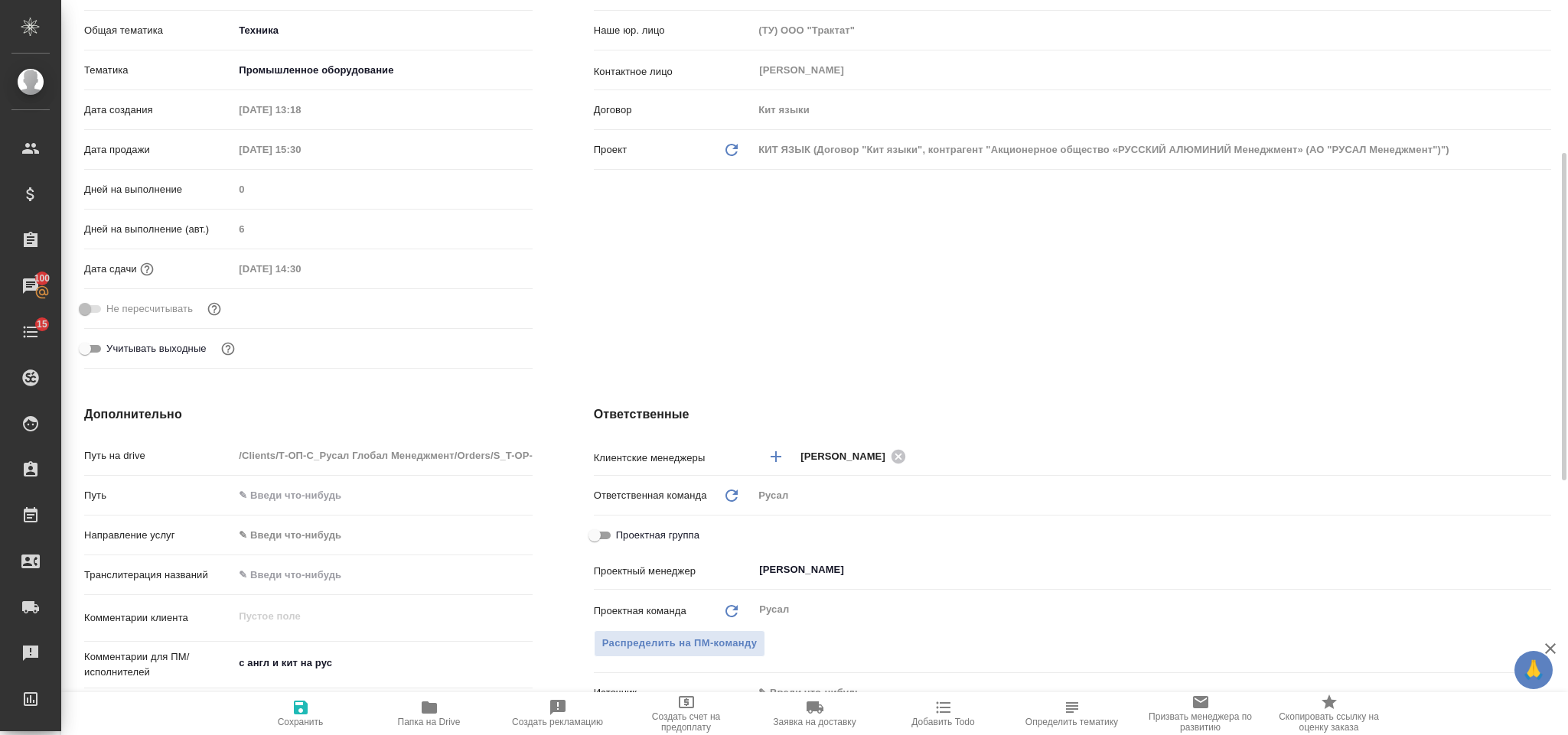
type textarea "x"
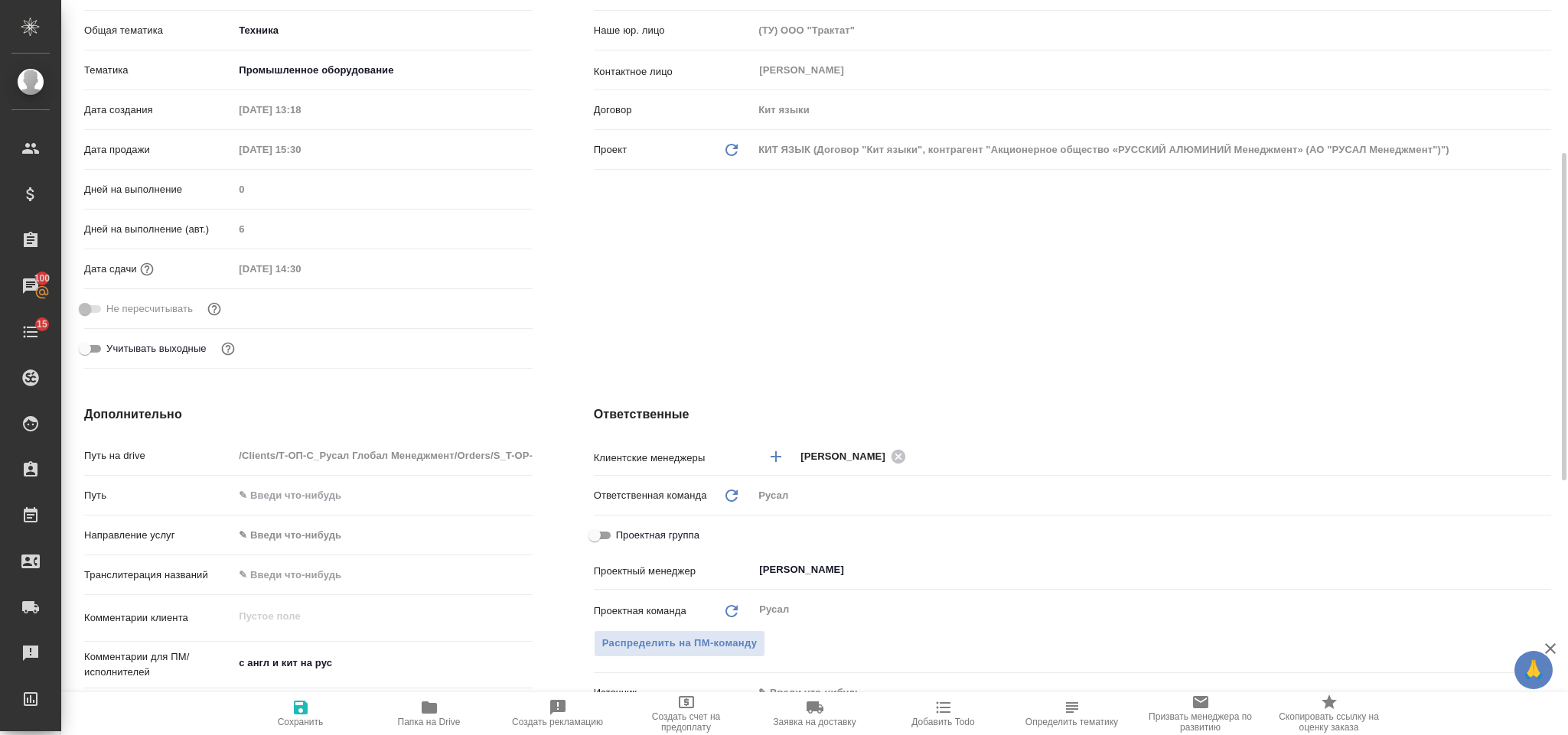
type textarea "x"
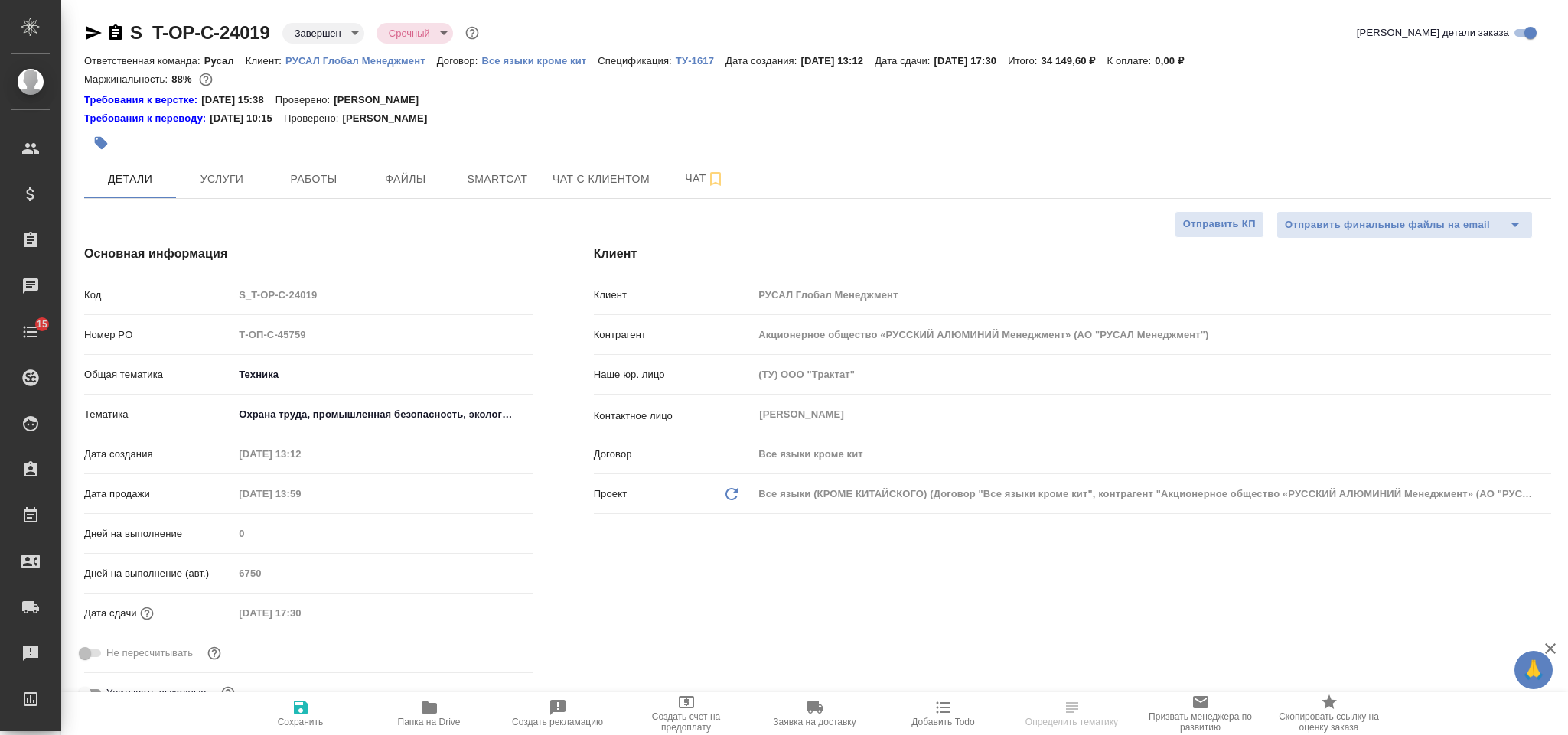
select select "RU"
click at [684, 184] on span "Чат" at bounding box center [704, 178] width 73 height 19
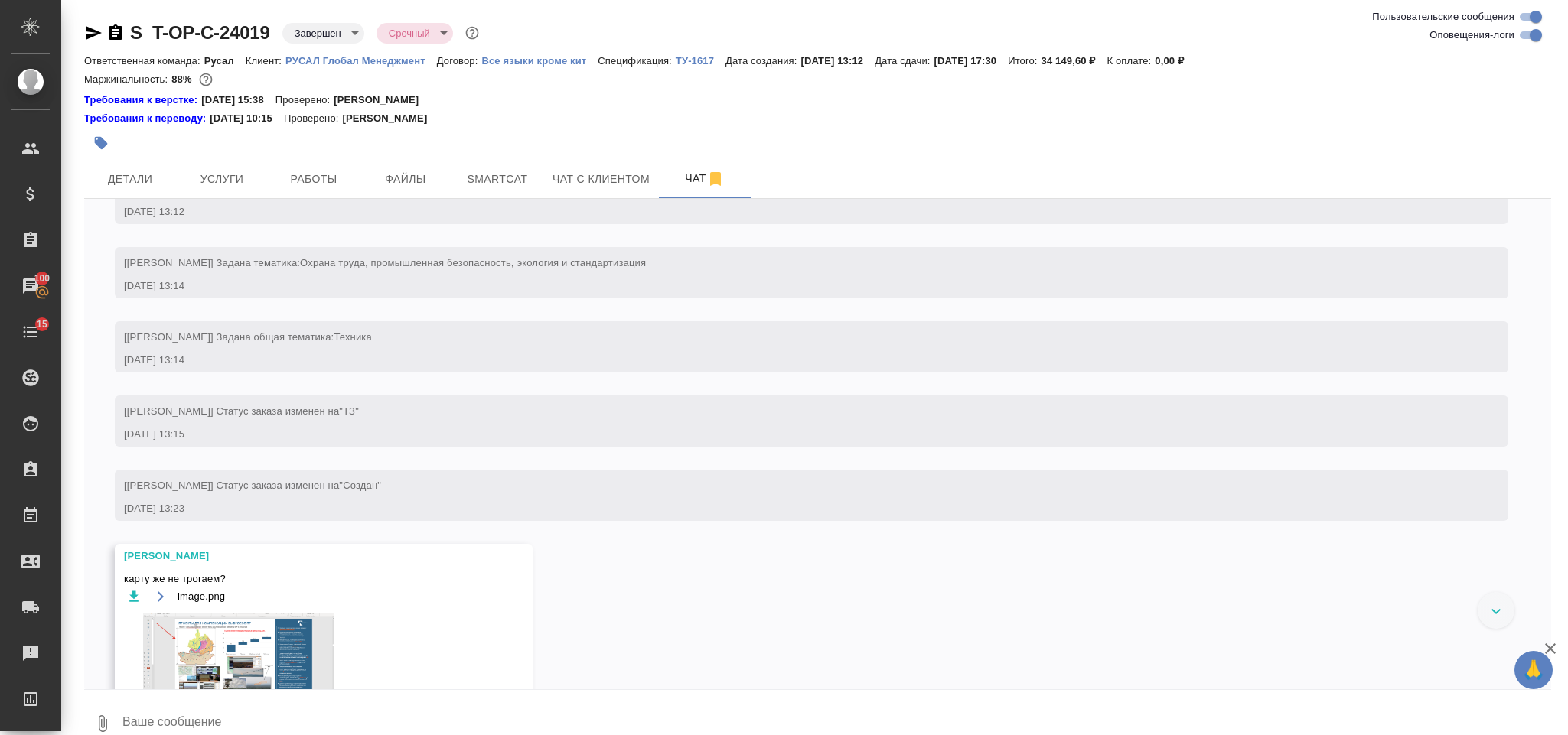
scroll to position [613, 0]
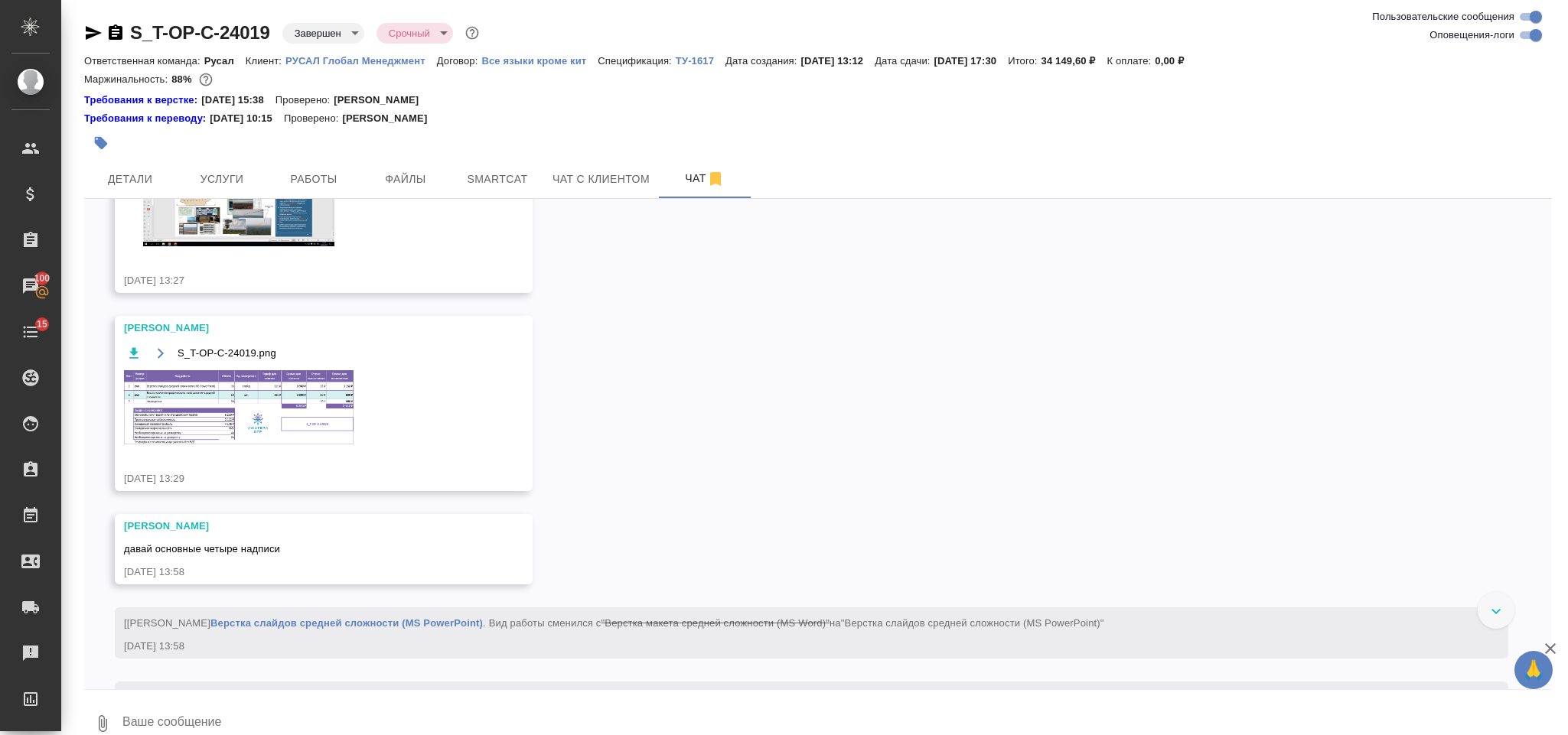
click at [273, 427] on img at bounding box center [238, 407] width 230 height 74
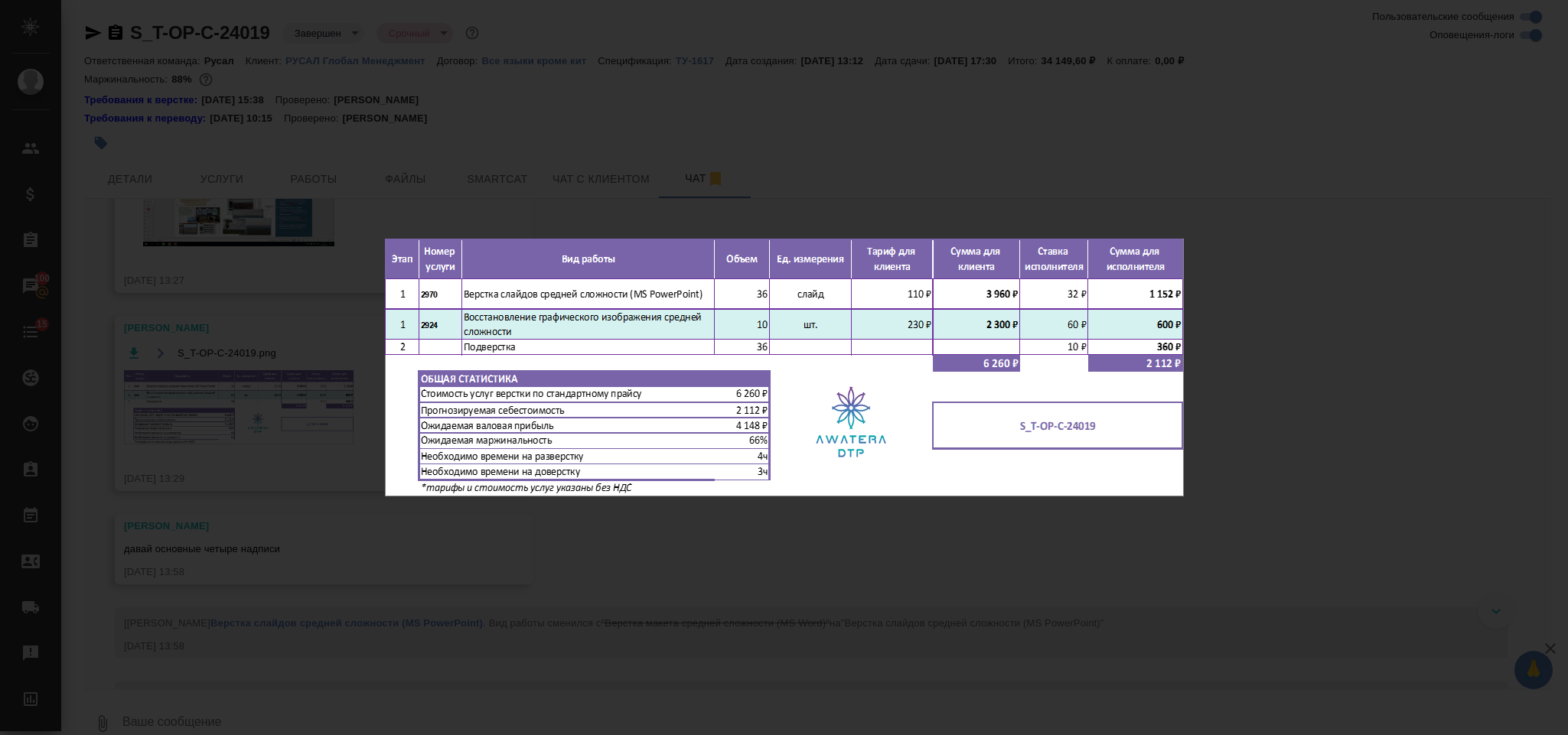
click at [1274, 206] on div "S_T-OP-C-24019.png 1 of 1" at bounding box center [784, 367] width 1568 height 735
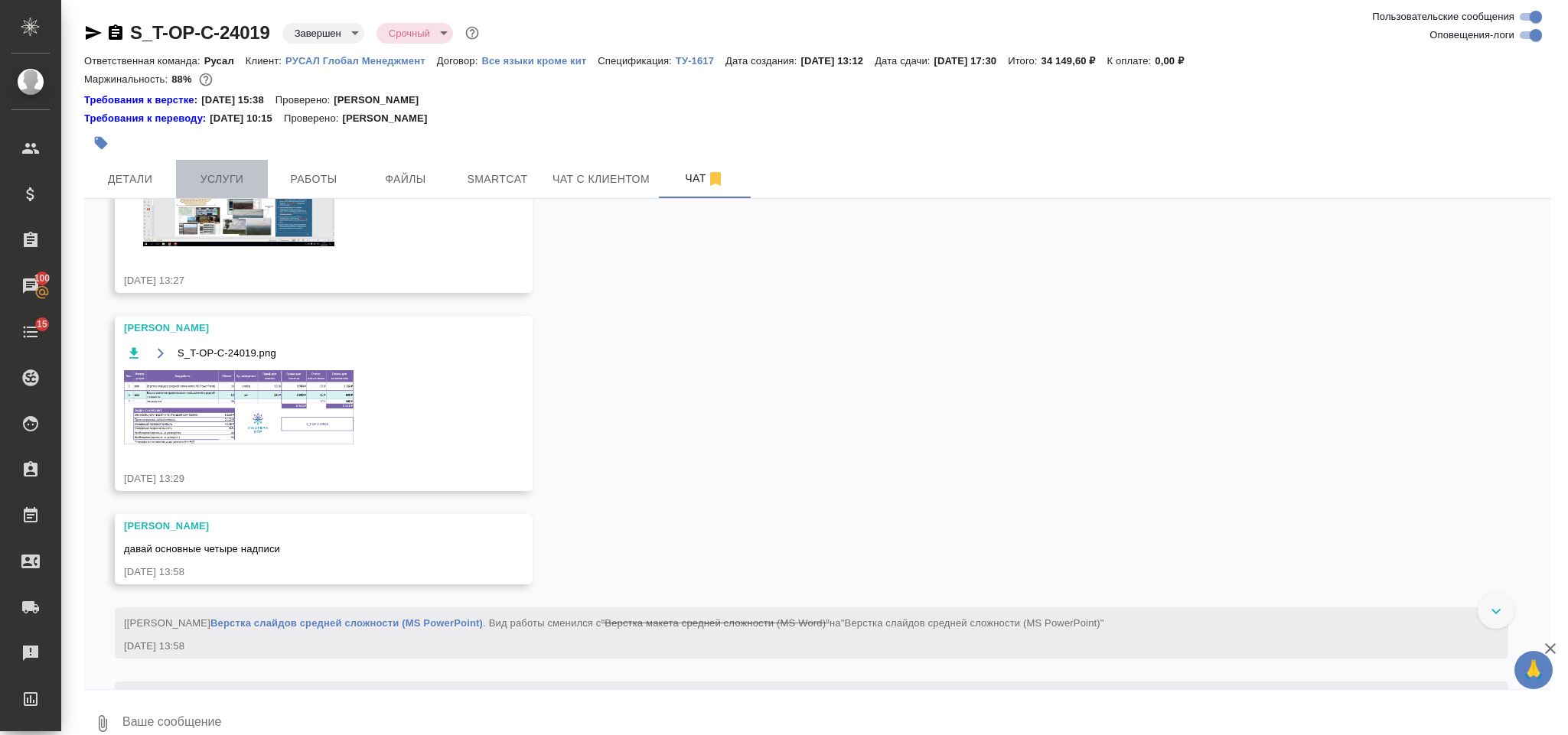
click at [230, 177] on span "Услуги" at bounding box center [222, 179] width 73 height 19
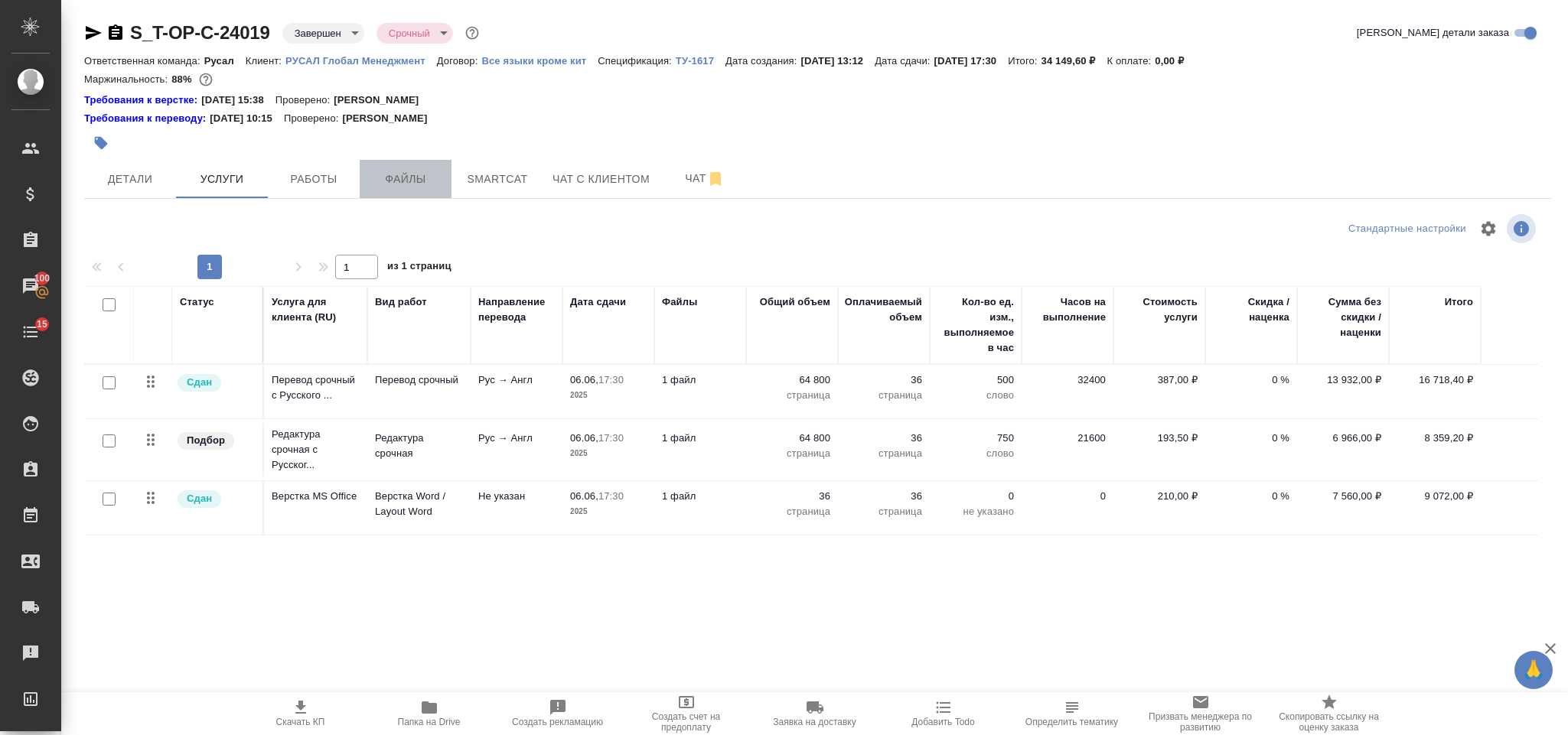
click at [409, 186] on span "Файлы" at bounding box center [405, 179] width 73 height 19
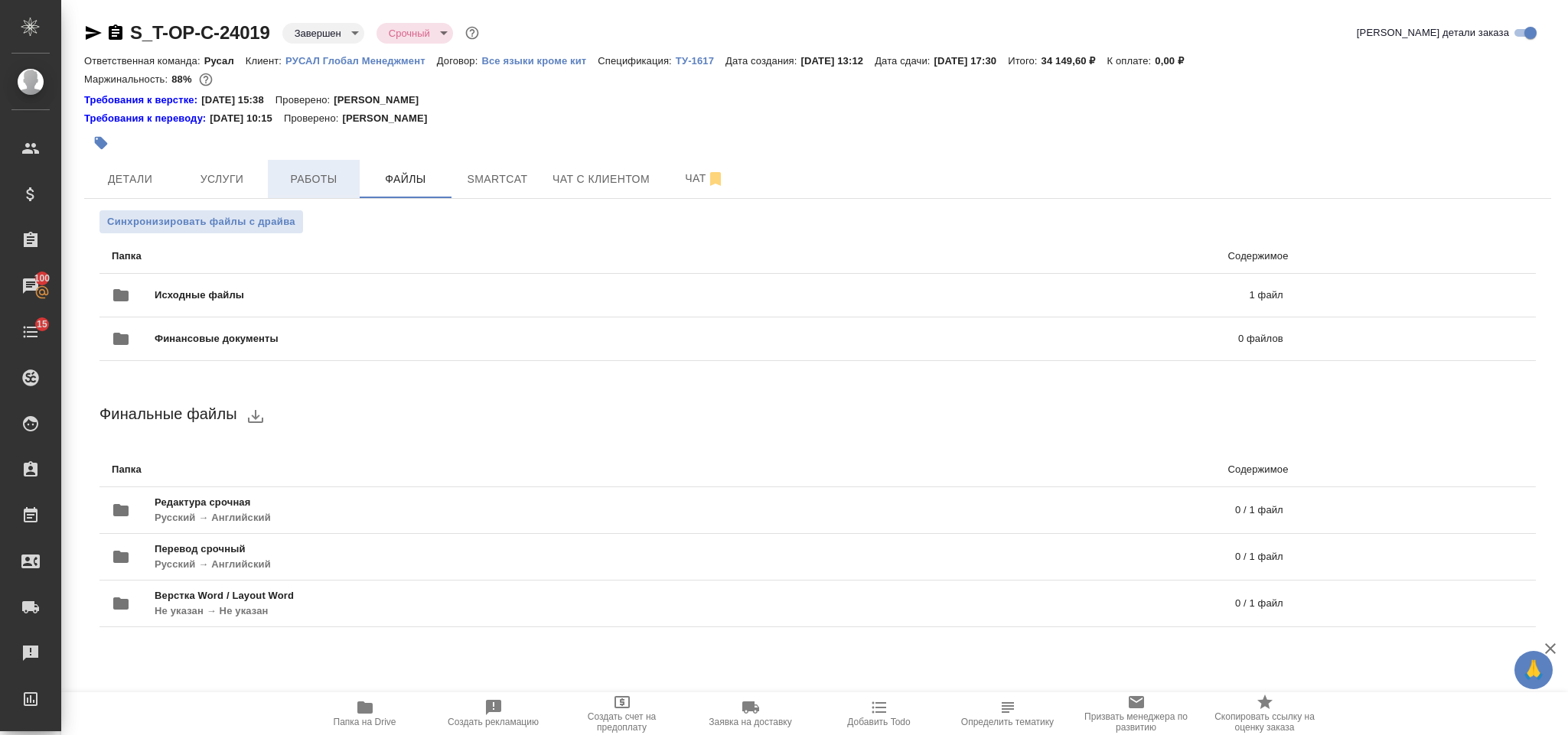
click at [346, 184] on span "Работы" at bounding box center [314, 179] width 73 height 19
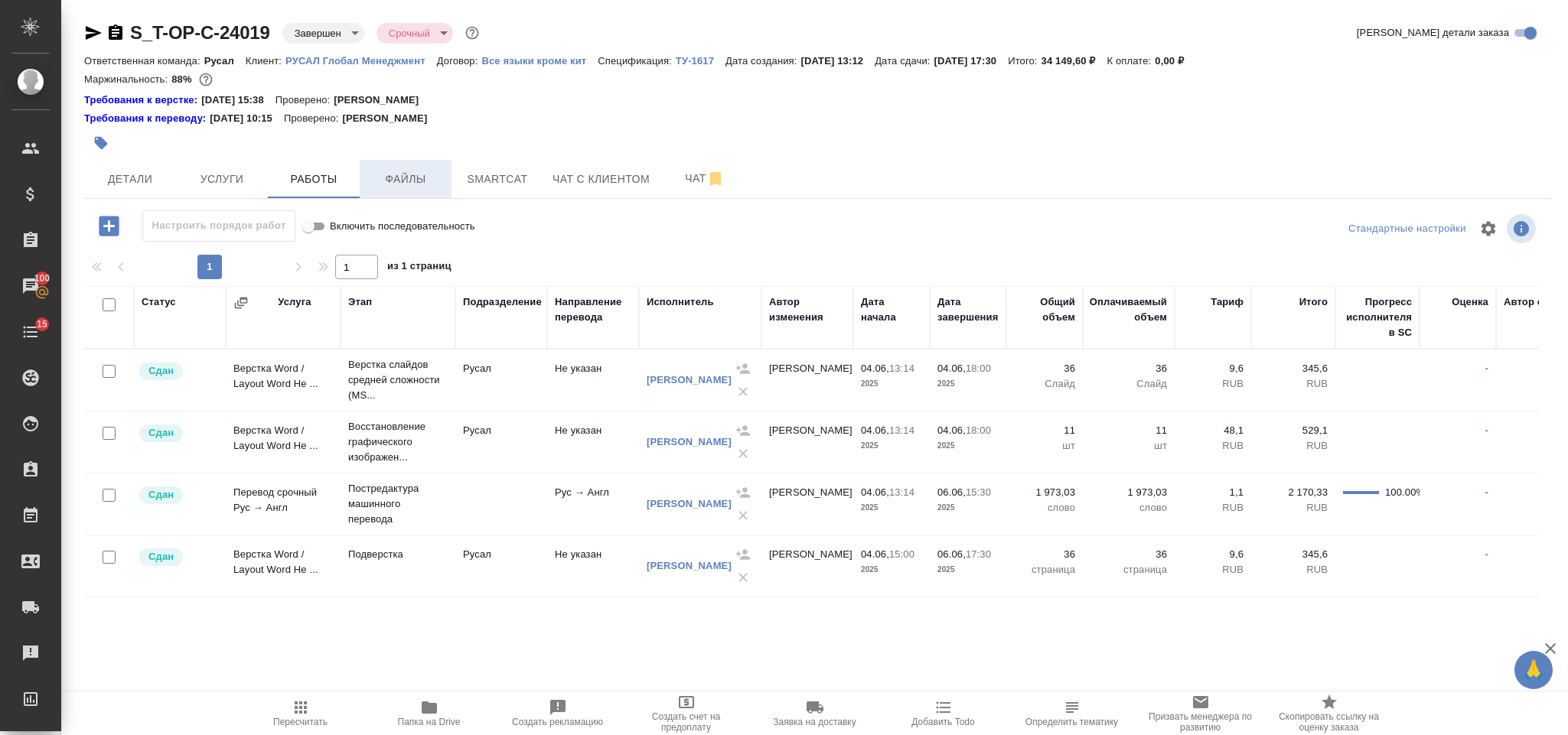
click at [428, 174] on span "Файлы" at bounding box center [405, 179] width 73 height 19
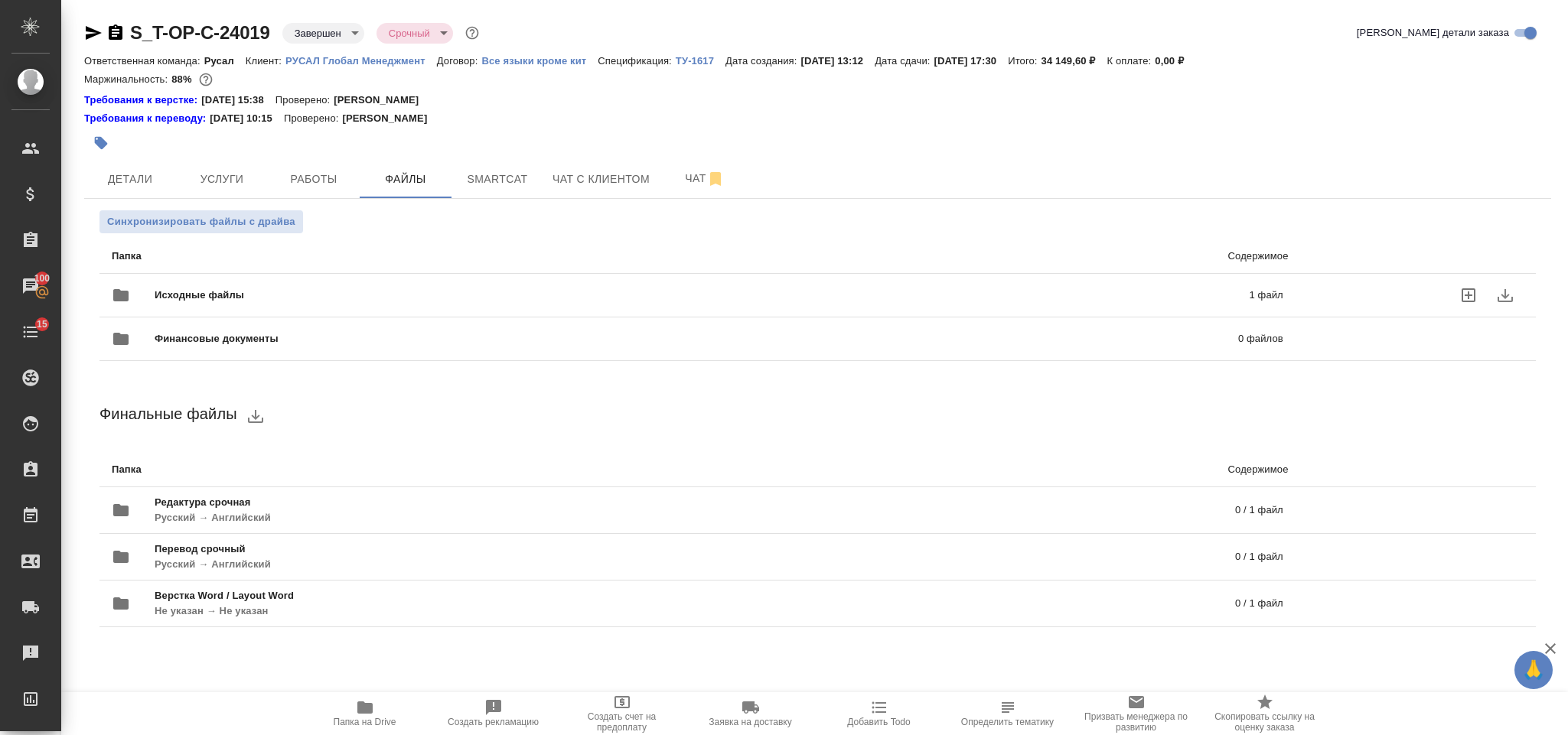
click at [489, 298] on span "Исходные файлы" at bounding box center [451, 296] width 592 height 16
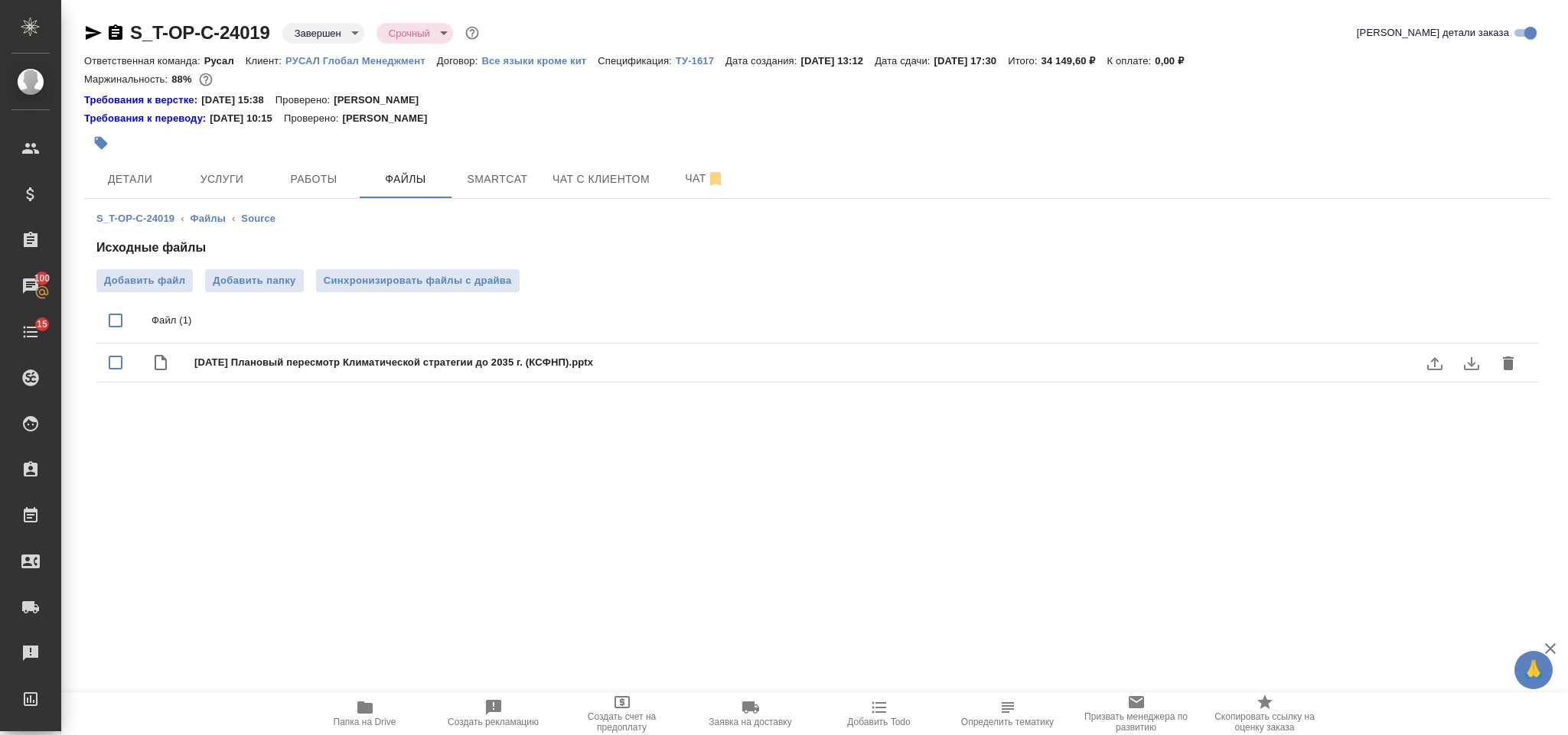
click at [1469, 369] on icon "download" at bounding box center [1472, 363] width 19 height 19
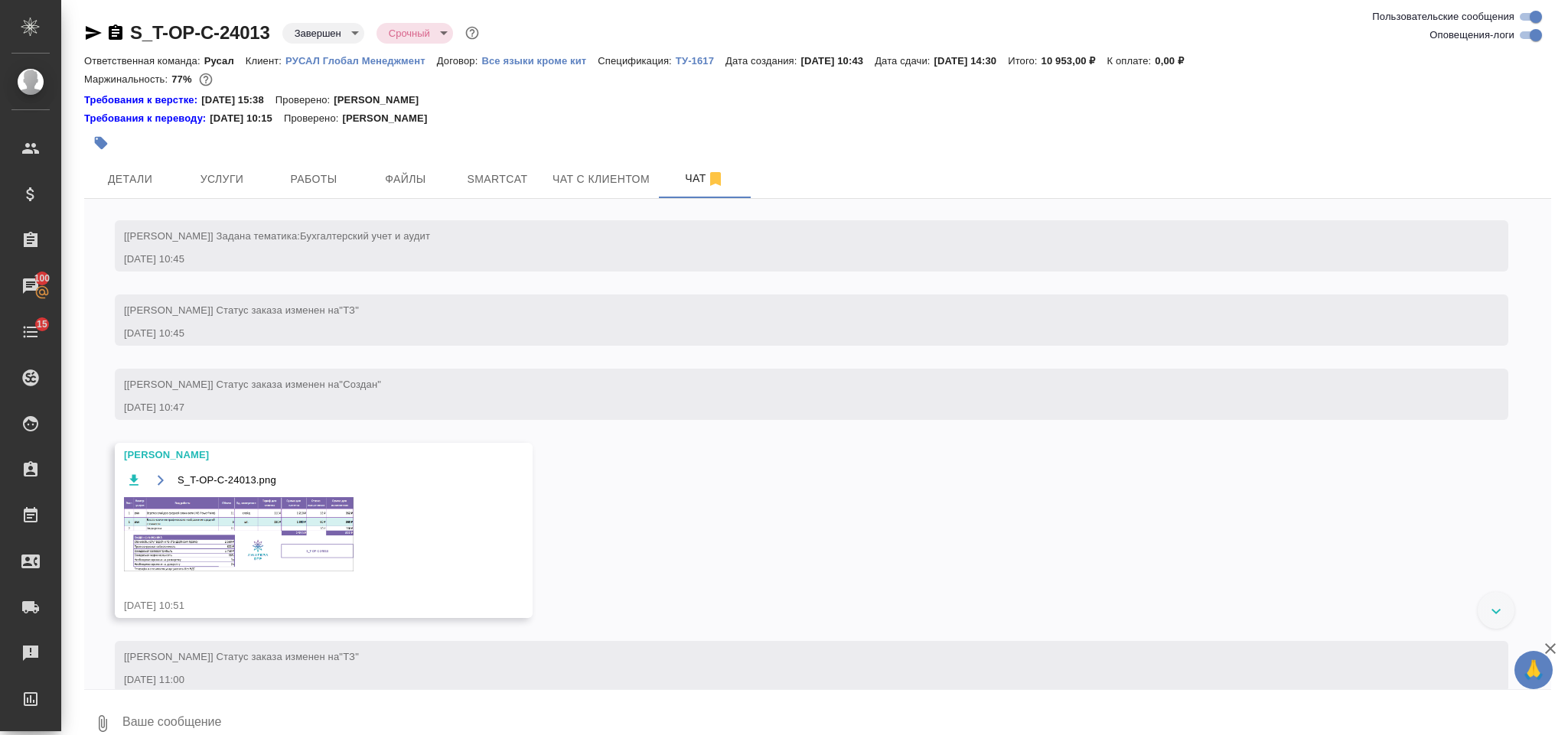
scroll to position [243, 0]
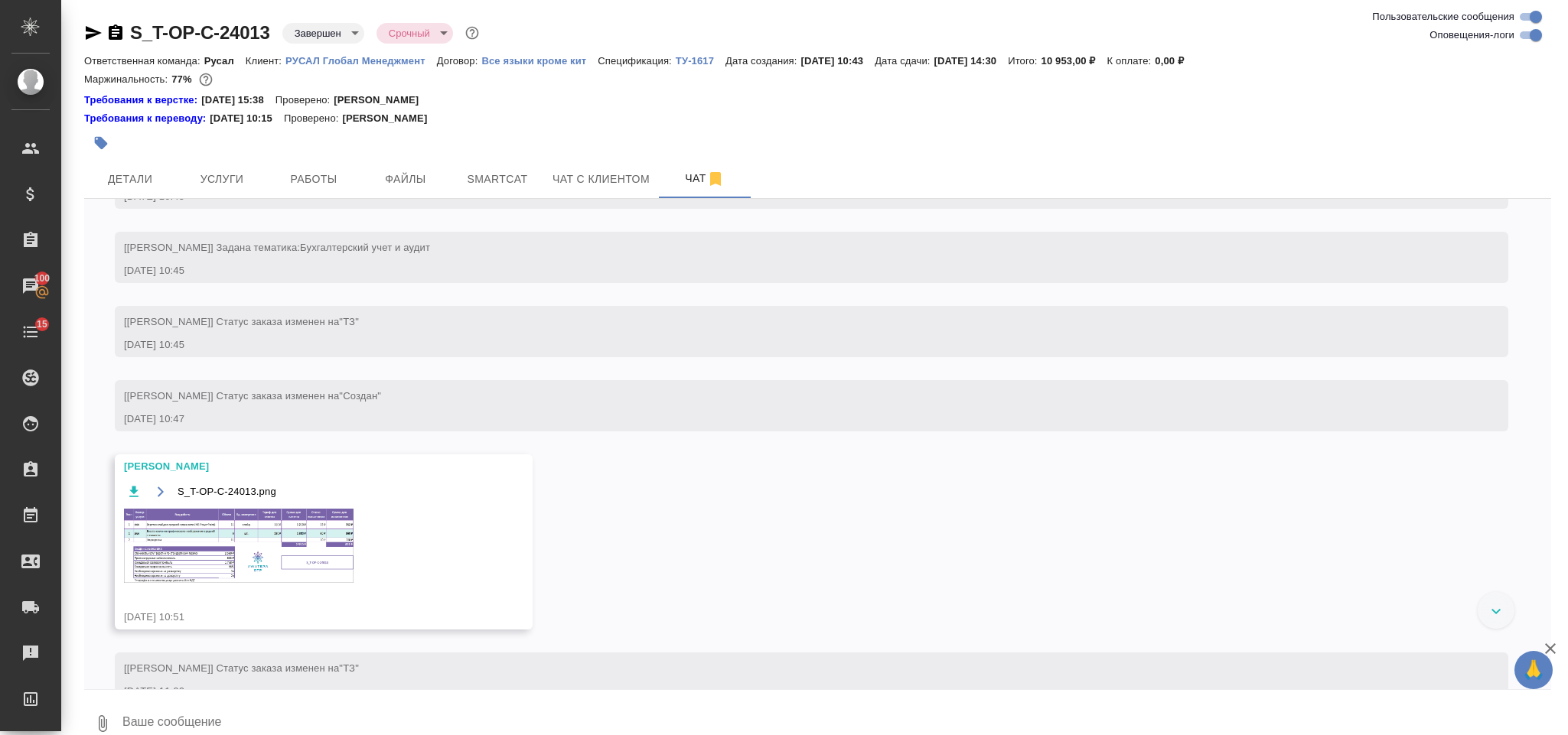
click at [287, 570] on img at bounding box center [238, 545] width 230 height 74
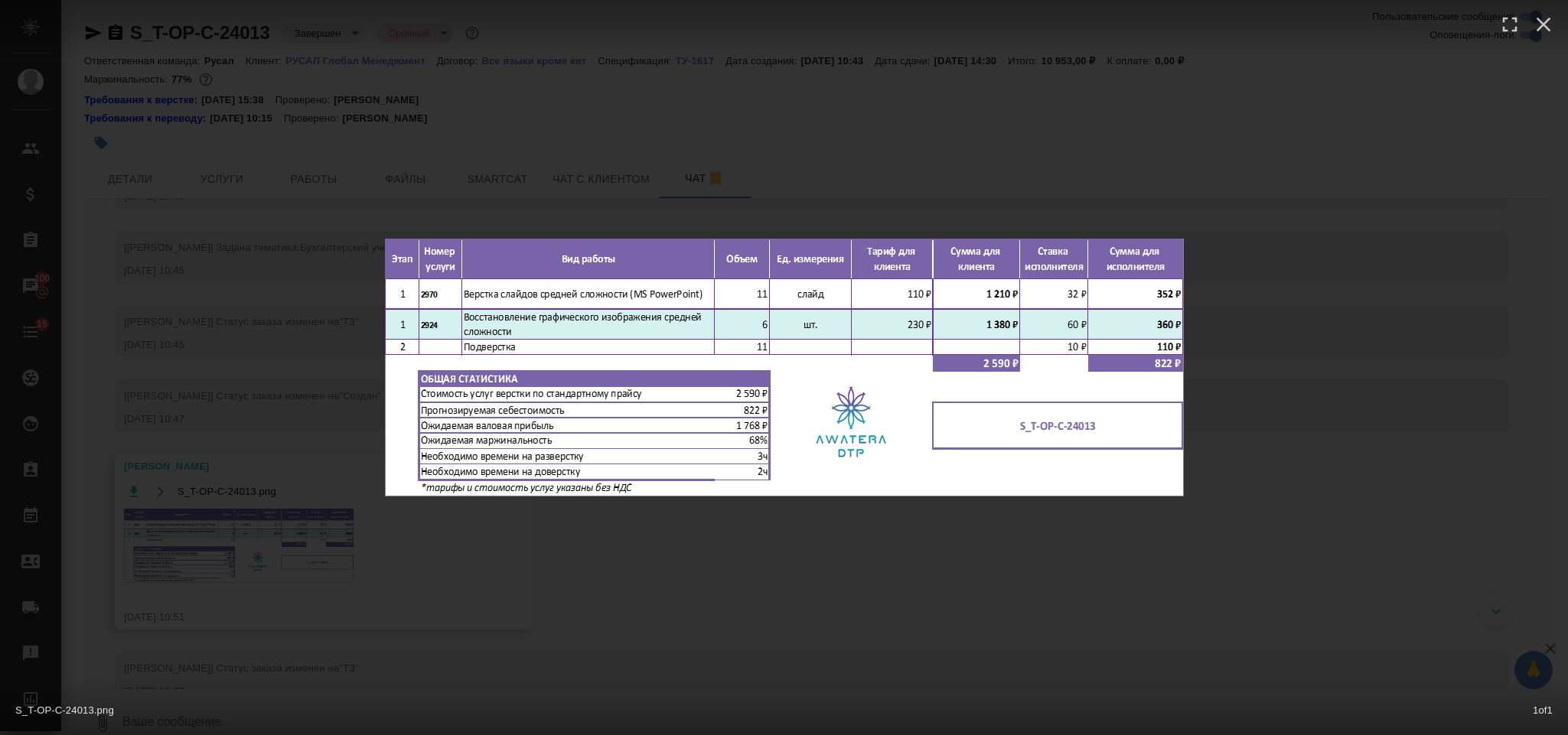
click at [1290, 310] on div "S_T-OP-C-24013.png 1 of 1" at bounding box center [784, 367] width 1568 height 735
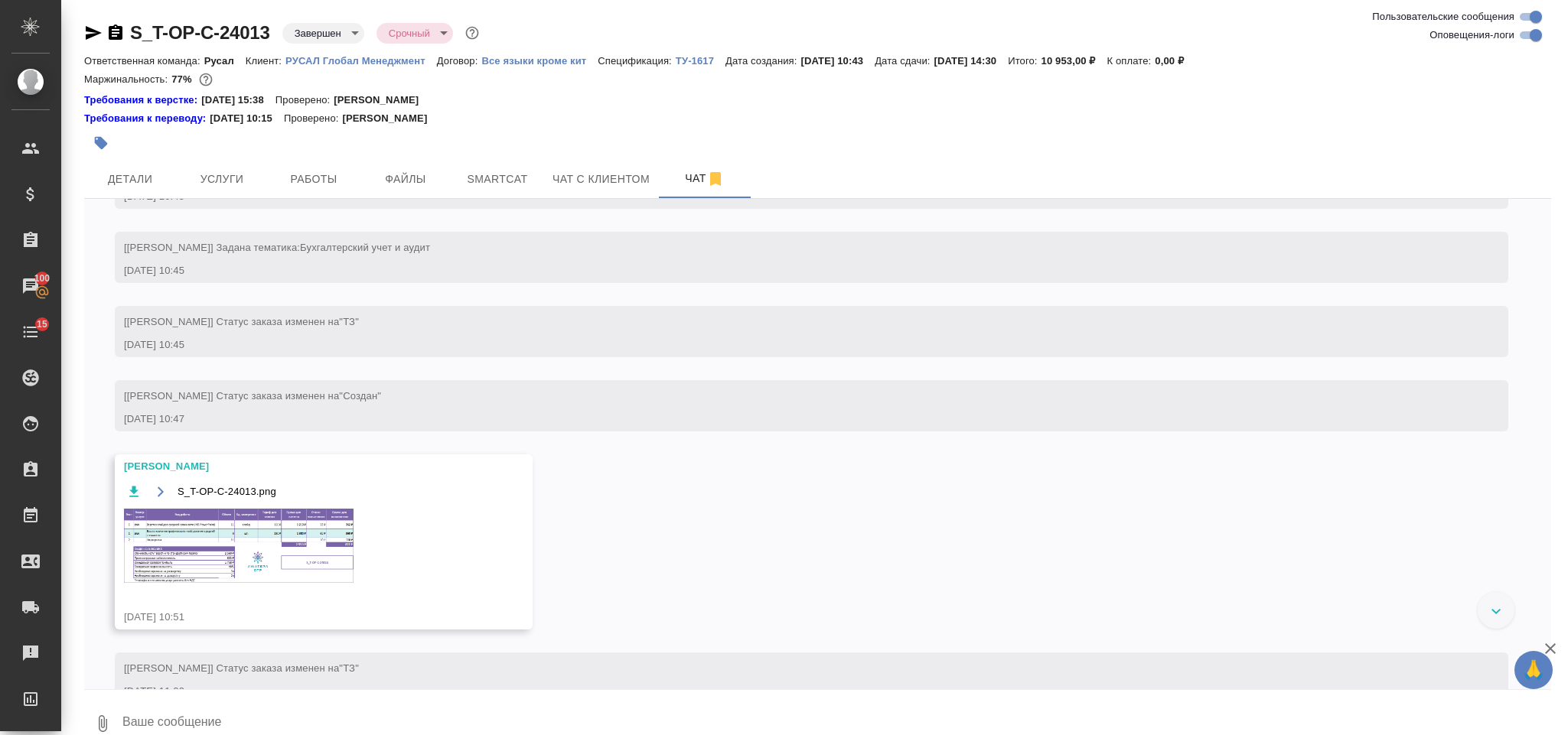
click at [237, 180] on div "S_T-OP-C-24013.png 1 of 1" at bounding box center [783, 398] width 1411 height 662
click at [235, 191] on button "Услуги" at bounding box center [222, 179] width 92 height 38
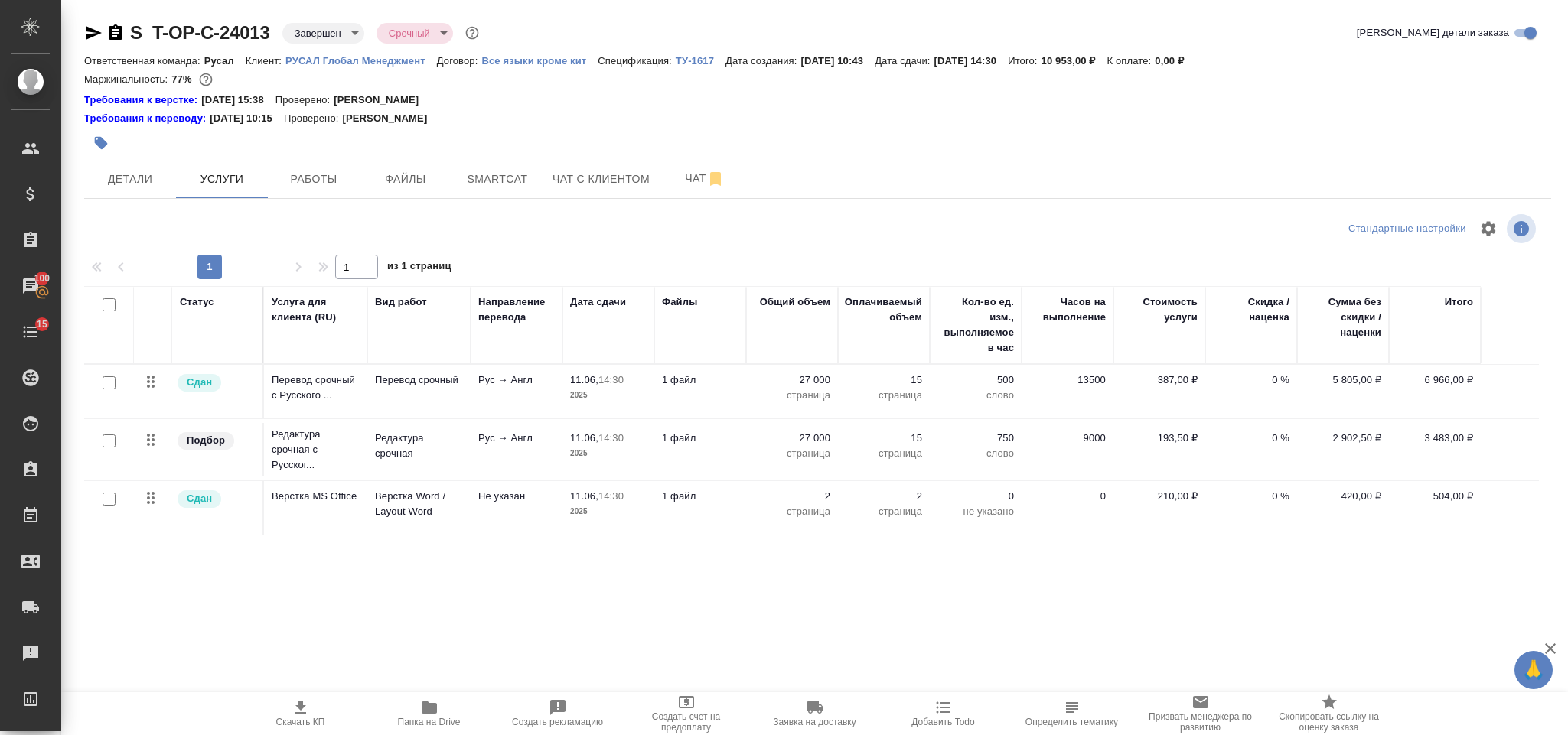
click at [433, 713] on icon "button" at bounding box center [430, 708] width 16 height 12
click at [135, 166] on button "Детали" at bounding box center [130, 179] width 92 height 38
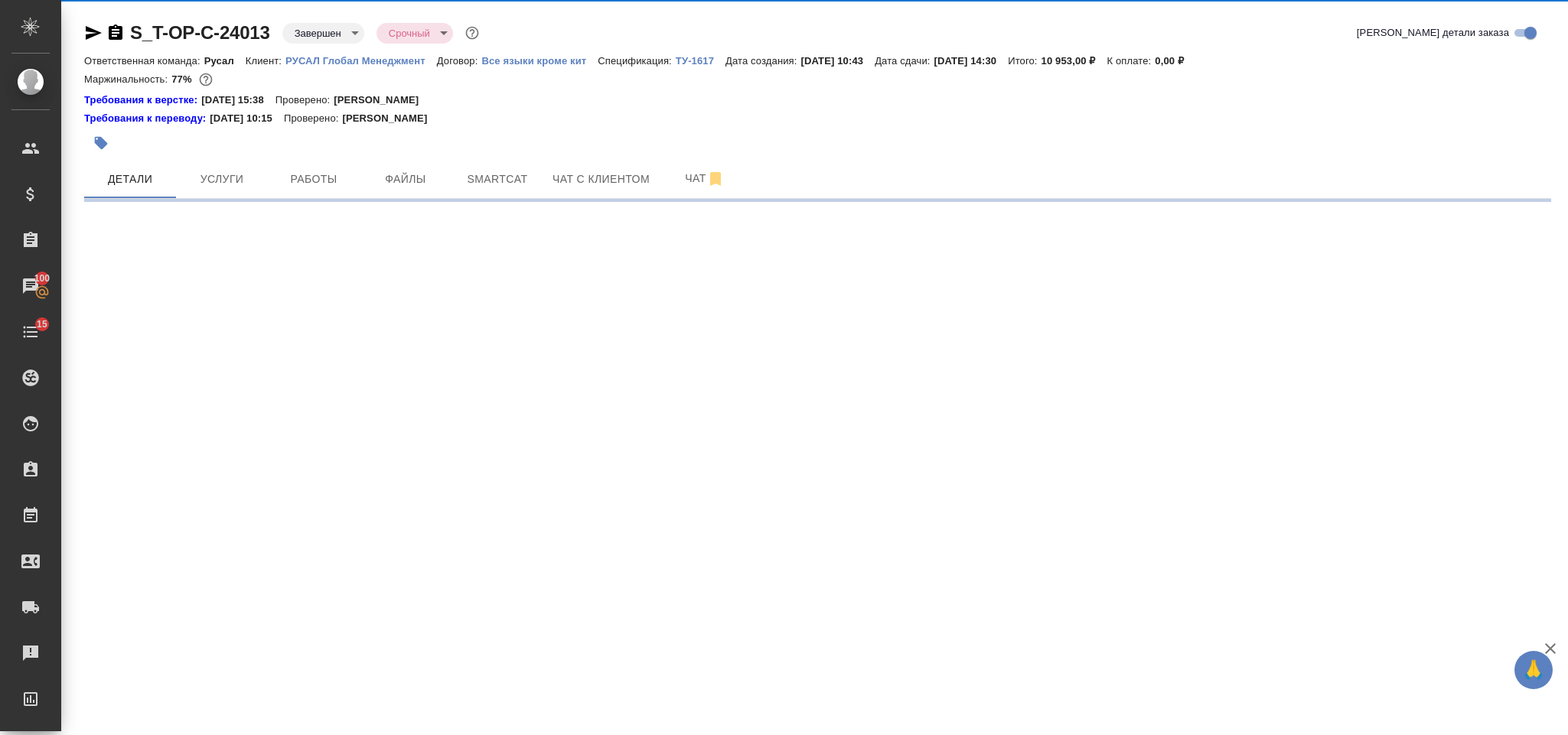
select select "RU"
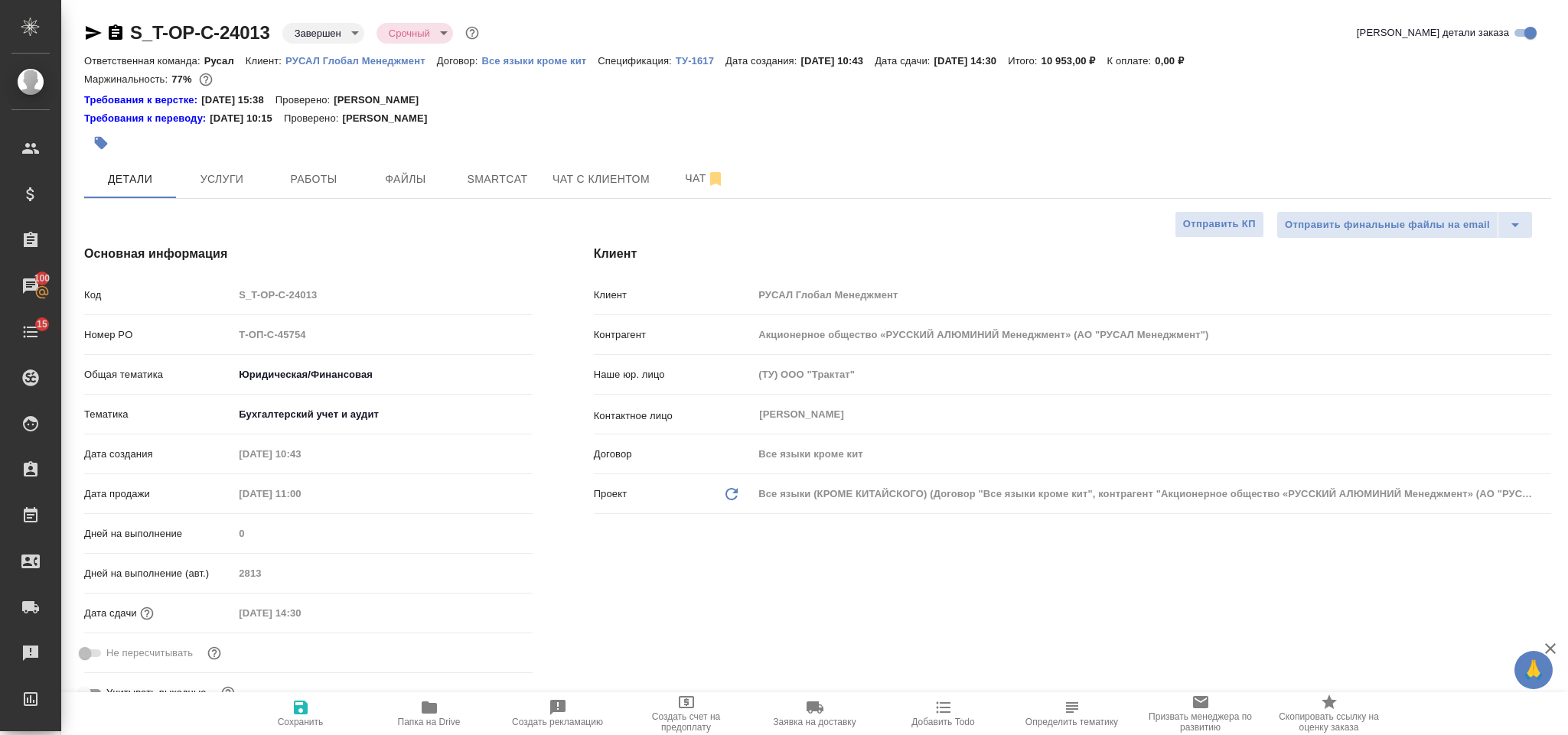
type textarea "x"
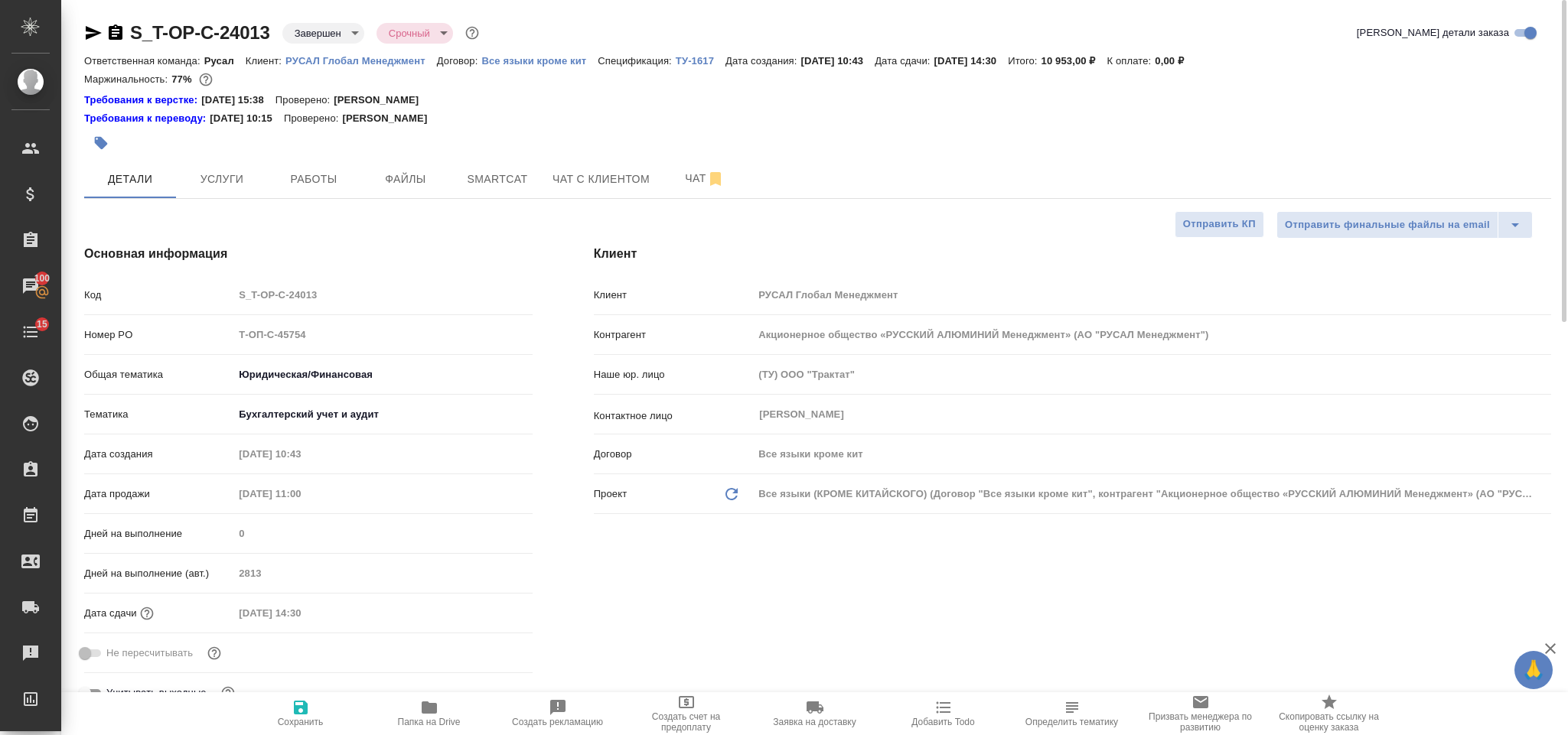
type textarea "x"
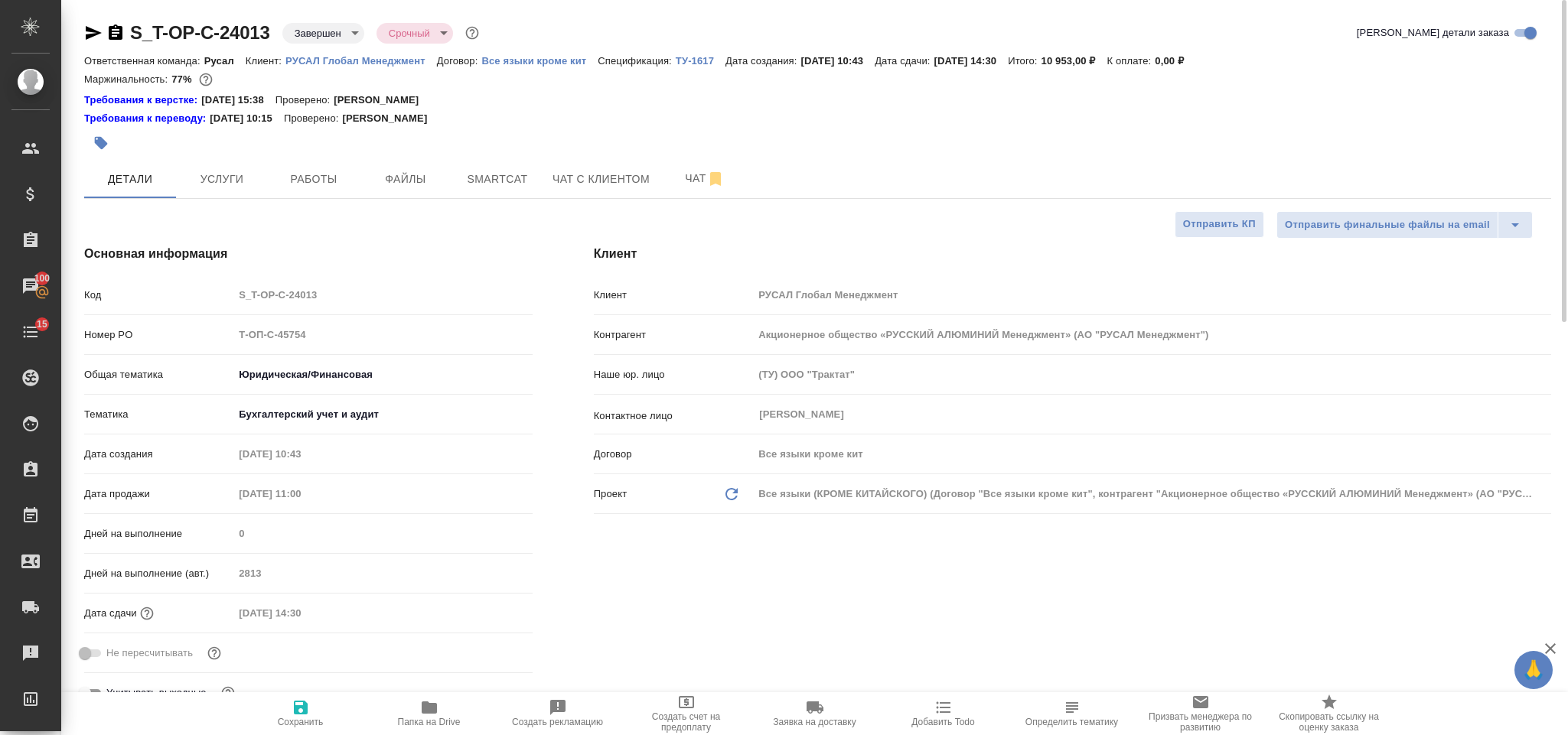
type textarea "x"
click at [198, 331] on div "Номер PO Т-ОП-С-45754" at bounding box center [308, 334] width 448 height 26
type textarea "x"
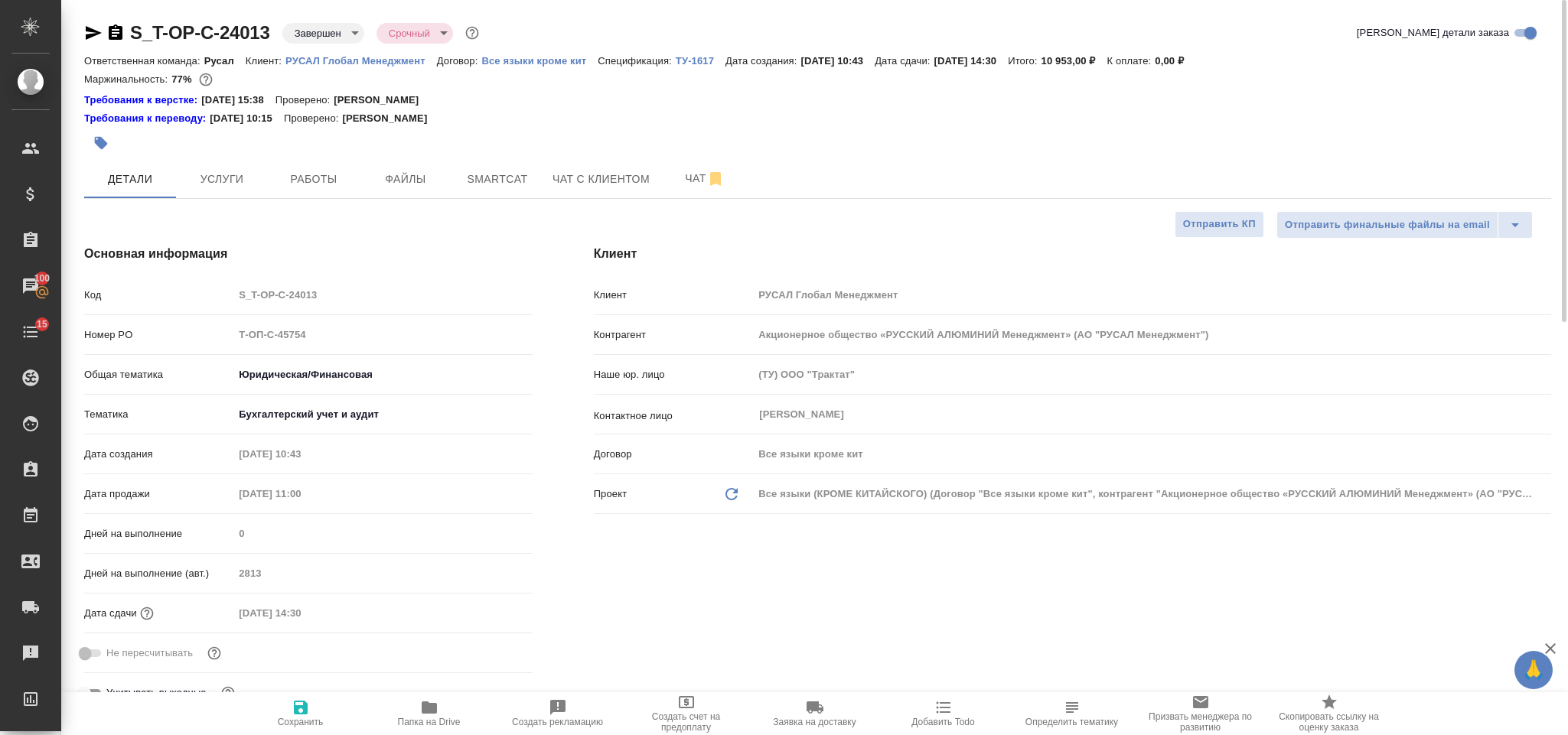
type textarea "x"
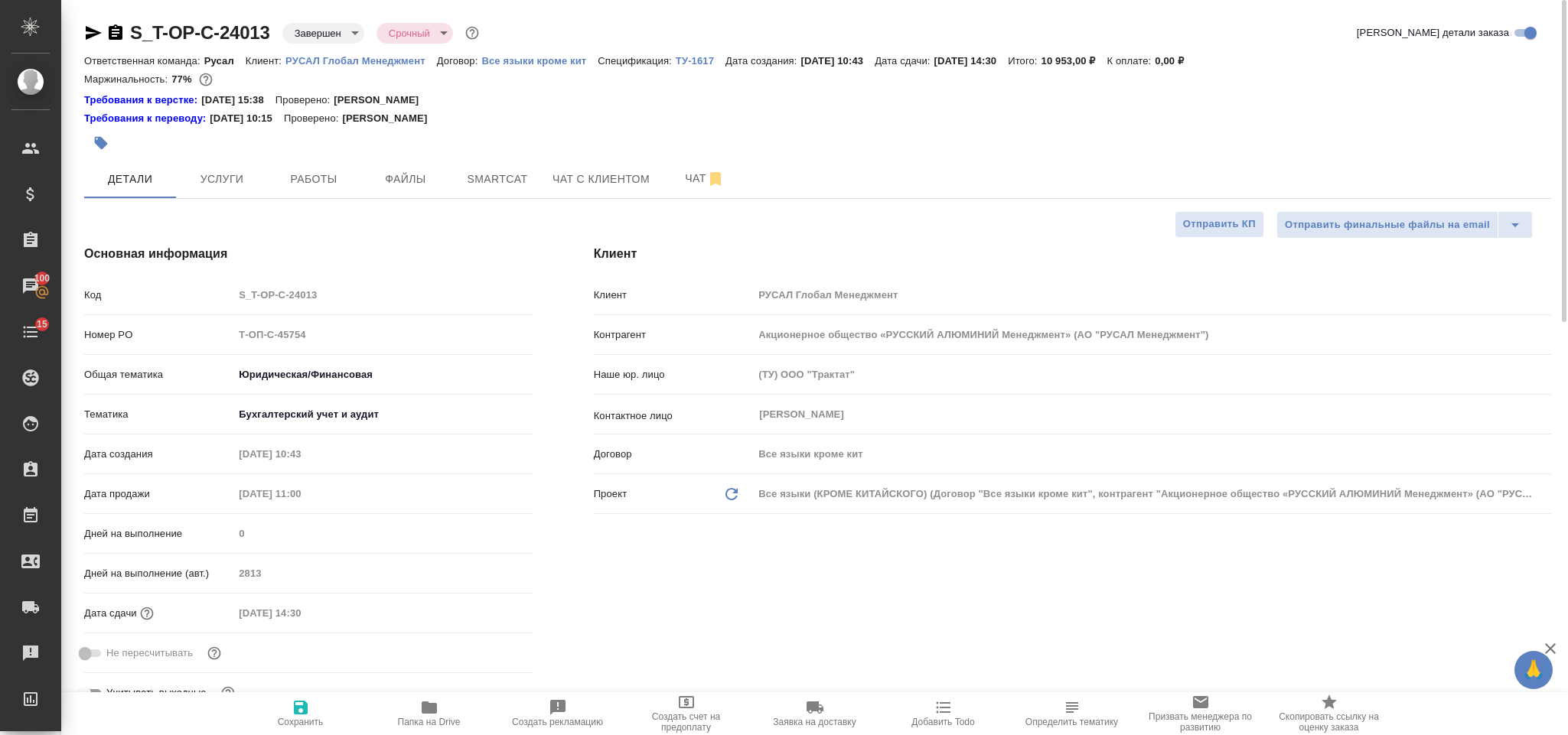
type textarea "x"
select select "RU"
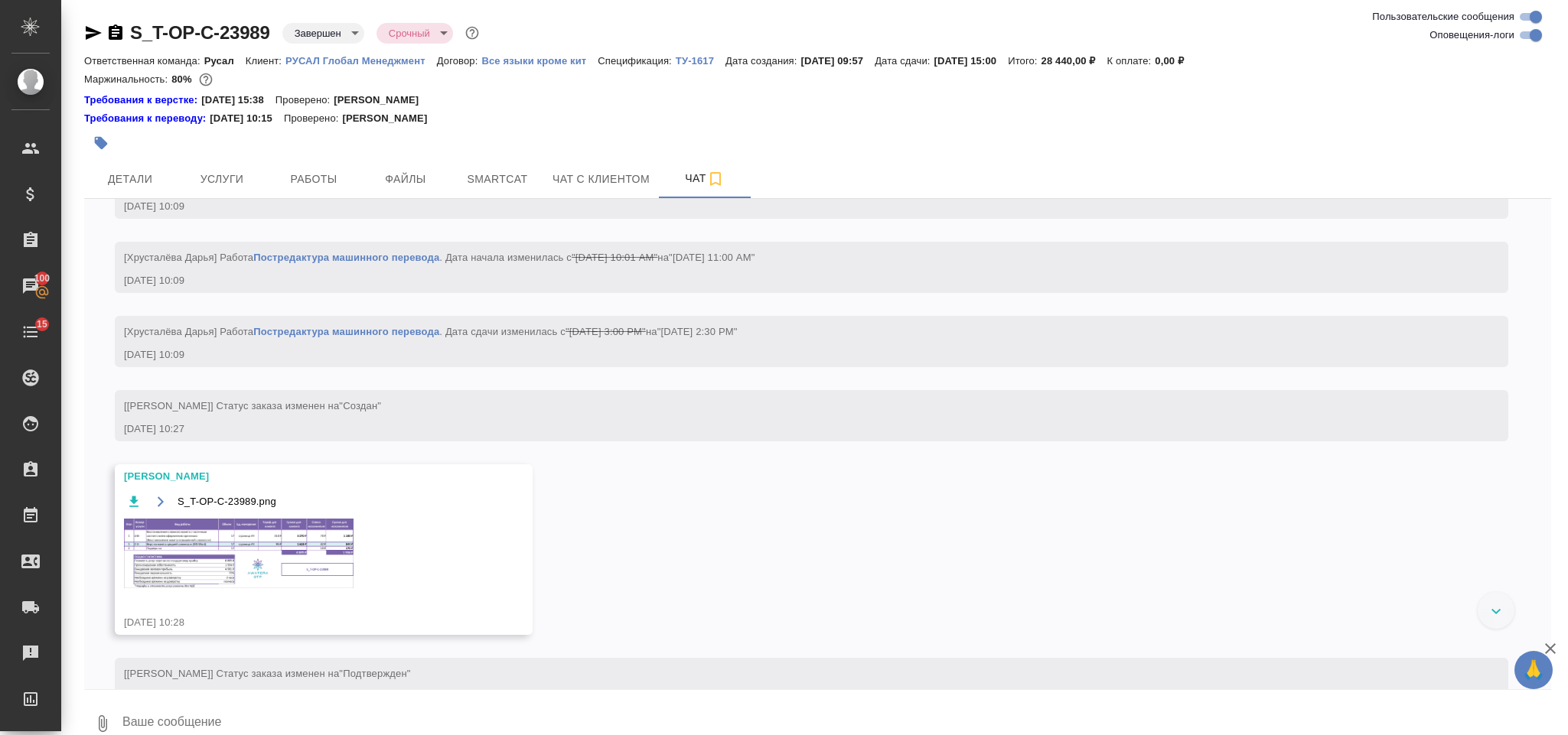
scroll to position [2018, 0]
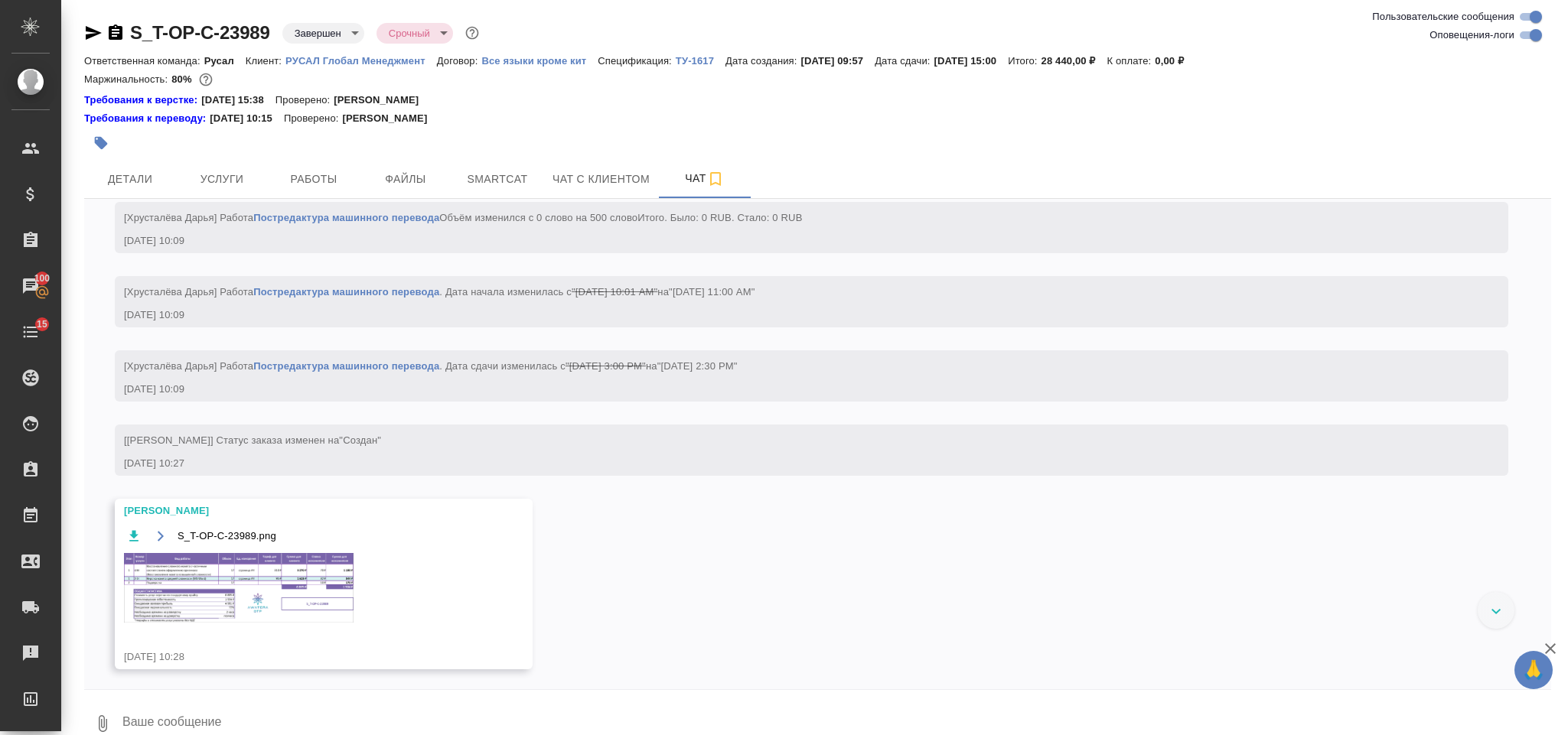
click at [194, 622] on img at bounding box center [238, 587] width 230 height 69
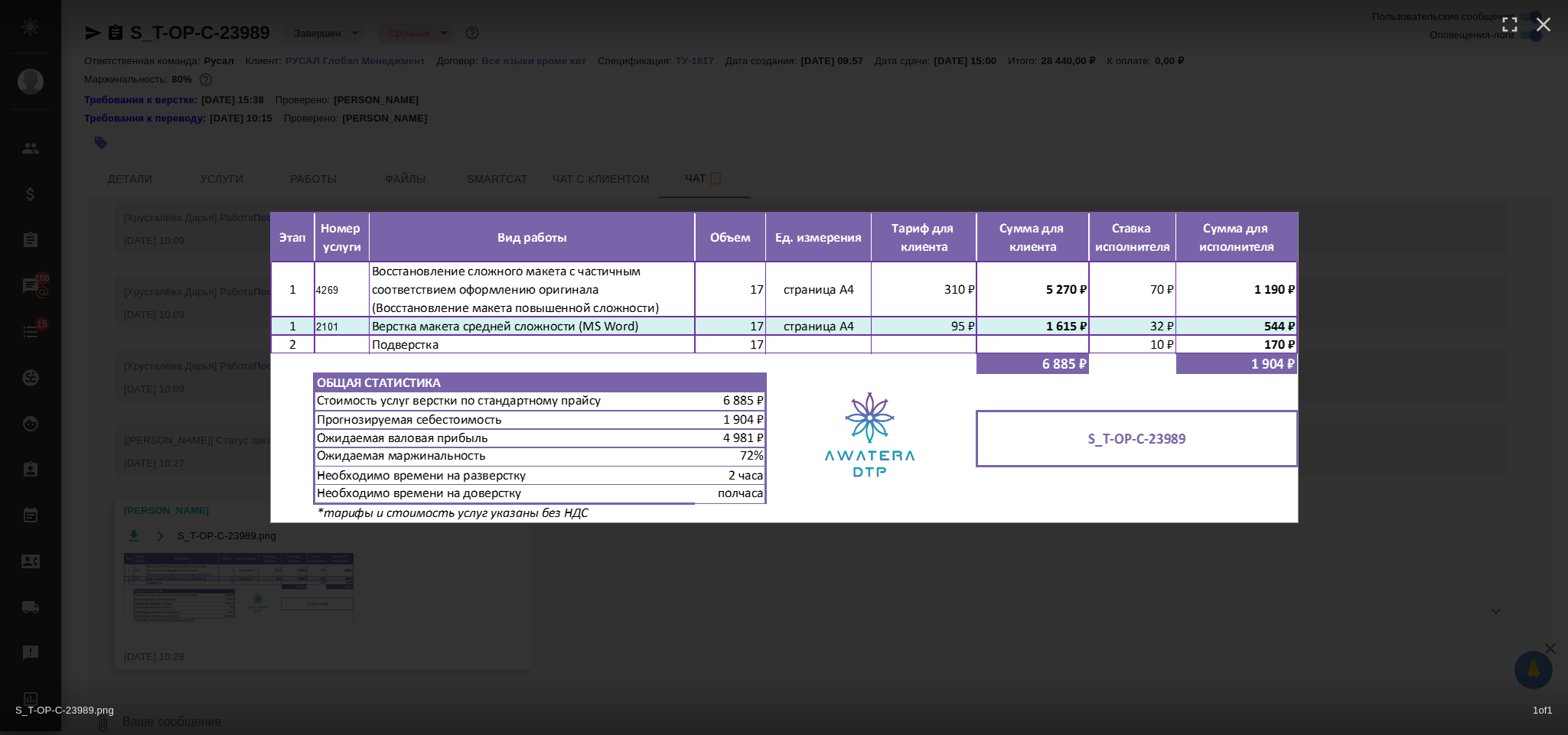
click at [1421, 249] on div "S_T-OP-C-23989.png 1 of 1" at bounding box center [784, 367] width 1568 height 735
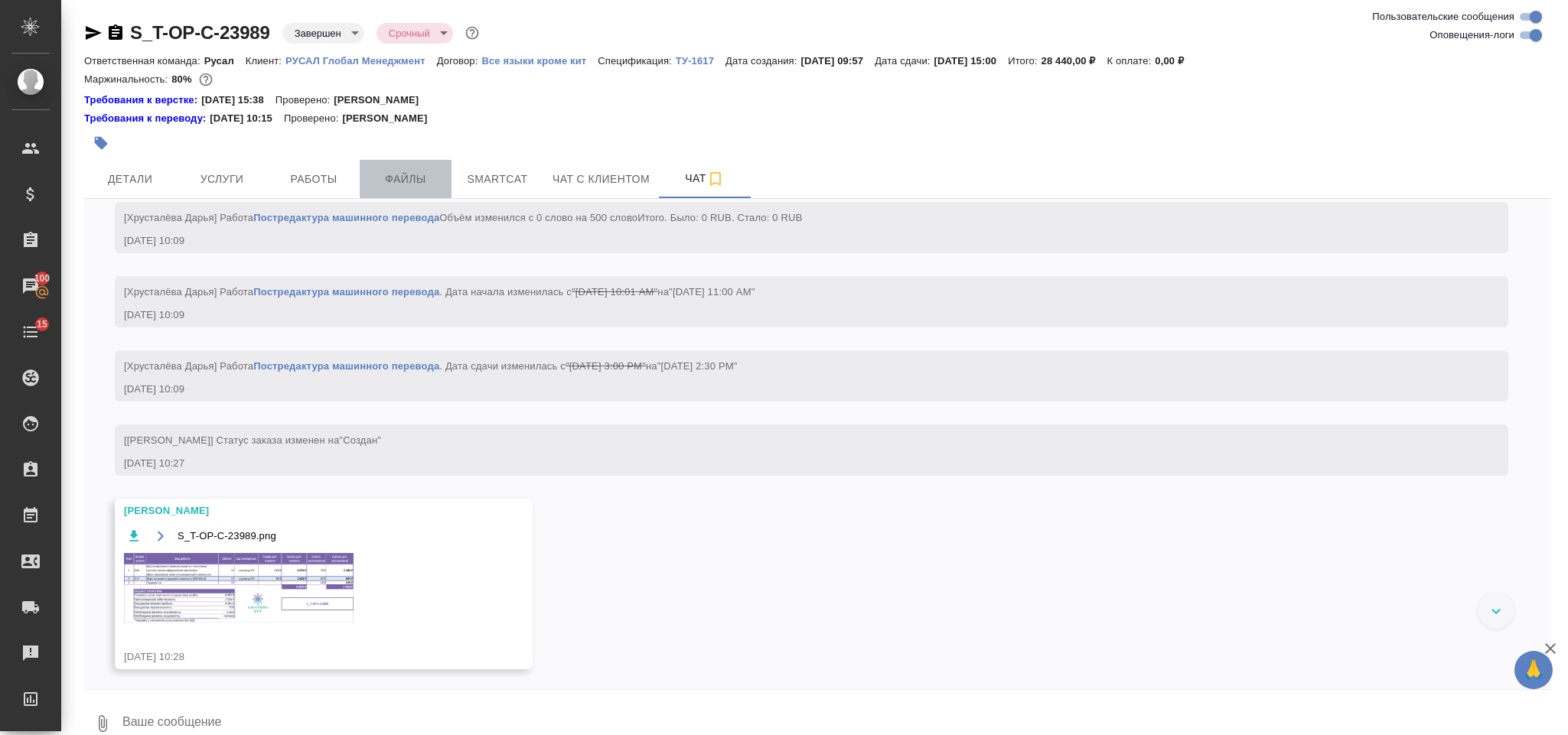
click at [430, 189] on button "Файлы" at bounding box center [405, 179] width 92 height 38
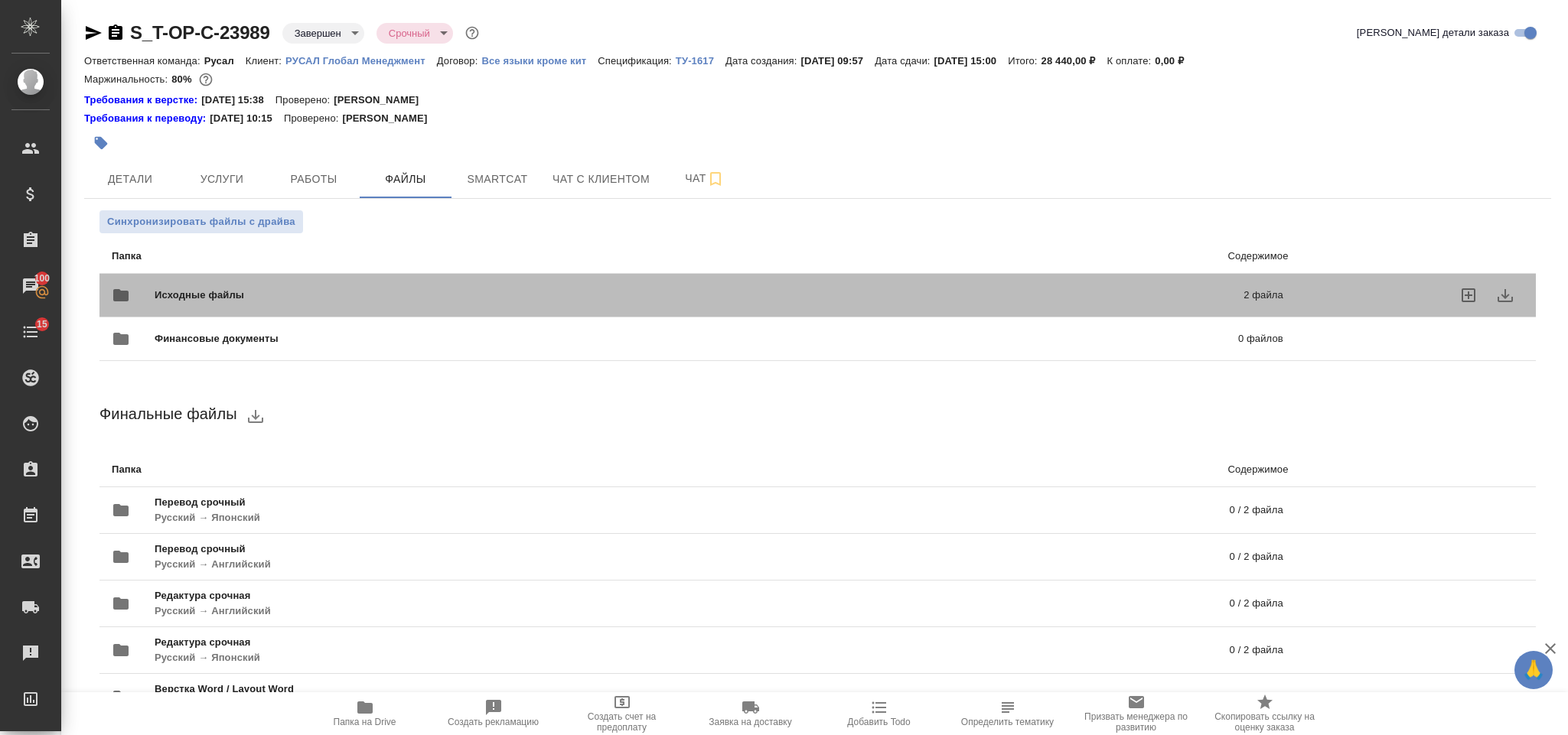
click at [395, 294] on span "Исходные файлы" at bounding box center [449, 296] width 589 height 16
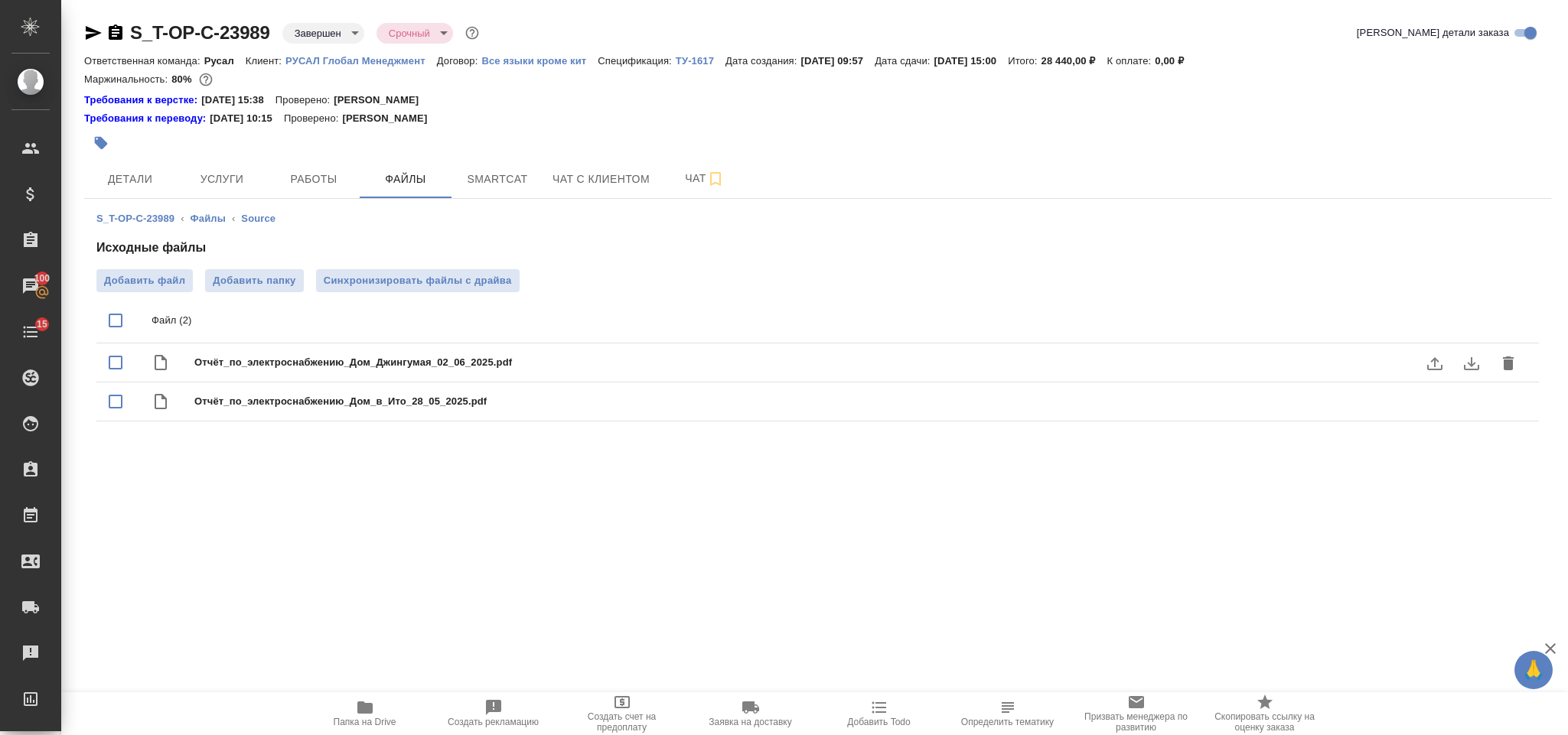
click at [1470, 367] on icon "download" at bounding box center [1472, 363] width 19 height 19
click at [1469, 400] on icon "download" at bounding box center [1472, 402] width 19 height 19
click at [1468, 408] on icon "download" at bounding box center [1472, 402] width 19 height 19
click at [678, 181] on span "Чат" at bounding box center [704, 178] width 73 height 19
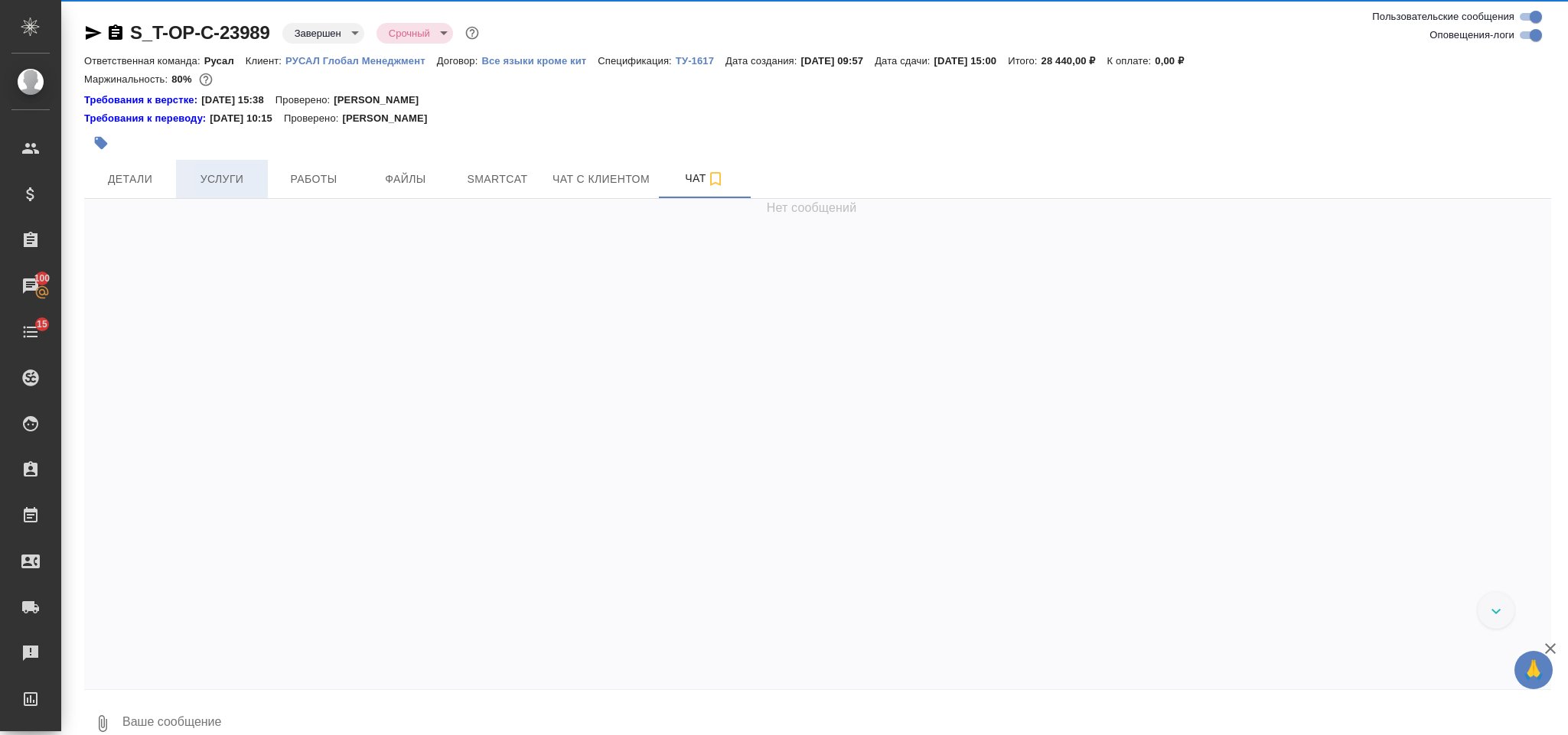
click at [240, 174] on span "Услуги" at bounding box center [222, 179] width 73 height 19
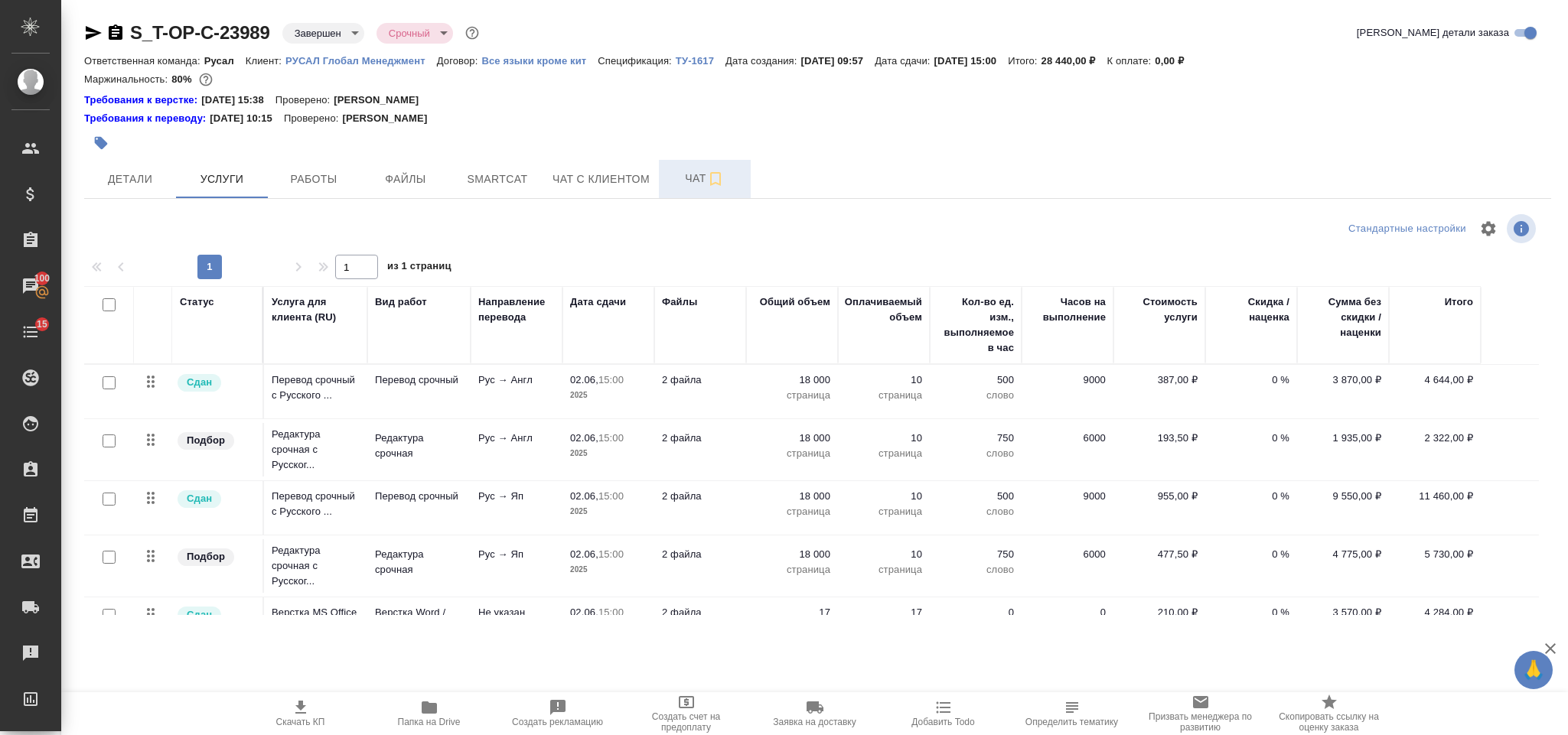
click at [686, 167] on button "Чат" at bounding box center [705, 179] width 92 height 38
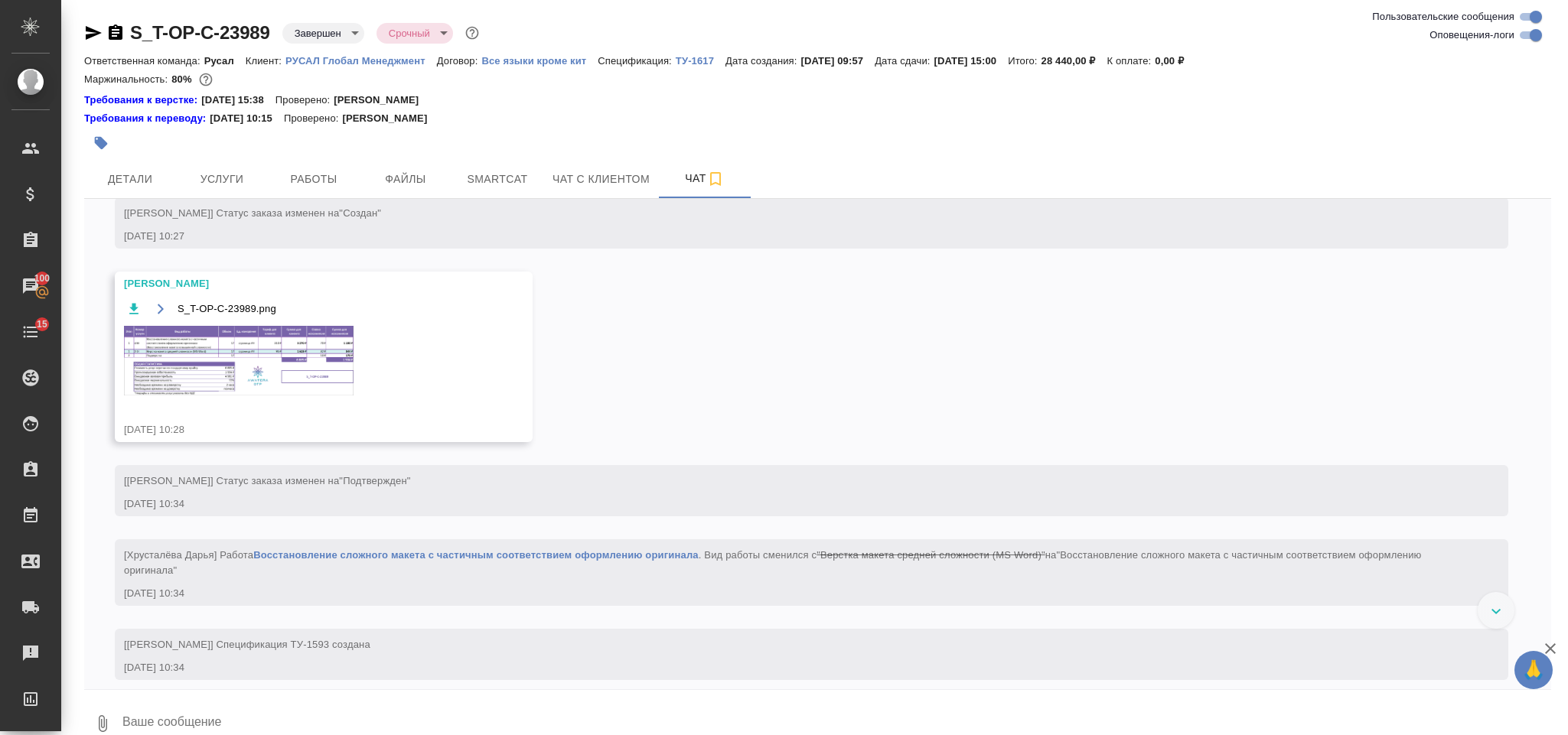
scroll to position [2247, 0]
click at [275, 393] on img at bounding box center [238, 358] width 230 height 69
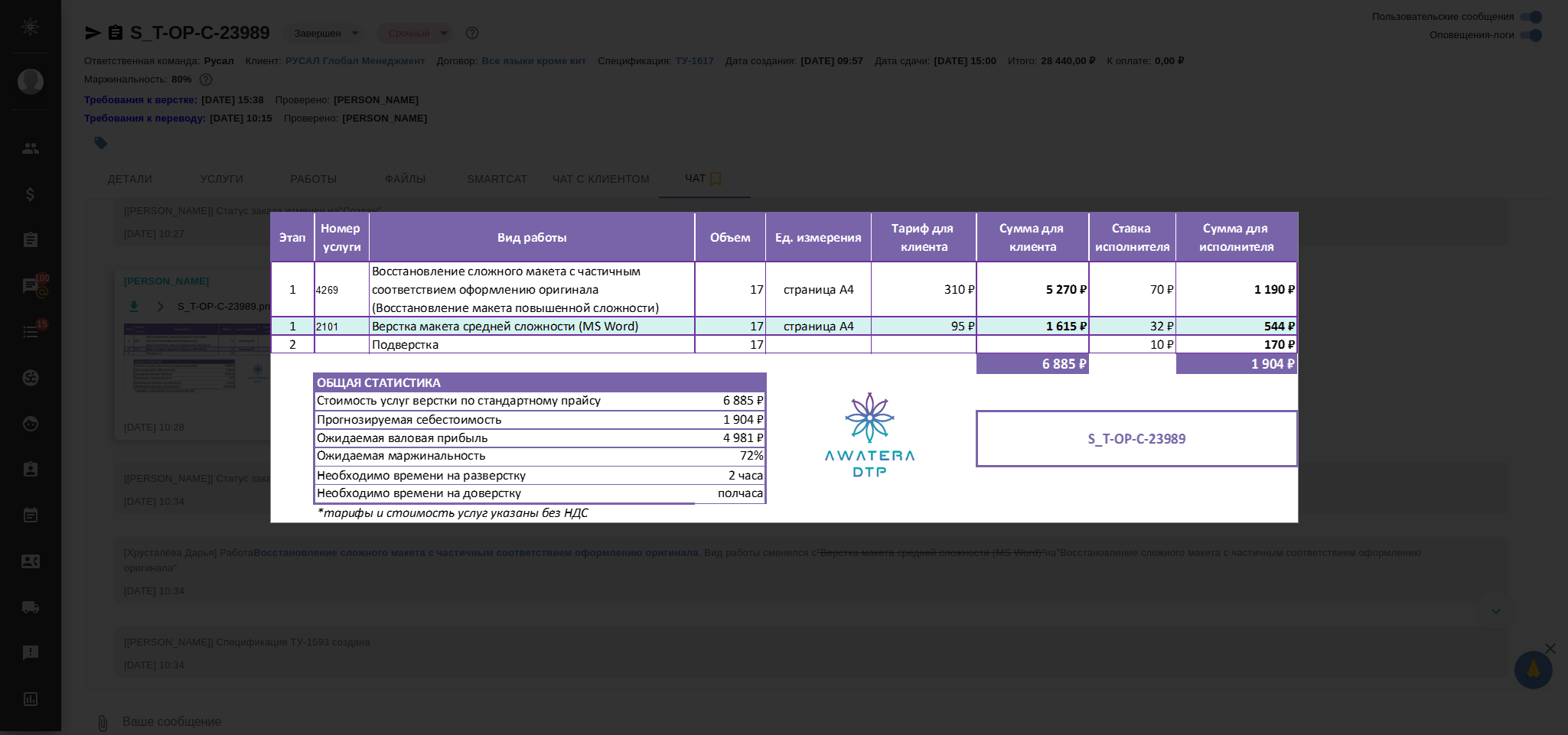
click at [1461, 312] on div "S_T-OP-C-23989.png 1 of 1" at bounding box center [784, 367] width 1568 height 735
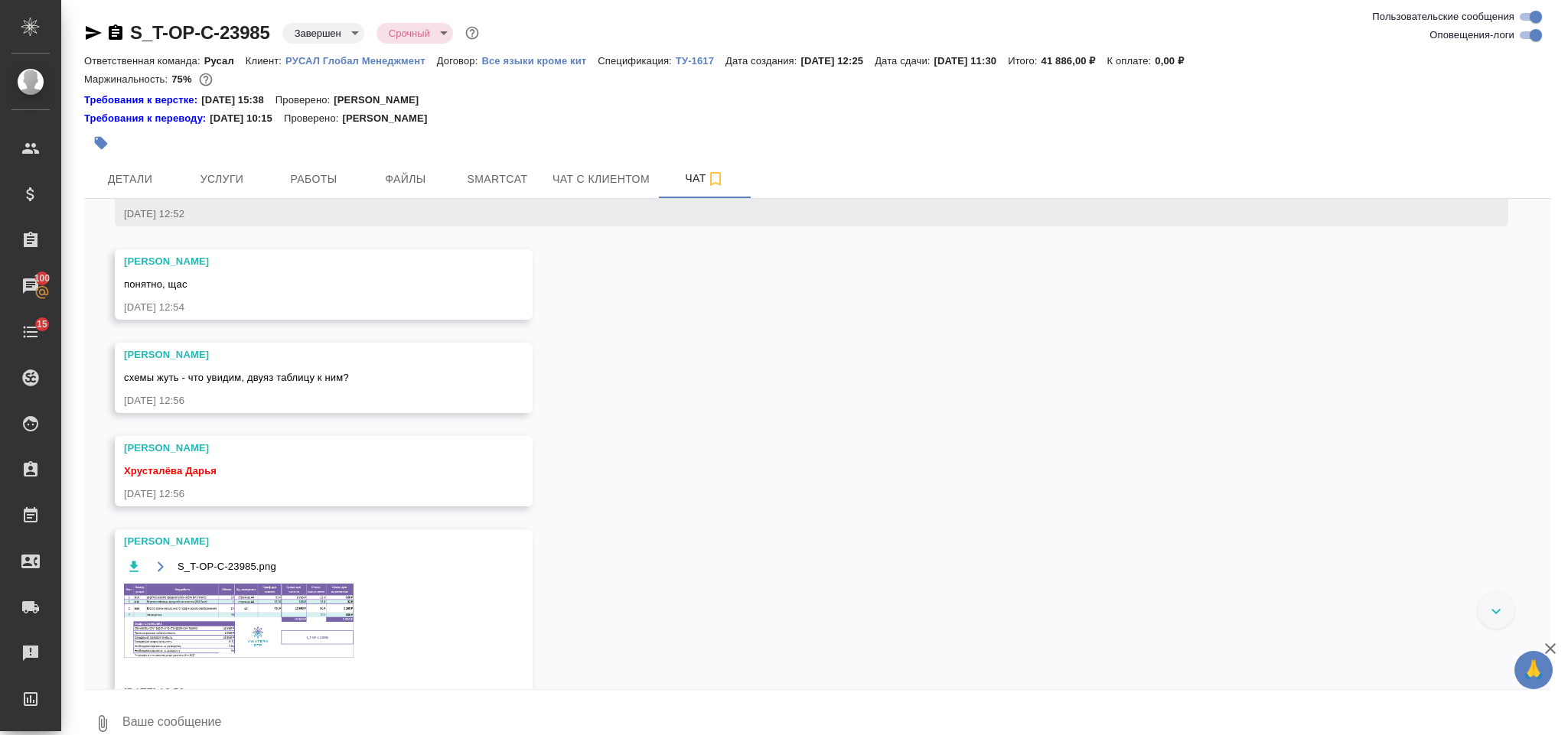
scroll to position [1802, 0]
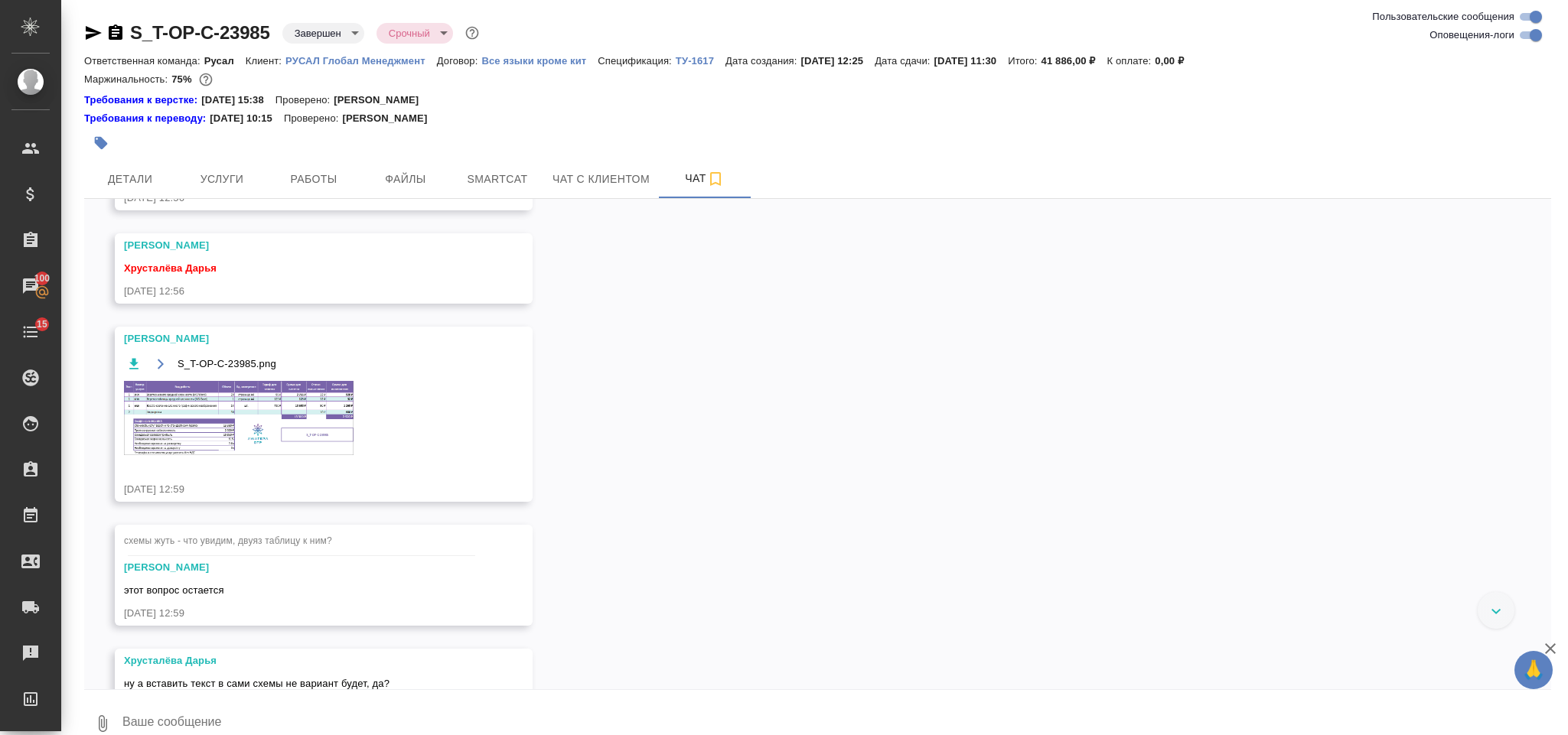
click at [241, 455] on img at bounding box center [238, 418] width 230 height 74
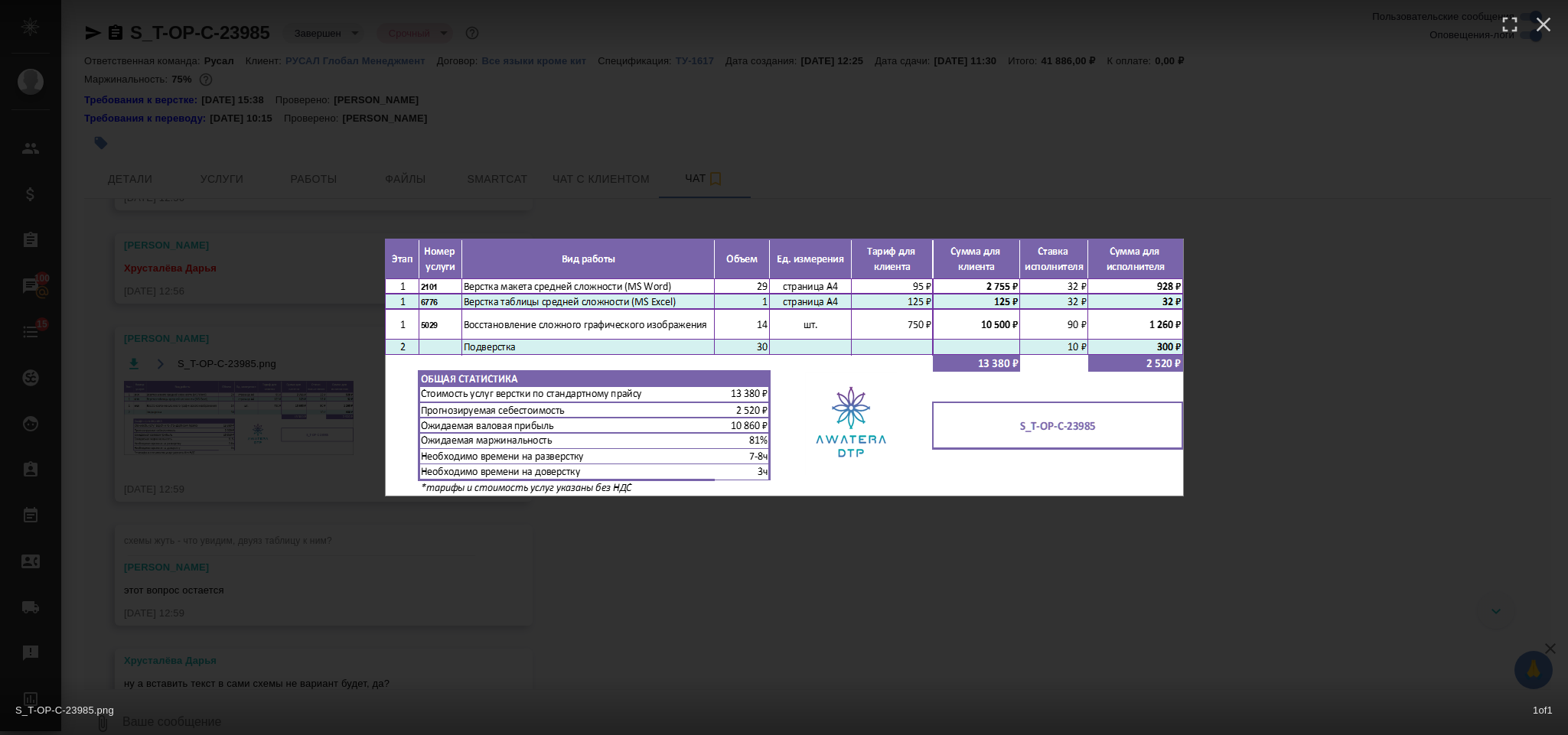
click at [1221, 174] on div "S_T-OP-C-23985.png 1 of 1" at bounding box center [784, 367] width 1568 height 735
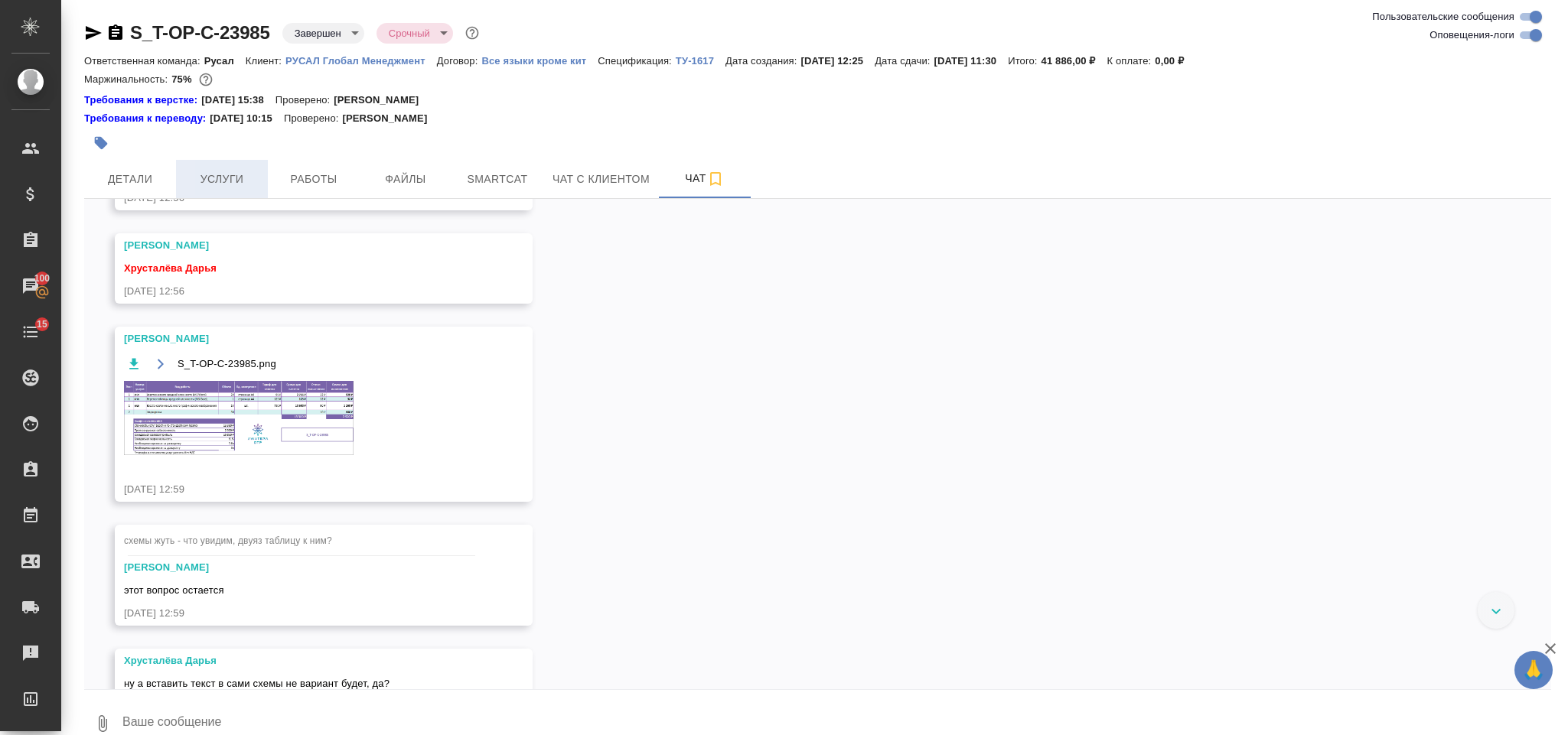
click at [246, 173] on span "Услуги" at bounding box center [222, 179] width 73 height 19
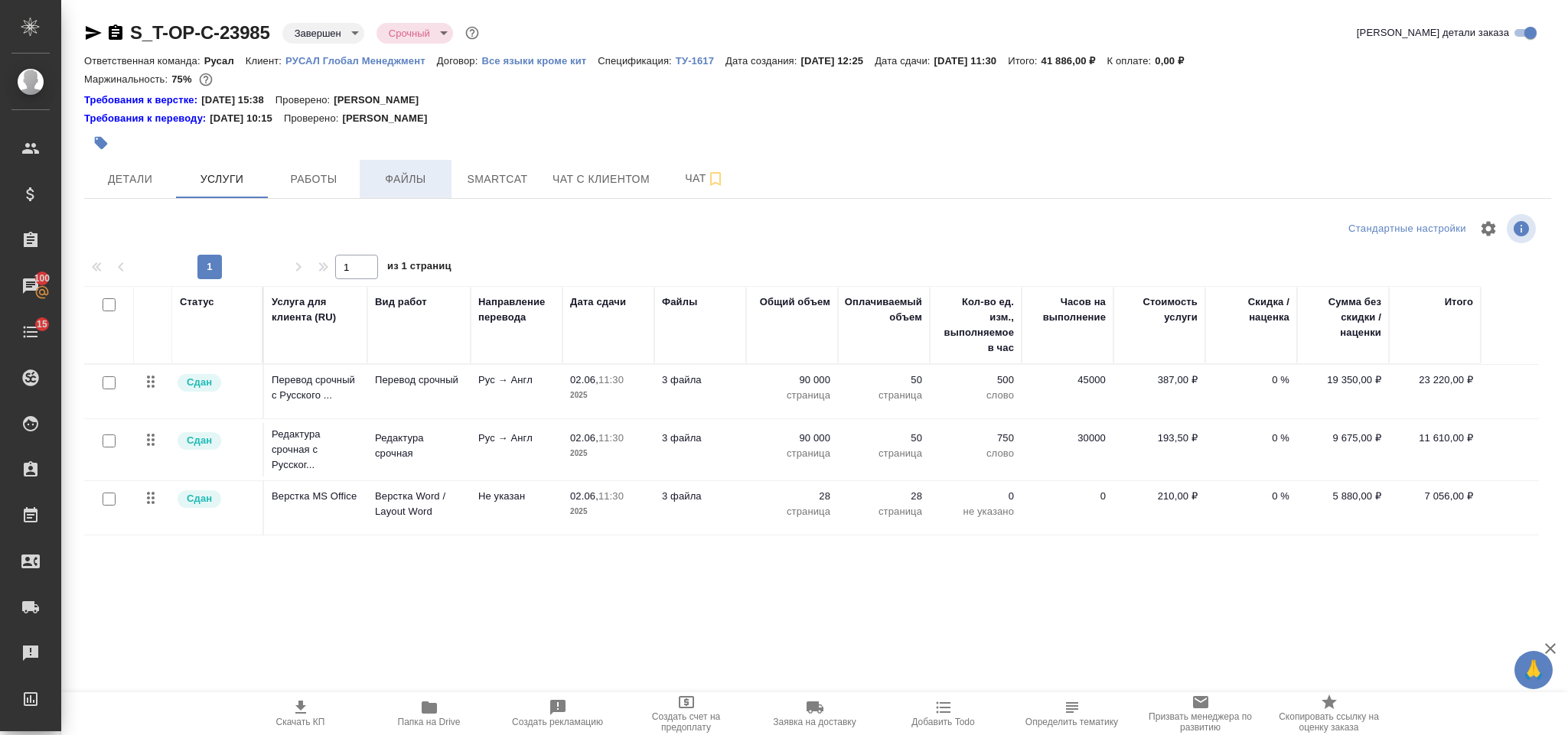
click at [435, 163] on button "Файлы" at bounding box center [405, 179] width 92 height 38
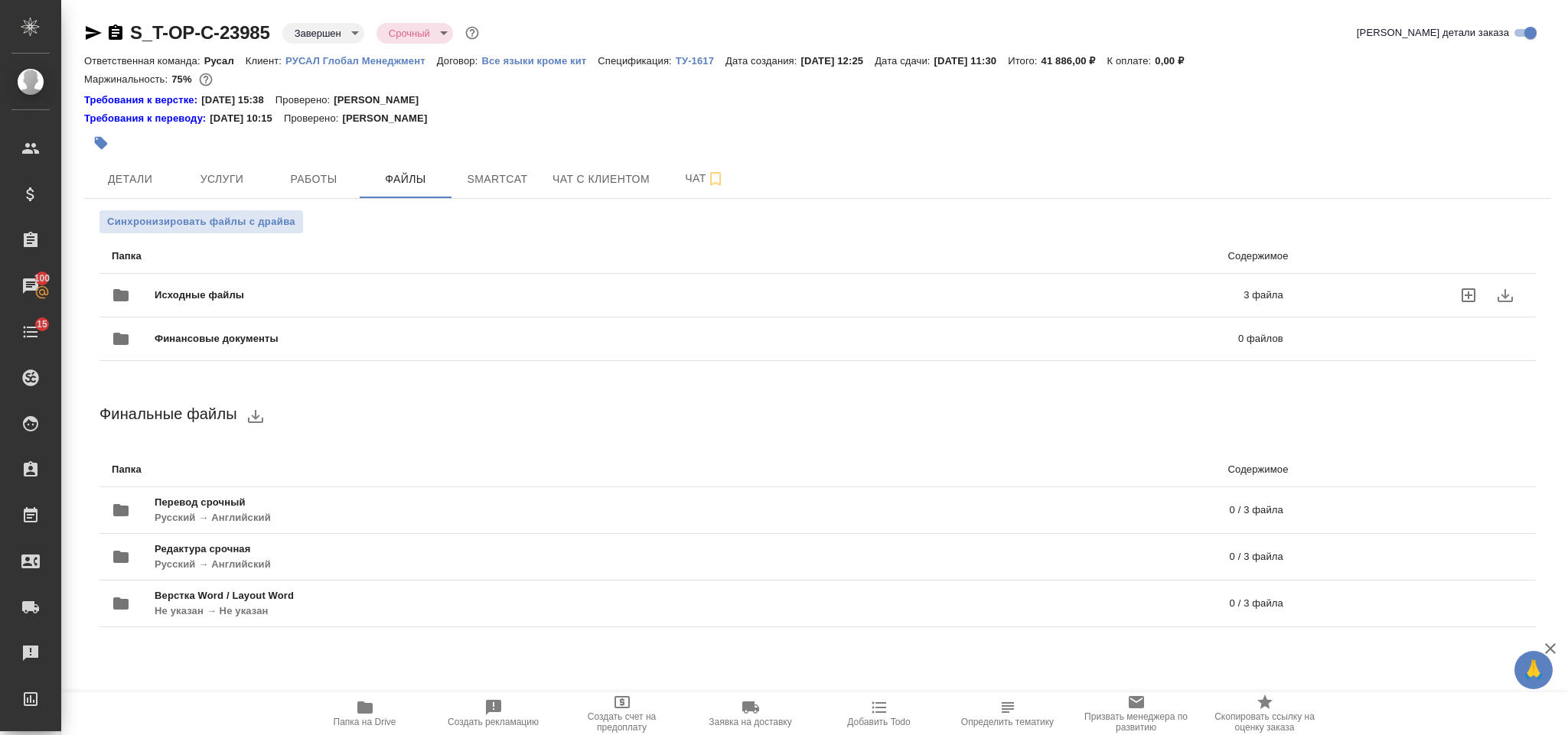
click at [935, 296] on p "3 файла" at bounding box center [1013, 296] width 539 height 16
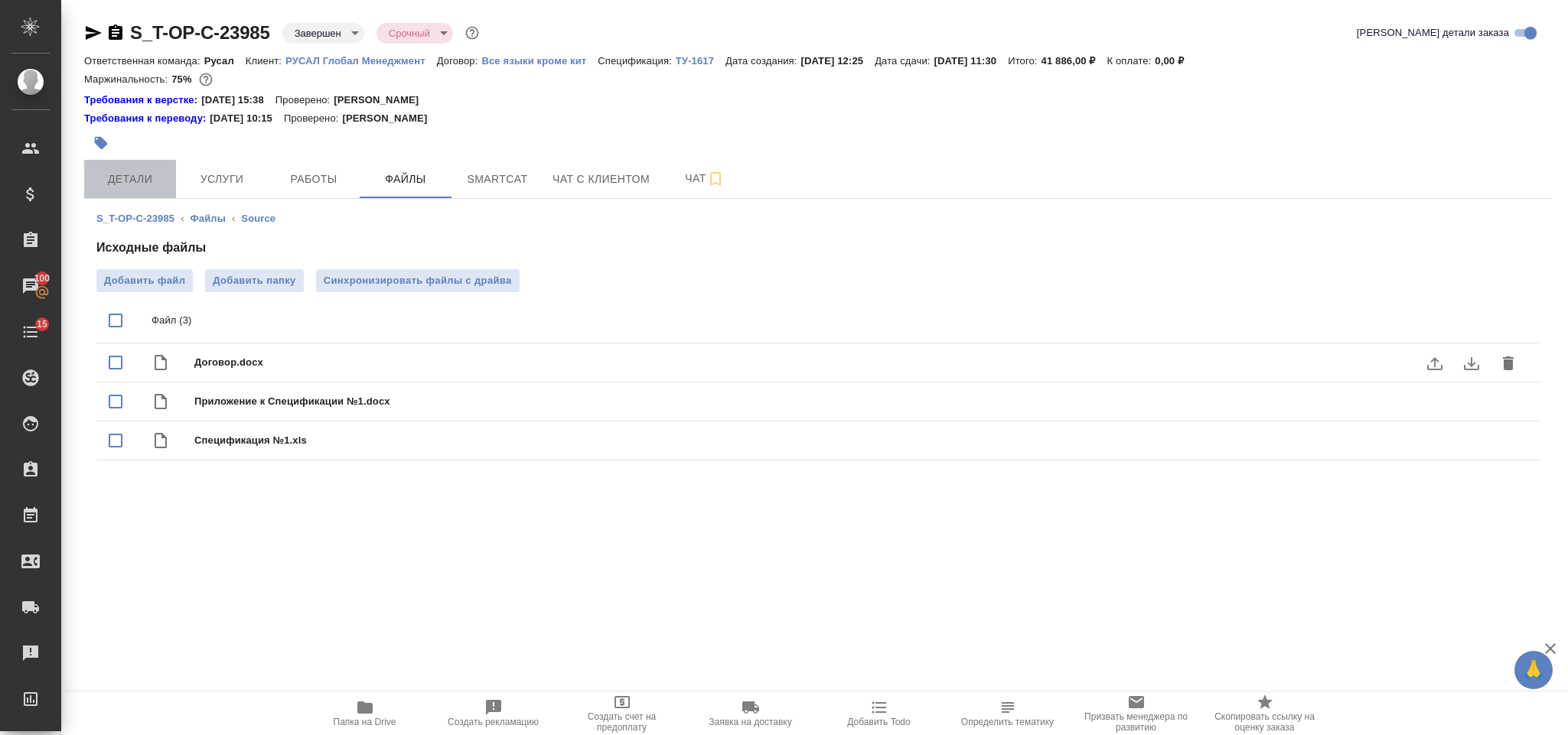
click at [146, 186] on span "Детали" at bounding box center [130, 179] width 73 height 19
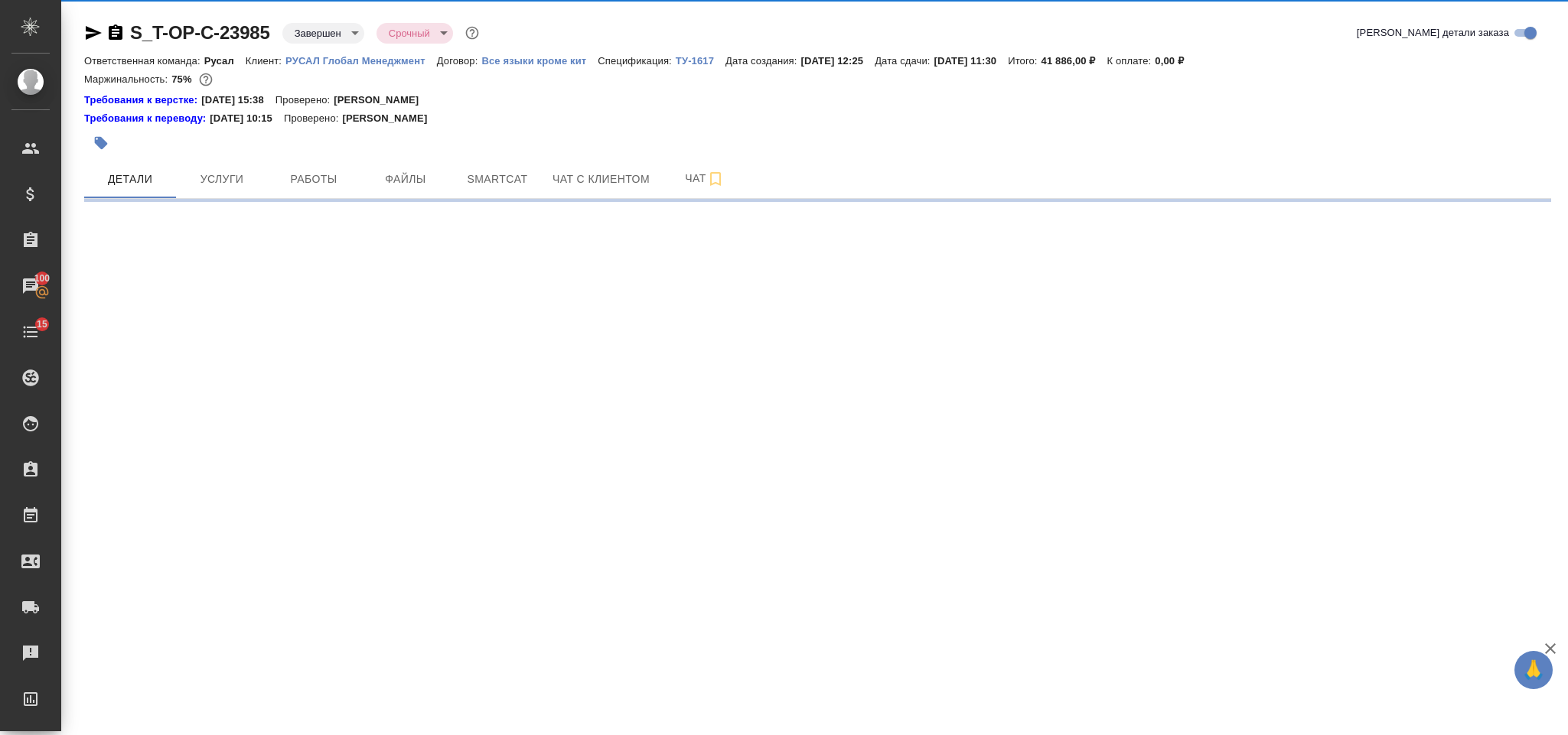
select select "RU"
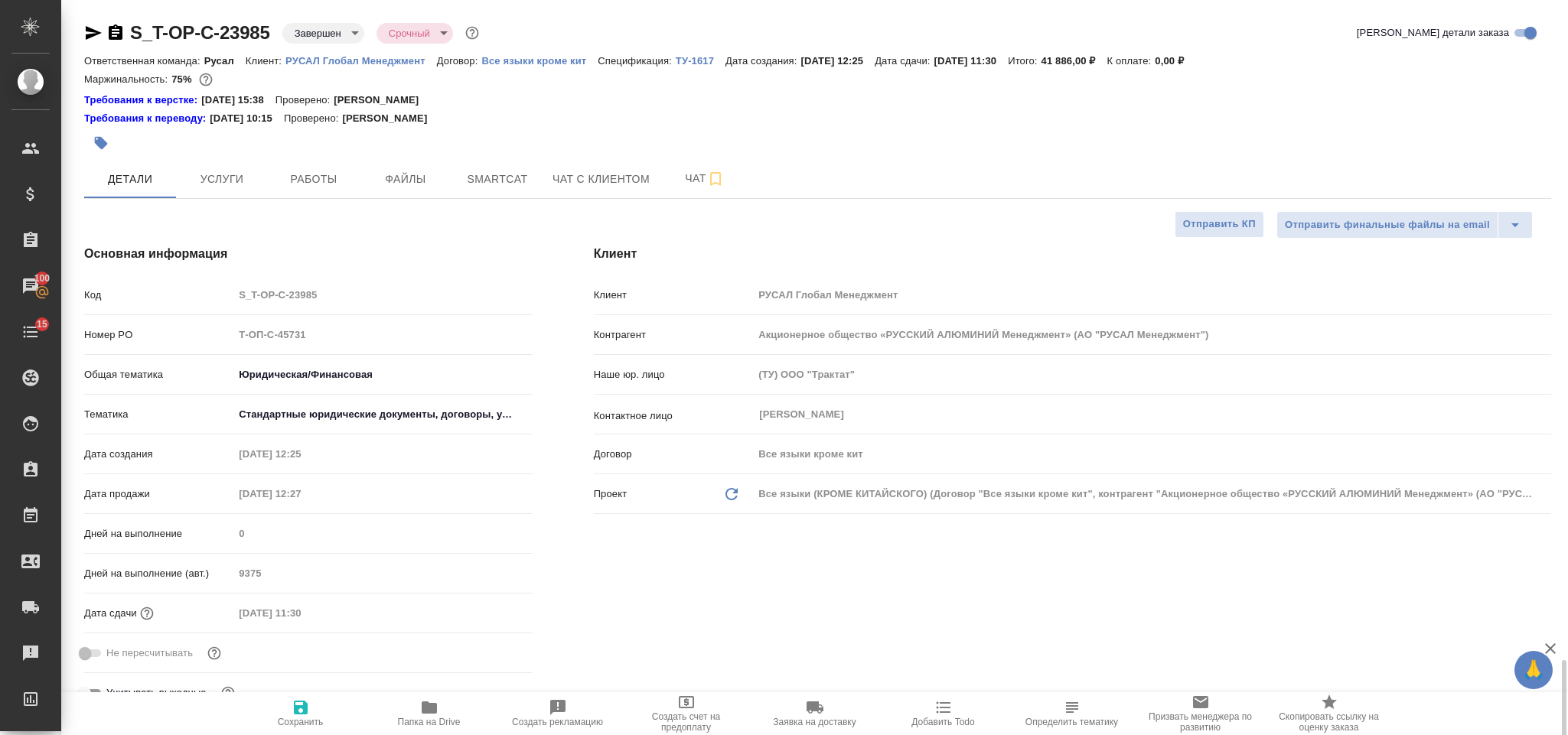
type textarea "x"
click at [438, 710] on span "Папка на Drive" at bounding box center [430, 712] width 110 height 29
type textarea "x"
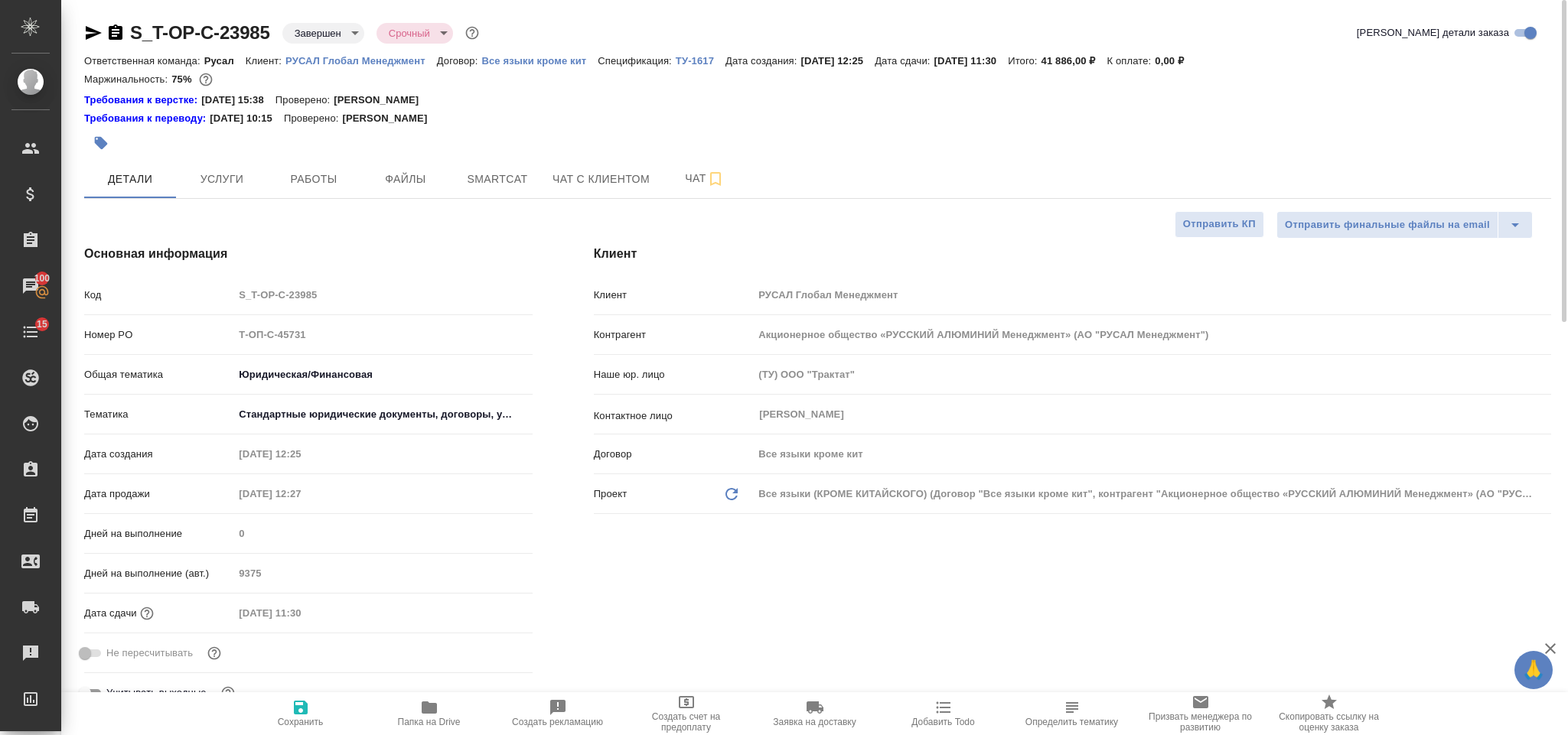
type textarea "x"
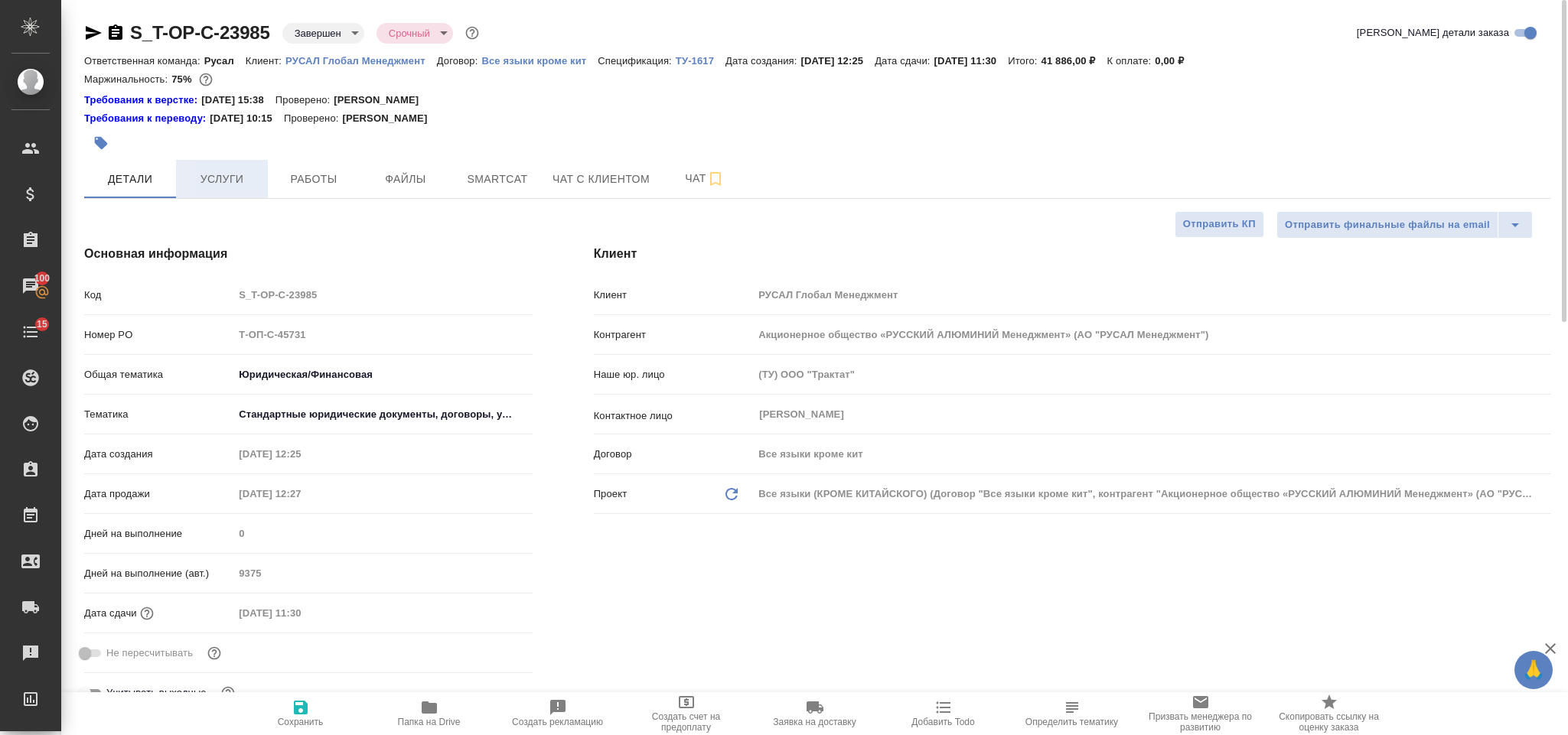
click at [223, 188] on span "Услуги" at bounding box center [222, 179] width 73 height 19
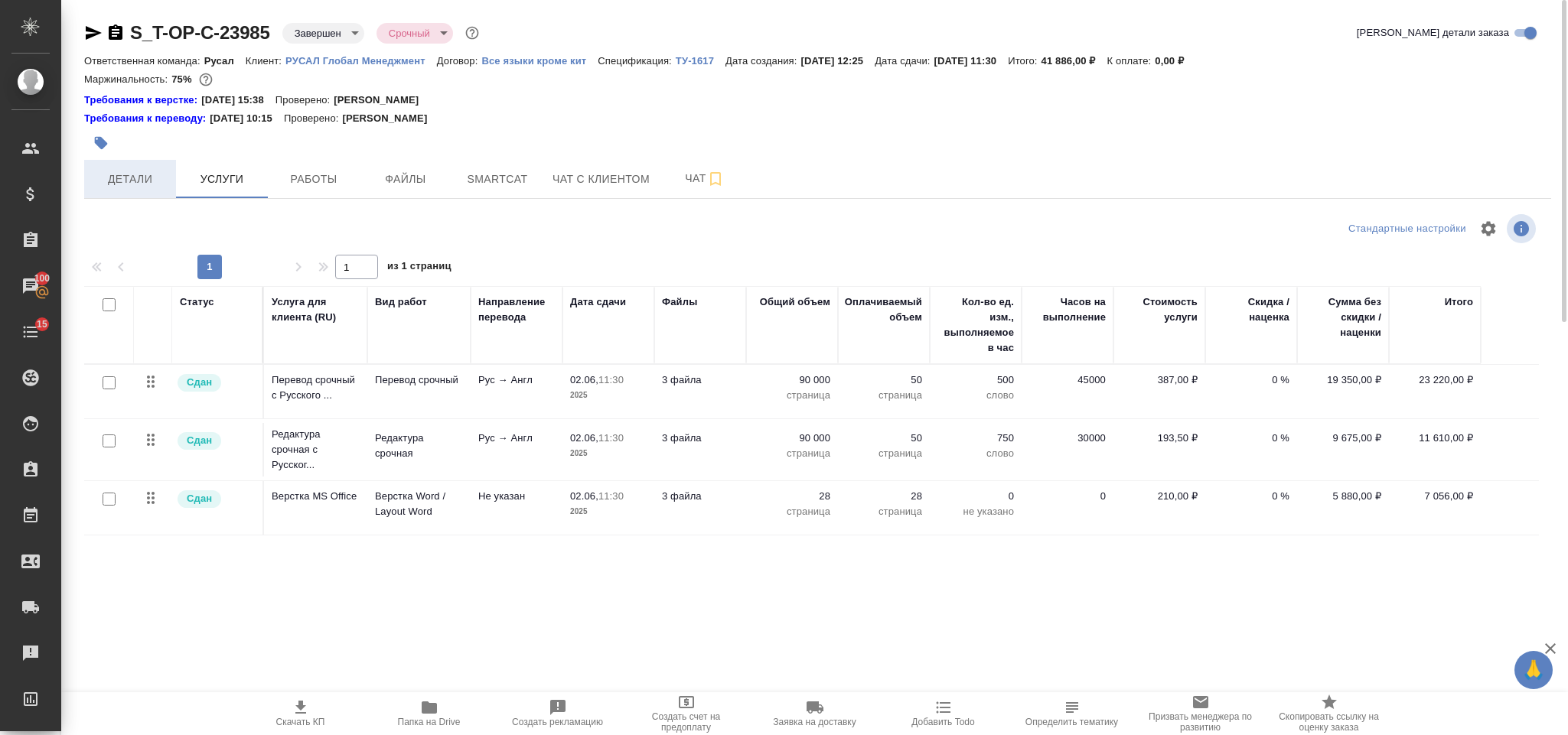
click at [163, 177] on span "Детали" at bounding box center [130, 179] width 73 height 19
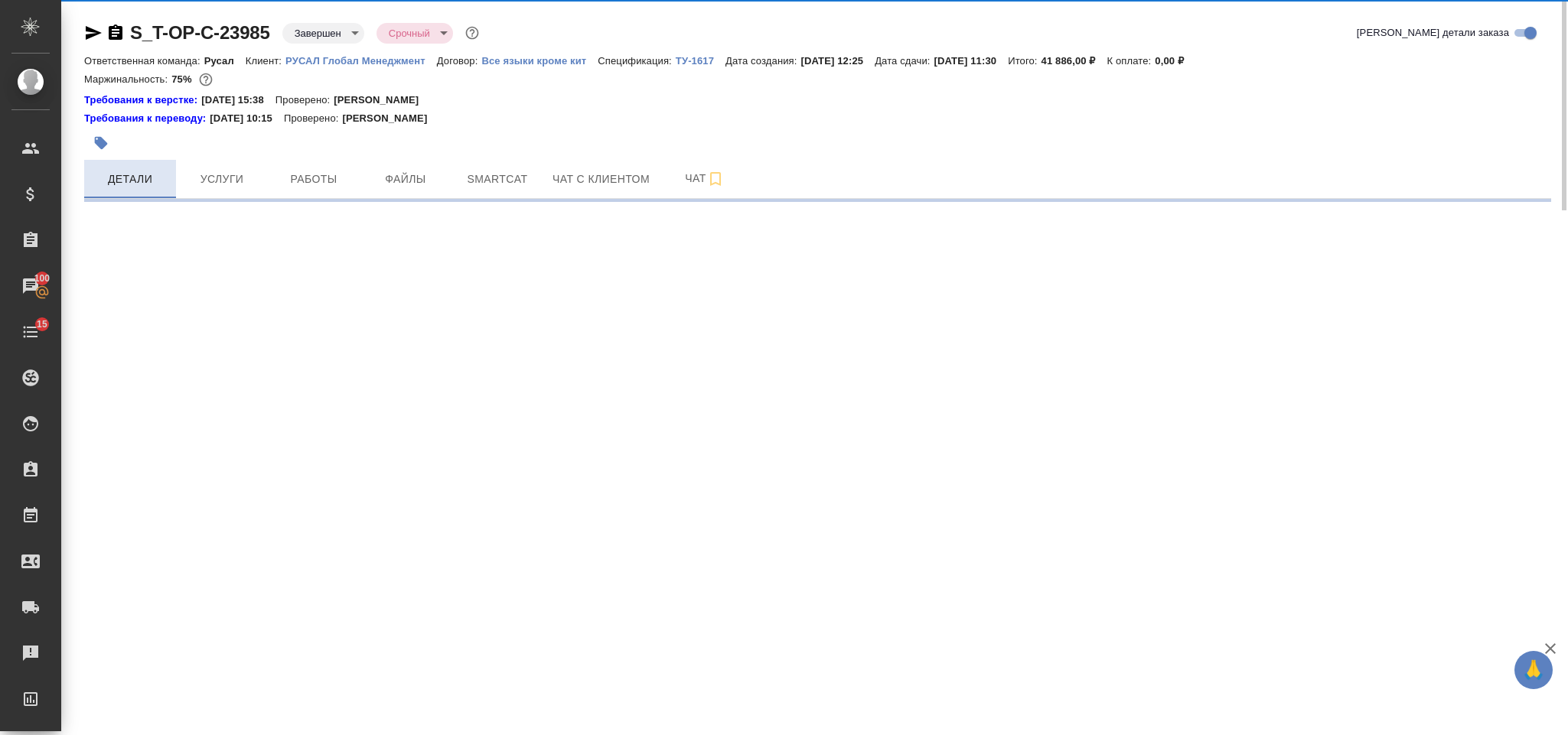
select select "RU"
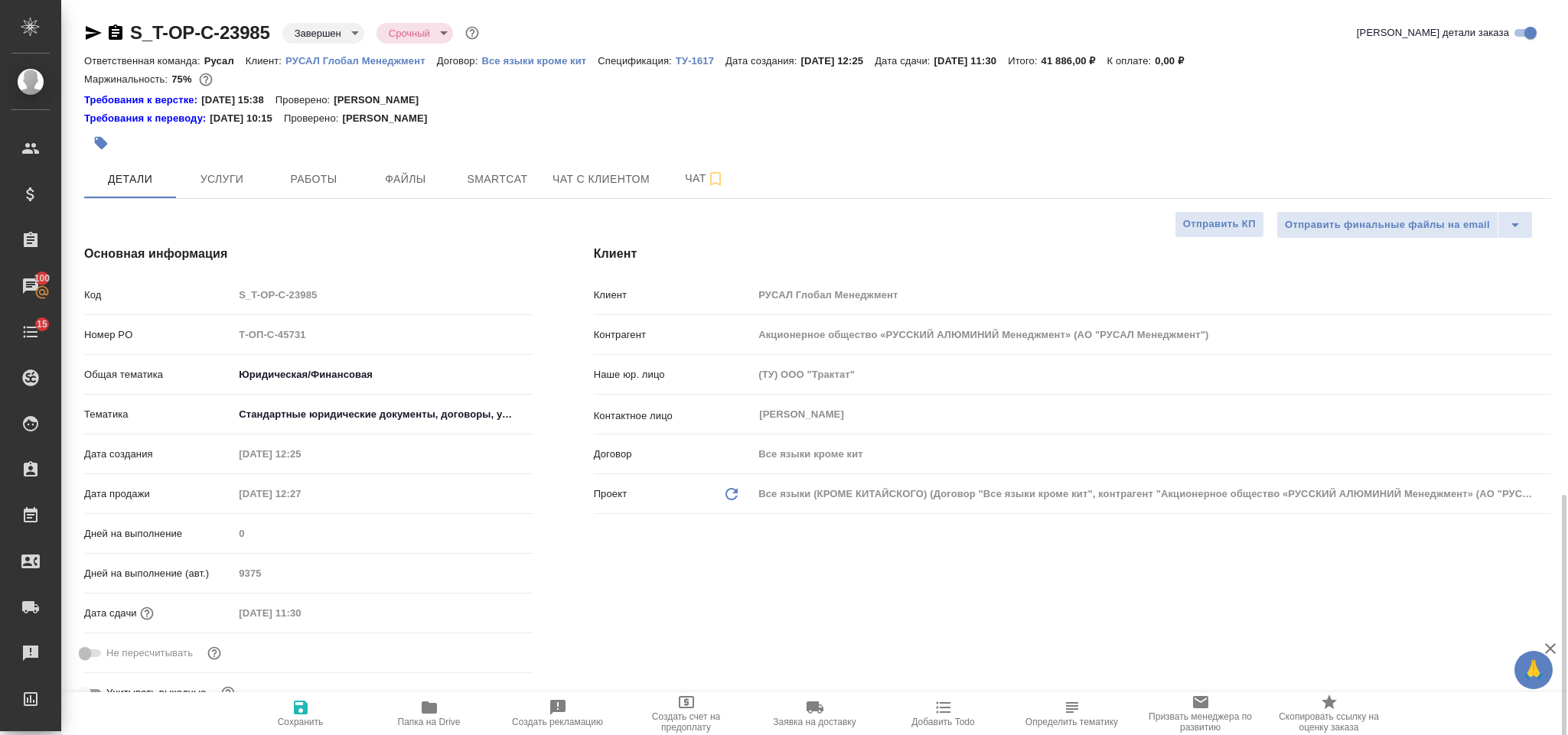
type textarea "x"
type input "[PERSON_NAME]"
type input "Хрусталёва Дарья"
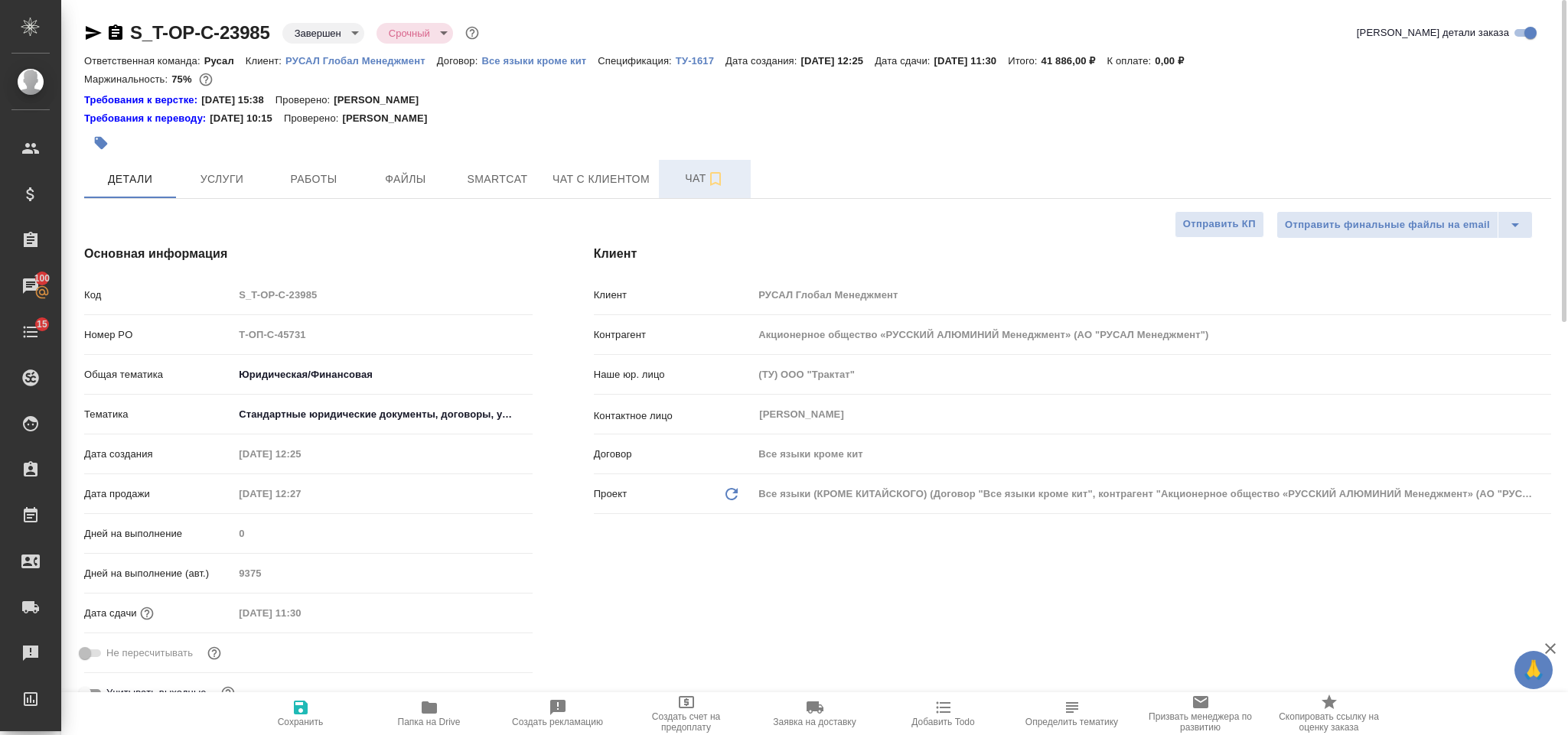
click at [685, 179] on span "Чат" at bounding box center [704, 178] width 73 height 19
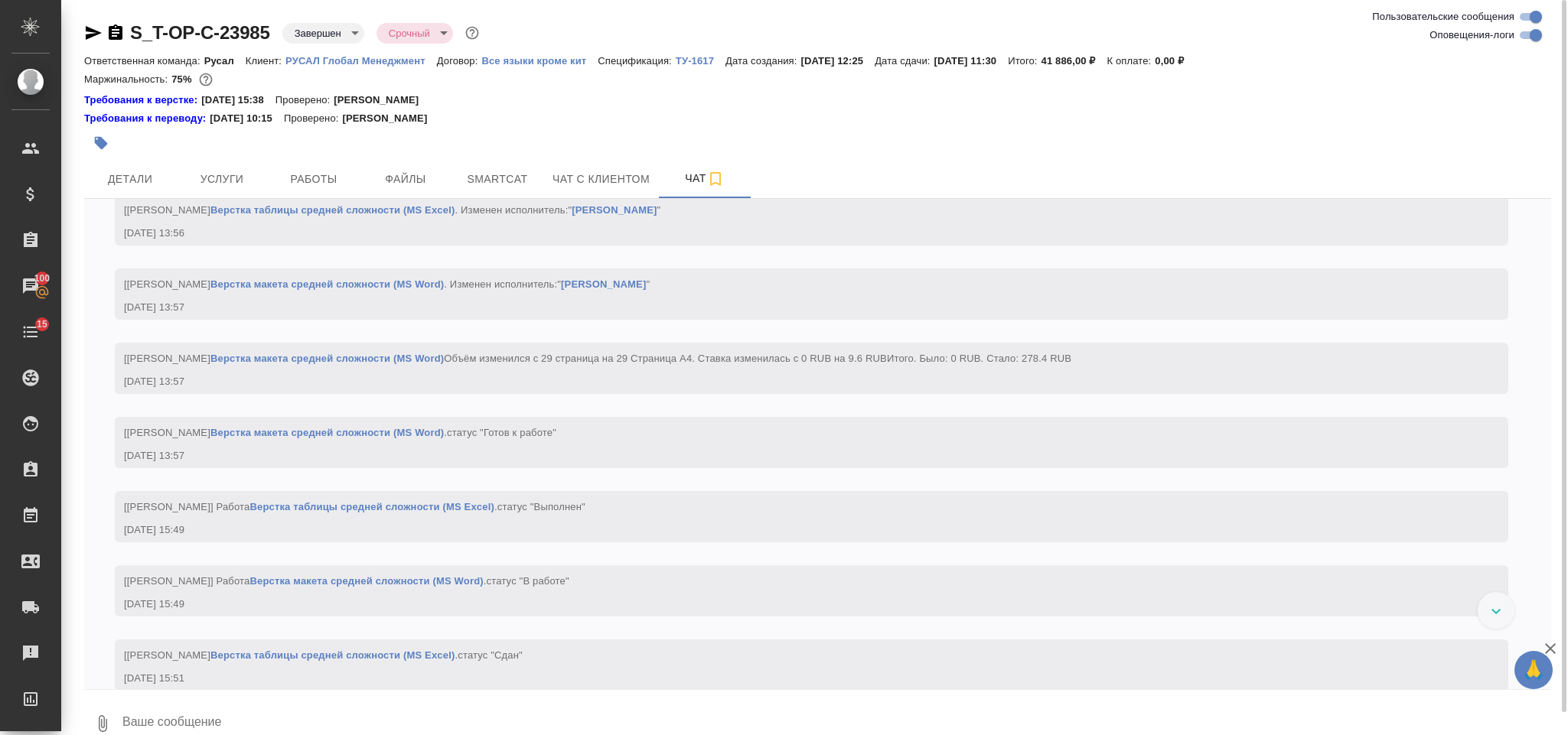
scroll to position [4442, 0]
